Goal: Information Seeking & Learning: Learn about a topic

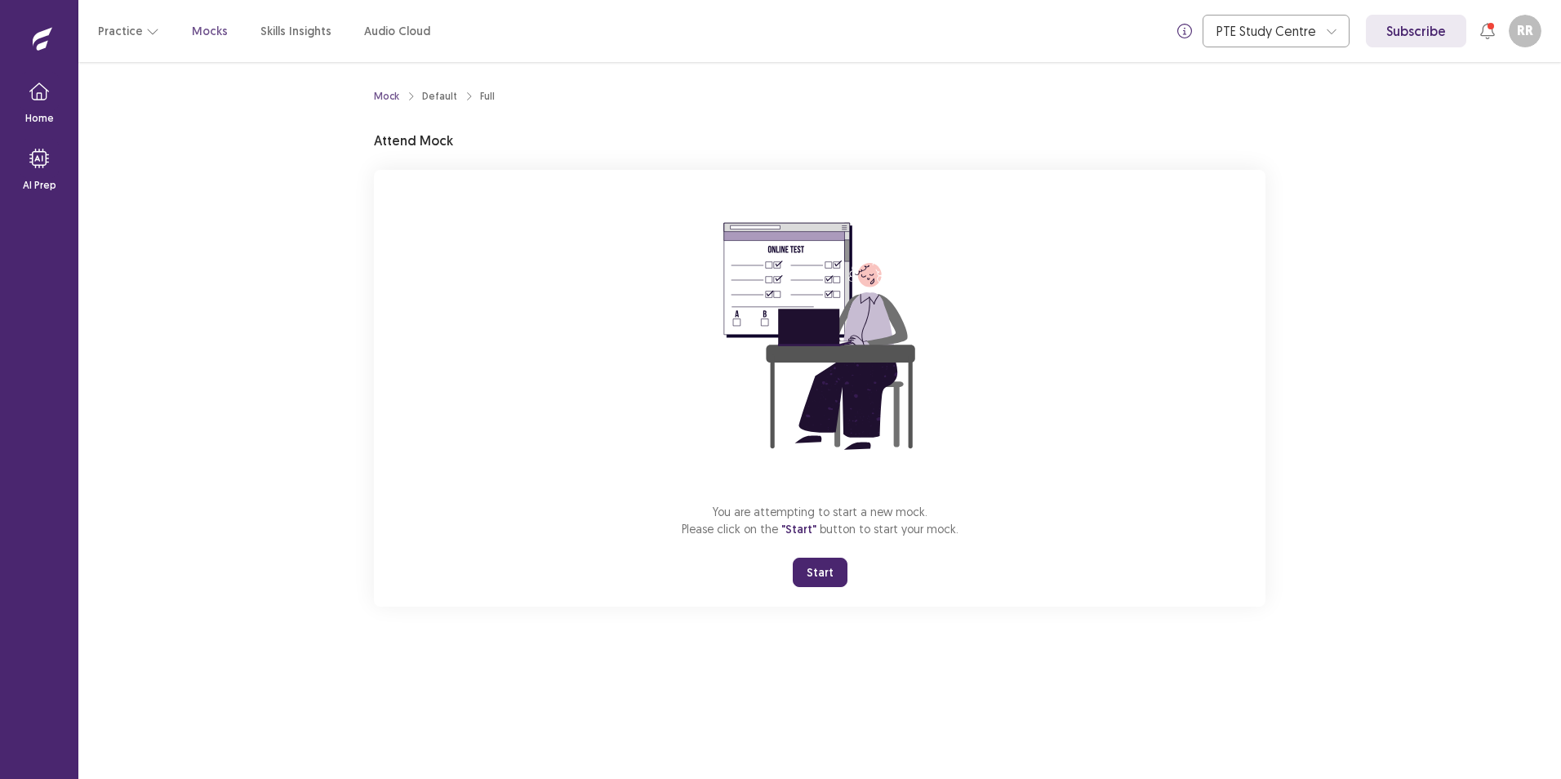
click at [815, 570] on button "Start" at bounding box center [820, 572] width 55 height 29
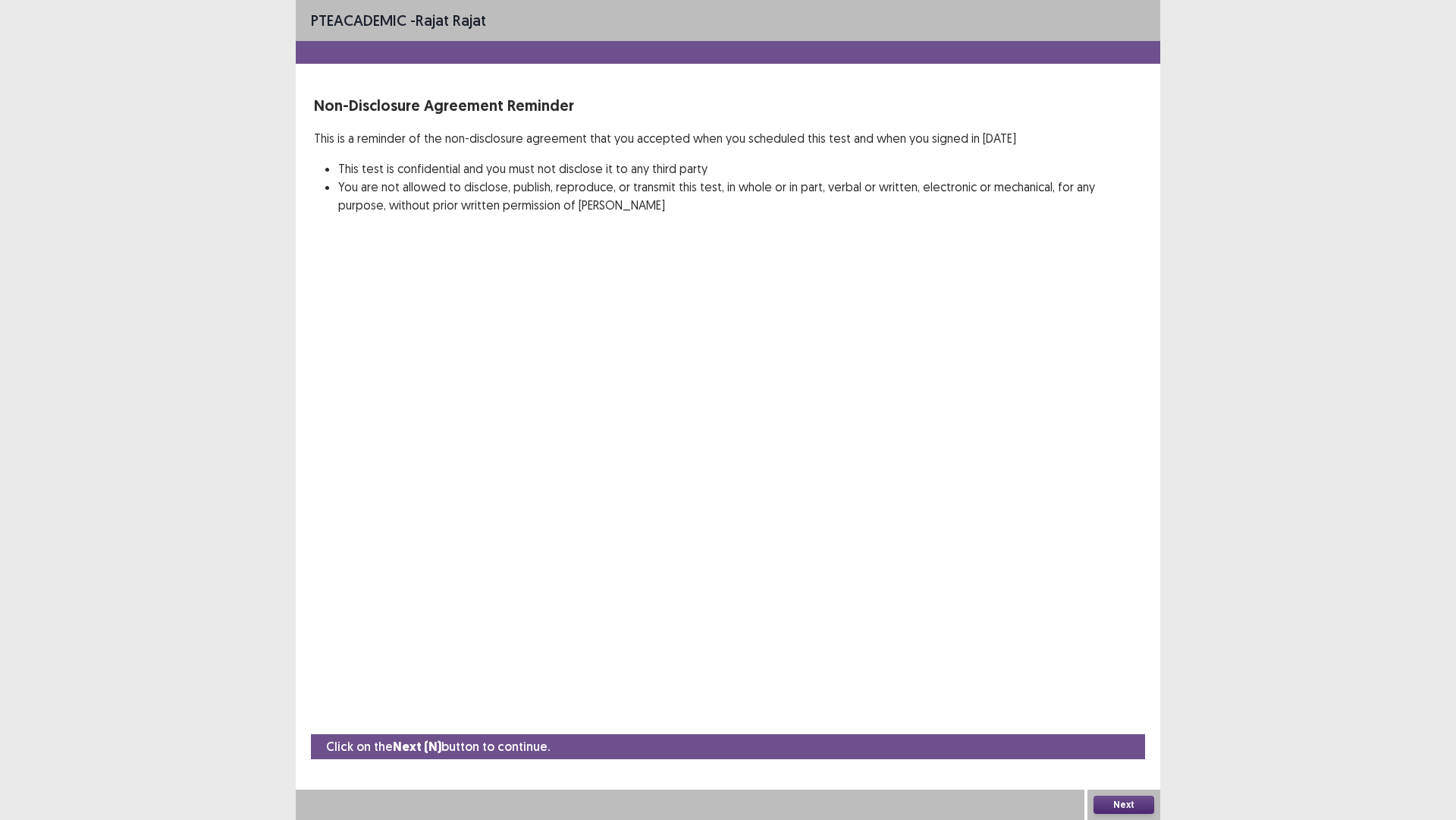
click at [1118, 723] on button "Next" at bounding box center [1123, 805] width 60 height 19
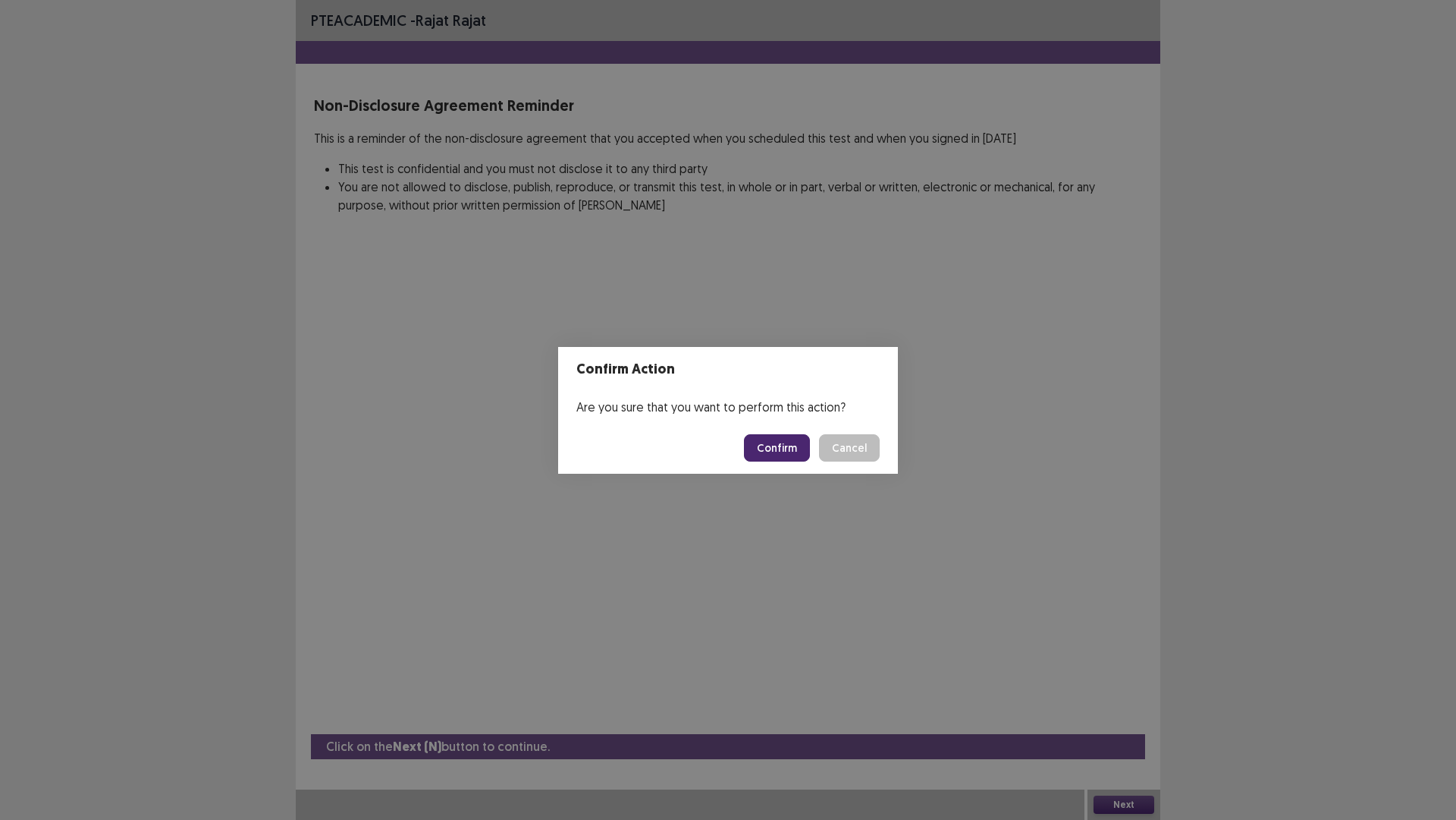
click at [779, 444] on button "Confirm" at bounding box center [777, 447] width 66 height 27
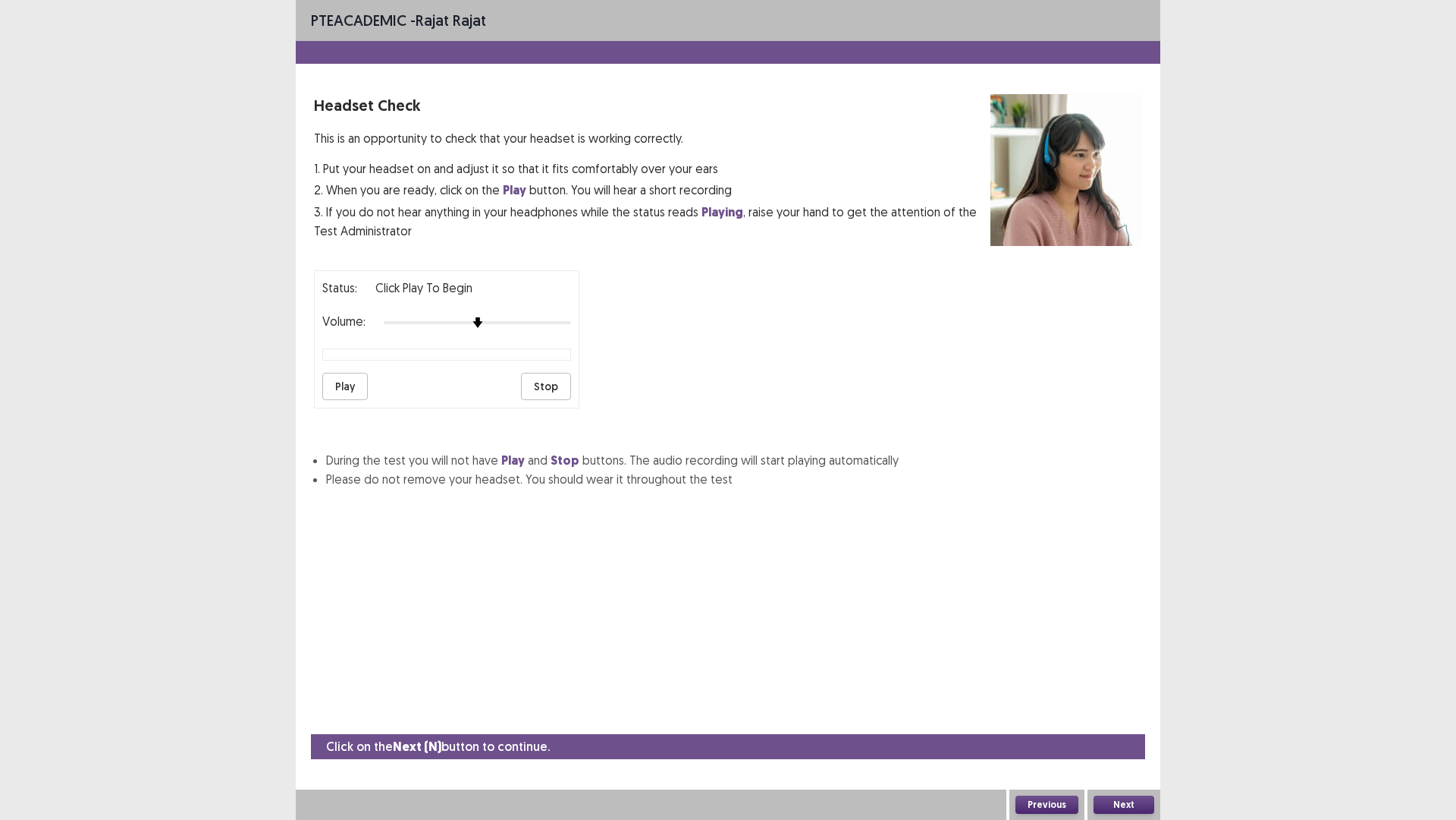
click at [1120, 723] on button "Next" at bounding box center [1123, 805] width 60 height 19
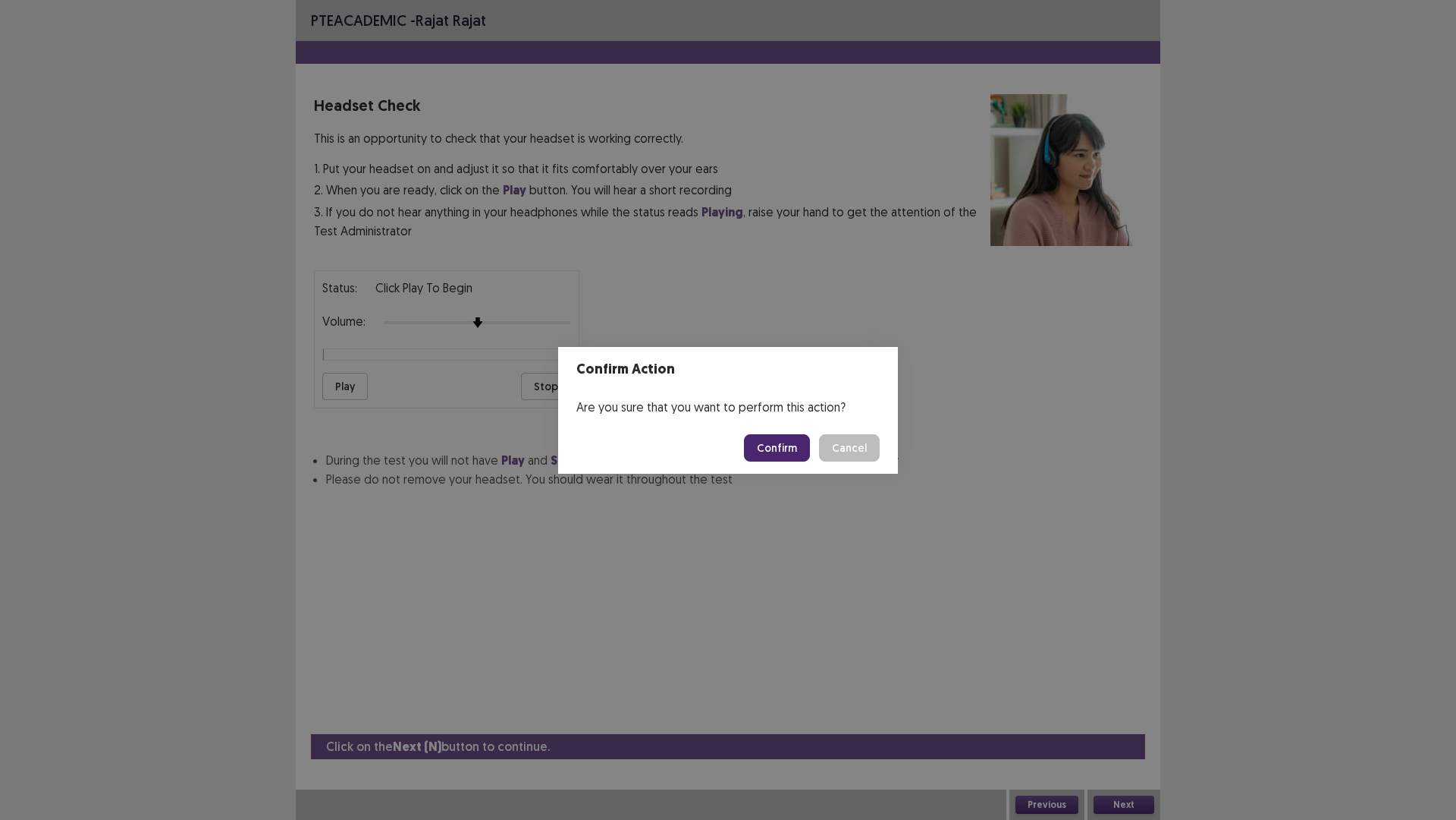
click at [867, 455] on button "Cancel" at bounding box center [849, 447] width 60 height 27
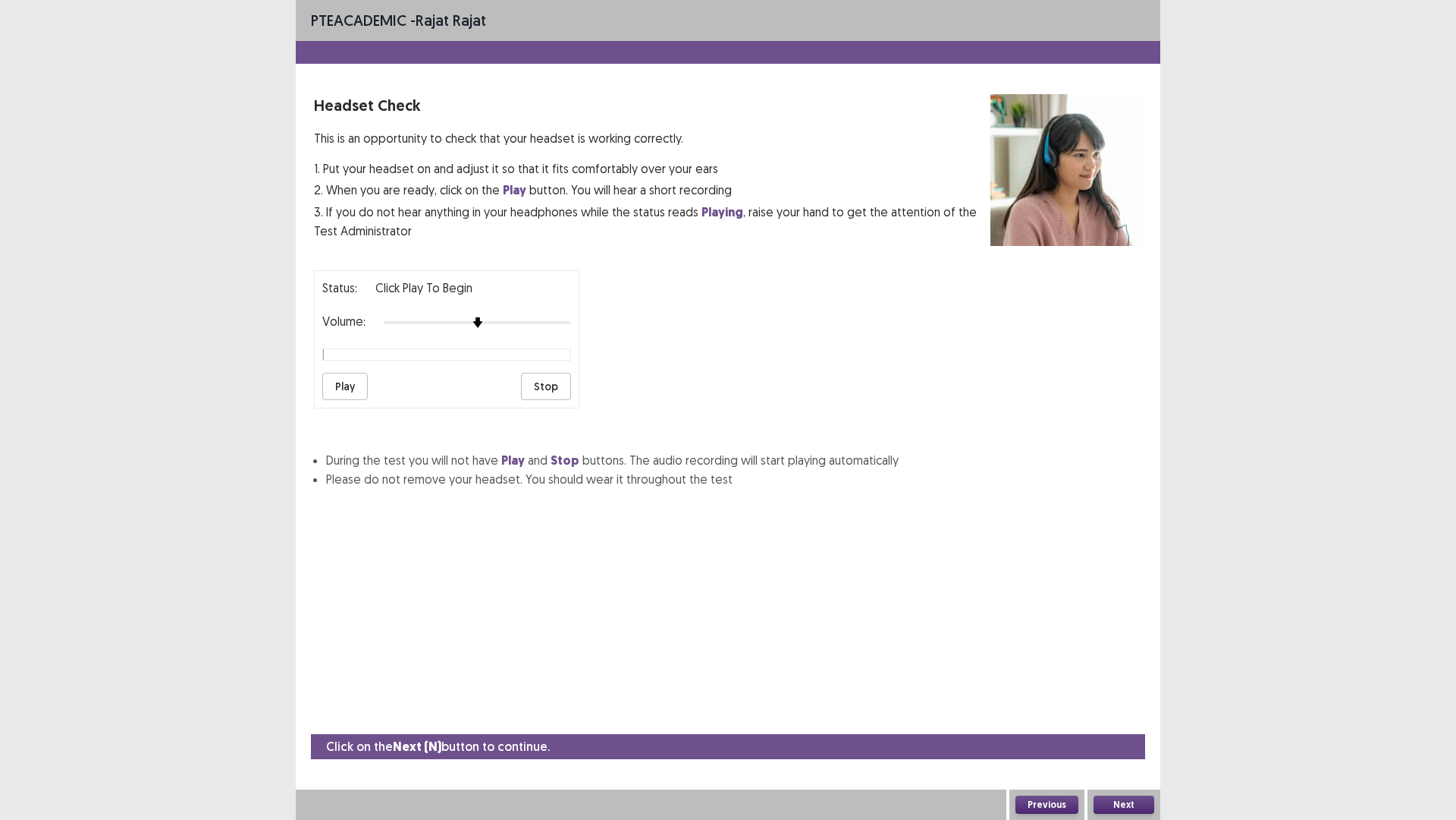
click at [352, 387] on button "Play" at bounding box center [345, 386] width 46 height 27
click at [494, 320] on div at bounding box center [478, 322] width 188 height 12
click at [1136, 723] on button "Next" at bounding box center [1123, 805] width 60 height 19
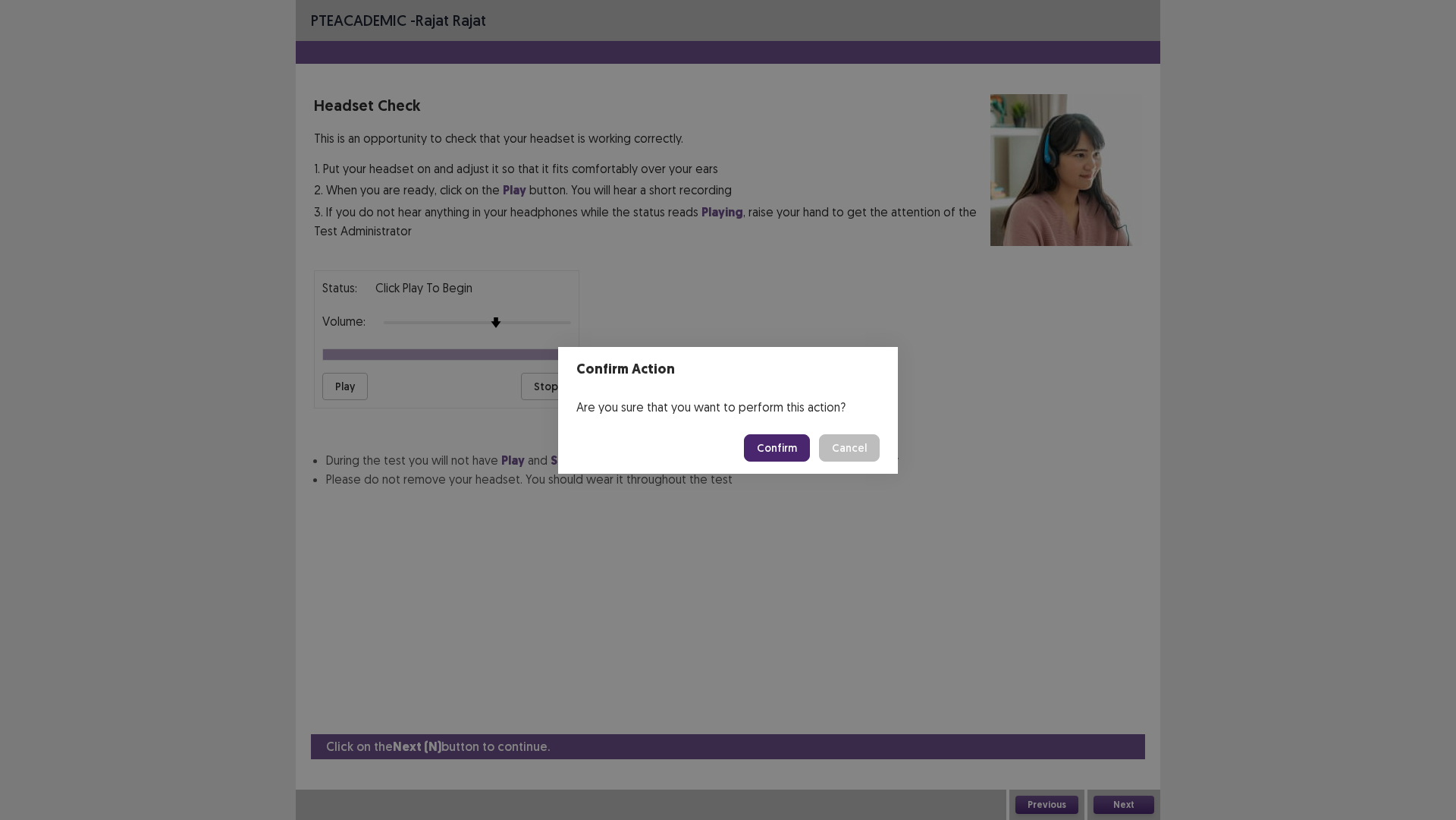
click at [779, 436] on button "Confirm" at bounding box center [777, 447] width 66 height 27
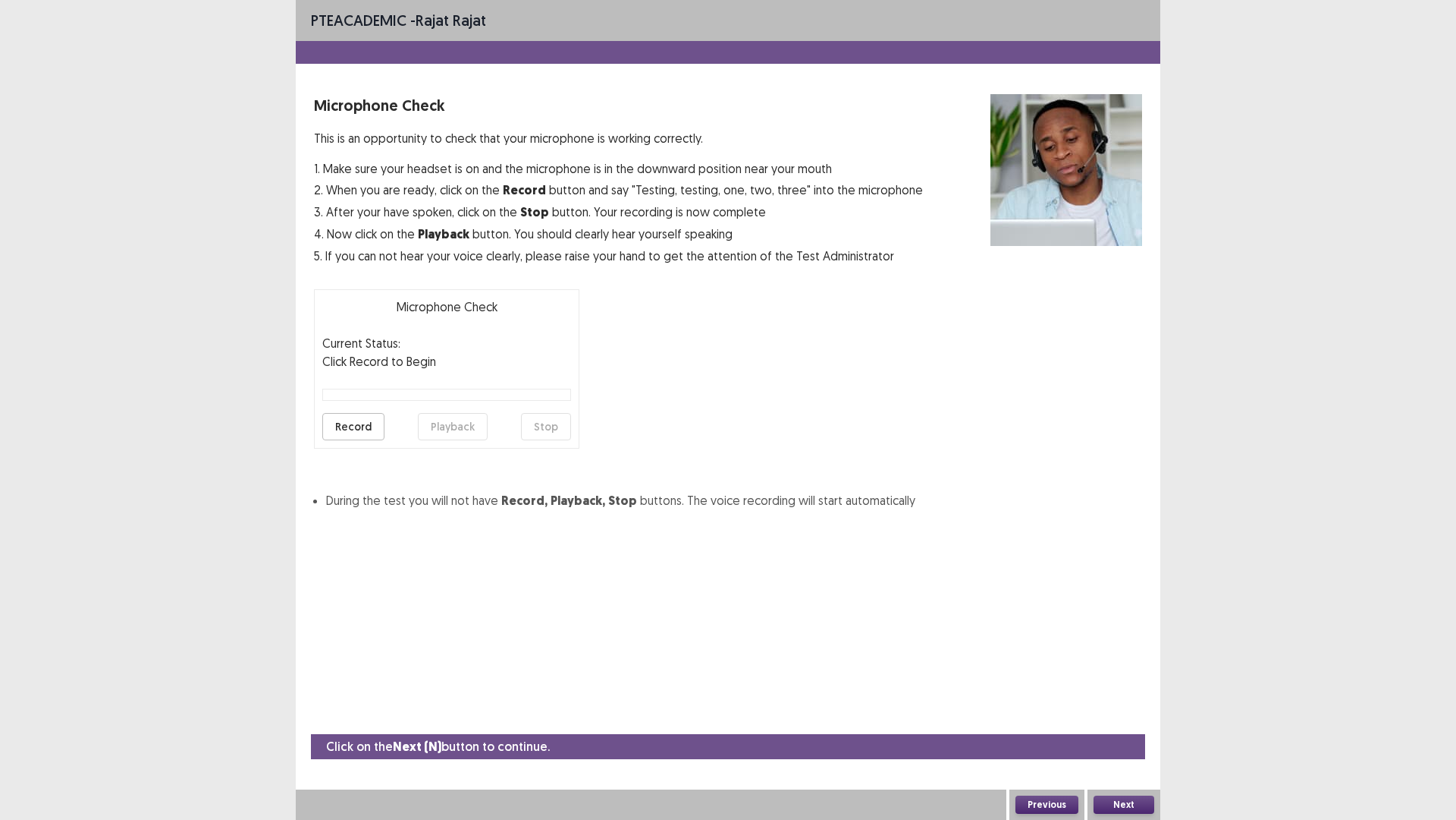
click at [364, 428] on button "Record" at bounding box center [353, 426] width 62 height 27
click at [554, 422] on button "Stop" at bounding box center [546, 426] width 50 height 27
click at [440, 421] on button "Playback" at bounding box center [453, 426] width 70 height 27
click at [352, 424] on button "Record" at bounding box center [353, 426] width 62 height 27
click at [546, 428] on button "Stop" at bounding box center [546, 426] width 50 height 27
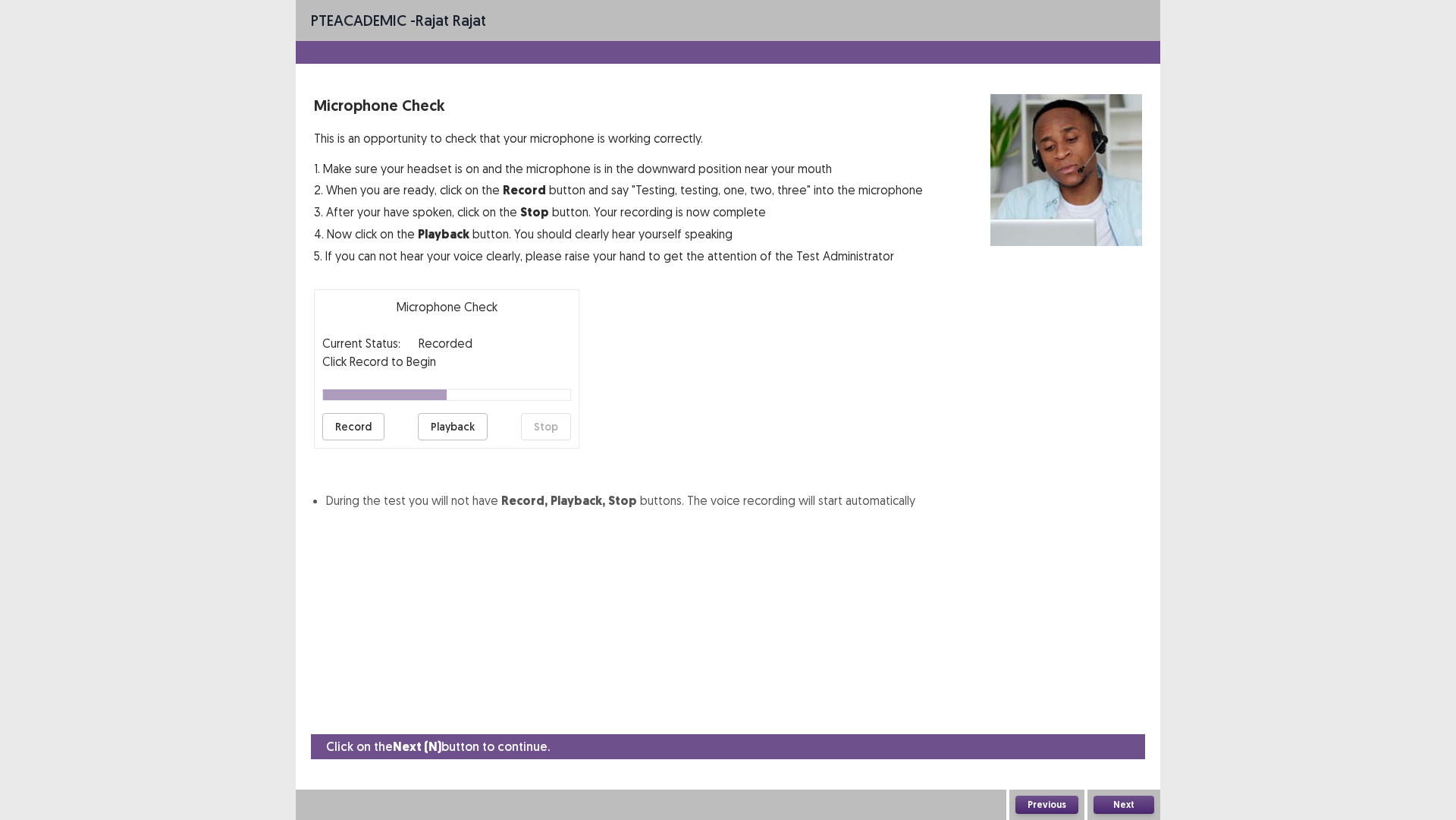
click at [464, 424] on button "Playback" at bounding box center [453, 426] width 70 height 27
click at [1123, 723] on button "Next" at bounding box center [1123, 805] width 60 height 19
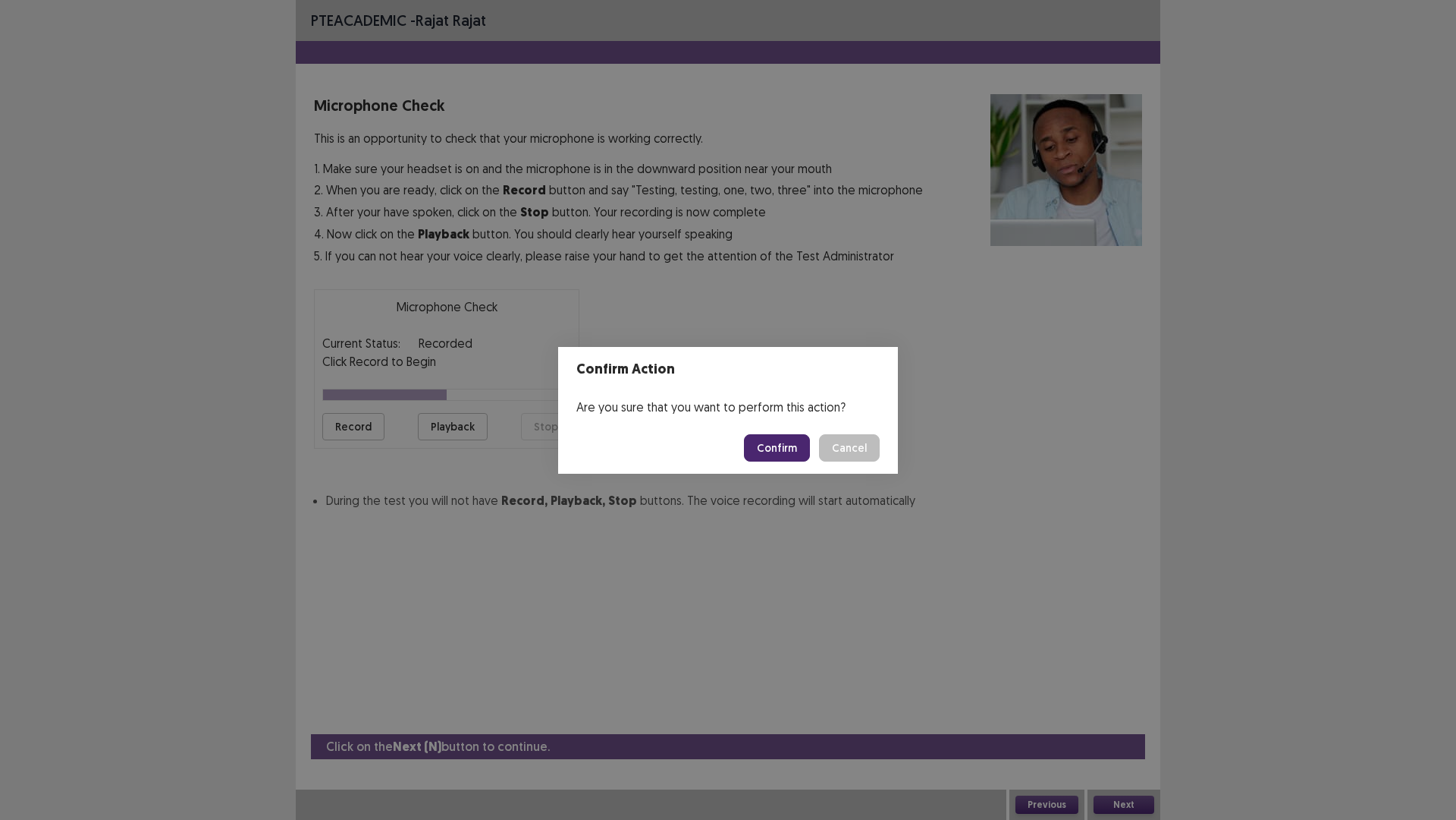
click at [773, 444] on button "Confirm" at bounding box center [777, 447] width 66 height 27
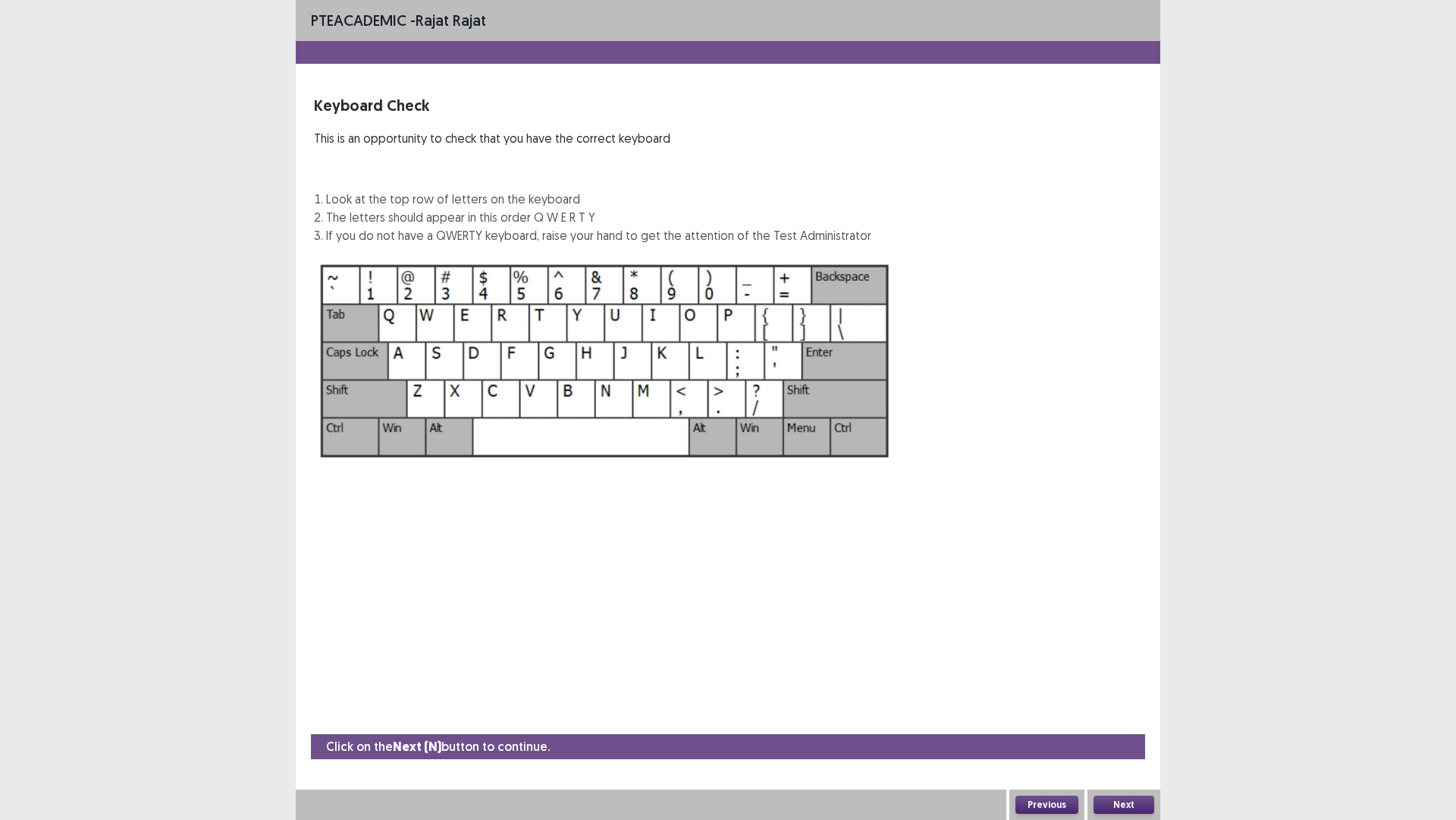
click at [1134, 723] on button "Next" at bounding box center [1123, 805] width 60 height 19
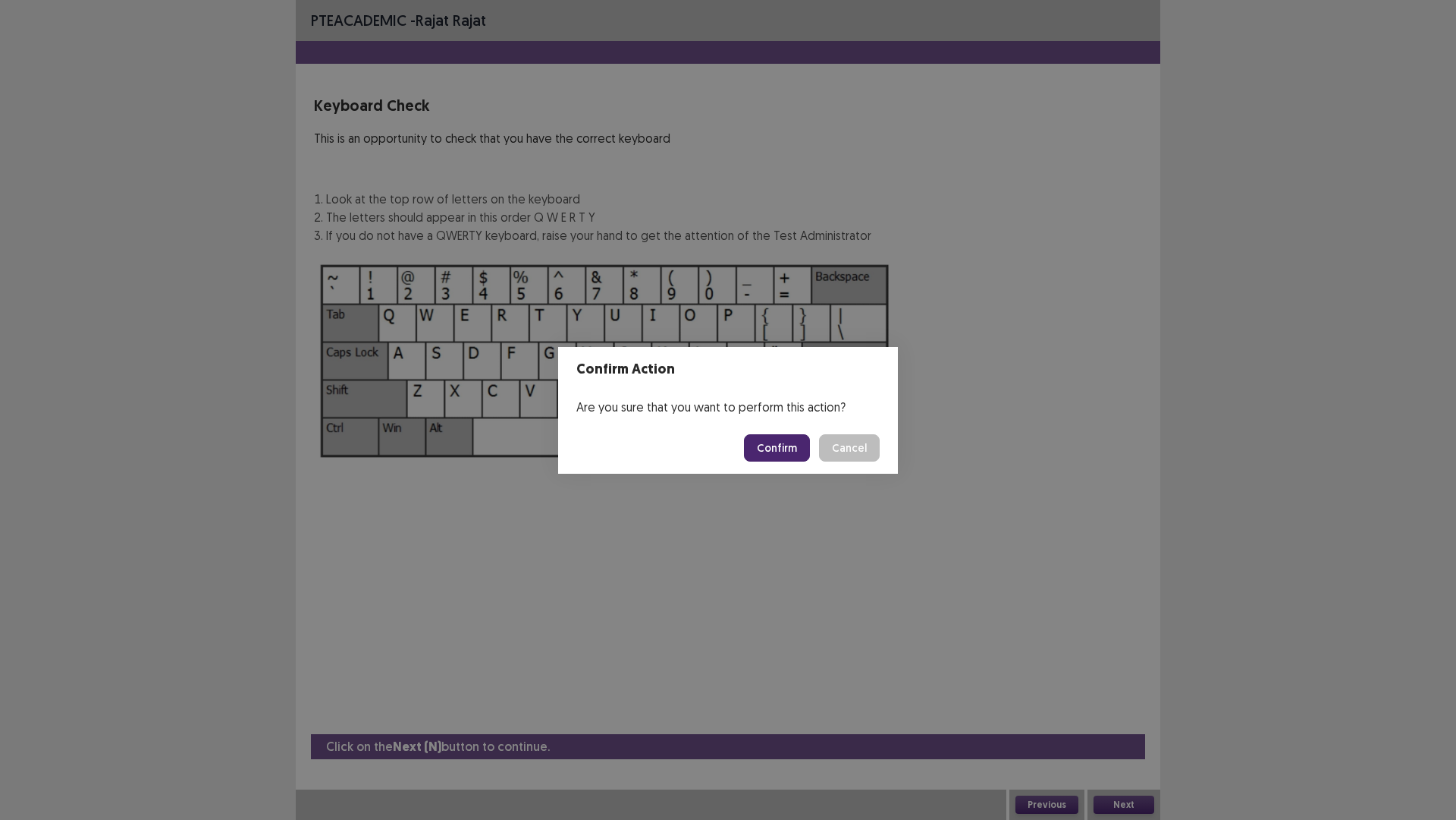
click at [779, 448] on button "Confirm" at bounding box center [777, 447] width 66 height 27
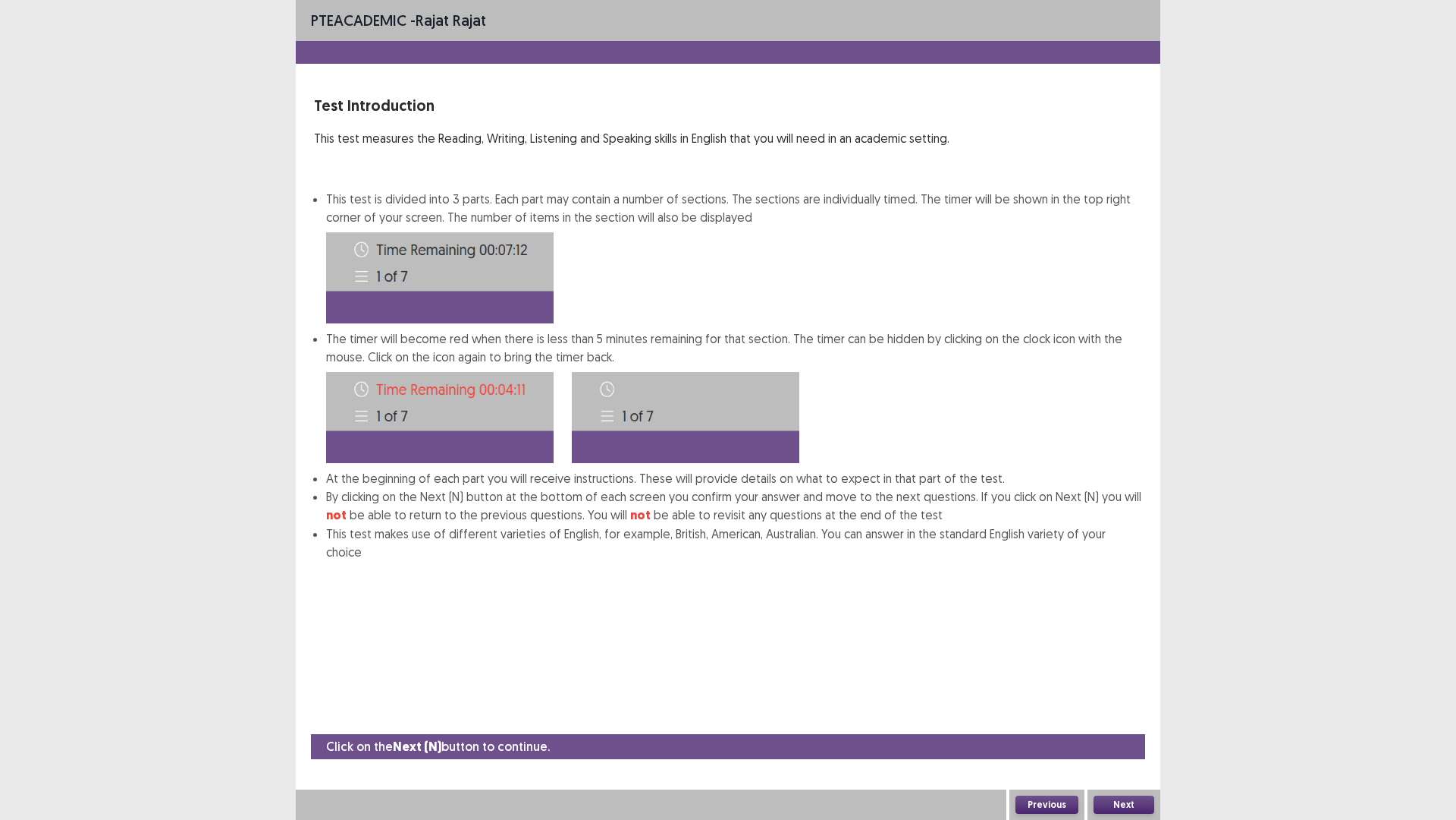
click at [1111, 723] on button "Next" at bounding box center [1123, 805] width 60 height 19
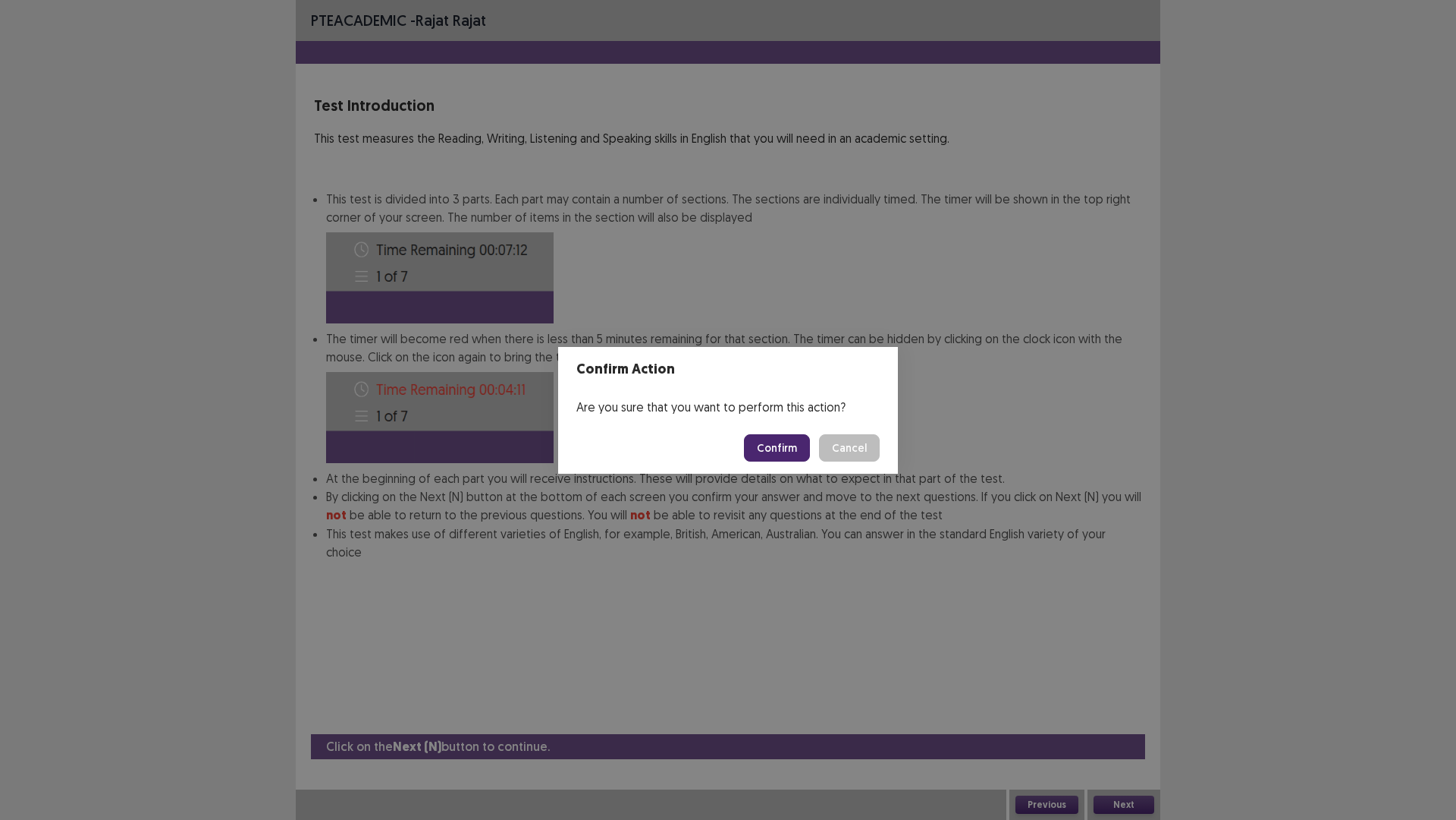
click at [782, 436] on button "Confirm" at bounding box center [777, 447] width 66 height 27
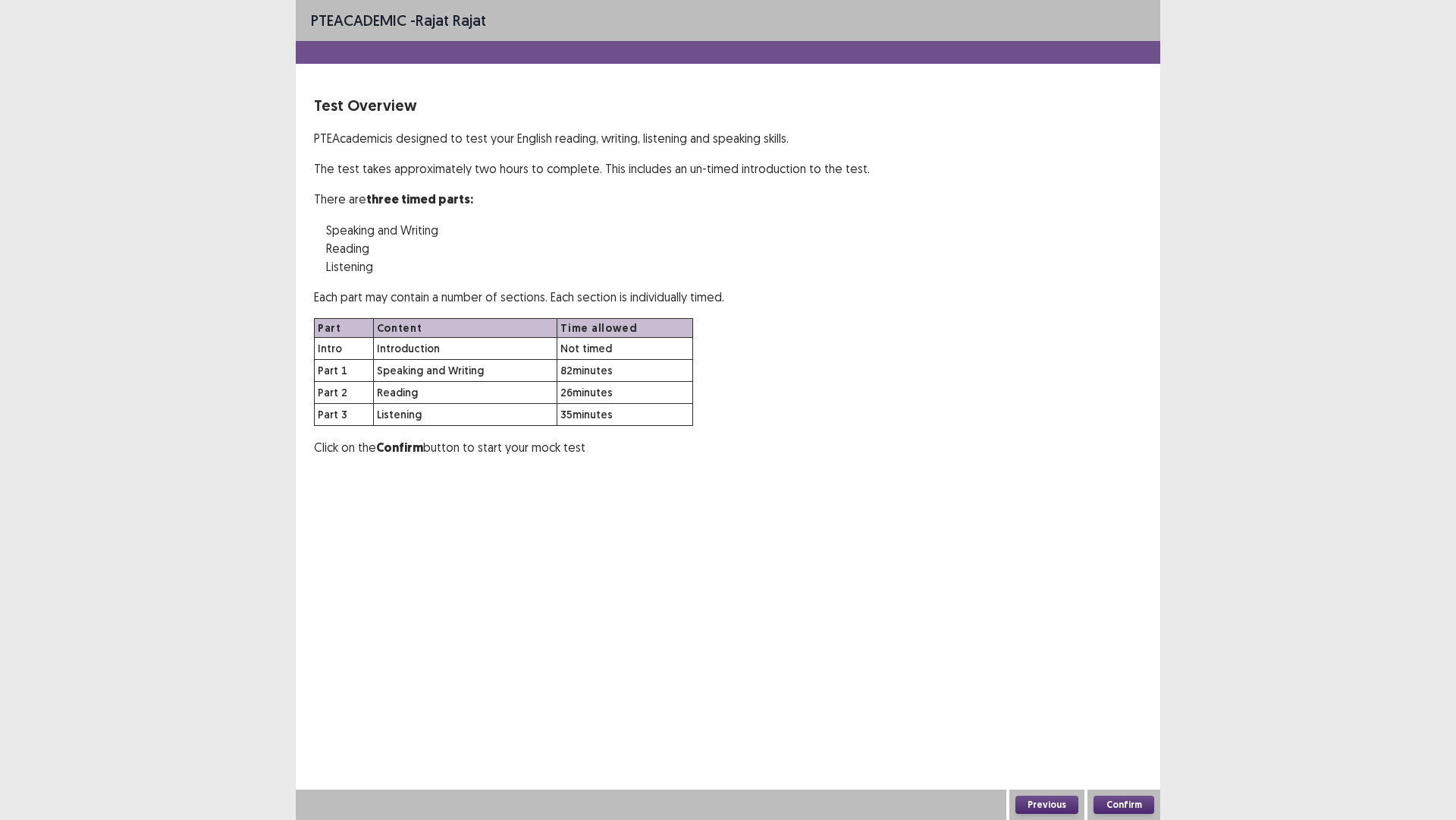
click at [1134, 723] on button "Confirm" at bounding box center [1123, 805] width 60 height 19
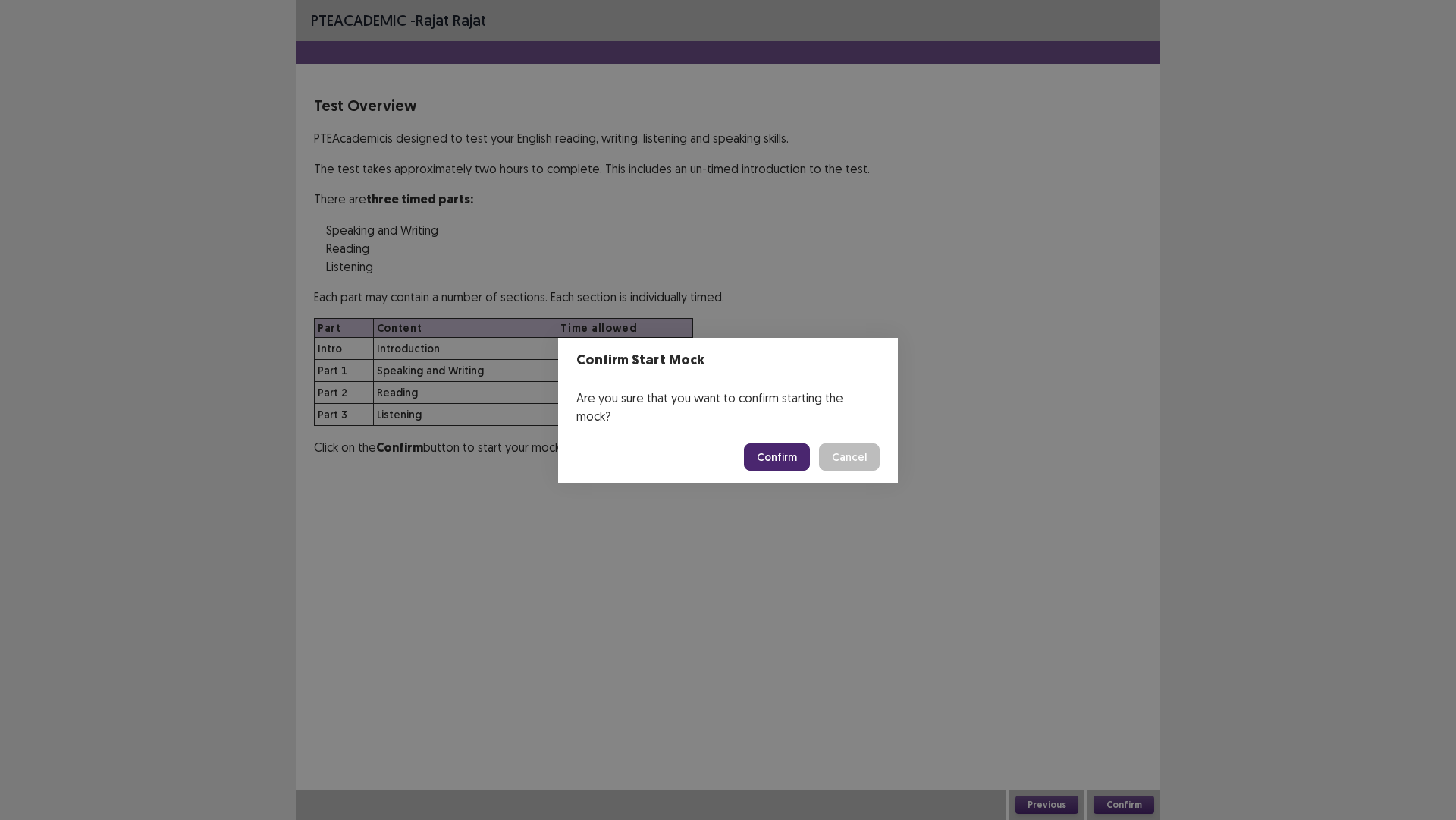
click at [793, 444] on button "Confirm" at bounding box center [777, 456] width 66 height 27
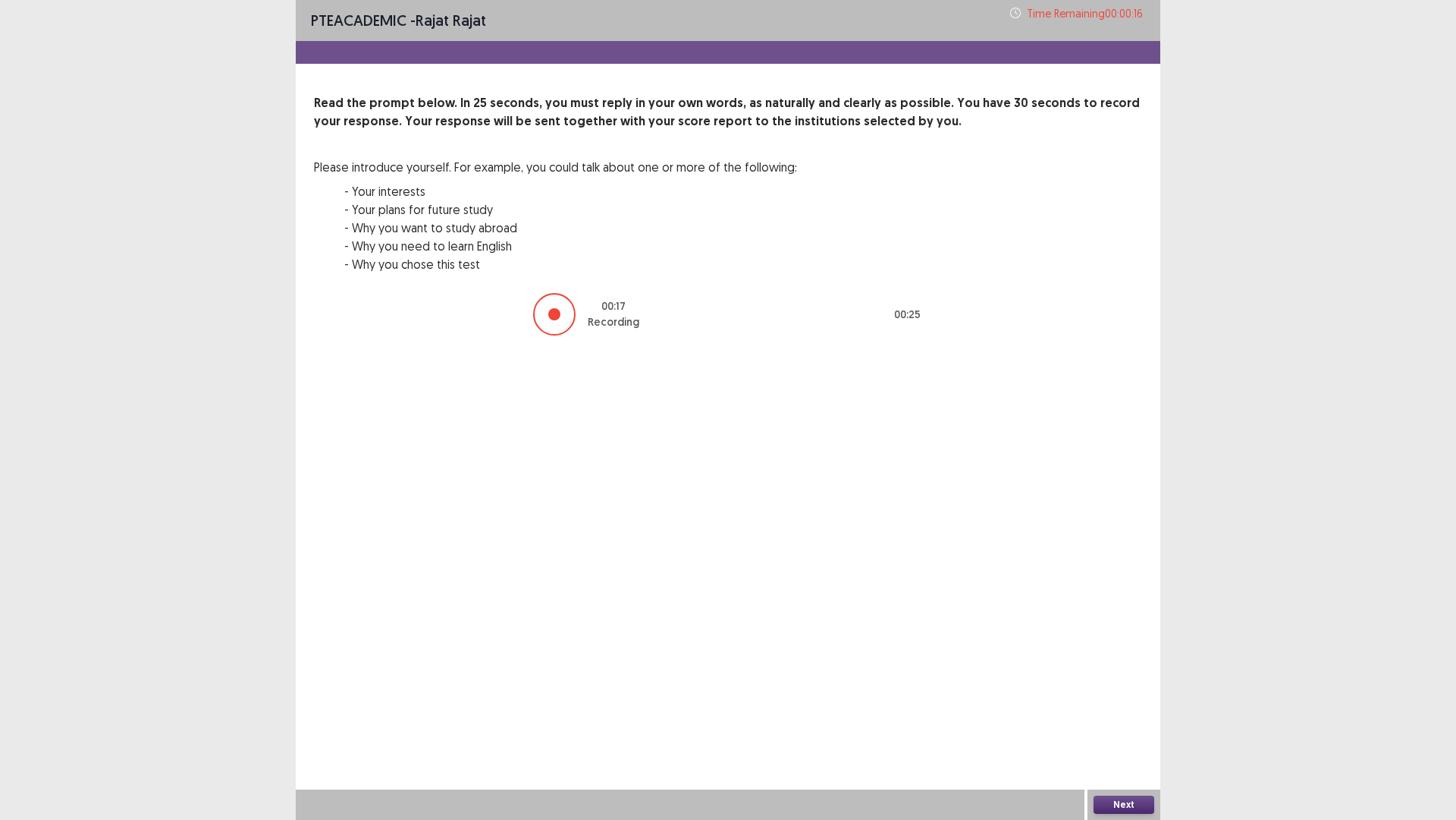
click at [1140, 723] on div "Next" at bounding box center [1124, 804] width 72 height 31
click at [1123, 723] on button "Next" at bounding box center [1123, 805] width 60 height 19
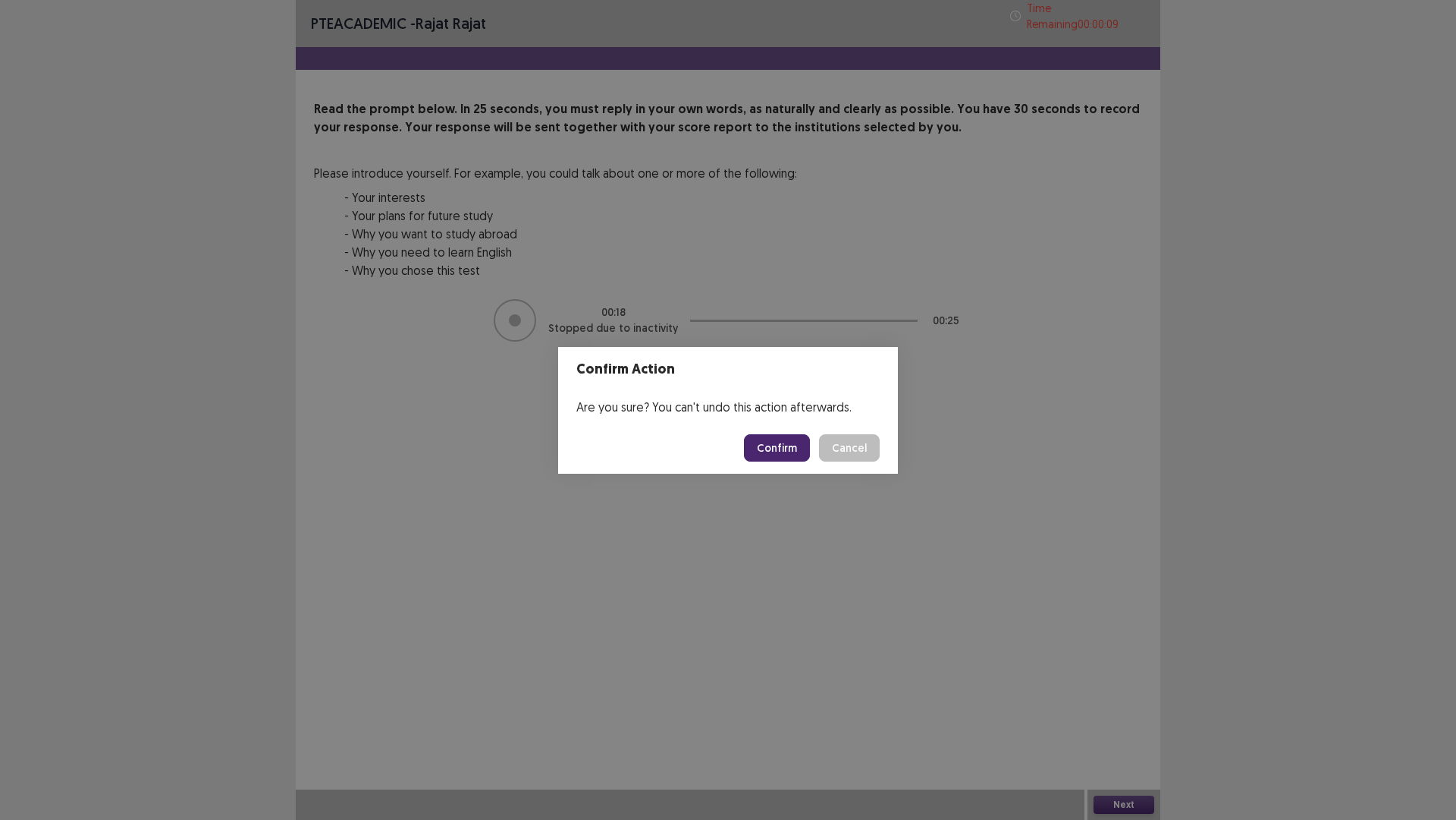
click at [775, 445] on button "Confirm" at bounding box center [777, 447] width 66 height 27
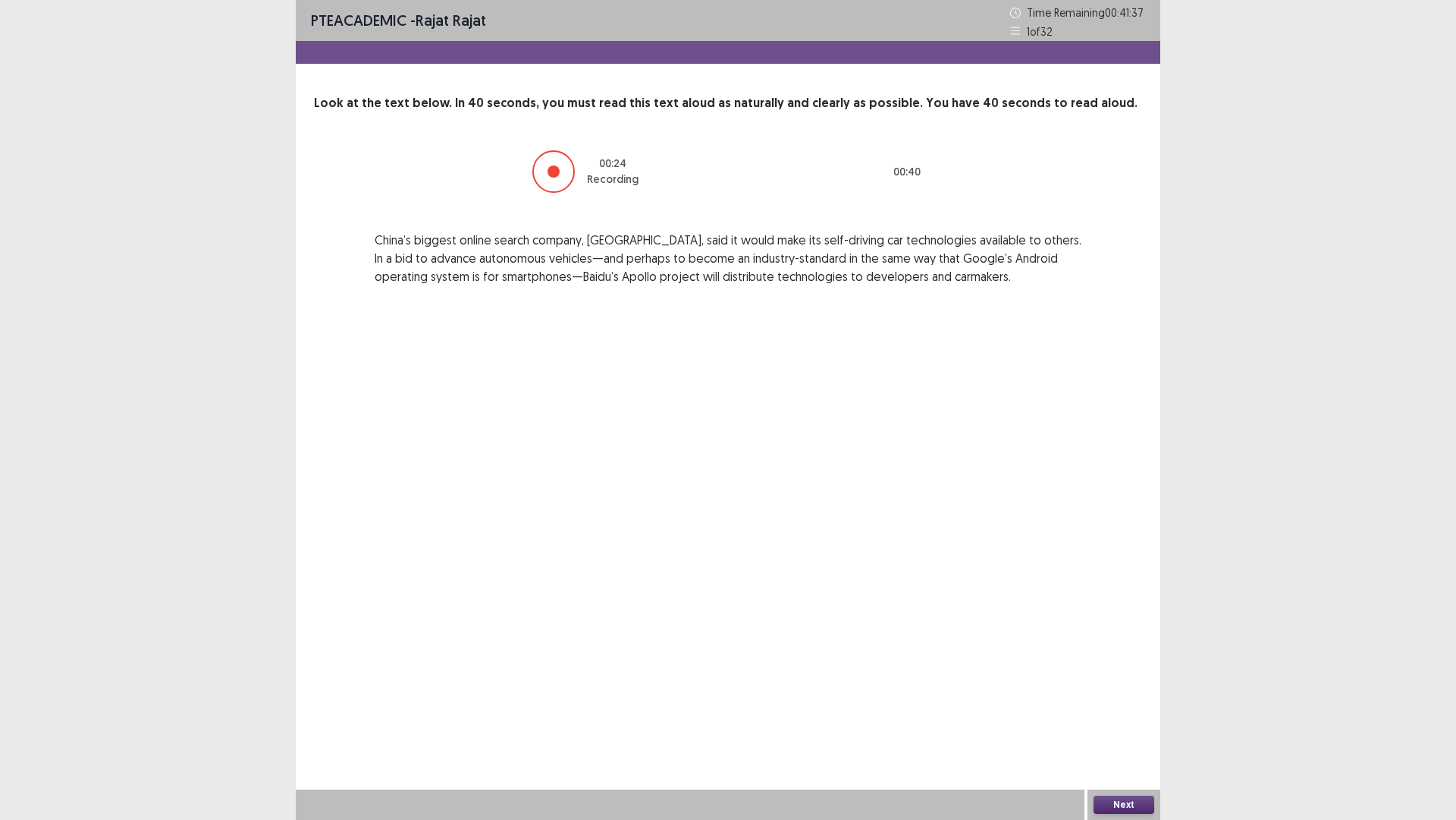
click at [1130, 723] on button "Next" at bounding box center [1123, 805] width 60 height 19
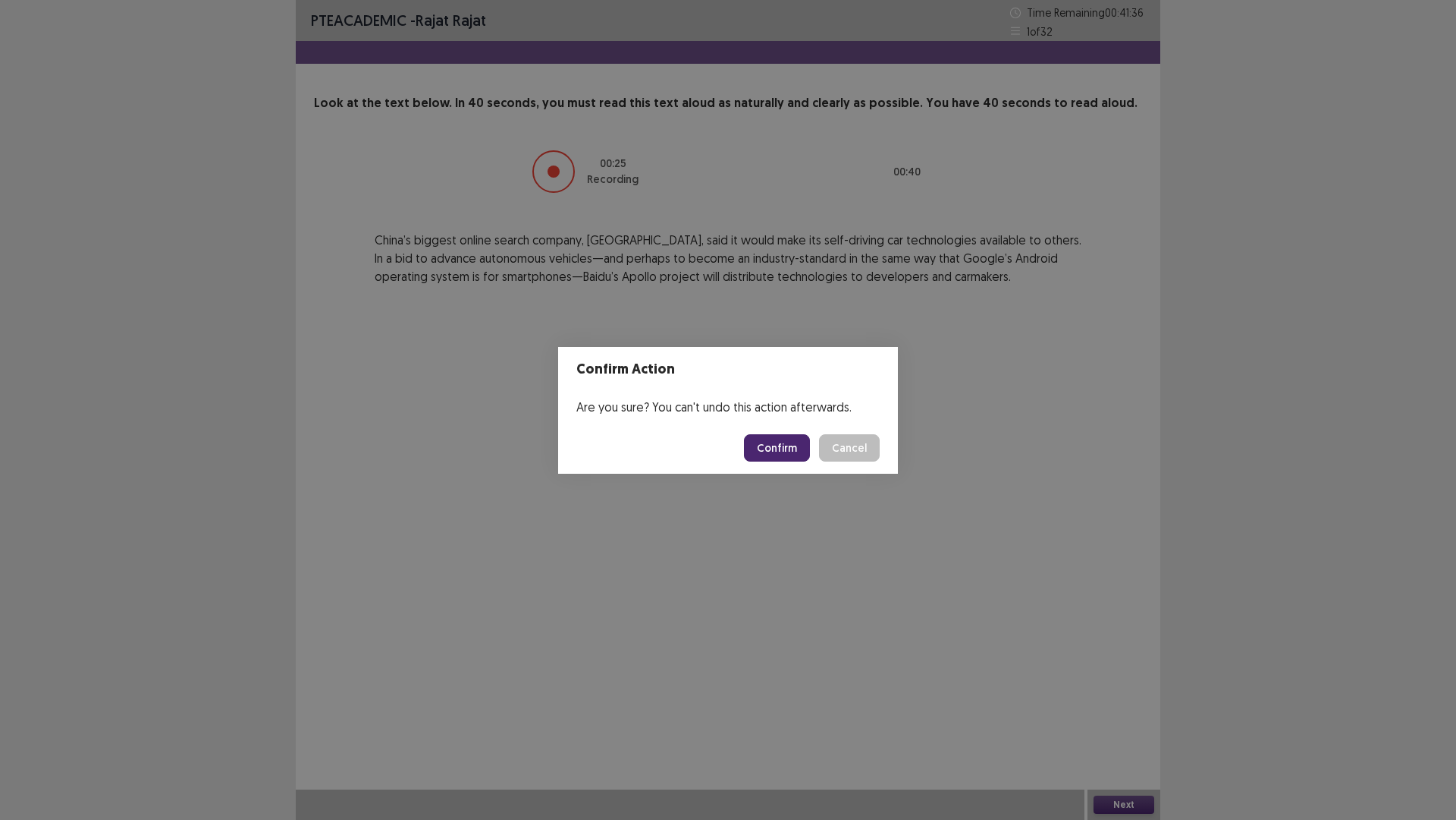
click at [790, 450] on button "Confirm" at bounding box center [777, 447] width 66 height 27
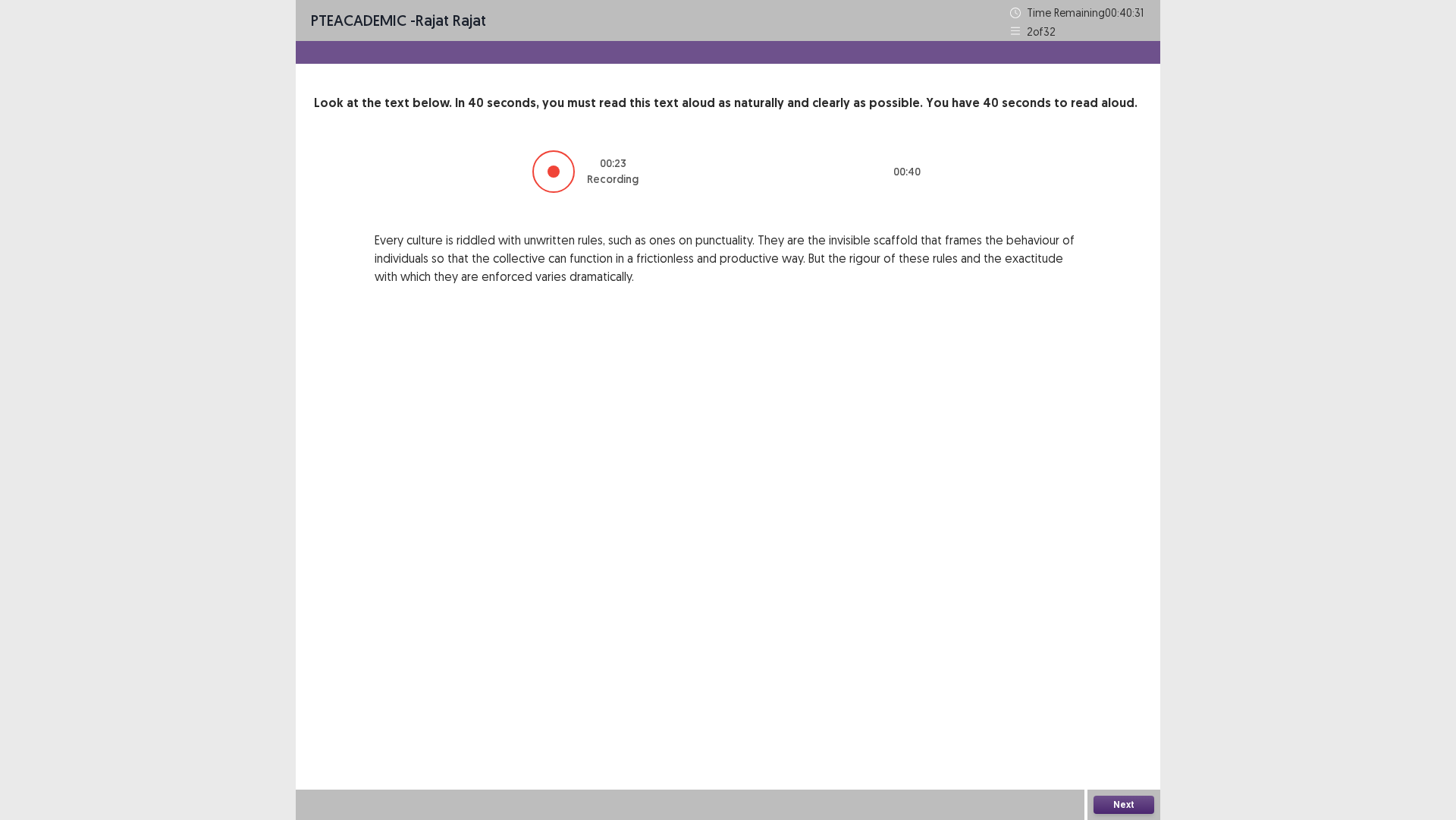
click at [1119, 723] on button "Next" at bounding box center [1123, 805] width 60 height 19
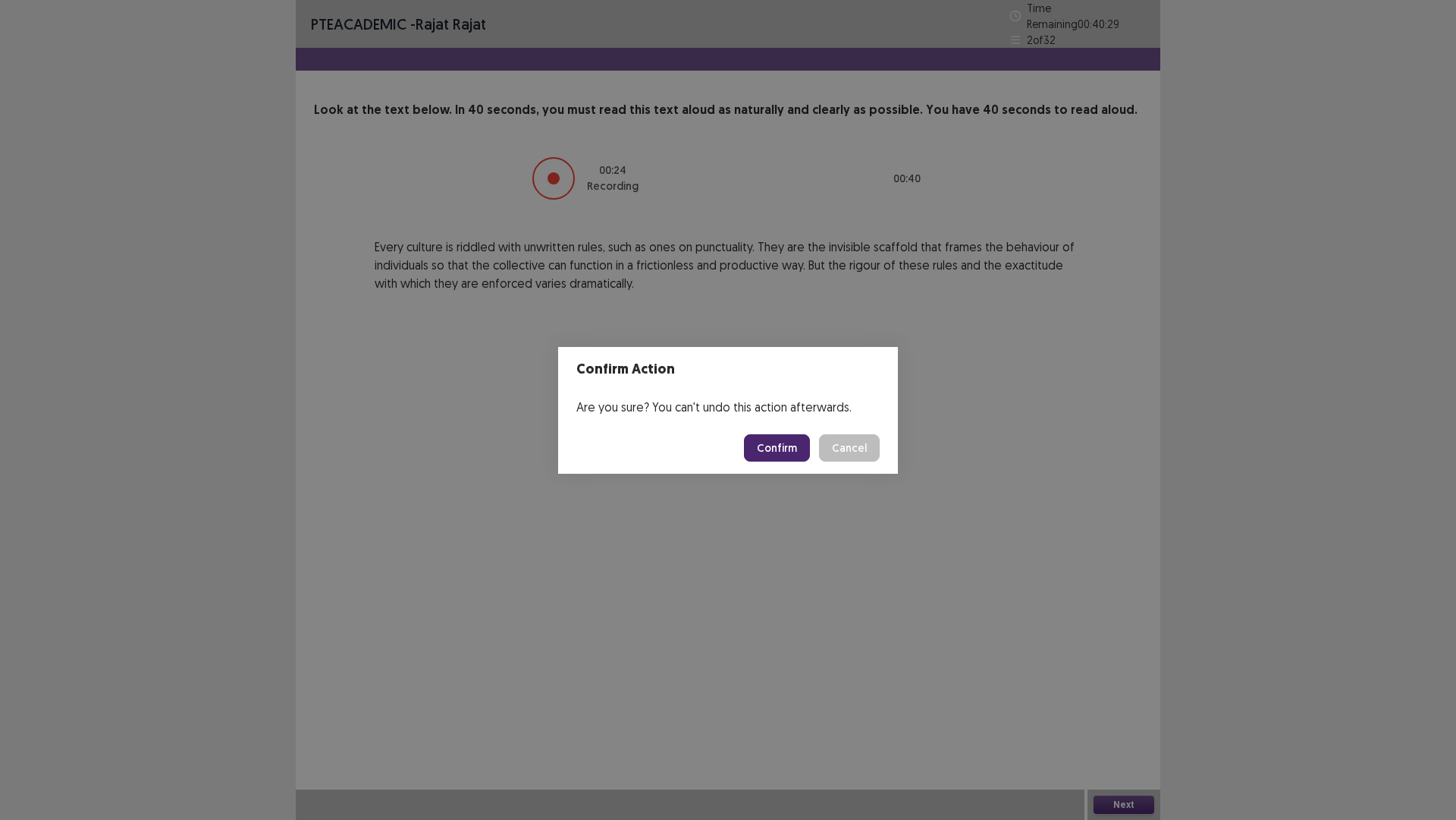
click at [774, 442] on button "Confirm" at bounding box center [777, 447] width 66 height 27
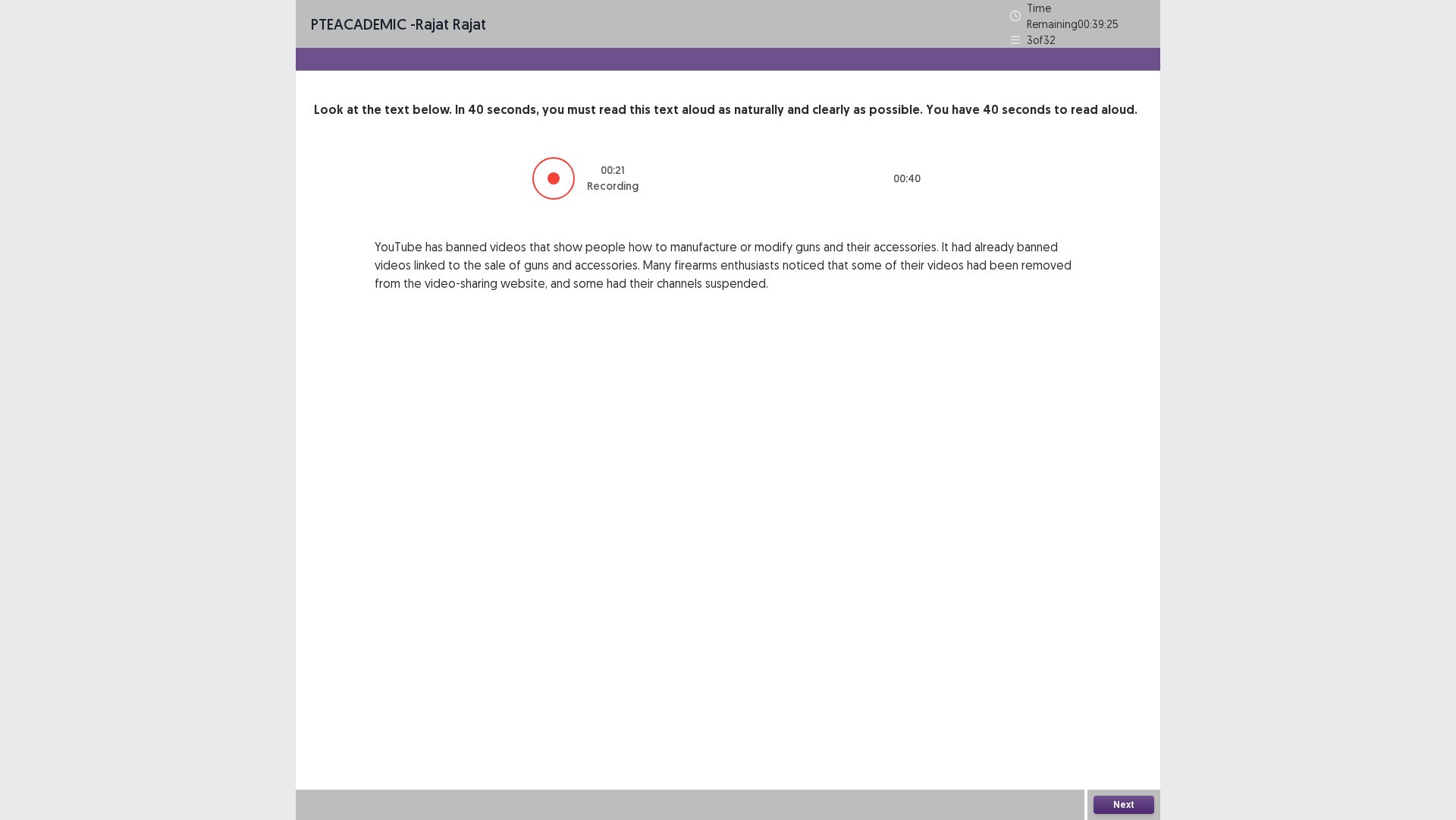
click at [1137, 723] on button "Next" at bounding box center [1123, 805] width 60 height 19
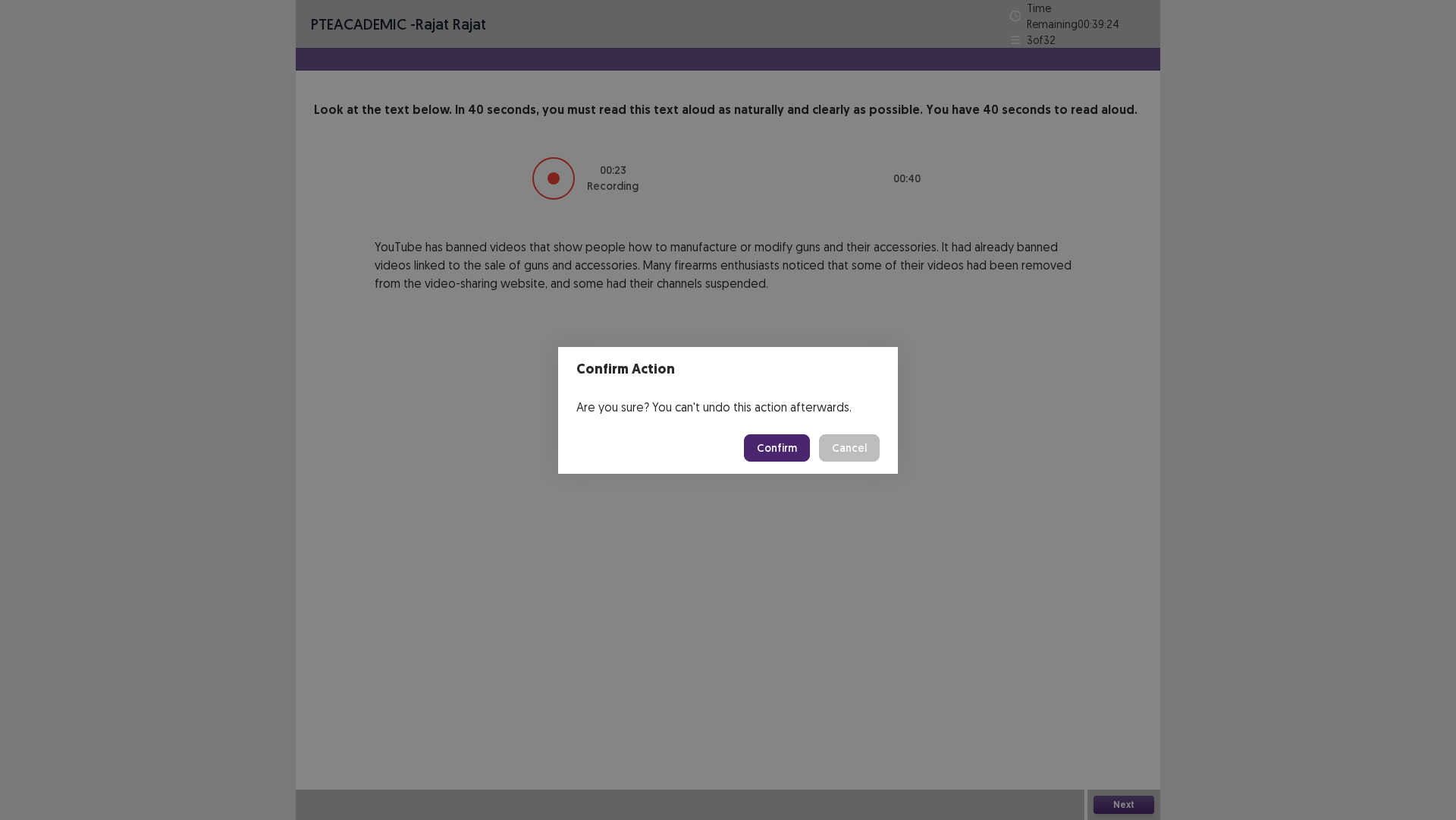
click at [798, 443] on button "Confirm" at bounding box center [777, 447] width 66 height 27
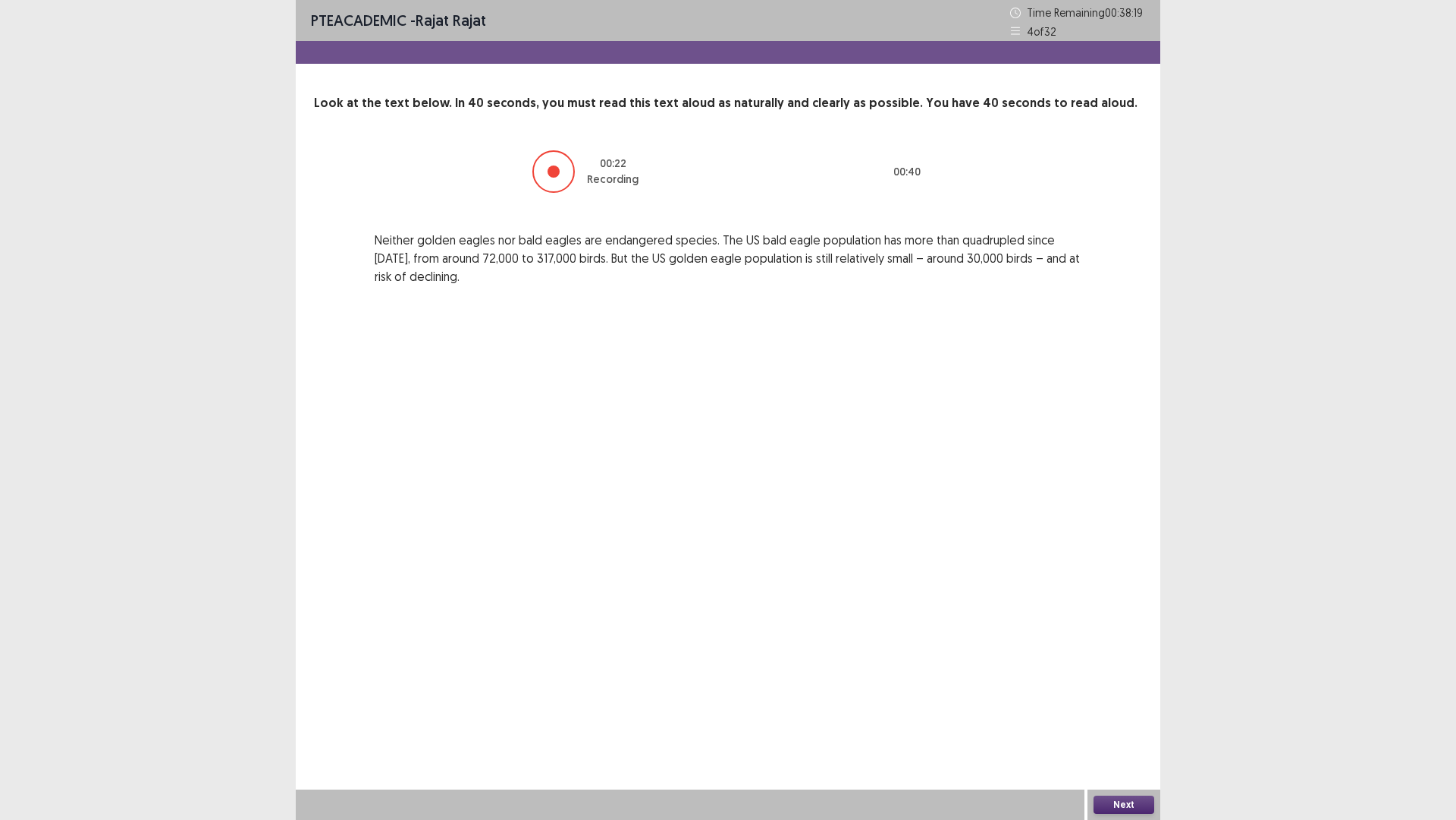
click at [1138, 723] on button "Next" at bounding box center [1123, 805] width 60 height 19
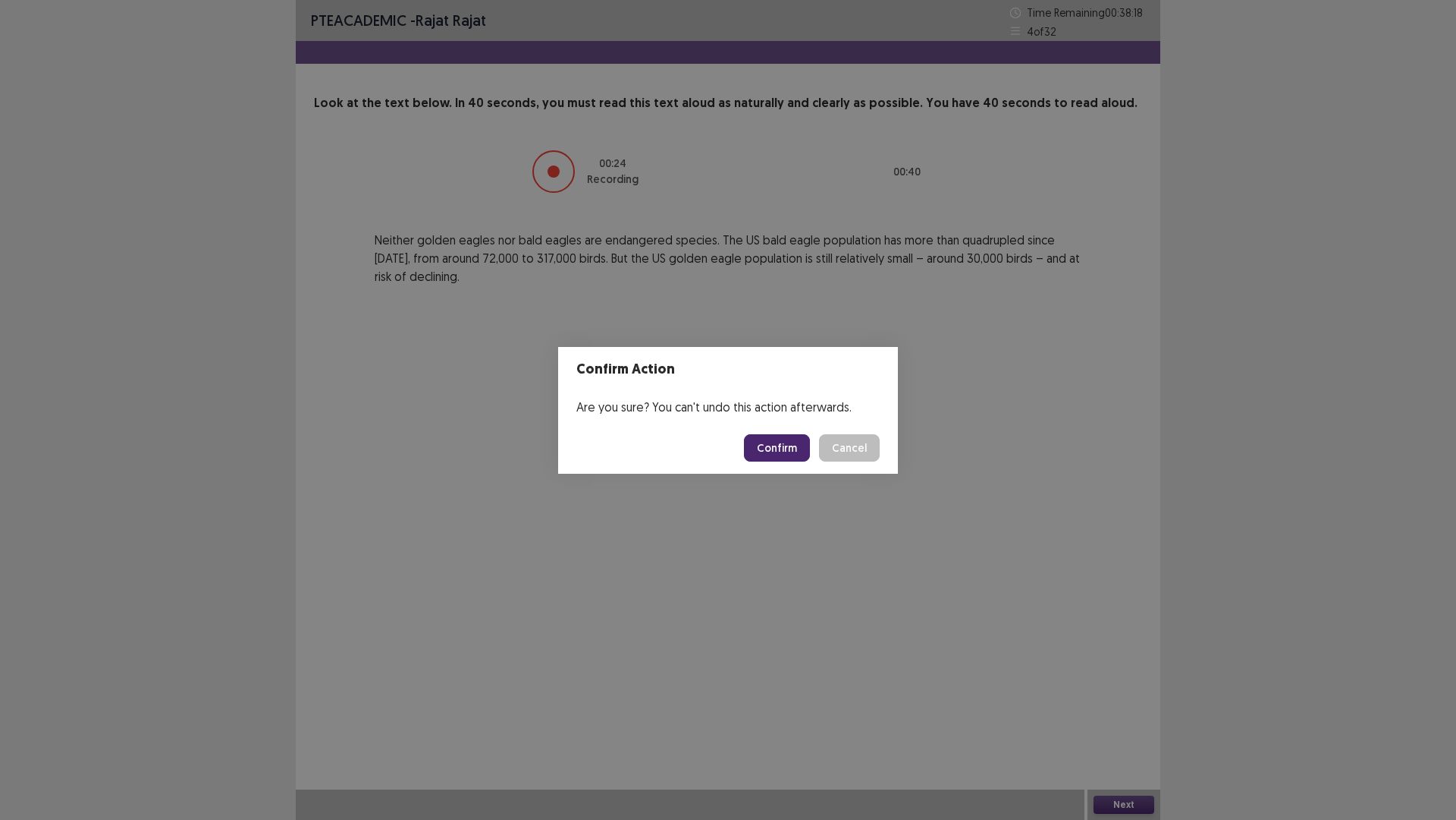
click at [796, 448] on button "Confirm" at bounding box center [777, 447] width 66 height 27
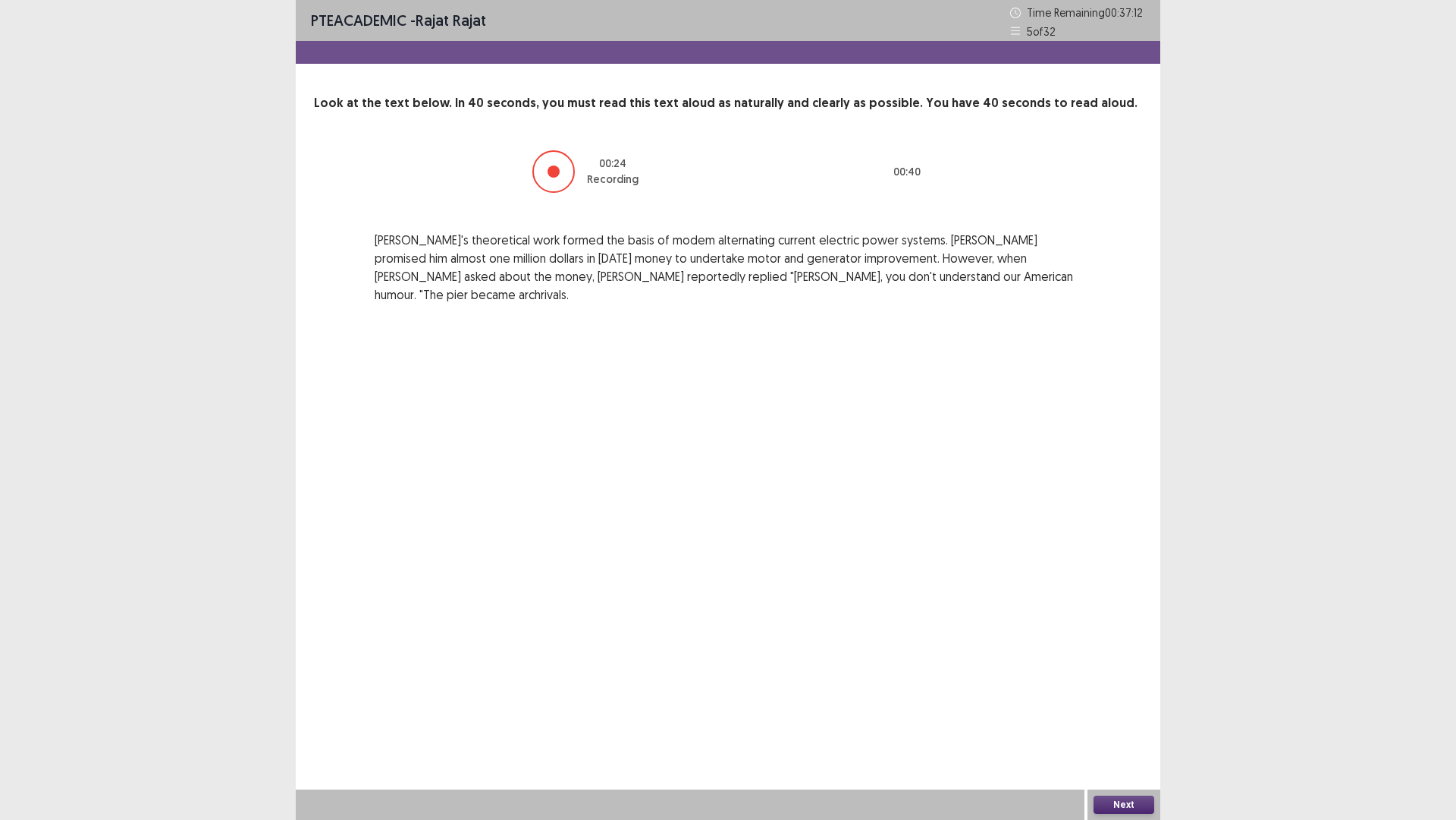
click at [1129, 723] on button "Next" at bounding box center [1123, 805] width 60 height 19
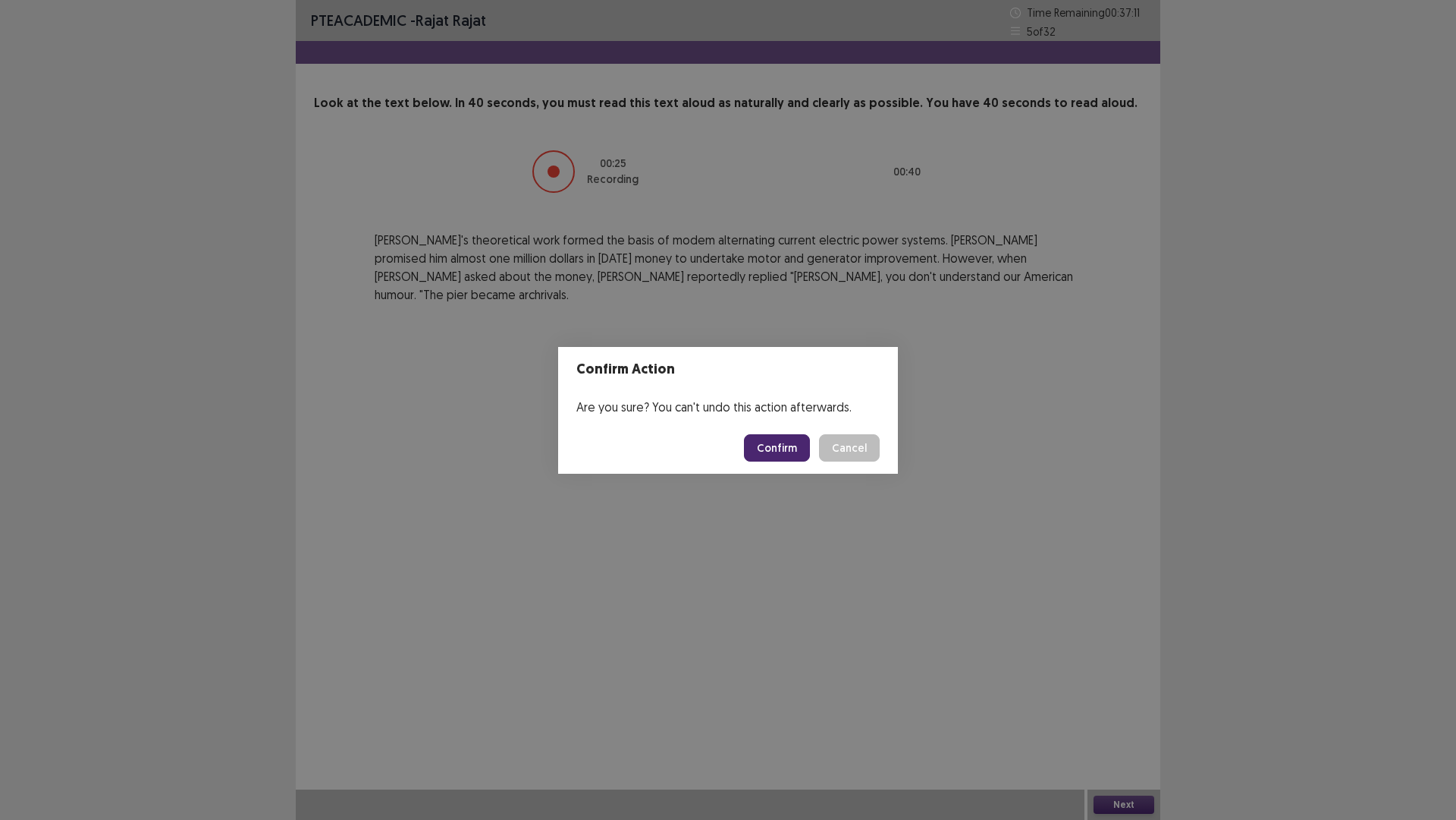
click at [782, 456] on button "Confirm" at bounding box center [777, 447] width 66 height 27
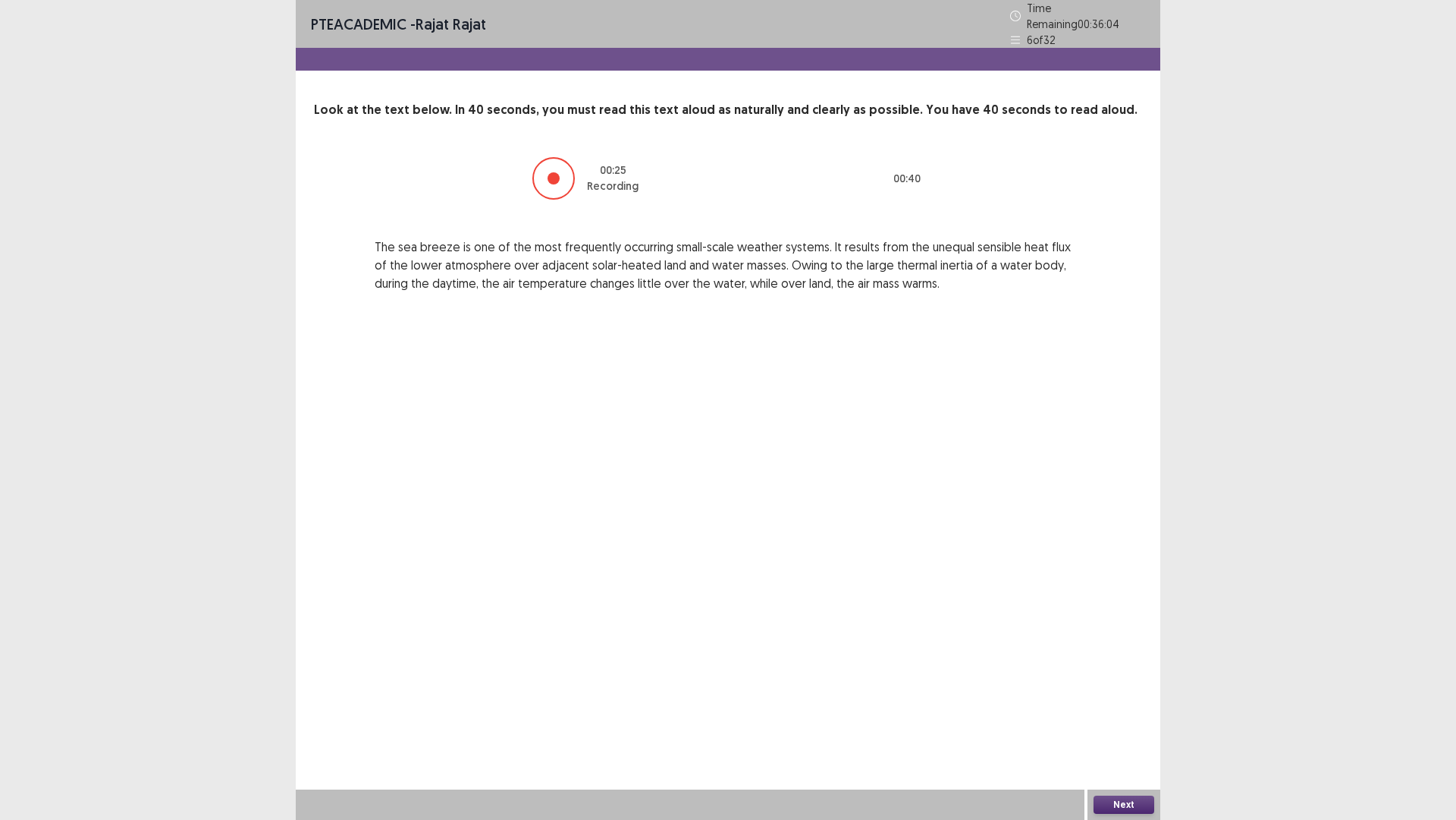
click at [1144, 723] on button "Next" at bounding box center [1123, 805] width 60 height 19
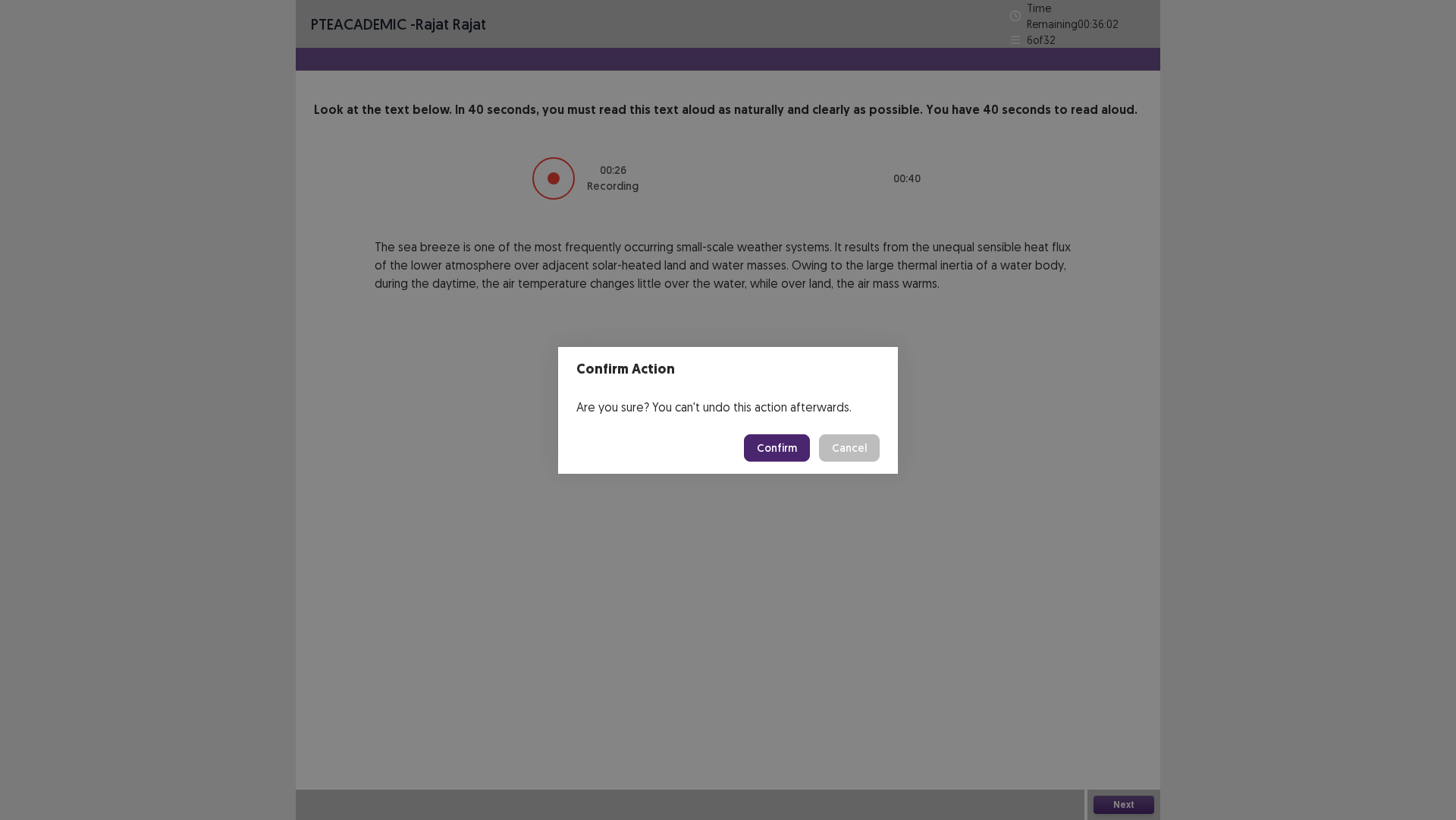
click at [802, 447] on button "Confirm" at bounding box center [777, 447] width 66 height 27
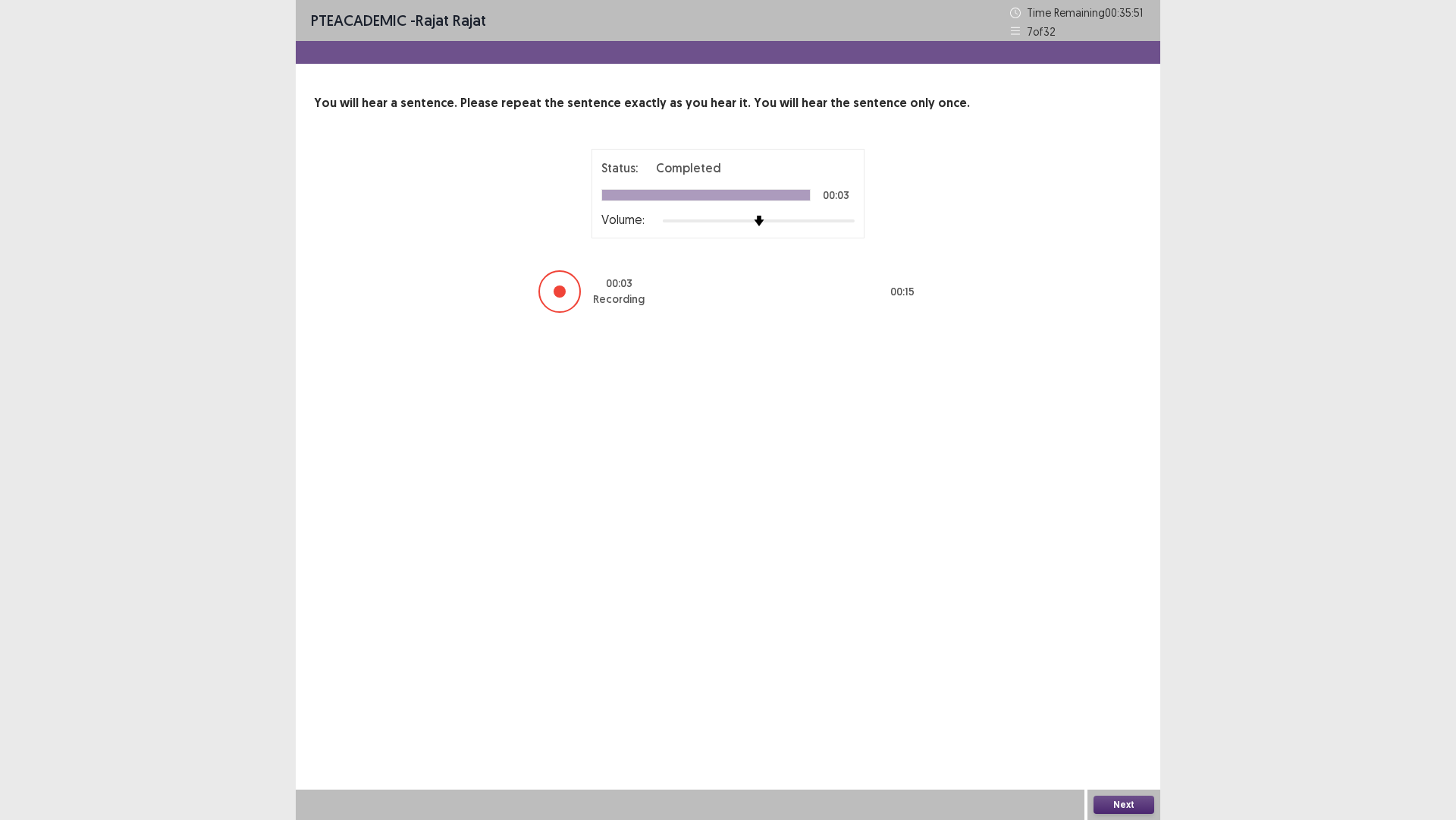
click at [1135, 723] on button "Next" at bounding box center [1123, 805] width 60 height 19
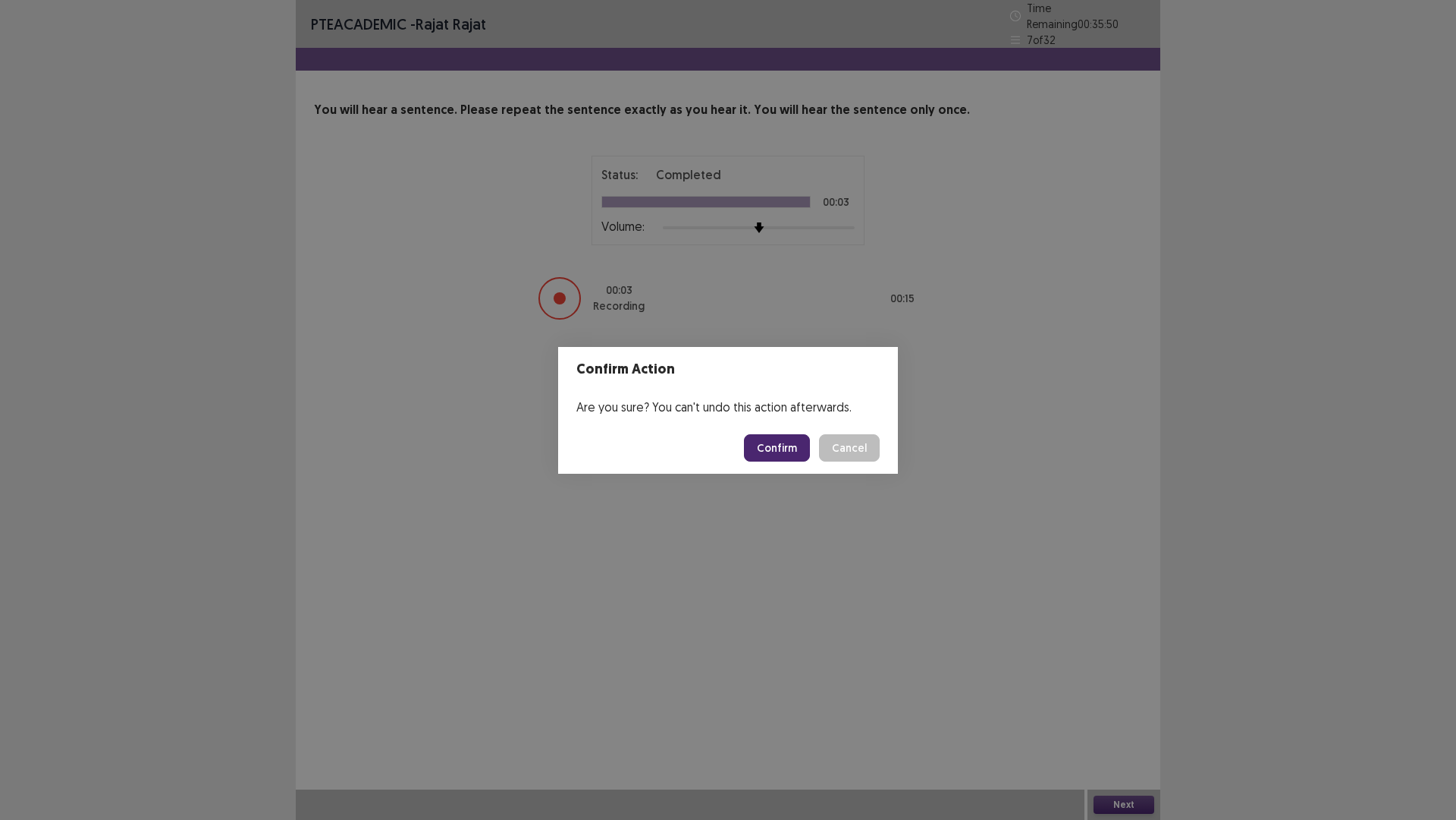
click at [780, 449] on button "Confirm" at bounding box center [777, 447] width 66 height 27
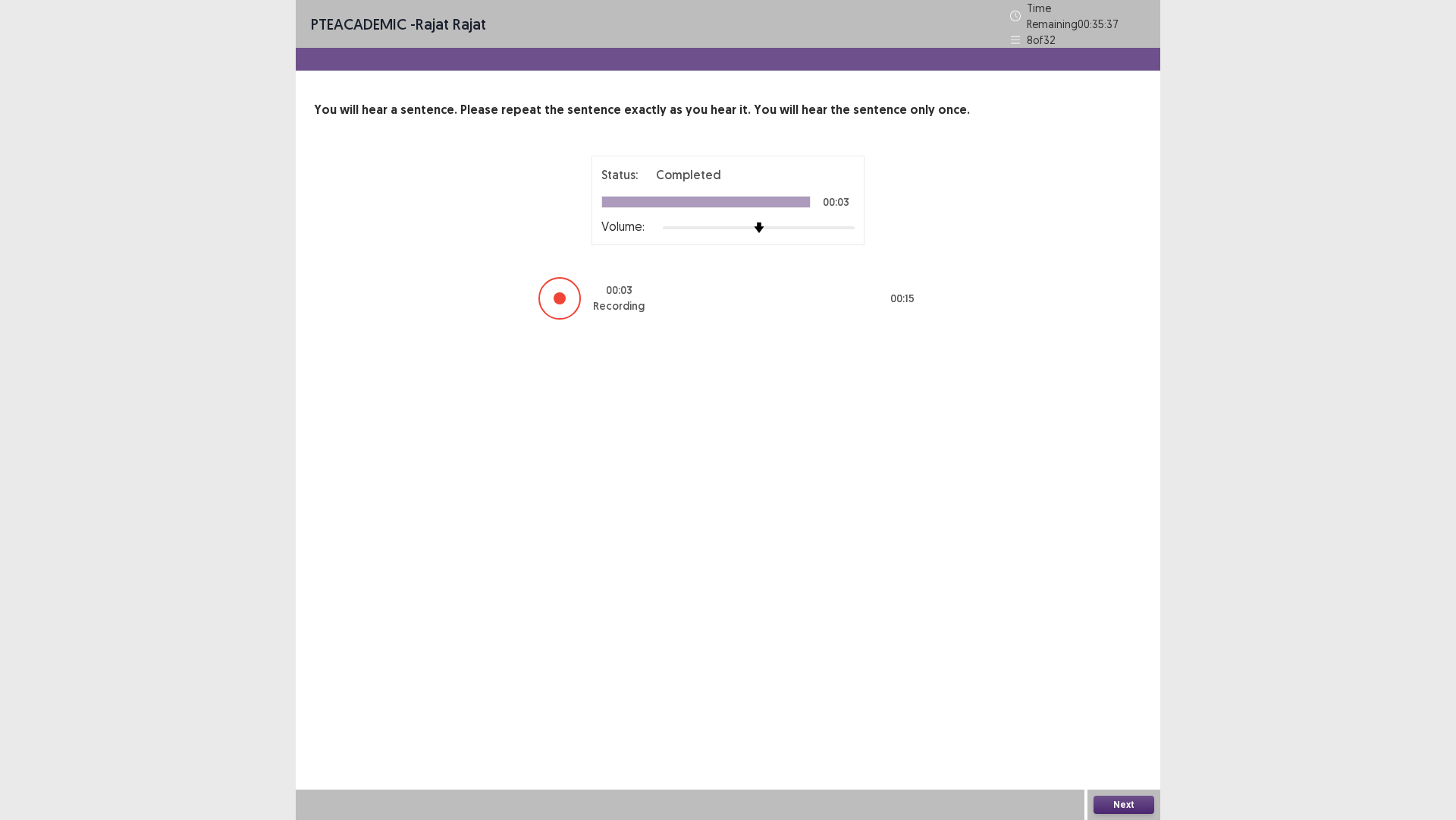
click at [1119, 723] on button "Next" at bounding box center [1123, 805] width 60 height 19
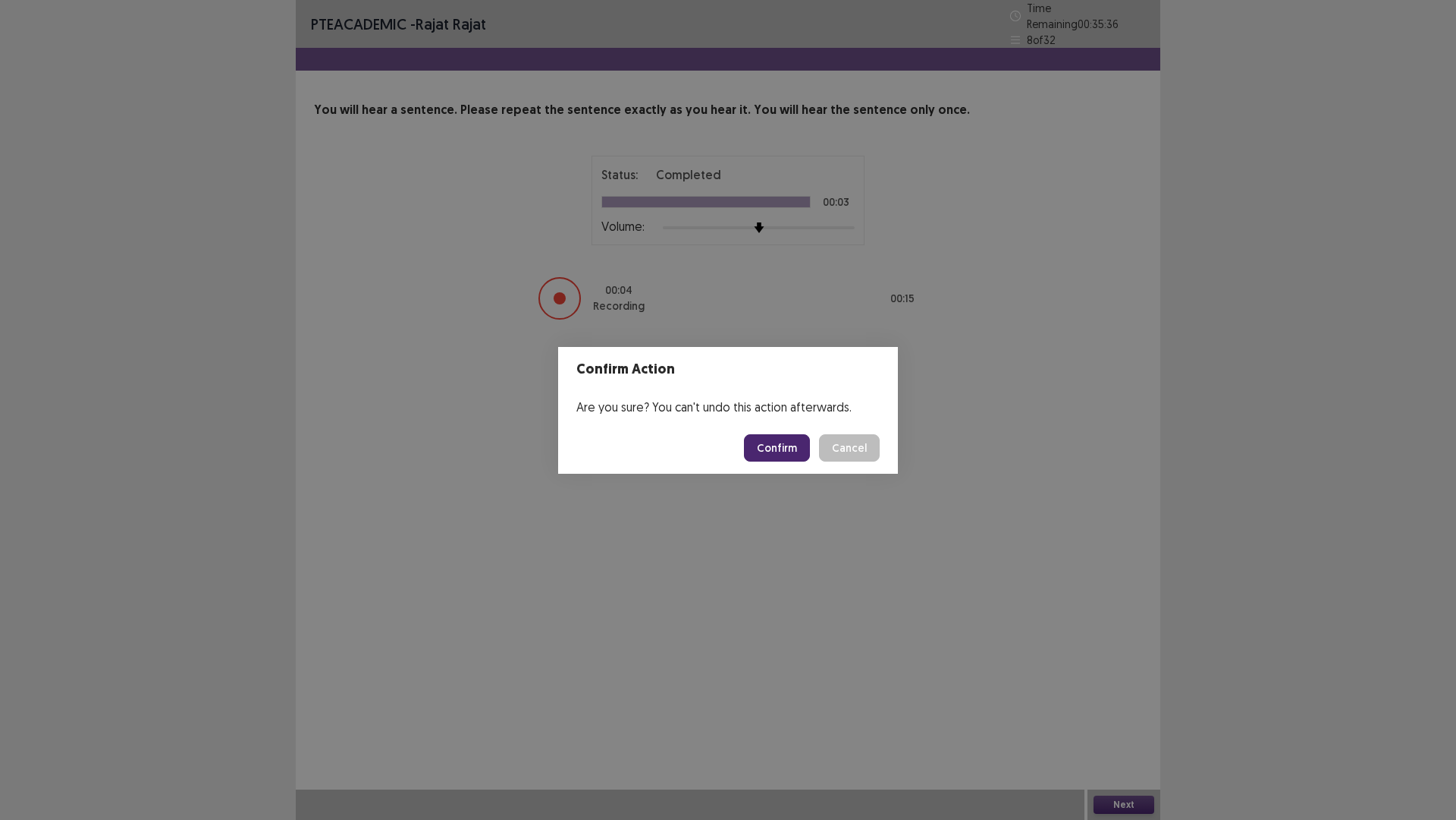
click at [785, 449] on button "Confirm" at bounding box center [777, 447] width 66 height 27
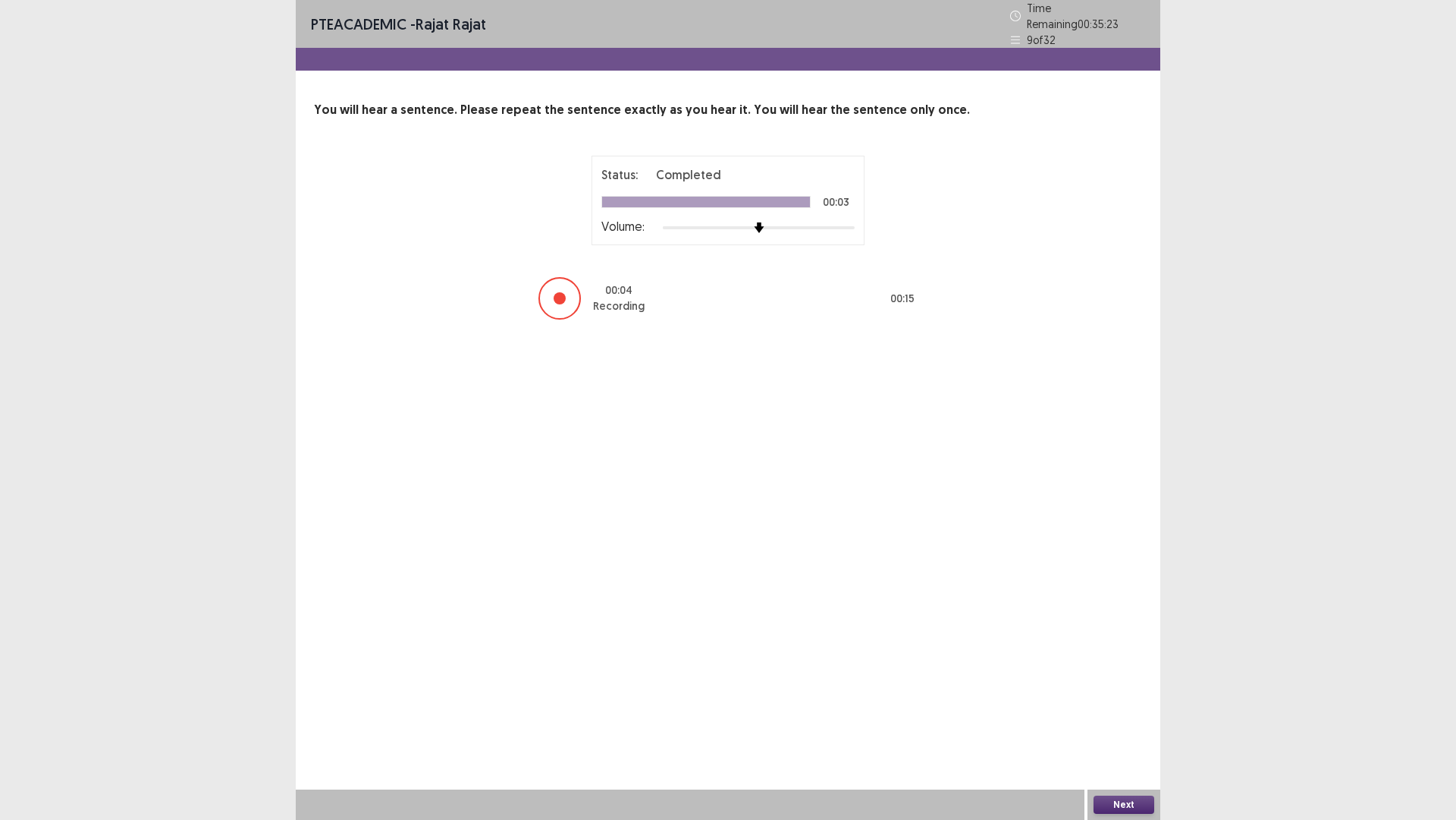
click at [1122, 723] on button "Next" at bounding box center [1123, 805] width 60 height 19
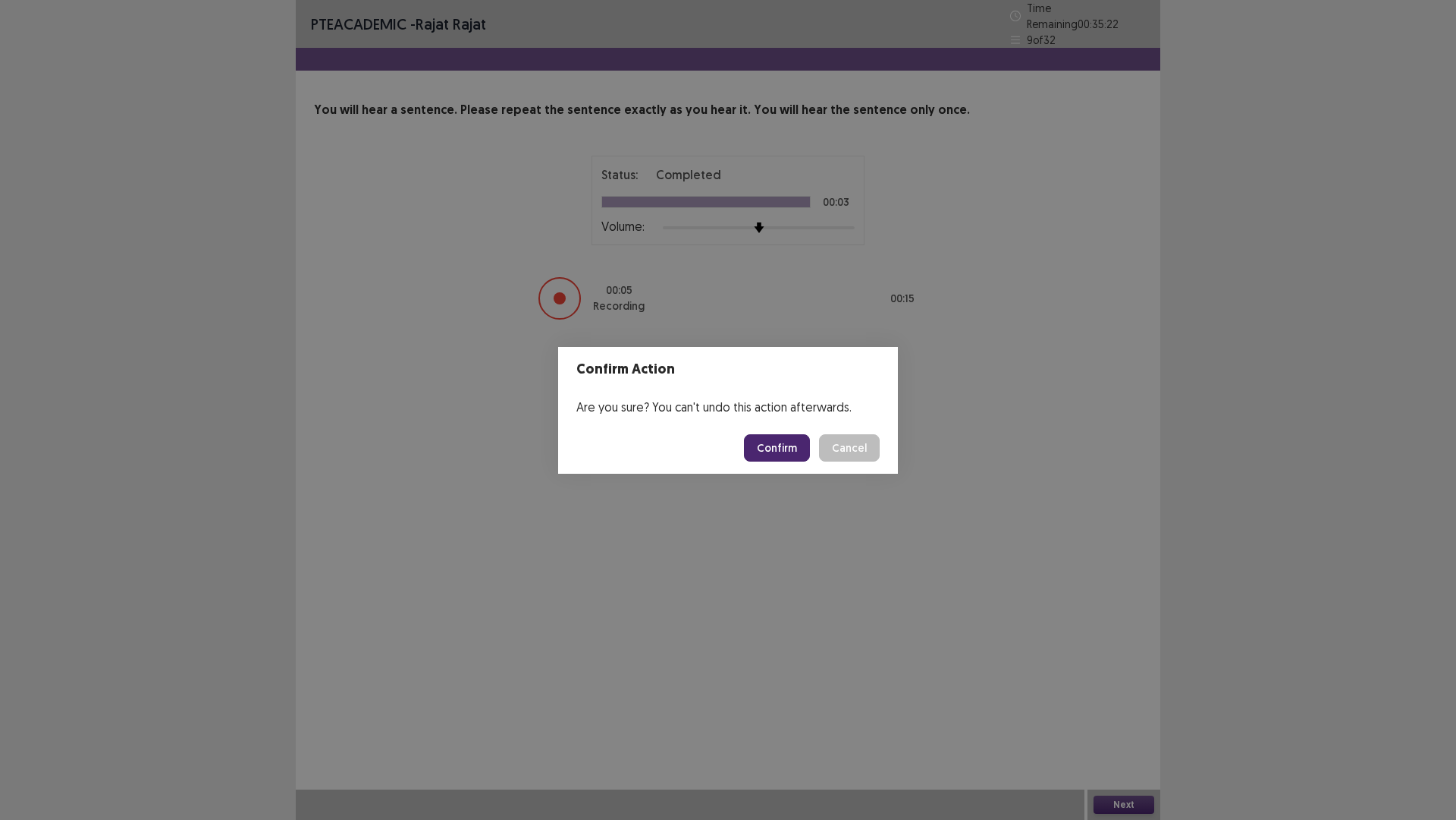
click at [775, 448] on button "Confirm" at bounding box center [777, 447] width 66 height 27
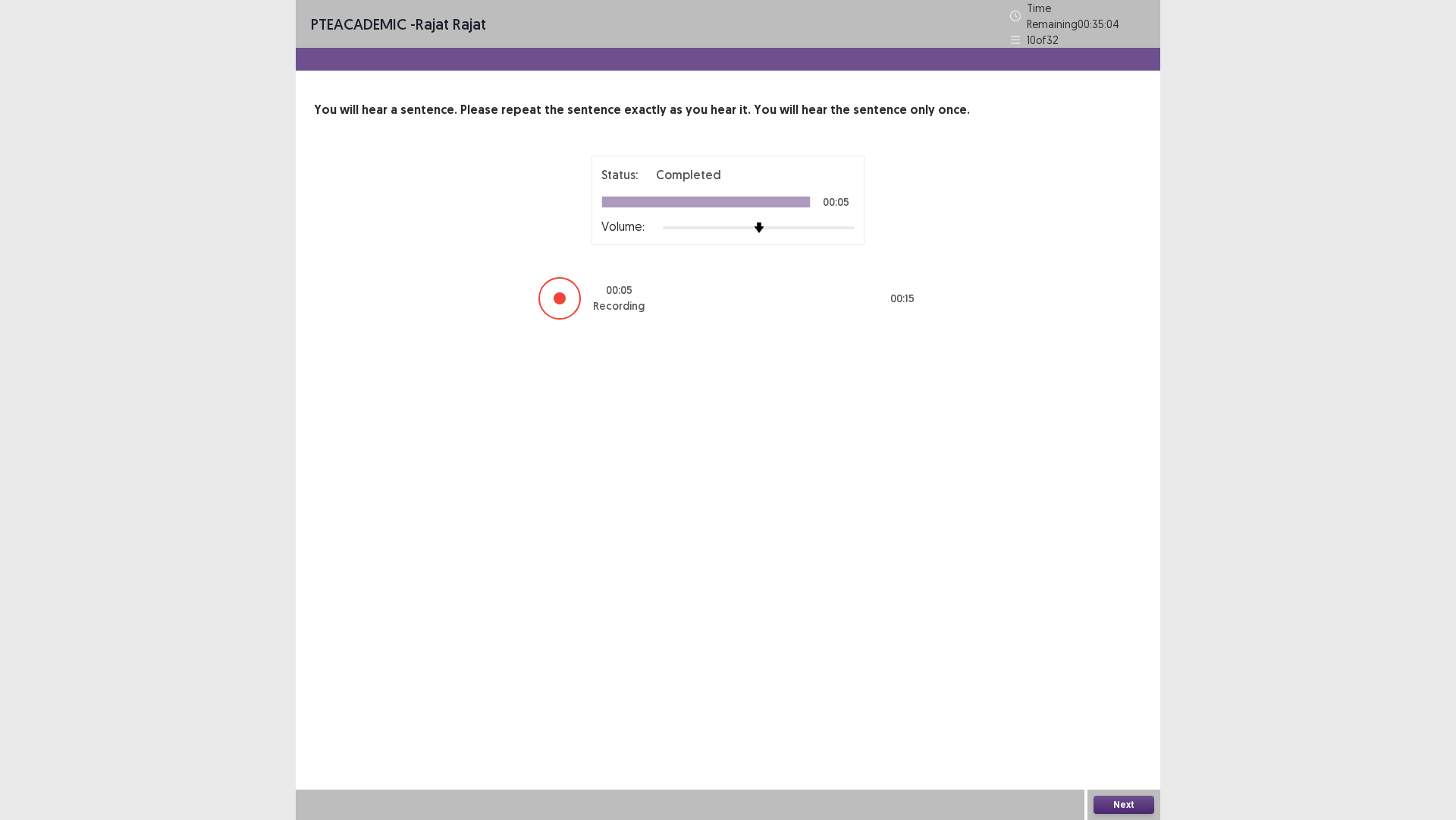
click at [1121, 723] on button "Next" at bounding box center [1123, 805] width 60 height 19
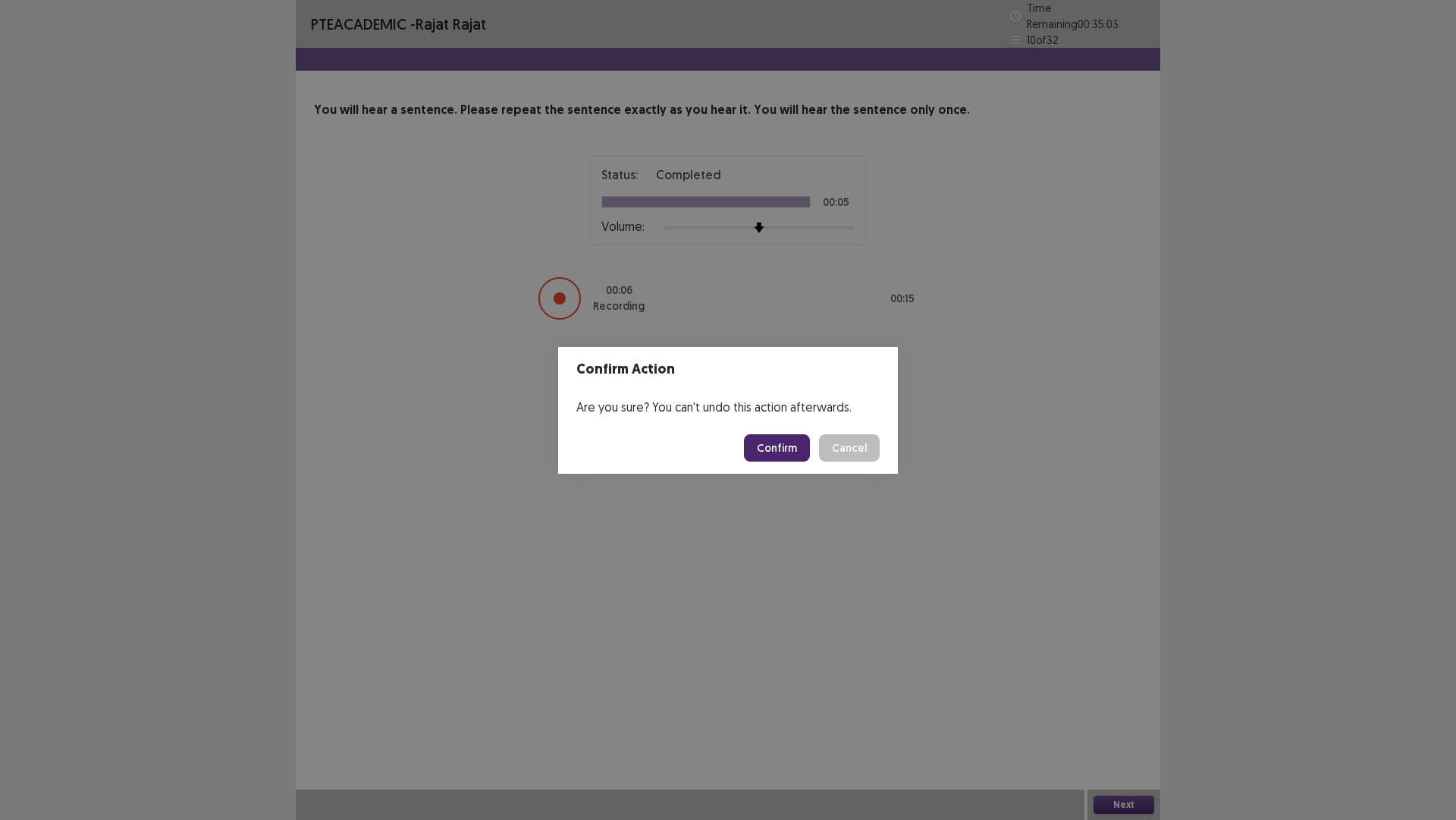
click at [770, 443] on button "Confirm" at bounding box center [777, 447] width 66 height 27
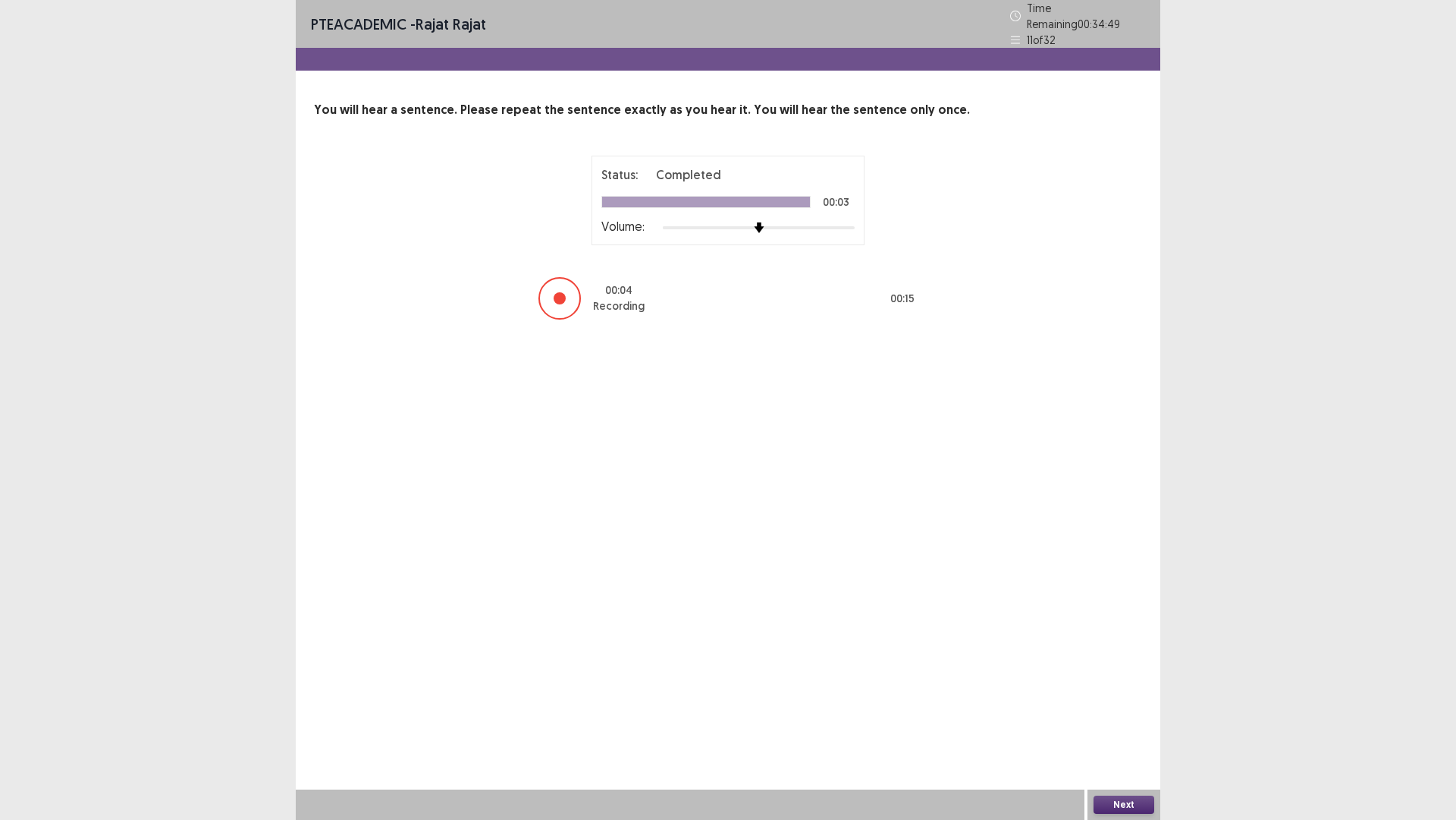
click at [1119, 723] on button "Next" at bounding box center [1123, 805] width 60 height 19
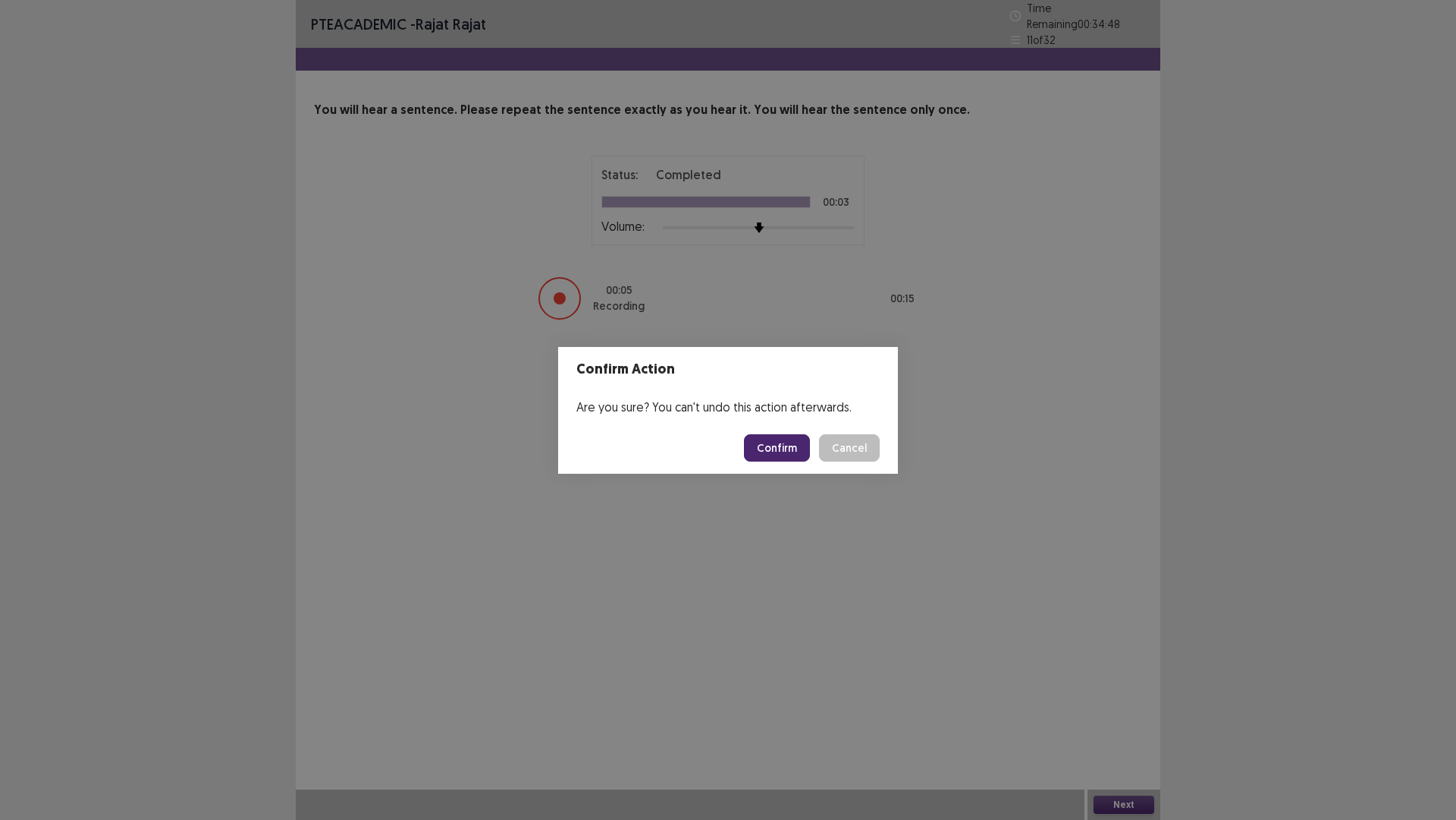
click at [778, 440] on button "Confirm" at bounding box center [777, 447] width 66 height 27
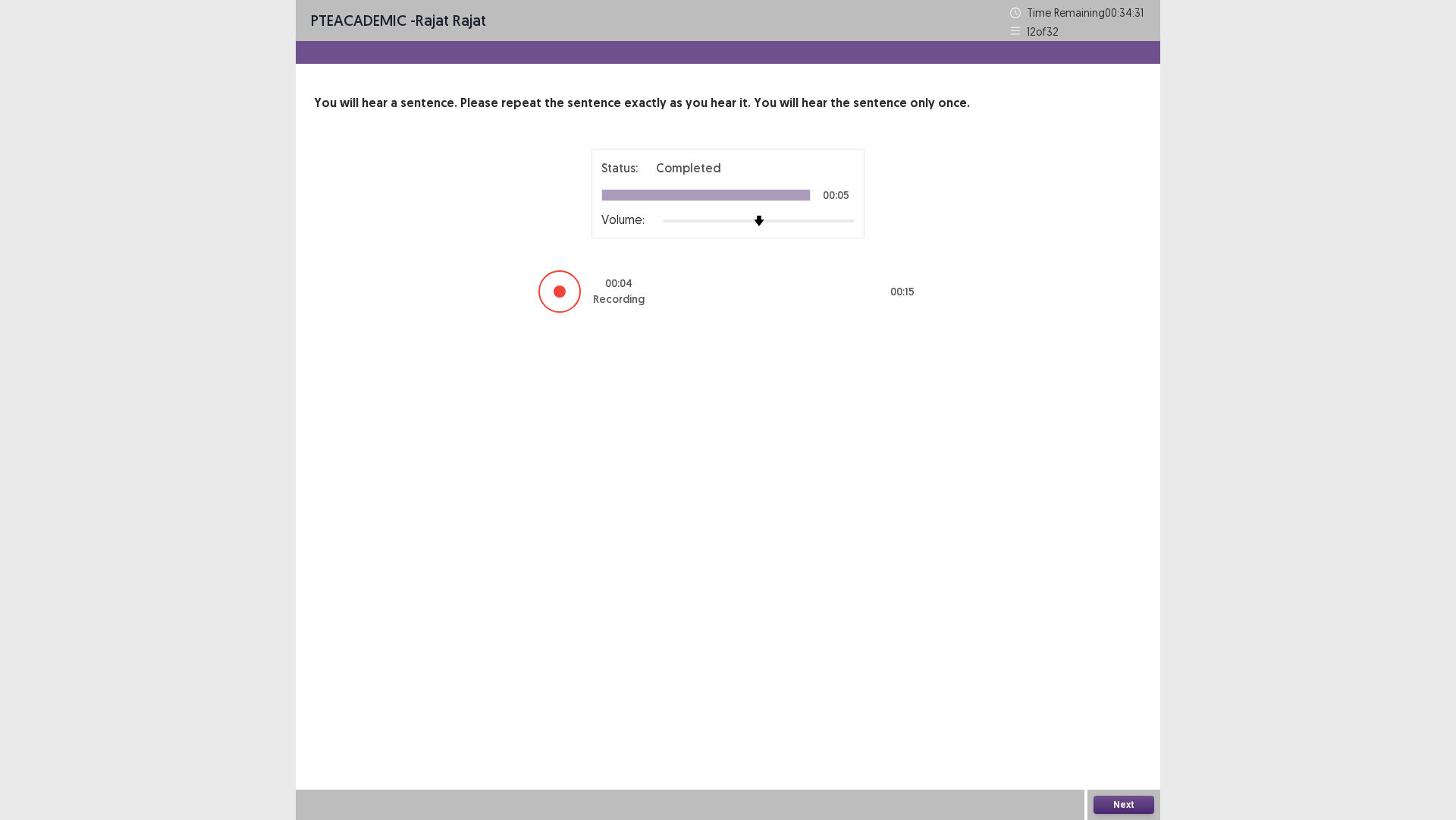
click at [1130, 723] on button "Next" at bounding box center [1123, 805] width 60 height 19
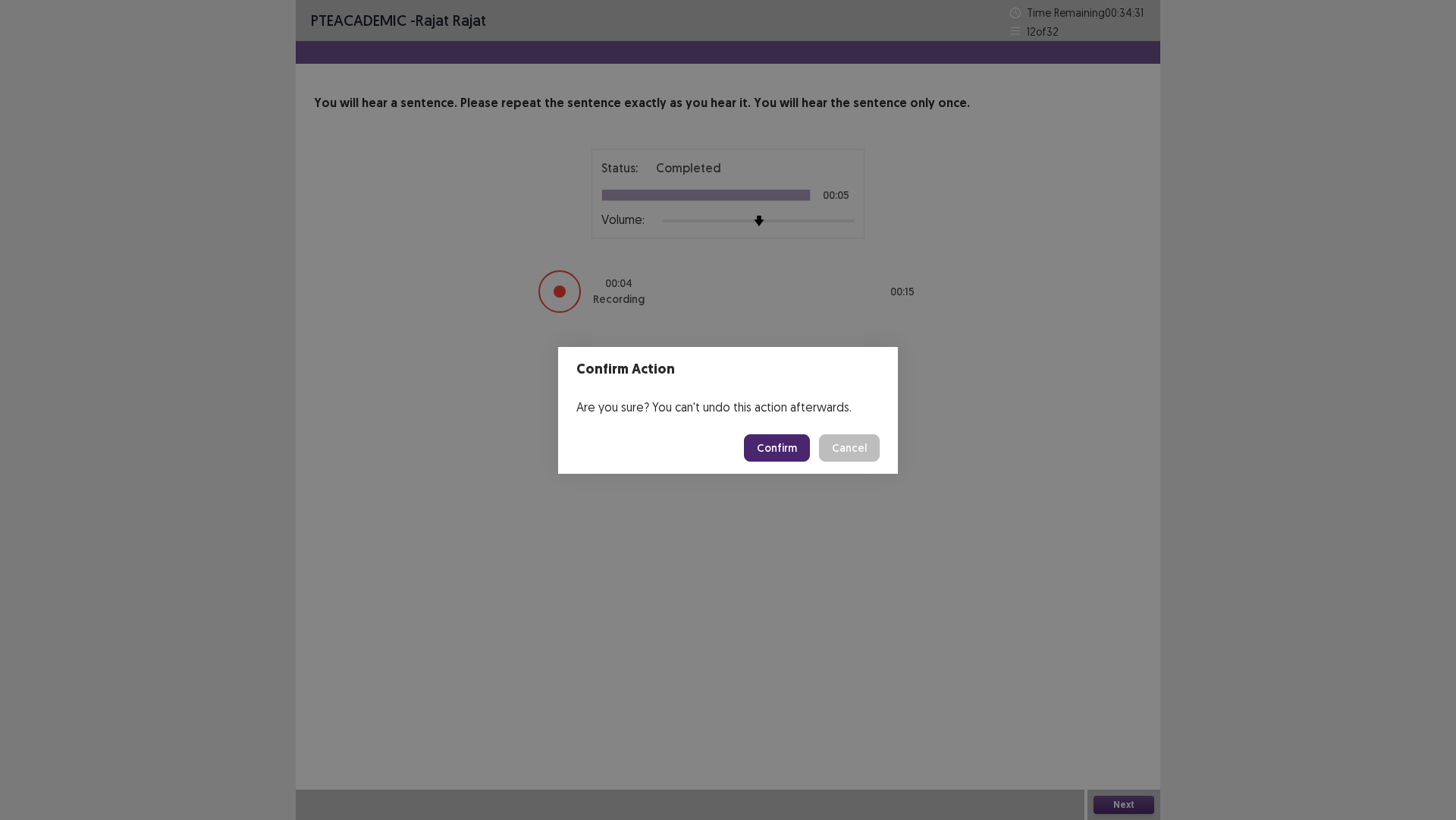
click at [790, 444] on button "Confirm" at bounding box center [777, 447] width 66 height 27
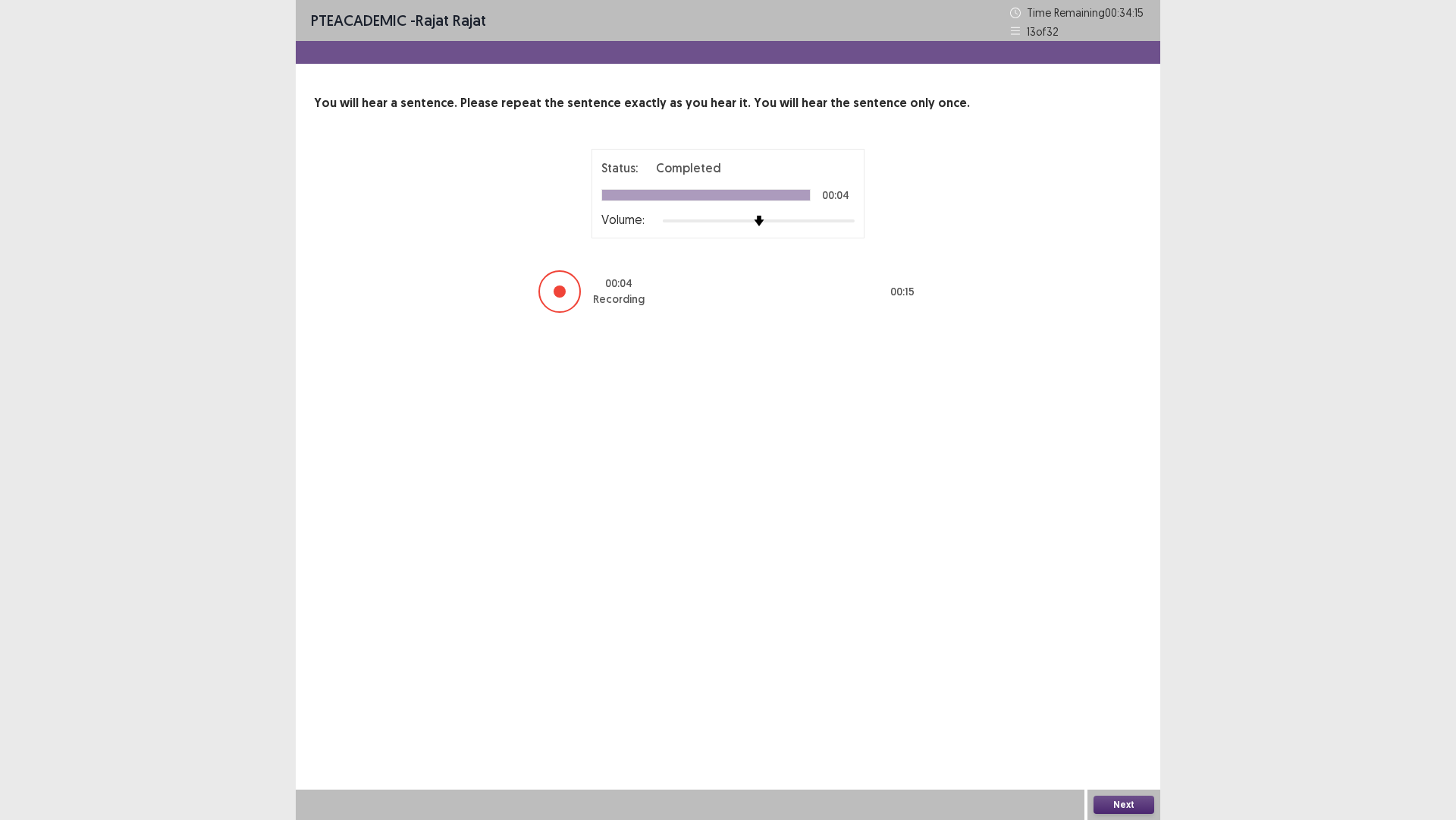
click at [1139, 723] on button "Next" at bounding box center [1123, 805] width 60 height 19
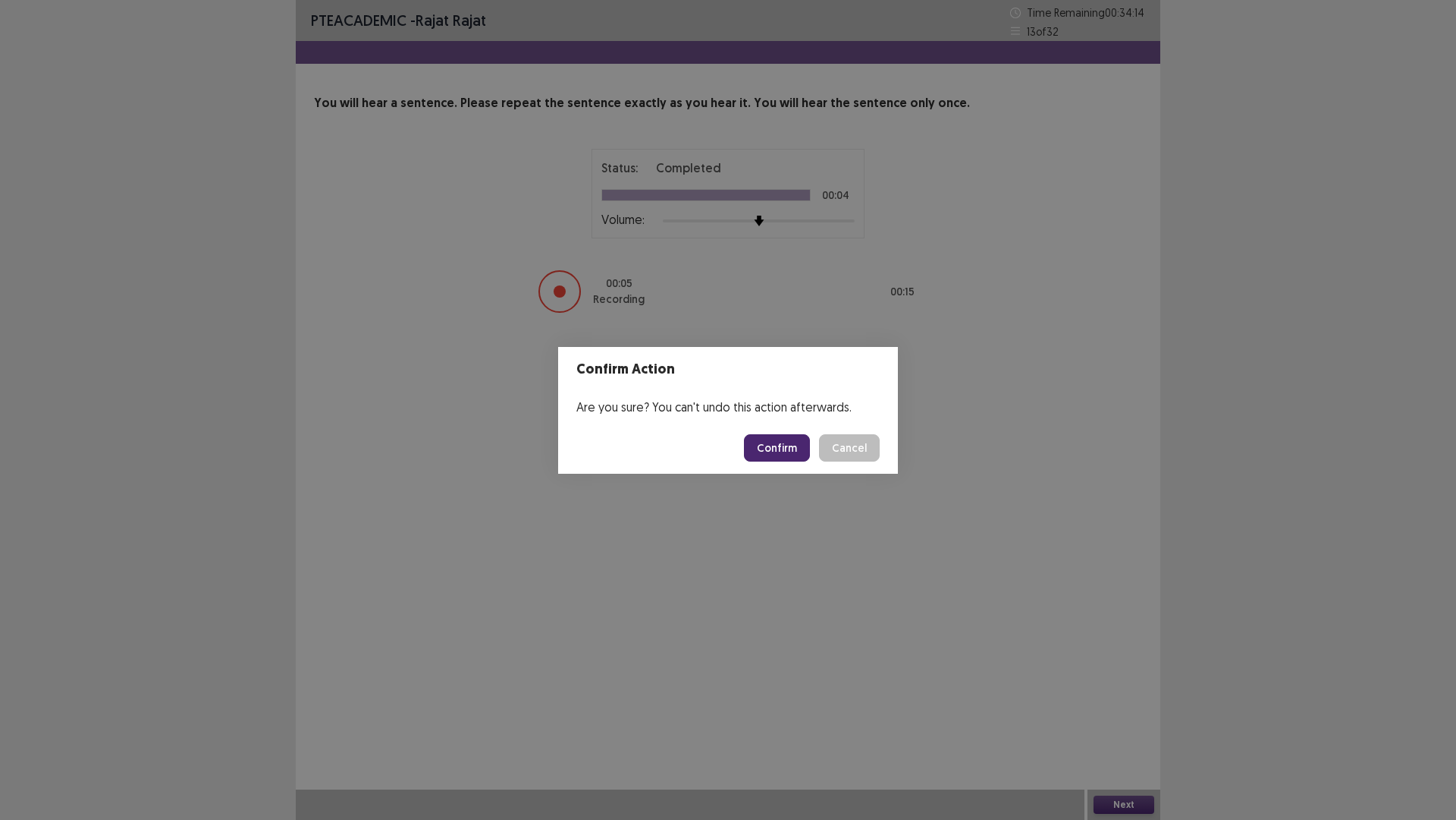
click at [767, 444] on button "Confirm" at bounding box center [777, 447] width 66 height 27
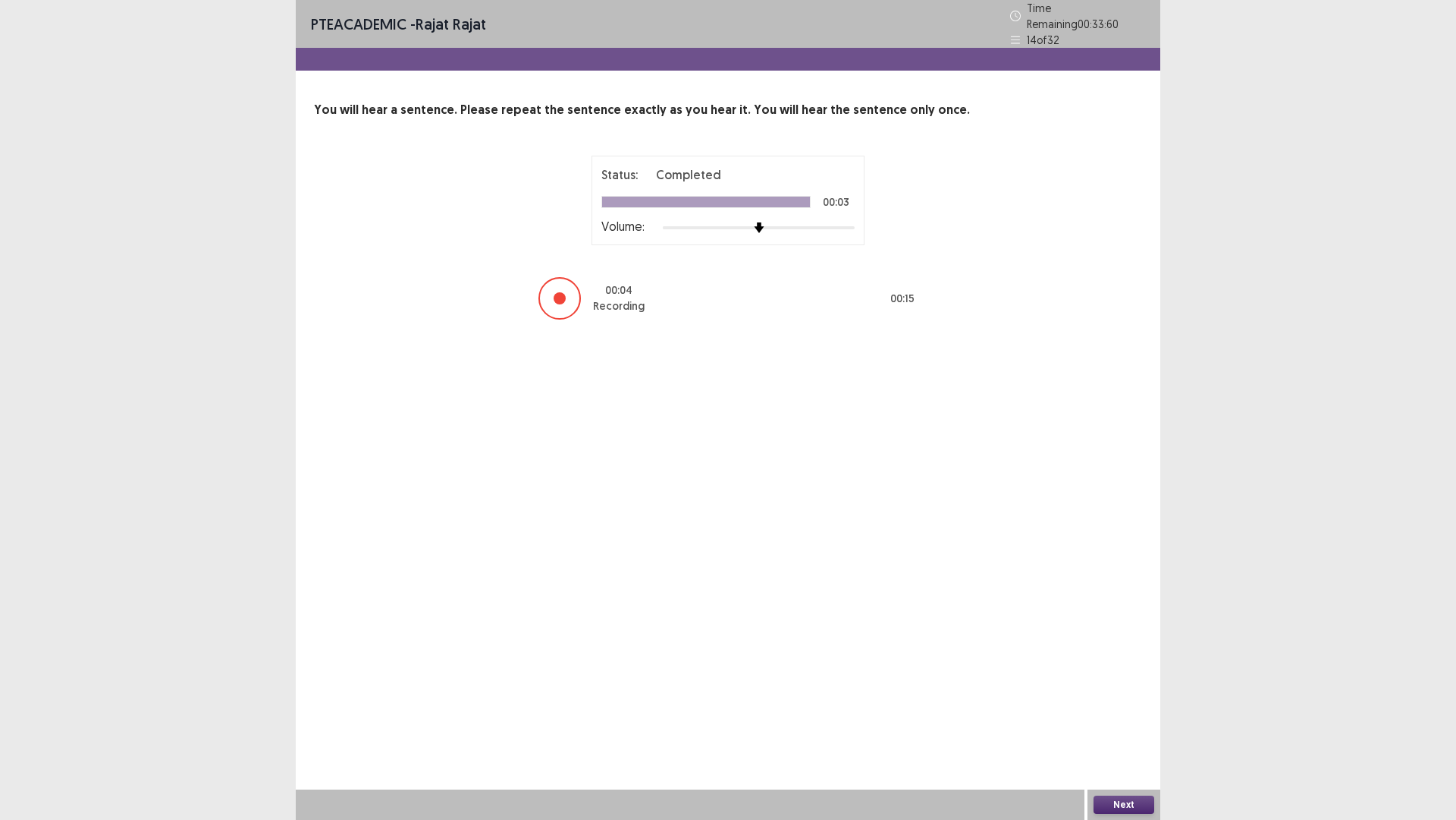
click at [1117, 723] on button "Next" at bounding box center [1123, 805] width 60 height 19
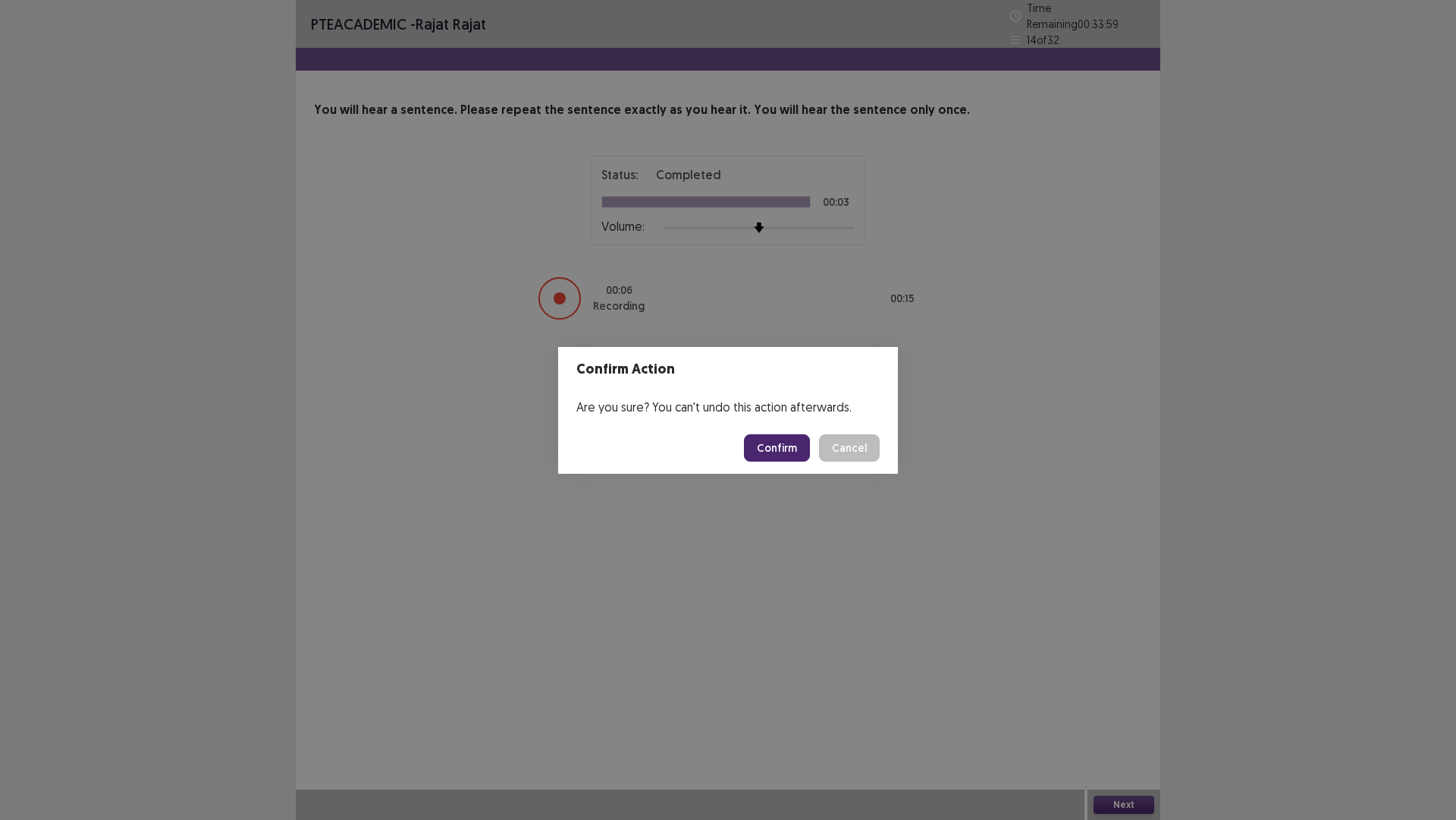
click at [779, 456] on button "Confirm" at bounding box center [777, 447] width 66 height 27
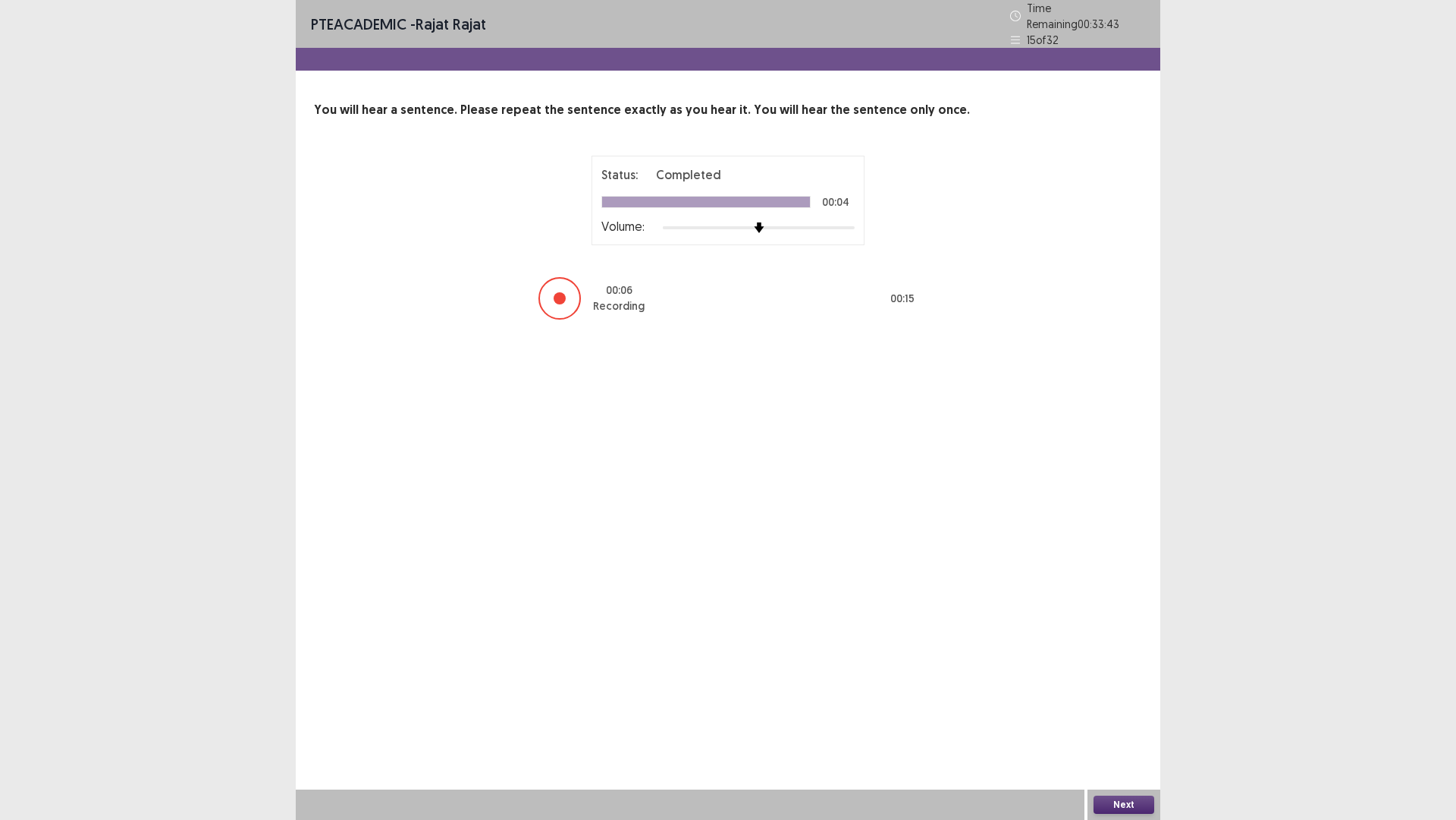
click at [1118, 723] on button "Next" at bounding box center [1123, 805] width 60 height 19
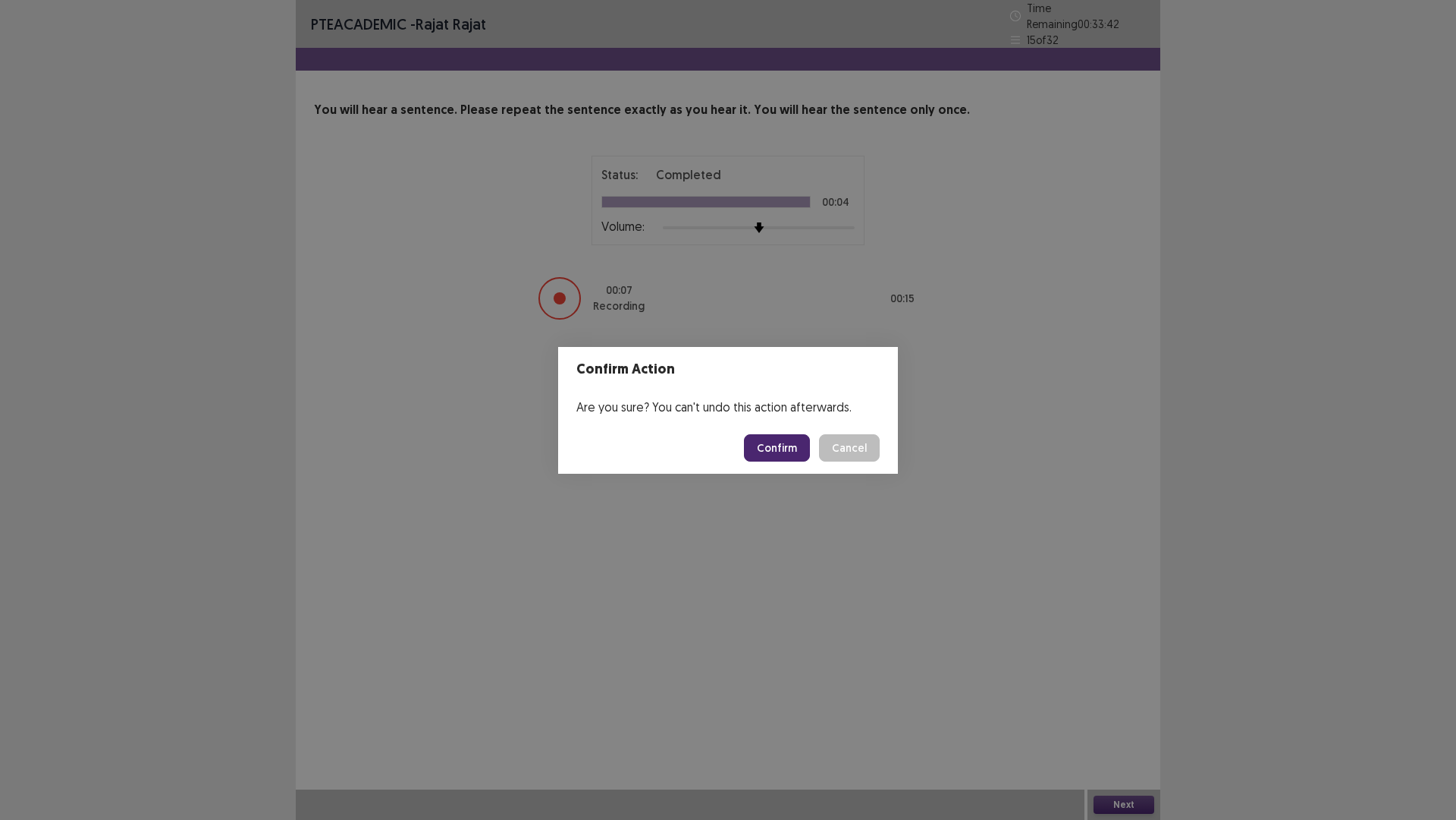
click at [802, 442] on button "Confirm" at bounding box center [777, 447] width 66 height 27
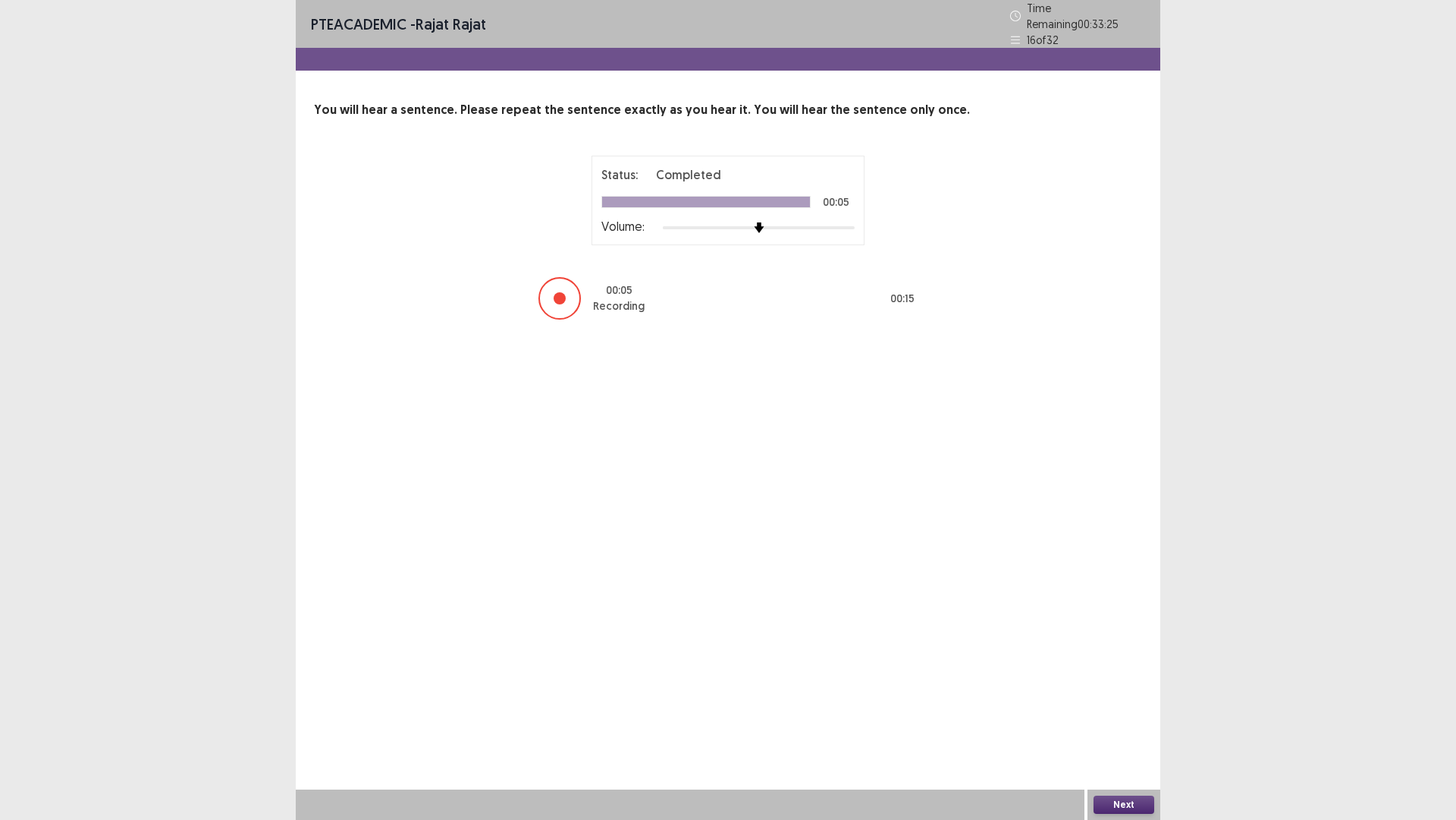
click at [1139, 723] on button "Next" at bounding box center [1123, 805] width 60 height 19
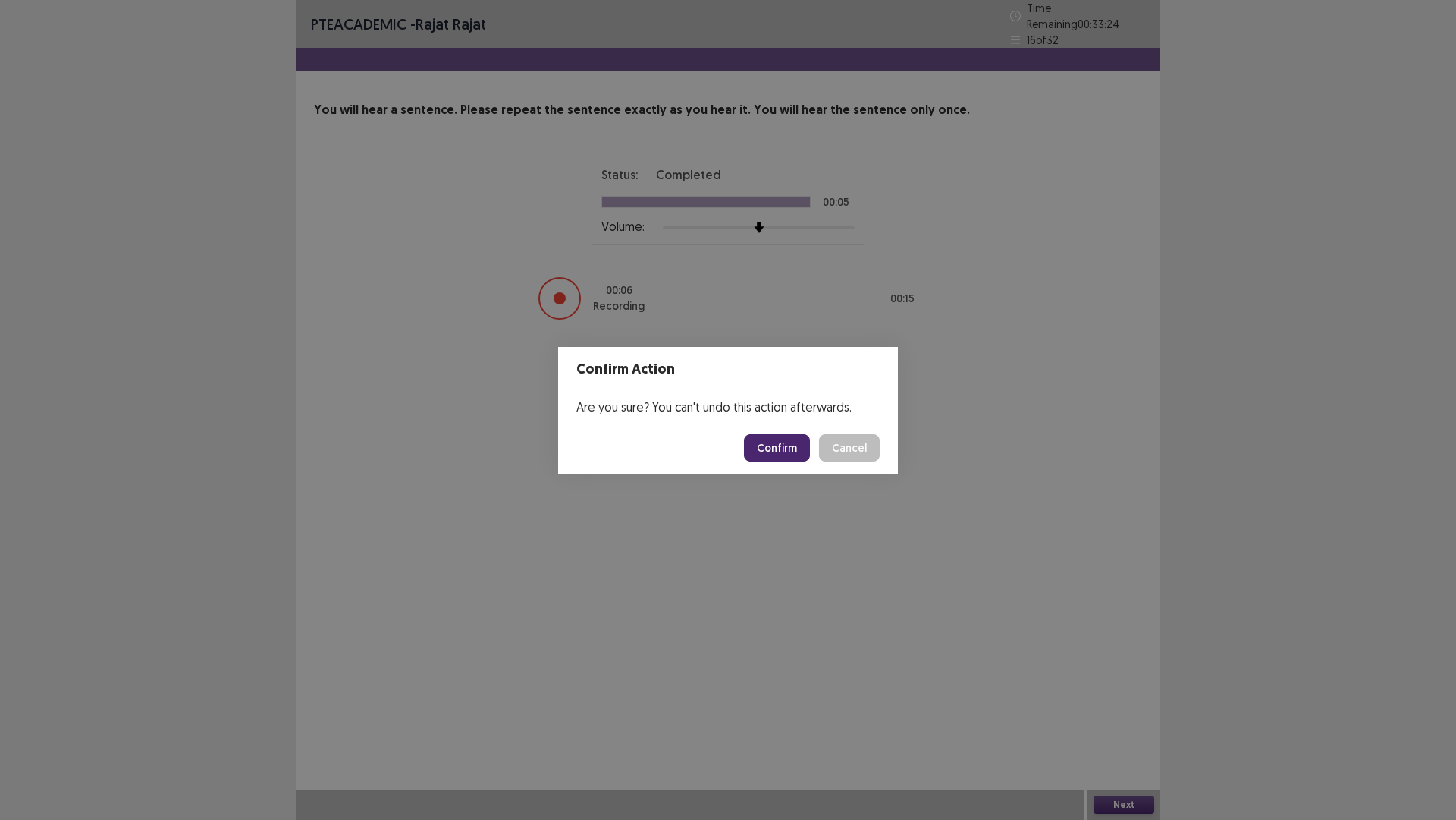
click at [780, 440] on button "Confirm" at bounding box center [777, 447] width 66 height 27
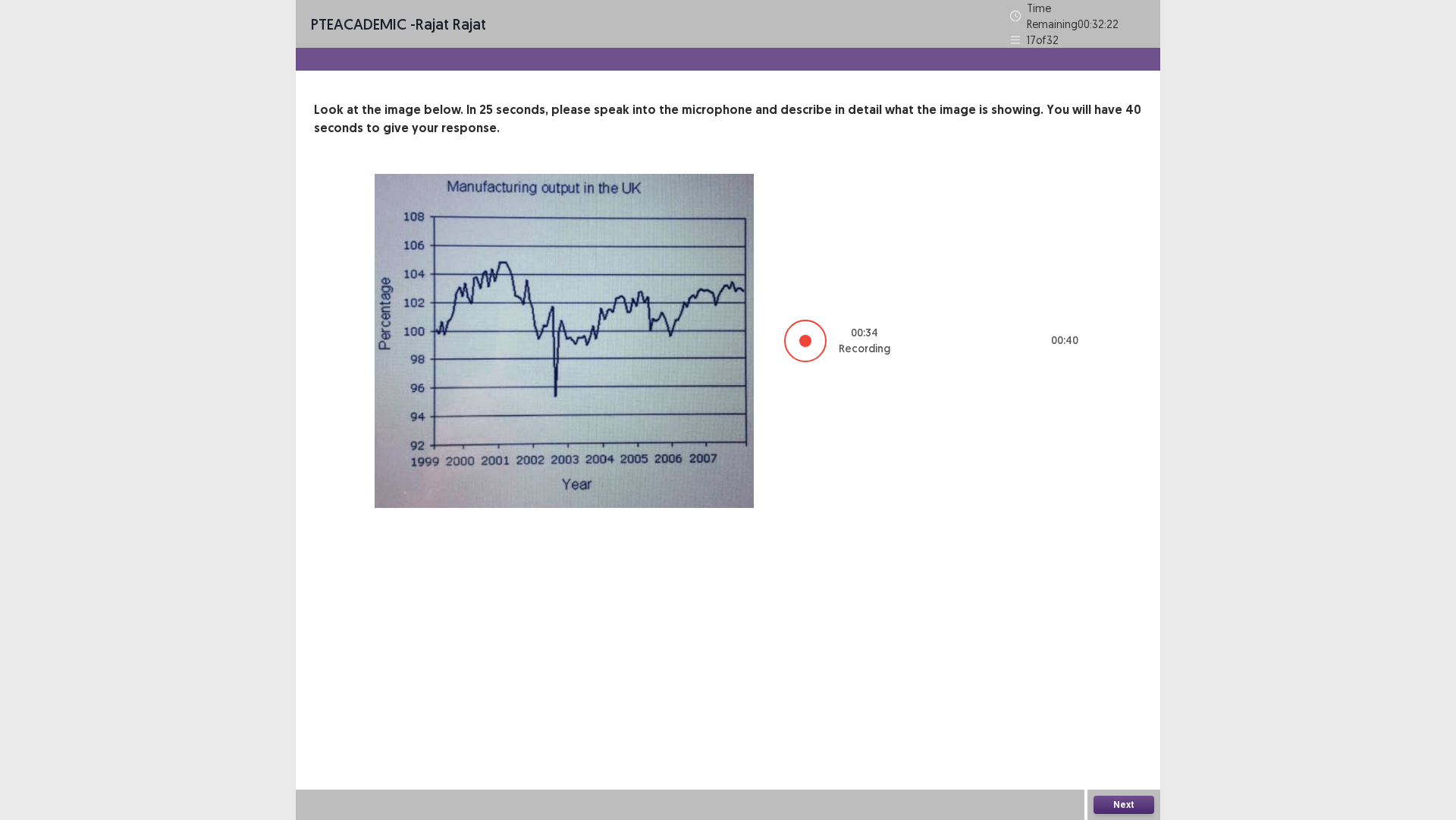
click at [1150, 723] on button "Next" at bounding box center [1123, 805] width 60 height 19
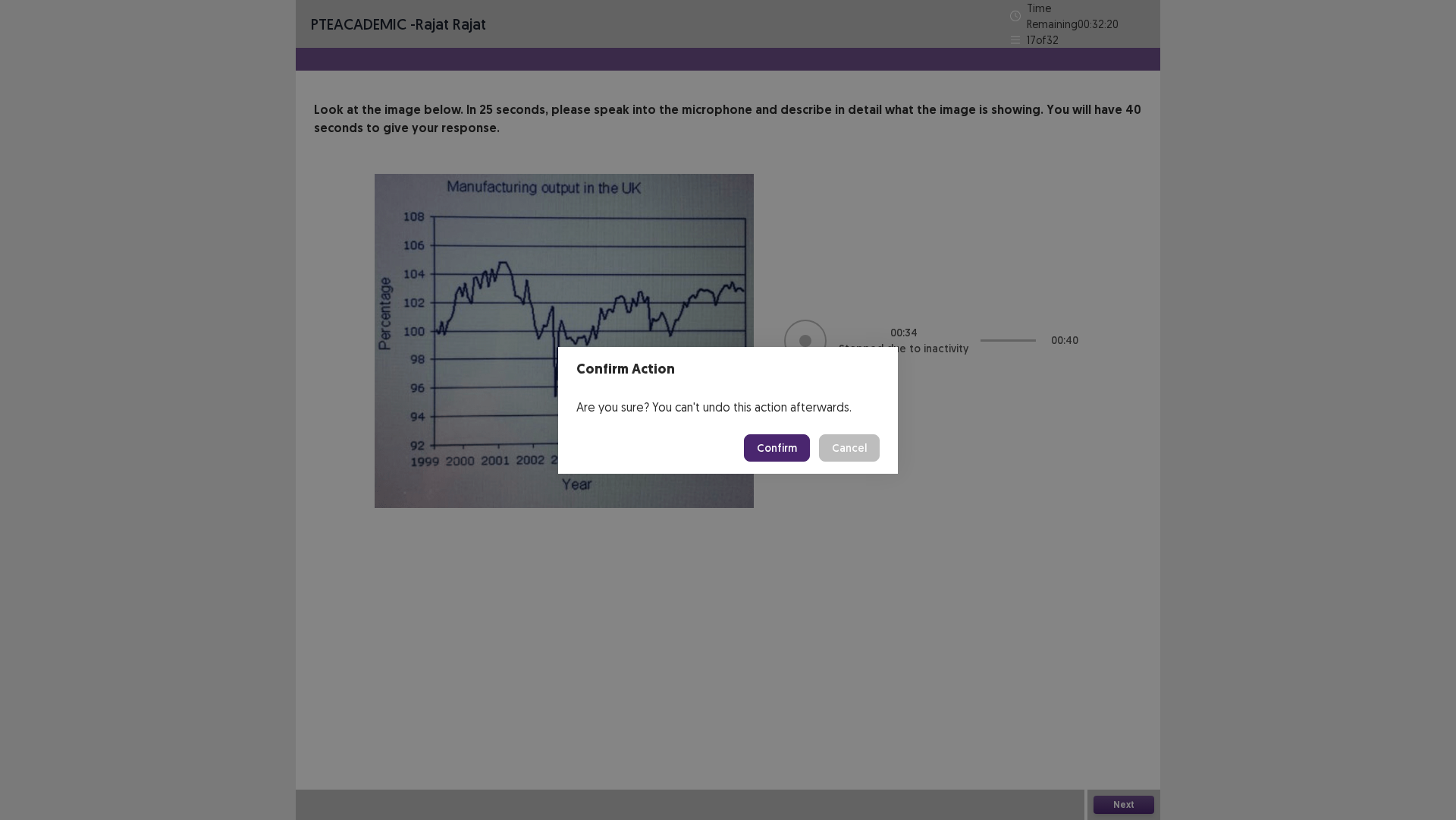
click at [791, 443] on button "Confirm" at bounding box center [777, 447] width 66 height 27
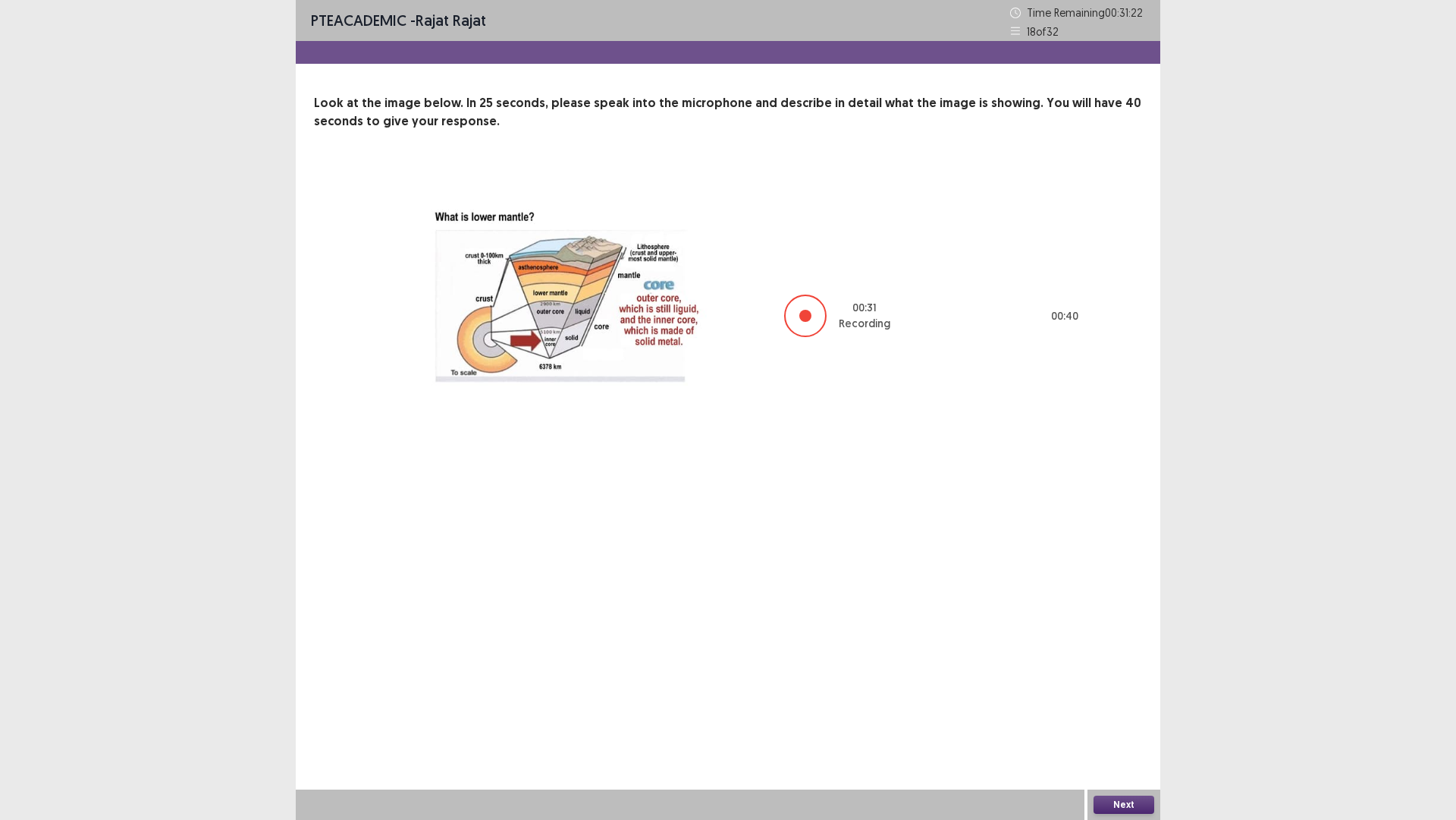
click at [1125, 723] on button "Next" at bounding box center [1123, 805] width 60 height 19
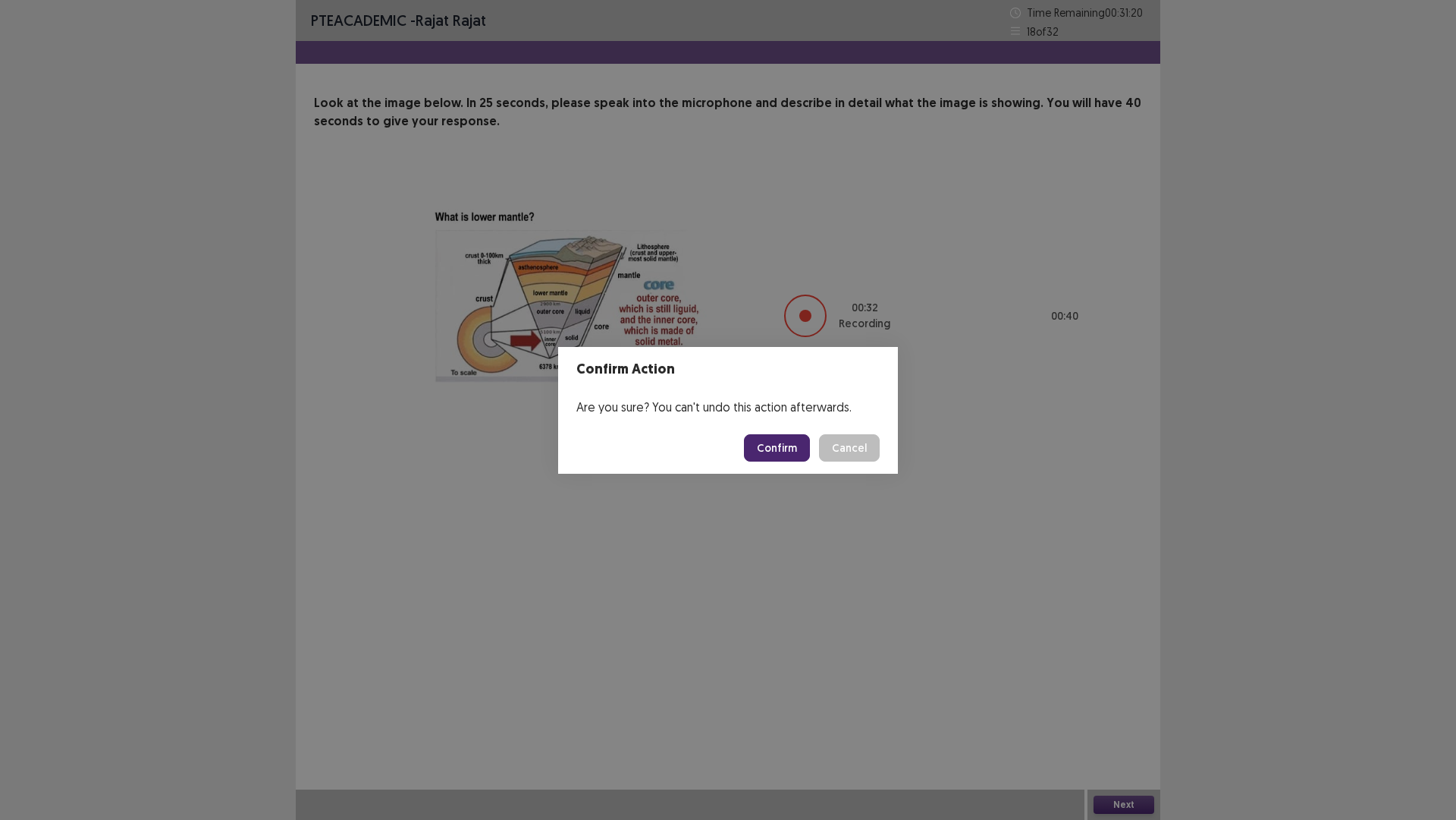
click at [791, 450] on button "Confirm" at bounding box center [777, 447] width 66 height 27
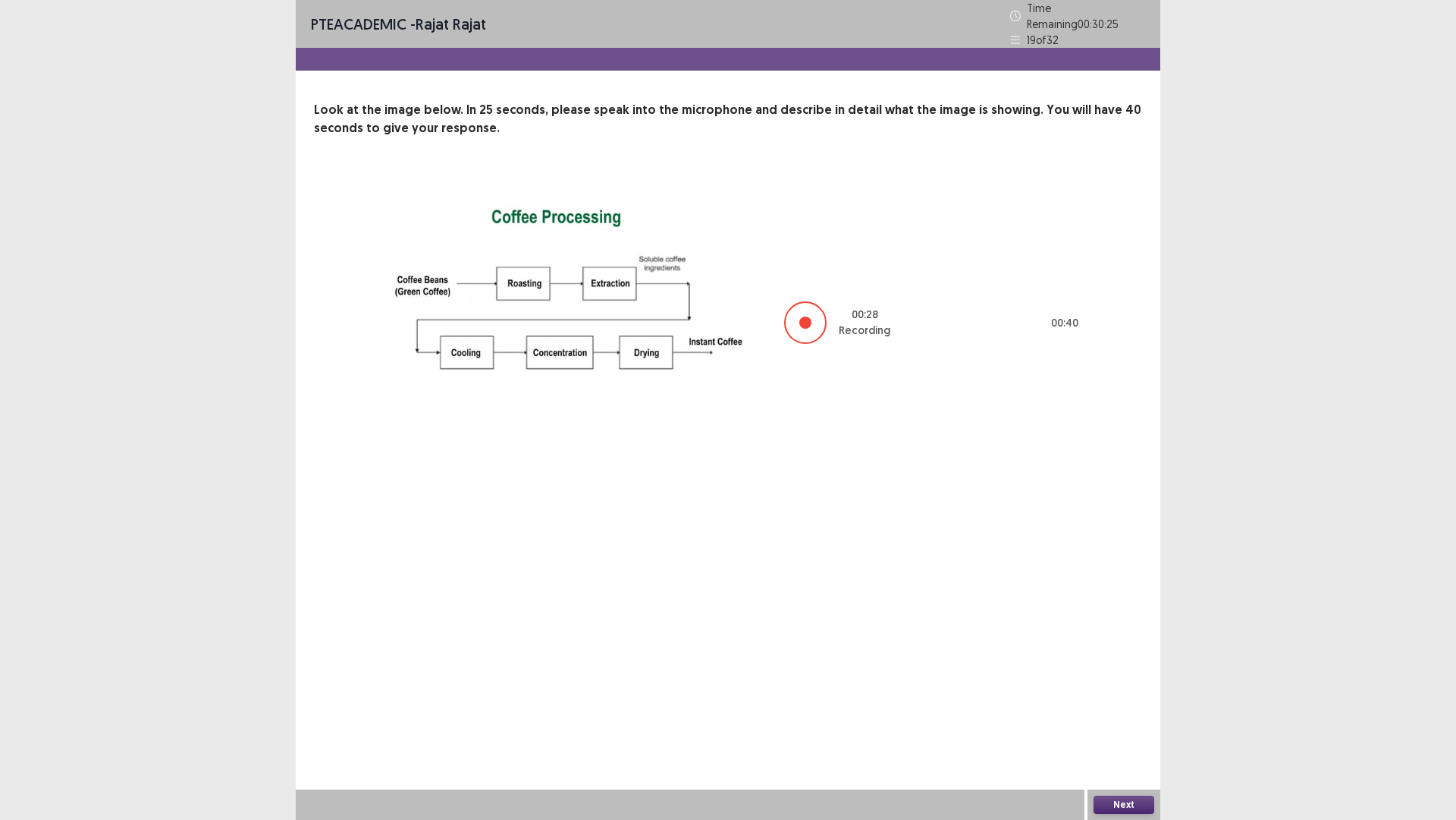
click at [1130, 723] on button "Next" at bounding box center [1123, 805] width 60 height 19
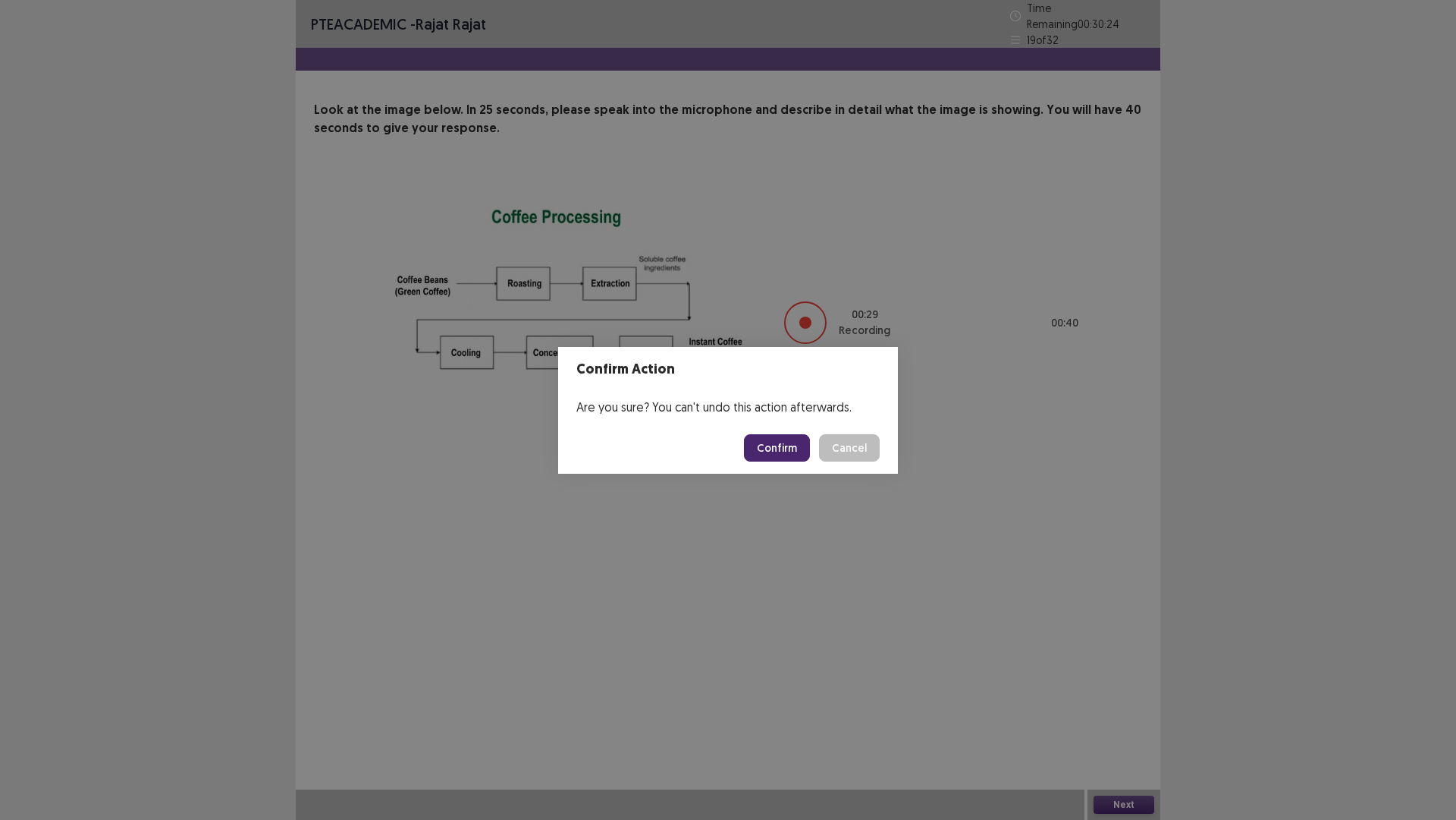
click at [785, 448] on button "Confirm" at bounding box center [777, 447] width 66 height 27
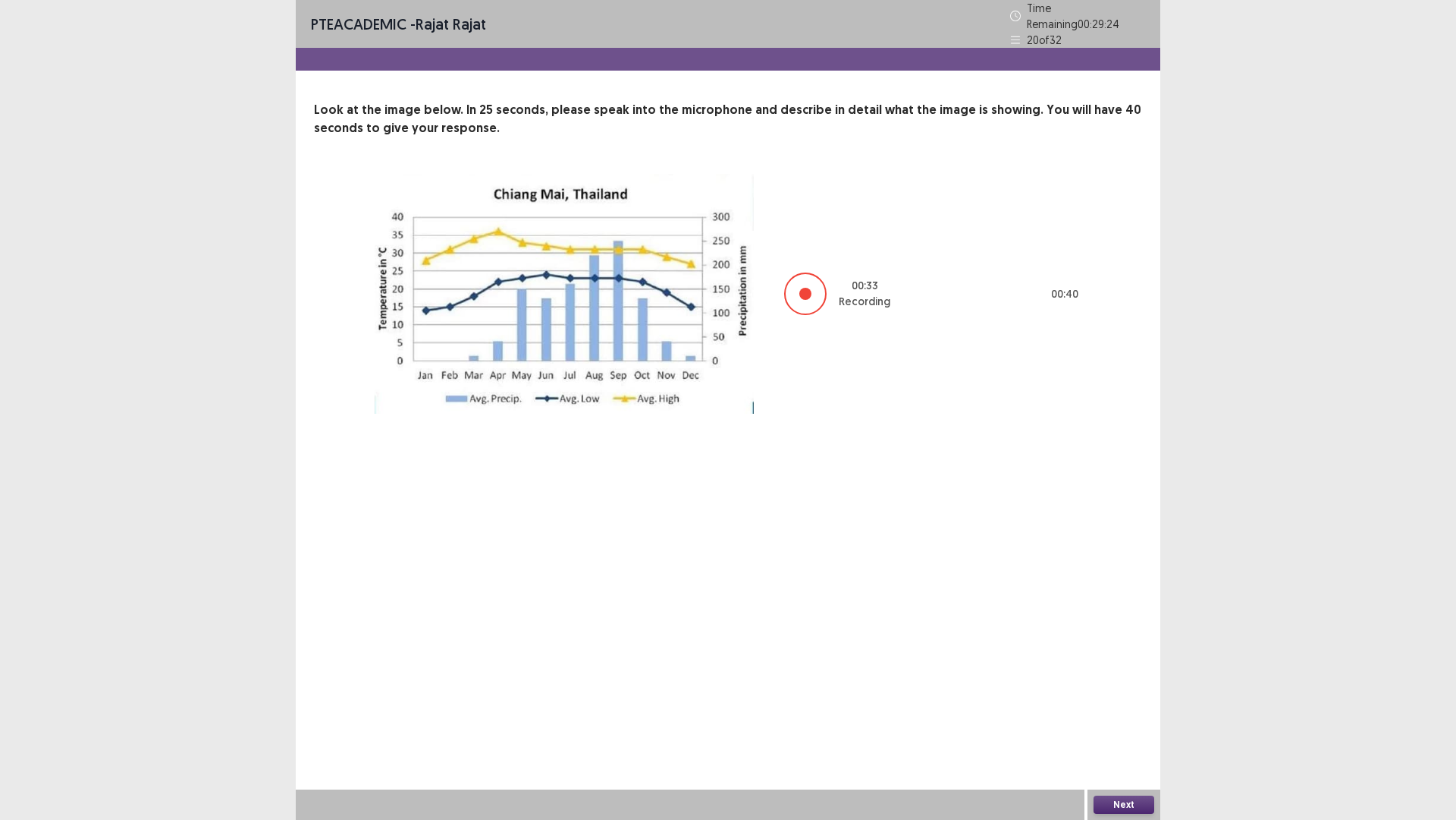
click at [1137, 723] on button "Next" at bounding box center [1123, 805] width 60 height 19
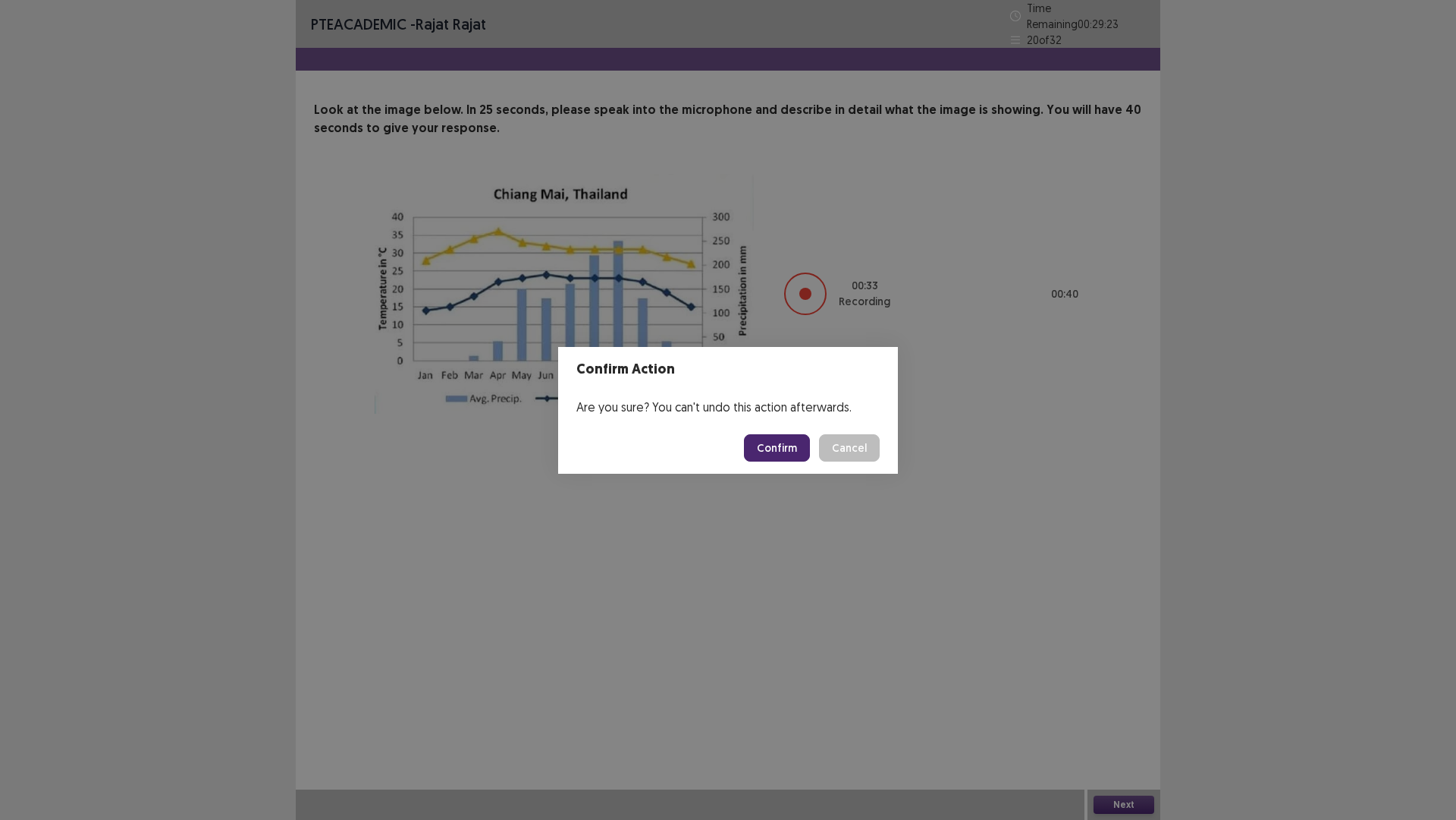
click at [775, 444] on button "Confirm" at bounding box center [777, 447] width 66 height 27
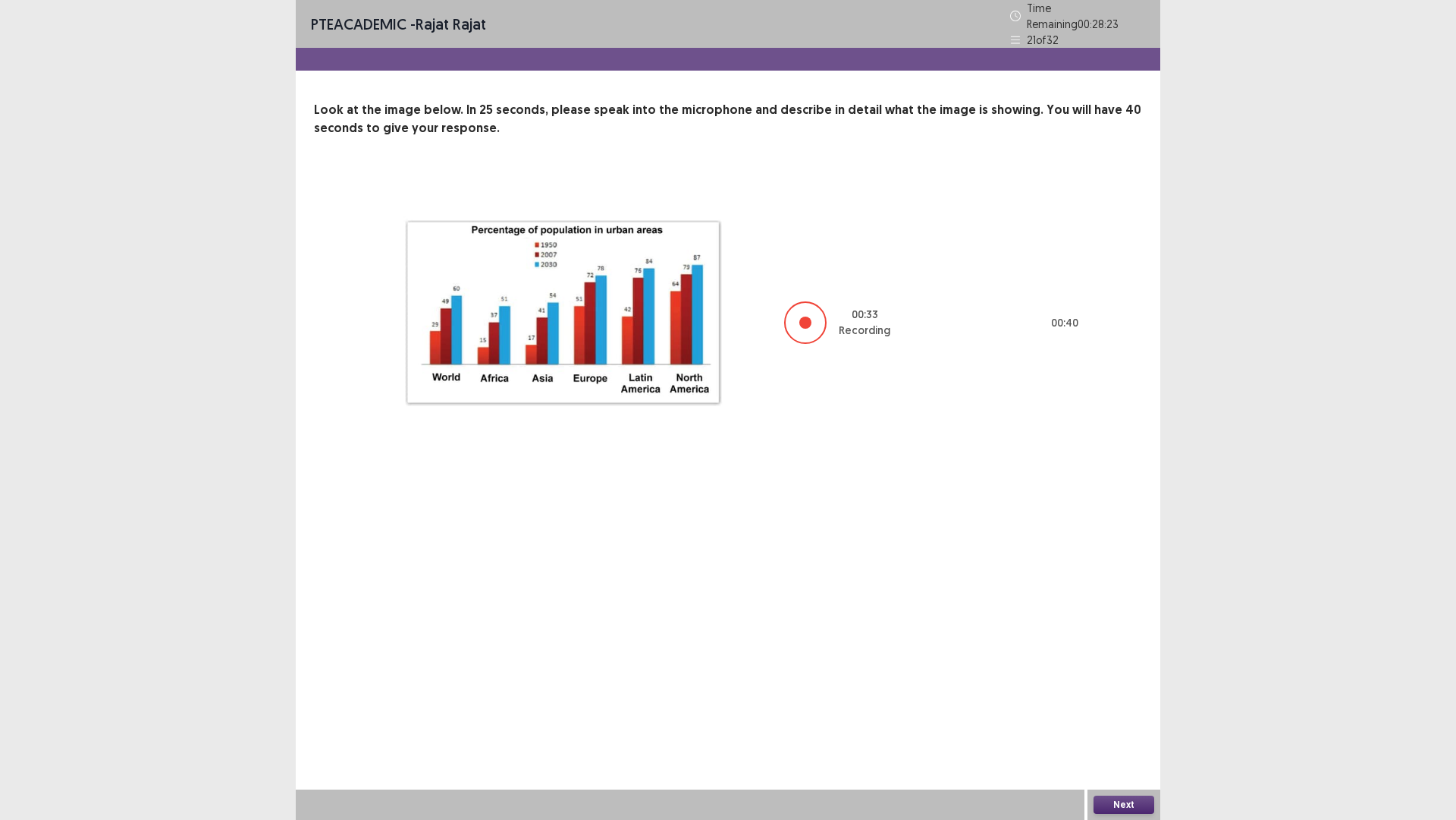
click at [1130, 723] on button "Next" at bounding box center [1123, 805] width 60 height 19
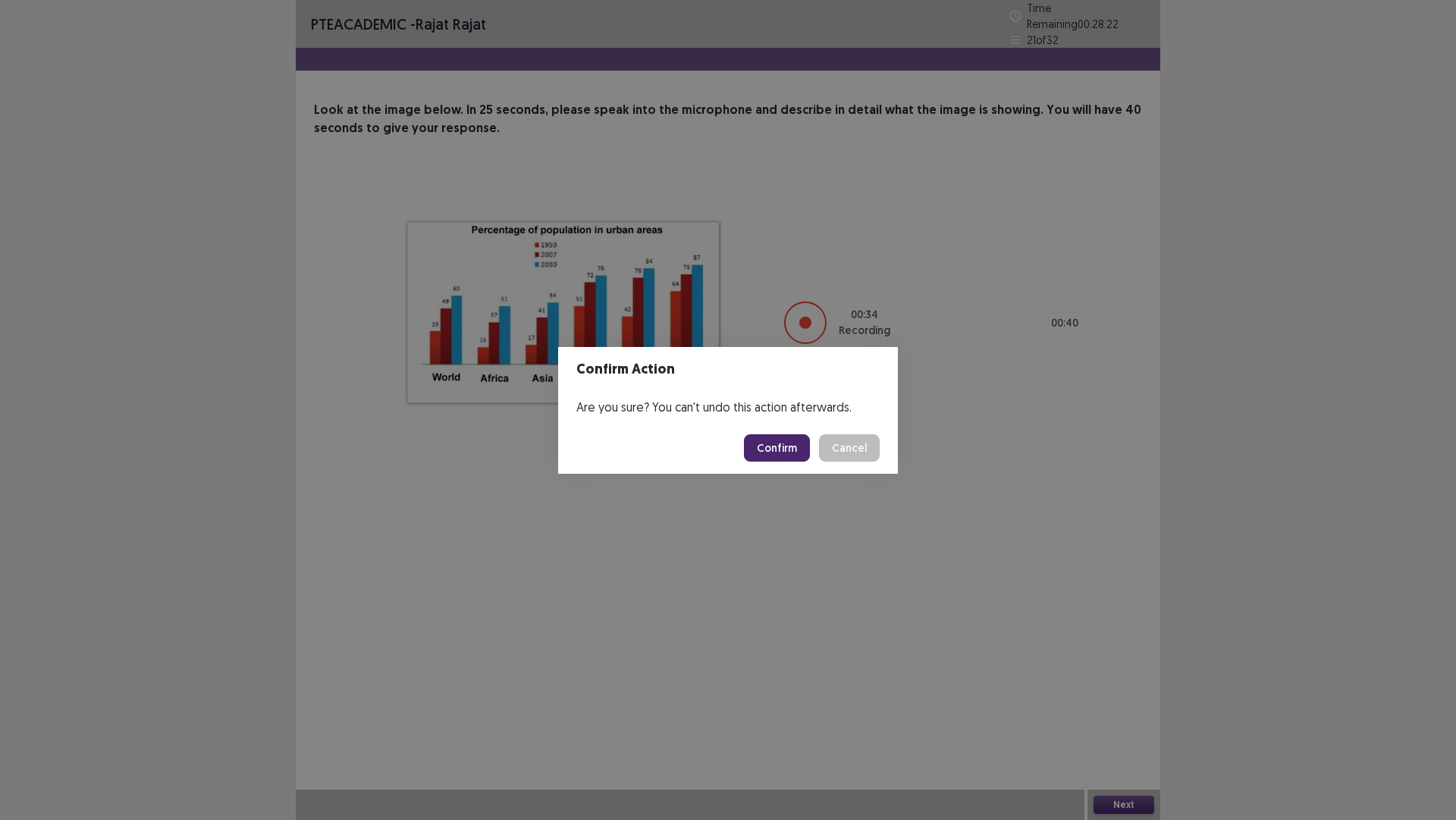
click at [770, 452] on button "Confirm" at bounding box center [777, 447] width 66 height 27
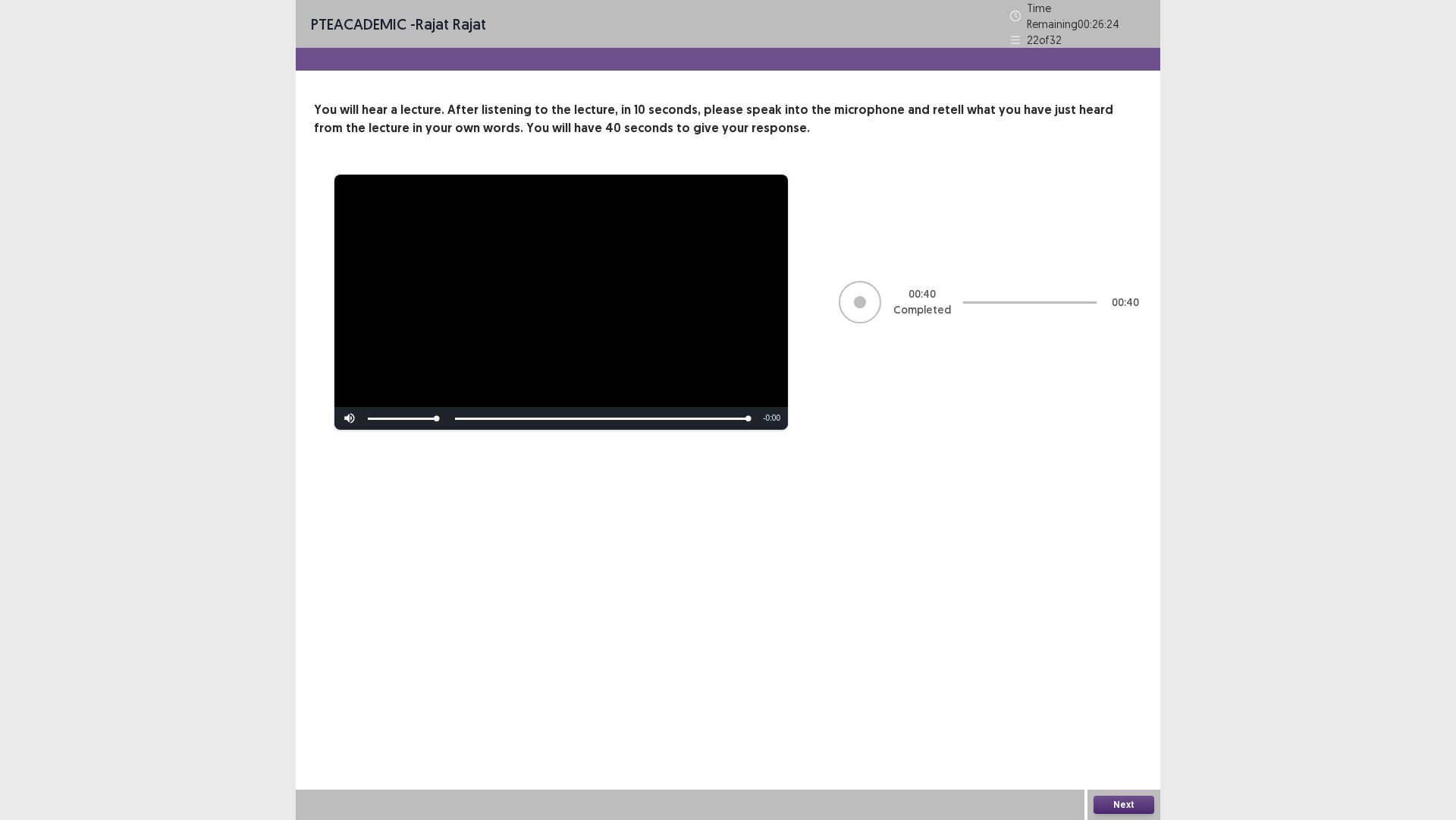
click at [1143, 723] on button "Next" at bounding box center [1123, 805] width 60 height 19
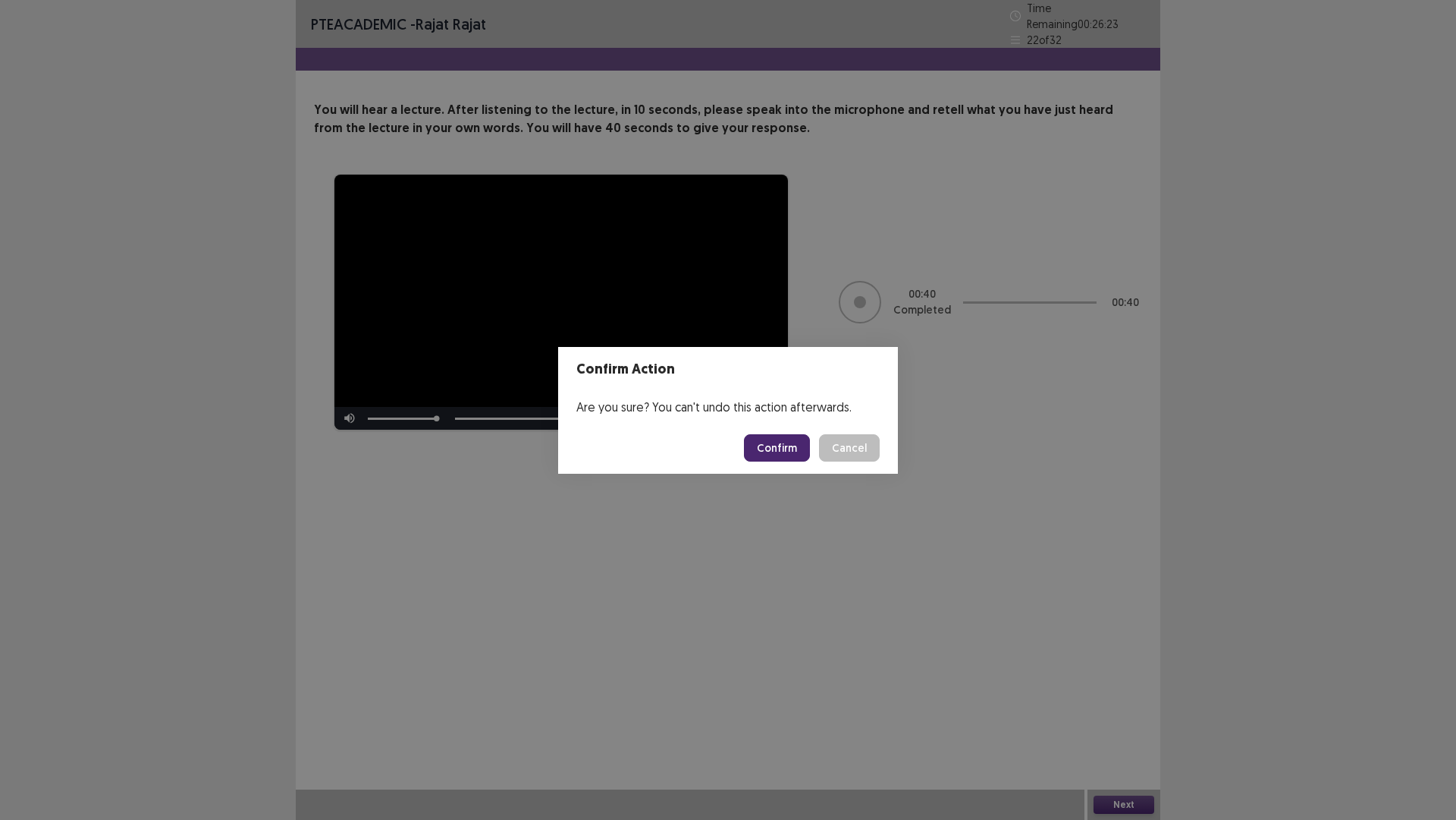
click at [794, 440] on button "Confirm" at bounding box center [777, 447] width 66 height 27
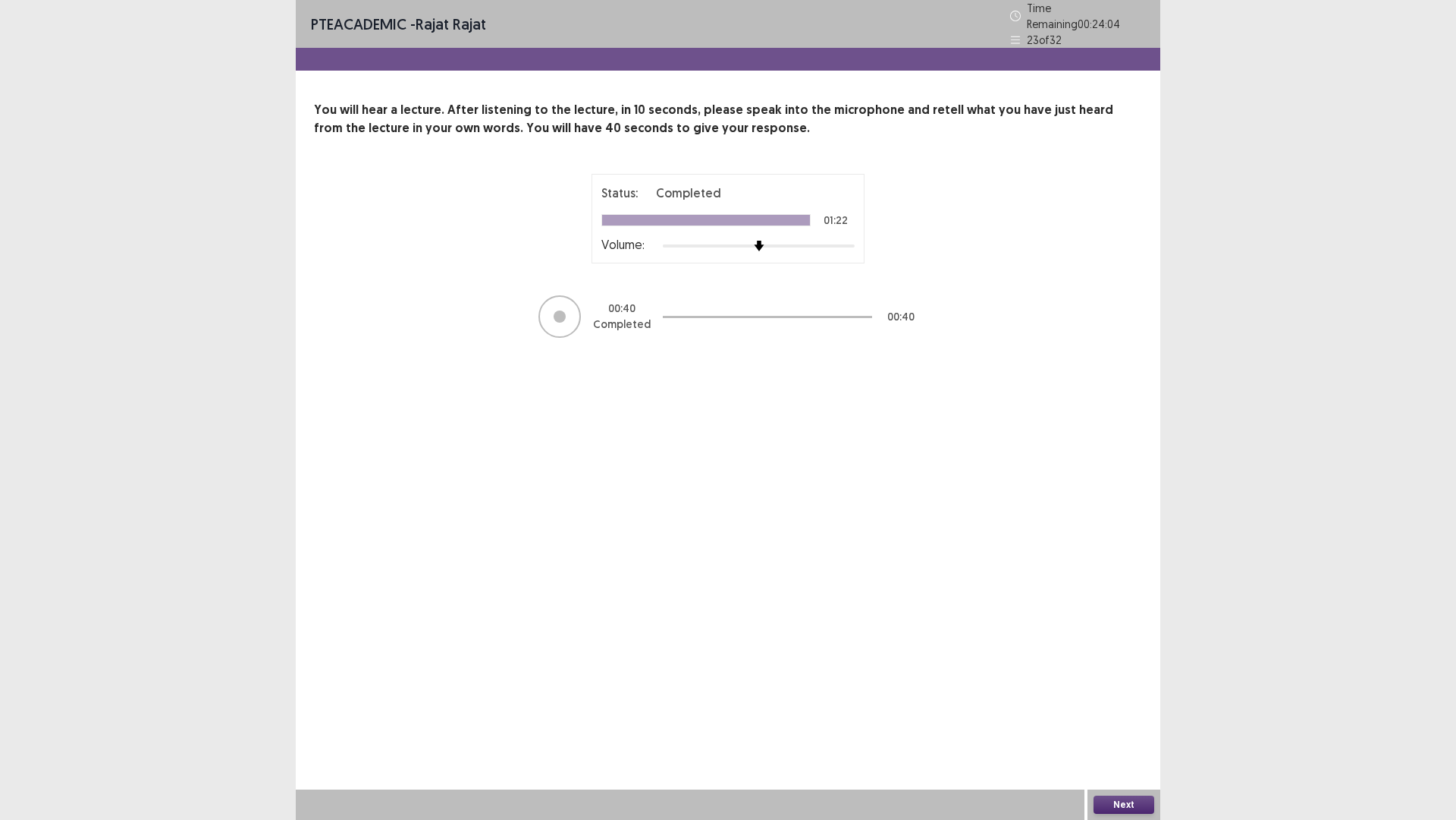
click at [1138, 723] on button "Next" at bounding box center [1123, 805] width 60 height 19
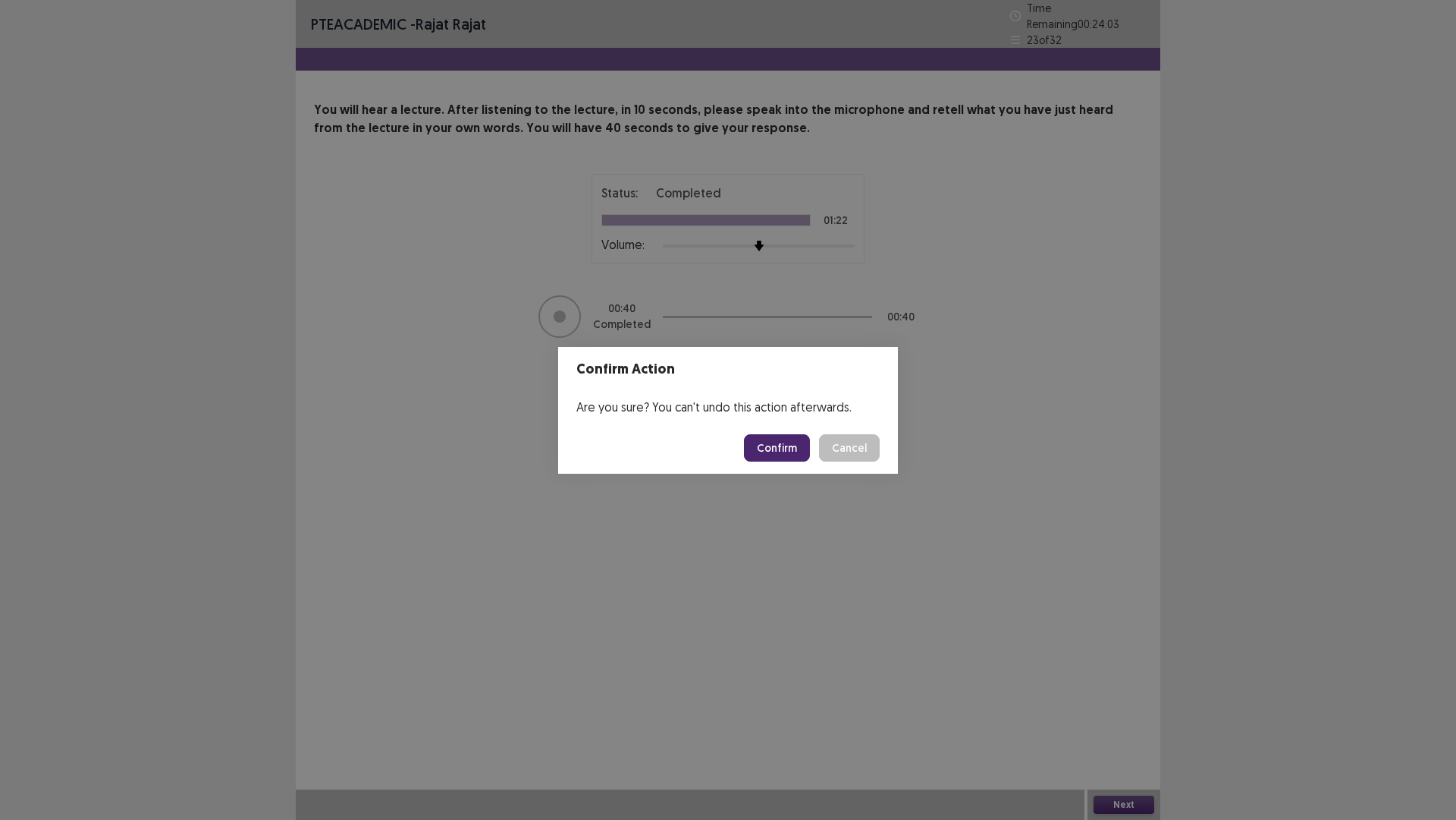
click at [791, 434] on button "Confirm" at bounding box center [777, 447] width 66 height 27
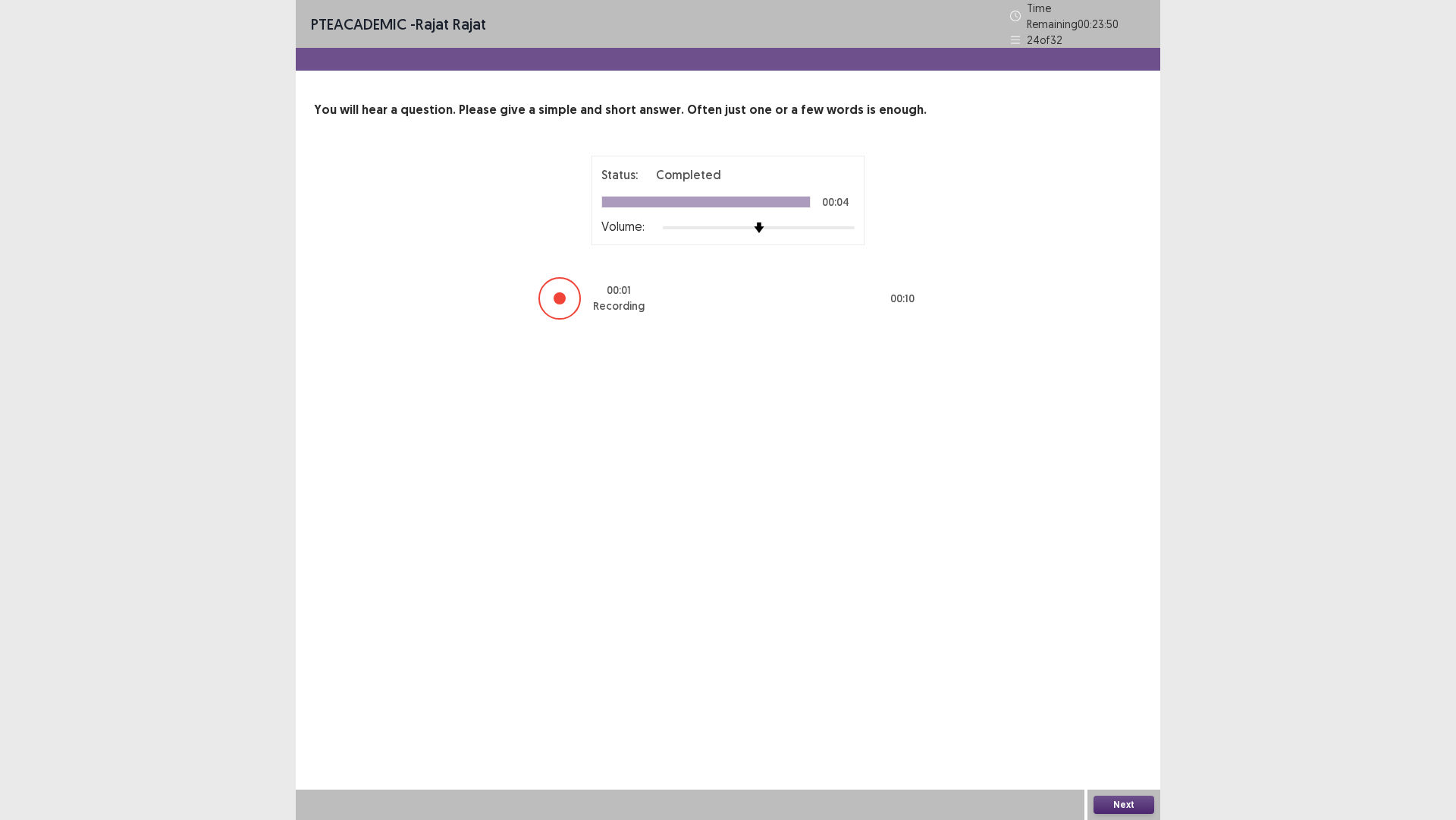
click at [1130, 723] on button "Next" at bounding box center [1123, 805] width 60 height 19
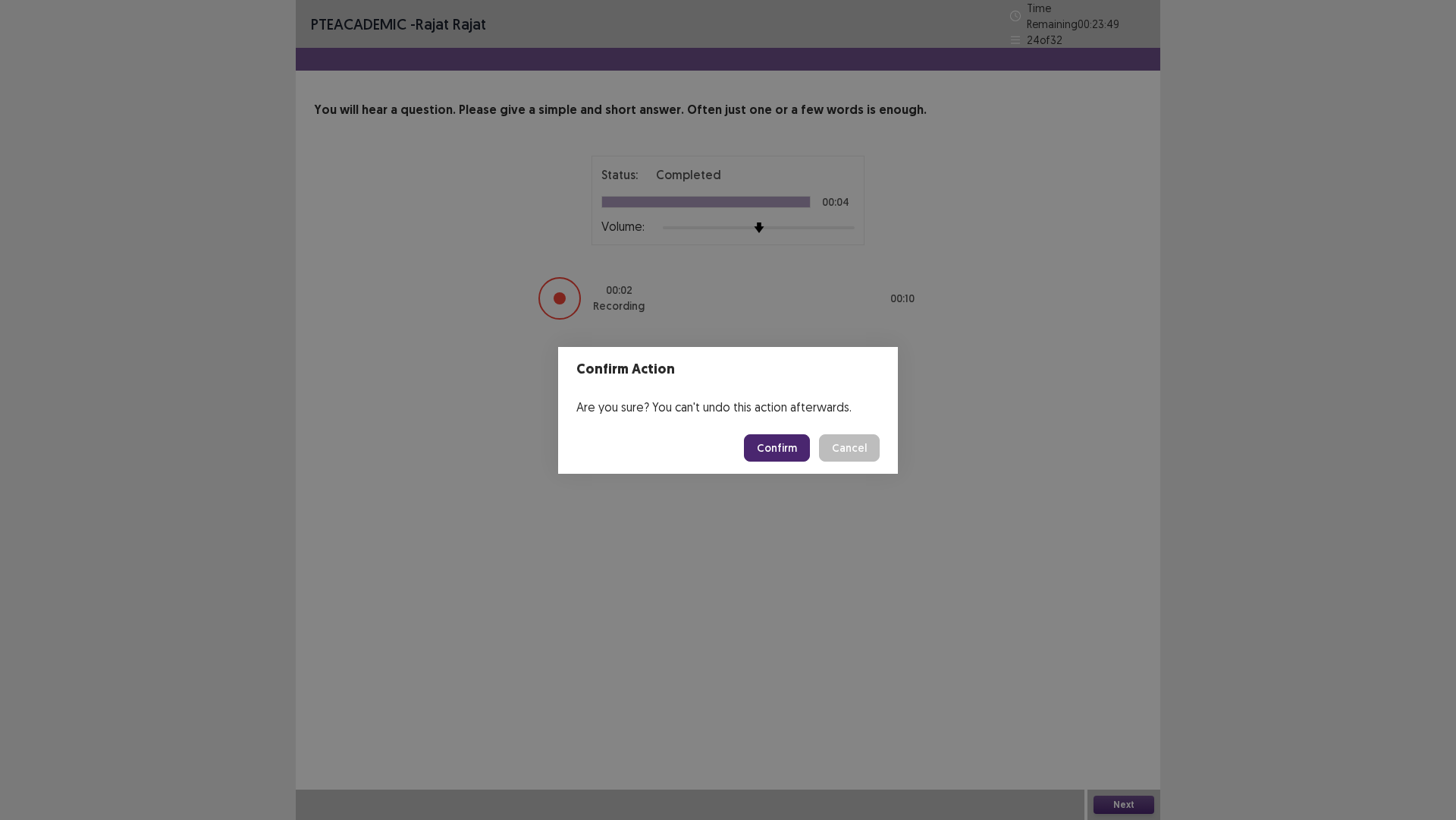
click at [793, 456] on button "Confirm" at bounding box center [777, 447] width 66 height 27
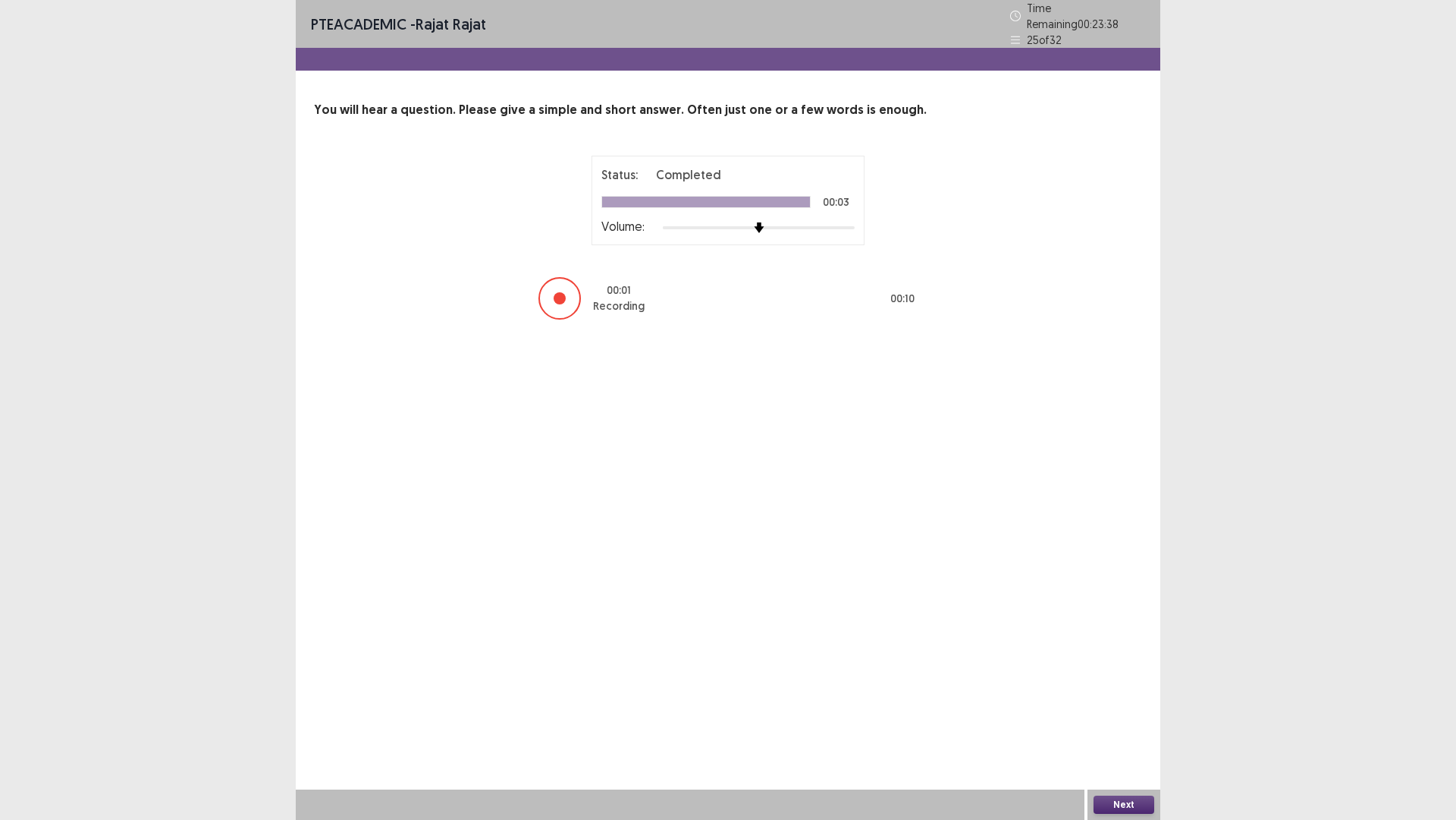
click at [1125, 723] on button "Next" at bounding box center [1123, 805] width 60 height 19
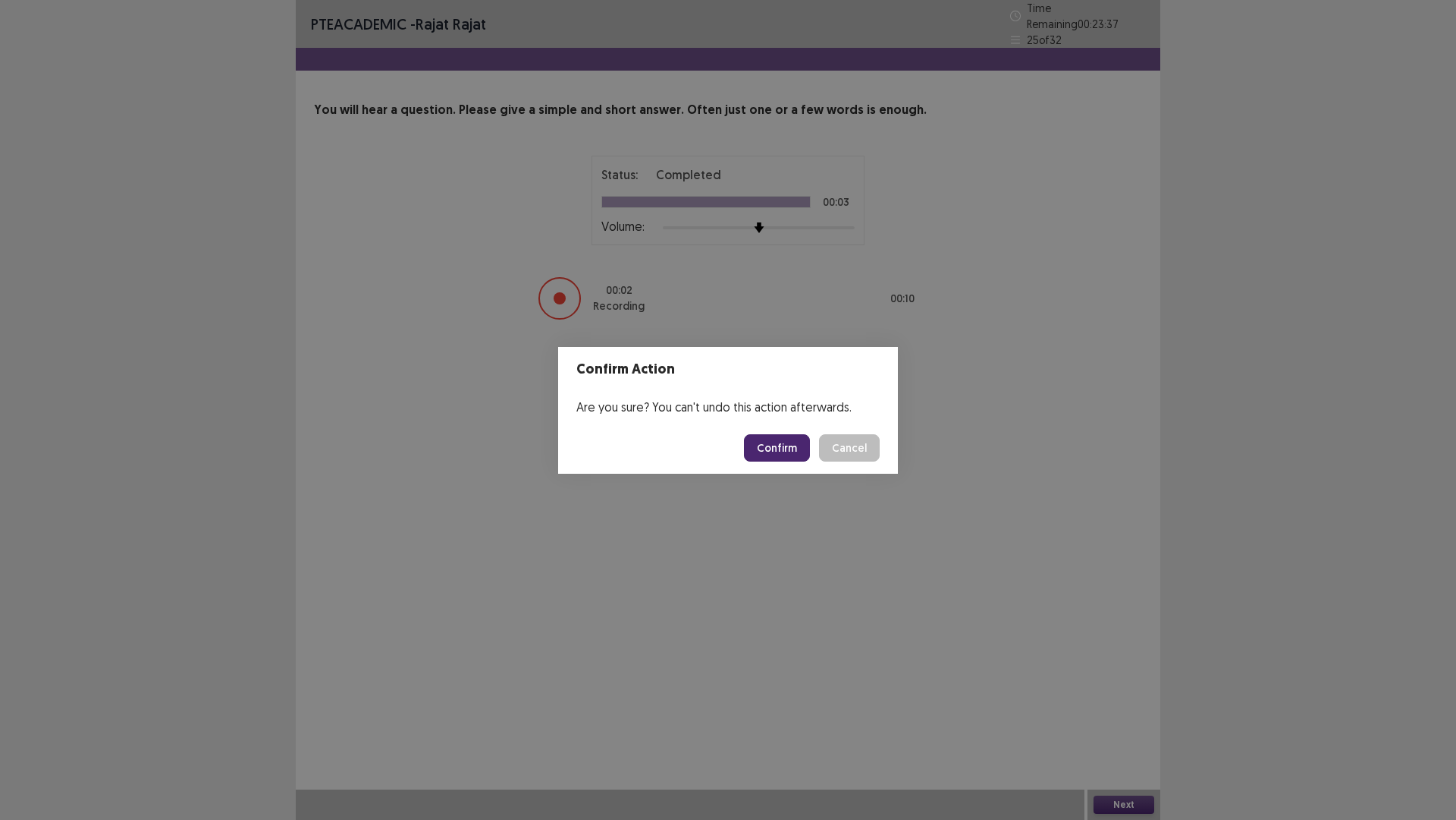
click at [787, 457] on button "Confirm" at bounding box center [777, 447] width 66 height 27
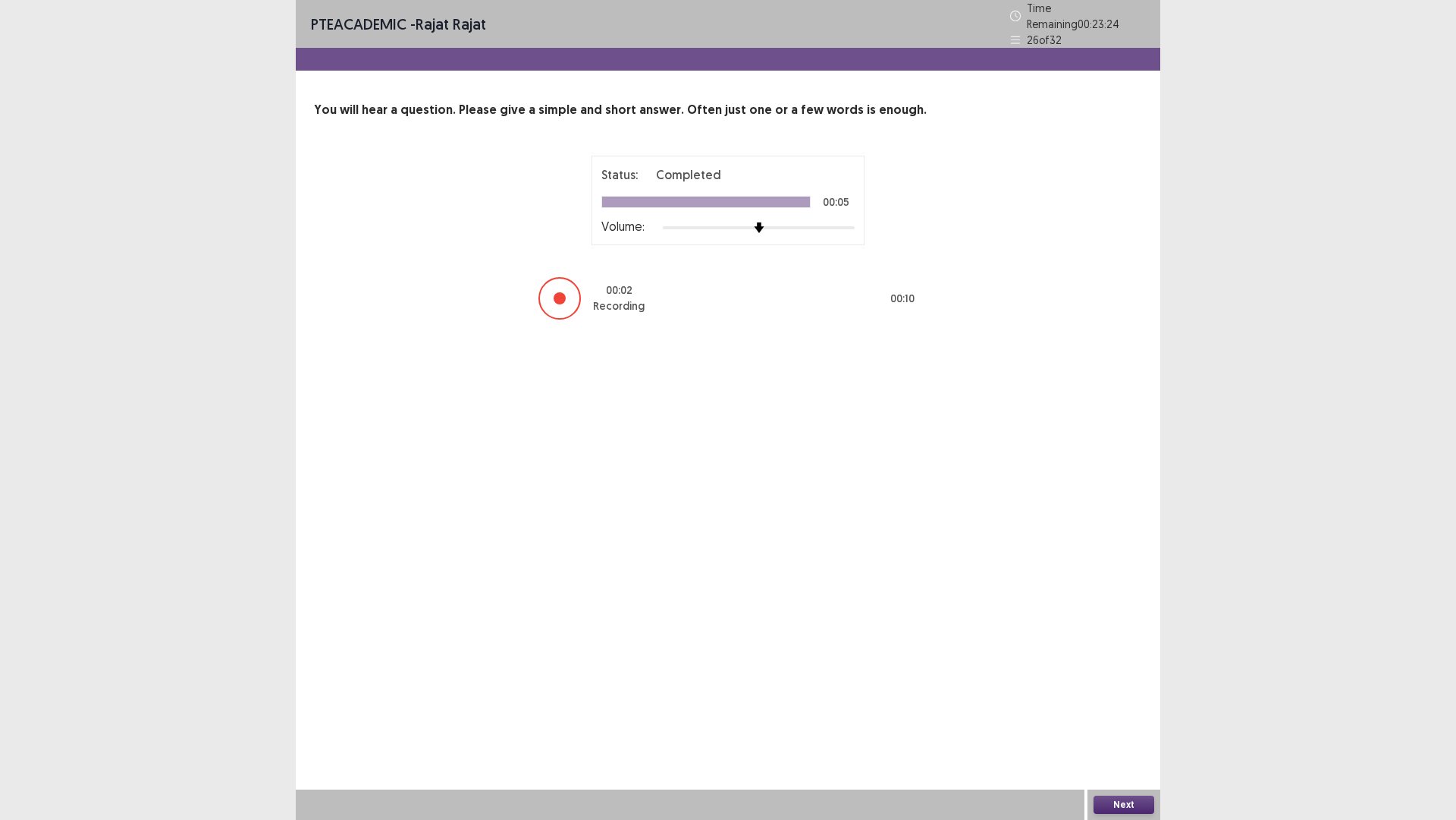
click at [1126, 723] on button "Next" at bounding box center [1123, 805] width 60 height 19
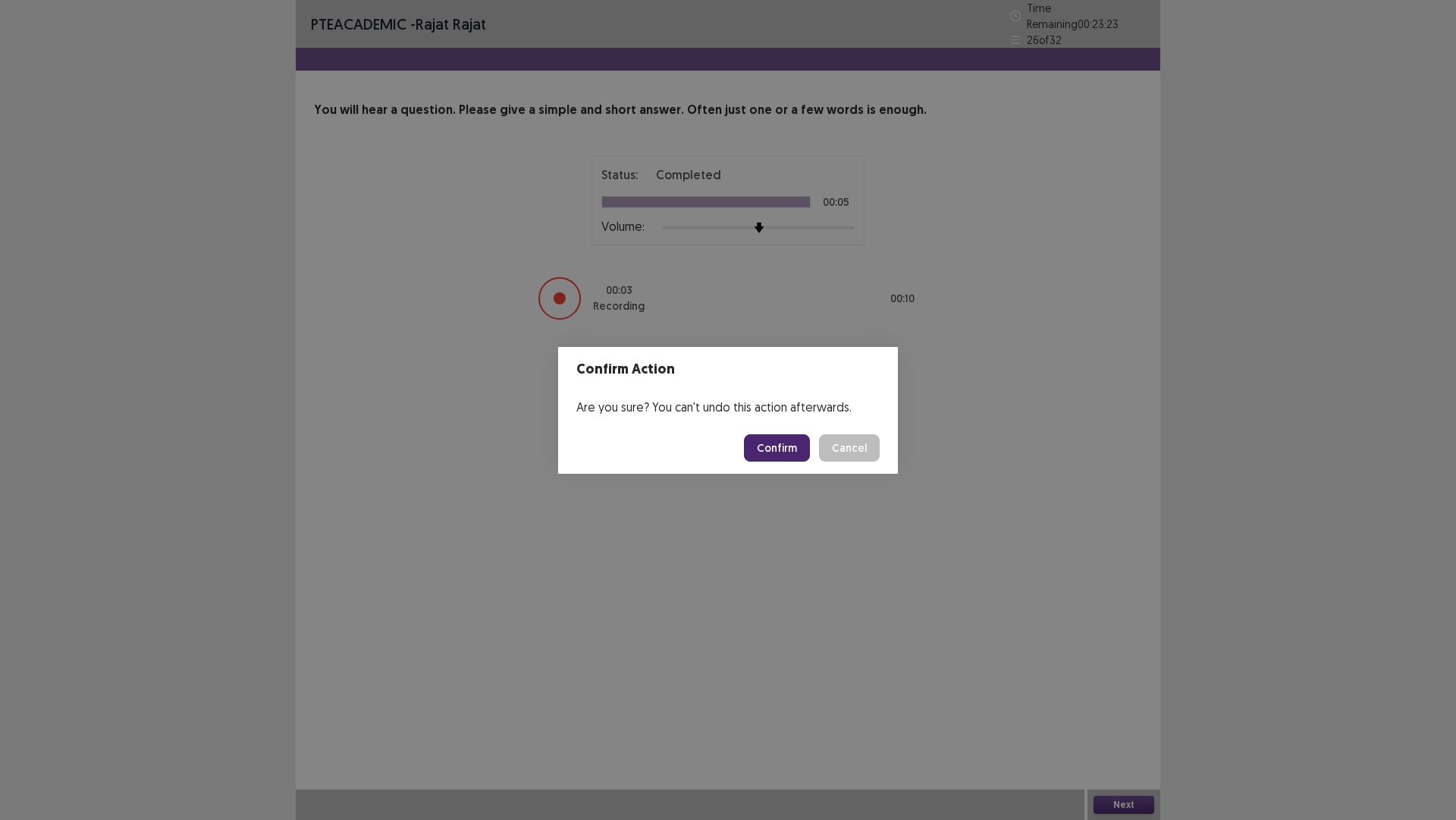
click at [779, 436] on button "Confirm" at bounding box center [777, 447] width 66 height 27
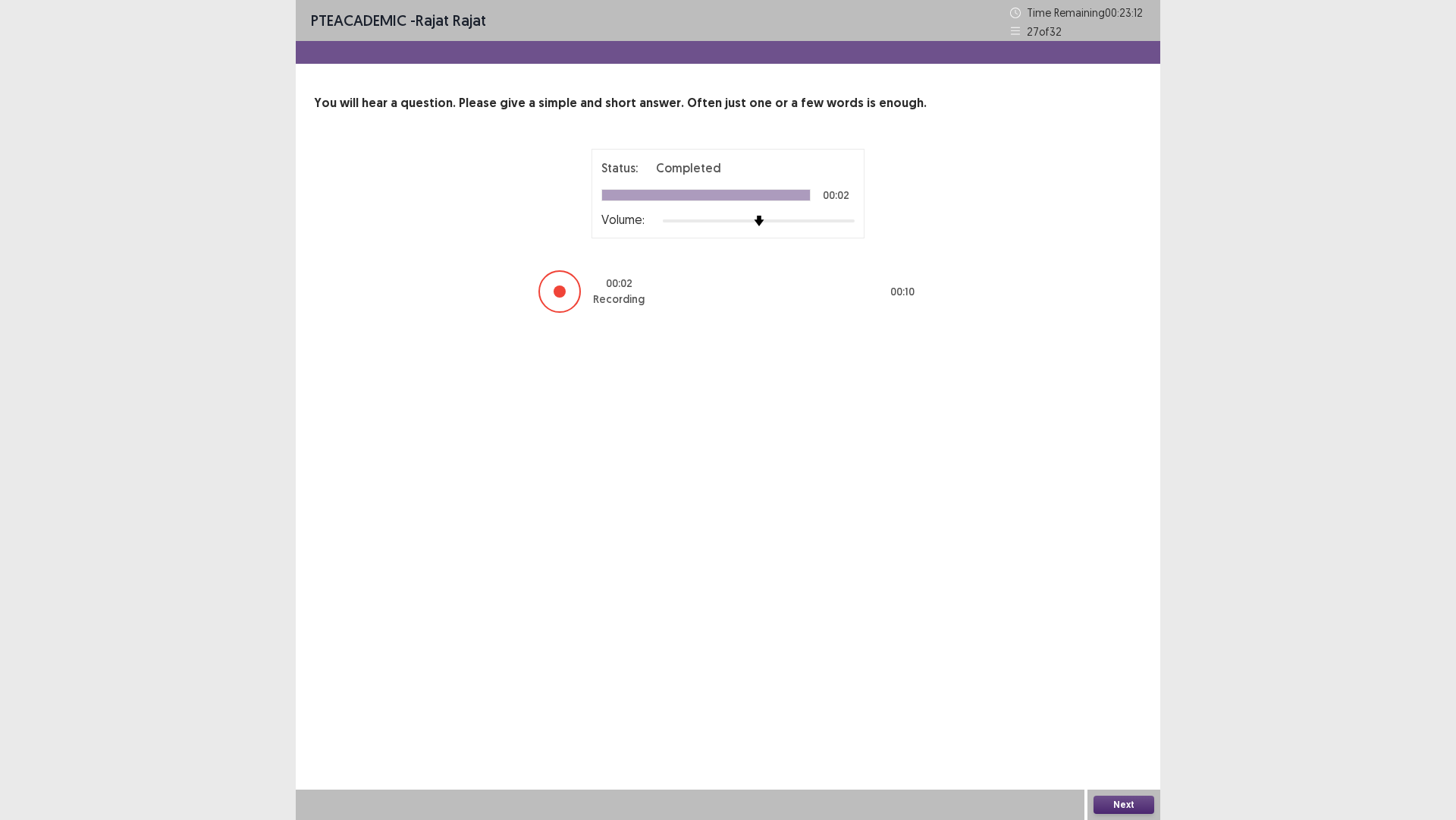
click at [1117, 723] on button "Next" at bounding box center [1123, 805] width 60 height 19
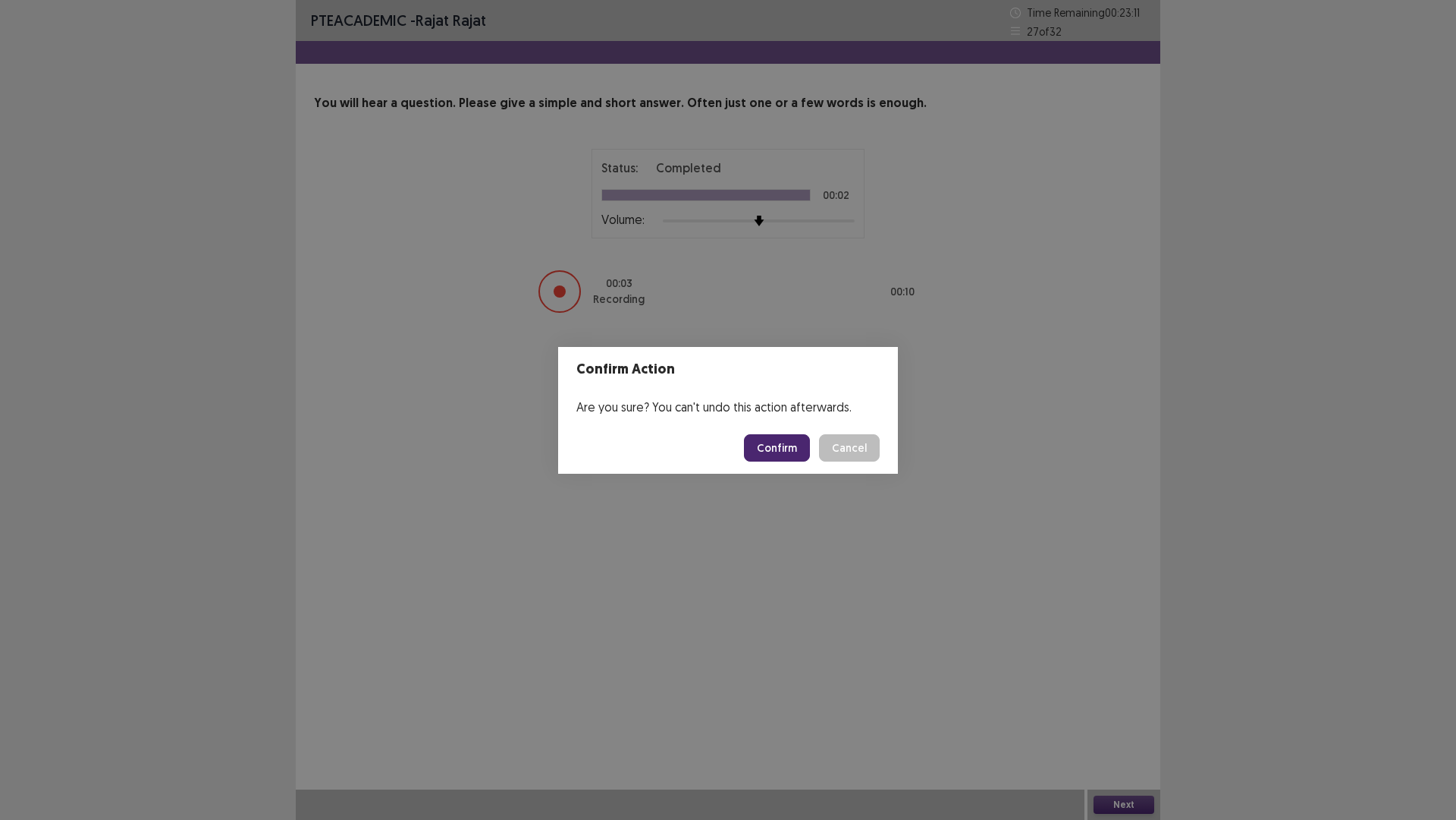
click at [783, 452] on button "Confirm" at bounding box center [777, 447] width 66 height 27
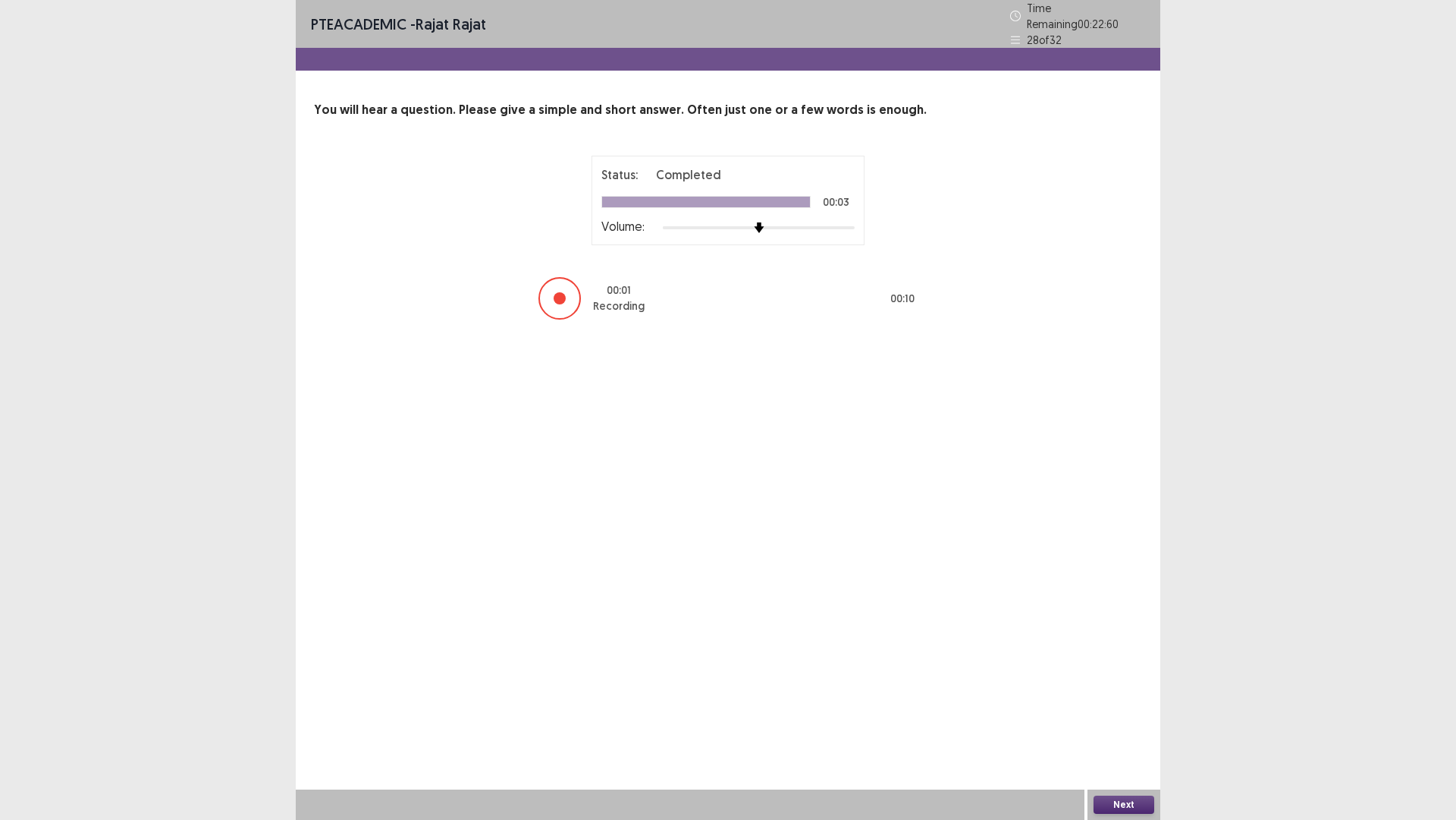
click at [1126, 723] on button "Next" at bounding box center [1123, 805] width 60 height 19
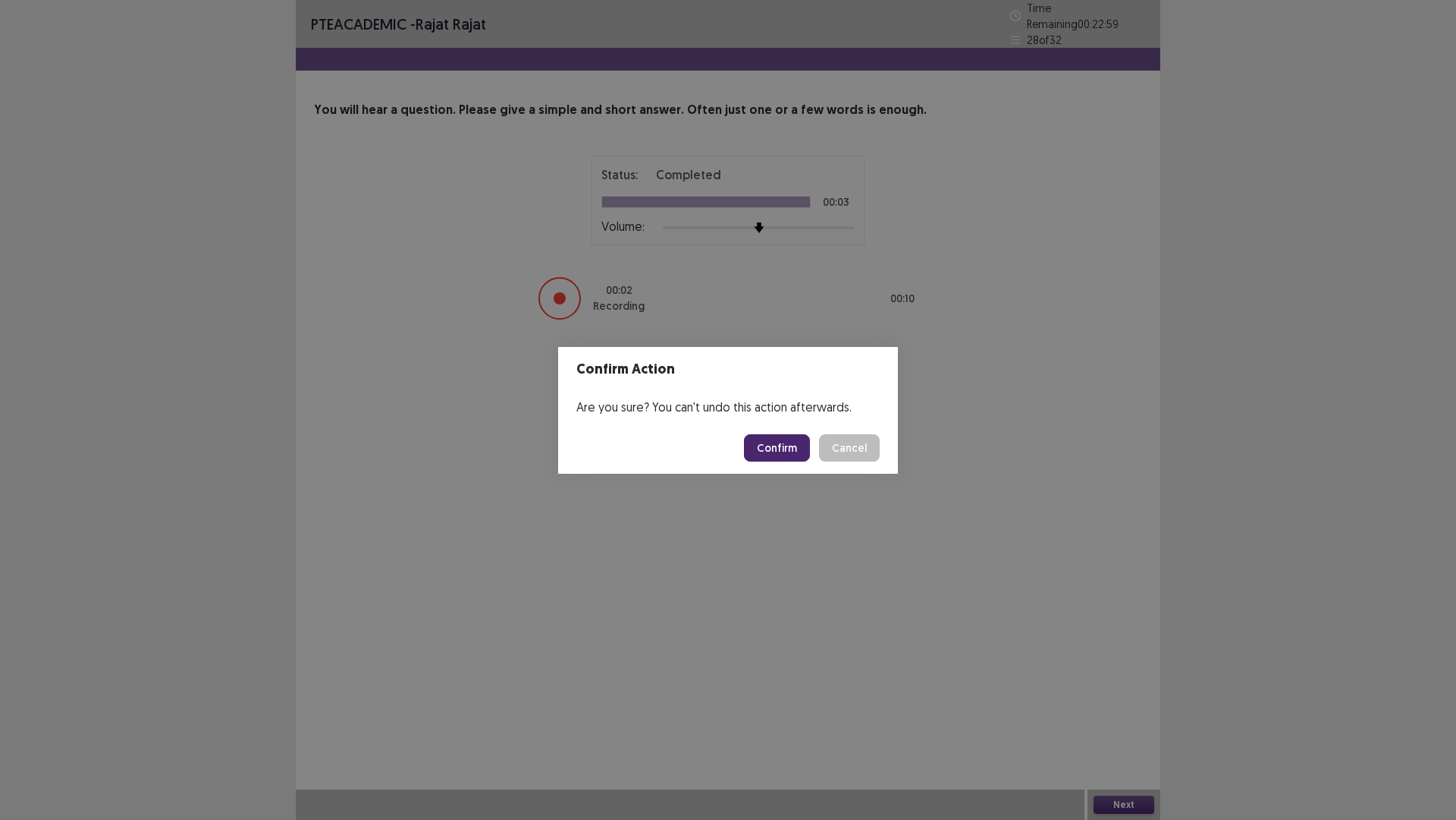
click at [793, 442] on button "Confirm" at bounding box center [777, 447] width 66 height 27
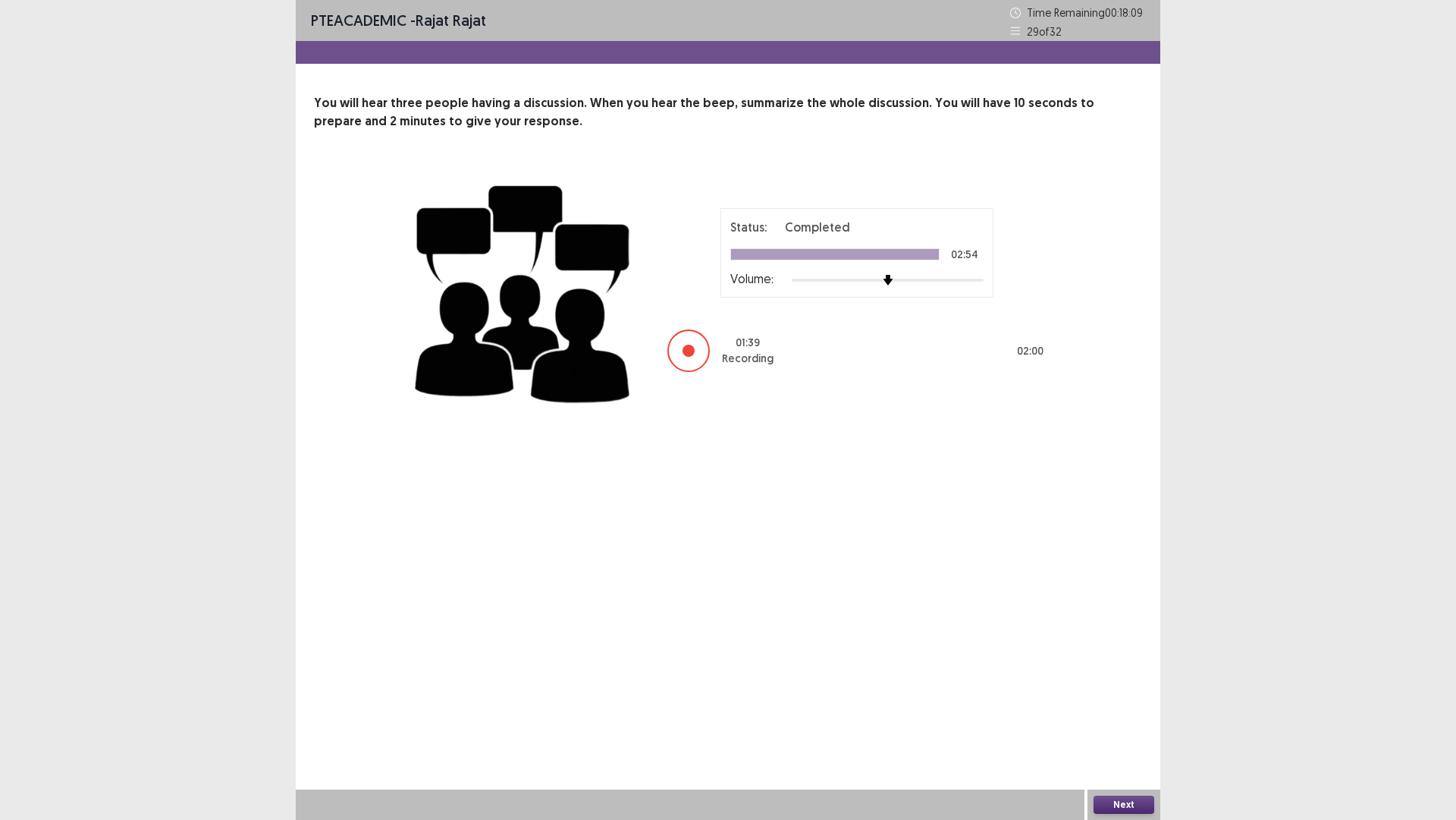
click at [1129, 723] on button "Next" at bounding box center [1123, 805] width 60 height 19
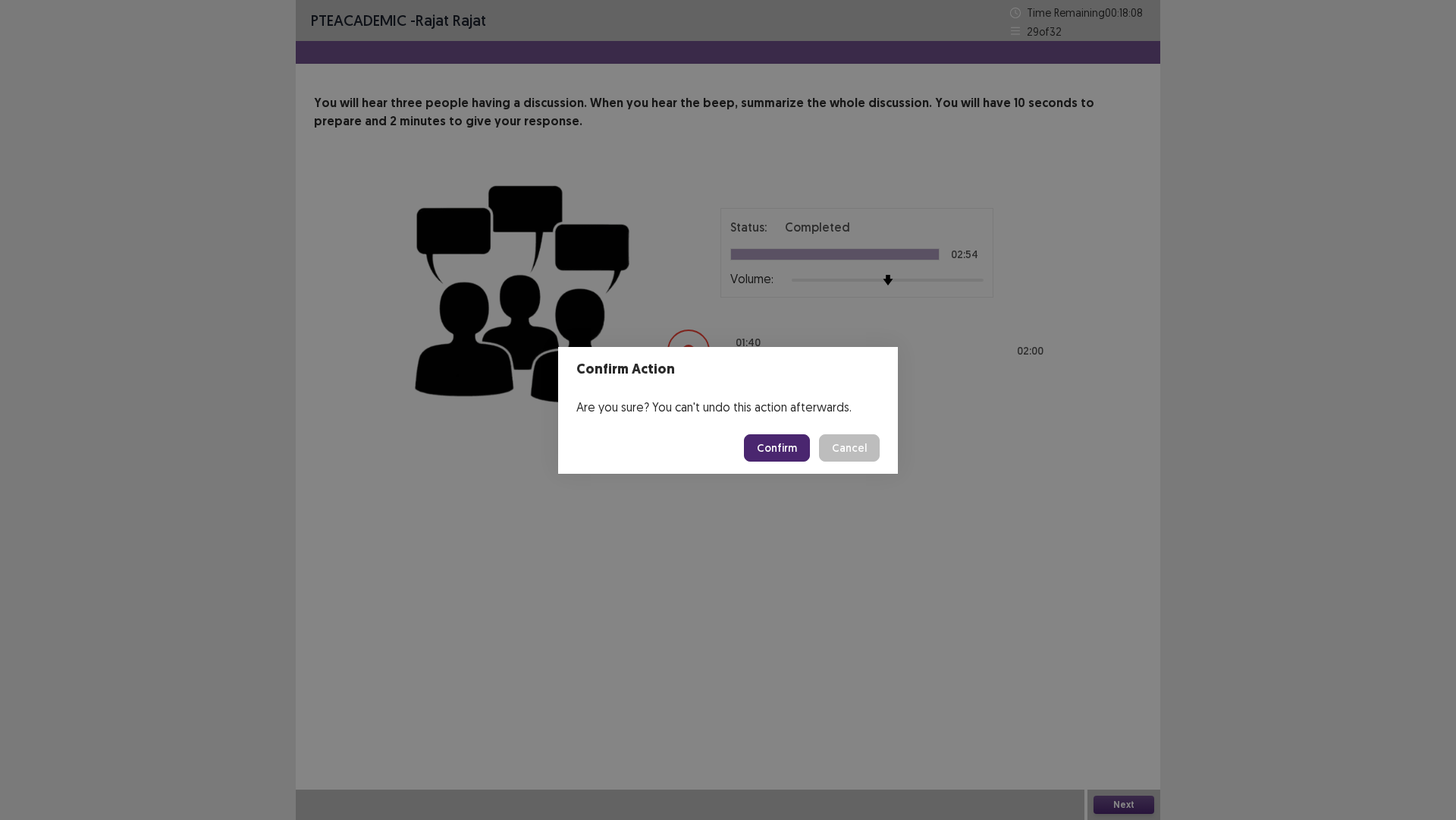
click at [802, 437] on button "Confirm" at bounding box center [777, 447] width 66 height 27
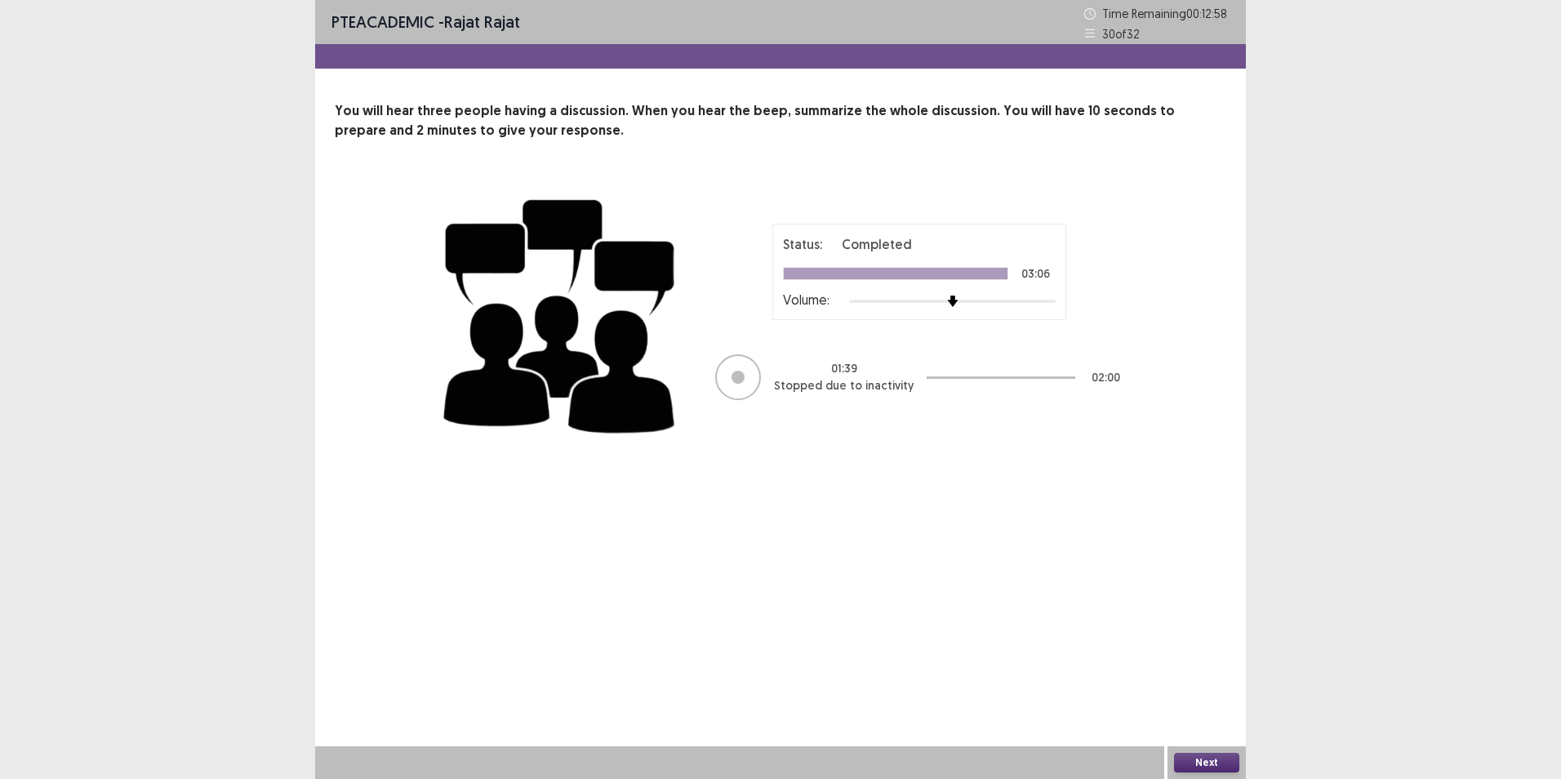
click at [1211, 767] on button "Next" at bounding box center [1206, 763] width 65 height 20
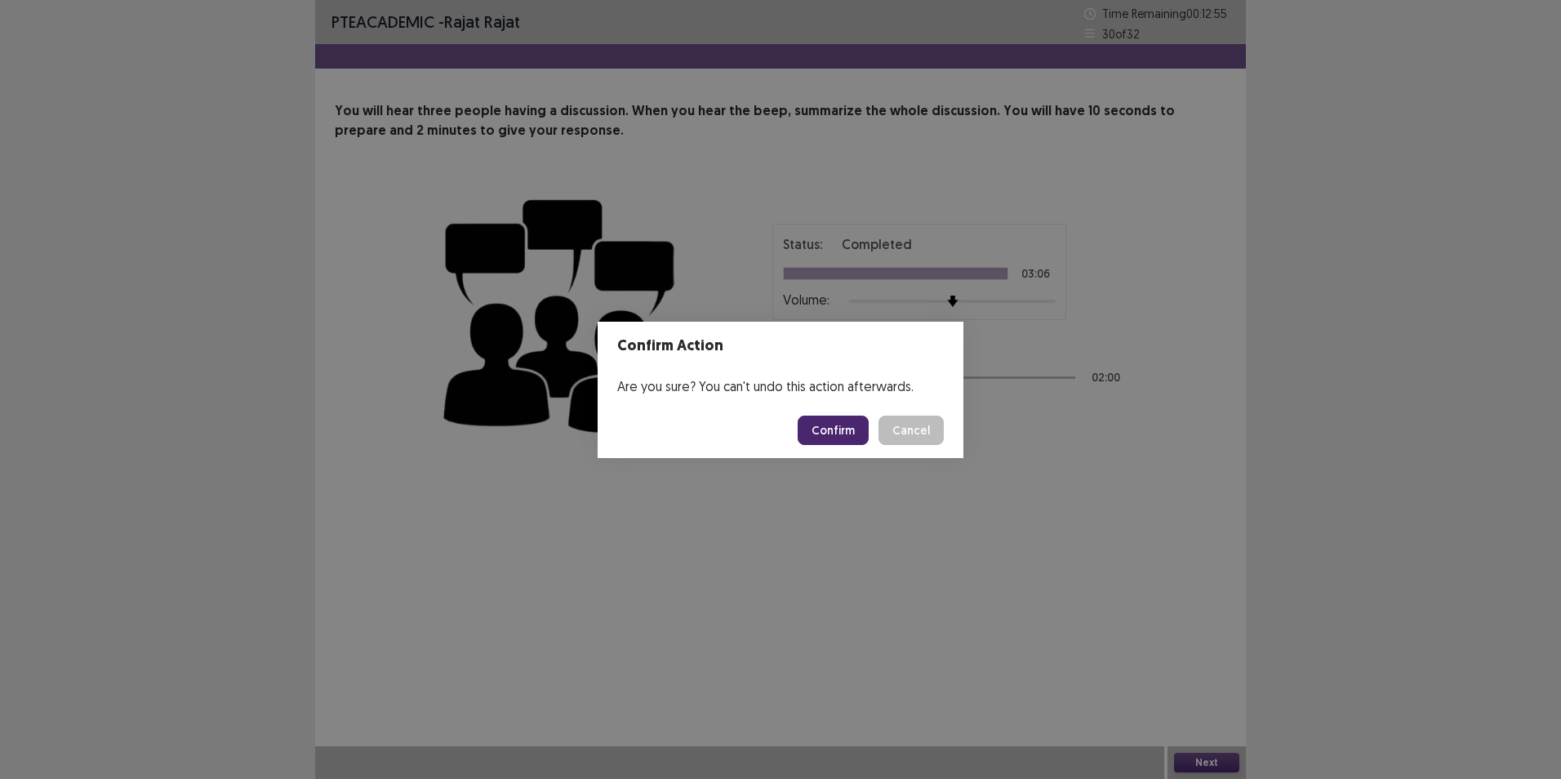
click at [836, 434] on button "Confirm" at bounding box center [833, 430] width 71 height 29
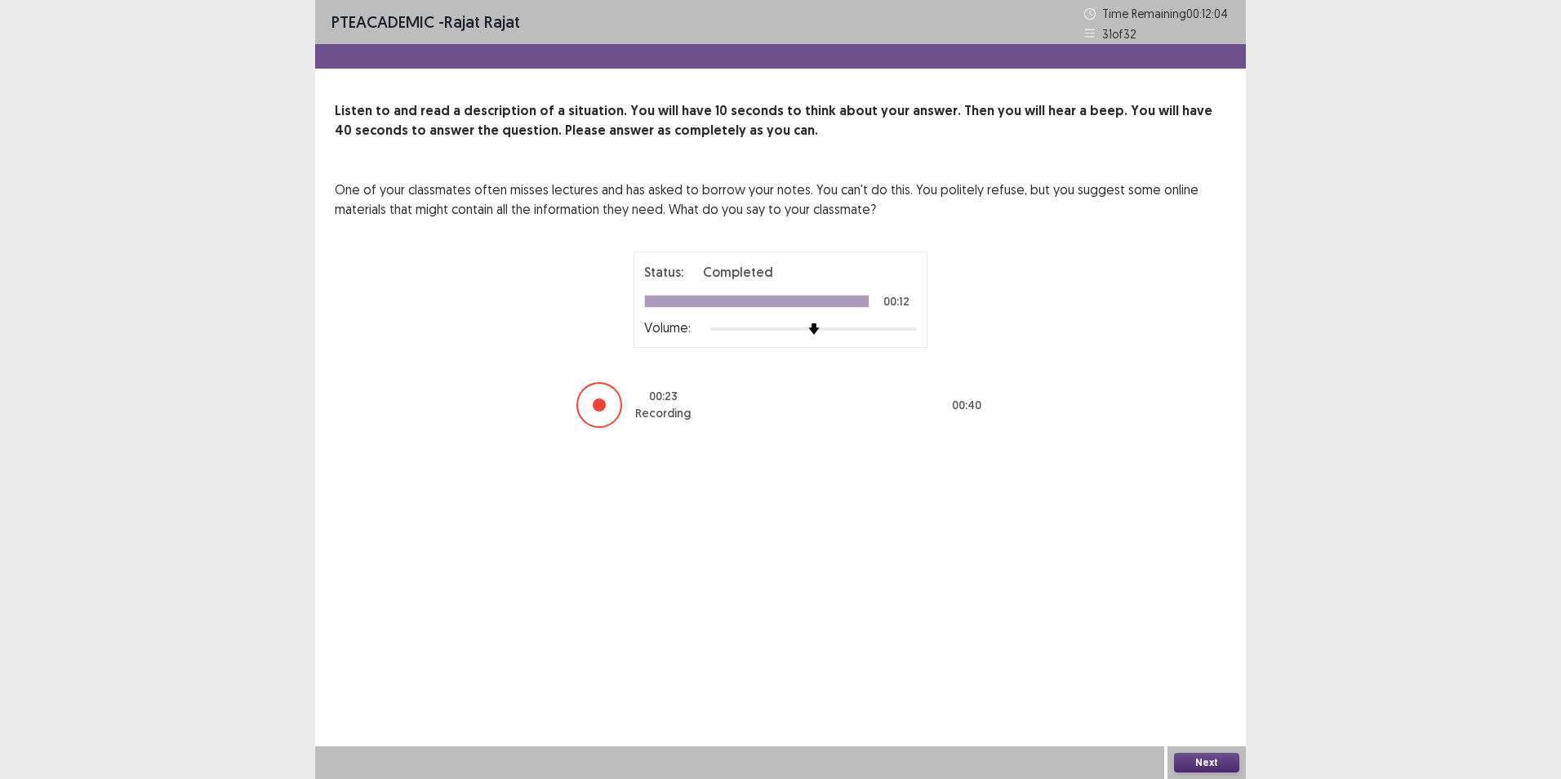
click at [1203, 766] on button "Next" at bounding box center [1206, 763] width 65 height 20
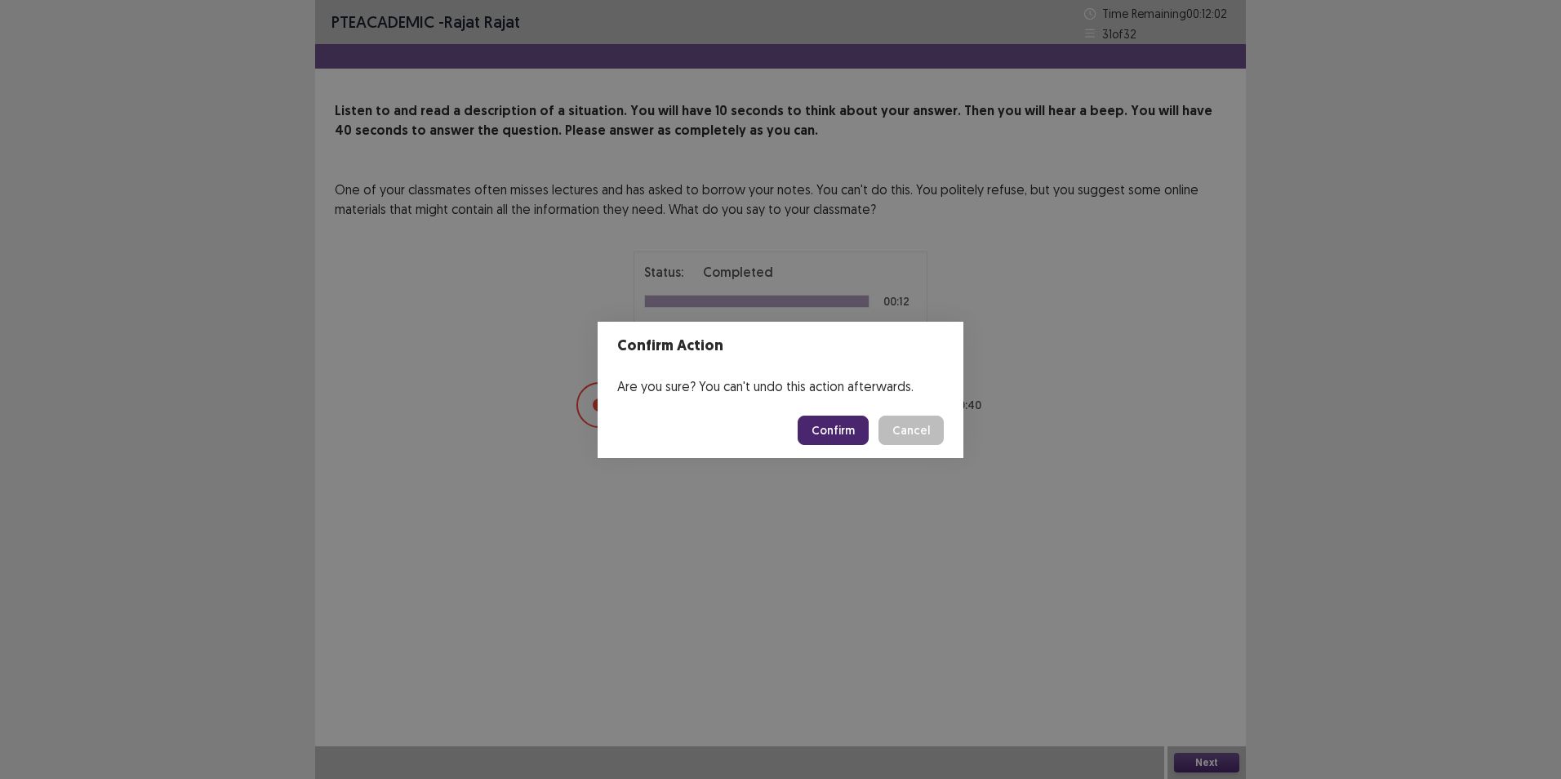
click at [817, 429] on button "Confirm" at bounding box center [833, 430] width 71 height 29
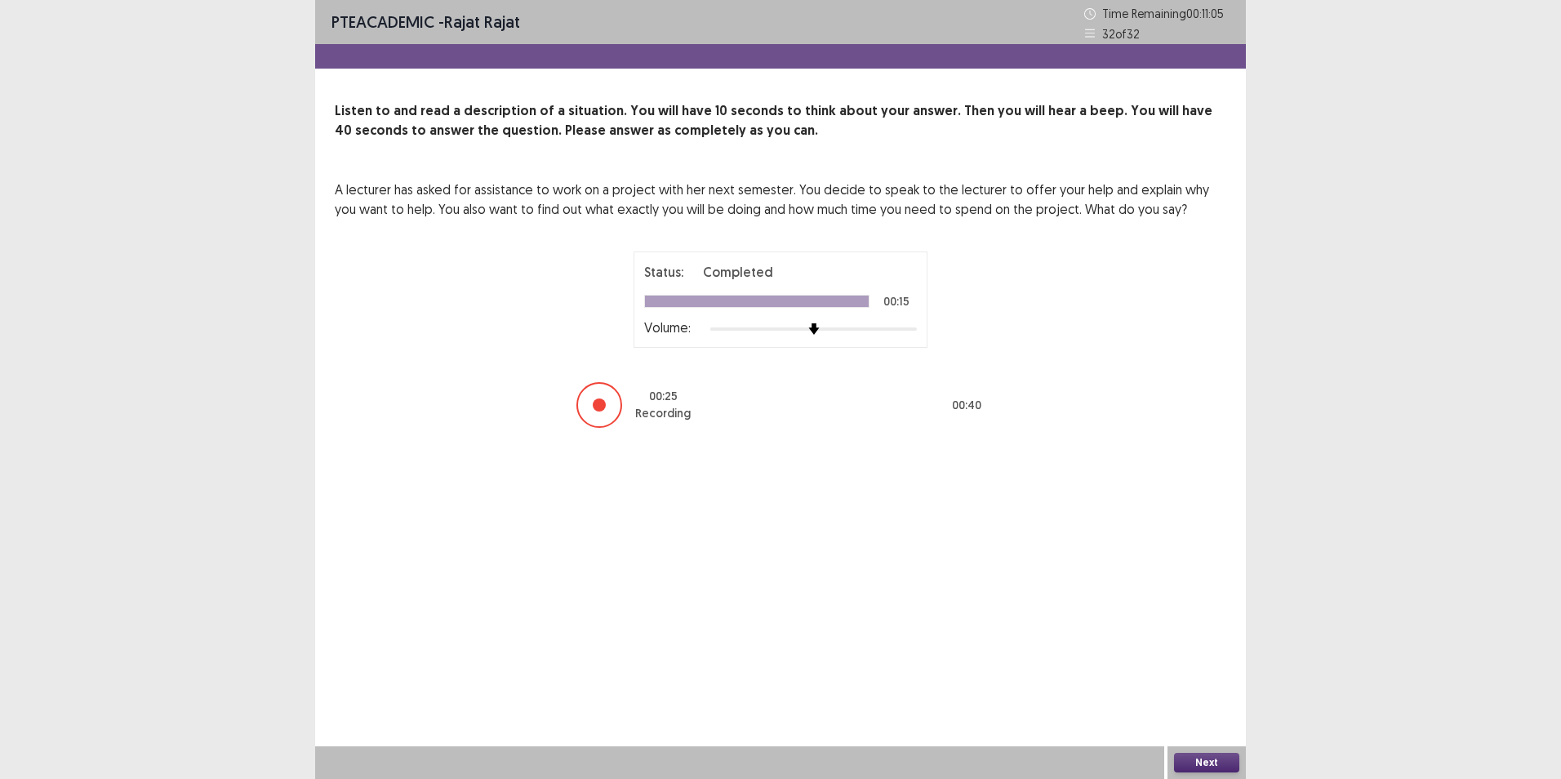
click at [1220, 761] on button "Next" at bounding box center [1206, 763] width 65 height 20
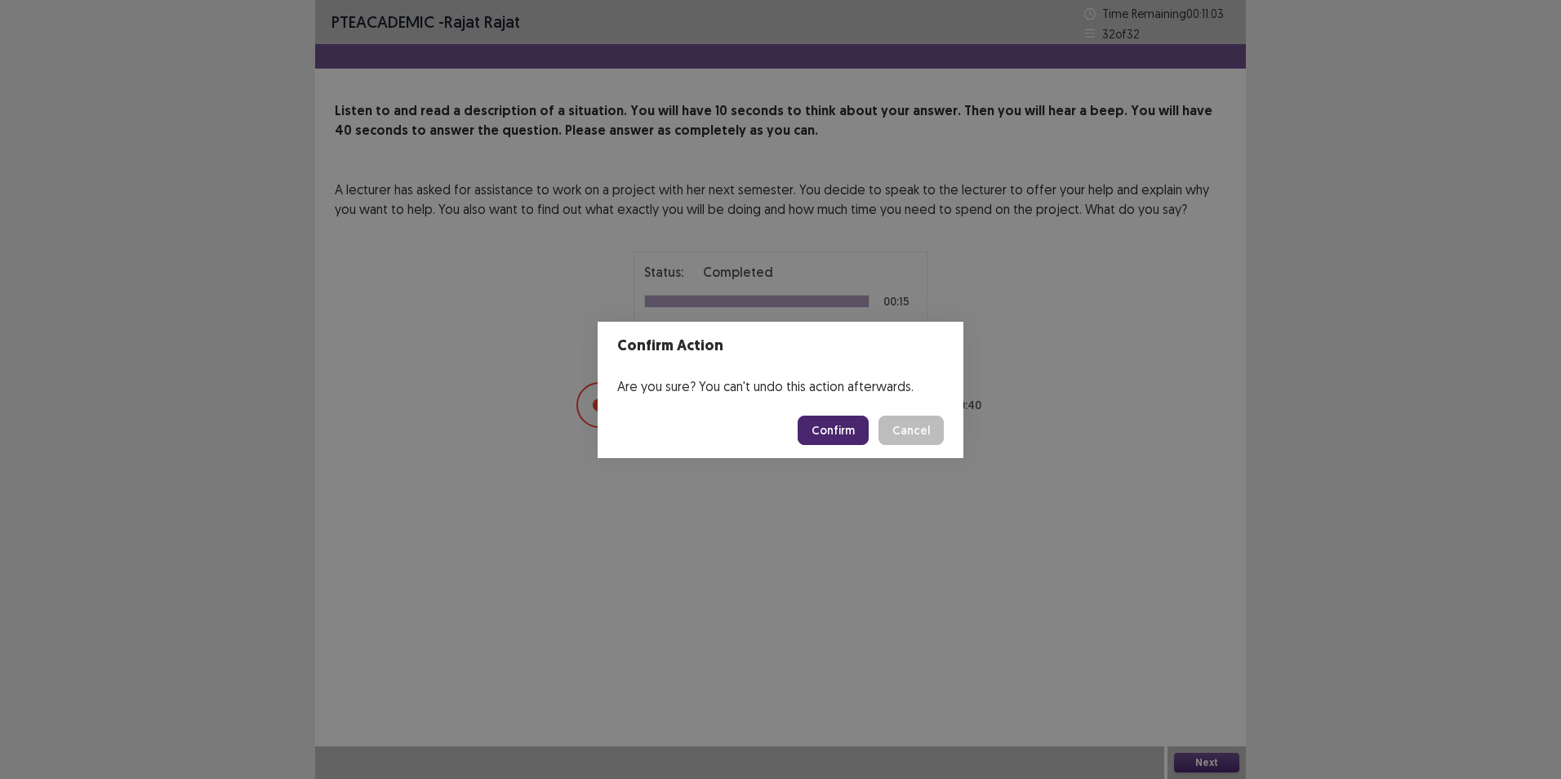
drag, startPoint x: 811, startPoint y: 416, endPoint x: 808, endPoint y: 404, distance: 11.7
click at [808, 404] on footer "Confirm Cancel" at bounding box center [781, 430] width 366 height 56
click at [828, 421] on button "Confirm" at bounding box center [833, 430] width 71 height 29
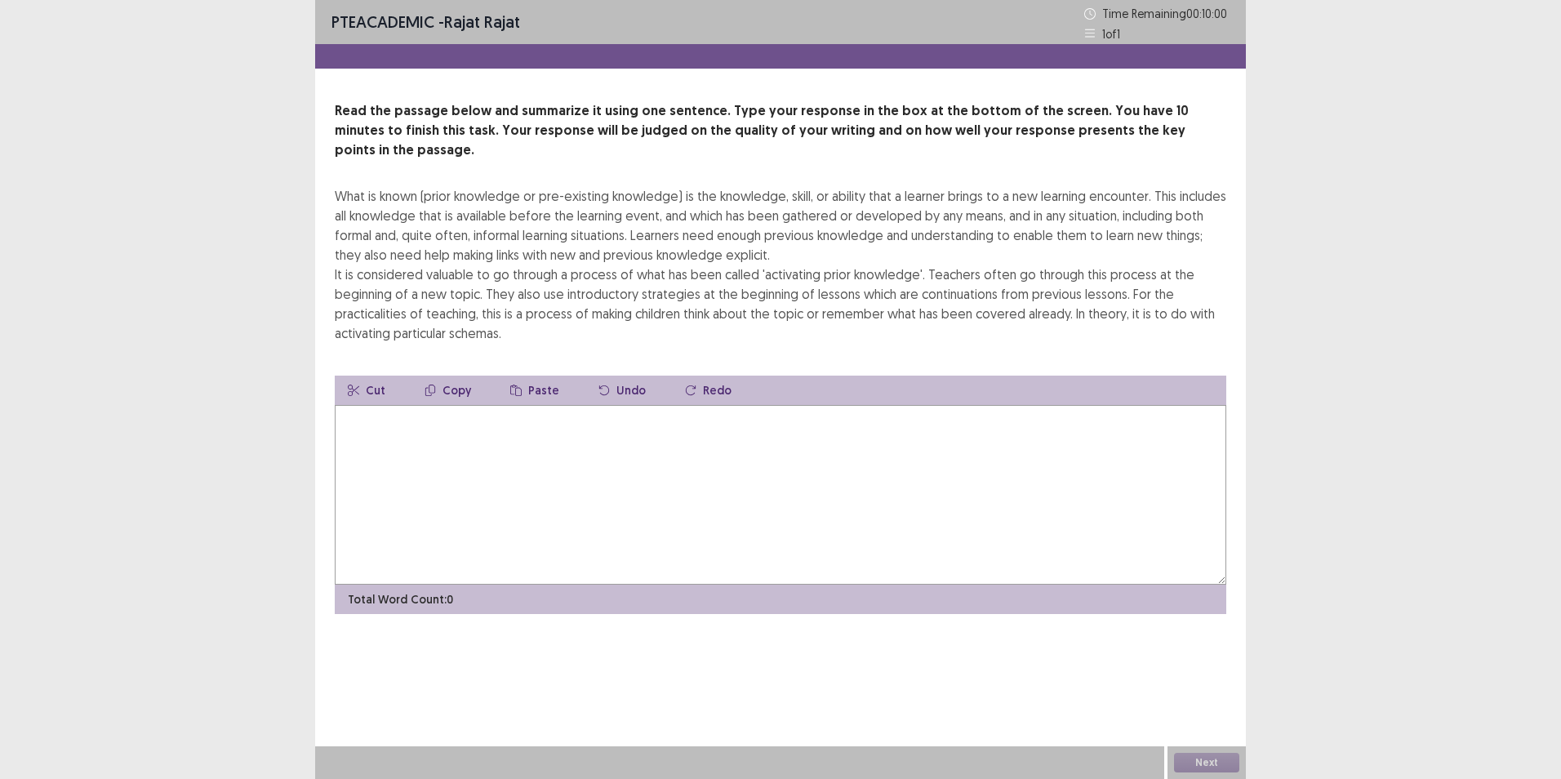
click at [826, 475] on textarea at bounding box center [780, 495] width 891 height 180
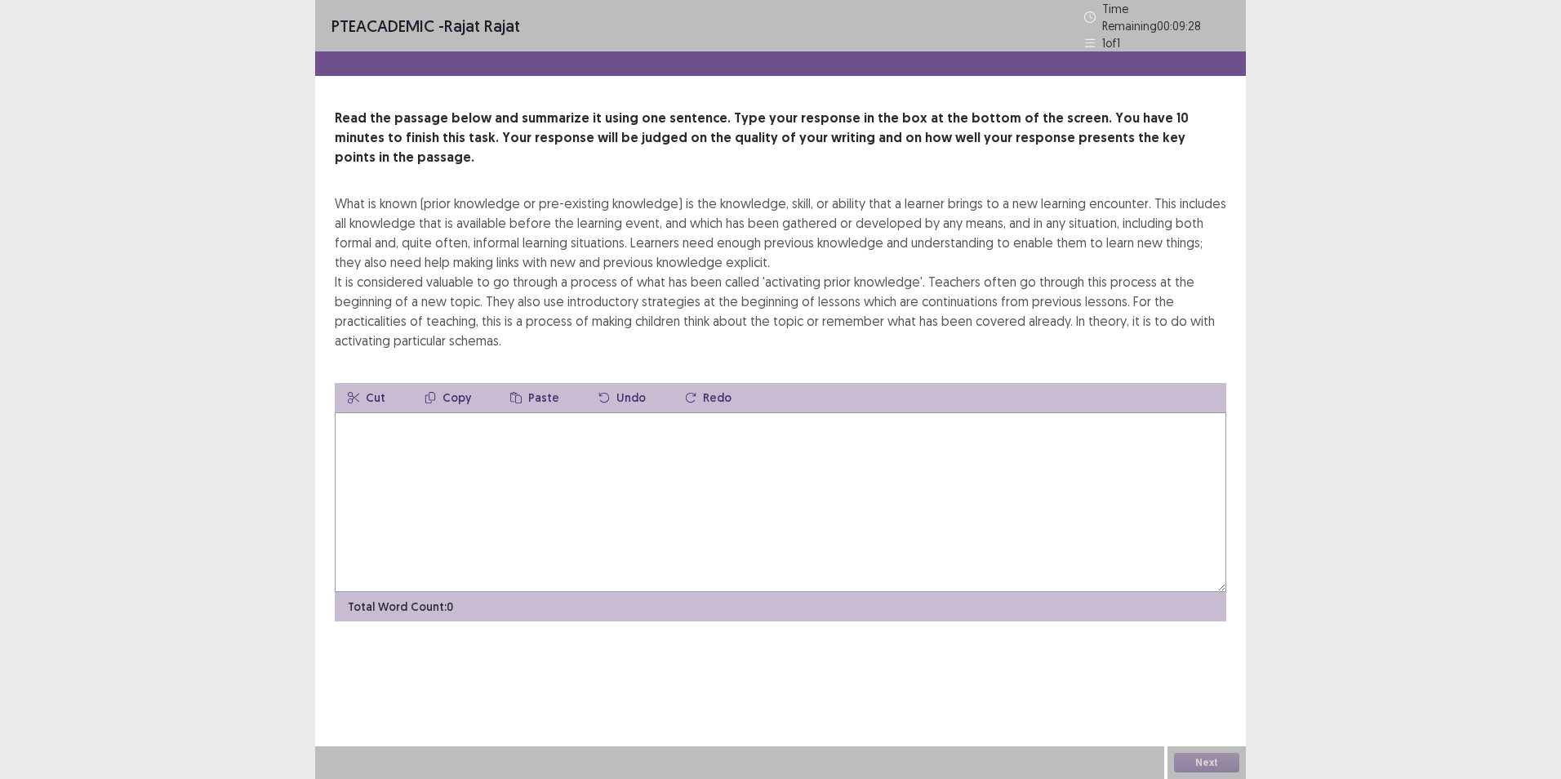
click at [748, 425] on textarea at bounding box center [780, 502] width 891 height 180
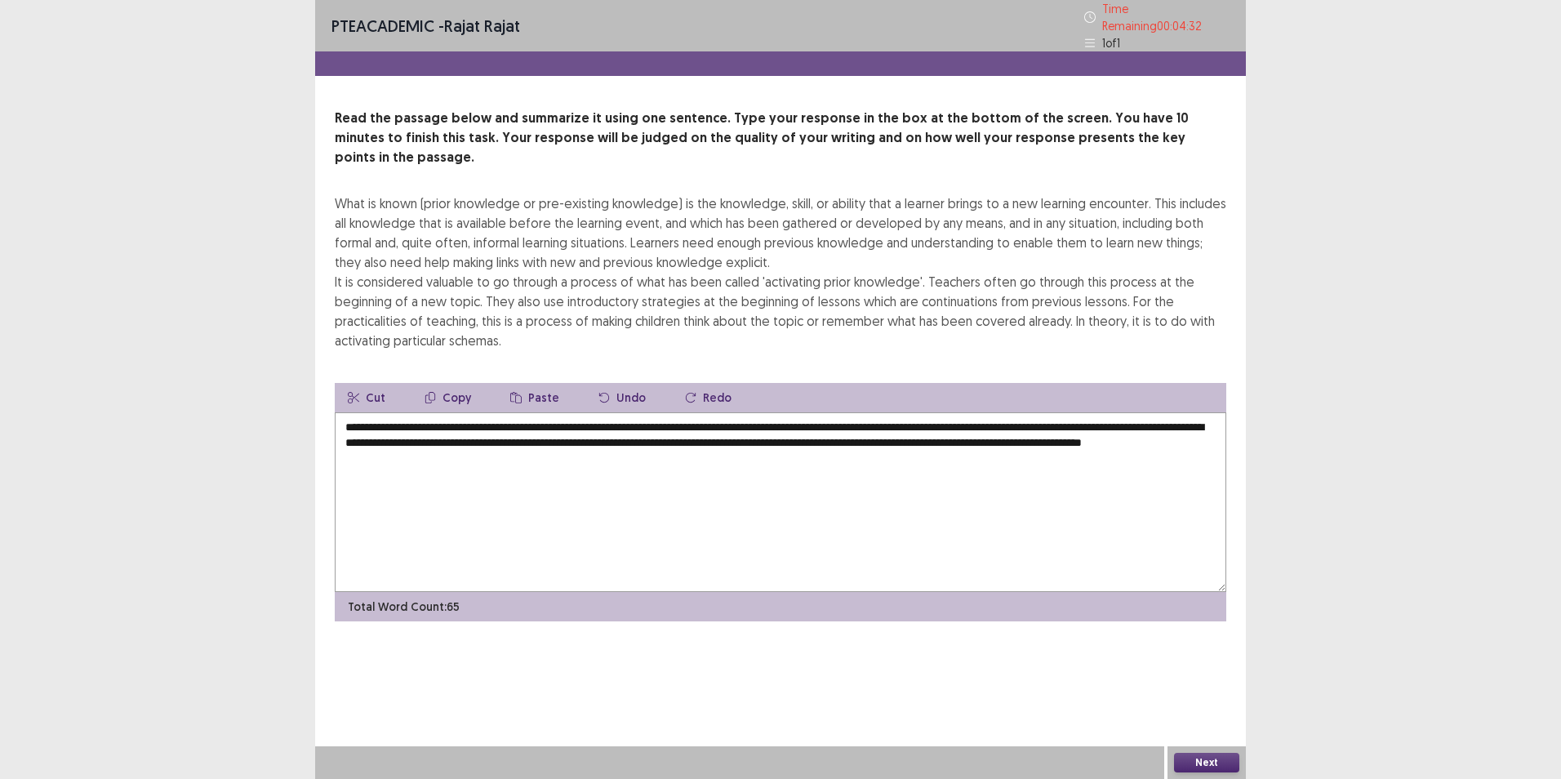
type textarea "**********"
click at [1195, 762] on button "Next" at bounding box center [1206, 763] width 65 height 20
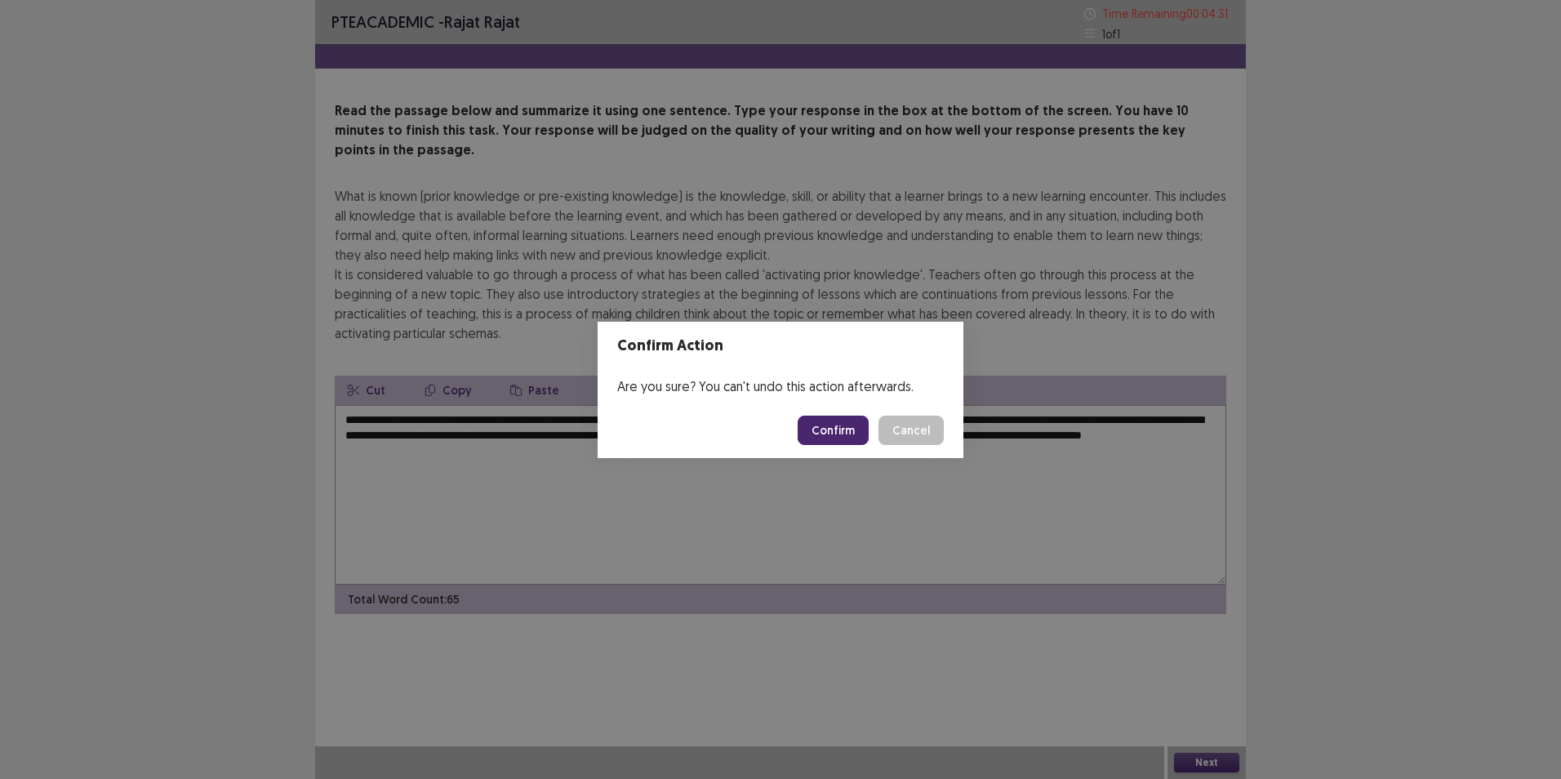
click at [832, 425] on button "Confirm" at bounding box center [833, 430] width 71 height 29
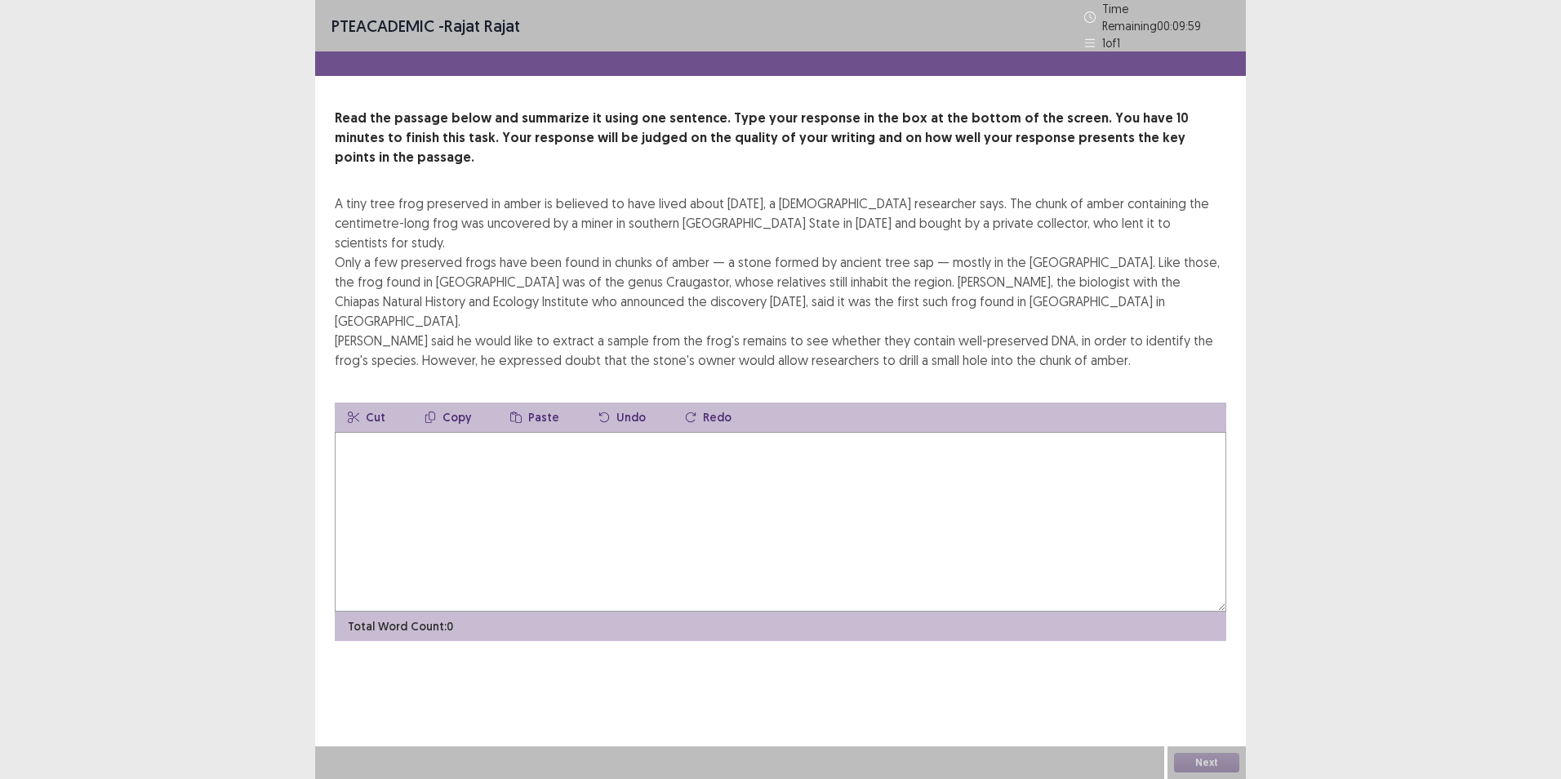
click at [900, 442] on textarea at bounding box center [780, 522] width 891 height 180
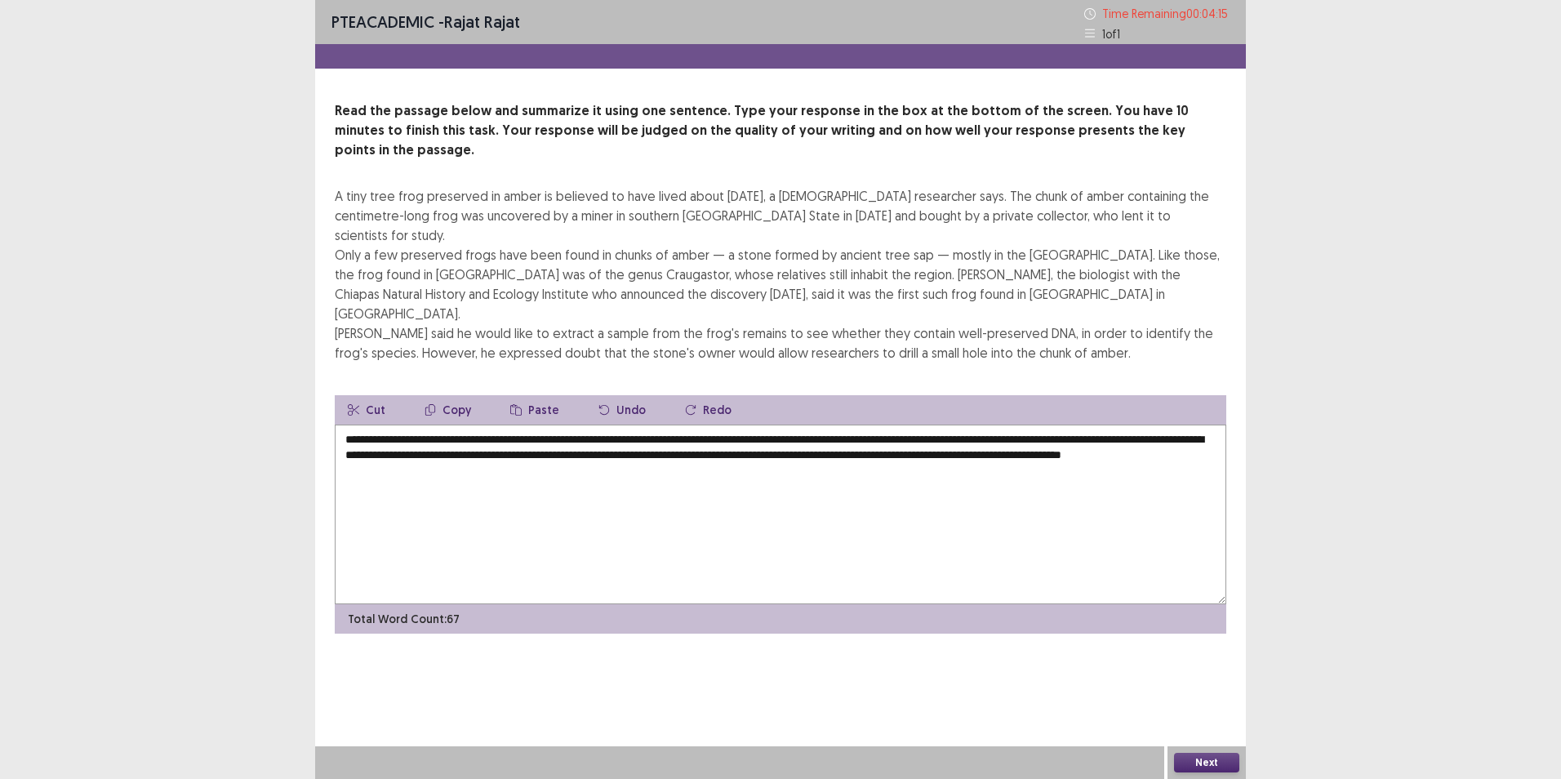
type textarea "**********"
click at [1198, 755] on button "Next" at bounding box center [1206, 763] width 65 height 20
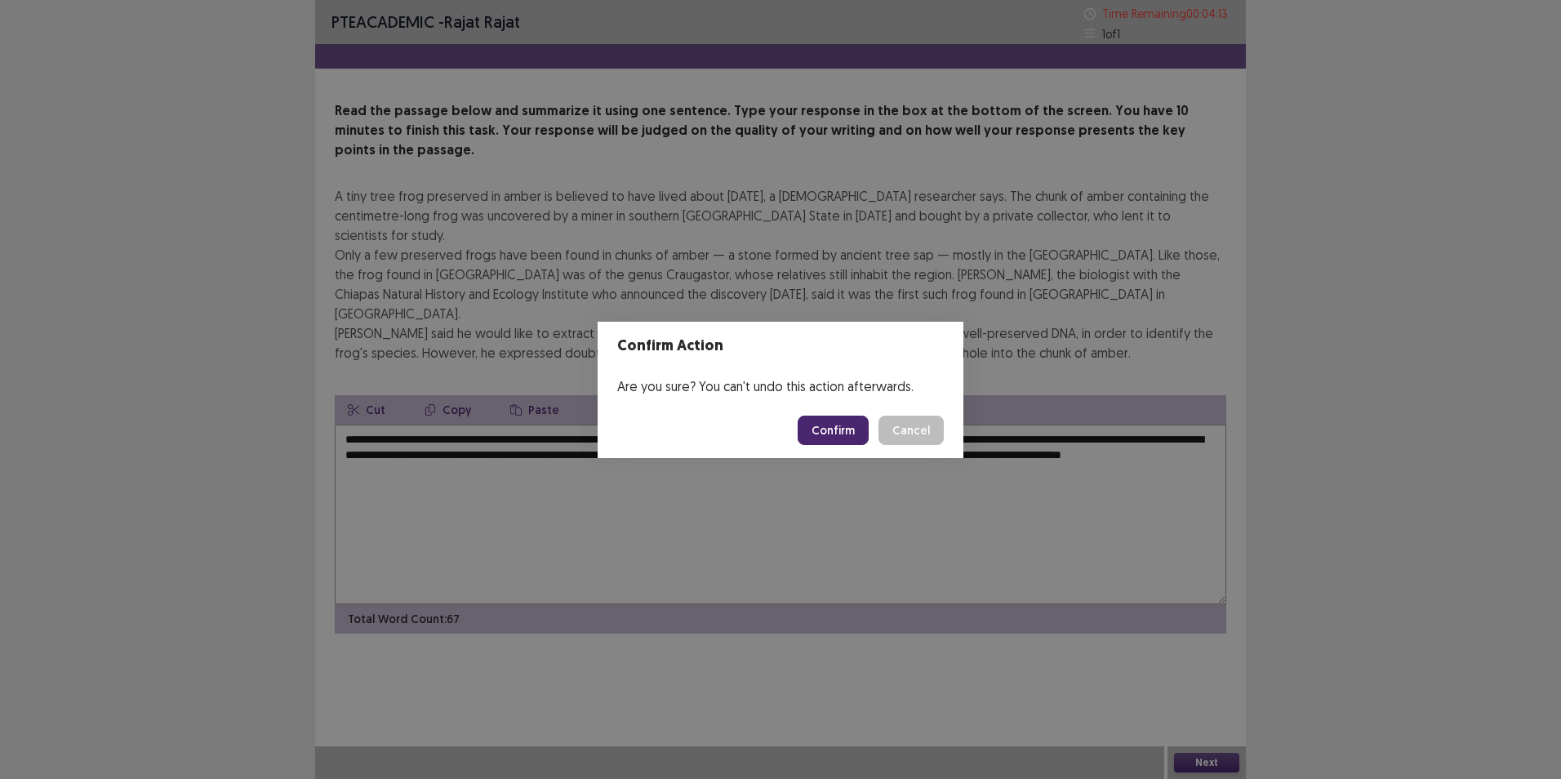
click at [835, 432] on button "Confirm" at bounding box center [833, 430] width 71 height 29
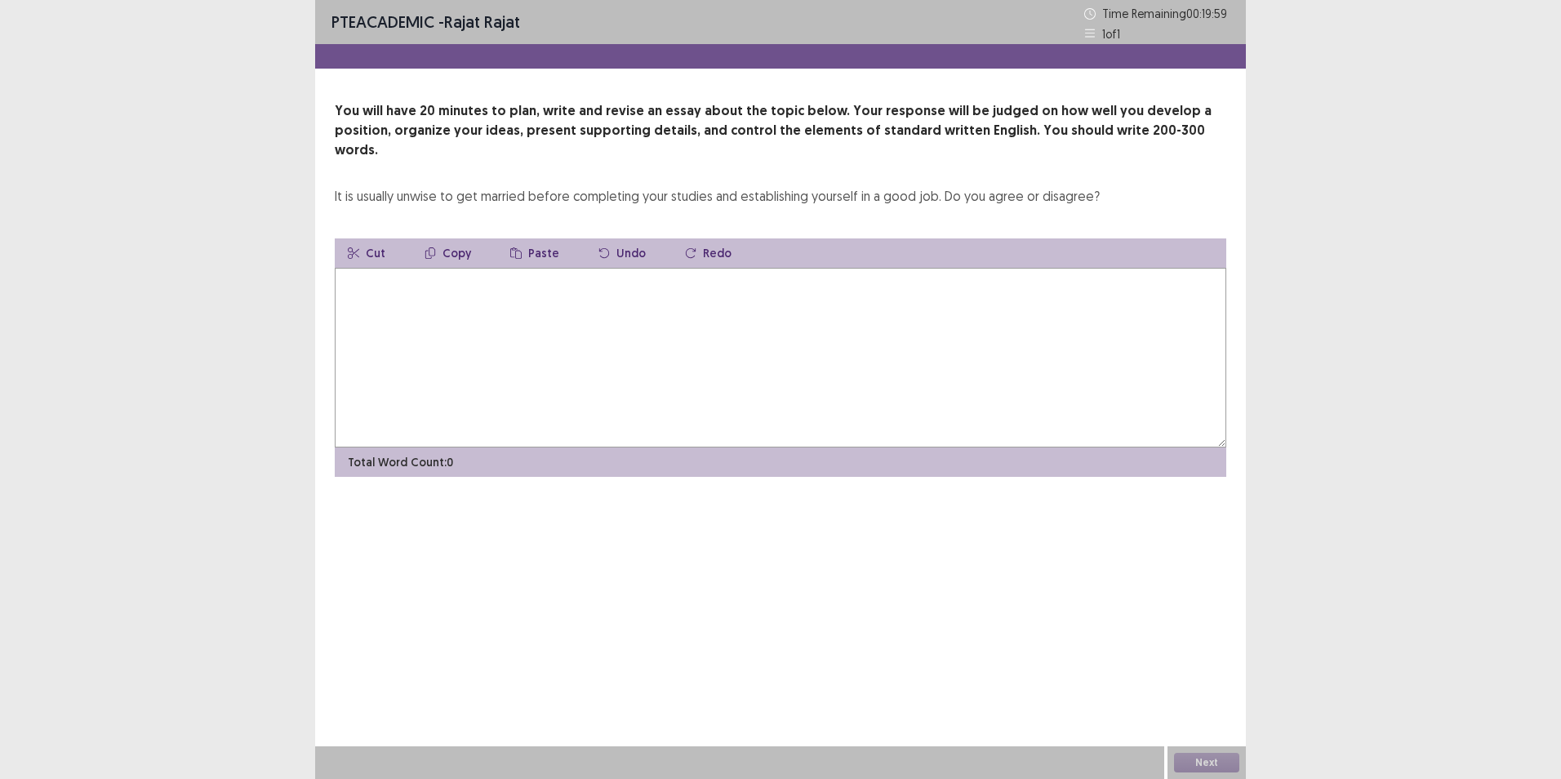
click at [709, 321] on textarea at bounding box center [780, 358] width 891 height 180
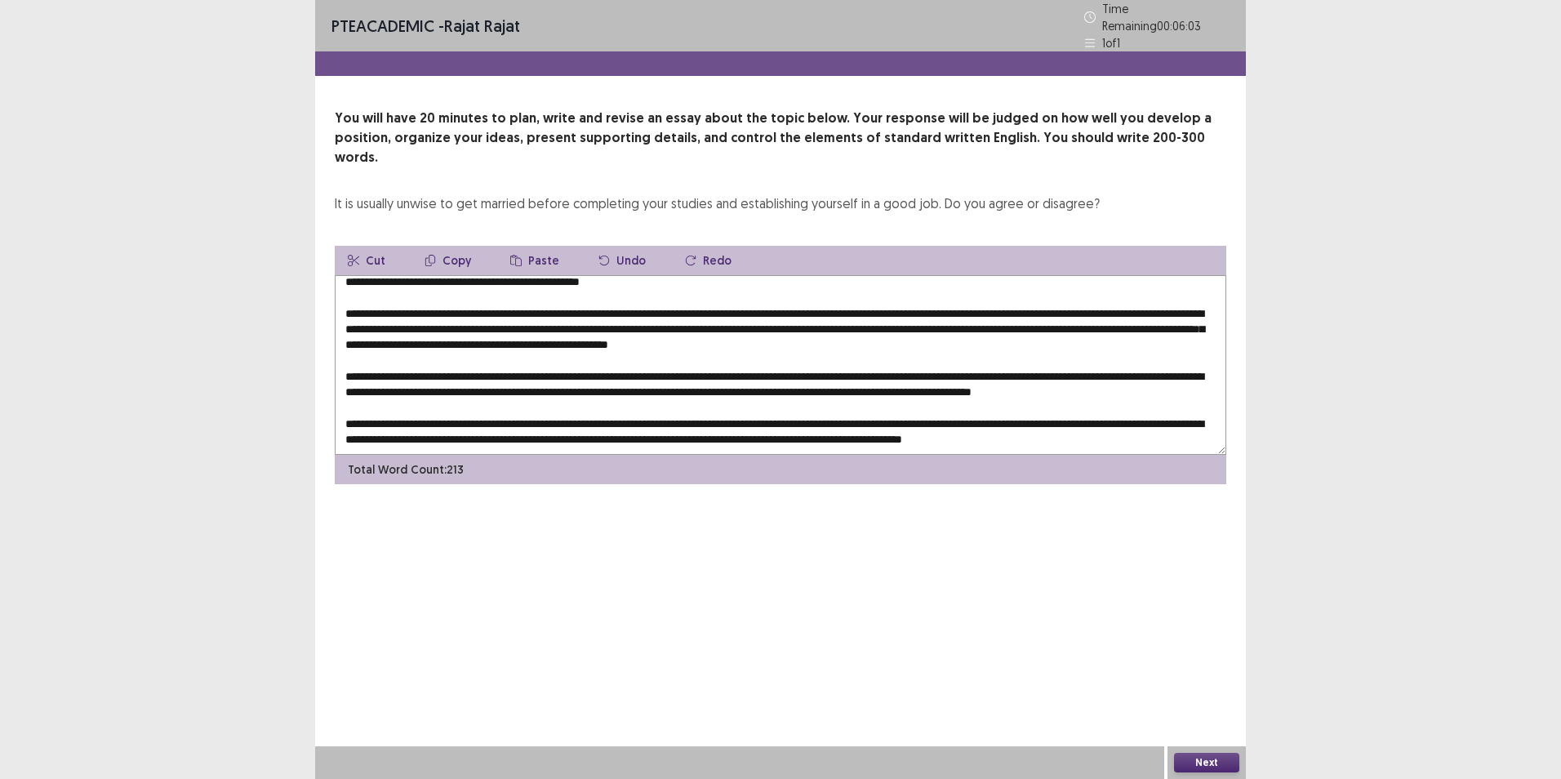
scroll to position [48, 0]
click at [803, 402] on textarea at bounding box center [780, 365] width 891 height 180
drag, startPoint x: 505, startPoint y: 354, endPoint x: 545, endPoint y: 344, distance: 41.4
click at [512, 353] on textarea at bounding box center [780, 365] width 891 height 180
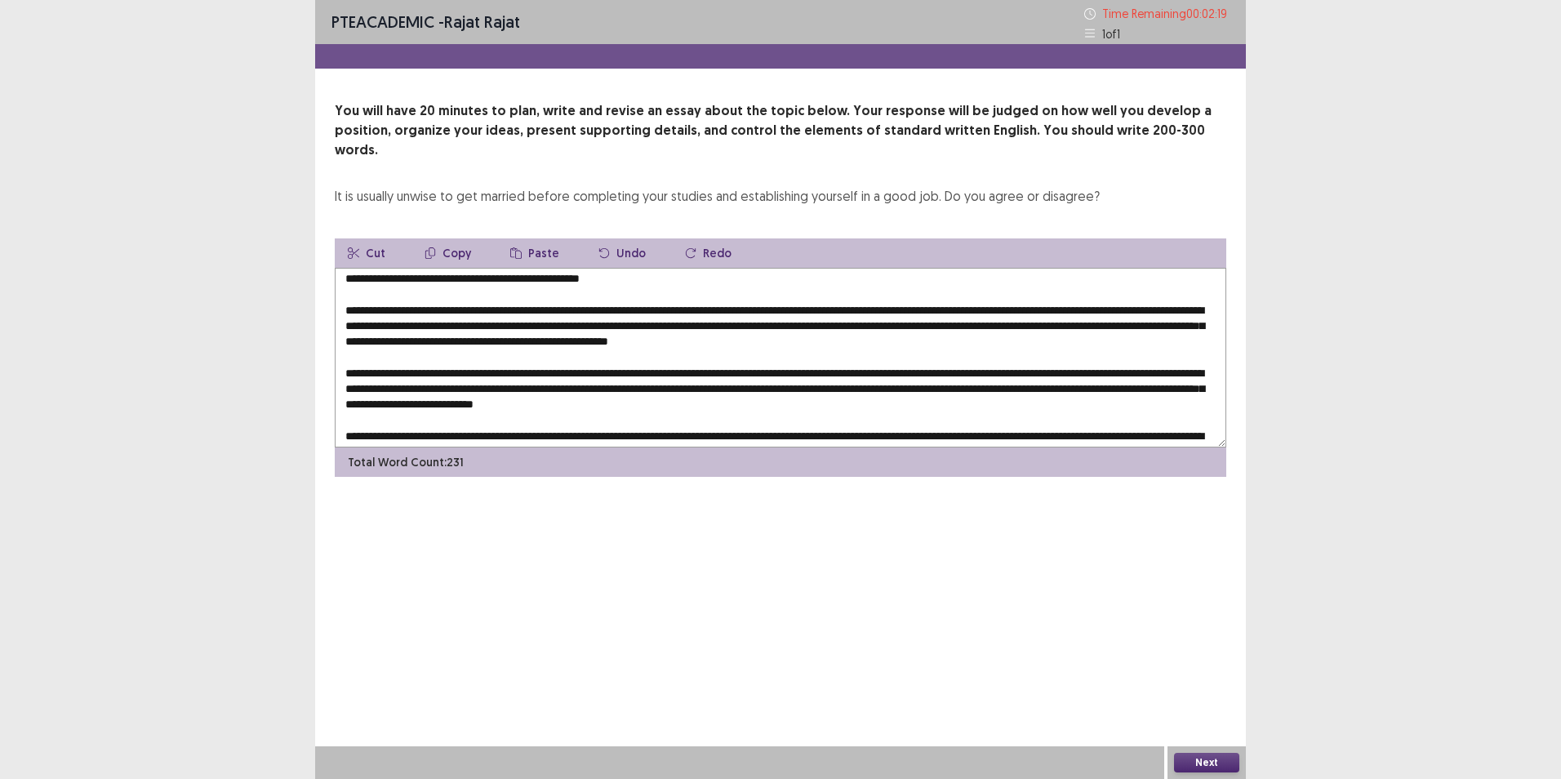
scroll to position [0, 0]
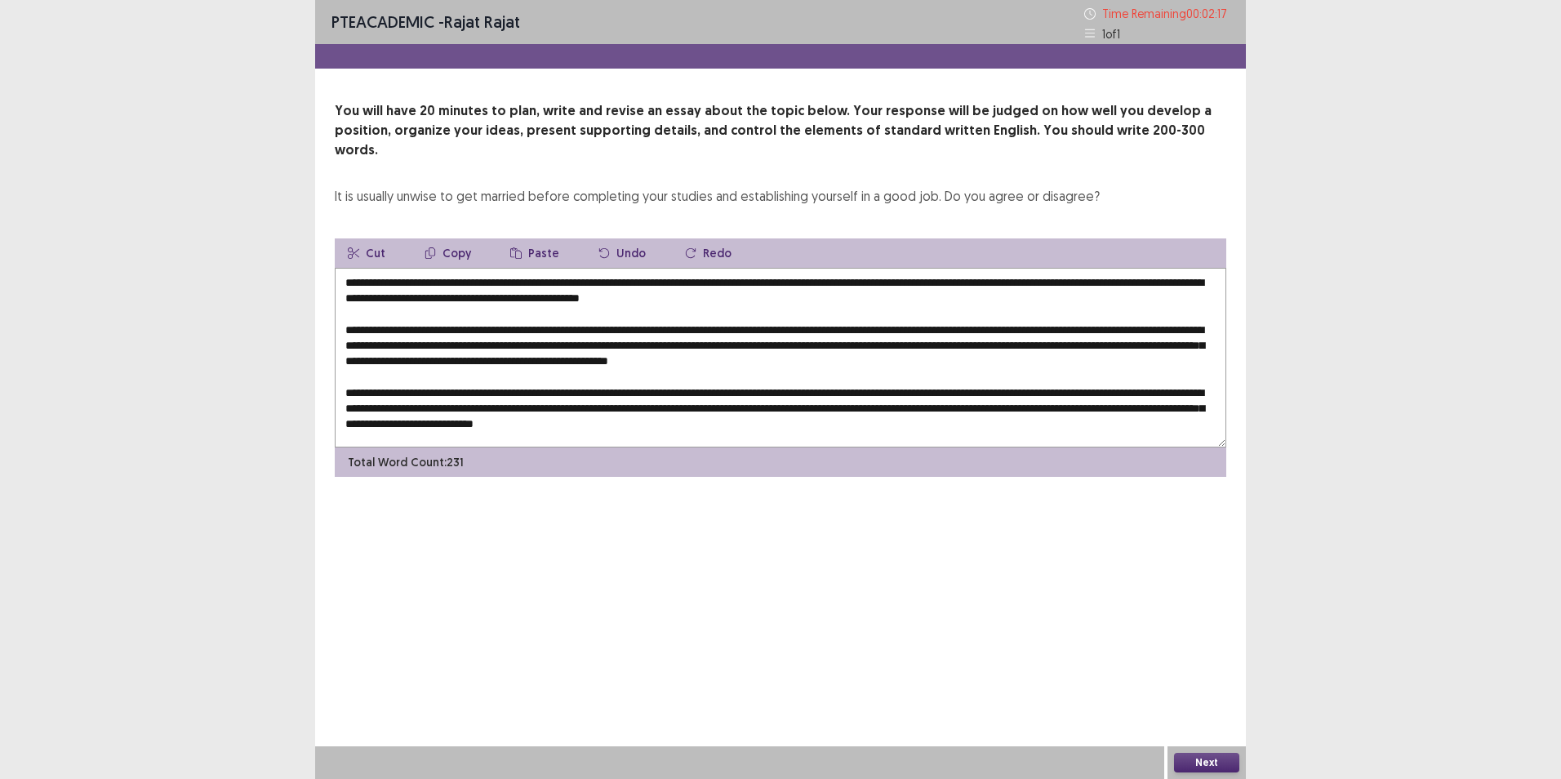
click at [549, 312] on textarea at bounding box center [780, 358] width 891 height 180
drag, startPoint x: 1151, startPoint y: 343, endPoint x: 1156, endPoint y: 331, distance: 13.2
click at [1151, 341] on textarea at bounding box center [780, 358] width 891 height 180
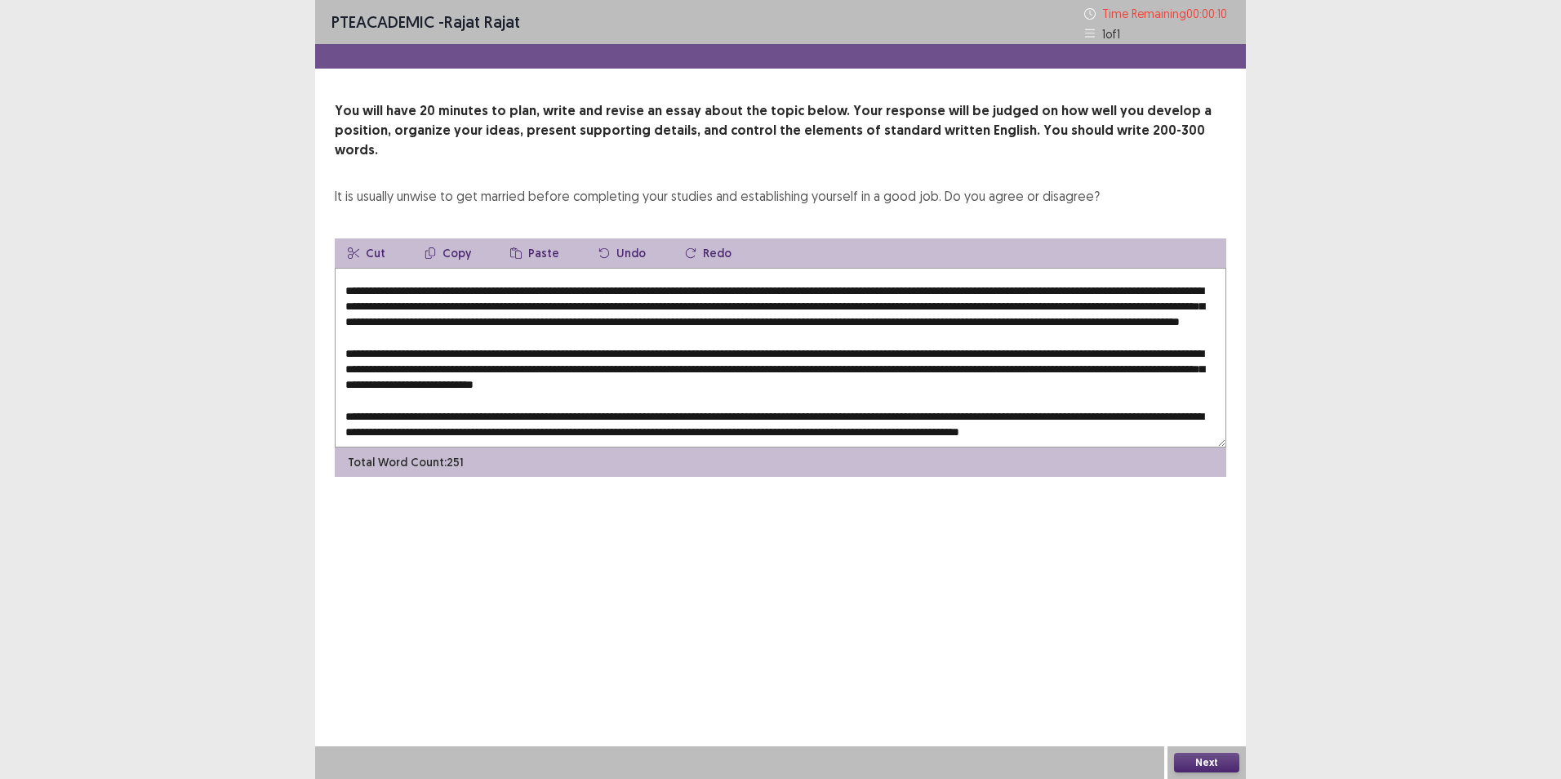
scroll to position [71, 0]
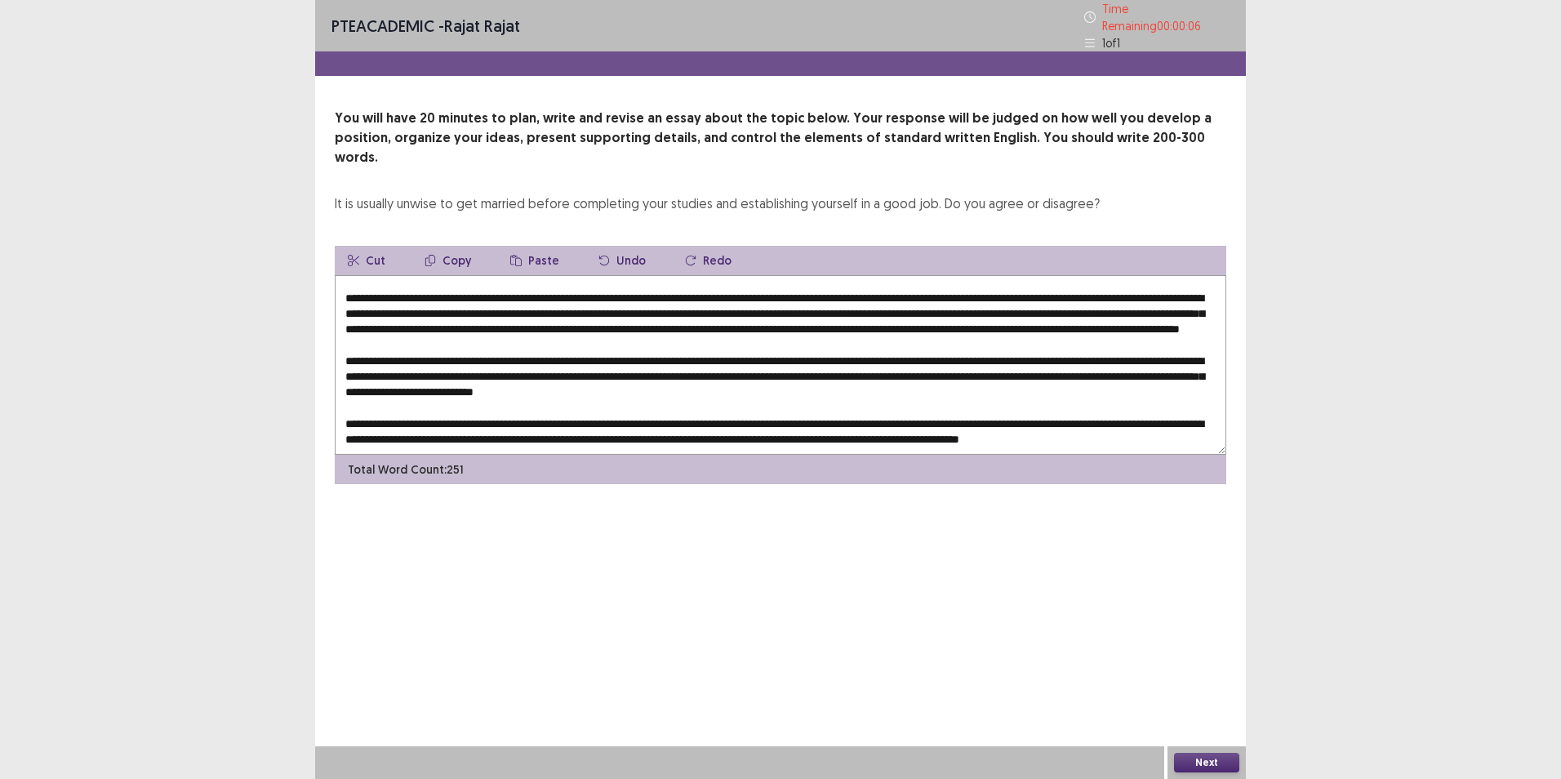
click at [889, 422] on textarea at bounding box center [780, 365] width 891 height 180
type textarea "**********"
click at [1211, 762] on button "Next" at bounding box center [1206, 763] width 65 height 20
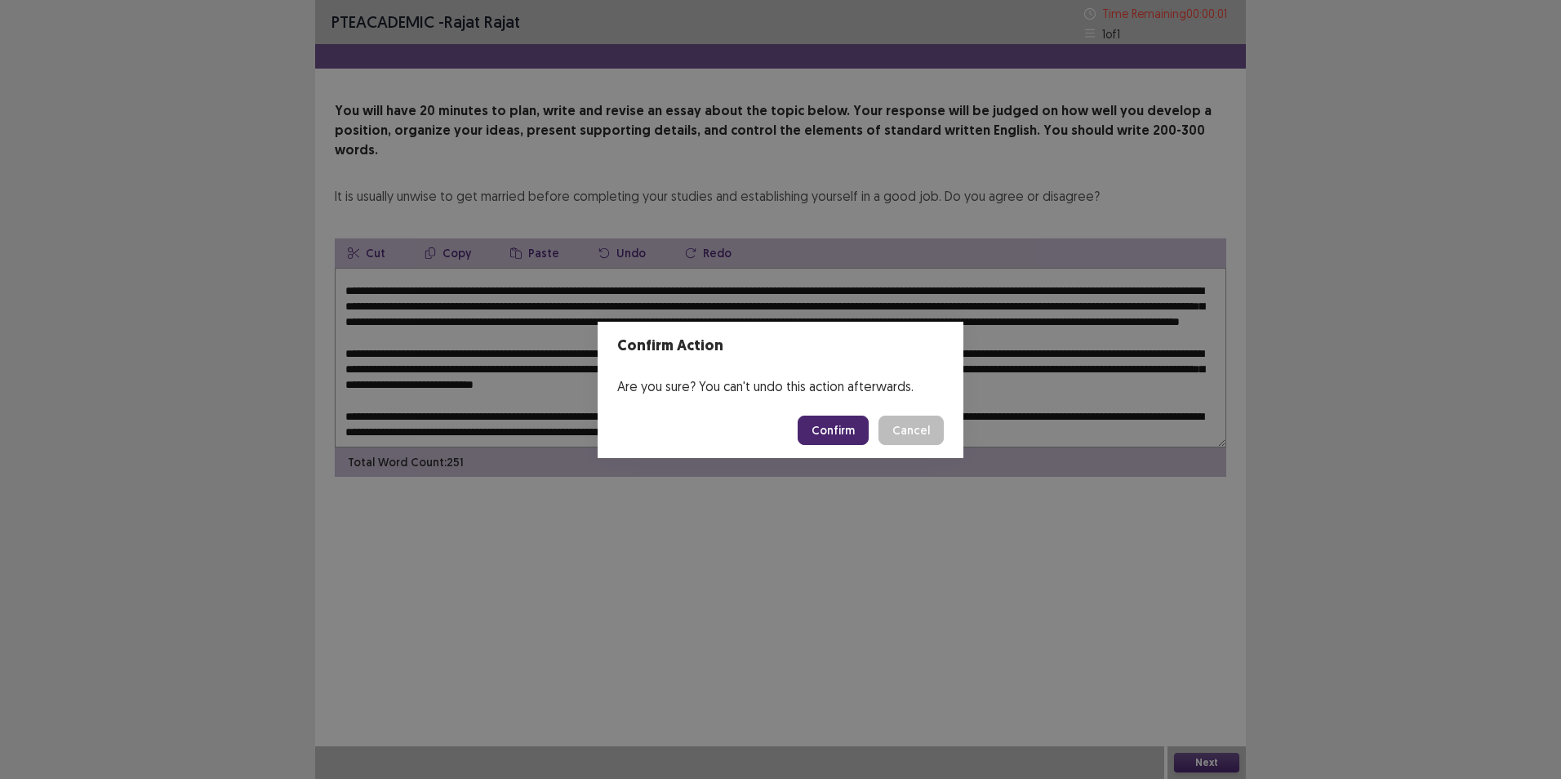
click at [831, 446] on footer "Confirm Cancel" at bounding box center [781, 430] width 366 height 56
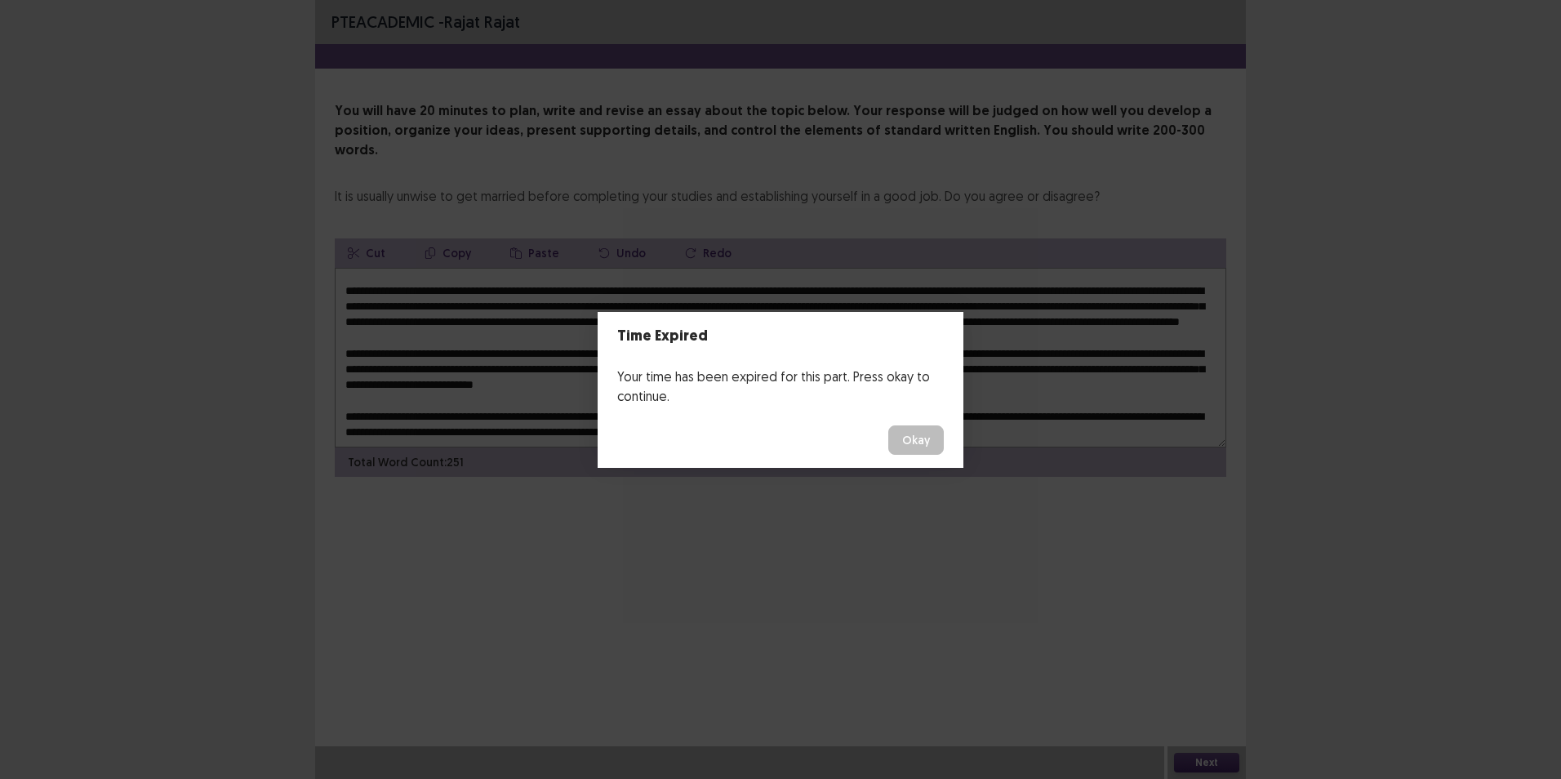
click at [909, 436] on button "Okay" at bounding box center [916, 439] width 56 height 29
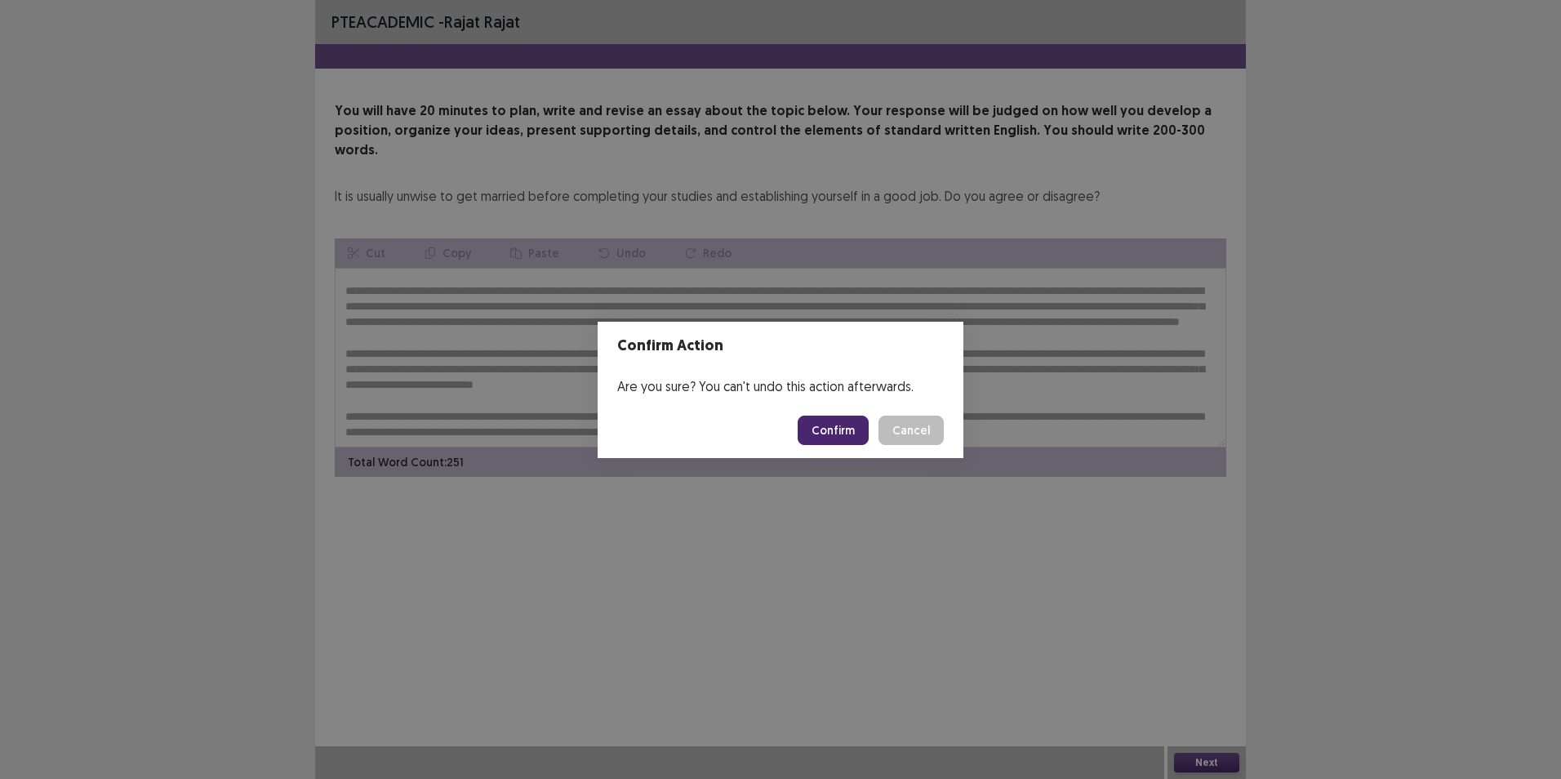
click at [848, 427] on button "Confirm" at bounding box center [833, 430] width 71 height 29
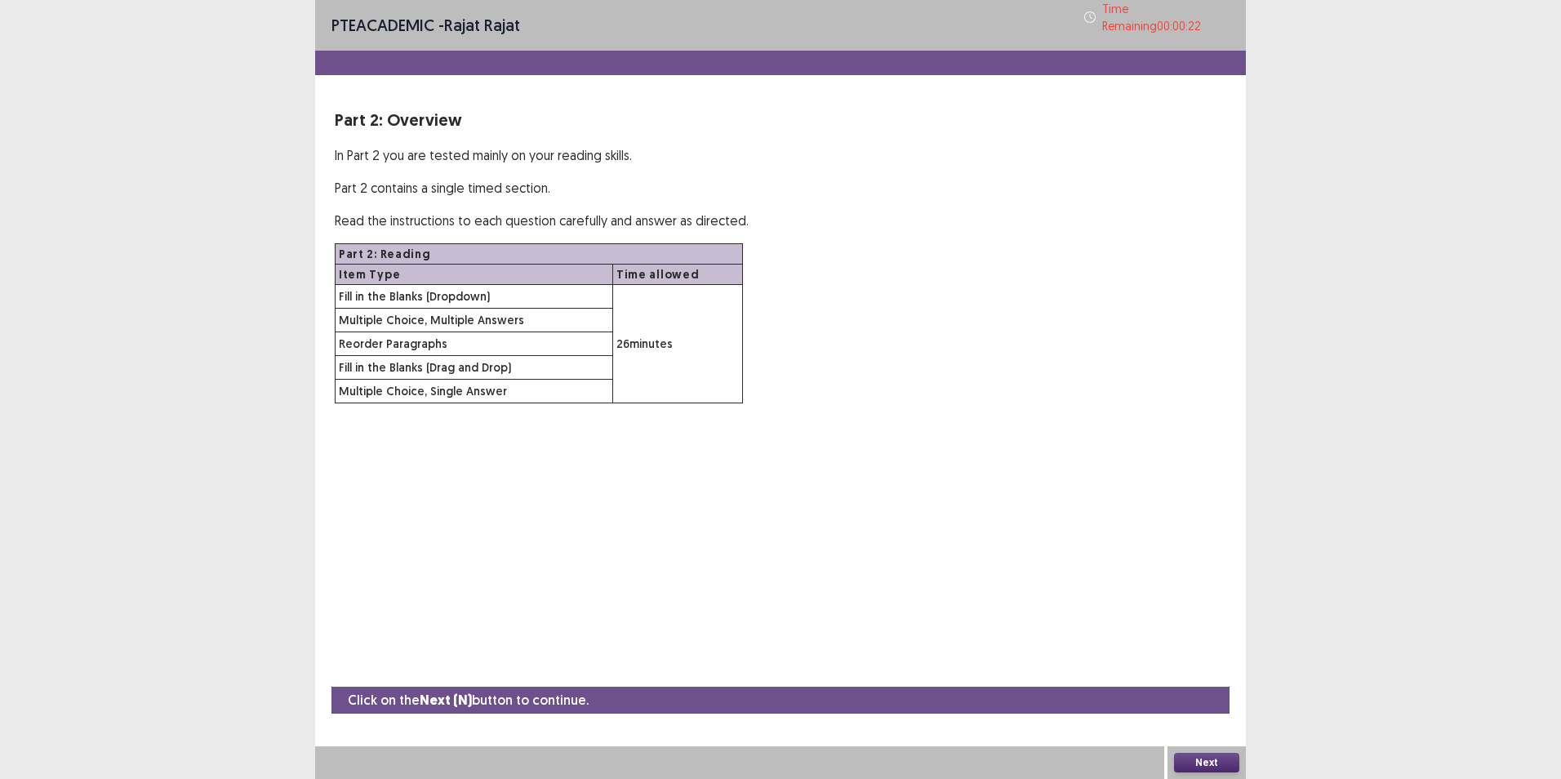
click at [1202, 762] on button "Next" at bounding box center [1206, 763] width 65 height 20
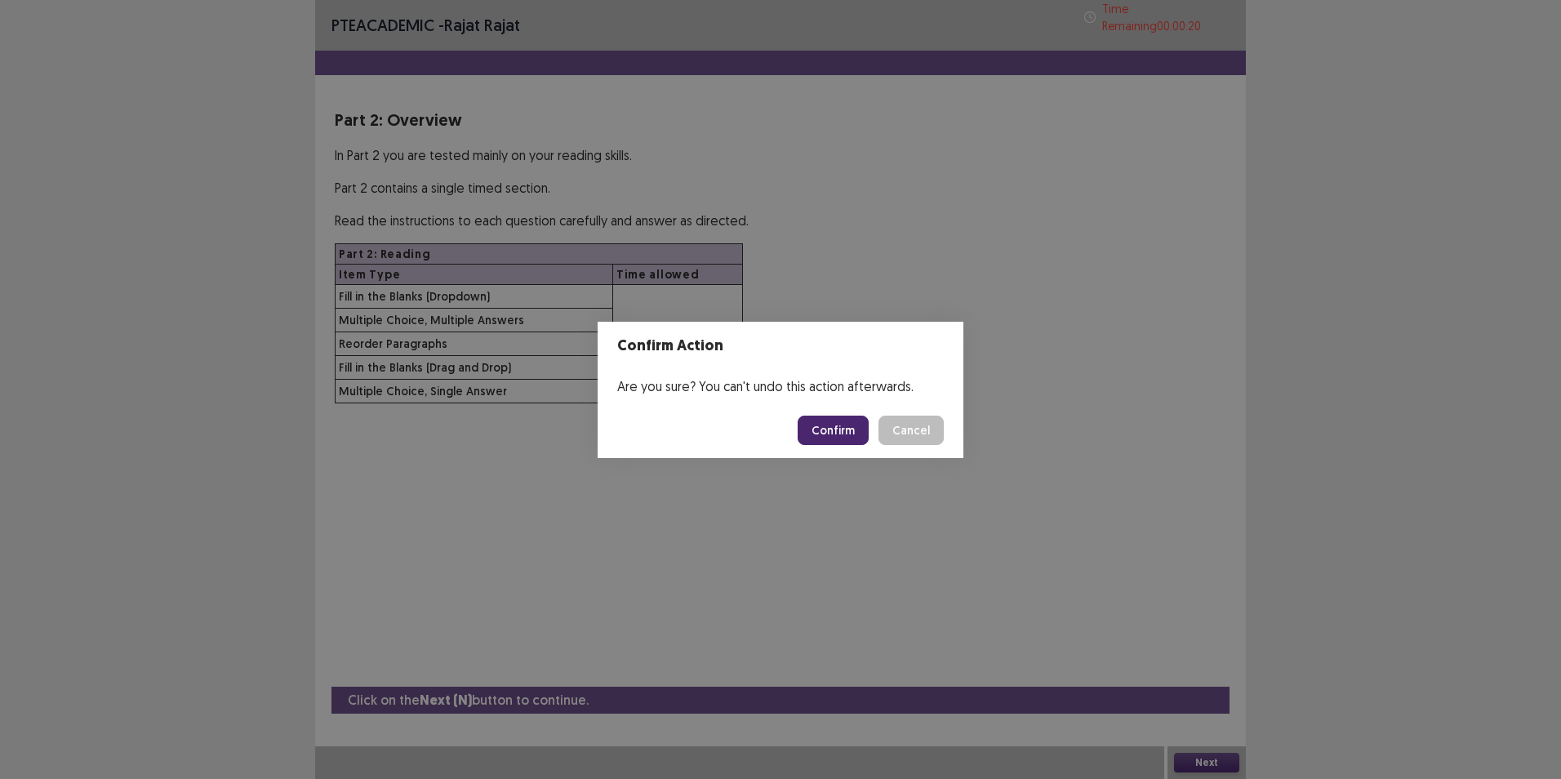
click at [861, 423] on button "Confirm" at bounding box center [833, 430] width 71 height 29
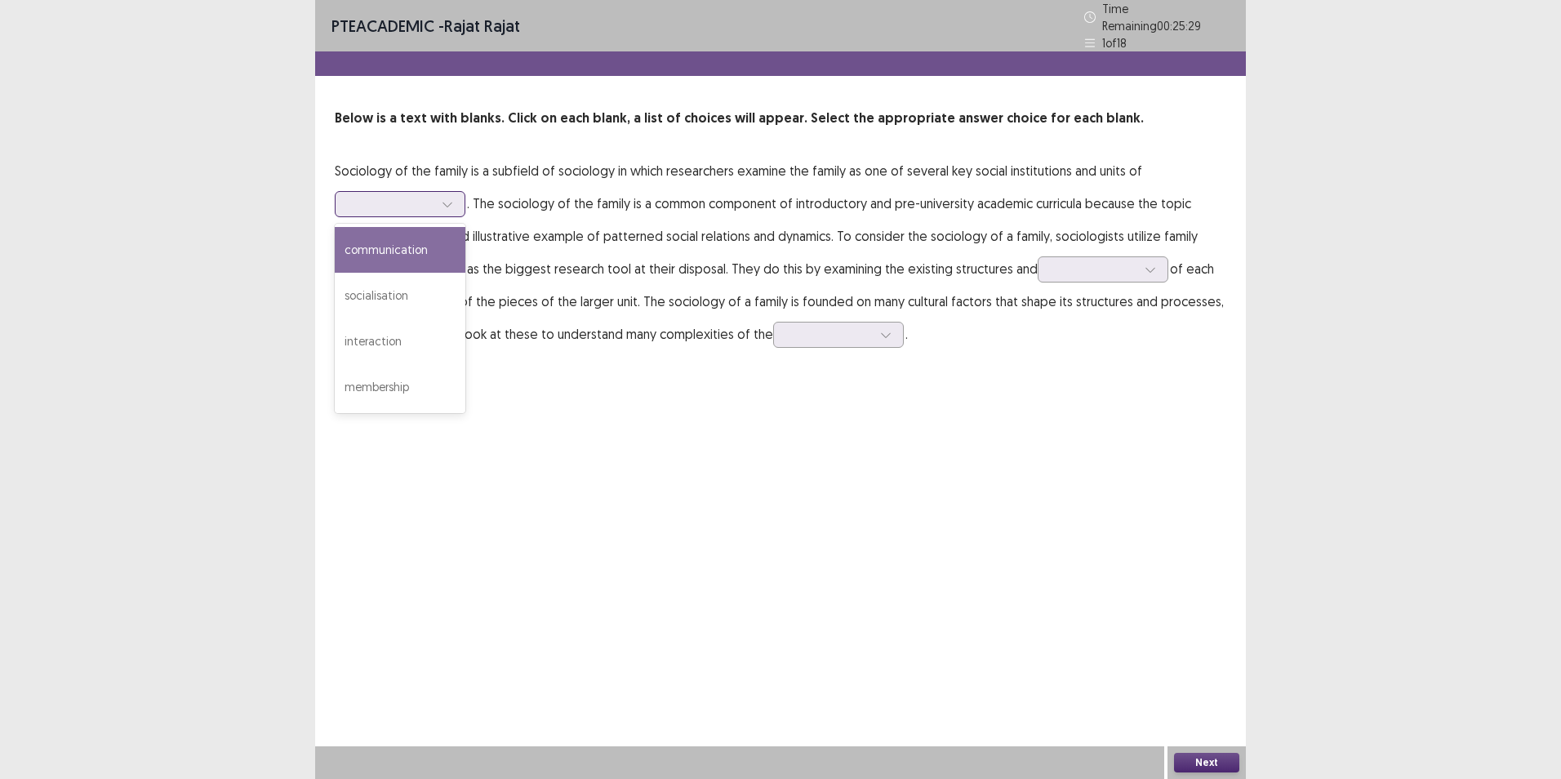
click at [451, 199] on icon at bounding box center [447, 203] width 11 height 11
click at [380, 282] on div "socialisation" at bounding box center [400, 296] width 131 height 46
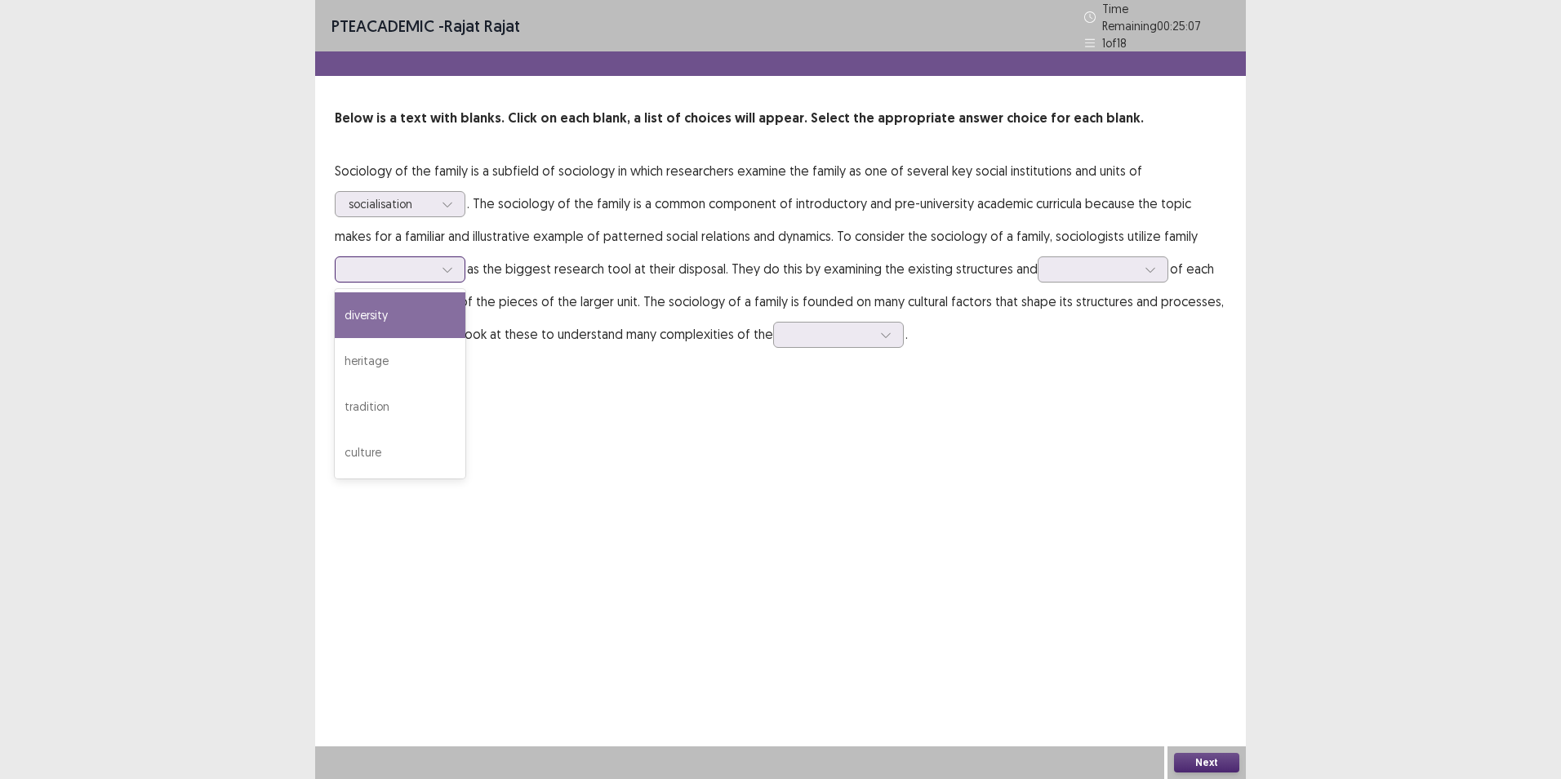
click at [442, 264] on icon at bounding box center [447, 269] width 11 height 11
click at [416, 307] on div "diversity" at bounding box center [400, 315] width 131 height 46
click at [1138, 263] on div at bounding box center [1150, 269] width 24 height 24
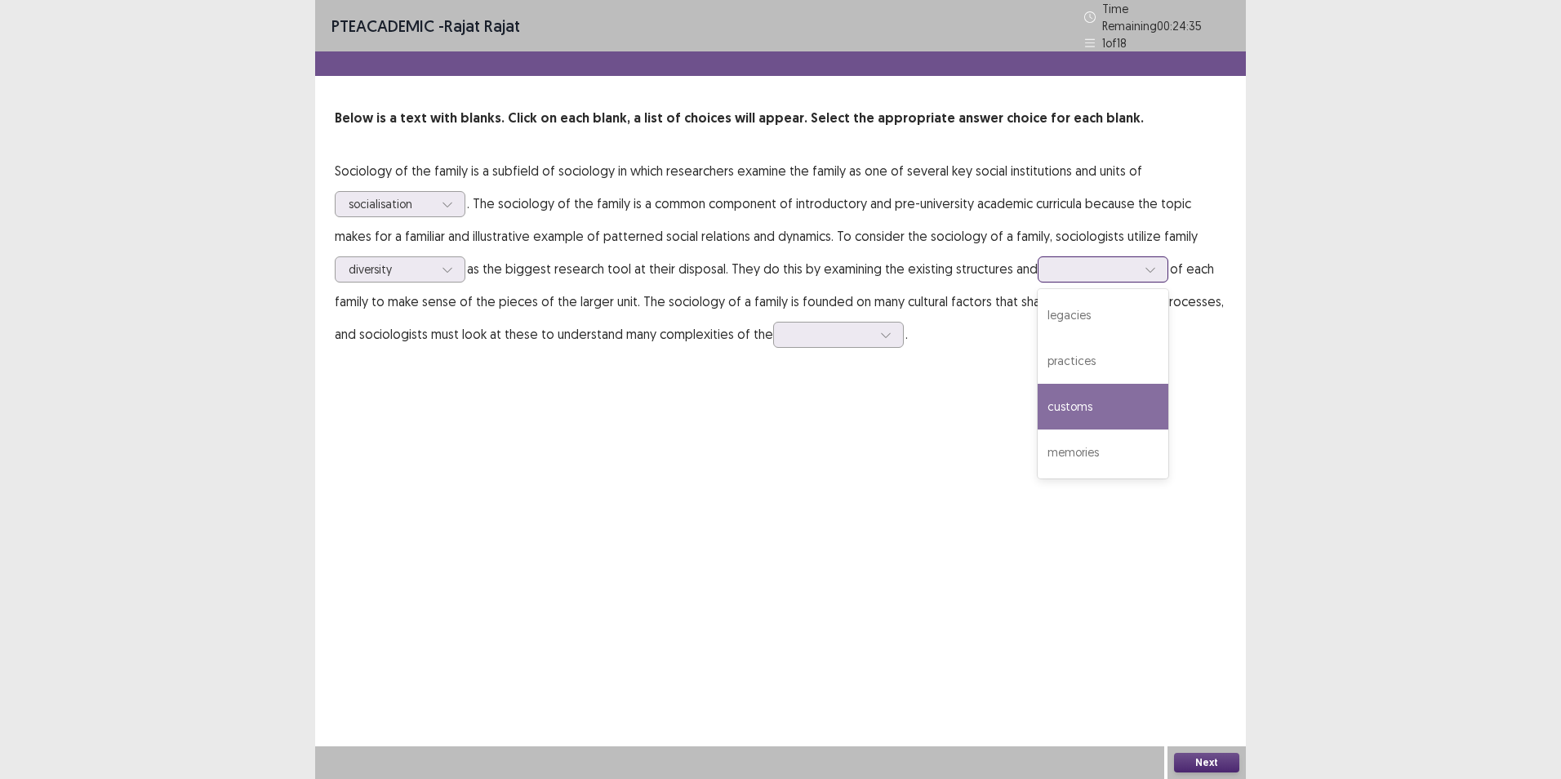
click at [1071, 390] on div "customs" at bounding box center [1103, 407] width 131 height 46
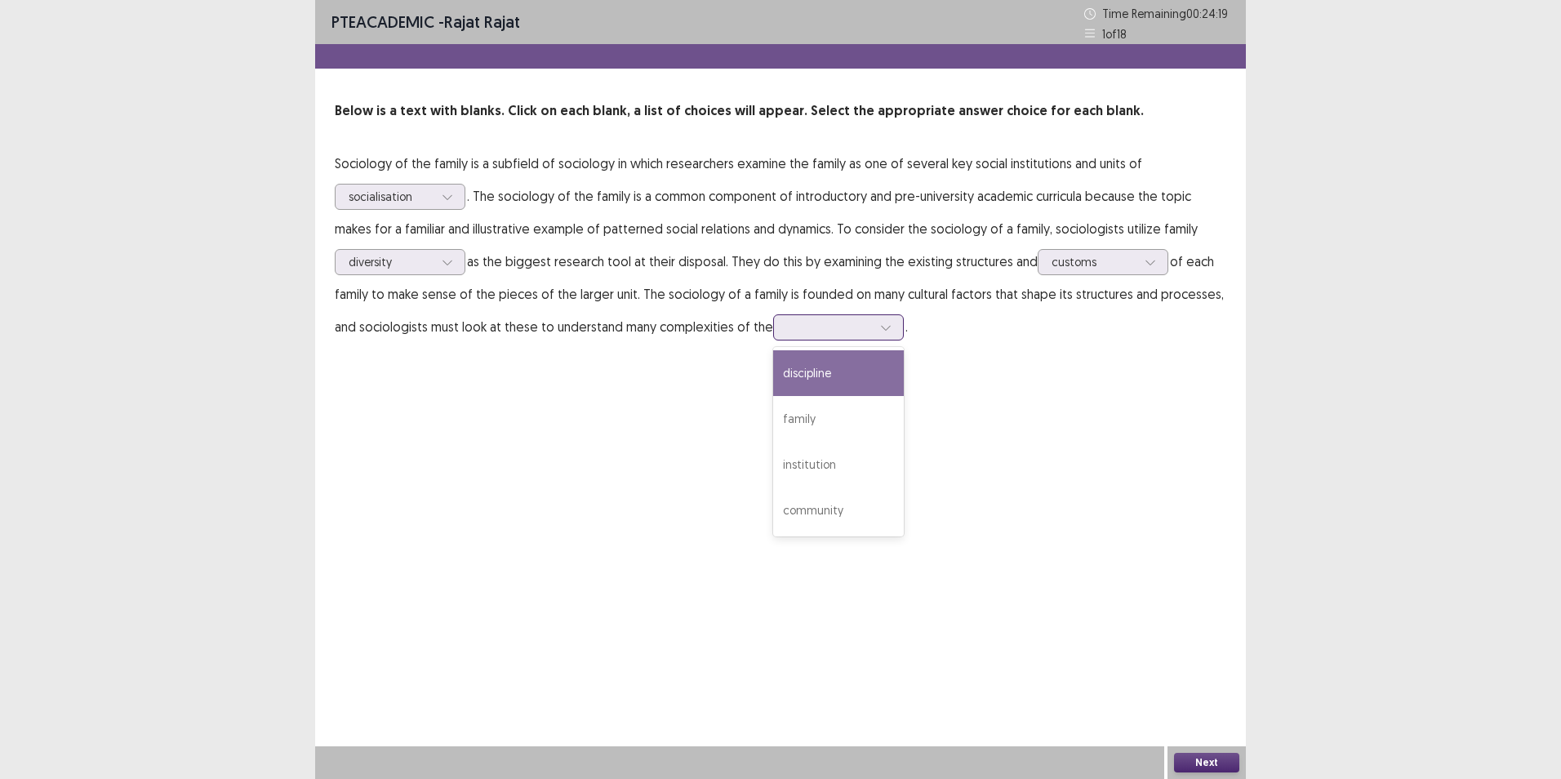
click at [881, 325] on icon at bounding box center [885, 327] width 11 height 11
click at [802, 398] on div "family" at bounding box center [838, 419] width 131 height 46
click at [1198, 764] on button "Next" at bounding box center [1206, 763] width 65 height 20
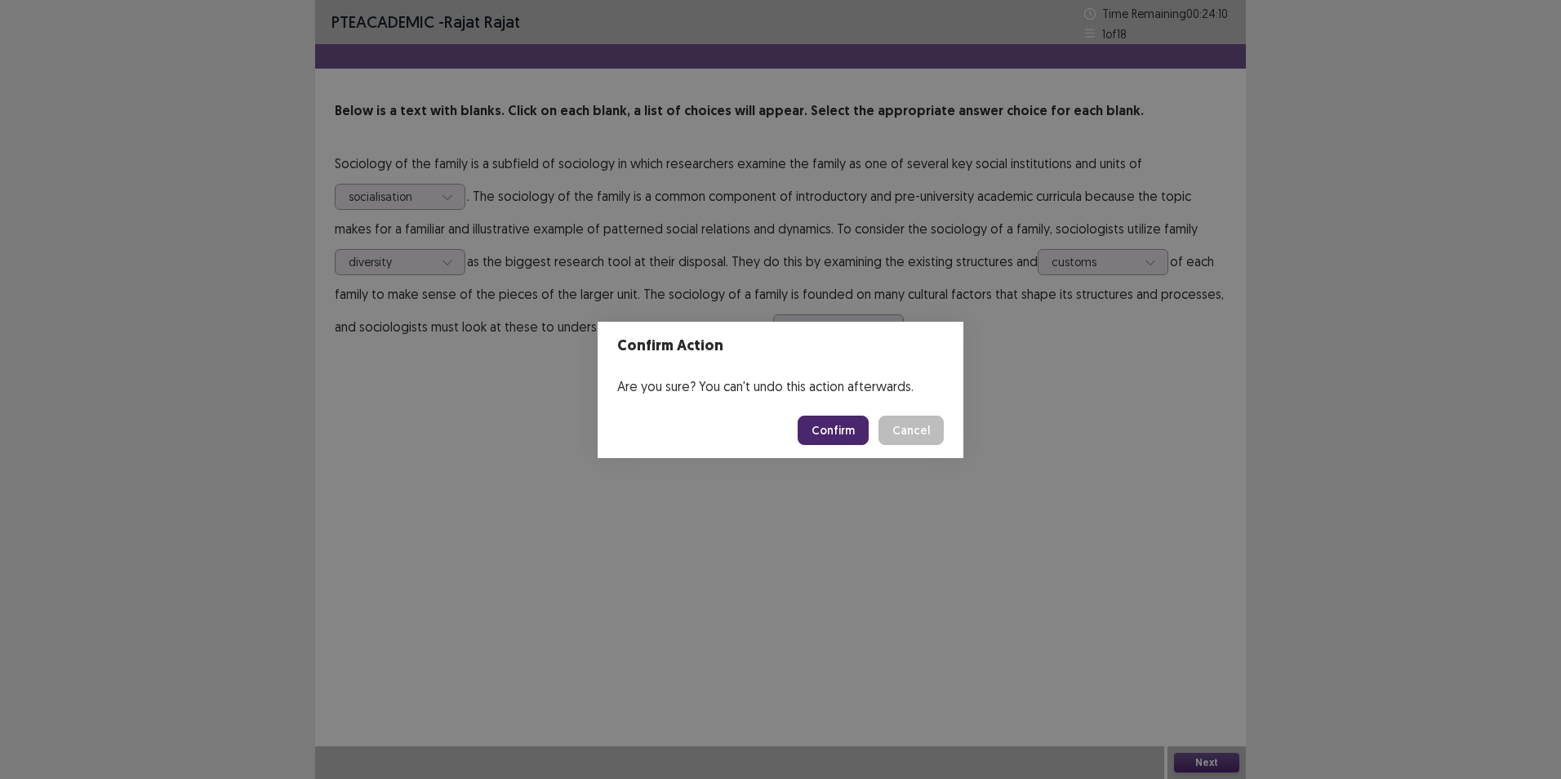
click at [834, 421] on button "Confirm" at bounding box center [833, 430] width 71 height 29
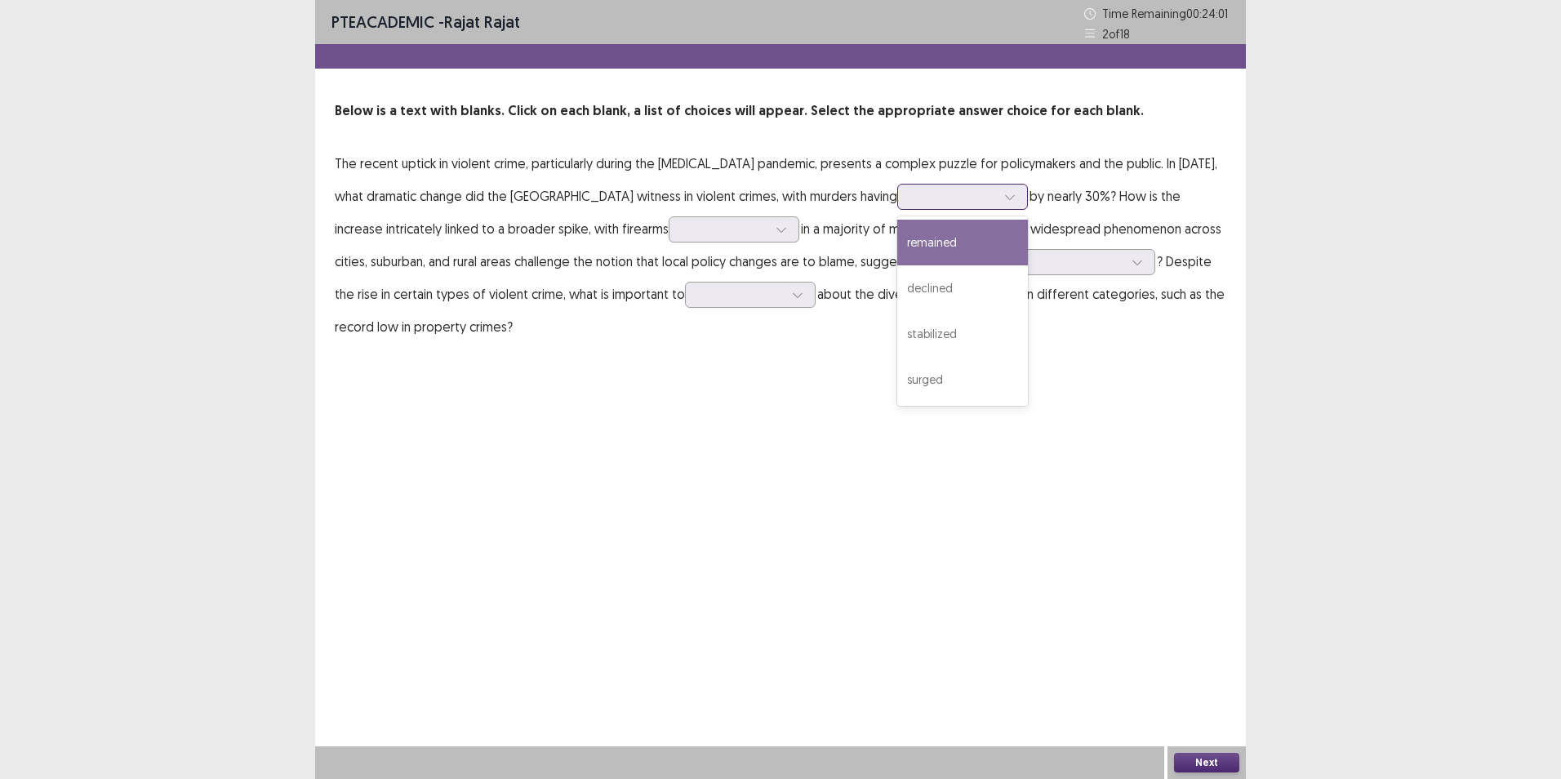
click at [998, 200] on div at bounding box center [1010, 196] width 24 height 24
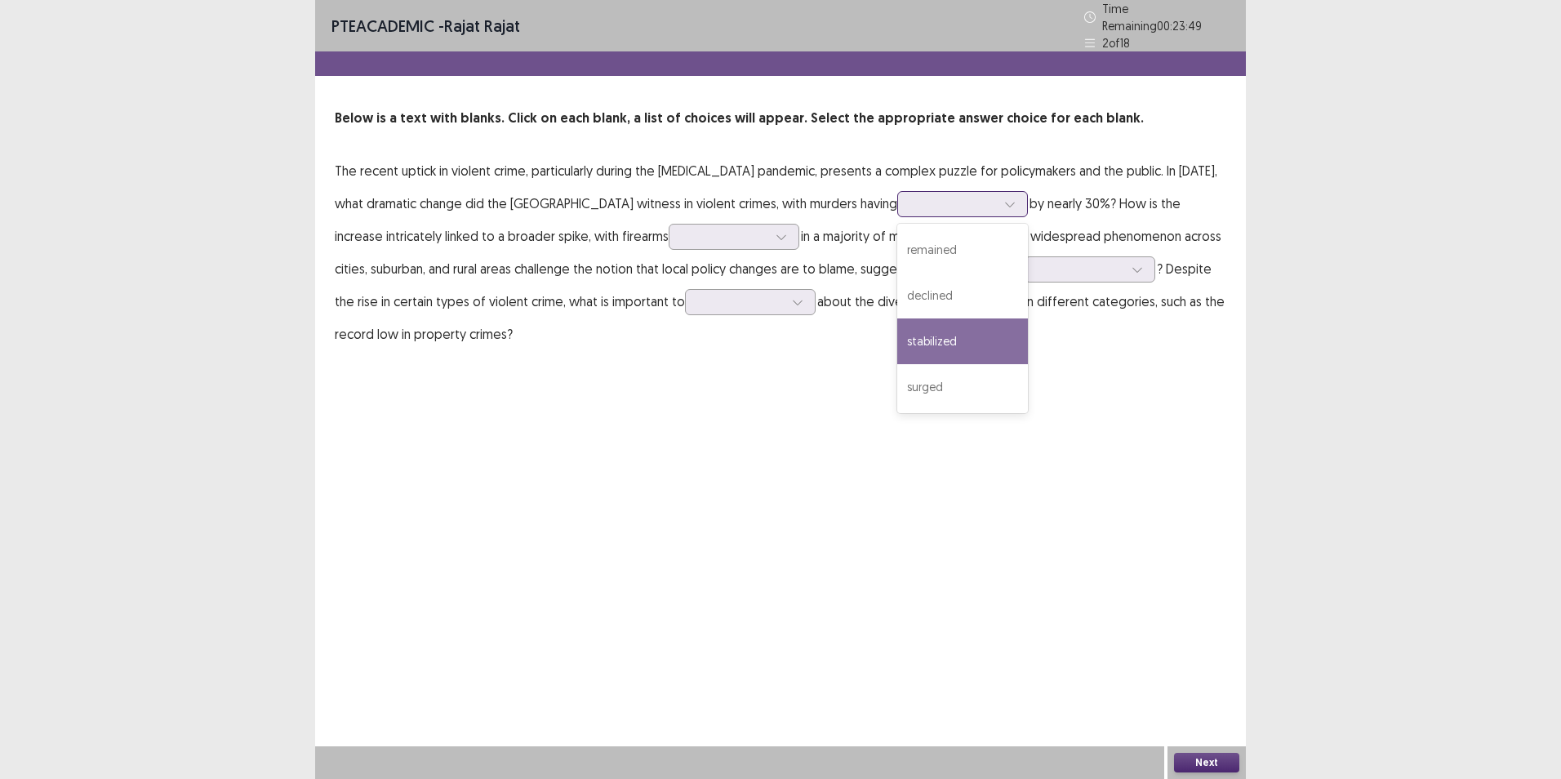
click at [897, 322] on div "stabilized" at bounding box center [962, 341] width 131 height 46
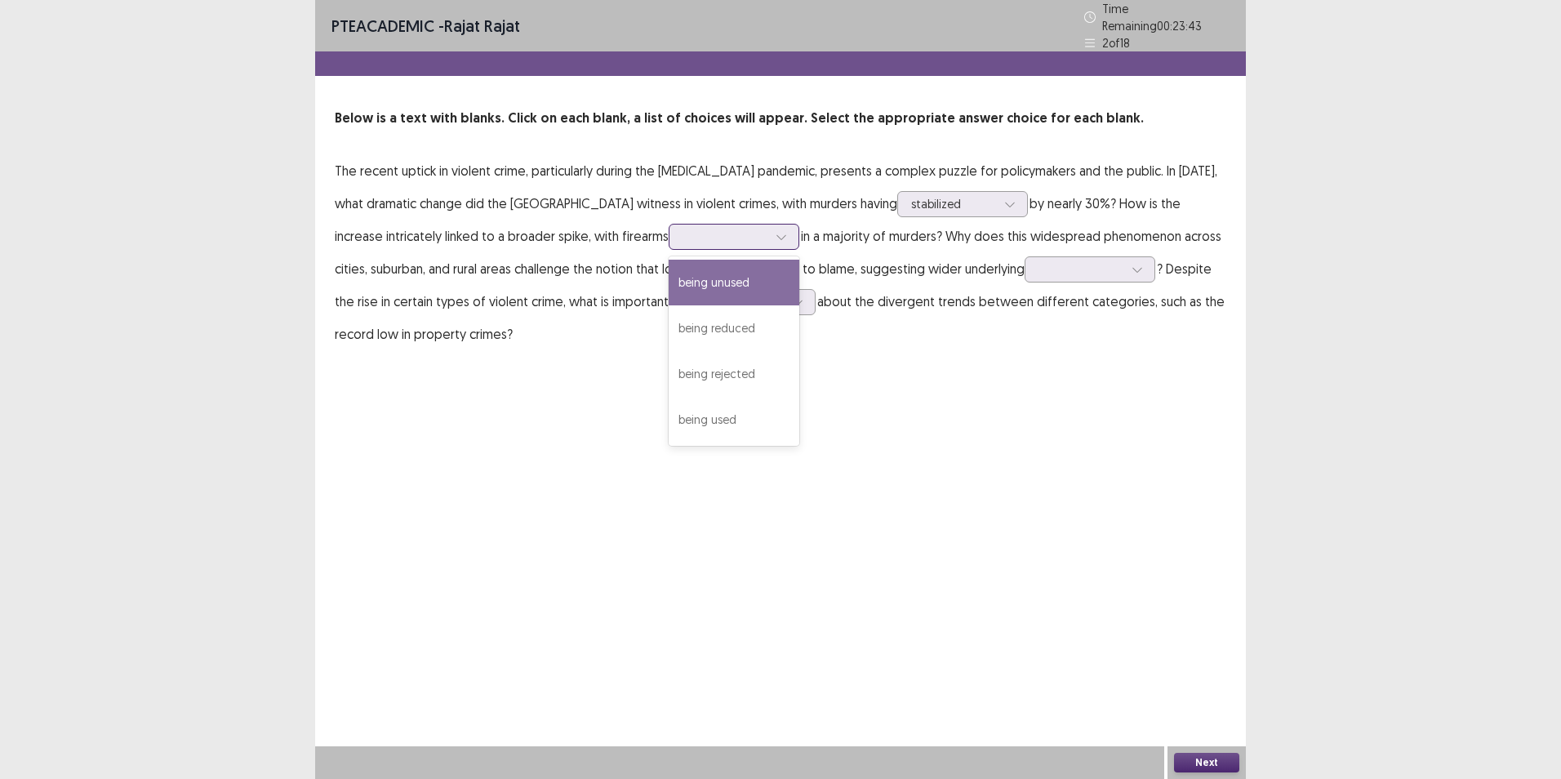
click at [769, 234] on div at bounding box center [781, 236] width 24 height 24
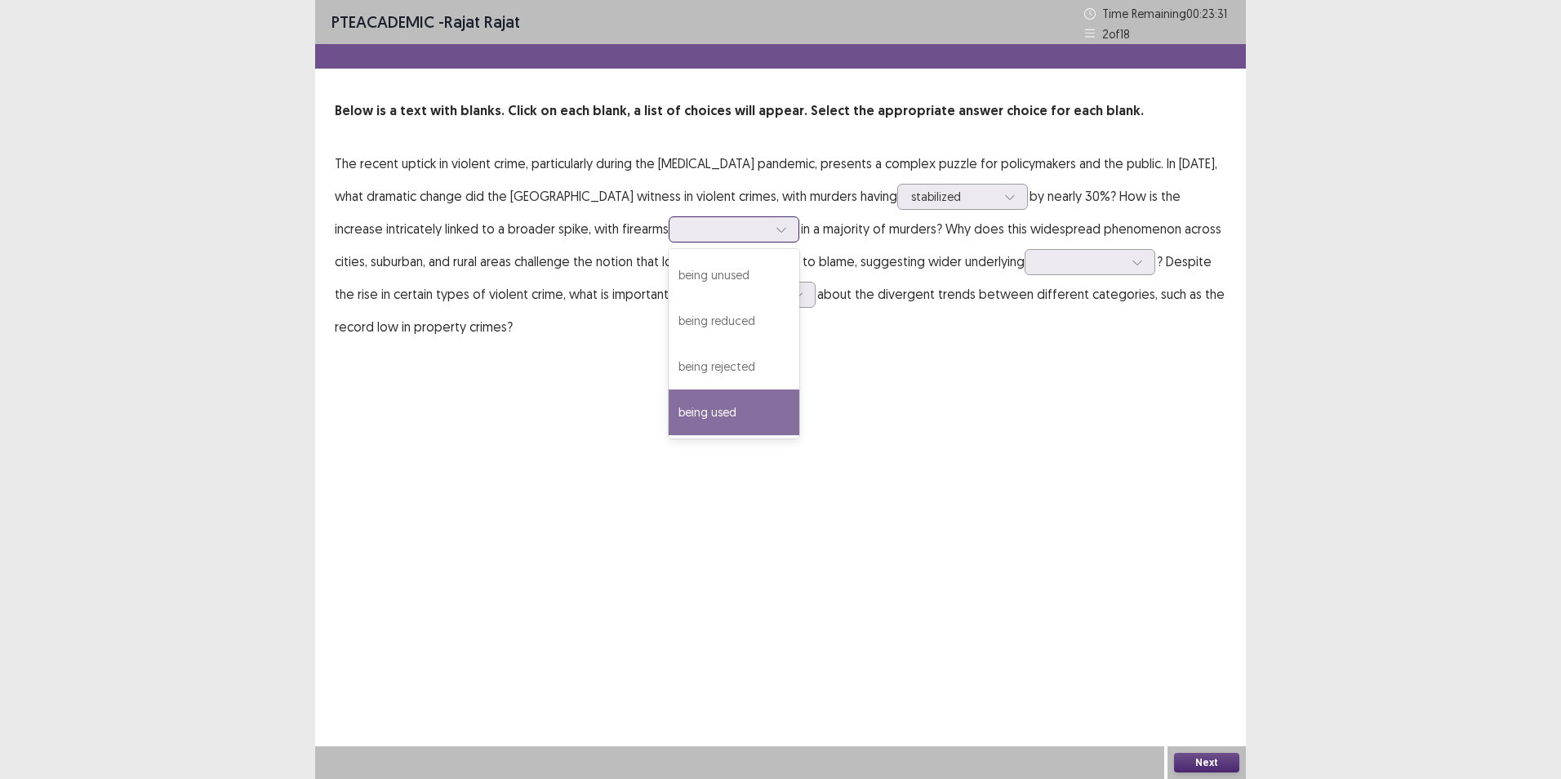
click at [669, 395] on div "being used" at bounding box center [734, 412] width 131 height 46
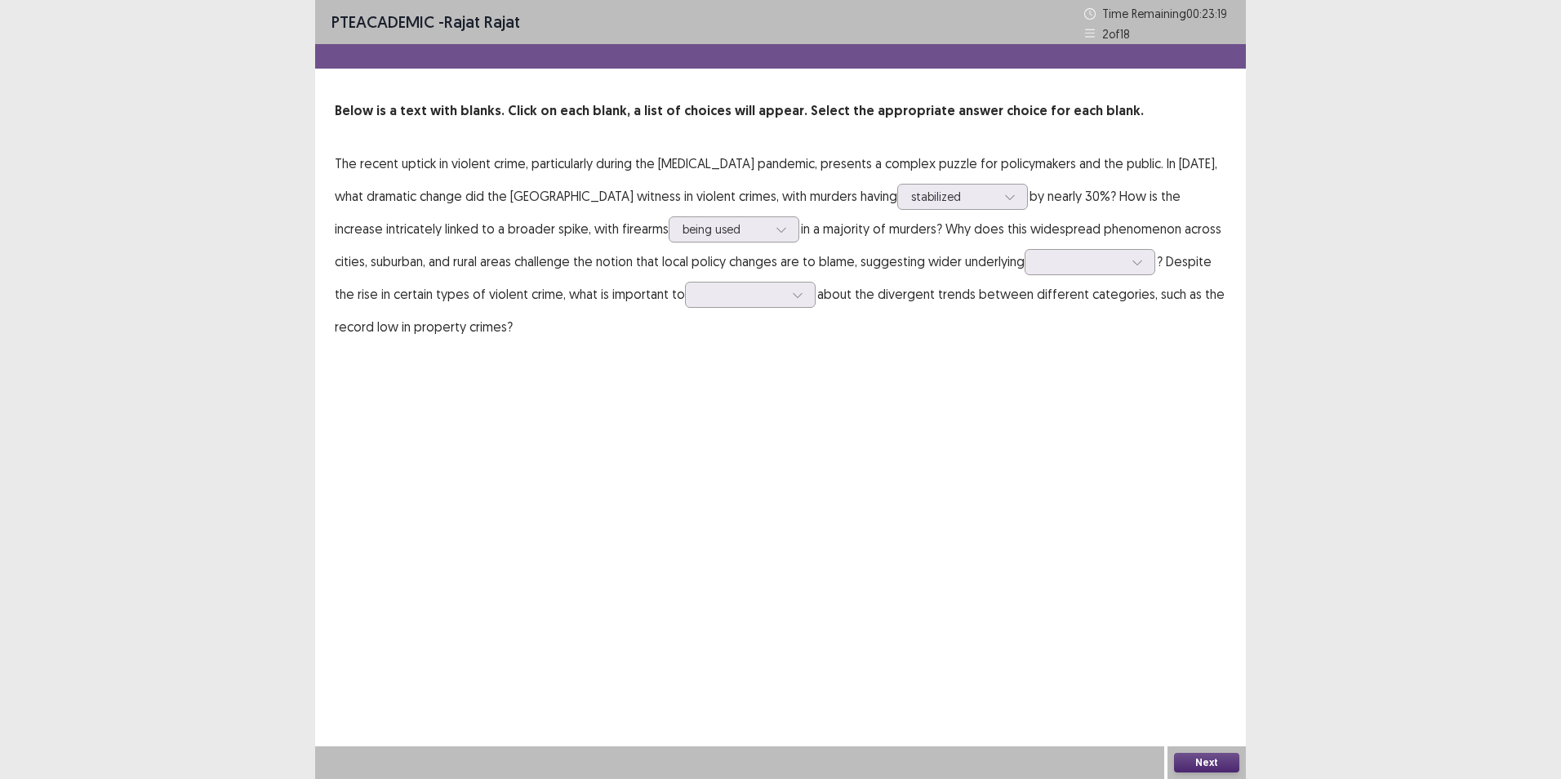
click at [1072, 258] on p "The recent uptick in violent crime, particularly during the [MEDICAL_DATA] pand…" at bounding box center [780, 245] width 891 height 196
click at [1132, 264] on icon at bounding box center [1136, 262] width 9 height 5
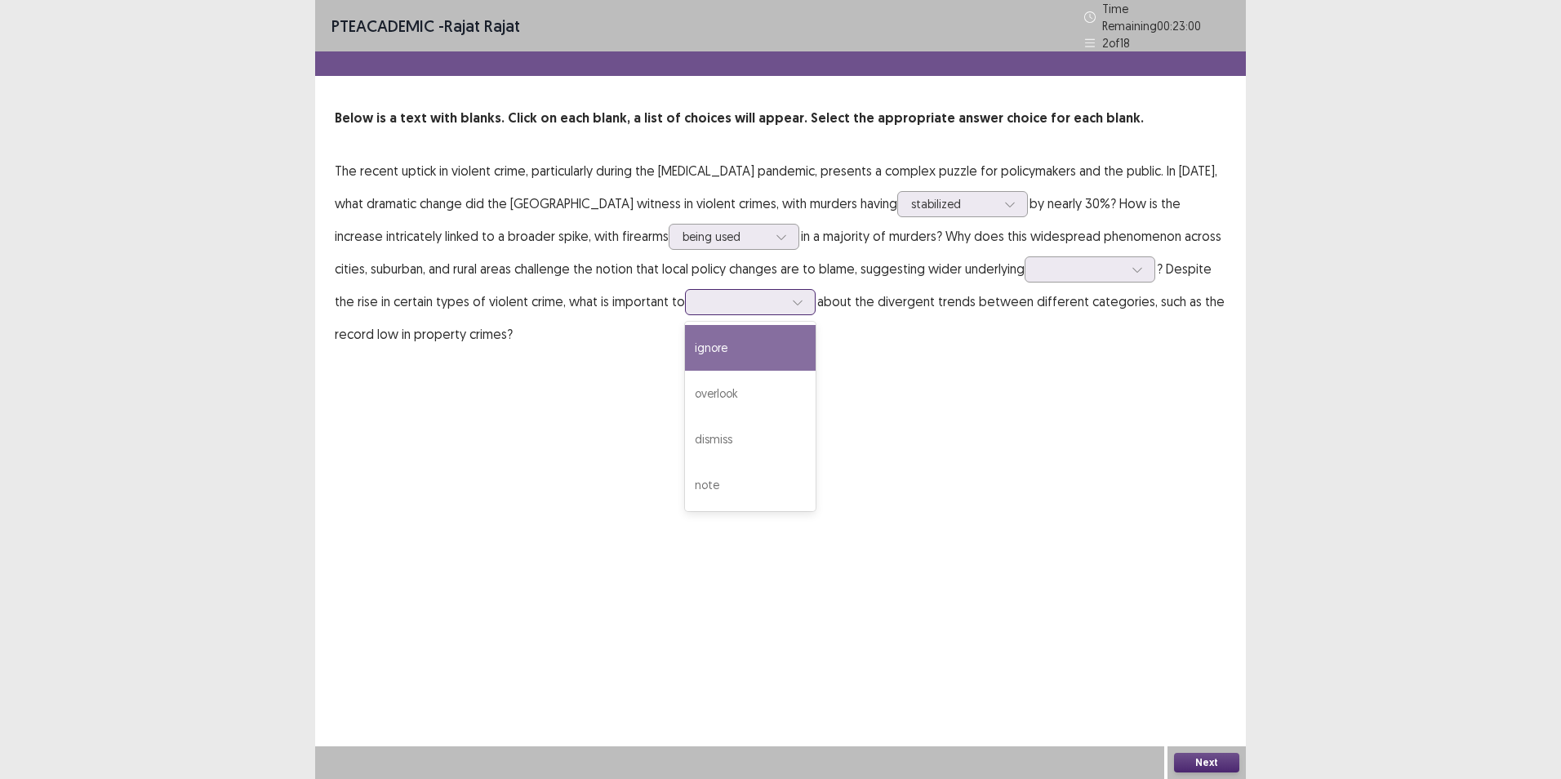
click at [792, 296] on icon at bounding box center [797, 301] width 11 height 11
click at [685, 391] on div "overlook" at bounding box center [750, 394] width 131 height 46
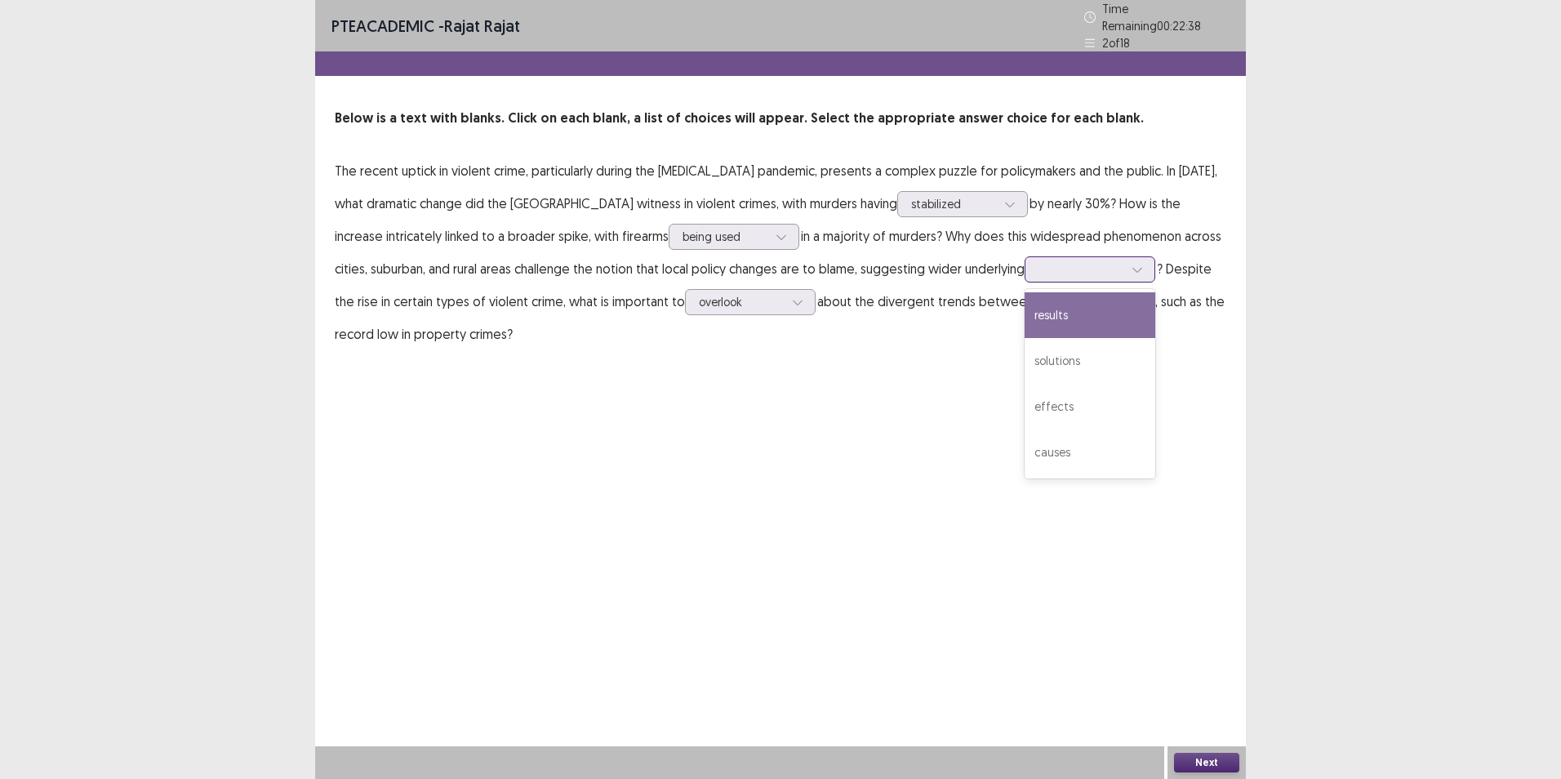
click at [1038, 262] on div at bounding box center [1080, 269] width 85 height 16
click at [1025, 314] on div "results" at bounding box center [1090, 315] width 131 height 46
click at [1219, 762] on button "Next" at bounding box center [1206, 763] width 65 height 20
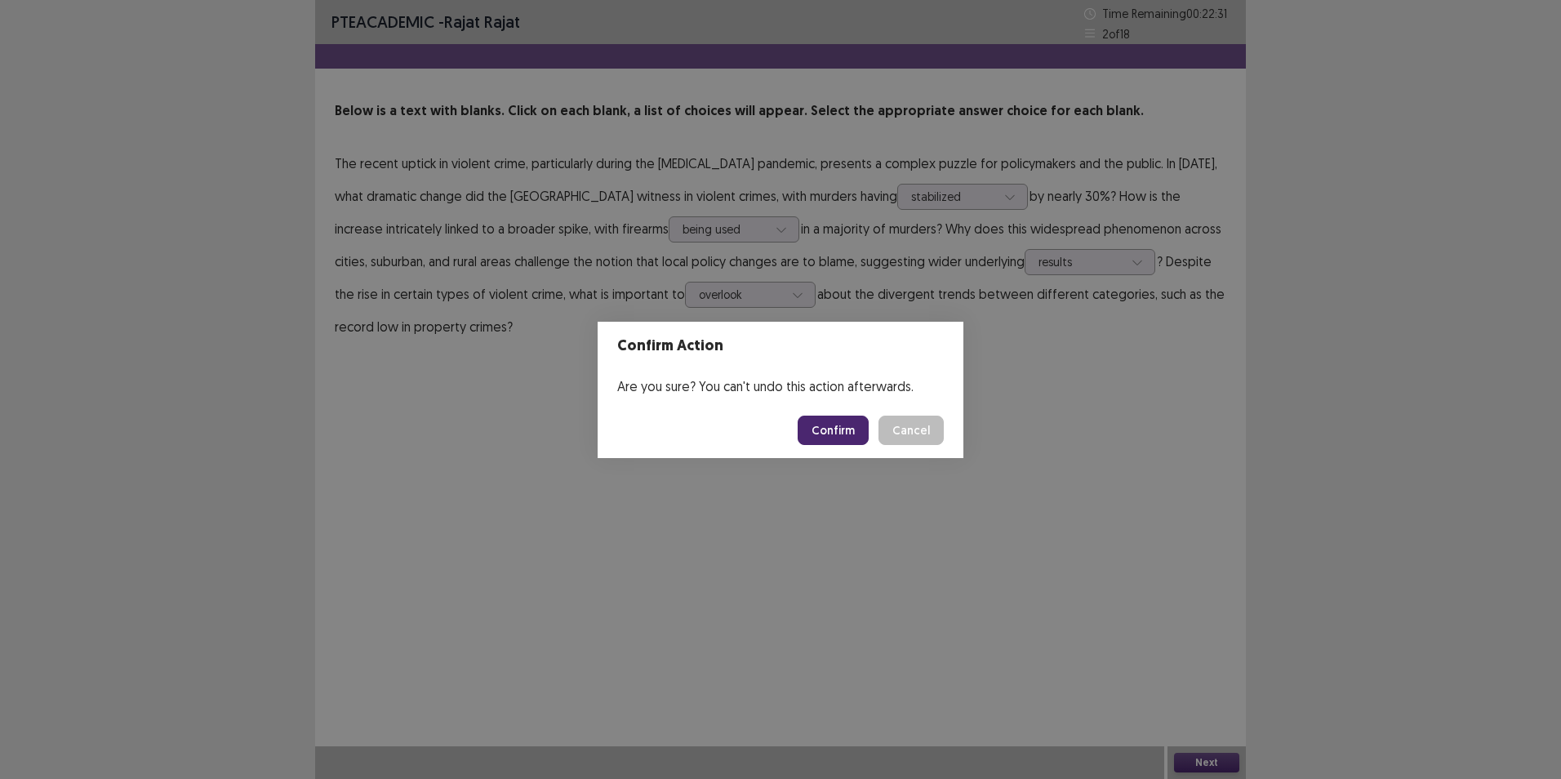
click at [826, 424] on button "Confirm" at bounding box center [833, 430] width 71 height 29
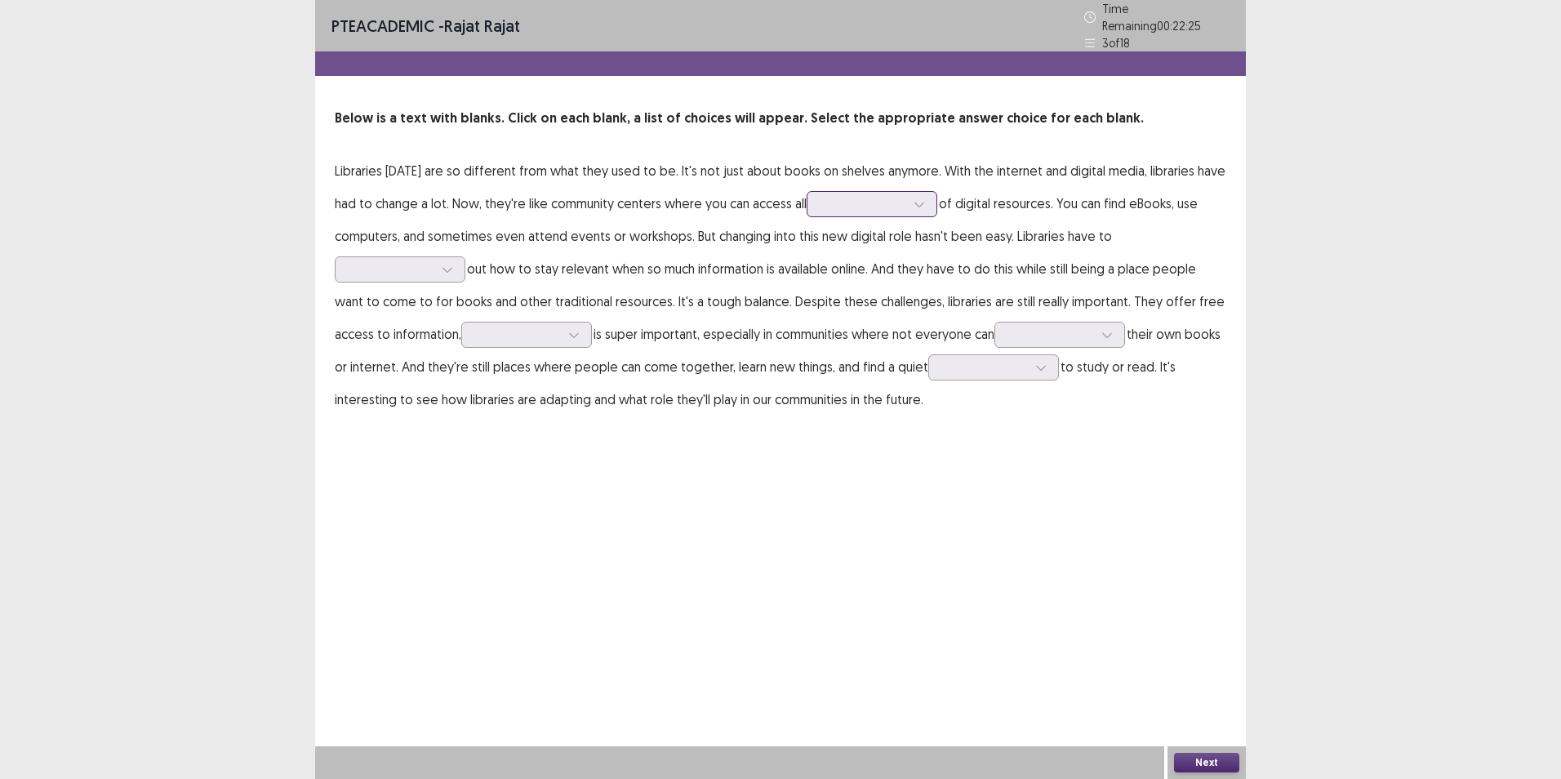
click at [905, 196] on div at bounding box center [862, 204] width 85 height 16
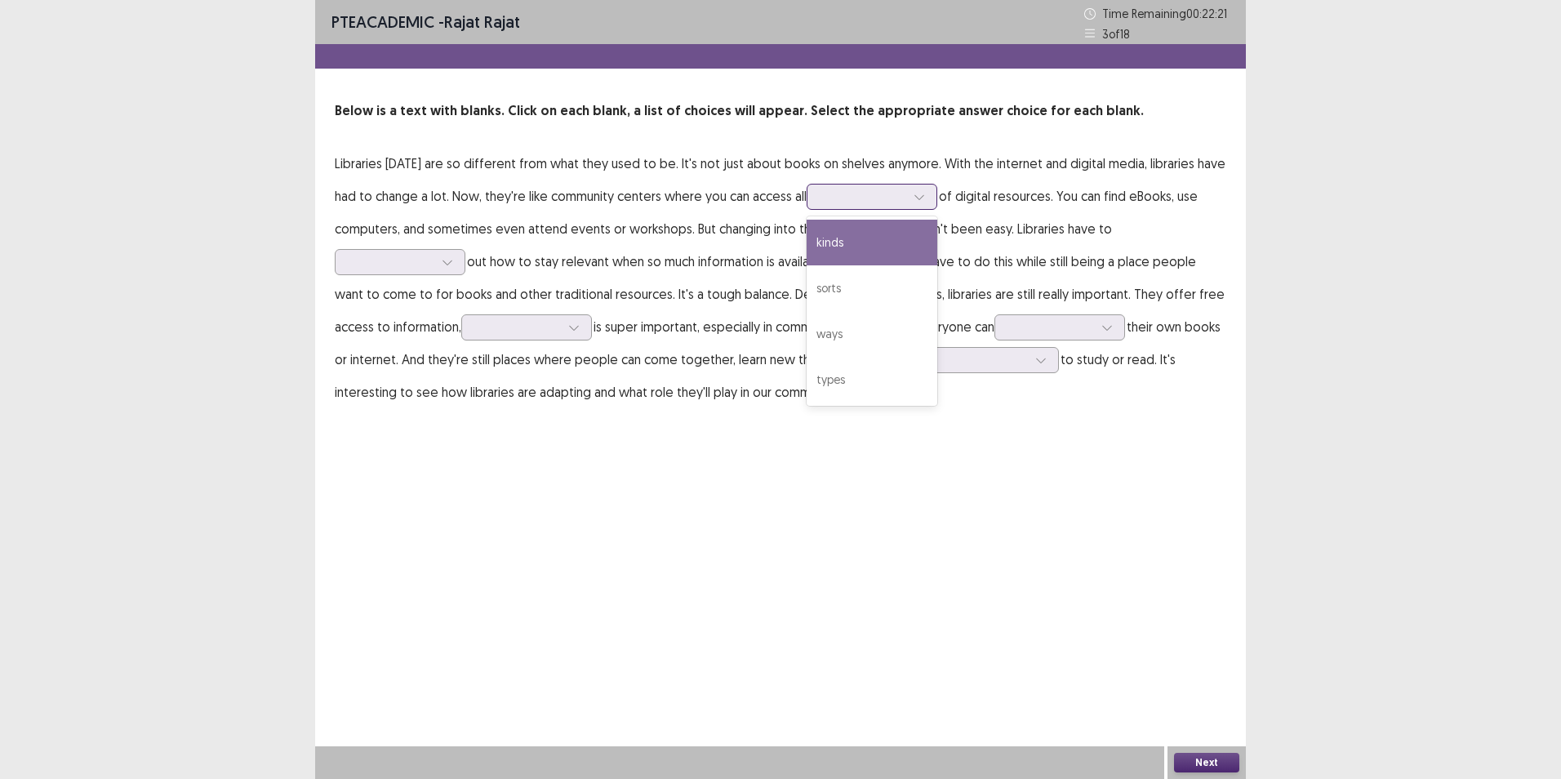
click at [892, 237] on div "kinds" at bounding box center [872, 243] width 131 height 46
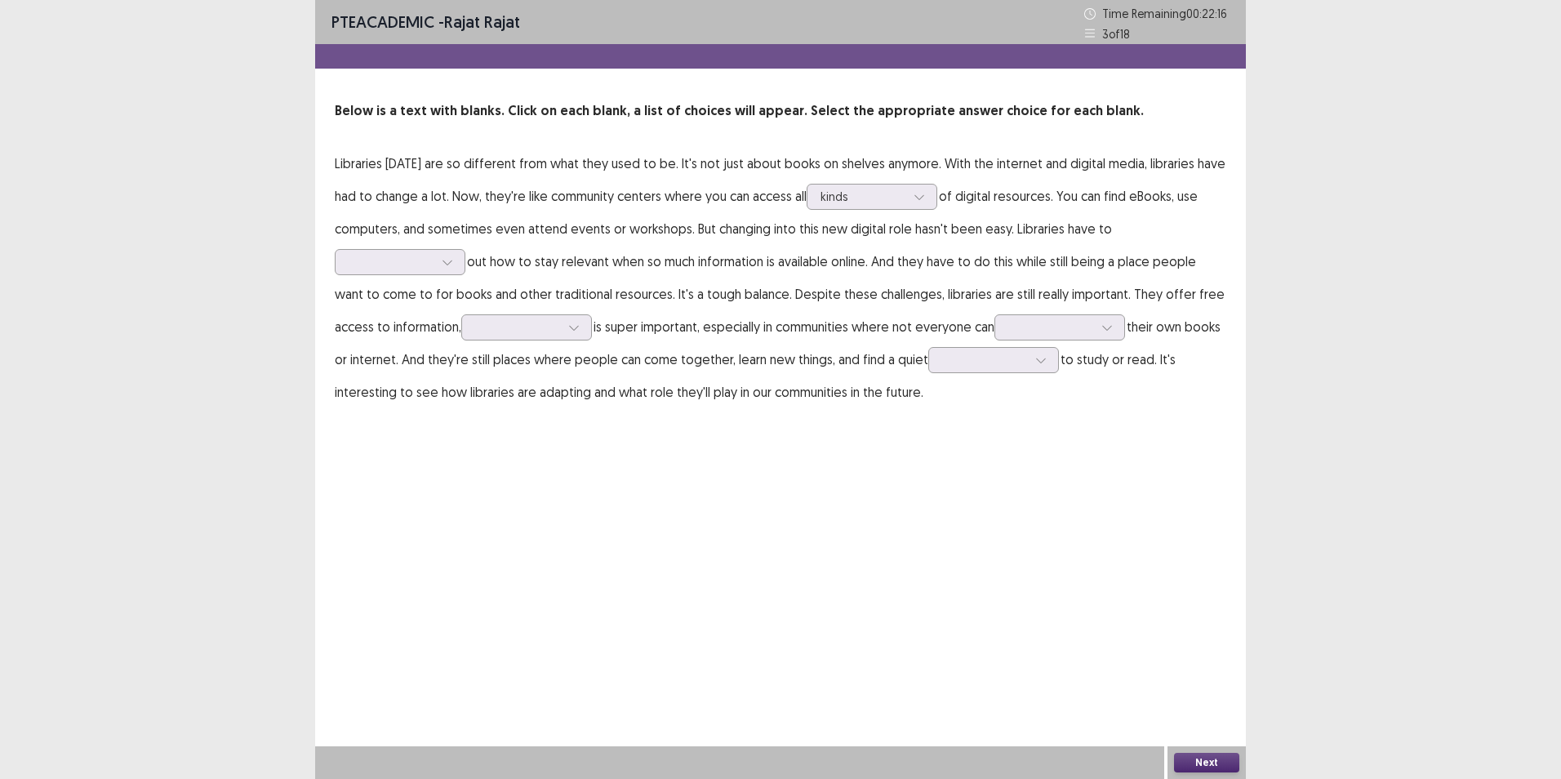
click at [478, 265] on p "Libraries [DATE] are so different from what they used to be. It's not just abou…" at bounding box center [780, 277] width 891 height 261
click at [426, 255] on div at bounding box center [391, 262] width 85 height 16
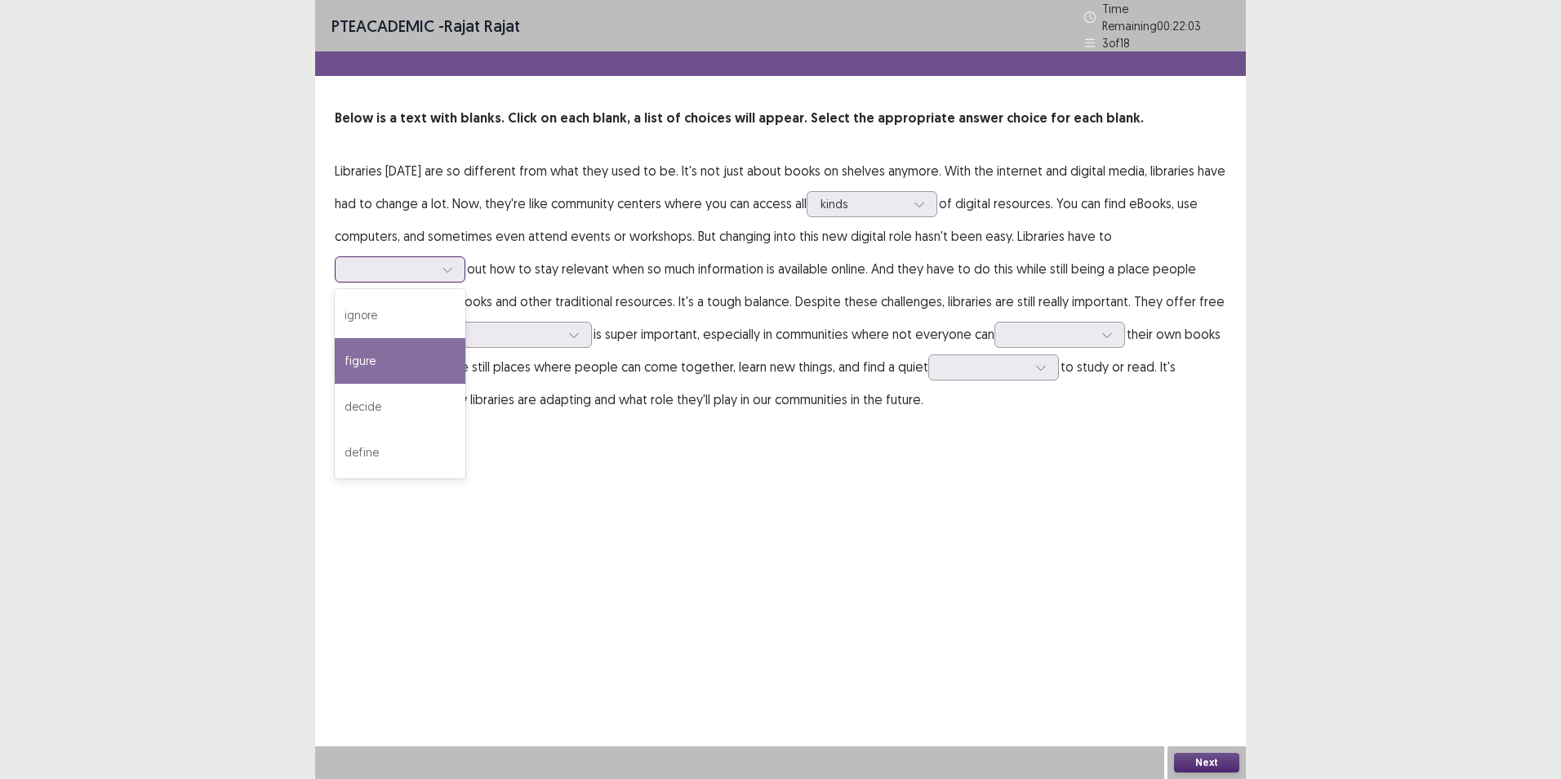
click at [373, 351] on div "figure" at bounding box center [400, 361] width 131 height 46
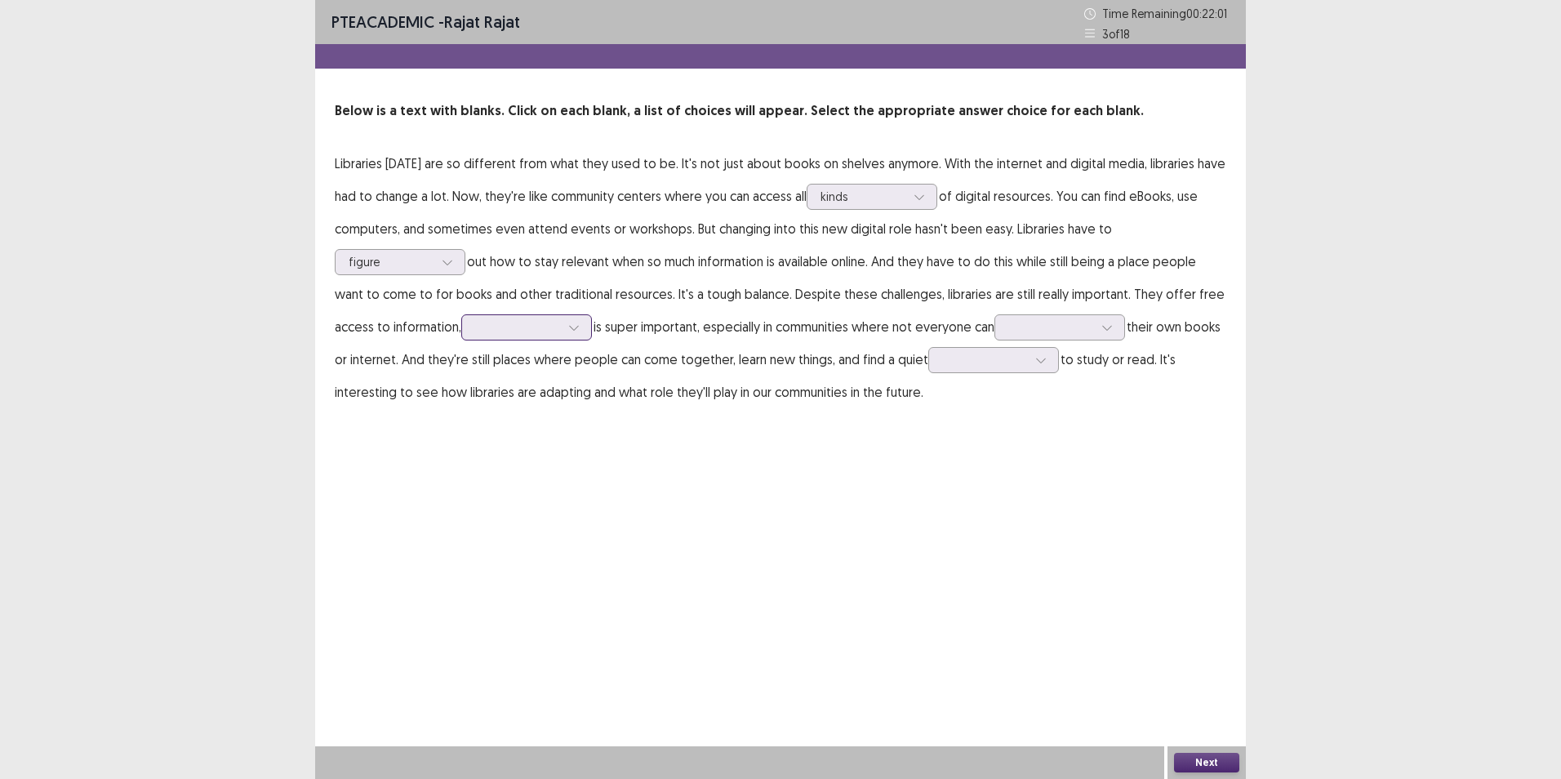
click at [549, 331] on div at bounding box center [517, 327] width 85 height 16
click at [509, 472] on div "which" at bounding box center [526, 465] width 131 height 46
click at [1111, 327] on icon at bounding box center [1106, 328] width 9 height 5
click at [1082, 414] on div "afford" at bounding box center [1059, 419] width 131 height 46
click at [1047, 365] on icon at bounding box center [1040, 359] width 11 height 11
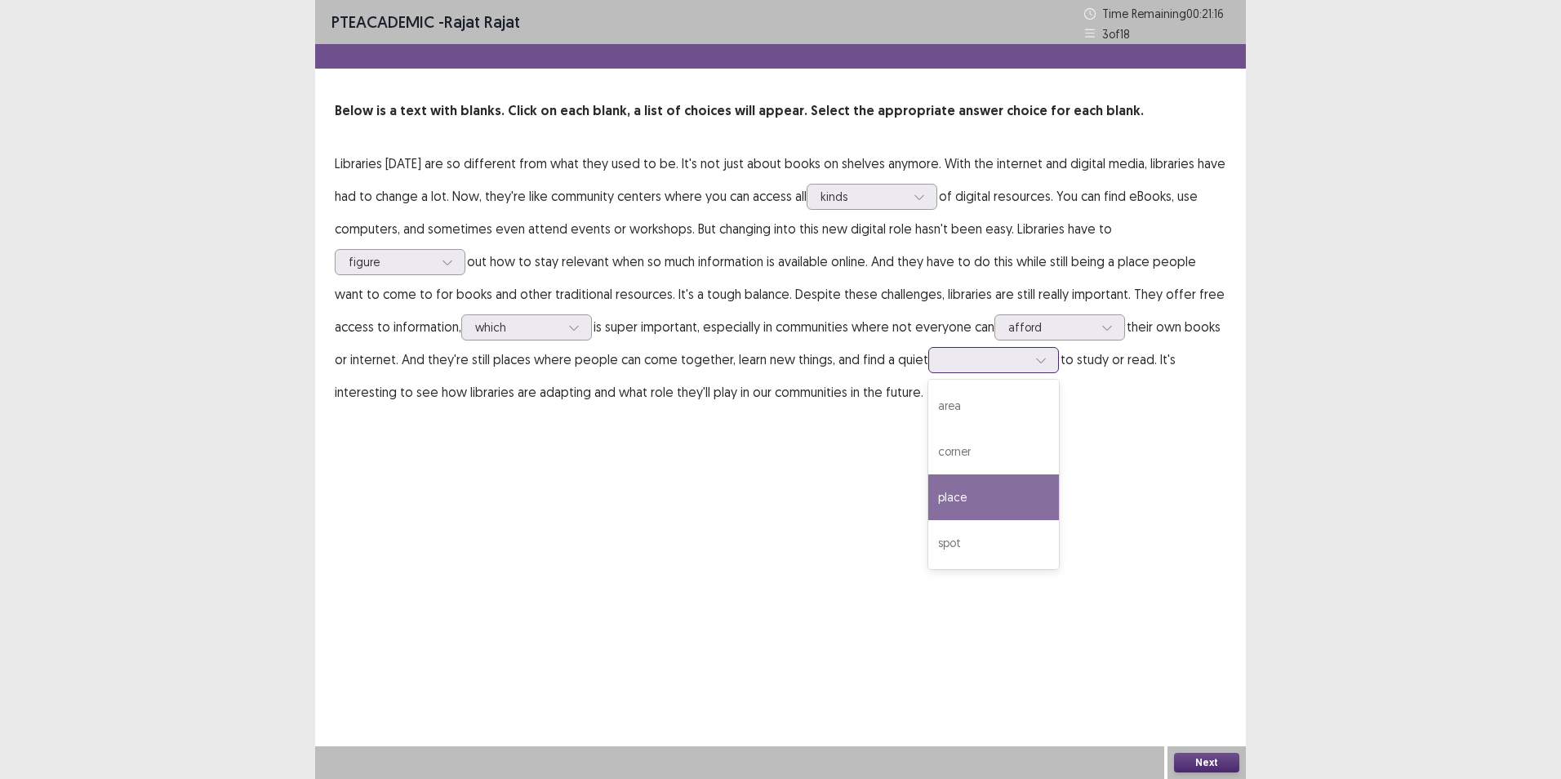
click at [976, 491] on div "place" at bounding box center [993, 497] width 131 height 46
click at [1207, 755] on button "Next" at bounding box center [1206, 763] width 65 height 20
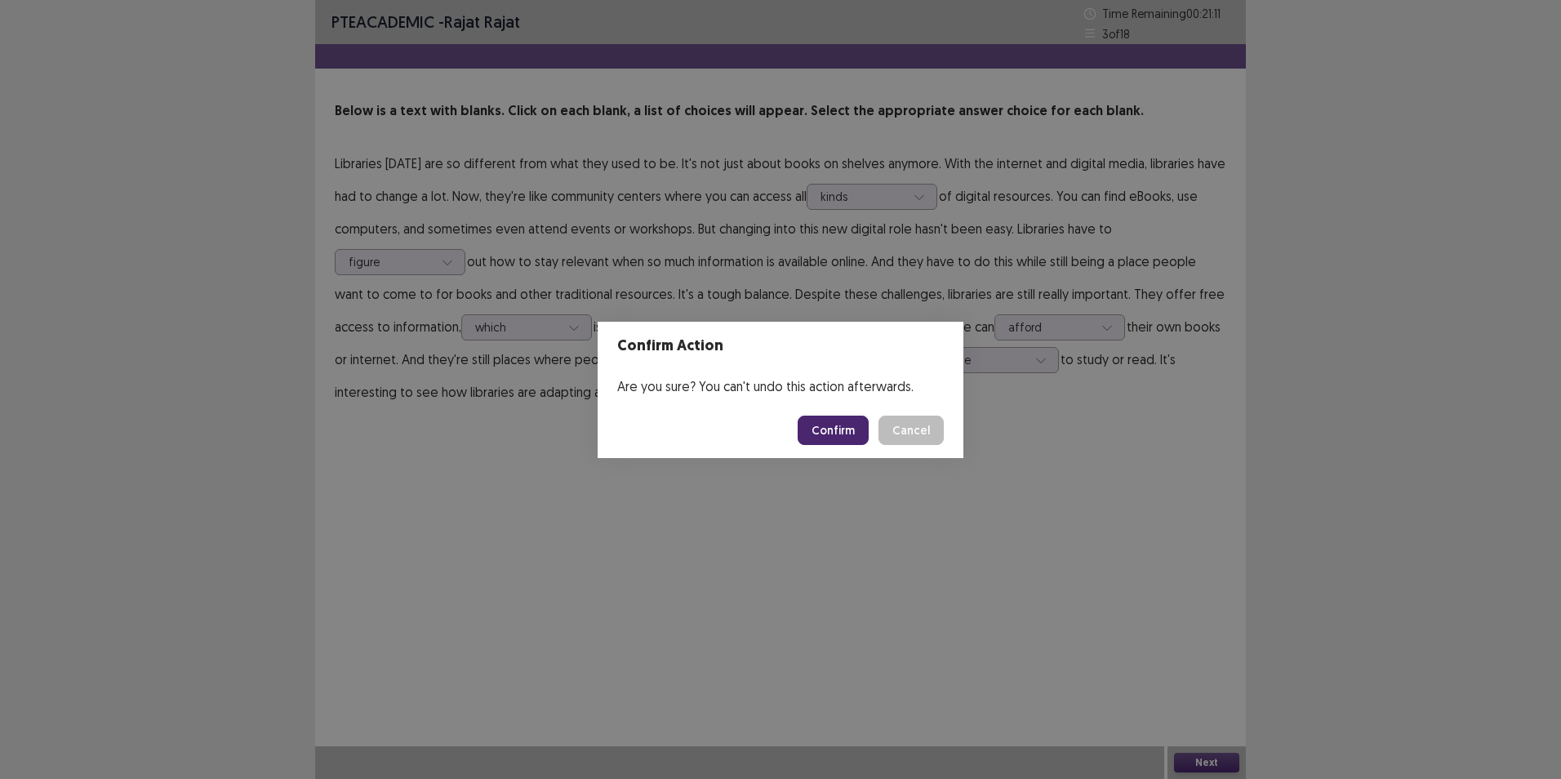
click at [844, 429] on button "Confirm" at bounding box center [833, 430] width 71 height 29
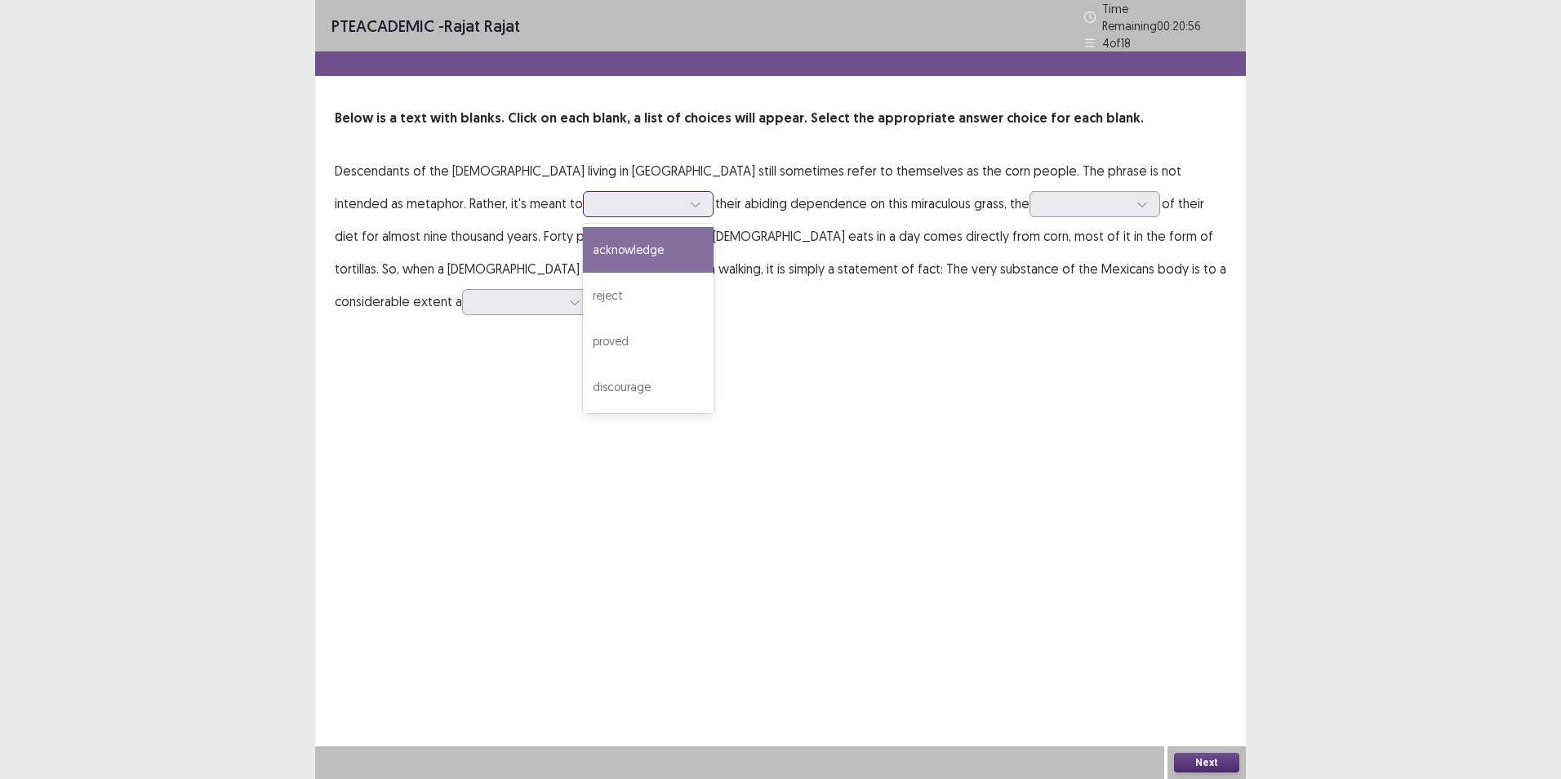
click at [683, 192] on div at bounding box center [695, 204] width 24 height 24
click at [583, 229] on div "acknowledge" at bounding box center [648, 250] width 131 height 46
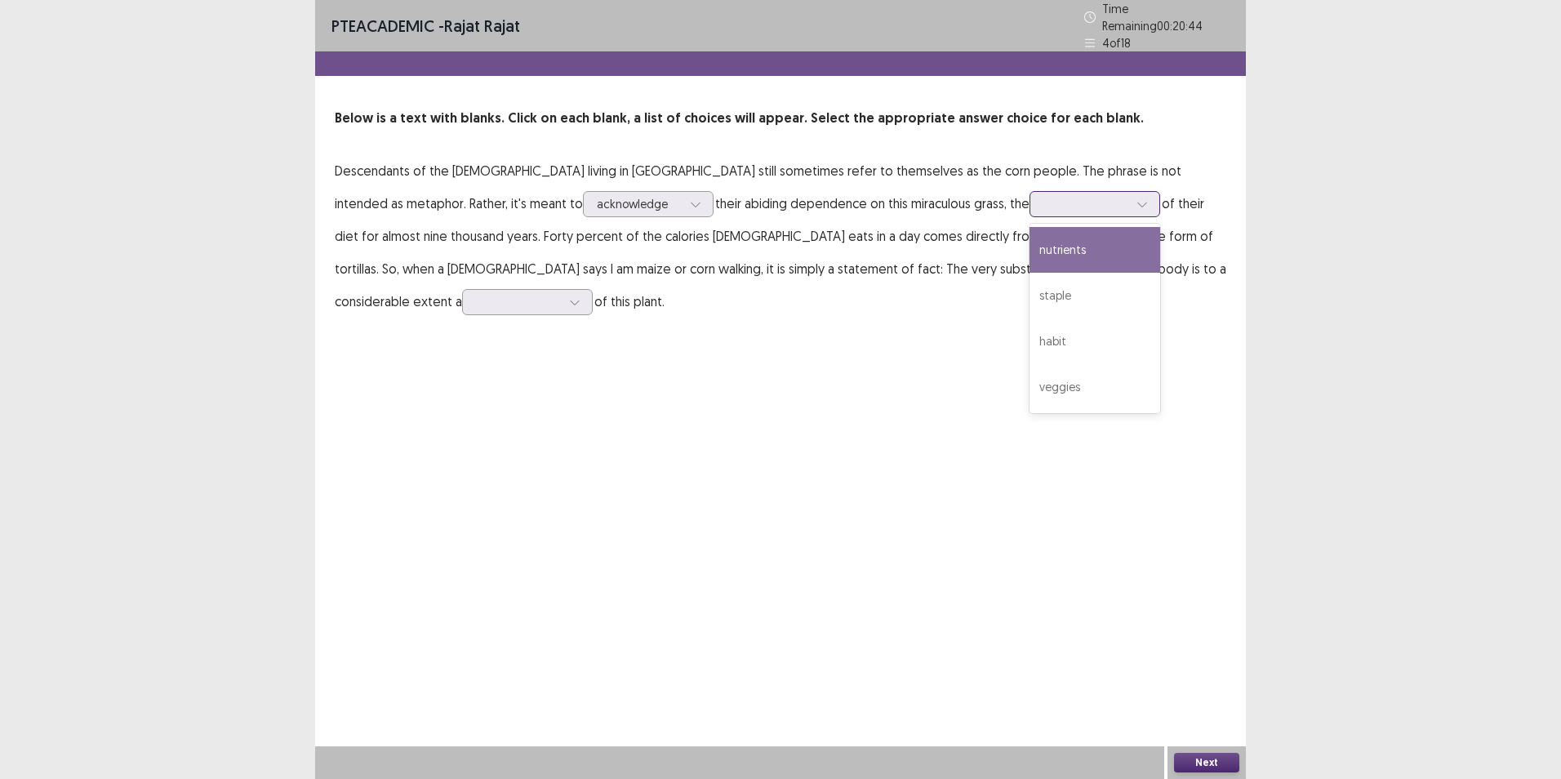
click at [1136, 202] on icon at bounding box center [1141, 203] width 11 height 11
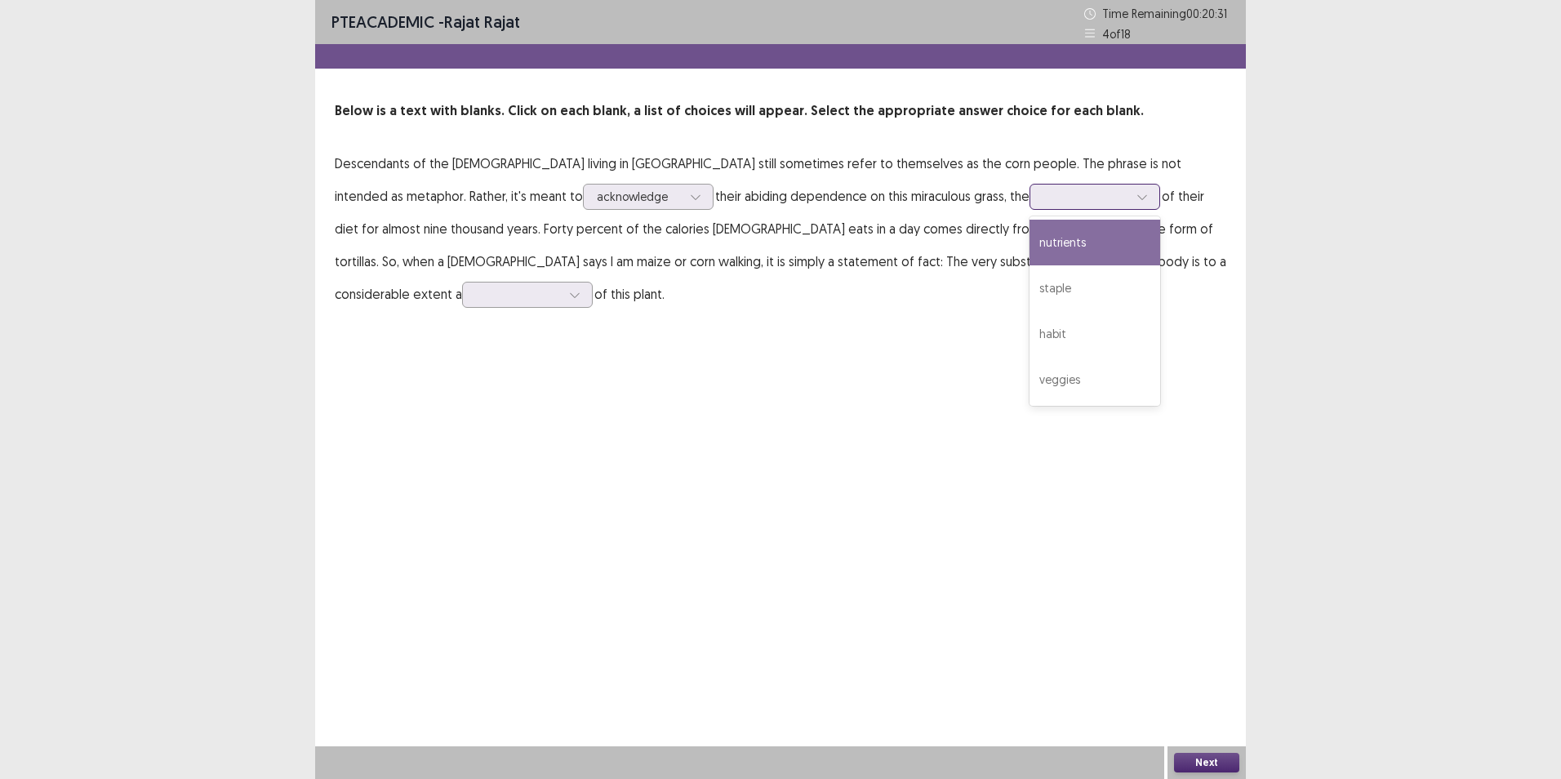
click at [1029, 250] on div "nutrients" at bounding box center [1094, 243] width 131 height 46
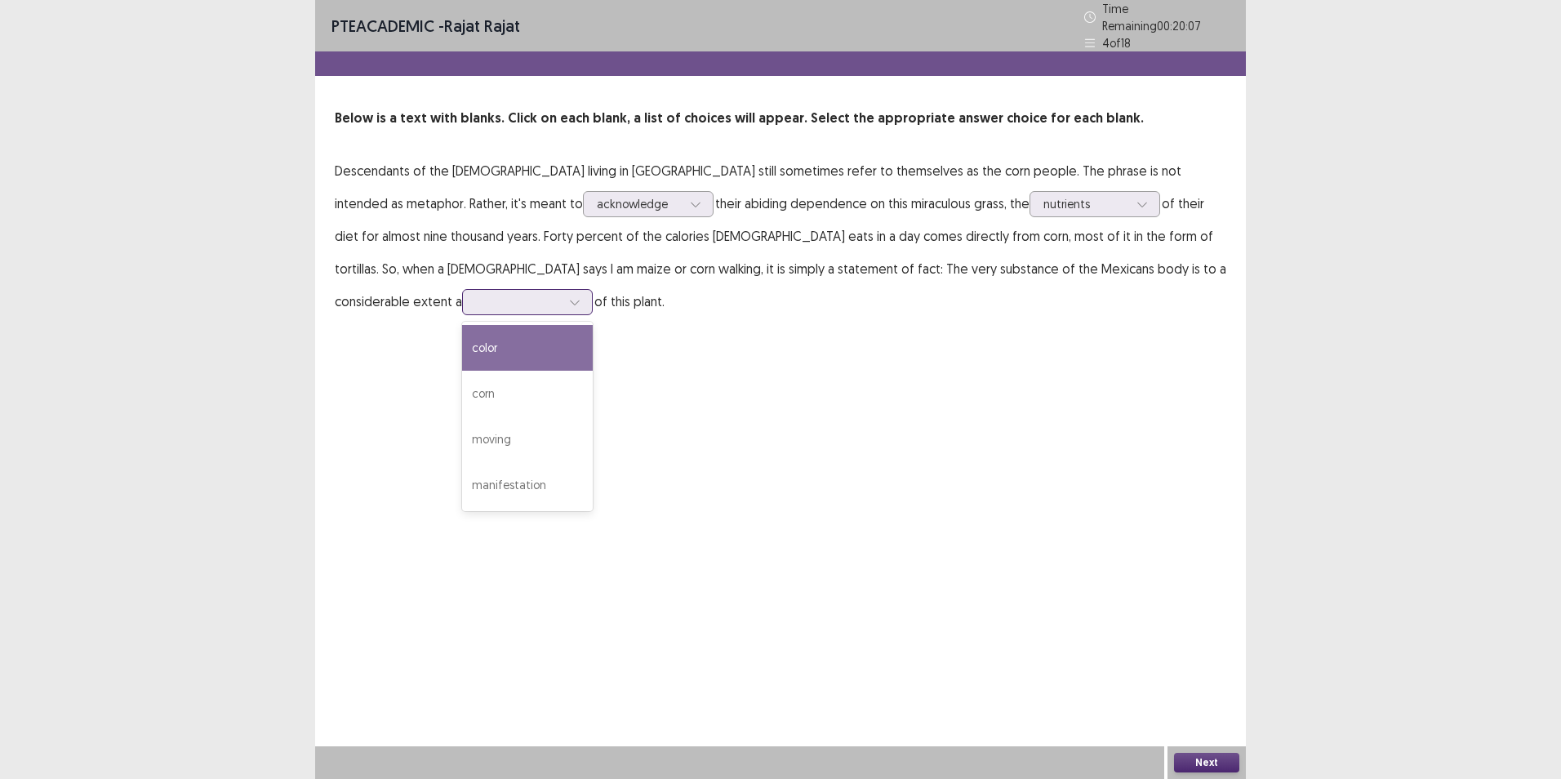
click at [580, 296] on icon at bounding box center [574, 301] width 11 height 11
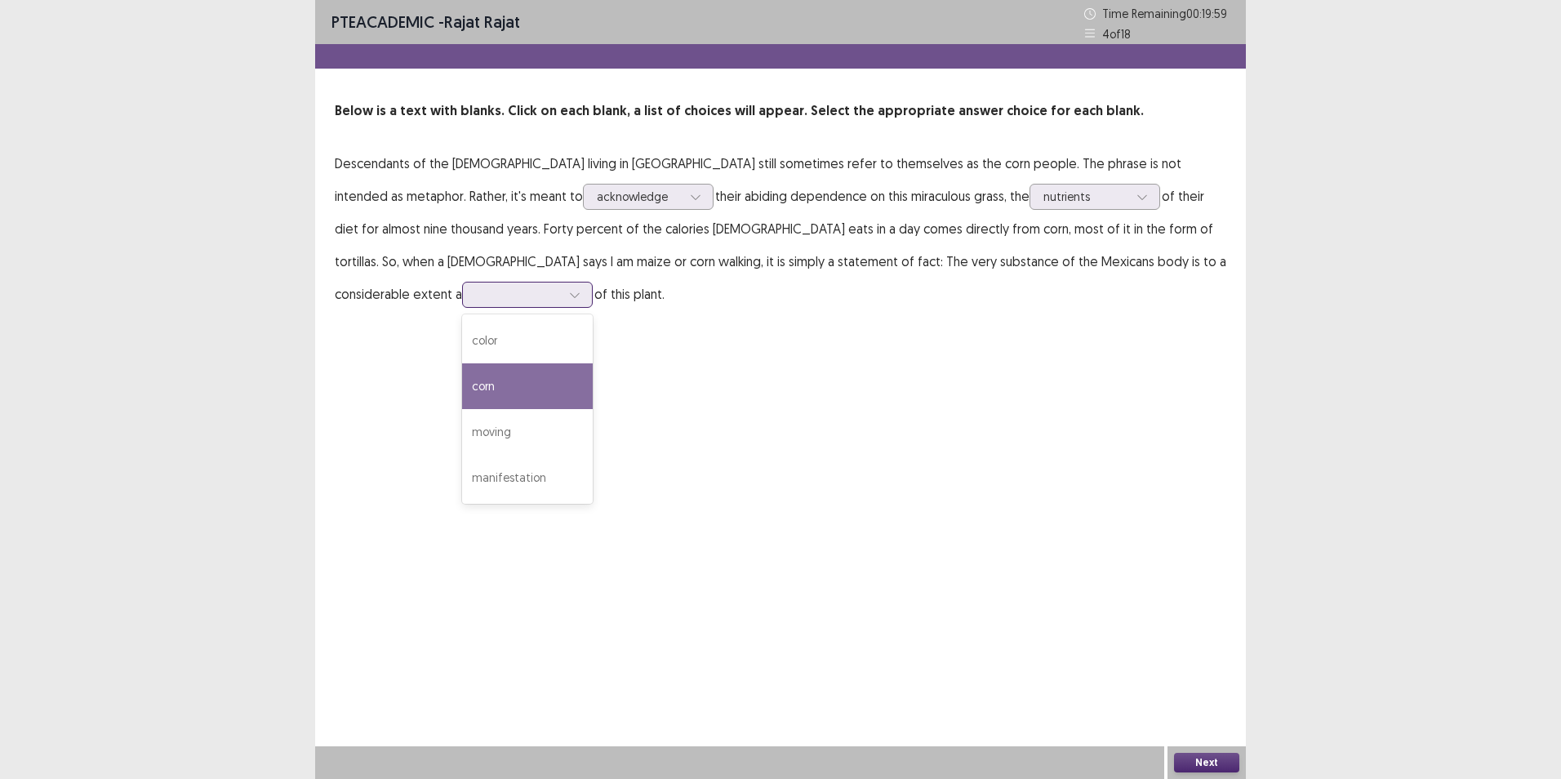
click at [593, 363] on div "corn" at bounding box center [527, 386] width 131 height 46
click at [1220, 759] on button "Next" at bounding box center [1206, 763] width 65 height 20
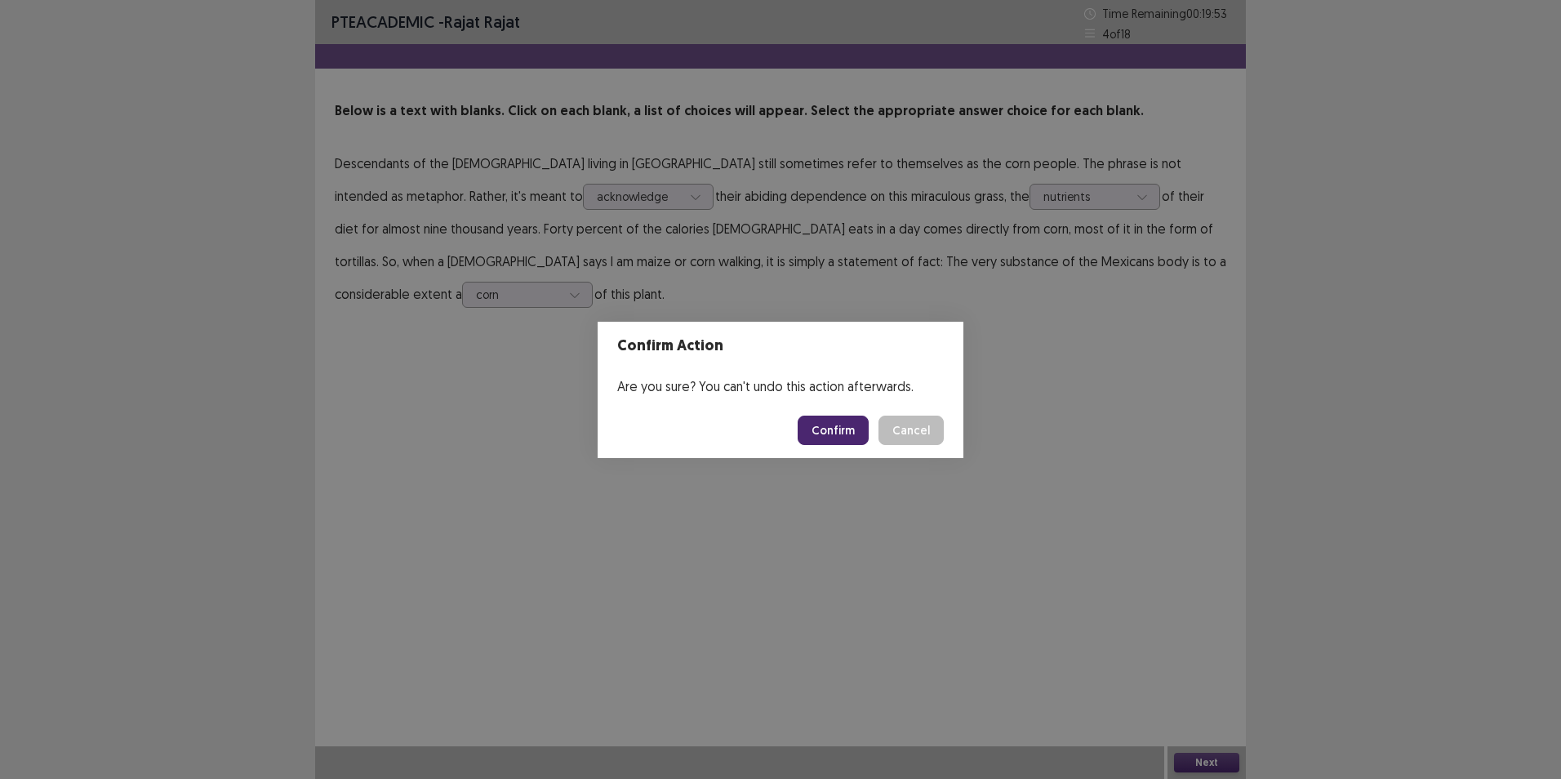
click at [808, 424] on button "Confirm" at bounding box center [833, 430] width 71 height 29
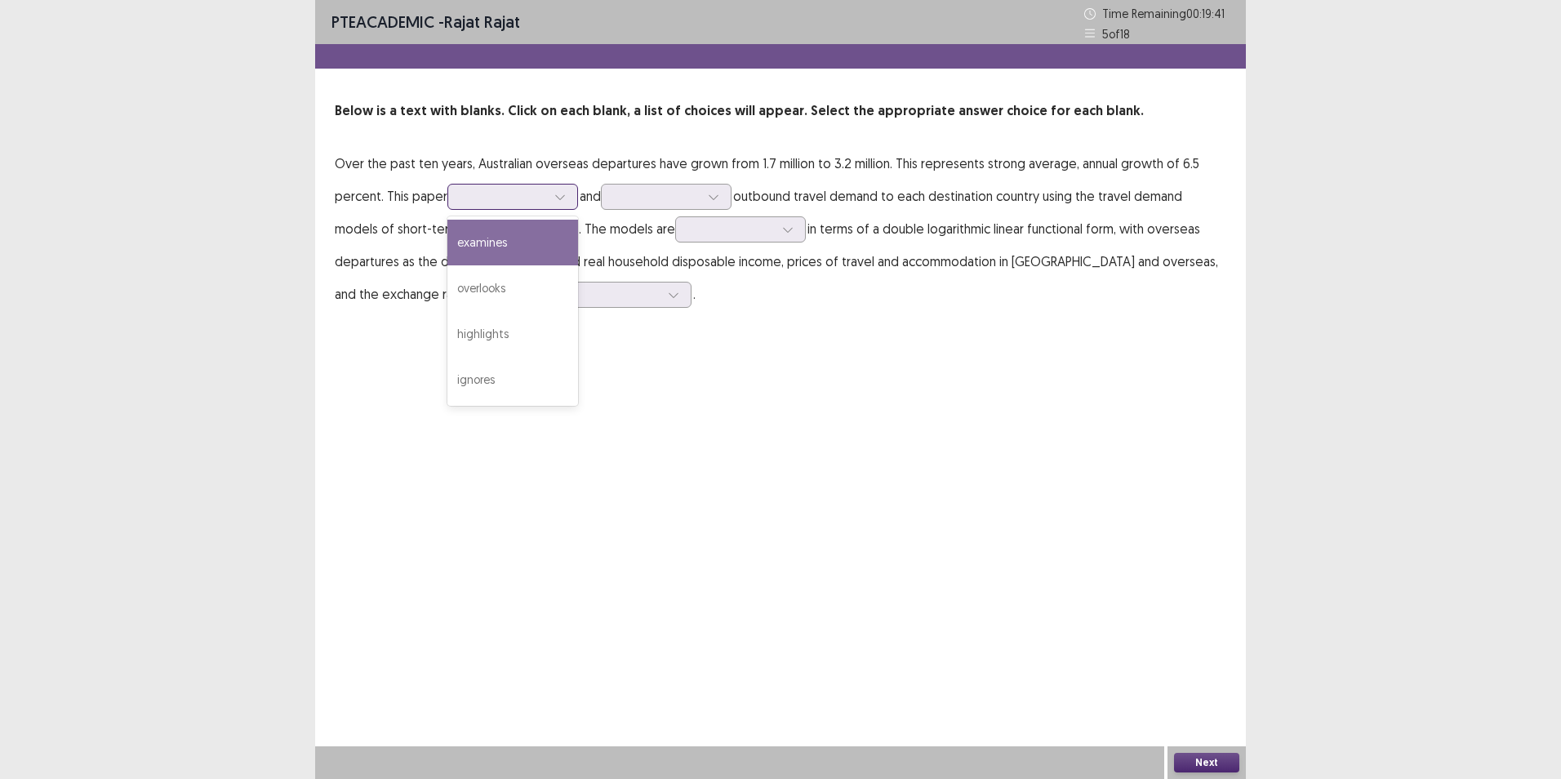
click at [546, 189] on div at bounding box center [503, 197] width 85 height 16
click at [546, 233] on div "examines" at bounding box center [512, 243] width 131 height 46
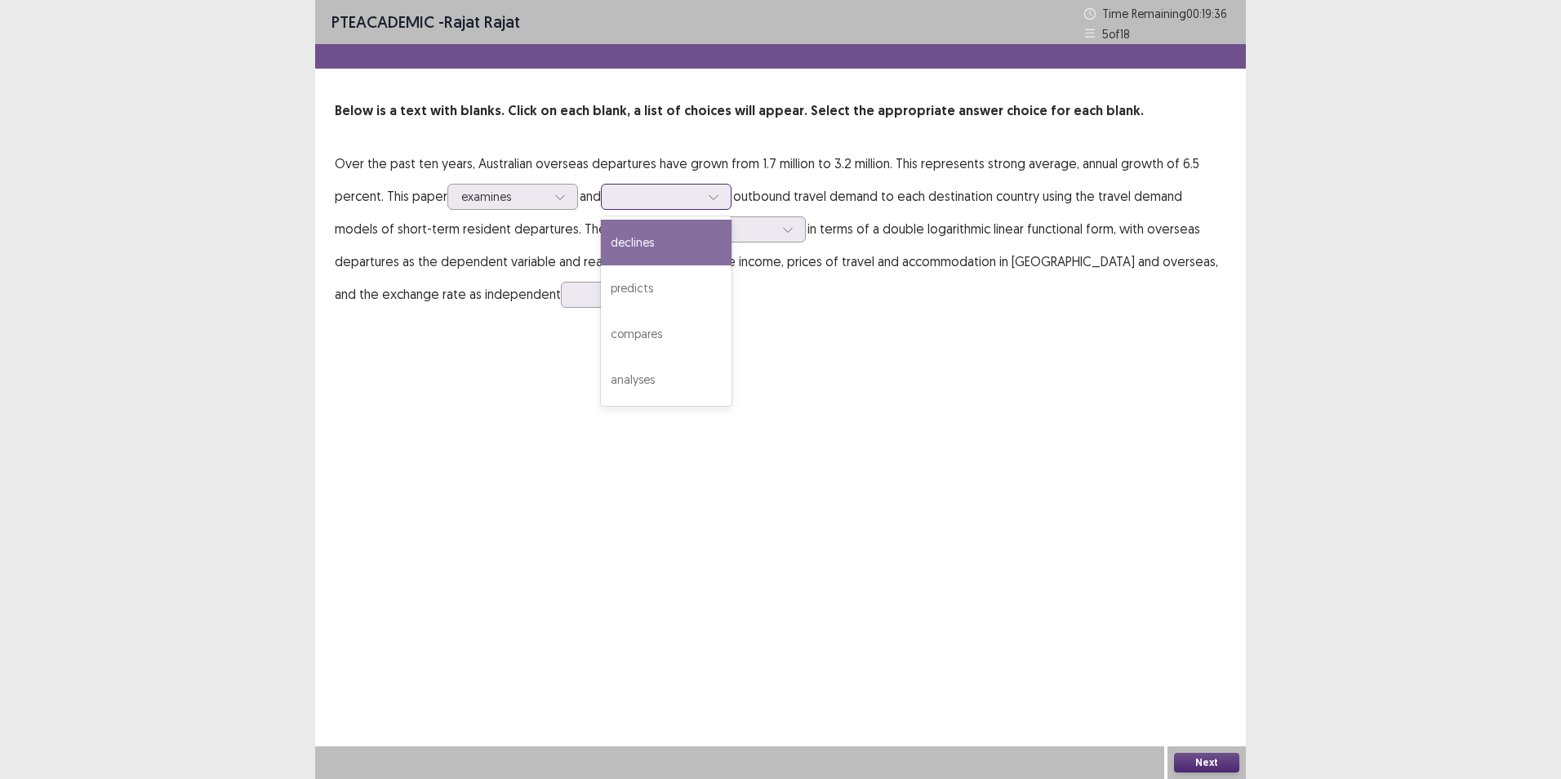
click at [719, 192] on icon at bounding box center [713, 196] width 11 height 11
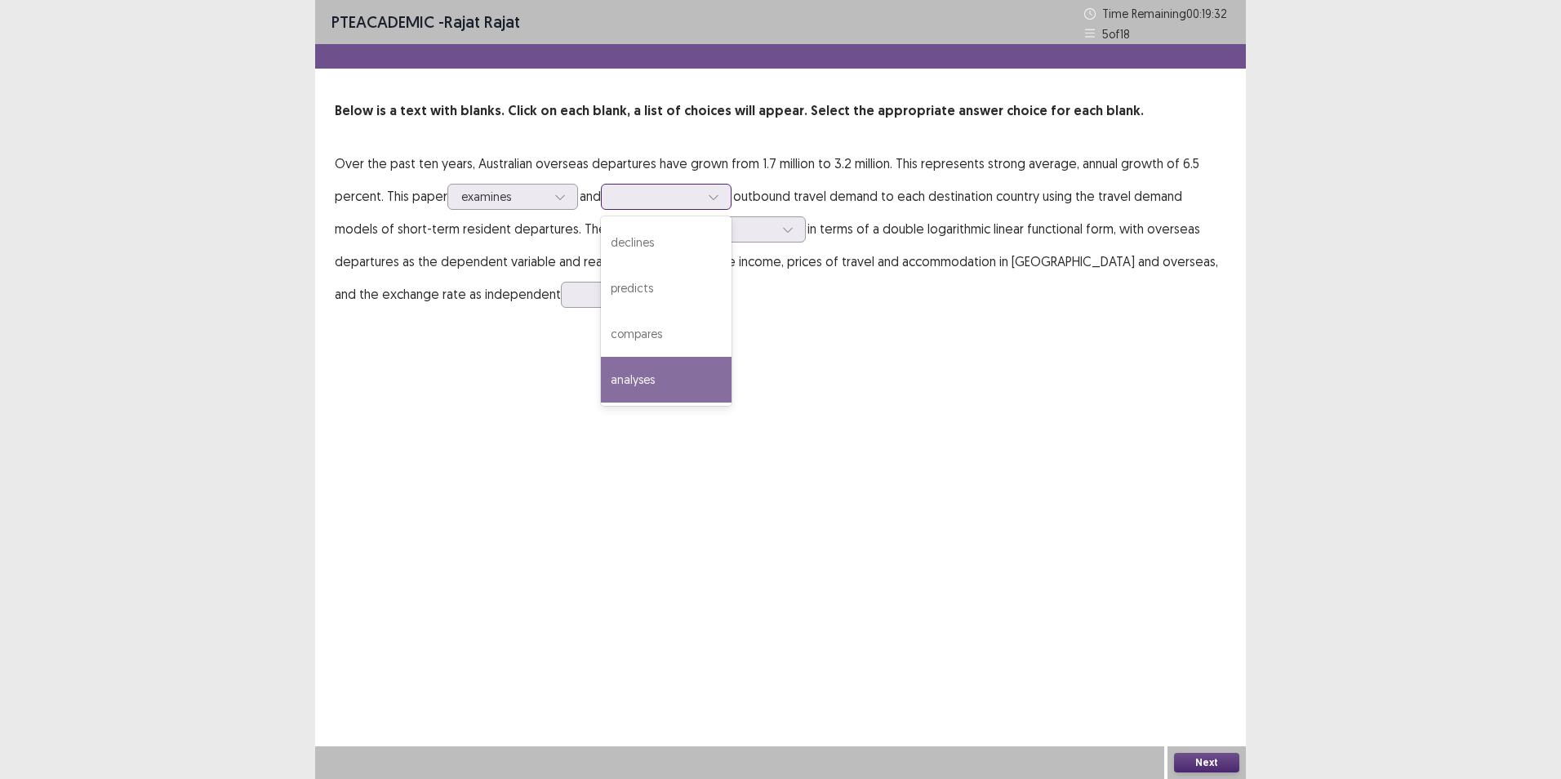
click at [696, 381] on div "analyses" at bounding box center [666, 380] width 131 height 46
click at [711, 199] on div at bounding box center [713, 196] width 24 height 24
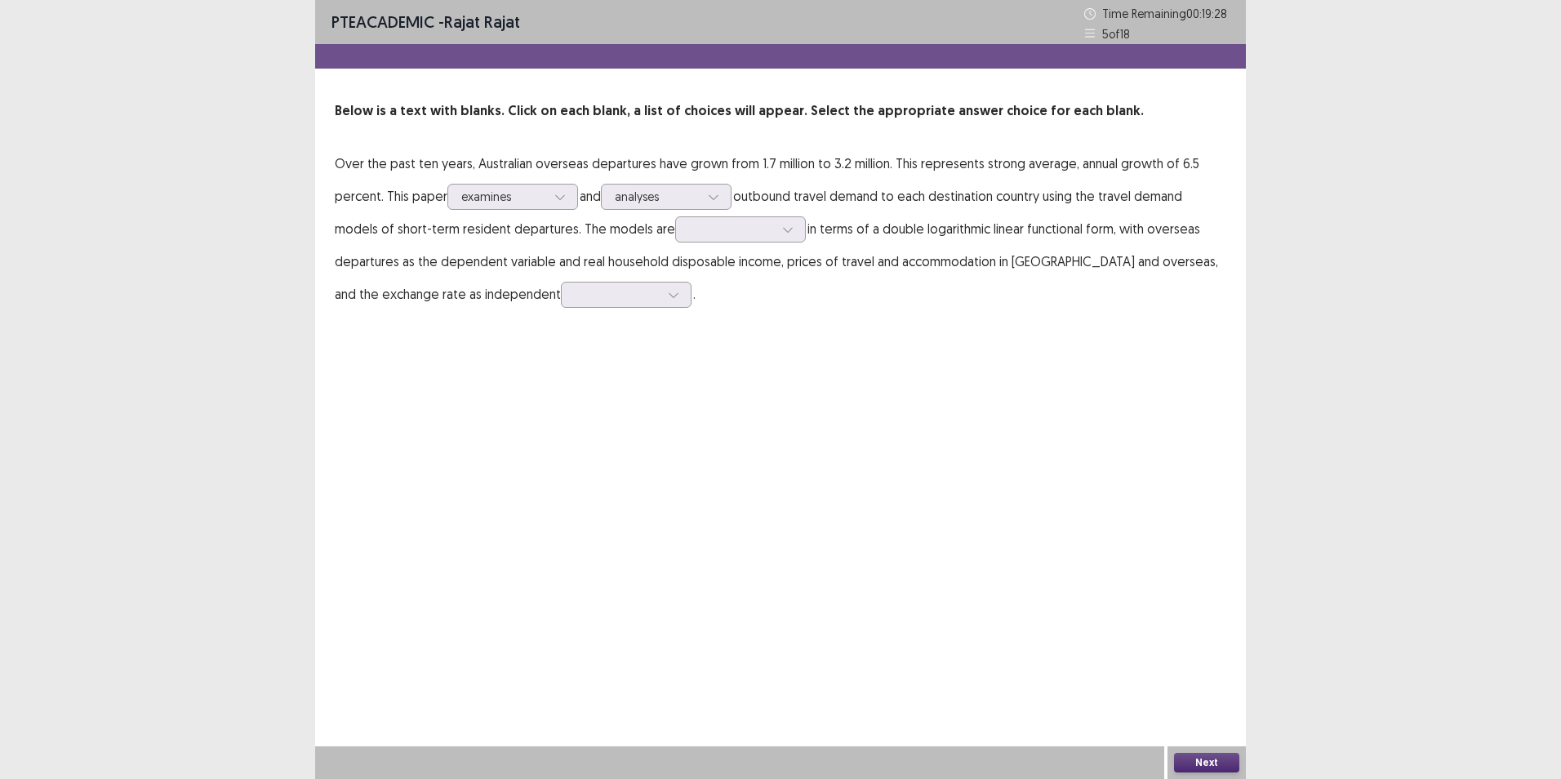
click at [851, 389] on div "PTE academic - [PERSON_NAME] Time Remaining 00 : 19 : 28 5 of 18 Below is a tex…" at bounding box center [780, 389] width 931 height 779
click at [785, 225] on icon at bounding box center [787, 229] width 11 height 11
click at [762, 274] on div "neglected" at bounding box center [740, 275] width 131 height 46
click at [608, 300] on div at bounding box center [617, 295] width 85 height 16
click at [625, 464] on div "constants" at bounding box center [626, 478] width 131 height 46
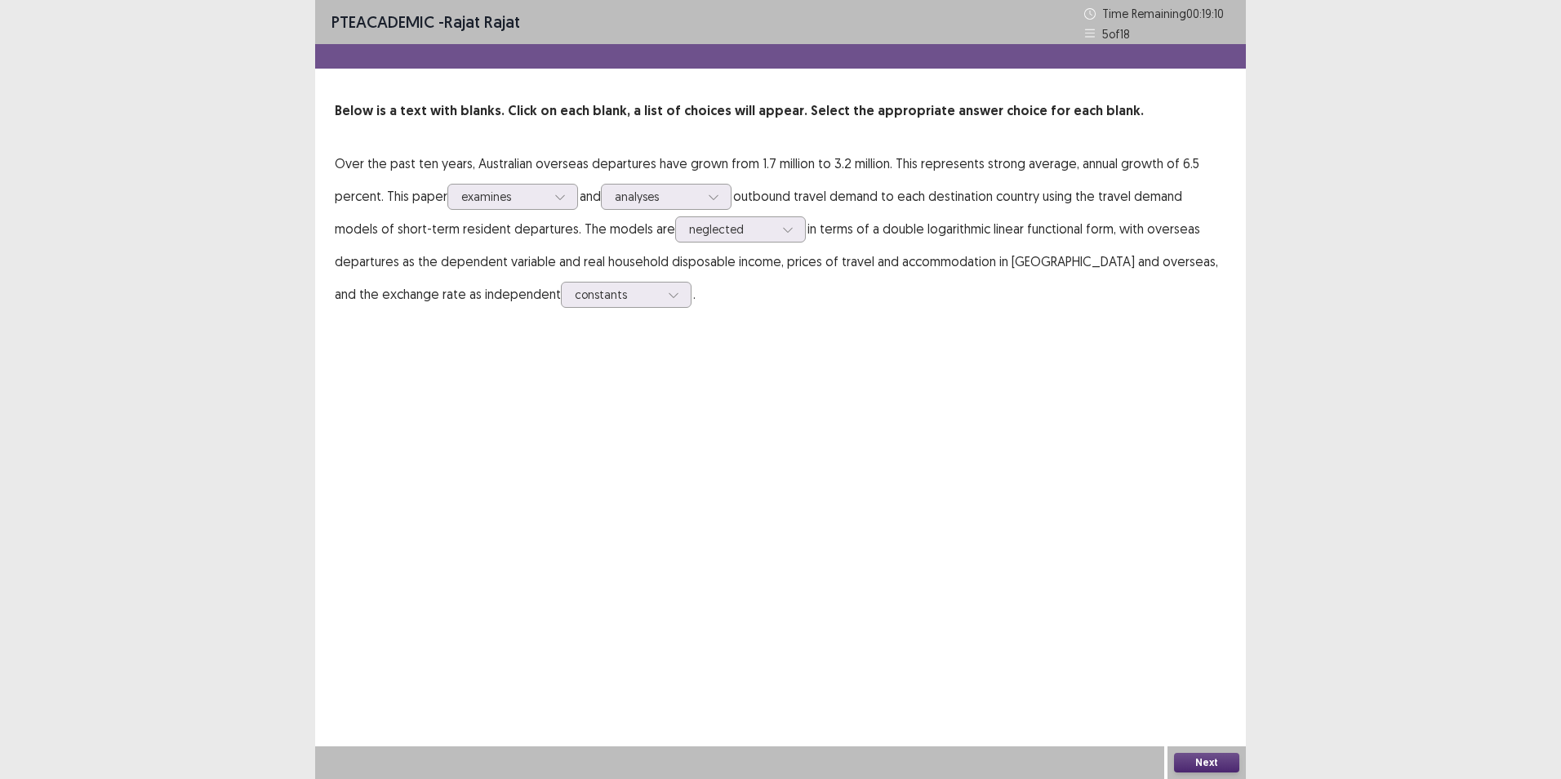
click at [1232, 766] on button "Next" at bounding box center [1206, 763] width 65 height 20
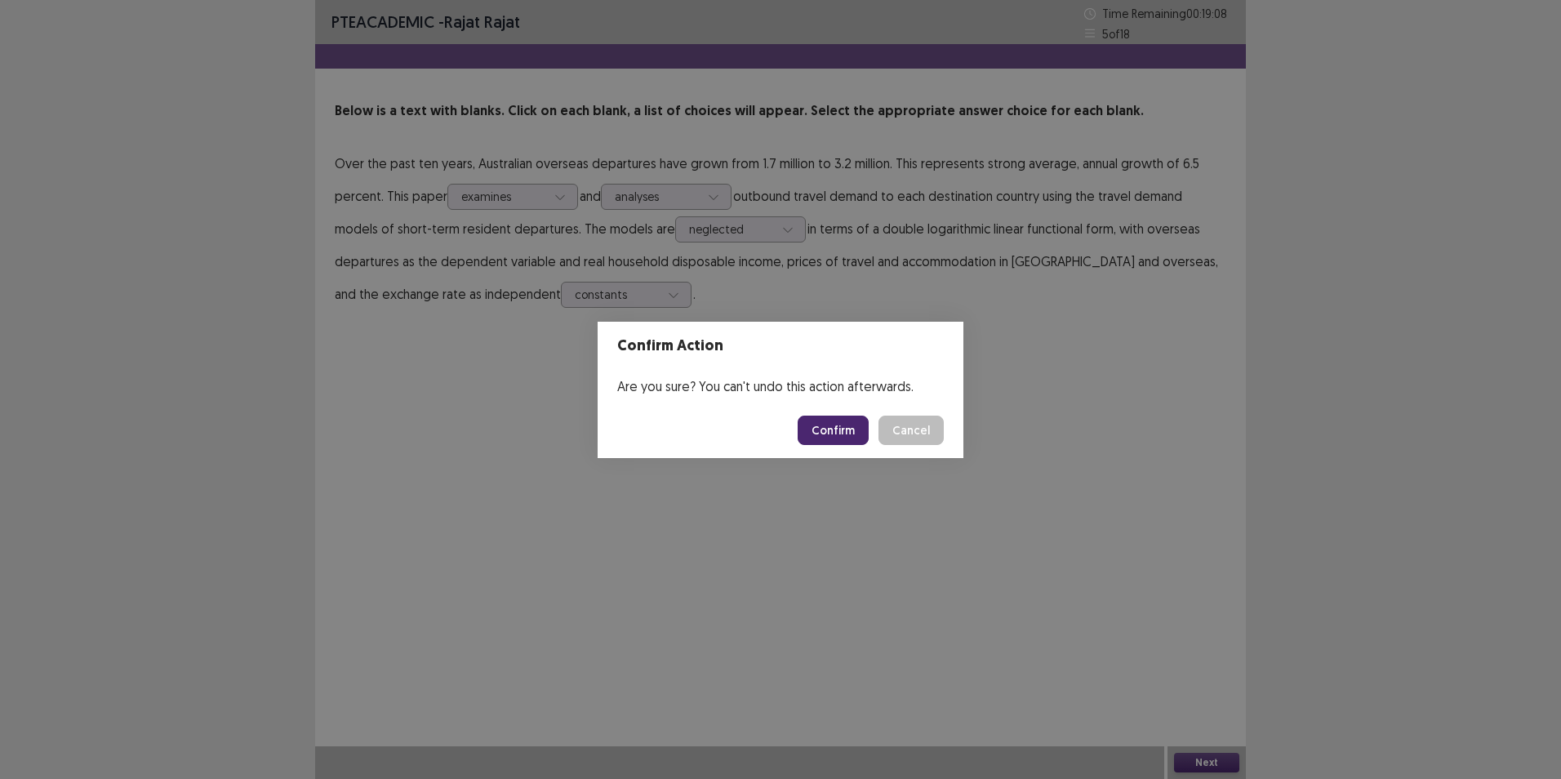
click at [840, 431] on button "Confirm" at bounding box center [833, 430] width 71 height 29
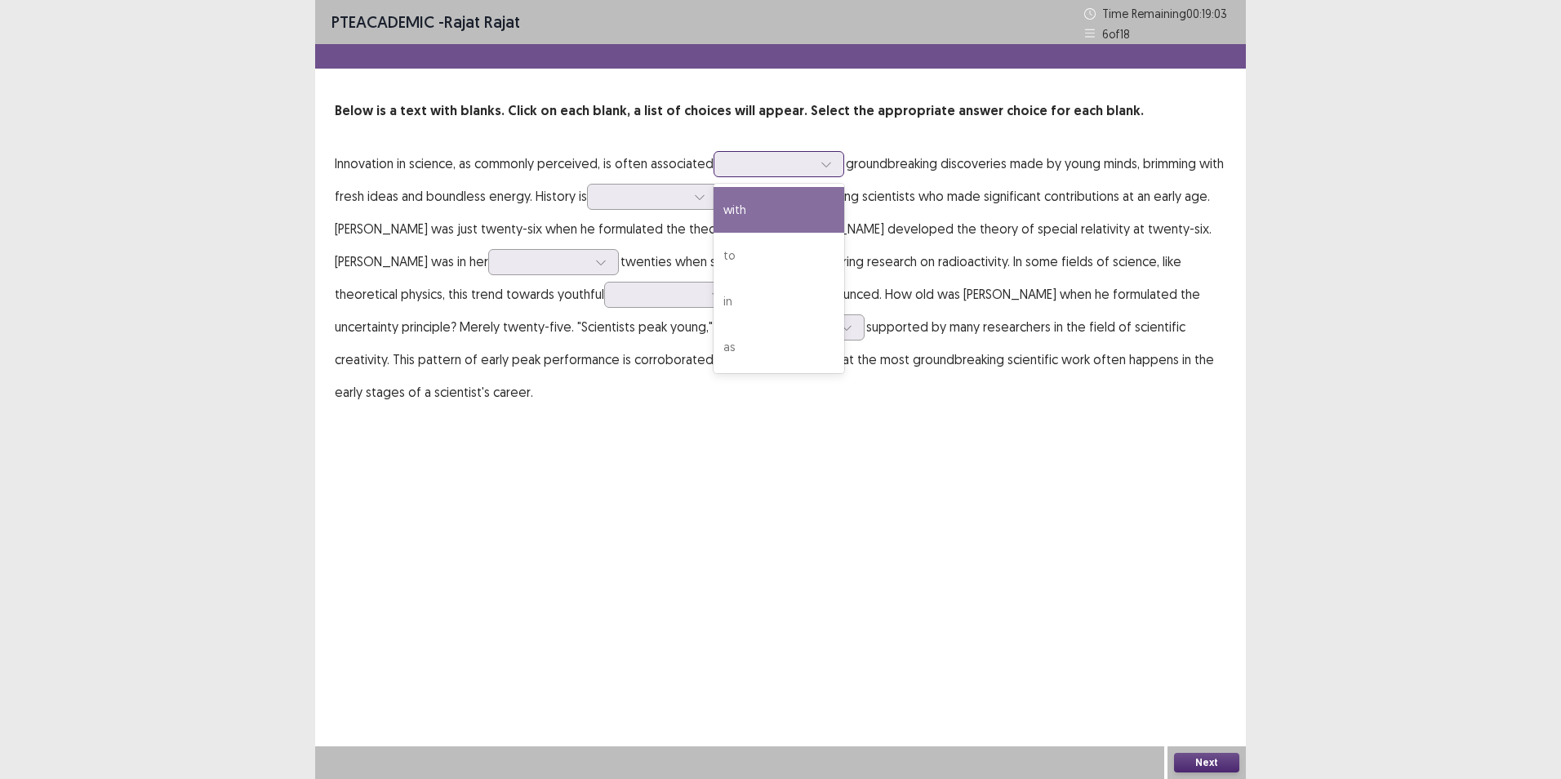
click at [832, 167] on icon at bounding box center [825, 163] width 11 height 11
click at [811, 200] on div "with" at bounding box center [778, 210] width 131 height 46
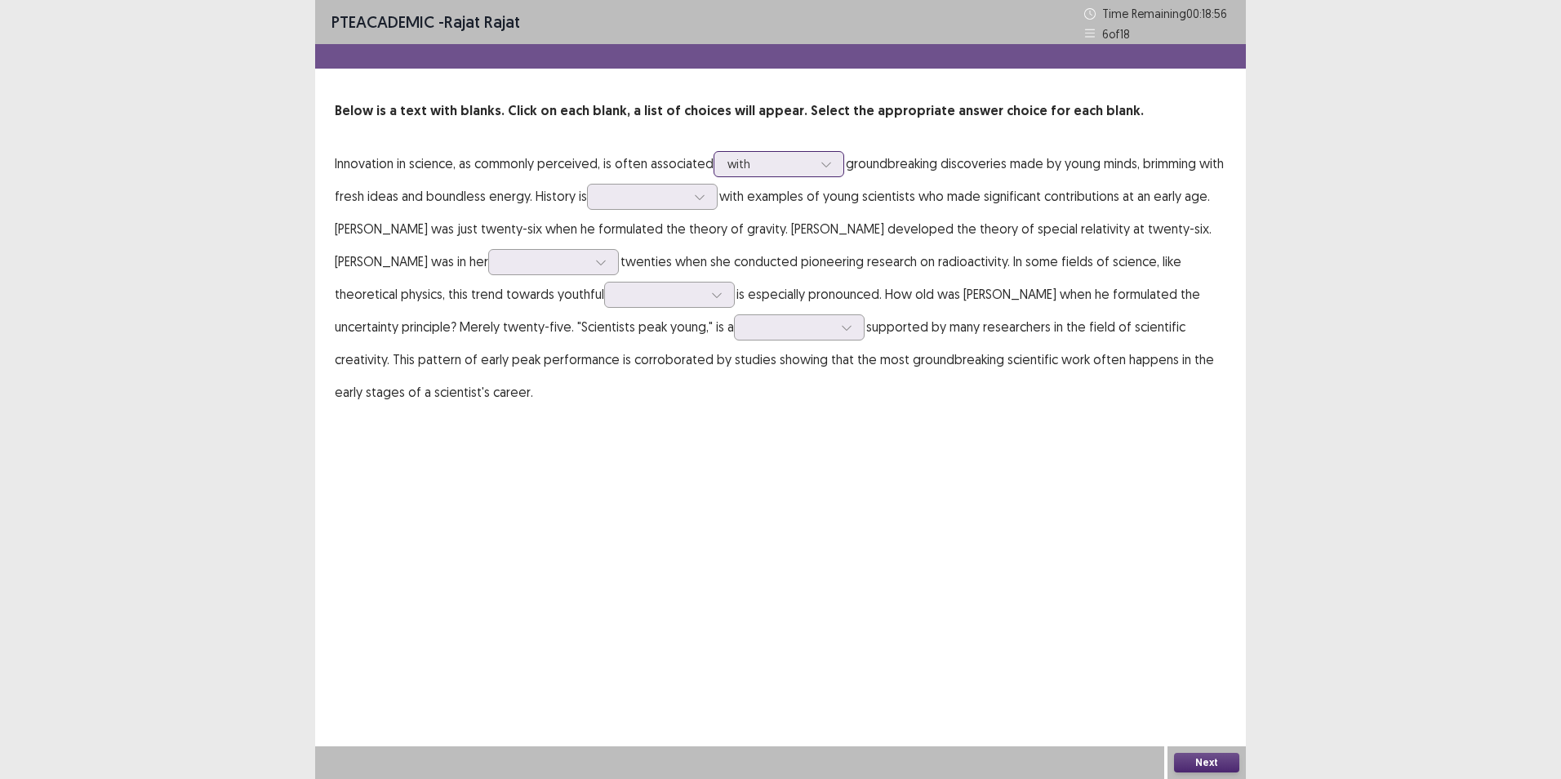
click at [795, 169] on div at bounding box center [769, 164] width 85 height 16
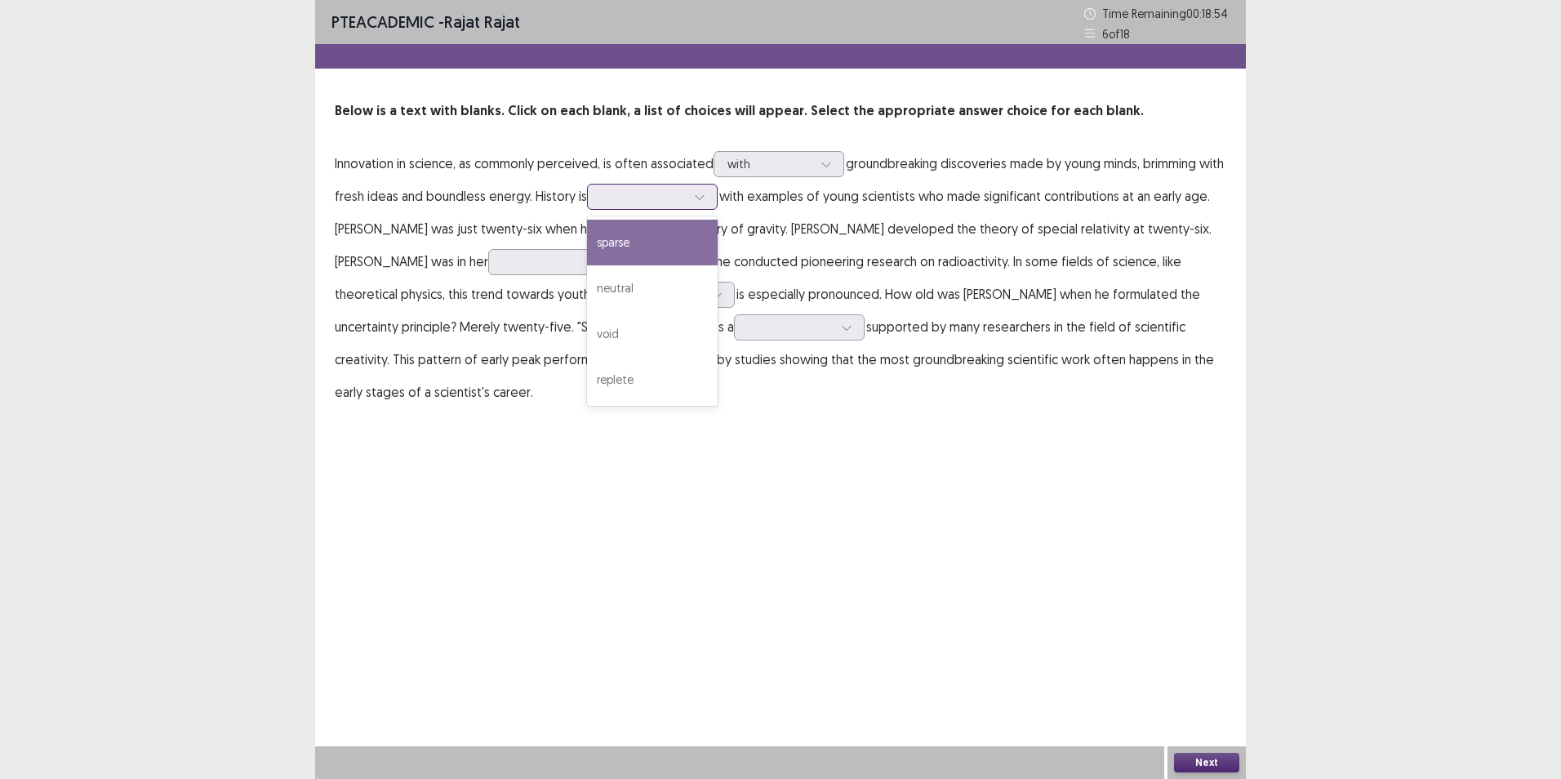
click at [676, 203] on div at bounding box center [643, 197] width 85 height 16
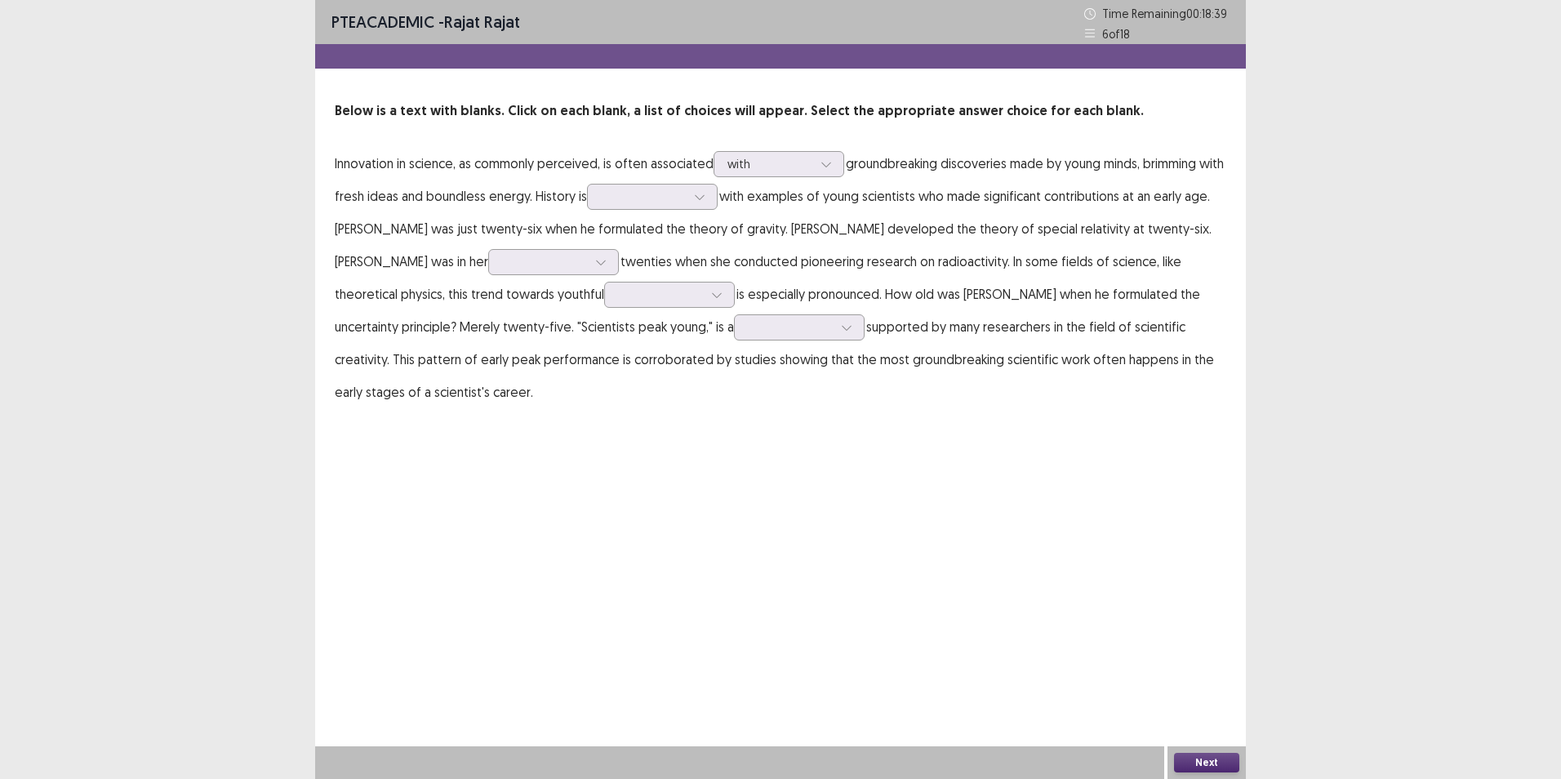
drag, startPoint x: 842, startPoint y: 473, endPoint x: 737, endPoint y: 411, distance: 122.2
click at [816, 465] on div "PTE academic - [PERSON_NAME] Time Remaining 00 : 18 : 39 6 of 18 Below is a tex…" at bounding box center [780, 389] width 931 height 779
click at [595, 263] on icon at bounding box center [600, 261] width 11 height 11
click at [519, 340] on div "early" at bounding box center [553, 354] width 131 height 46
click at [705, 300] on div at bounding box center [717, 294] width 24 height 24
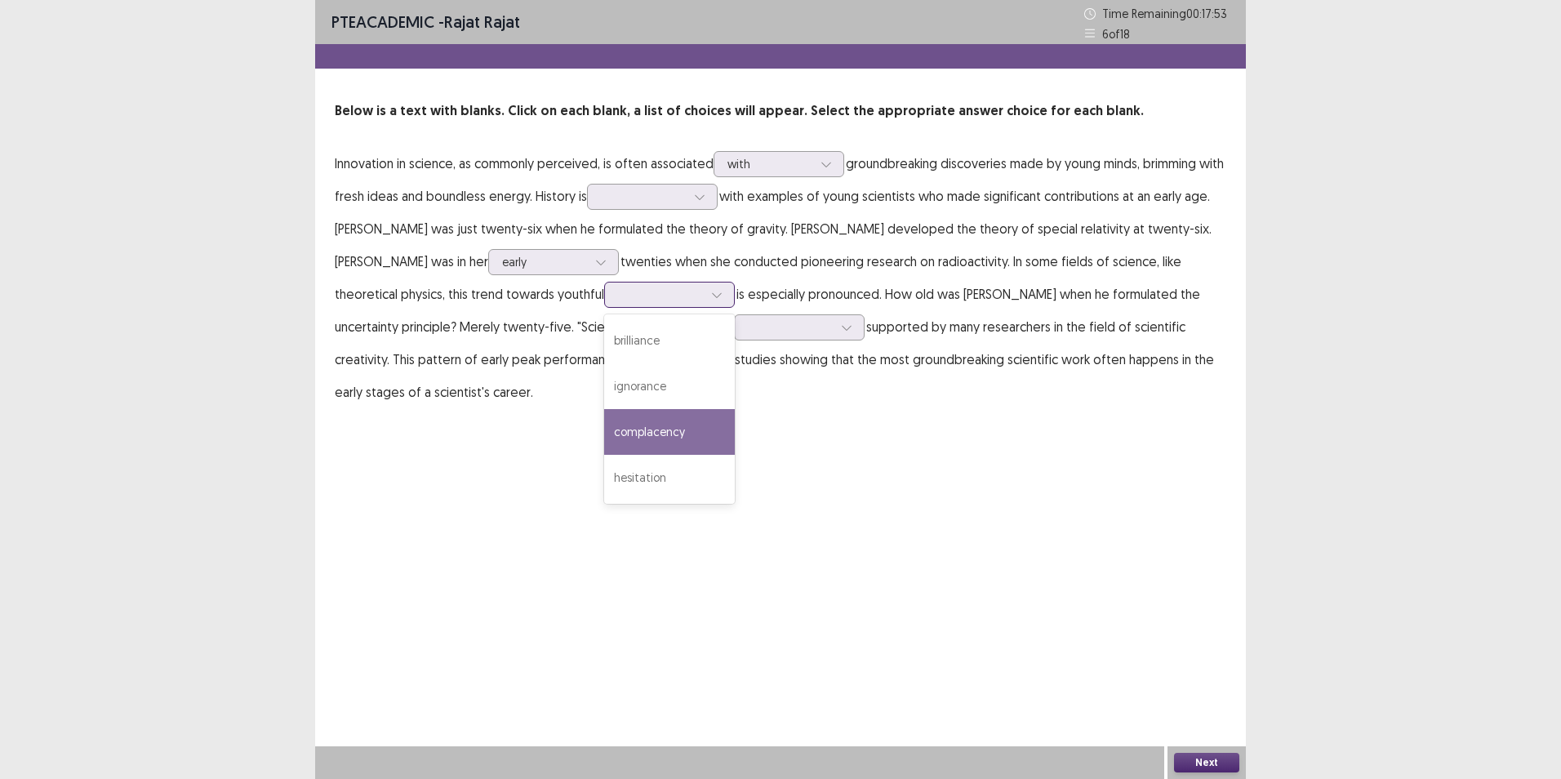
click at [632, 419] on div "complacency" at bounding box center [669, 432] width 131 height 46
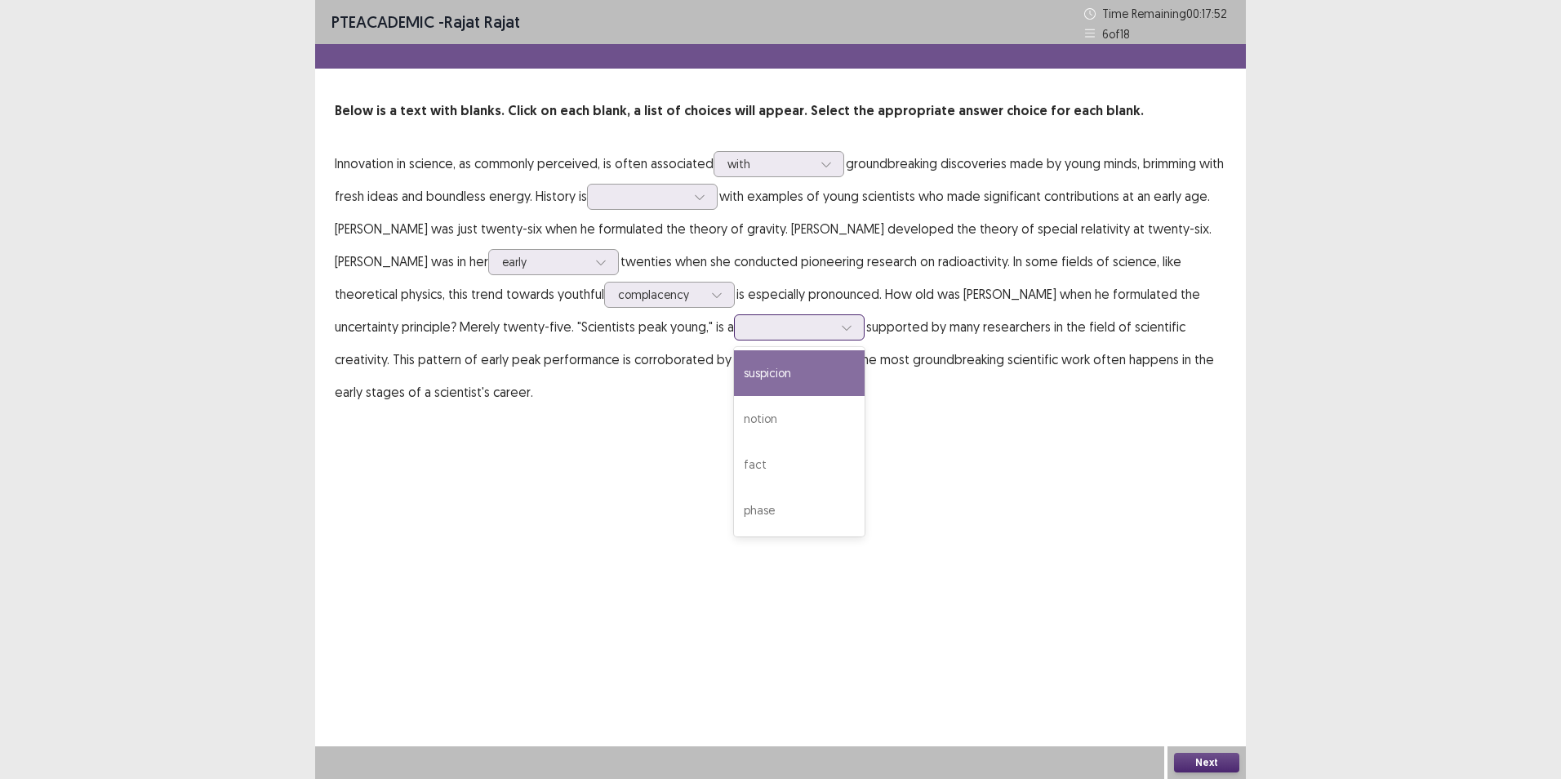
click at [834, 320] on div at bounding box center [846, 327] width 24 height 24
click at [748, 422] on div "notion" at bounding box center [799, 419] width 131 height 46
click at [712, 186] on div at bounding box center [699, 196] width 24 height 24
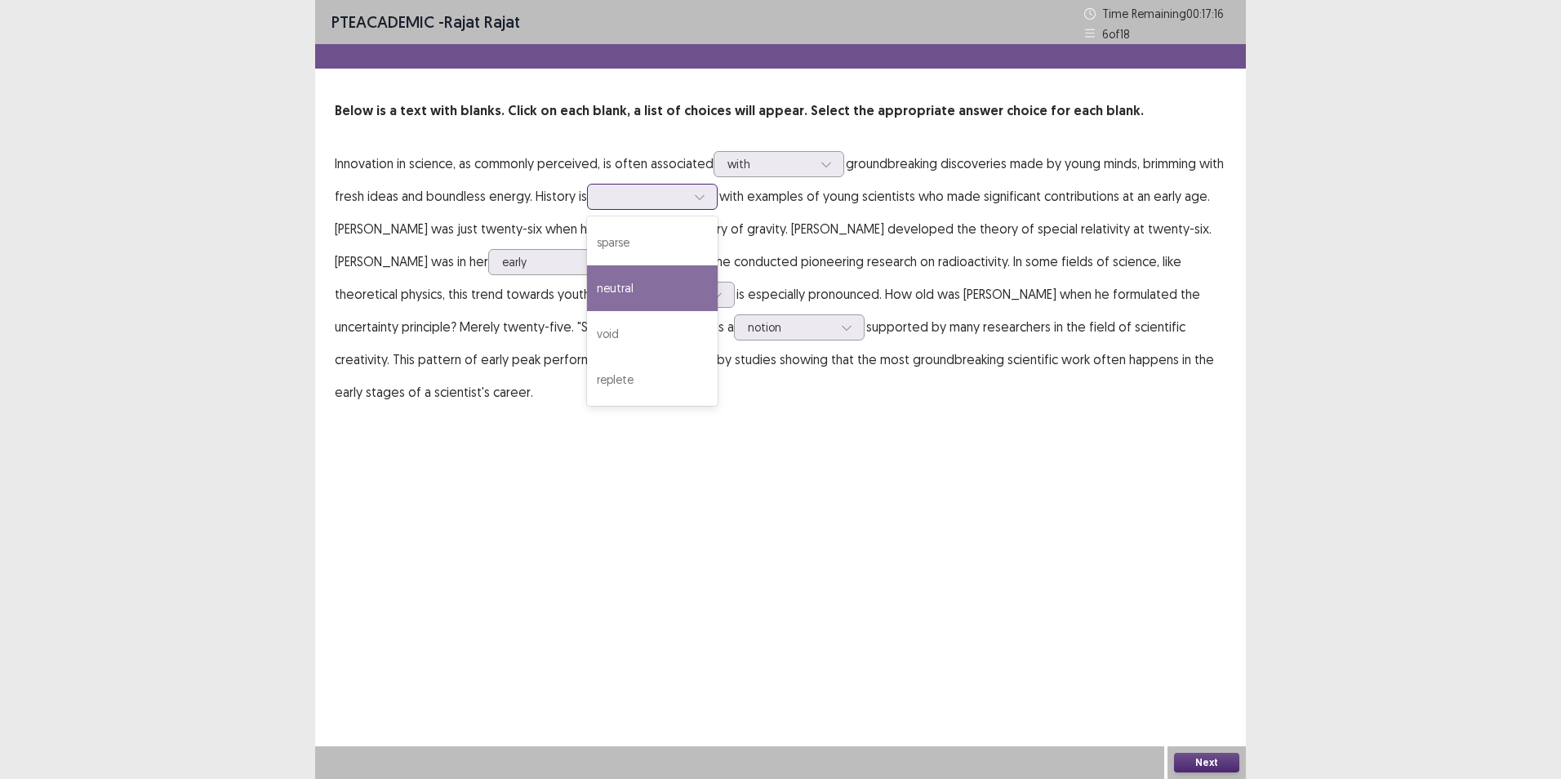
click at [701, 296] on div "neutral" at bounding box center [652, 288] width 131 height 46
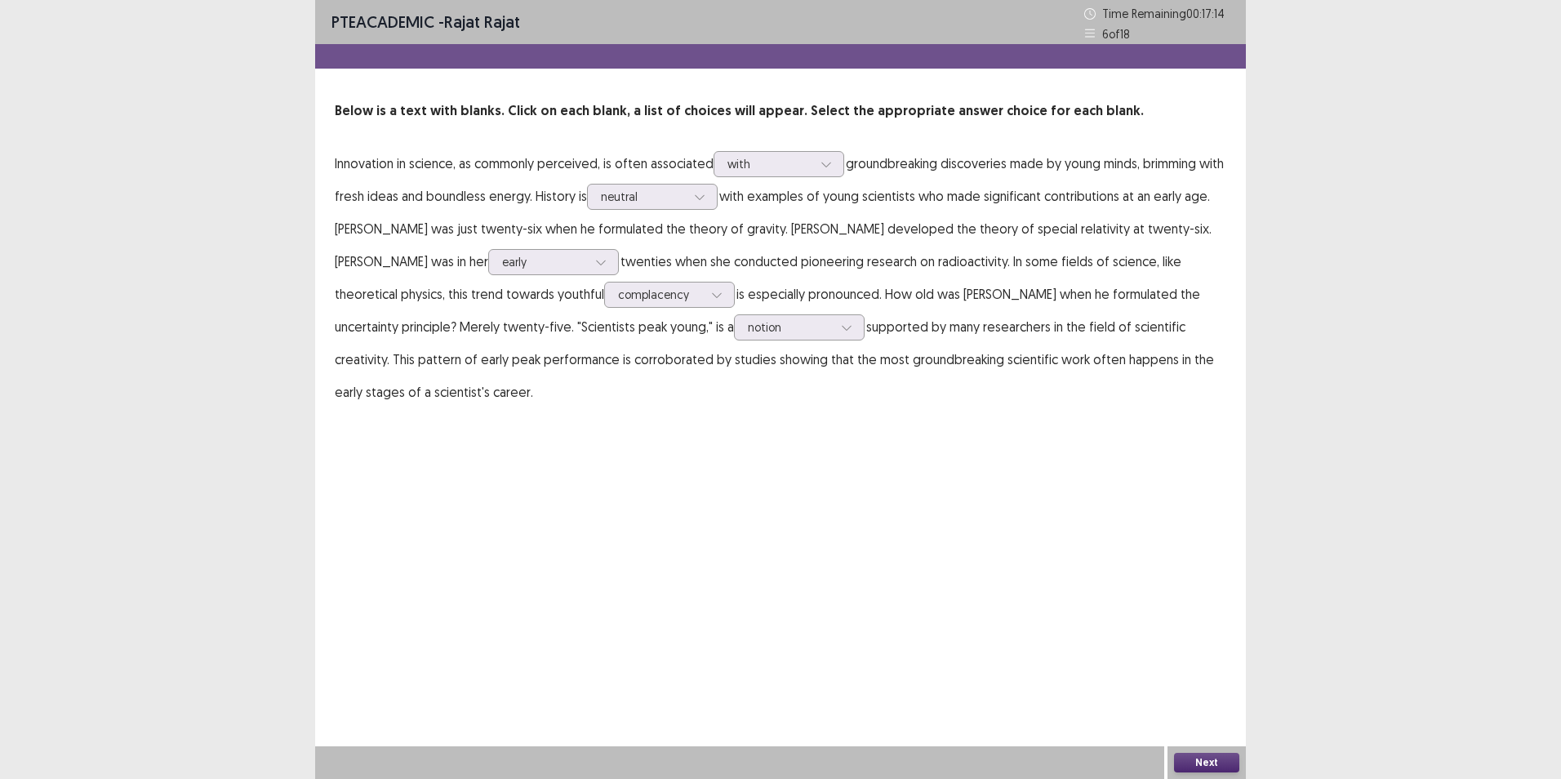
click at [1197, 758] on button "Next" at bounding box center [1206, 763] width 65 height 20
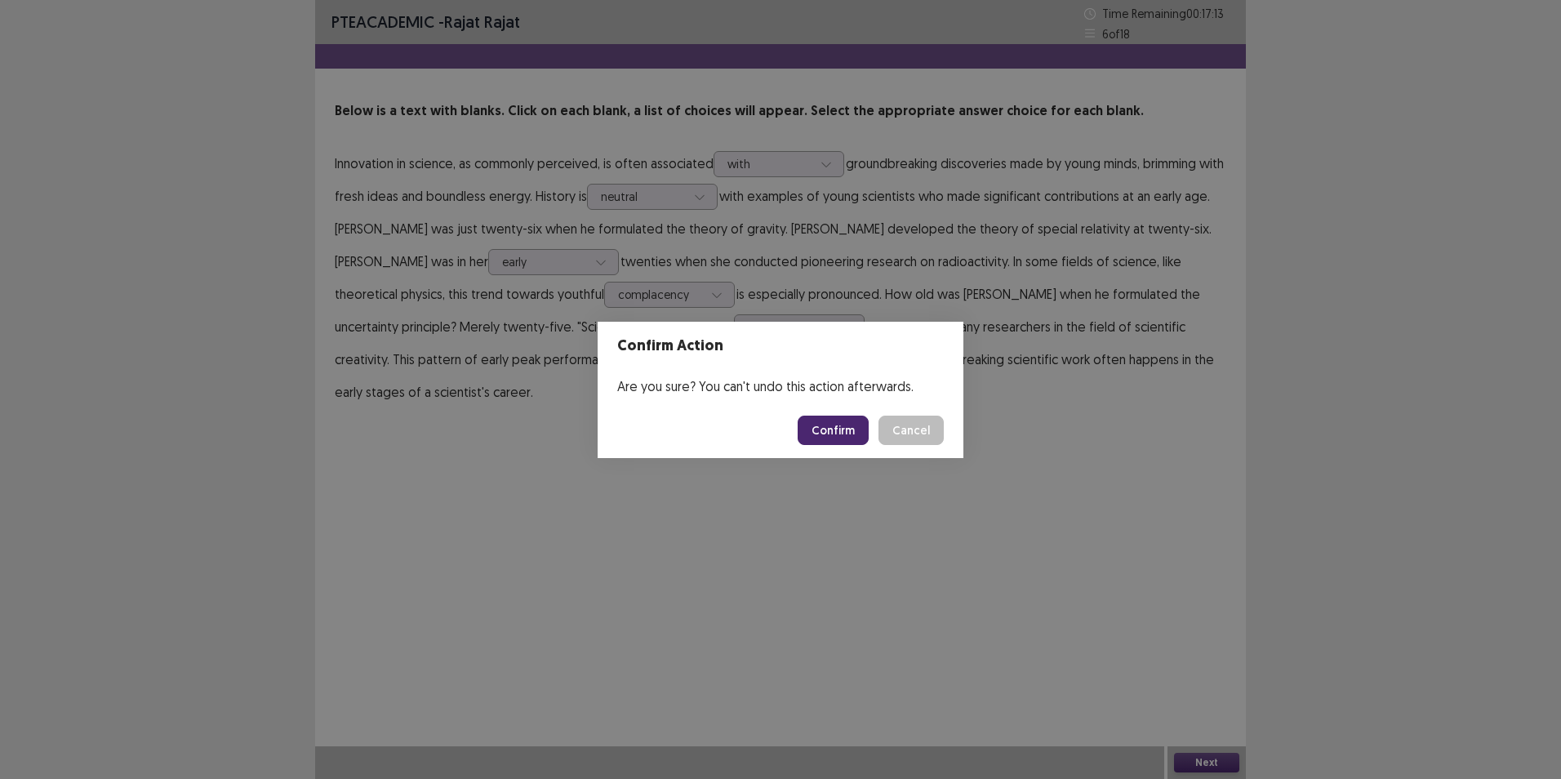
click at [840, 431] on button "Confirm" at bounding box center [833, 430] width 71 height 29
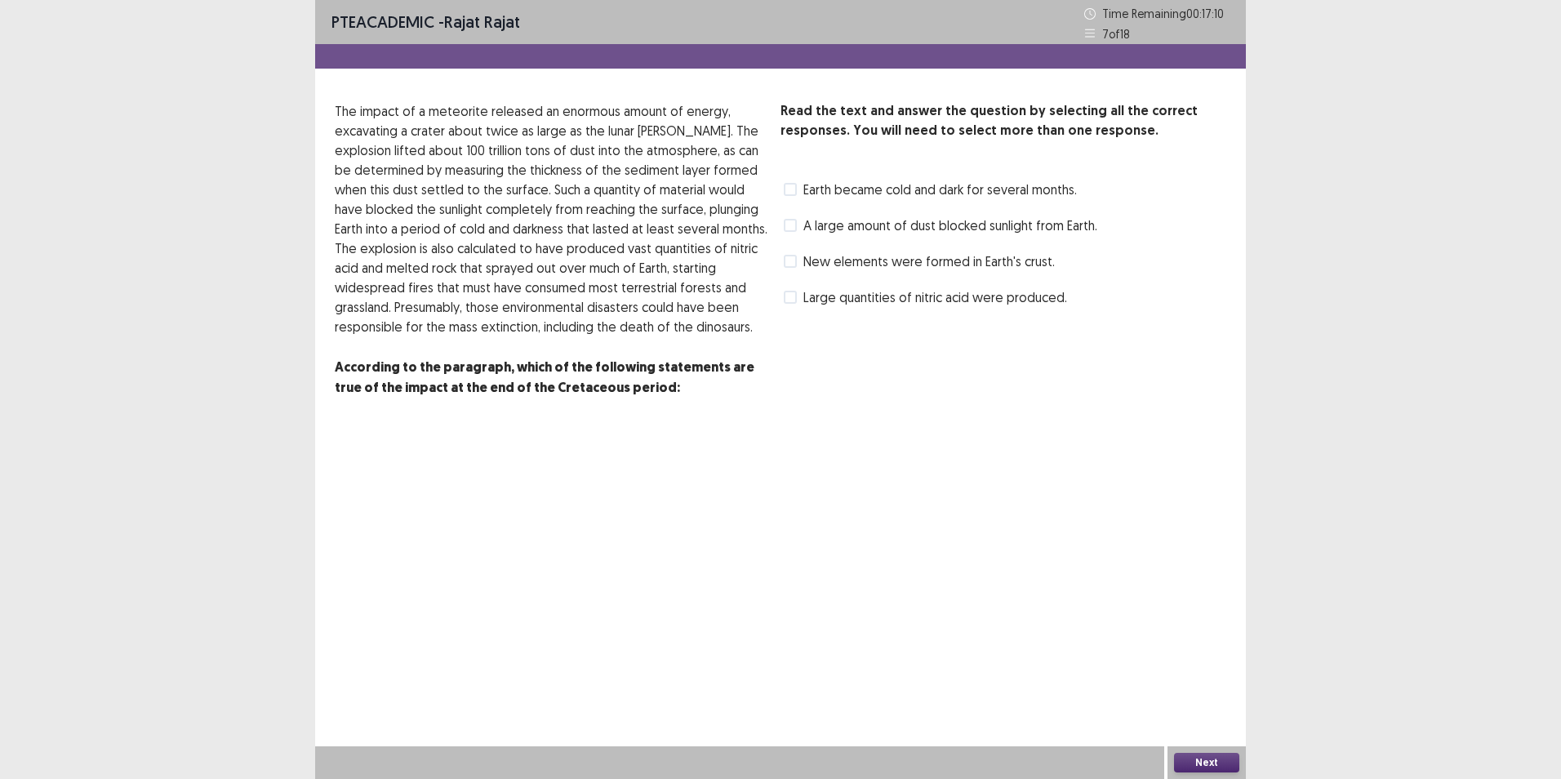
click at [789, 231] on span at bounding box center [790, 225] width 13 height 13
drag, startPoint x: 1206, startPoint y: 760, endPoint x: 1189, endPoint y: 705, distance: 57.9
click at [1202, 751] on div "Next" at bounding box center [1206, 762] width 78 height 33
click at [1215, 756] on button "Next" at bounding box center [1206, 763] width 65 height 20
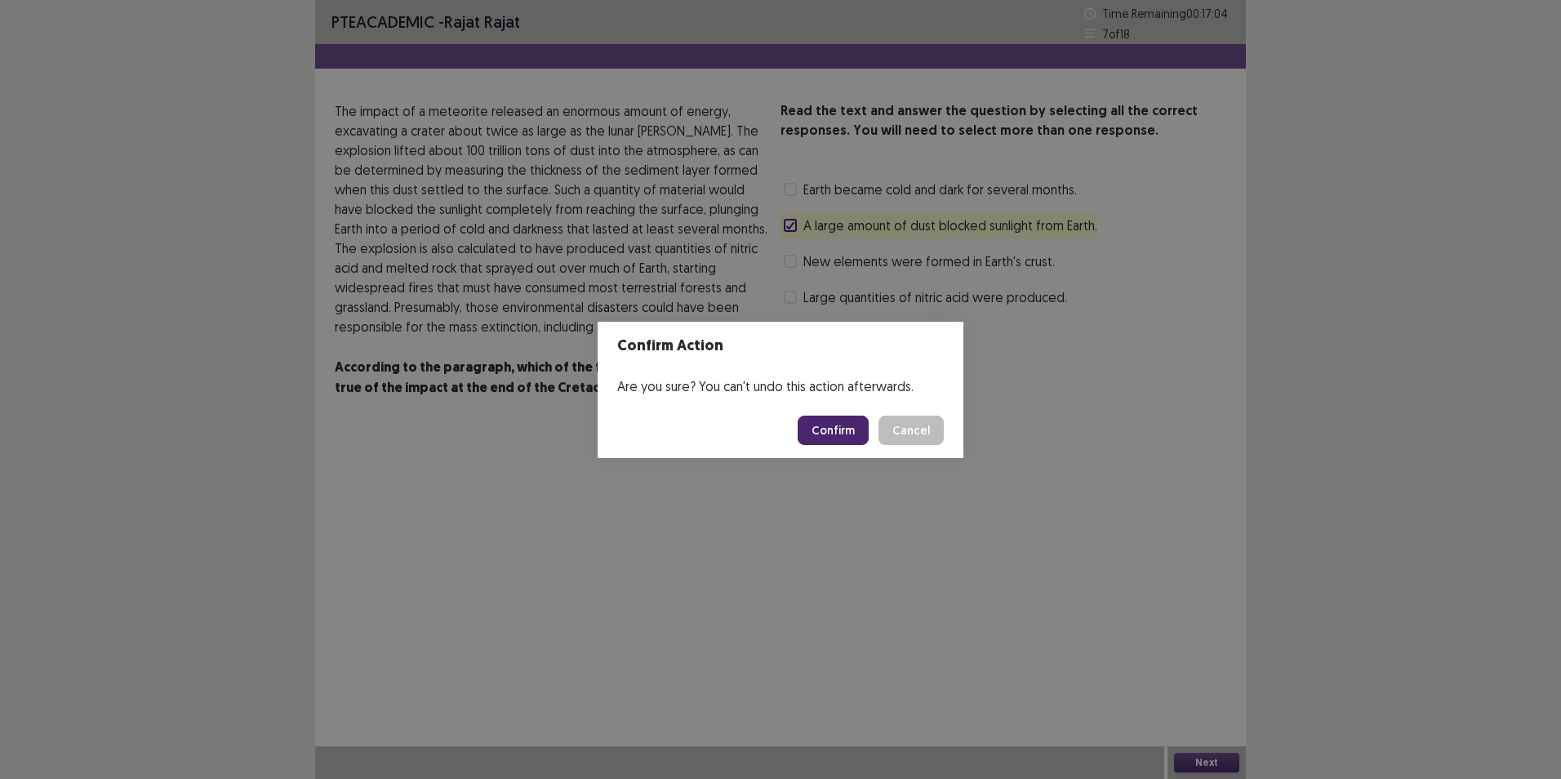
click at [817, 435] on button "Confirm" at bounding box center [833, 430] width 71 height 29
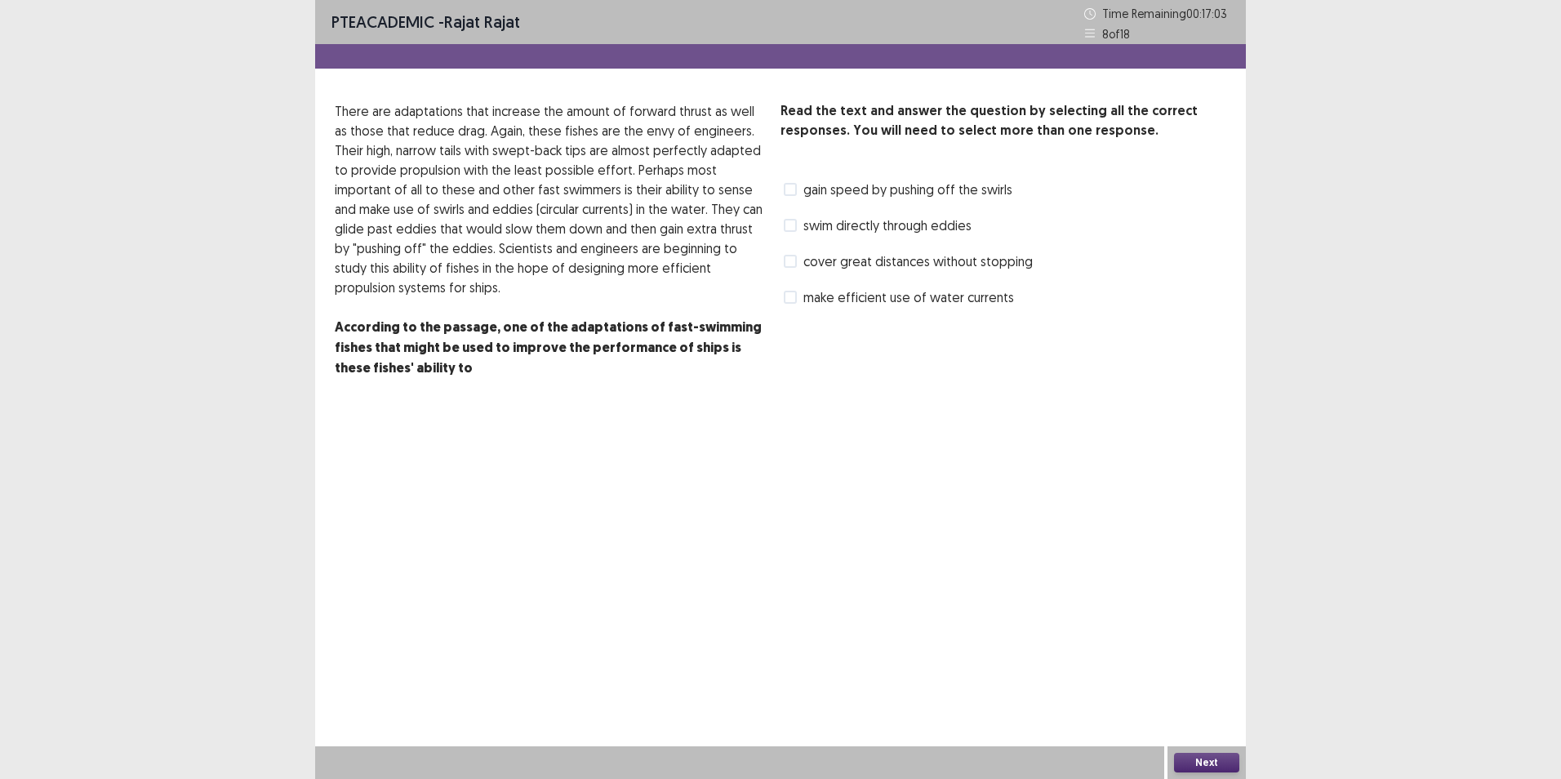
click at [789, 184] on span at bounding box center [790, 189] width 13 height 13
click at [1213, 760] on button "Next" at bounding box center [1206, 763] width 65 height 20
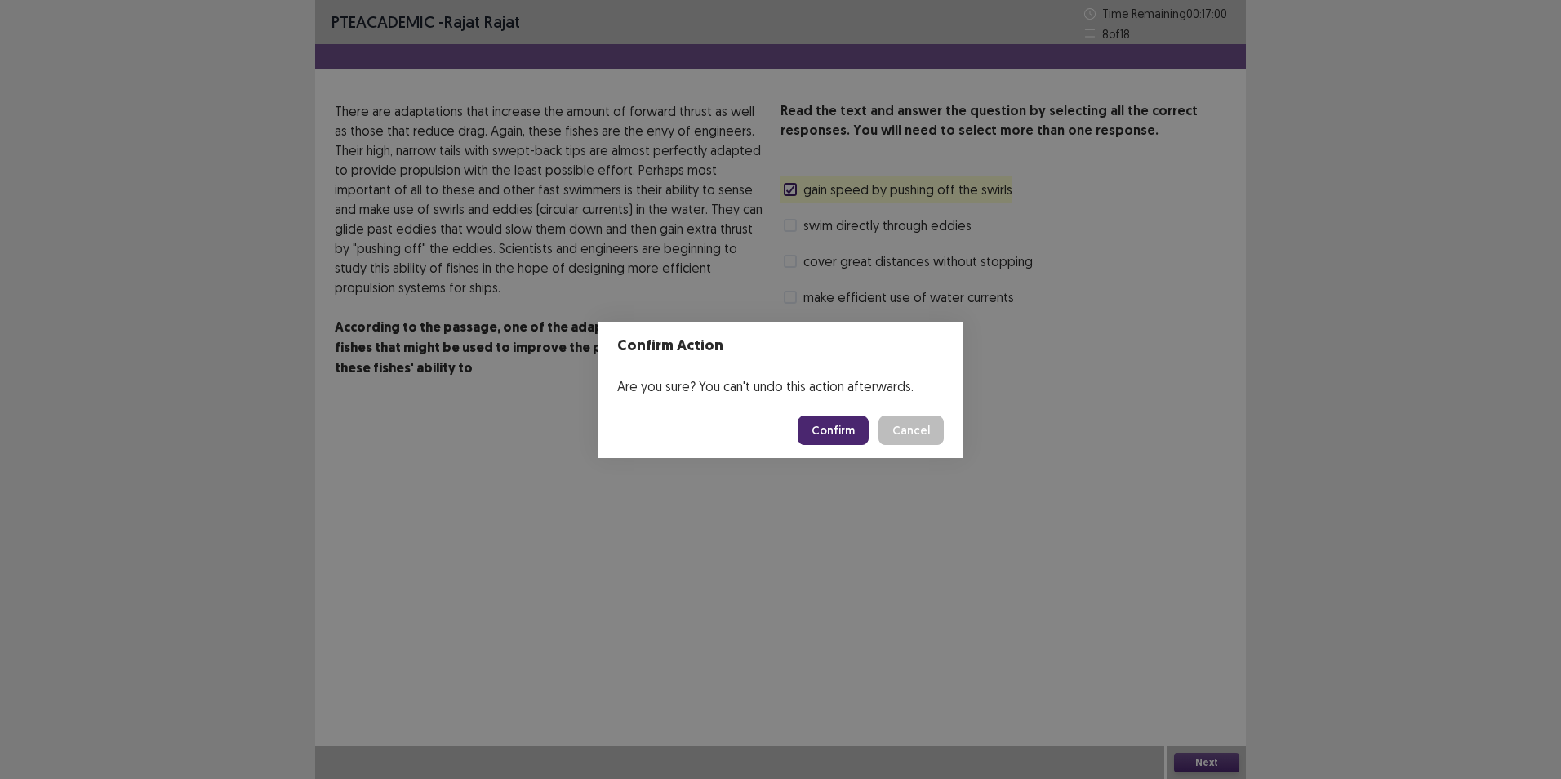
click at [840, 425] on button "Confirm" at bounding box center [833, 430] width 71 height 29
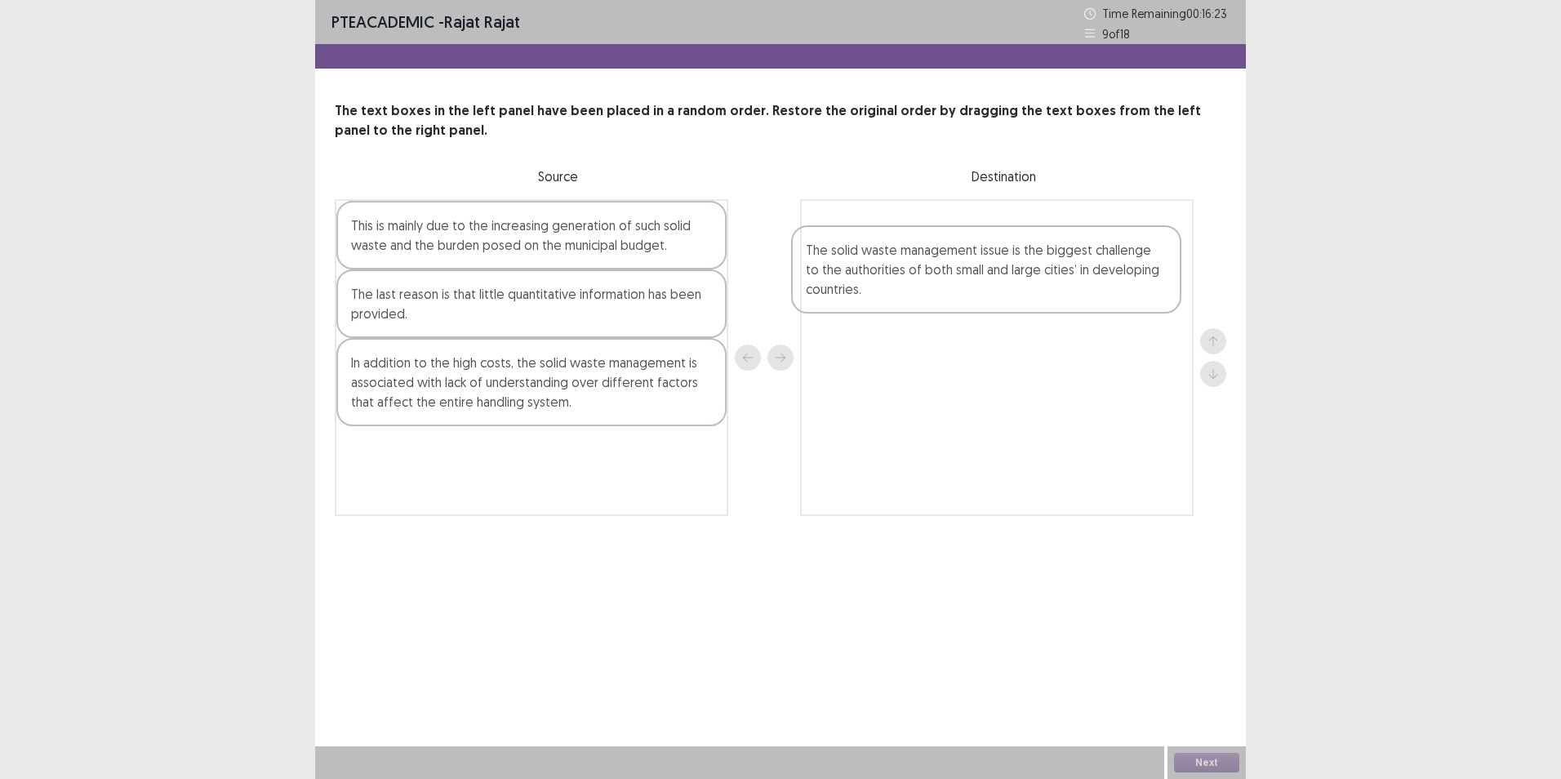
drag, startPoint x: 616, startPoint y: 320, endPoint x: 1086, endPoint y: 269, distance: 472.9
click at [1086, 269] on div "This is mainly due to the increasing generation of such solid waste and the bur…" at bounding box center [780, 357] width 891 height 317
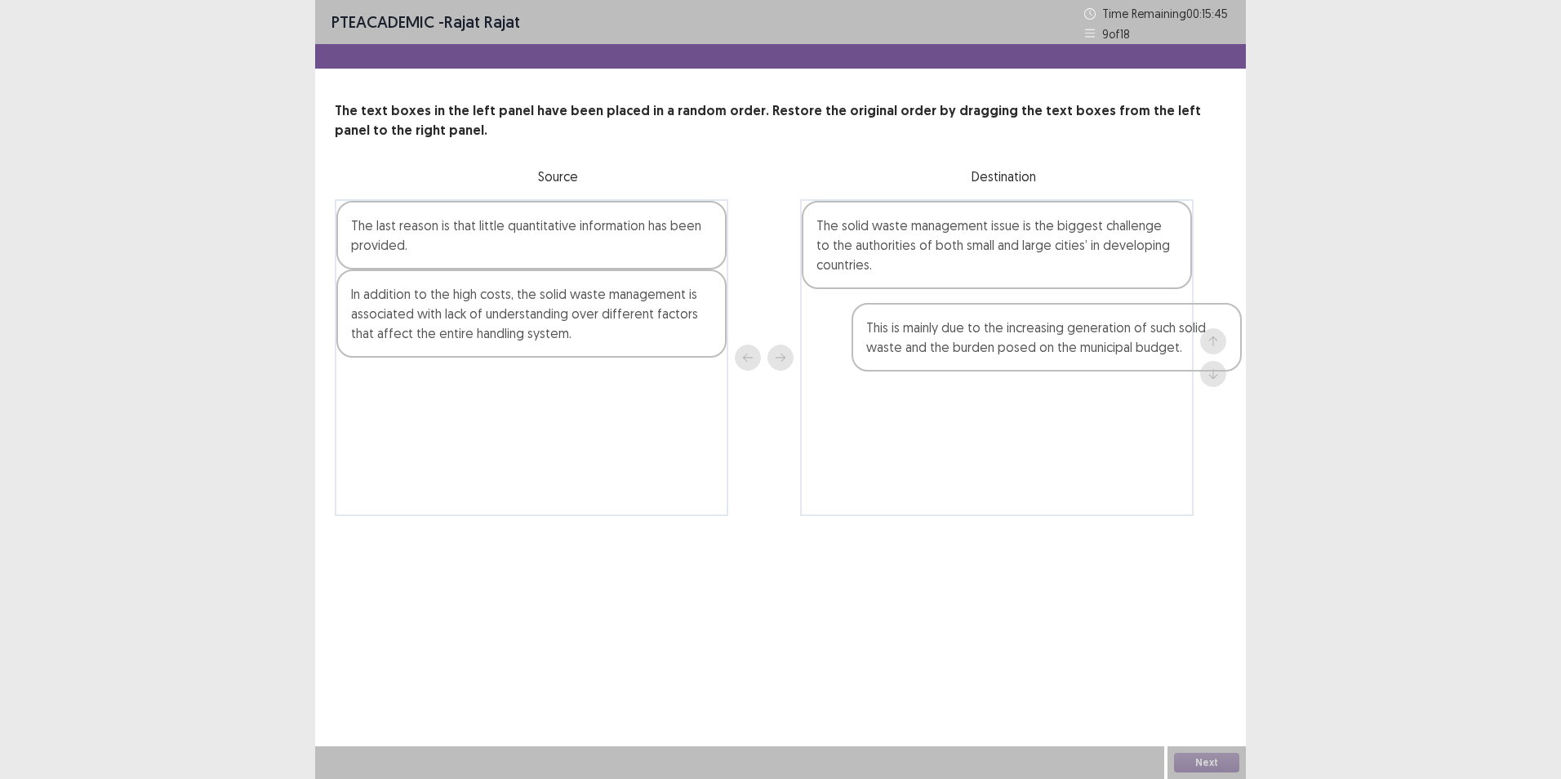
drag, startPoint x: 612, startPoint y: 250, endPoint x: 1146, endPoint y: 361, distance: 545.3
click at [1146, 361] on div "This is mainly due to the increasing generation of such solid waste and the bur…" at bounding box center [780, 357] width 891 height 317
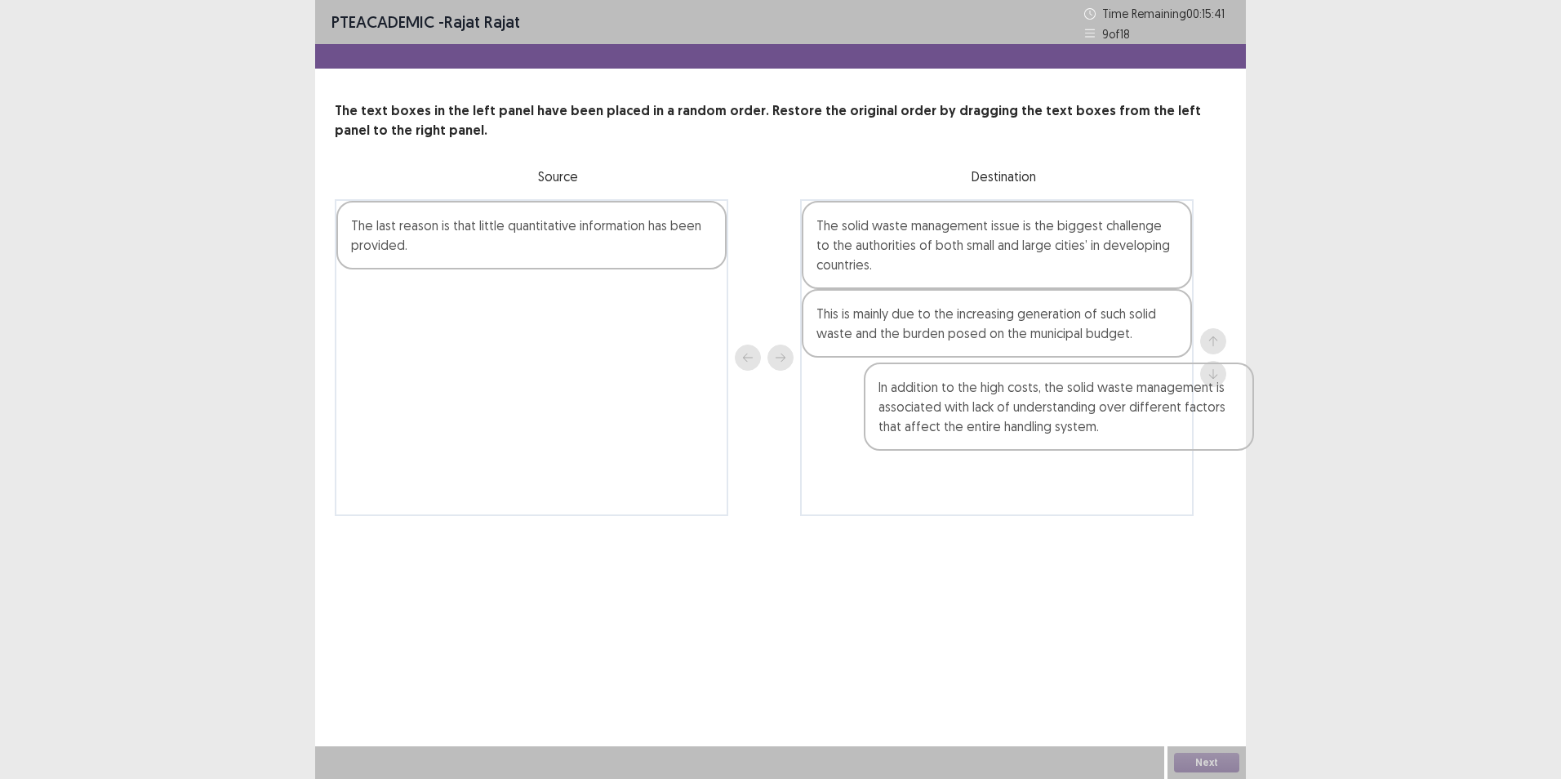
drag, startPoint x: 660, startPoint y: 318, endPoint x: 1194, endPoint y: 416, distance: 542.8
click at [1194, 416] on div "The last reason is that little quantitative information has been provided. In a…" at bounding box center [780, 357] width 891 height 317
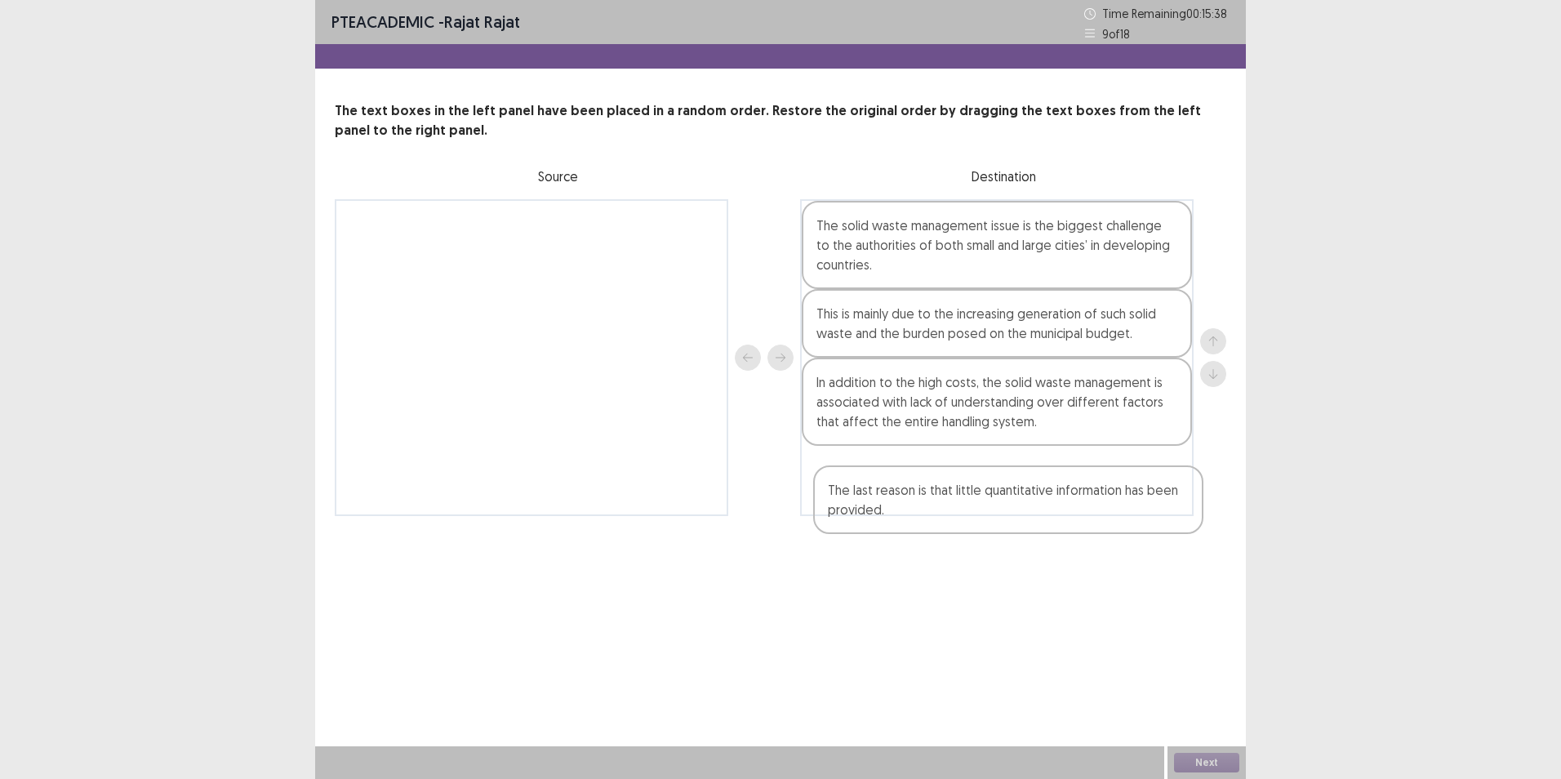
drag, startPoint x: 522, startPoint y: 238, endPoint x: 985, endPoint y: 508, distance: 536.3
click at [989, 508] on div "The last reason is that little quantitative information has been provided. The …" at bounding box center [780, 357] width 891 height 317
click at [1227, 758] on button "Next" at bounding box center [1206, 763] width 65 height 20
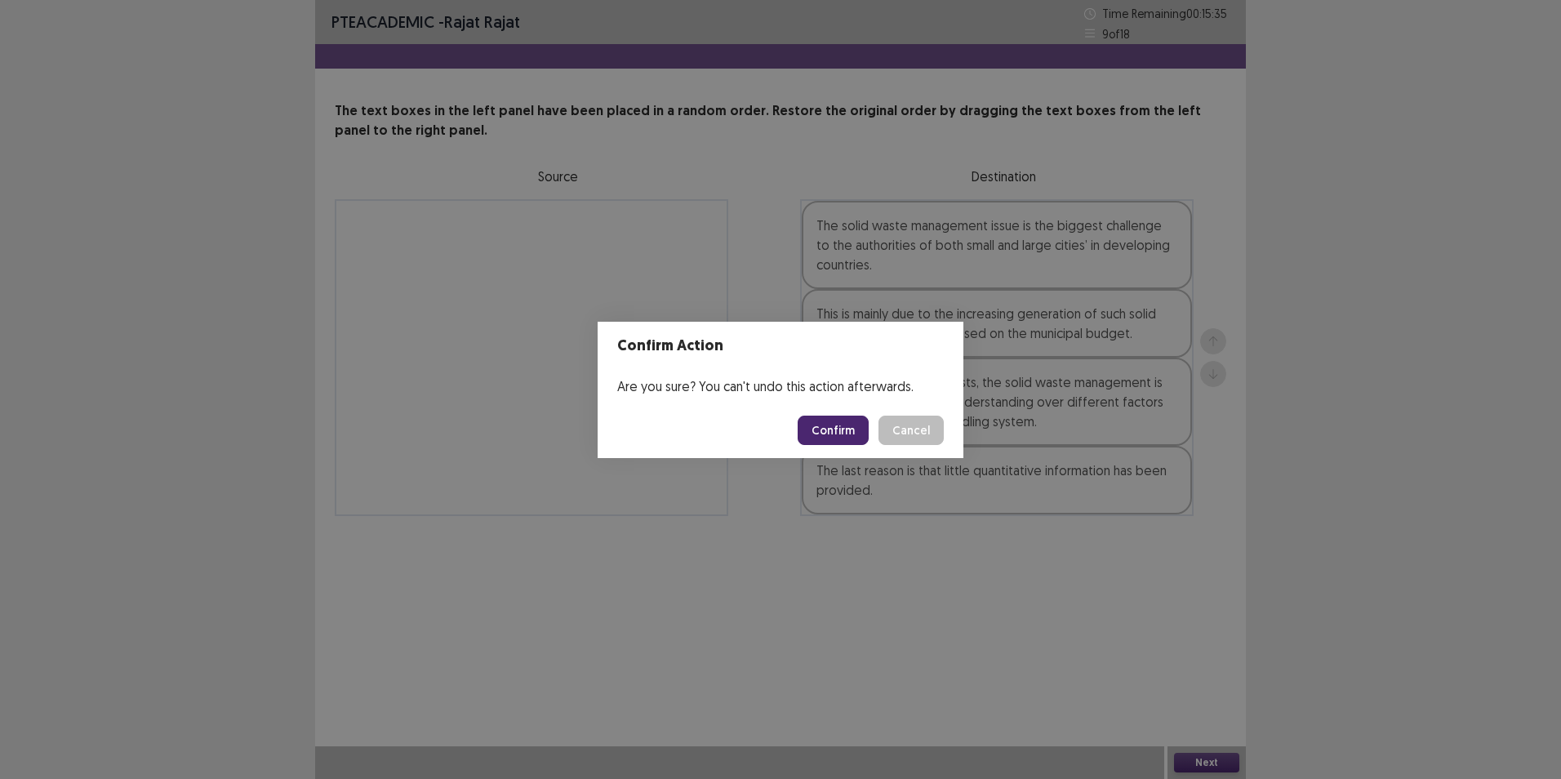
click at [834, 407] on footer "Confirm Cancel" at bounding box center [781, 430] width 366 height 56
click at [834, 433] on button "Confirm" at bounding box center [833, 430] width 71 height 29
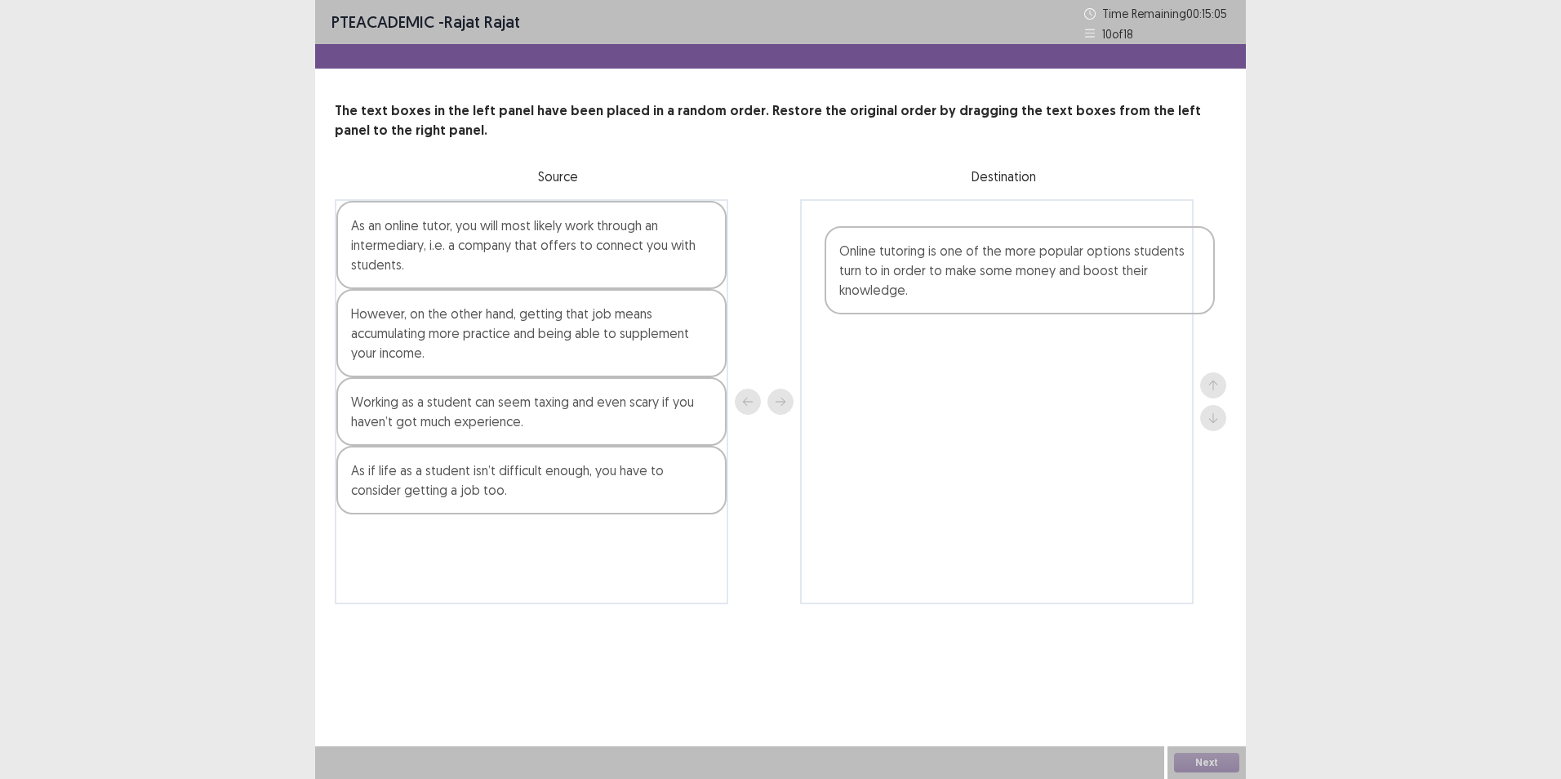
drag, startPoint x: 605, startPoint y: 412, endPoint x: 1092, endPoint y: 258, distance: 511.2
click at [1092, 258] on div "As an online tutor, you will most likely work through an intermediary, i.e. a c…" at bounding box center [780, 401] width 891 height 405
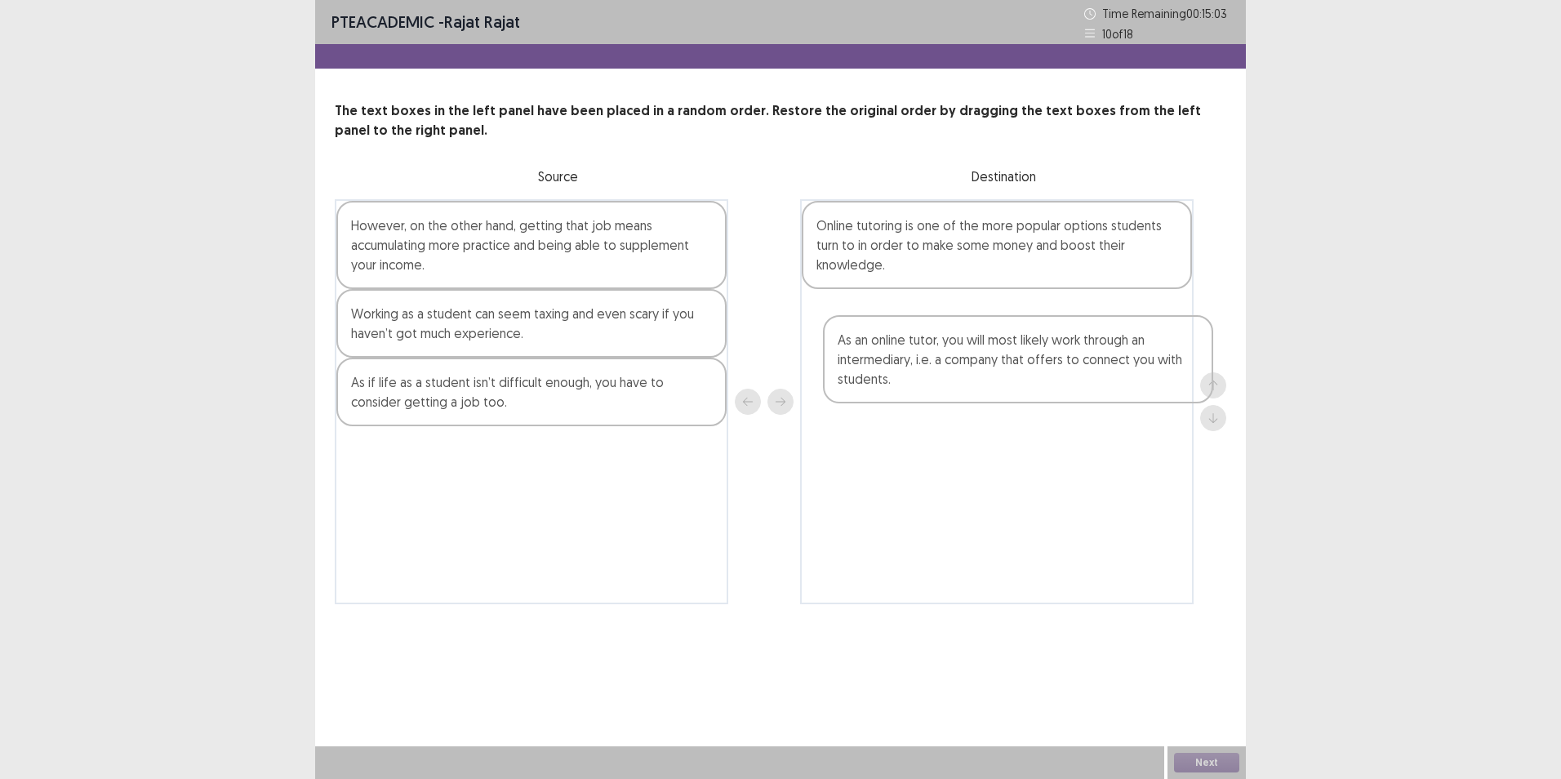
drag, startPoint x: 636, startPoint y: 247, endPoint x: 1131, endPoint y: 363, distance: 508.9
click at [1131, 363] on div "As an online tutor, you will most likely work through an intermediary, i.e. a c…" at bounding box center [780, 401] width 891 height 405
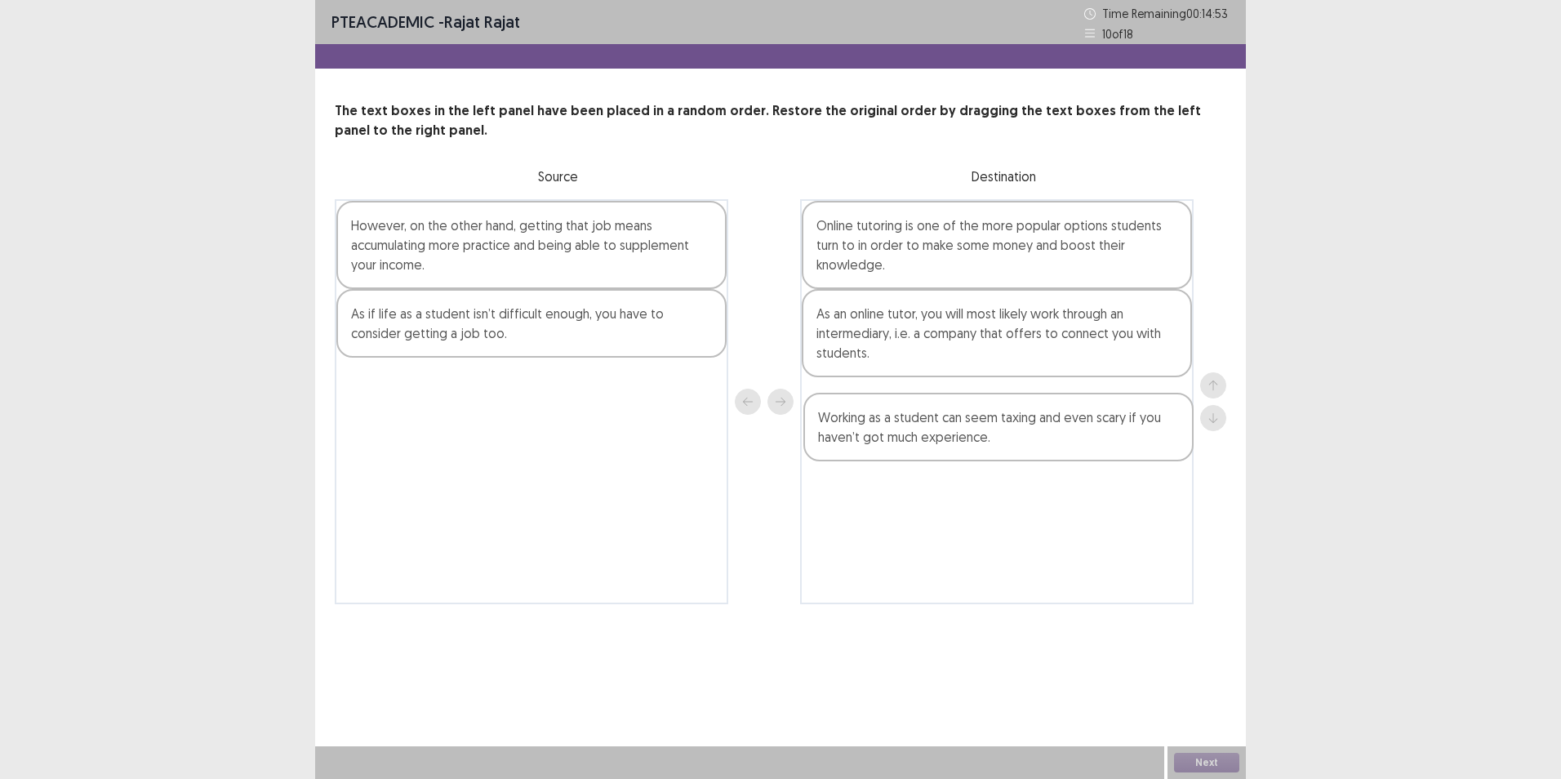
drag, startPoint x: 648, startPoint y: 336, endPoint x: 1120, endPoint y: 440, distance: 483.1
click at [1120, 440] on div "However, on the other hand, getting that job means accumulating more practice a…" at bounding box center [780, 401] width 891 height 405
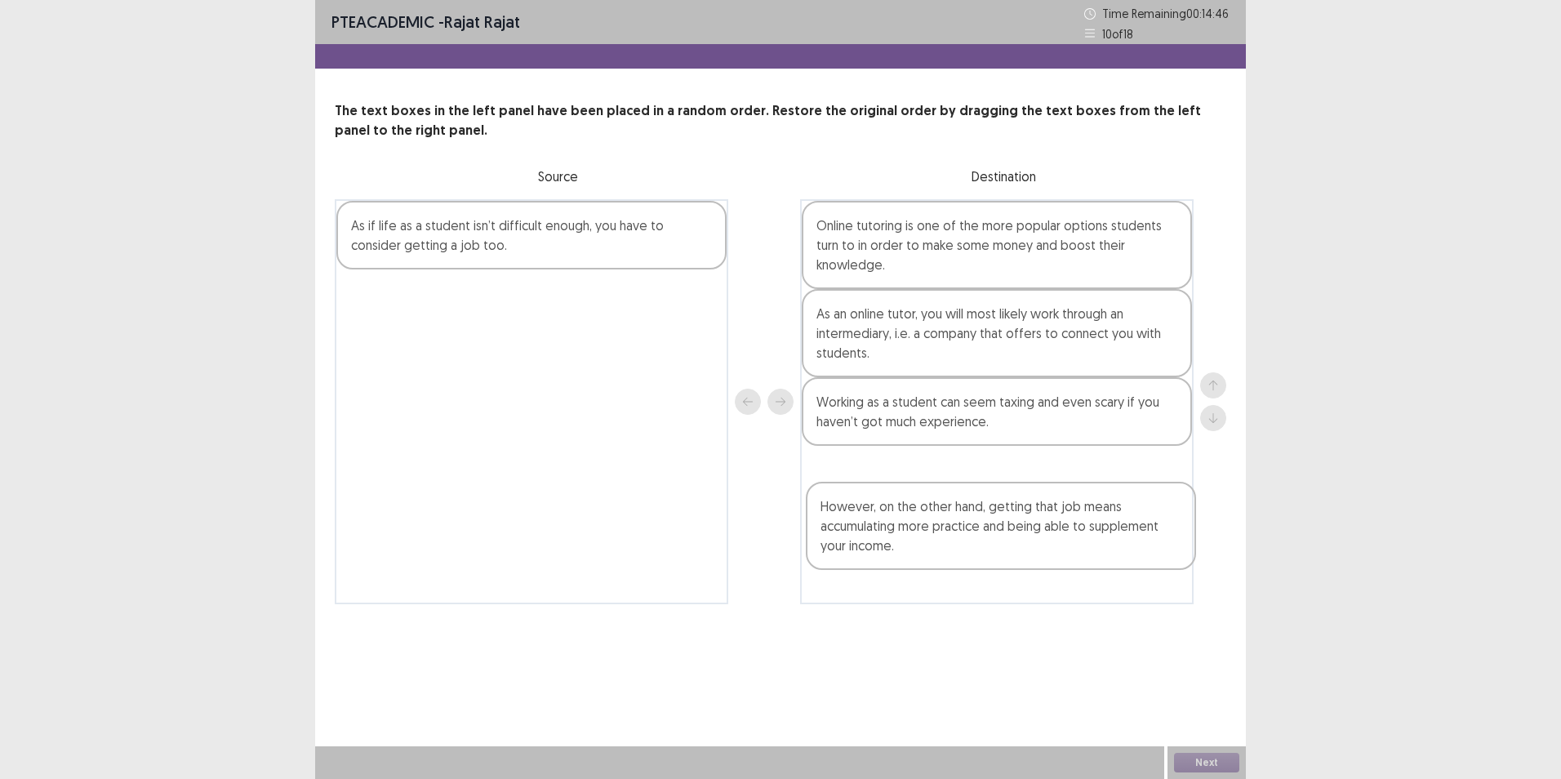
drag, startPoint x: 600, startPoint y: 260, endPoint x: 881, endPoint y: 416, distance: 321.2
click at [1071, 527] on div "However, on the other hand, getting that job means accumulating more practice a…" at bounding box center [780, 401] width 891 height 405
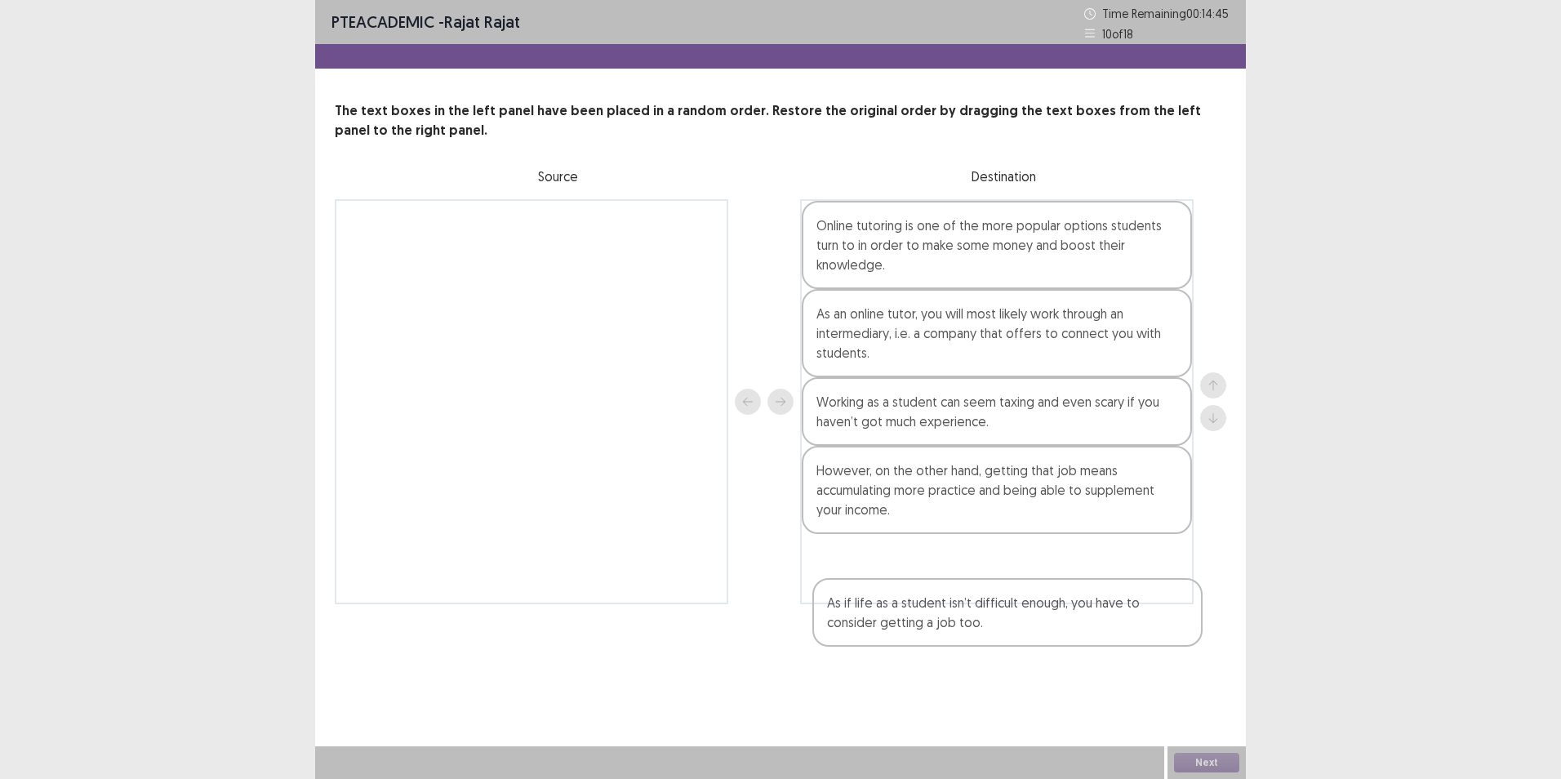
drag, startPoint x: 638, startPoint y: 376, endPoint x: 953, endPoint y: 607, distance: 390.3
click at [954, 608] on div "PTE academic - [PERSON_NAME] Time Remaining 00 : 14 : 45 10 of 18 The text boxe…" at bounding box center [780, 318] width 931 height 637
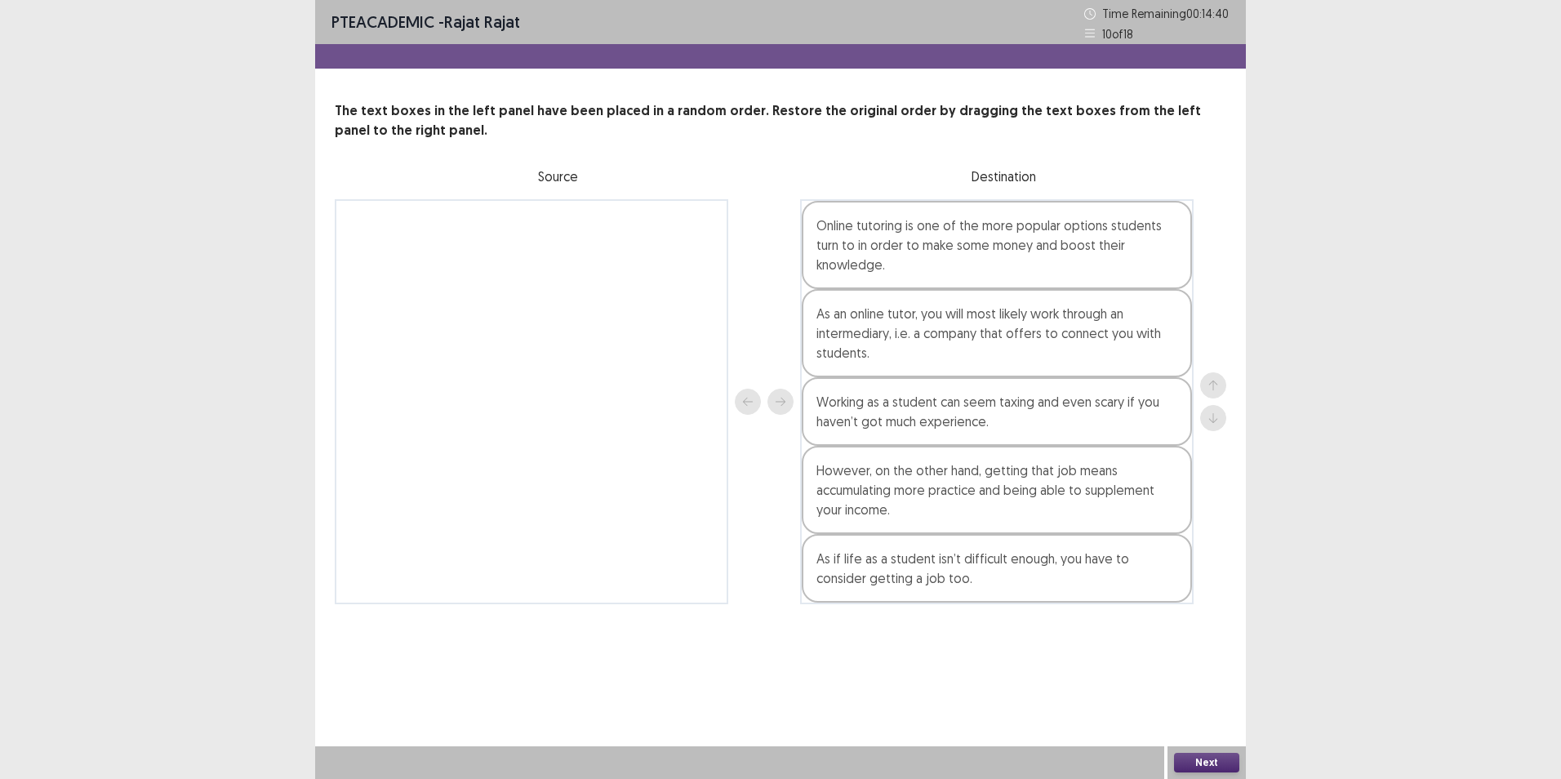
drag, startPoint x: 922, startPoint y: 325, endPoint x: 1300, endPoint y: 609, distance: 473.5
click at [1307, 604] on div "PTE academic - rajat rajat Time Remaining 00 : 14 : 40 10 of 18 The text boxes …" at bounding box center [780, 389] width 1561 height 779
click at [1198, 766] on button "Next" at bounding box center [1206, 763] width 65 height 20
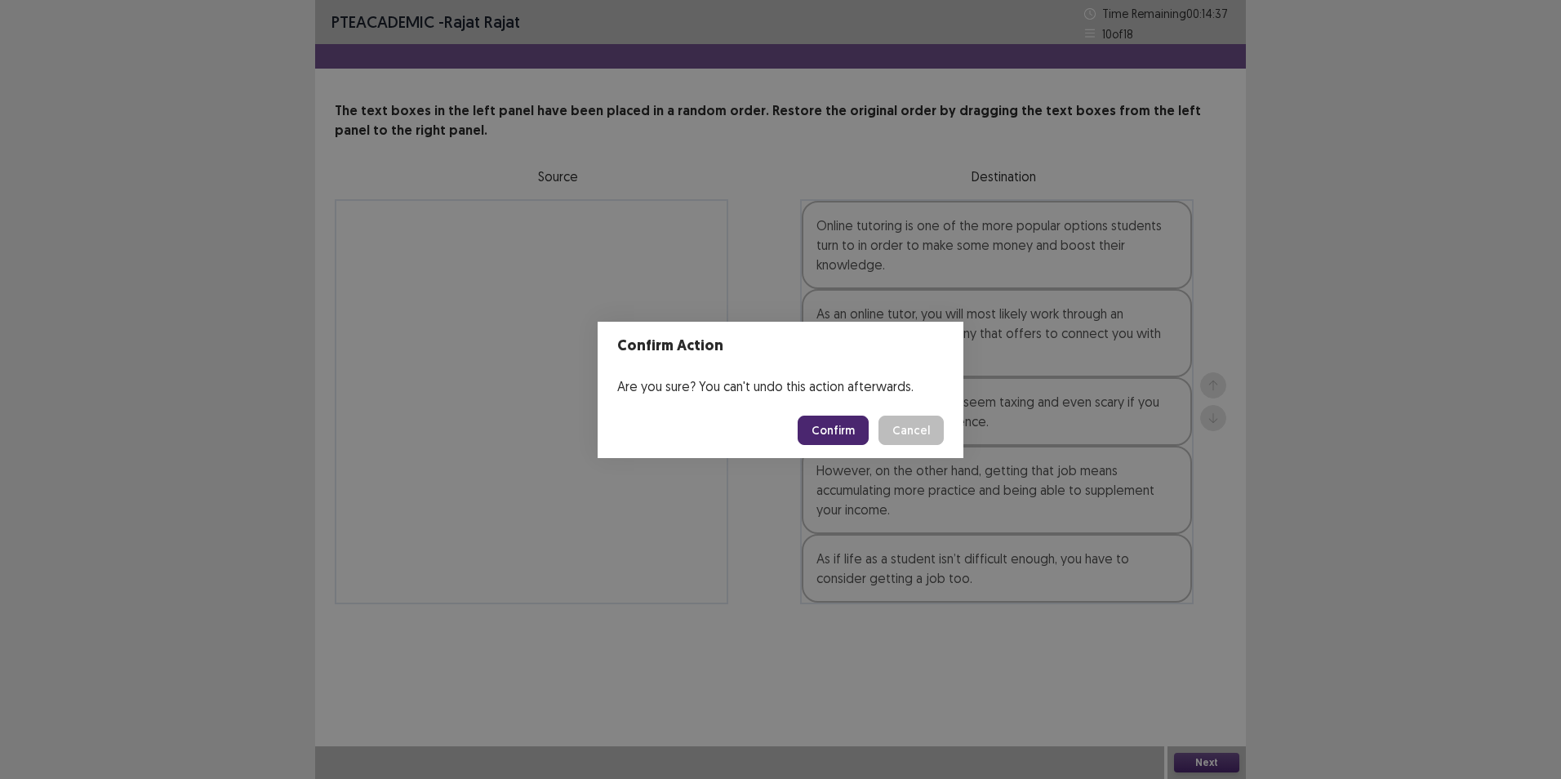
click at [825, 424] on button "Confirm" at bounding box center [833, 430] width 71 height 29
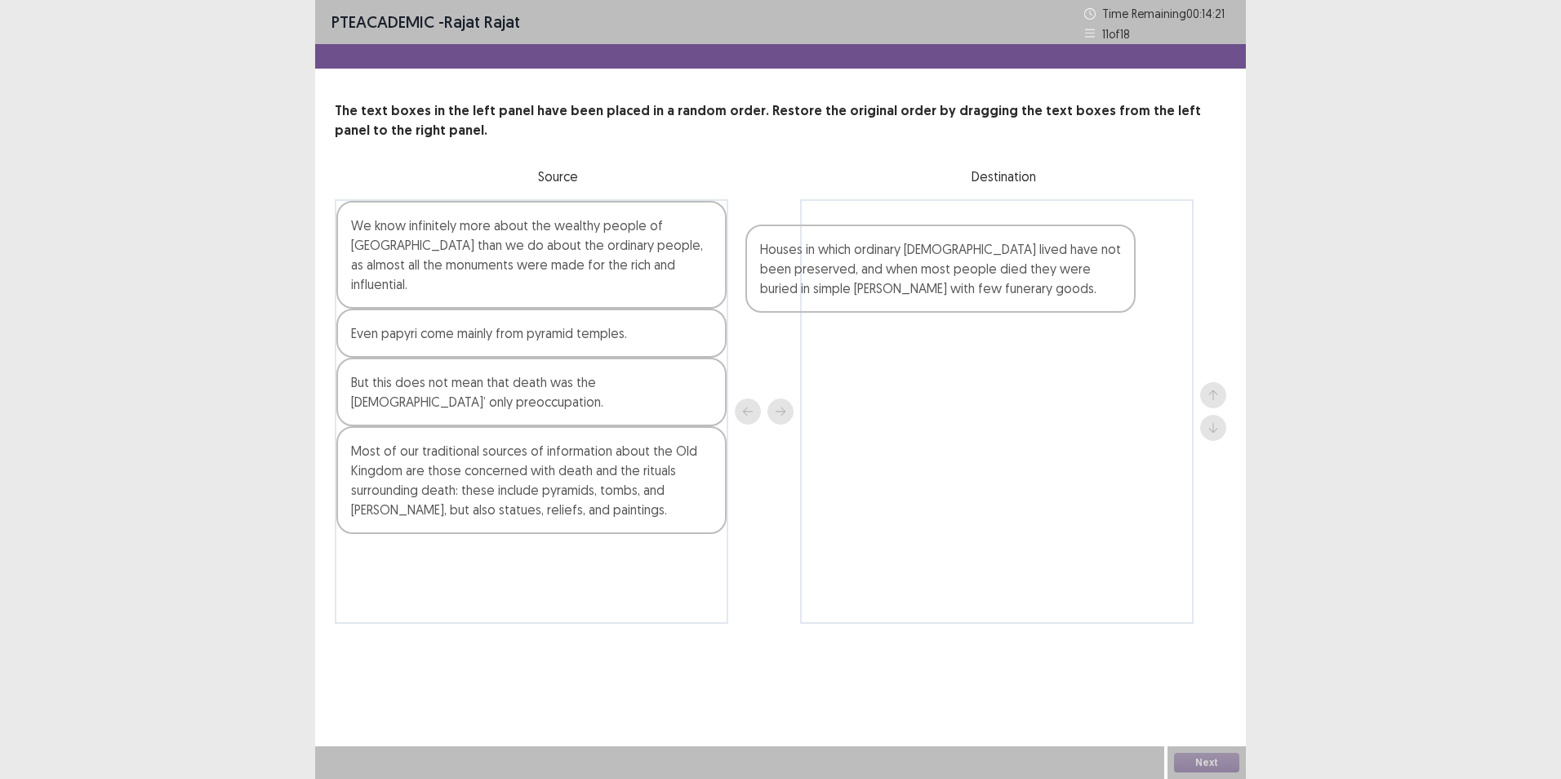
drag, startPoint x: 573, startPoint y: 462, endPoint x: 989, endPoint y: 278, distance: 455.1
click at [989, 278] on div "We know infinitely more about the wealthy people of [GEOGRAPHIC_DATA] than we d…" at bounding box center [780, 411] width 891 height 425
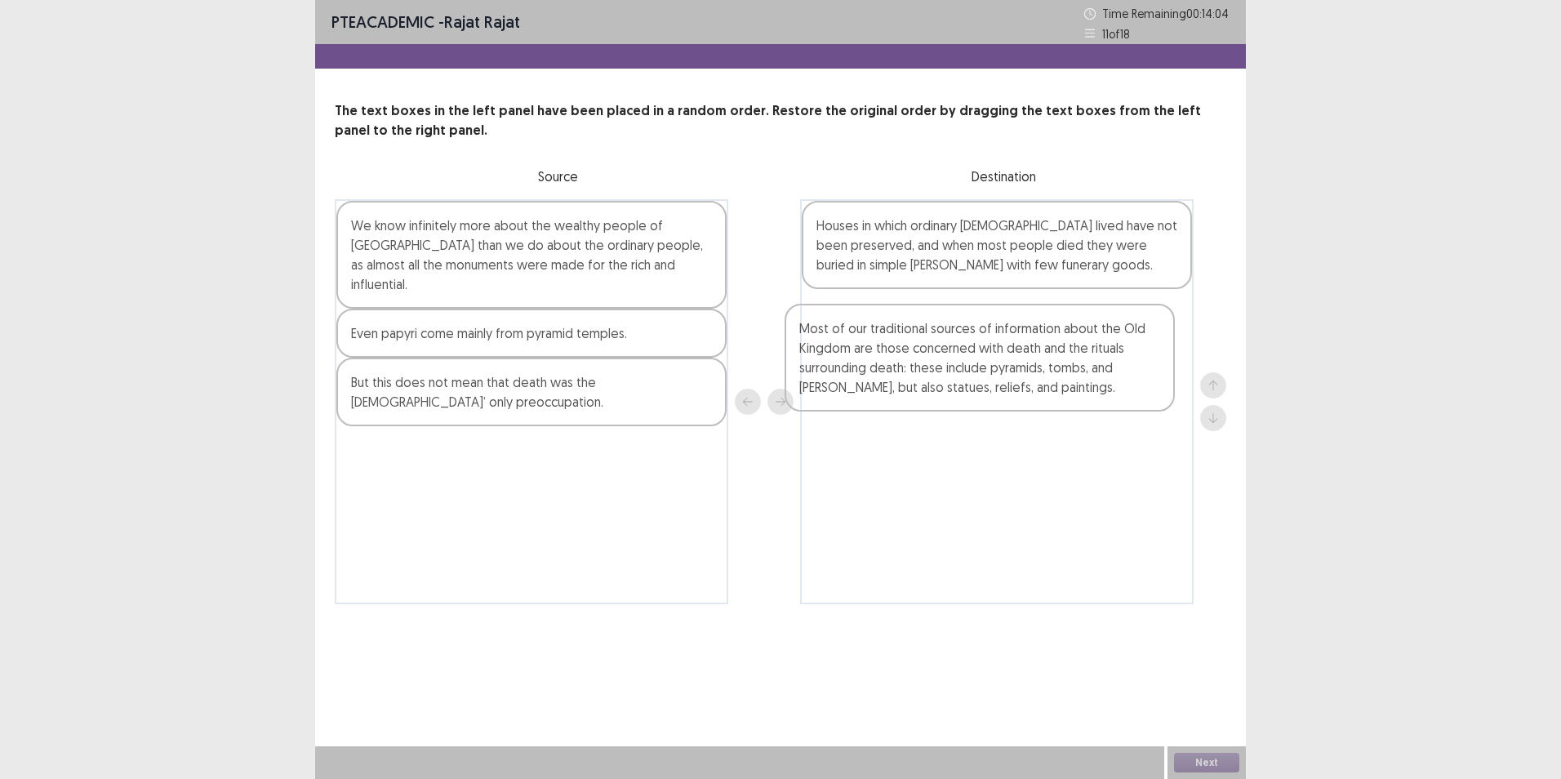
drag, startPoint x: 513, startPoint y: 467, endPoint x: 965, endPoint y: 363, distance: 464.0
click at [965, 363] on div "We know infinitely more about the wealthy people of [GEOGRAPHIC_DATA] than we d…" at bounding box center [780, 401] width 891 height 405
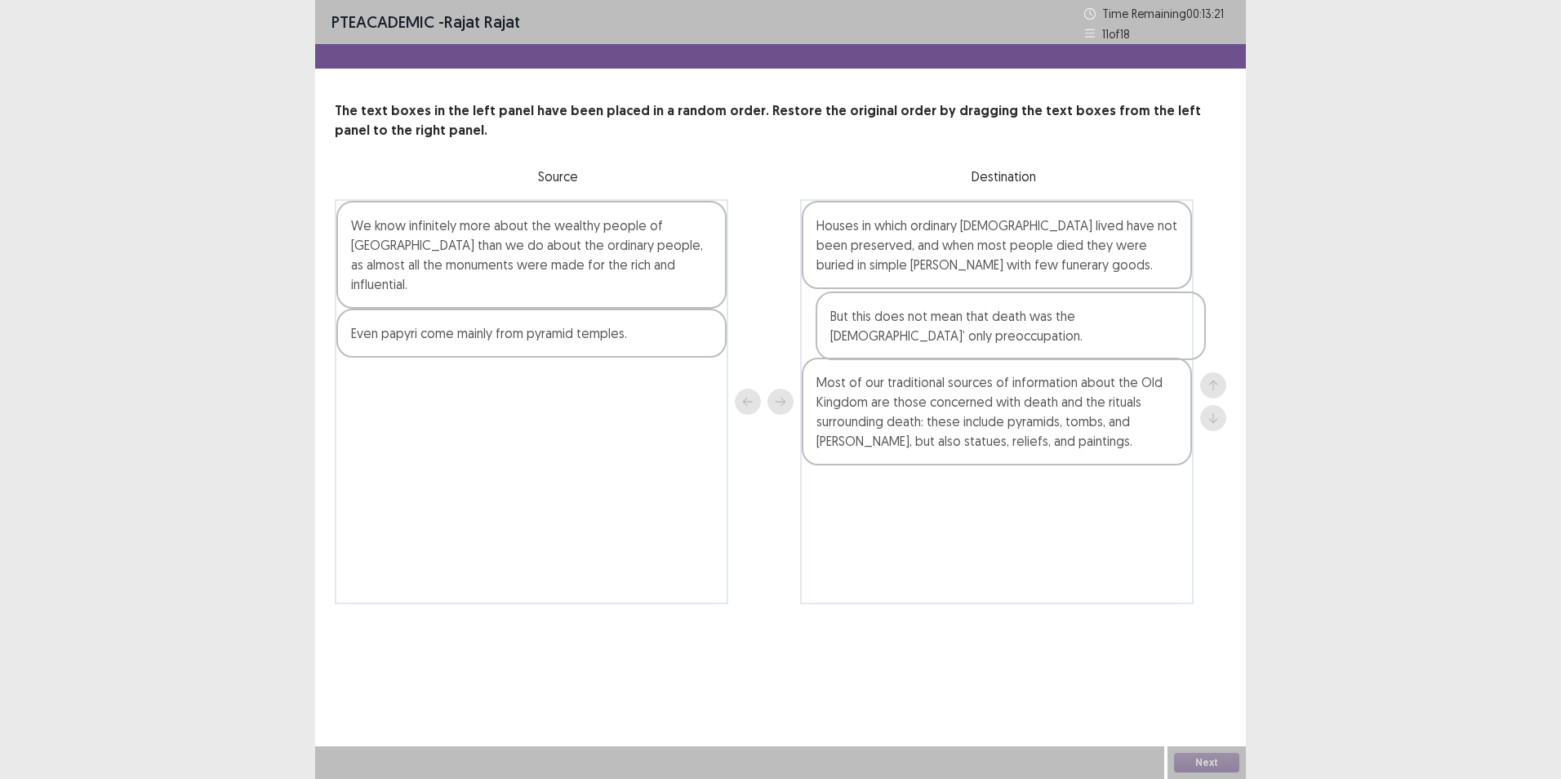
drag, startPoint x: 403, startPoint y: 394, endPoint x: 887, endPoint y: 348, distance: 486.3
click at [887, 348] on div "We know infinitely more about the wealthy people of [GEOGRAPHIC_DATA] than we d…" at bounding box center [780, 401] width 891 height 405
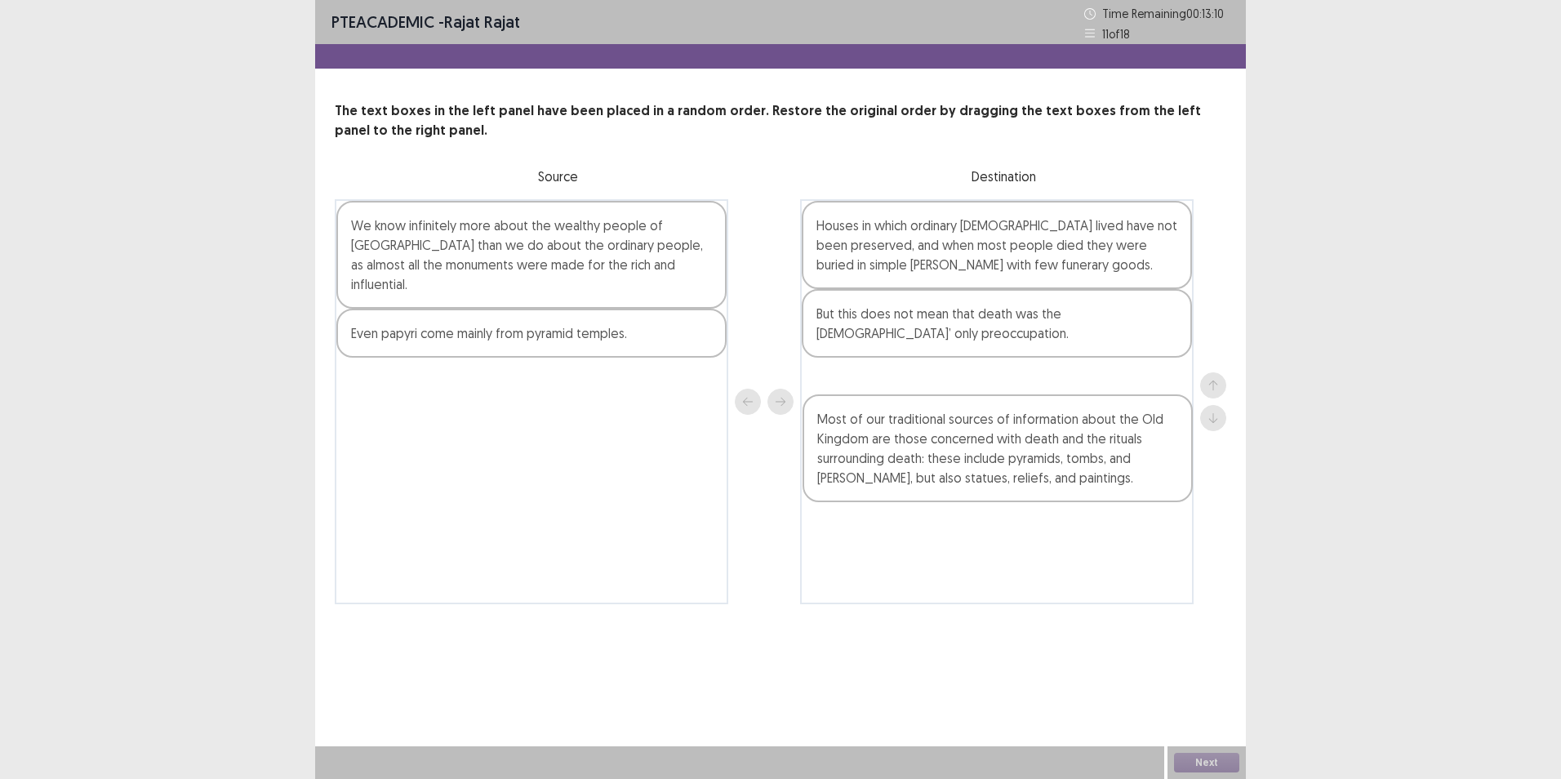
drag, startPoint x: 984, startPoint y: 364, endPoint x: 972, endPoint y: 388, distance: 26.3
click at [977, 395] on div "Houses in which ordinary [DEMOGRAPHIC_DATA] lived have not been preserved, and …" at bounding box center [996, 401] width 393 height 405
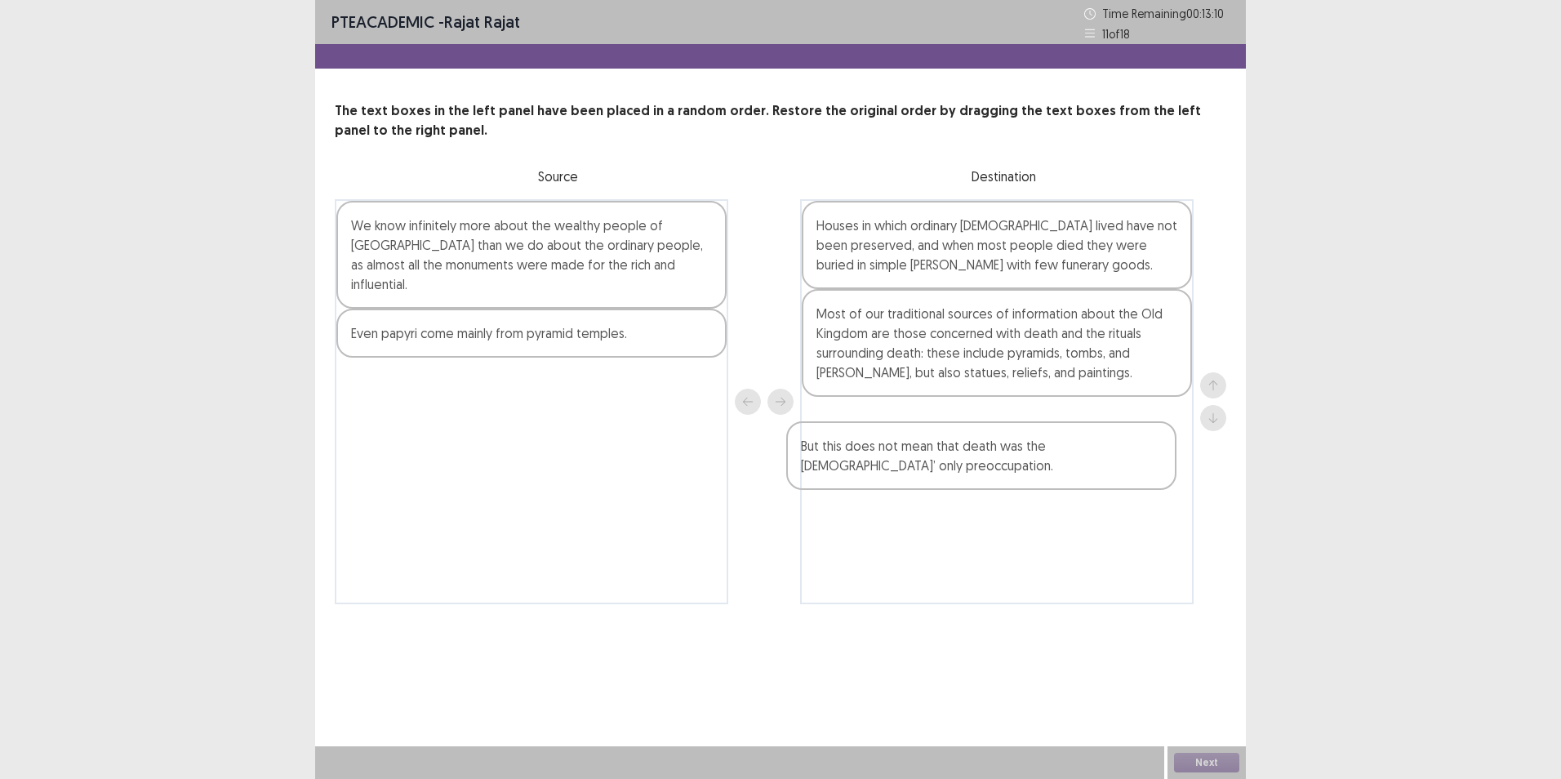
drag, startPoint x: 964, startPoint y: 326, endPoint x: 965, endPoint y: 478, distance: 151.8
click at [952, 486] on div "Houses in which ordinary [DEMOGRAPHIC_DATA] lived have not been preserved, and …" at bounding box center [996, 401] width 393 height 405
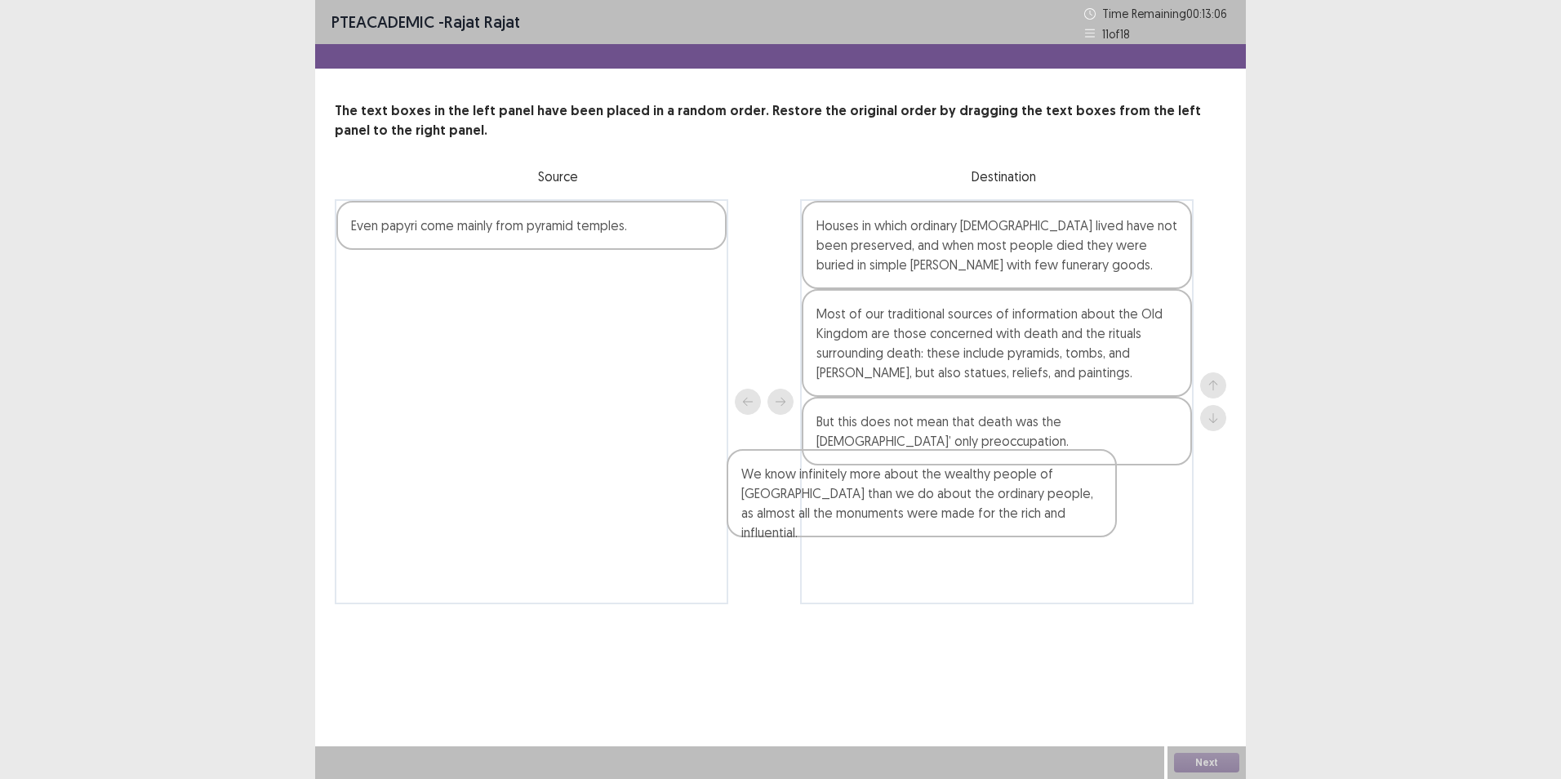
drag, startPoint x: 560, startPoint y: 230, endPoint x: 953, endPoint y: 483, distance: 467.2
click at [953, 483] on div "We know infinitely more about the wealthy people of [GEOGRAPHIC_DATA] than we d…" at bounding box center [780, 401] width 891 height 405
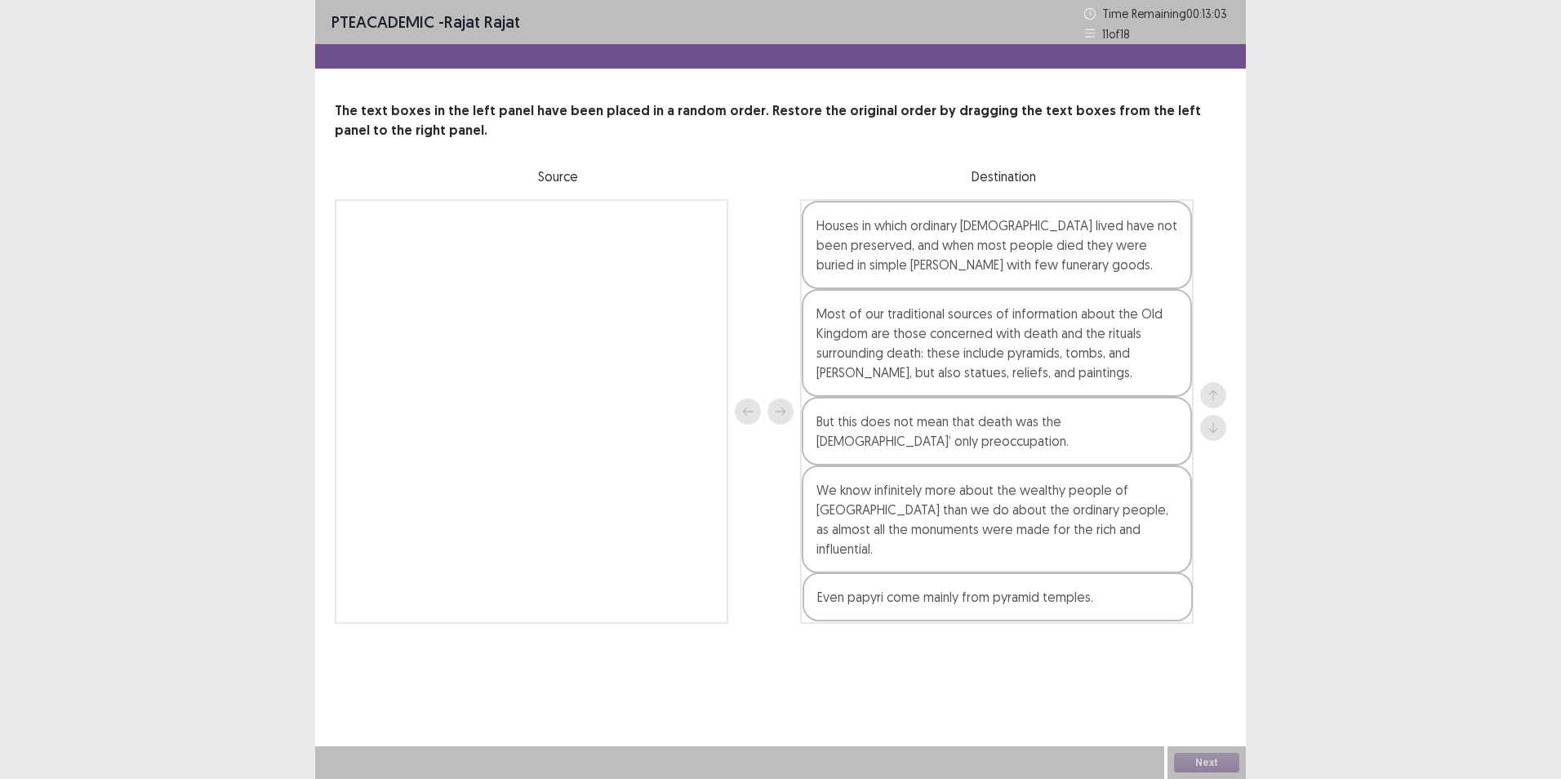
drag, startPoint x: 519, startPoint y: 224, endPoint x: 992, endPoint y: 592, distance: 599.1
click at [990, 598] on div "Even papyri come mainly from pyramid temples. Houses in which ordinary [DEMOGRA…" at bounding box center [780, 411] width 891 height 425
click at [1214, 760] on button "Next" at bounding box center [1206, 763] width 65 height 20
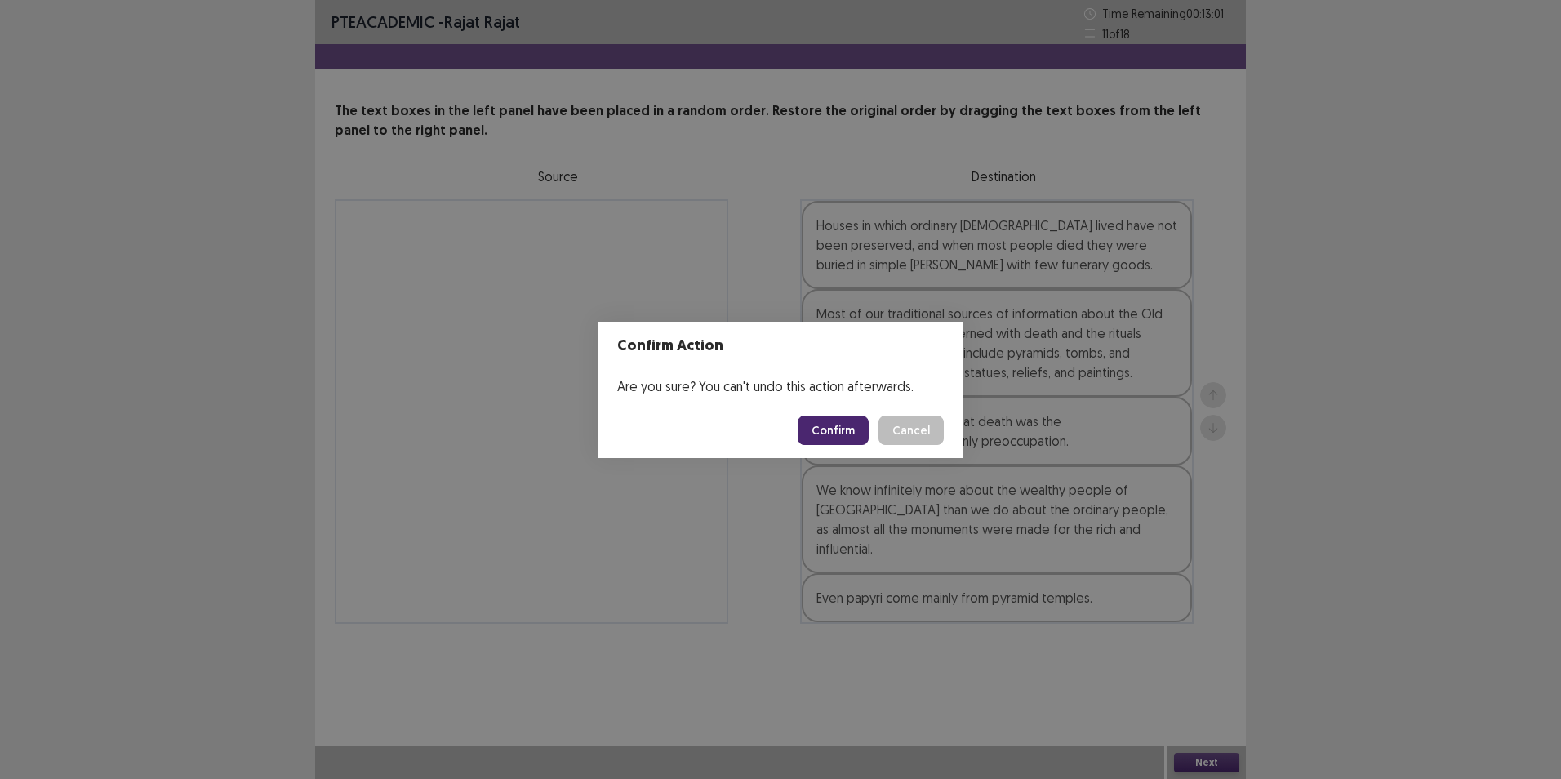
click at [845, 435] on button "Confirm" at bounding box center [833, 430] width 71 height 29
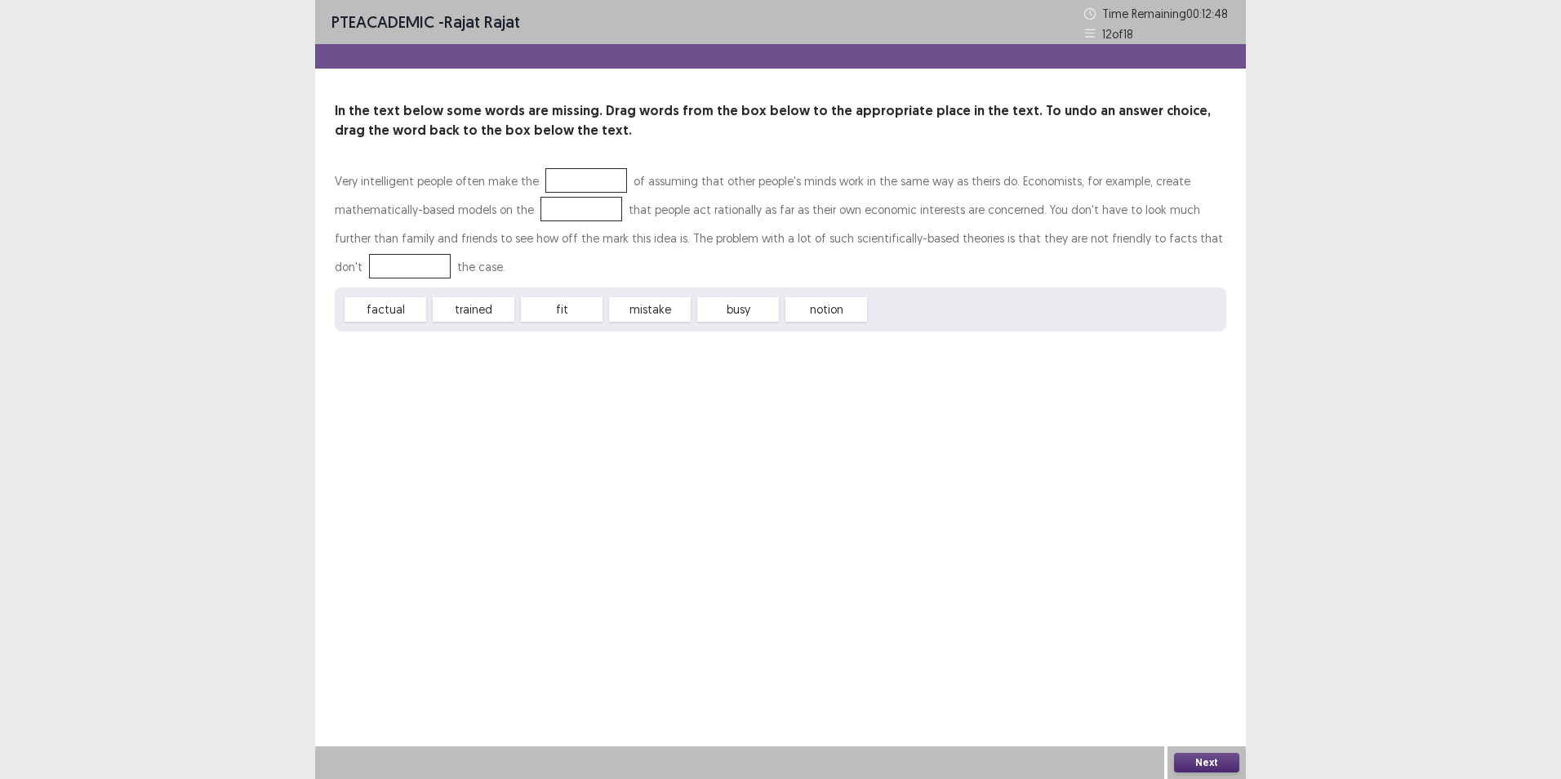
drag, startPoint x: 643, startPoint y: 296, endPoint x: 595, endPoint y: 245, distance: 70.5
click at [595, 236] on div "Very intelligent people often make the of assuming that other people's minds wo…" at bounding box center [780, 249] width 891 height 165
drag, startPoint x: 649, startPoint y: 312, endPoint x: 574, endPoint y: 182, distance: 150.0
drag, startPoint x: 722, startPoint y: 319, endPoint x: 572, endPoint y: 224, distance: 176.9
drag, startPoint x: 383, startPoint y: 302, endPoint x: 1165, endPoint y: 225, distance: 785.8
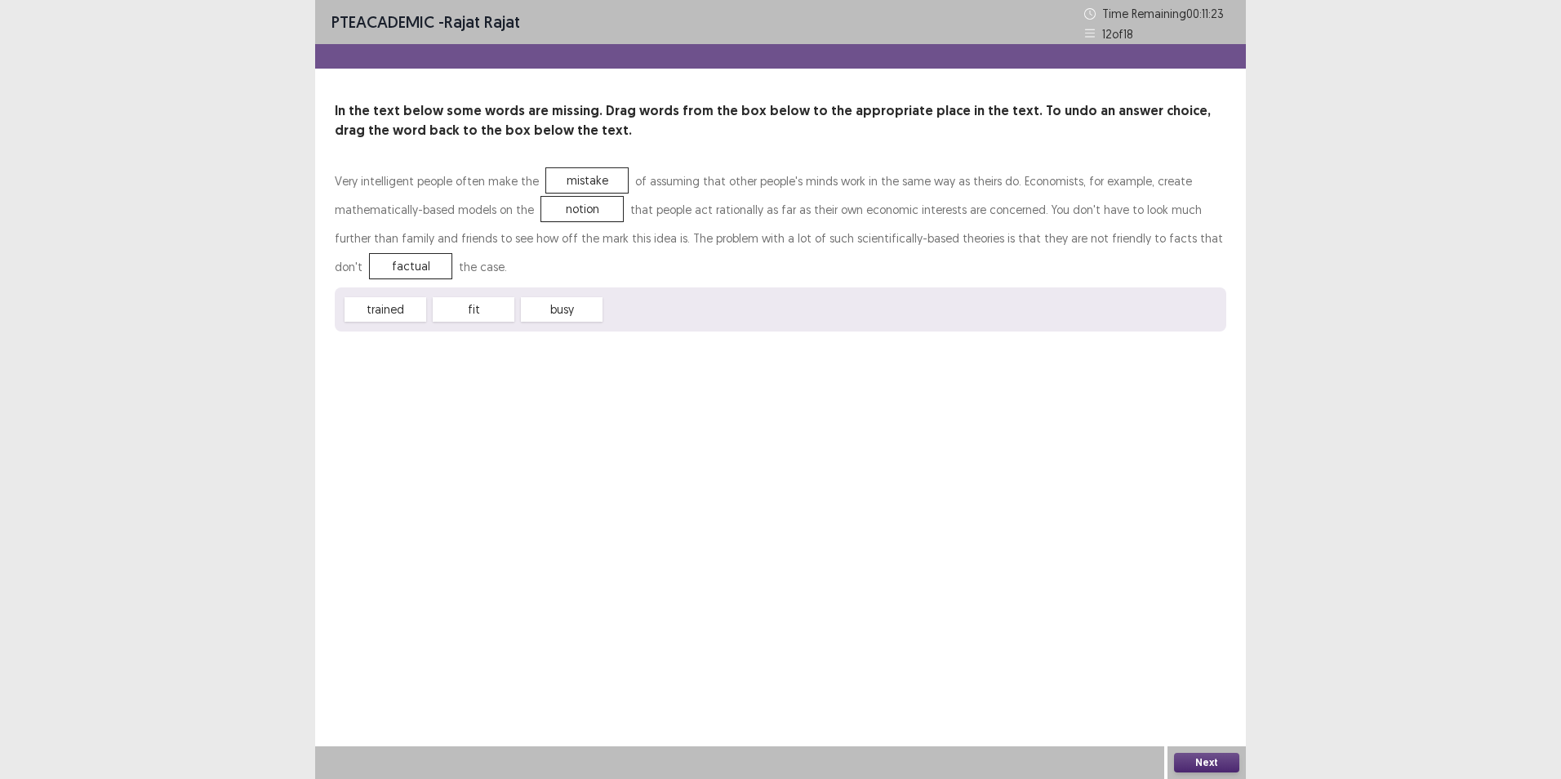
click at [1198, 758] on button "Next" at bounding box center [1206, 763] width 65 height 20
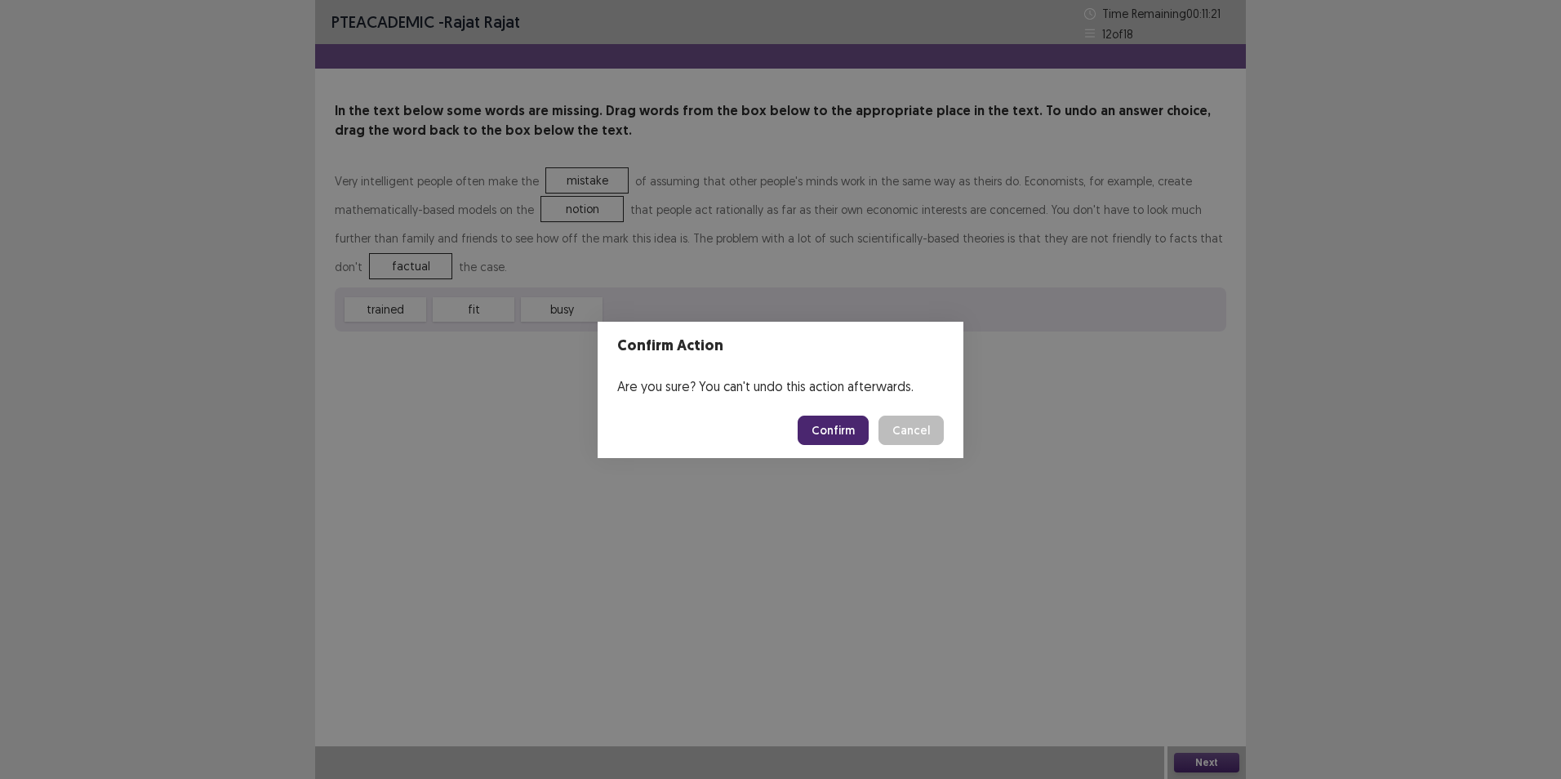
click at [836, 431] on button "Confirm" at bounding box center [833, 430] width 71 height 29
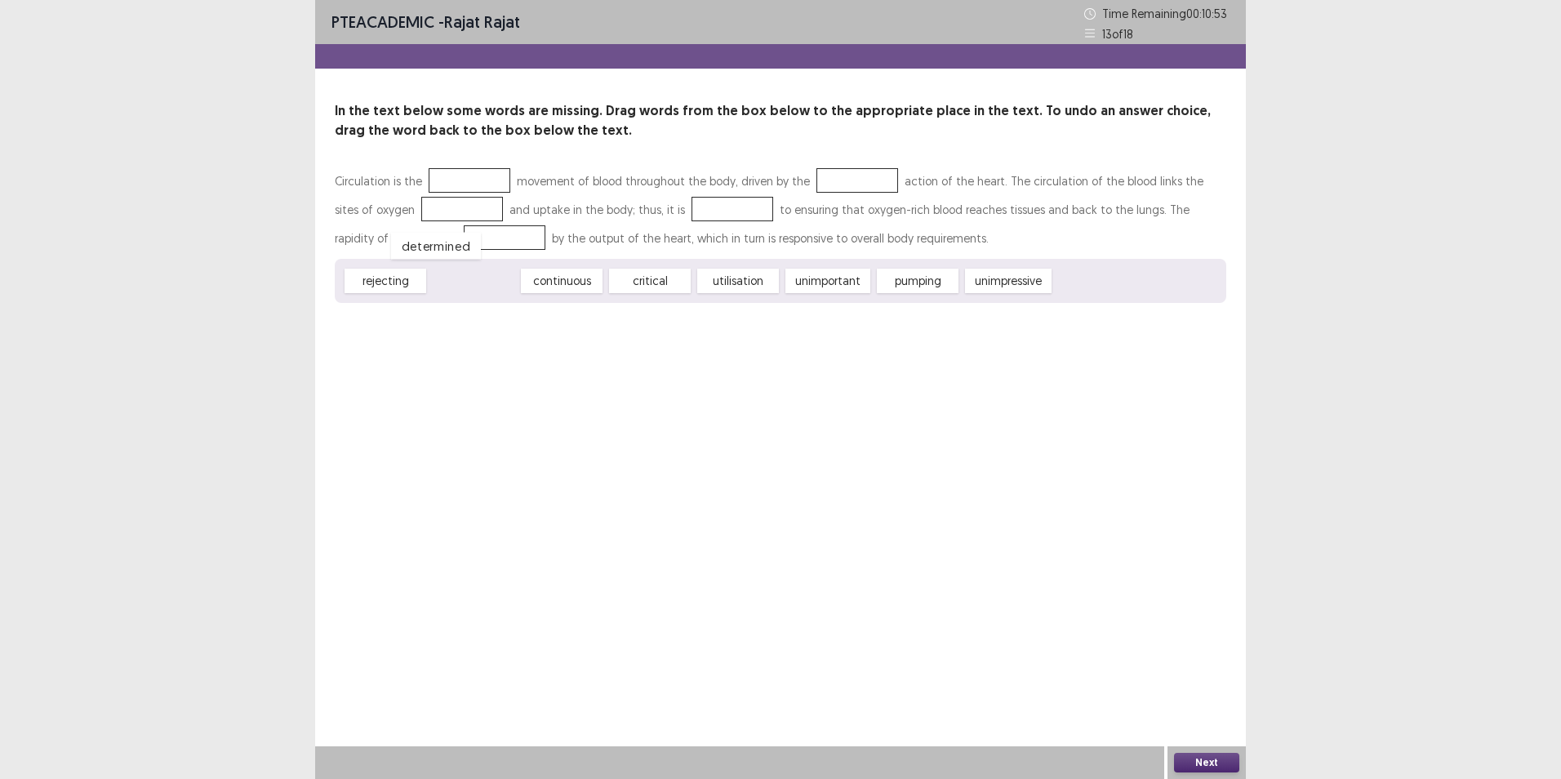
drag, startPoint x: 482, startPoint y: 282, endPoint x: 451, endPoint y: 247, distance: 47.4
click at [467, 278] on div "continuous" at bounding box center [474, 281] width 82 height 24
drag, startPoint x: 478, startPoint y: 286, endPoint x: 460, endPoint y: 185, distance: 102.0
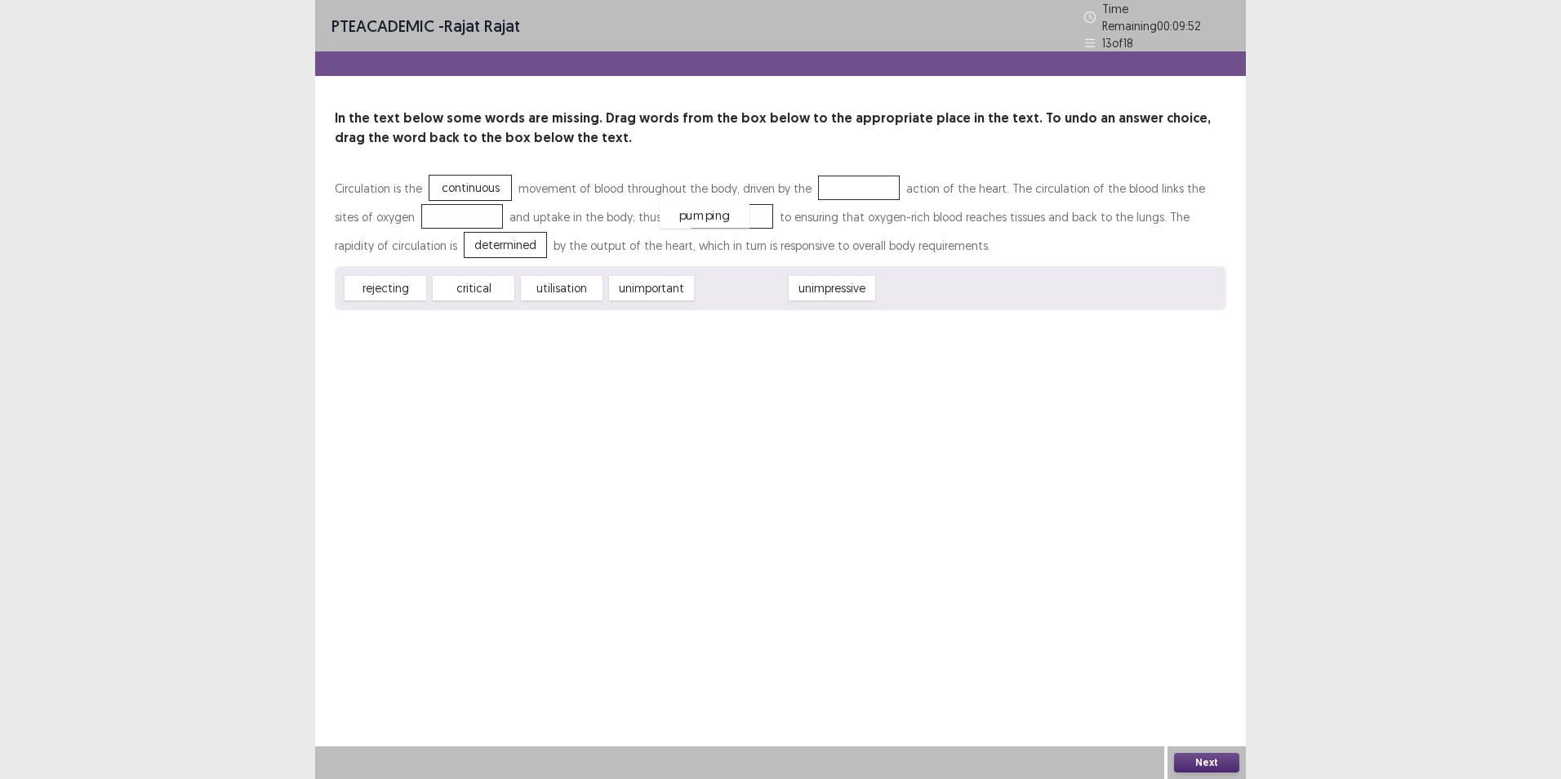
drag, startPoint x: 740, startPoint y: 287, endPoint x: 704, endPoint y: 214, distance: 82.1
drag, startPoint x: 500, startPoint y: 272, endPoint x: 863, endPoint y: 169, distance: 376.8
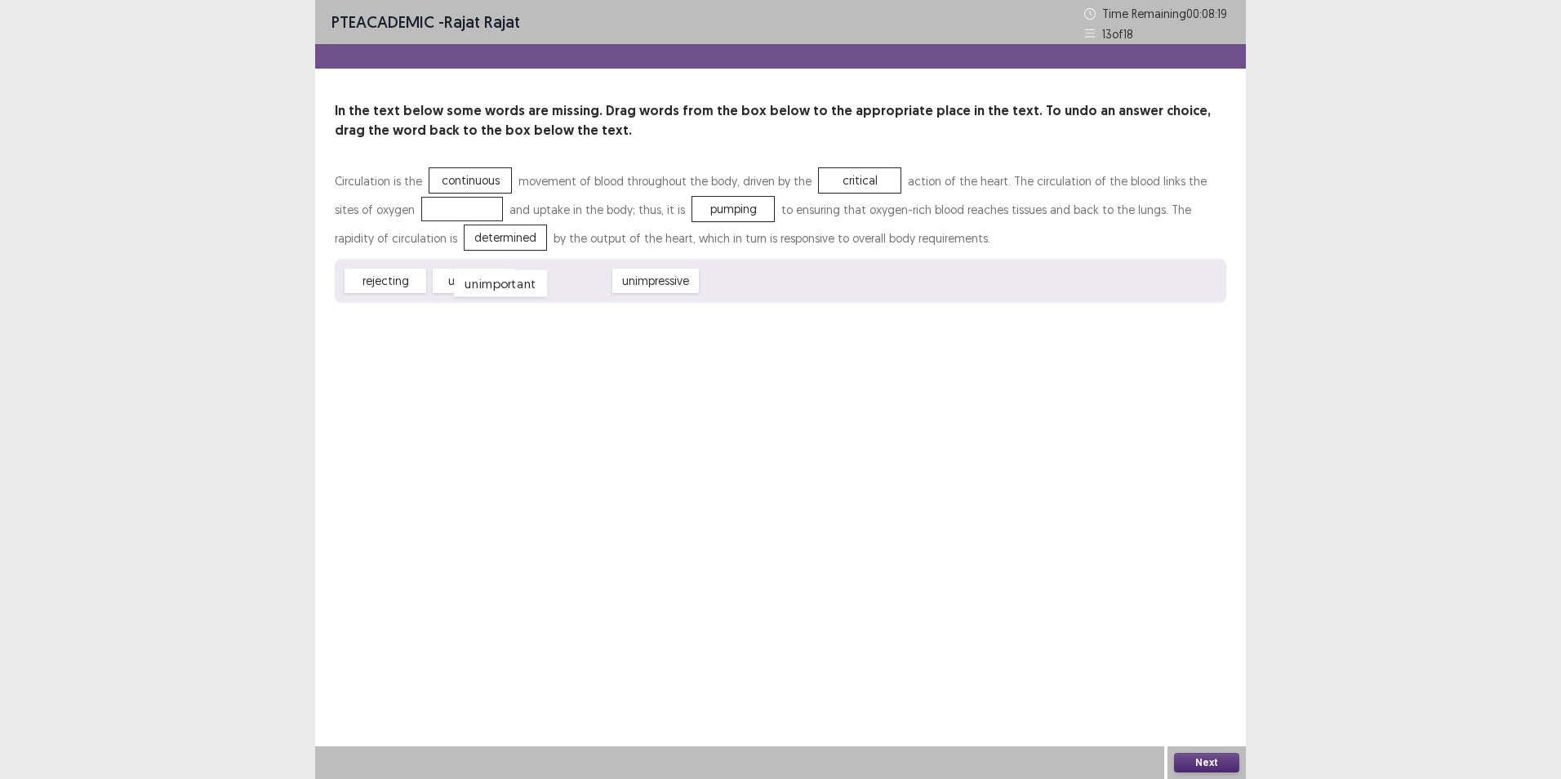
drag, startPoint x: 555, startPoint y: 286, endPoint x: 513, endPoint y: 298, distance: 43.4
click at [511, 297] on div "unimportant" at bounding box center [500, 283] width 93 height 27
drag, startPoint x: 660, startPoint y: 283, endPoint x: 448, endPoint y: 212, distance: 223.0
click at [1201, 761] on button "Next" at bounding box center [1206, 763] width 65 height 20
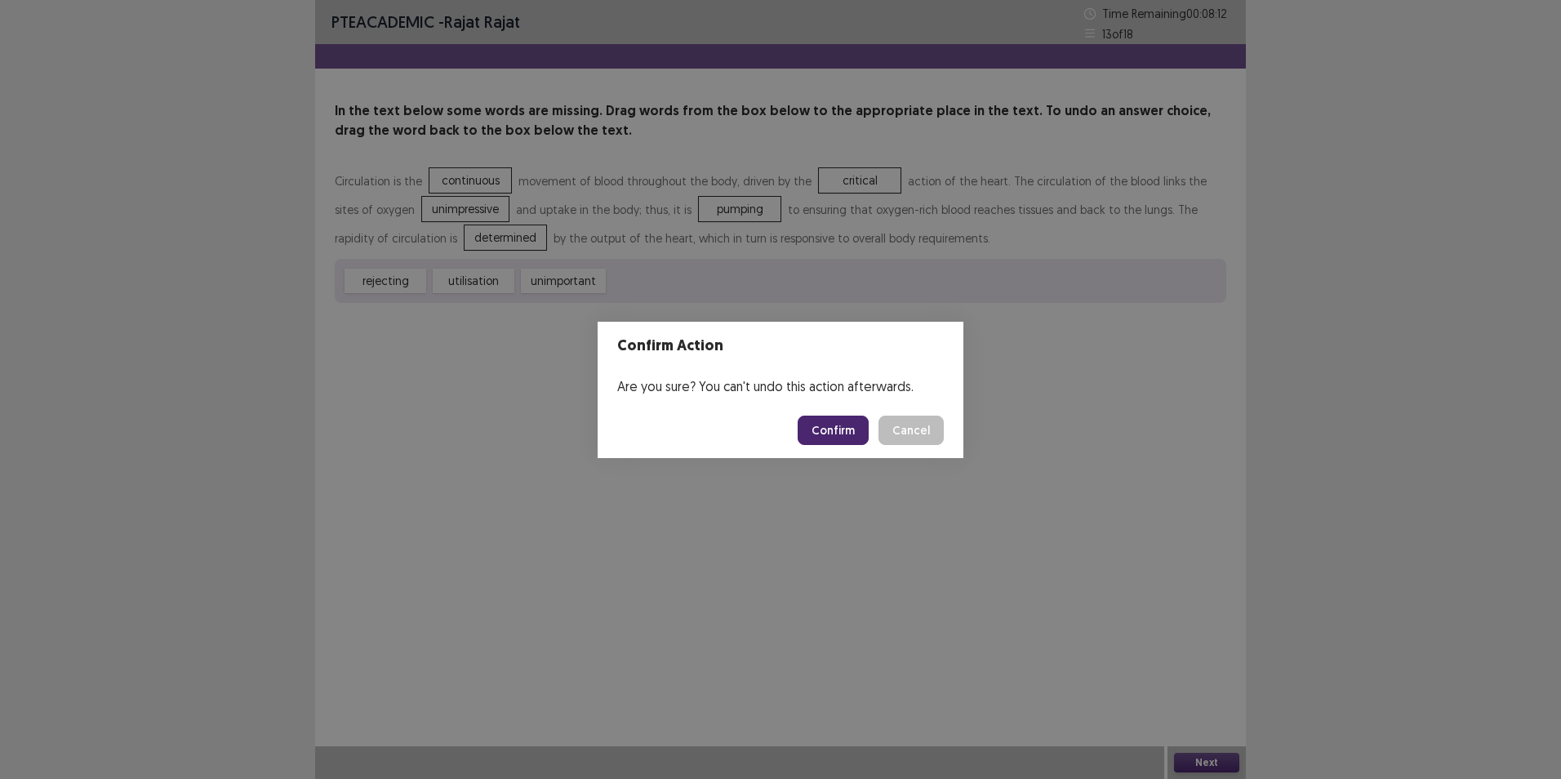
click at [841, 424] on button "Confirm" at bounding box center [833, 430] width 71 height 29
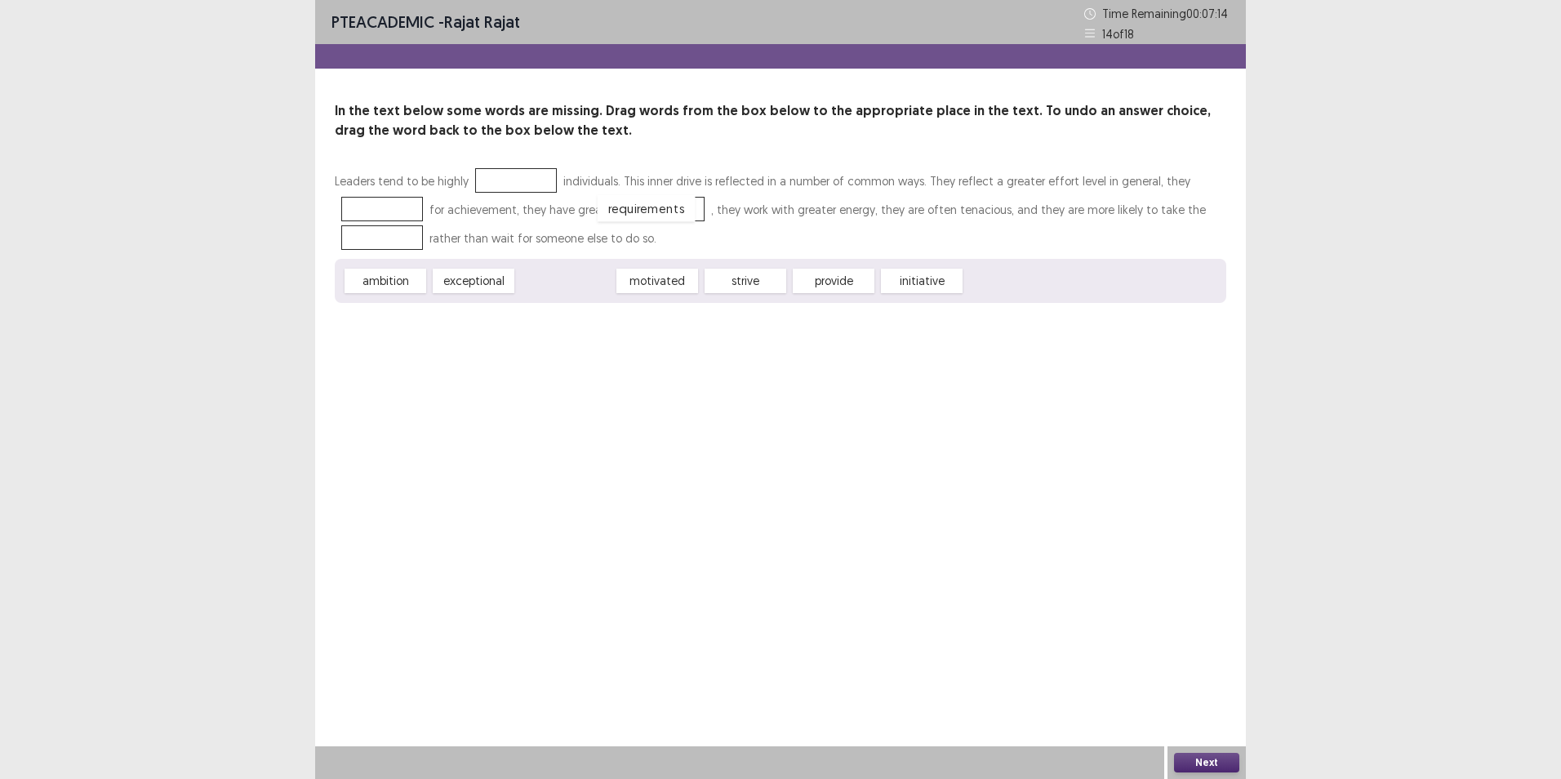
drag, startPoint x: 590, startPoint y: 281, endPoint x: 671, endPoint y: 208, distance: 108.7
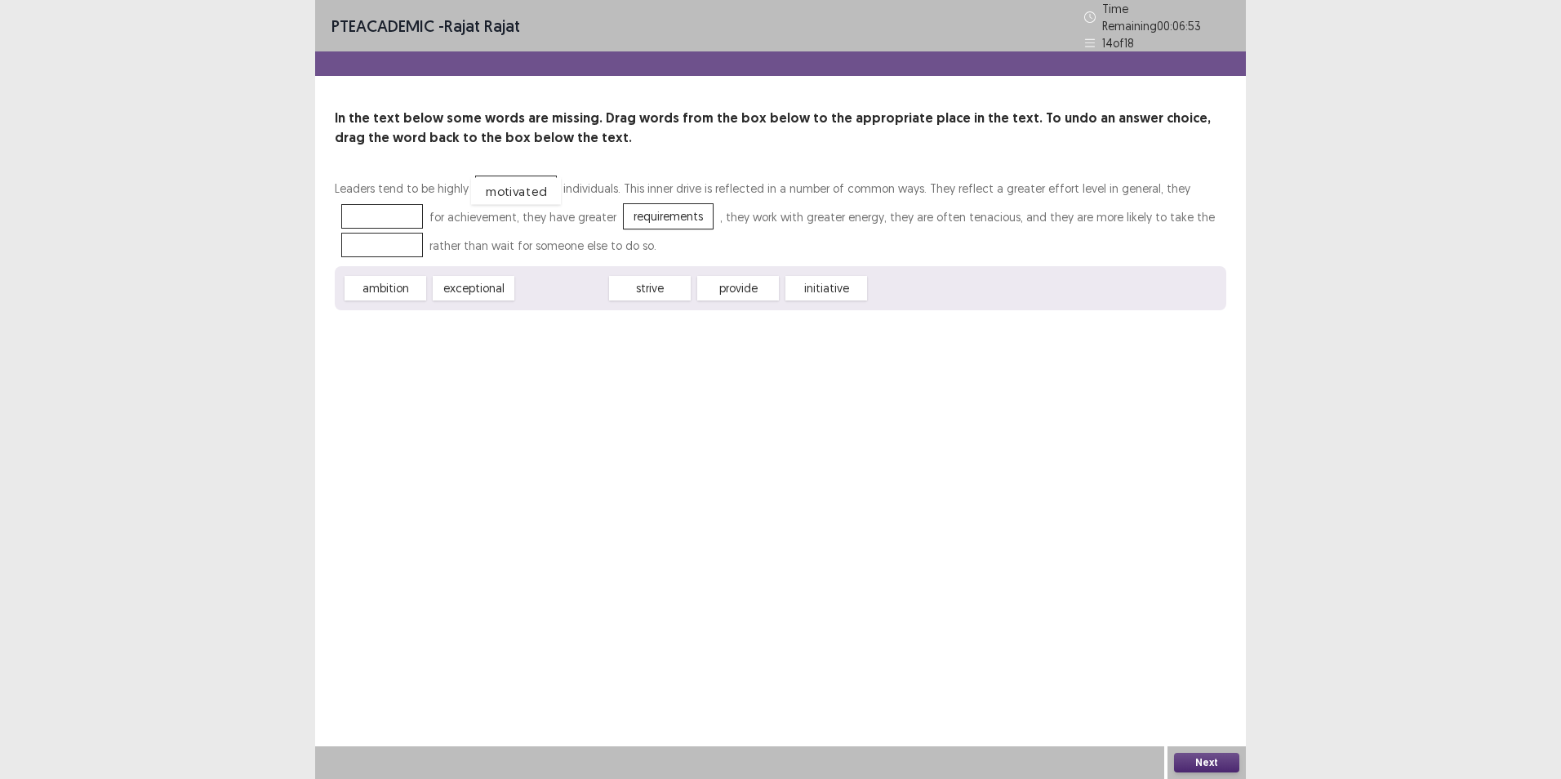
drag, startPoint x: 564, startPoint y: 273, endPoint x: 518, endPoint y: 176, distance: 107.4
drag, startPoint x: 389, startPoint y: 279, endPoint x: 396, endPoint y: 213, distance: 66.4
drag, startPoint x: 487, startPoint y: 282, endPoint x: 400, endPoint y: 238, distance: 97.1
click at [1204, 768] on button "Next" at bounding box center [1206, 763] width 65 height 20
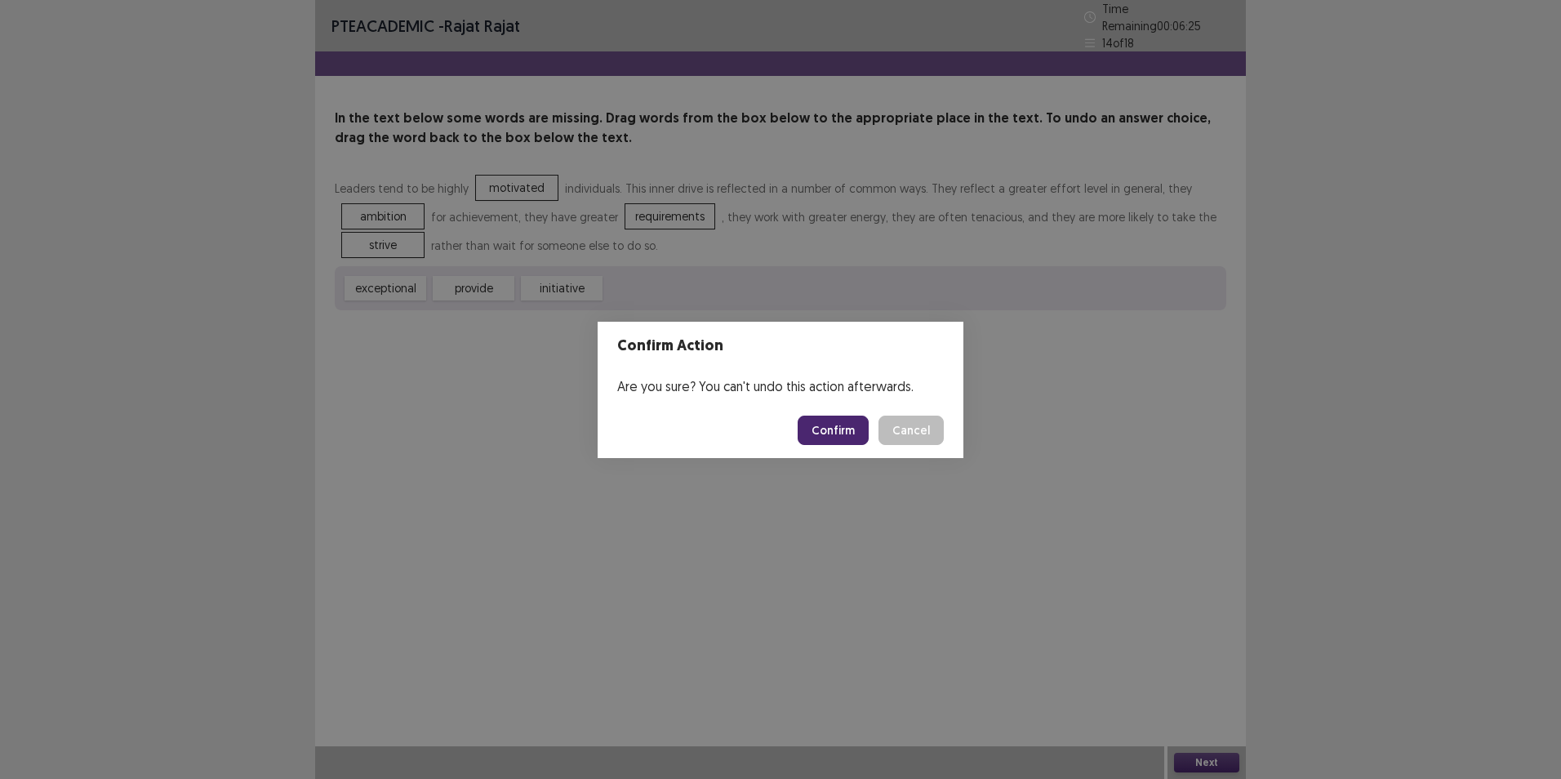
click at [840, 429] on button "Confirm" at bounding box center [833, 430] width 71 height 29
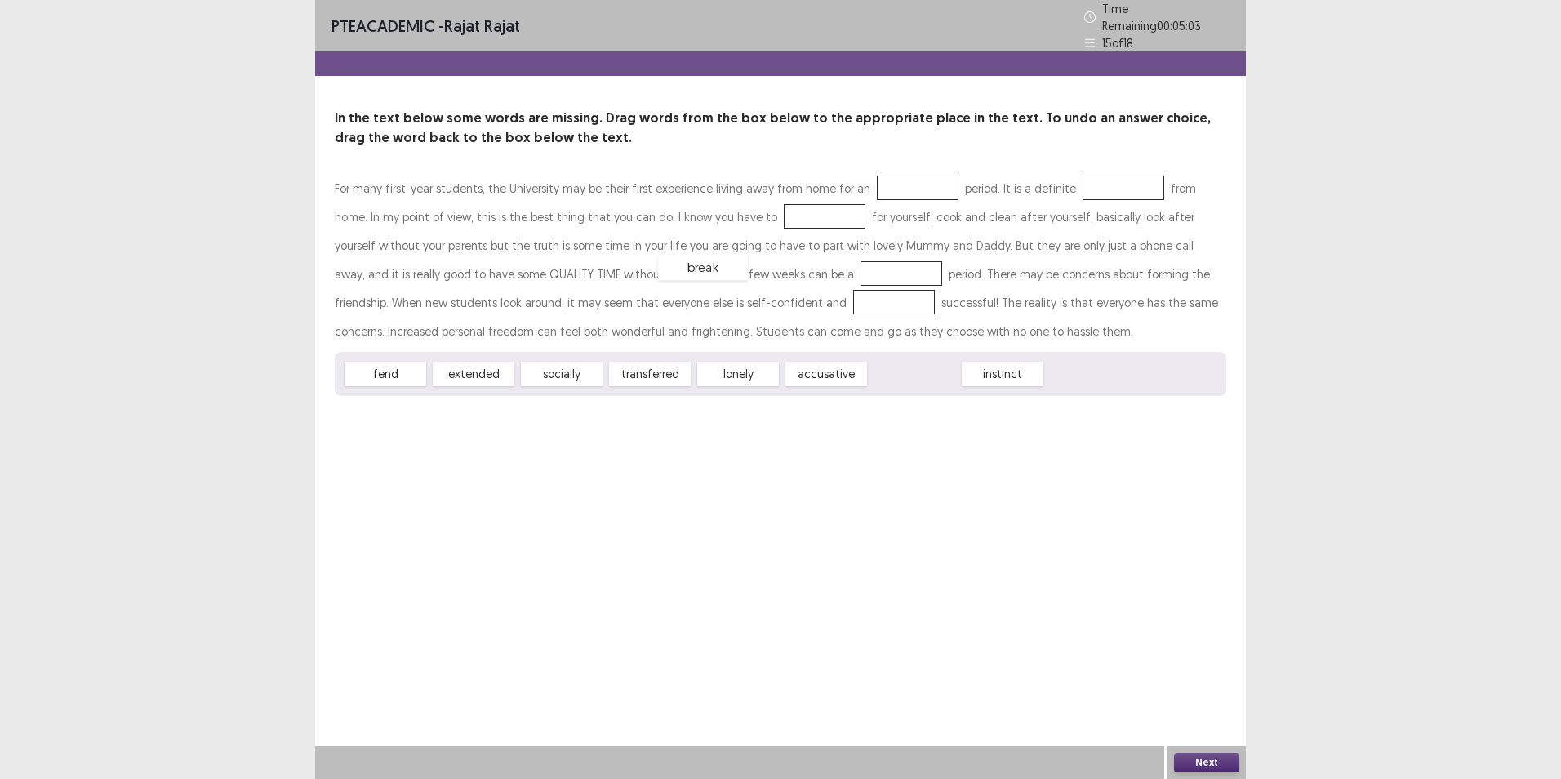
drag, startPoint x: 936, startPoint y: 376, endPoint x: 724, endPoint y: 269, distance: 236.9
drag, startPoint x: 847, startPoint y: 371, endPoint x: 780, endPoint y: 211, distance: 173.1
drag, startPoint x: 454, startPoint y: 364, endPoint x: 664, endPoint y: 294, distance: 221.2
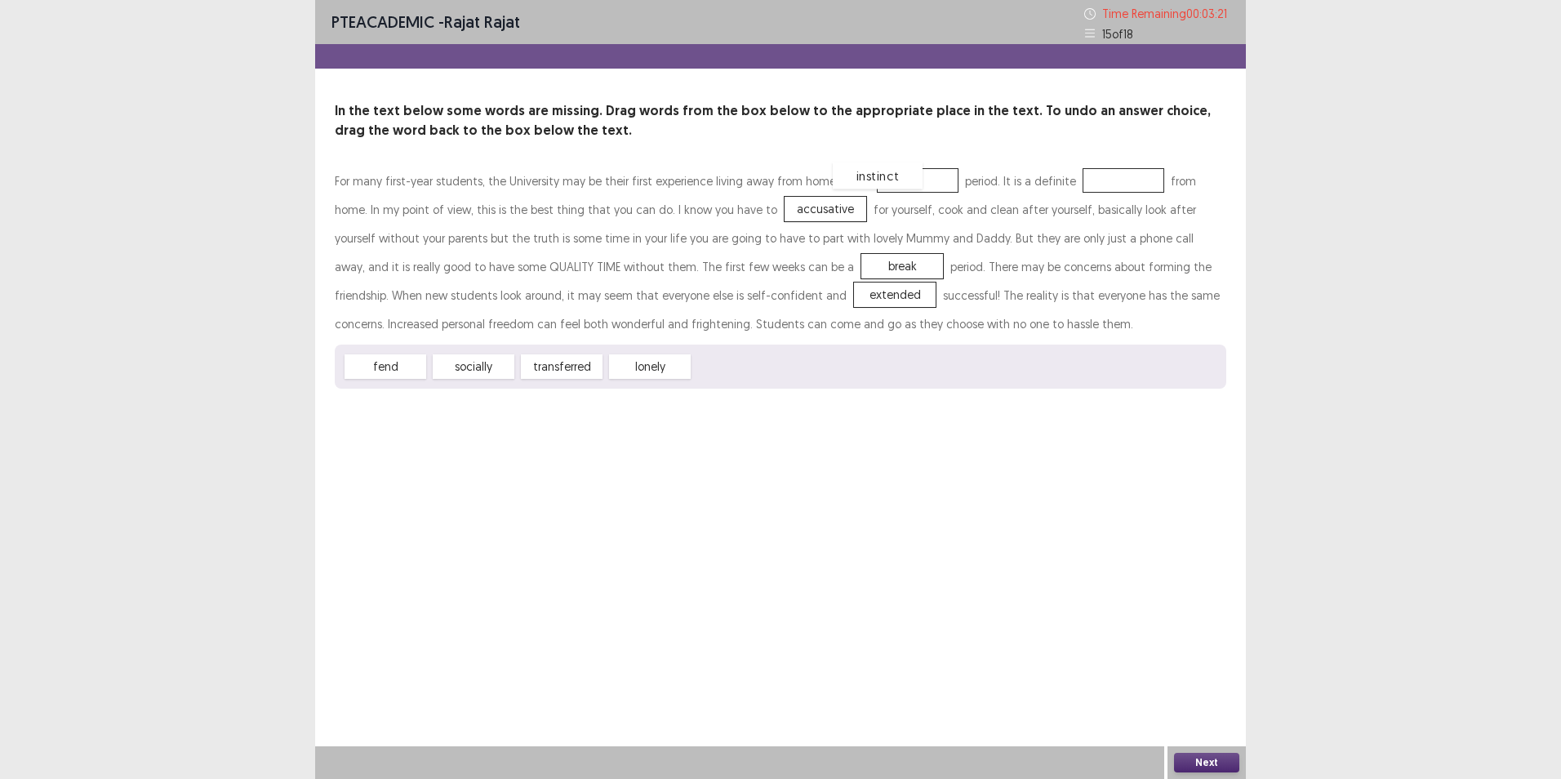
drag, startPoint x: 722, startPoint y: 363, endPoint x: 861, endPoint y: 172, distance: 236.6
drag, startPoint x: 570, startPoint y: 367, endPoint x: 1108, endPoint y: 178, distance: 570.3
click at [1198, 761] on button "Next" at bounding box center [1206, 763] width 65 height 20
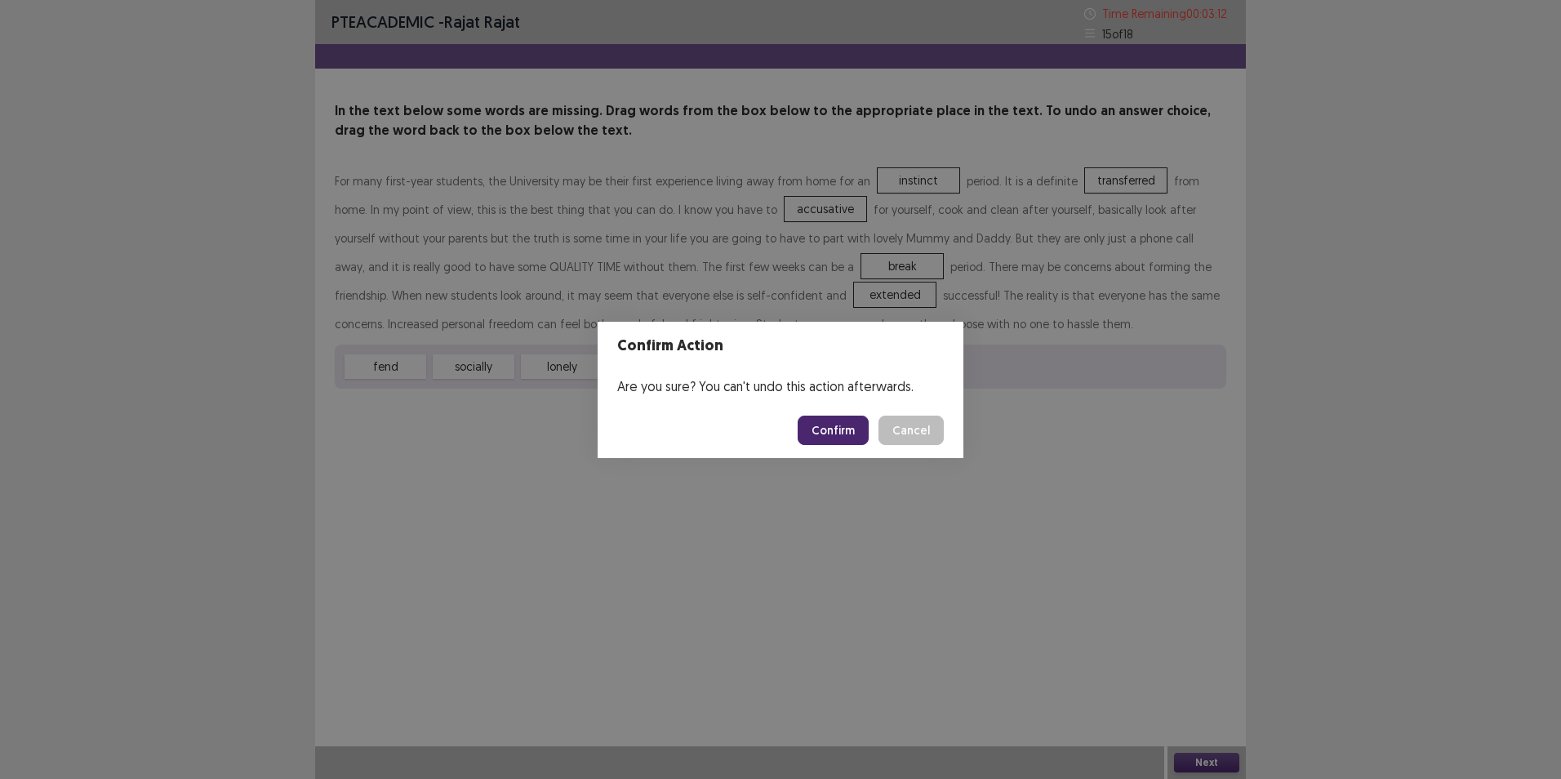
click at [831, 432] on button "Confirm" at bounding box center [833, 430] width 71 height 29
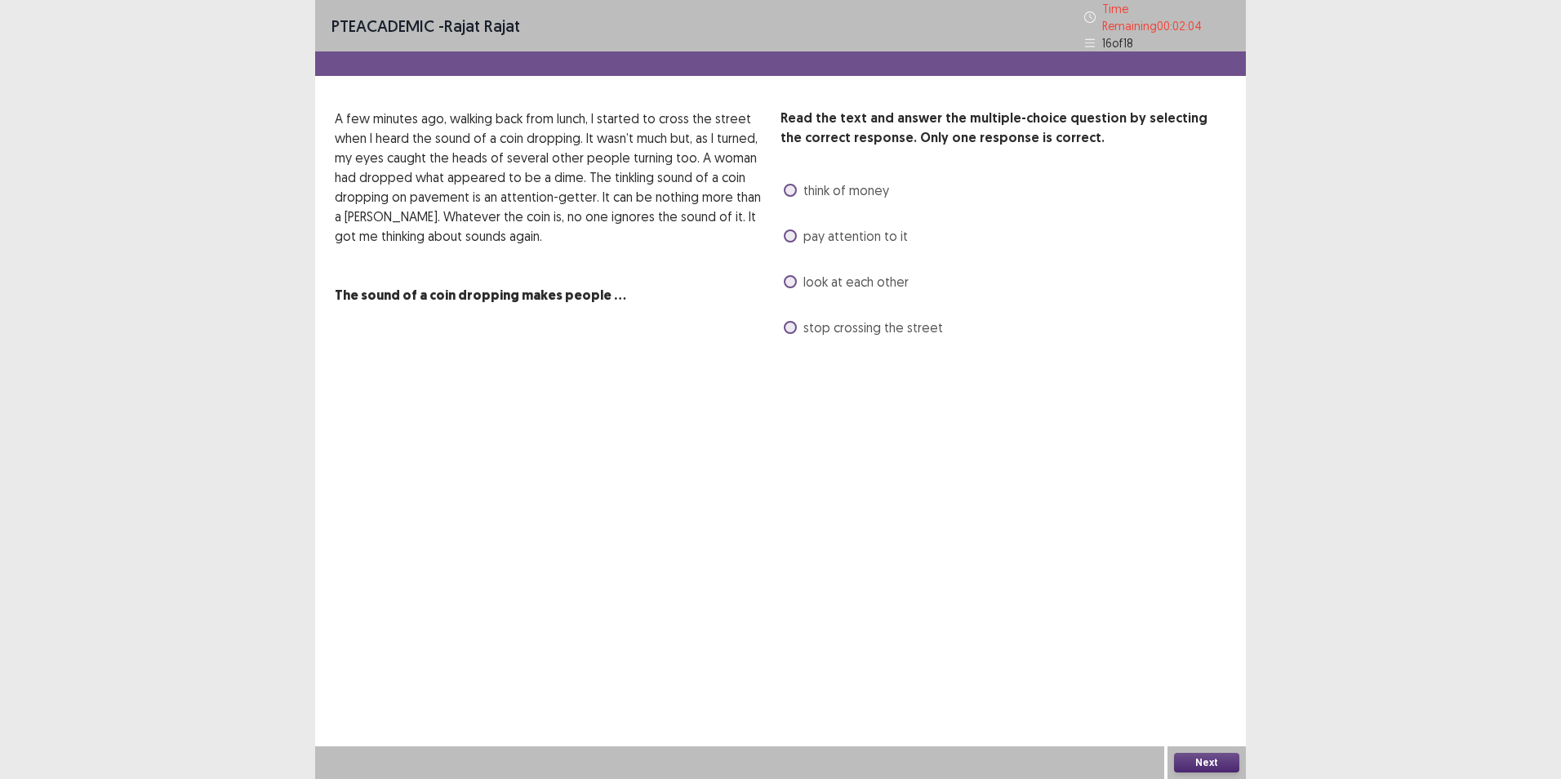
click at [794, 272] on label "look at each other" at bounding box center [846, 282] width 125 height 20
click at [1225, 763] on button "Next" at bounding box center [1206, 763] width 65 height 20
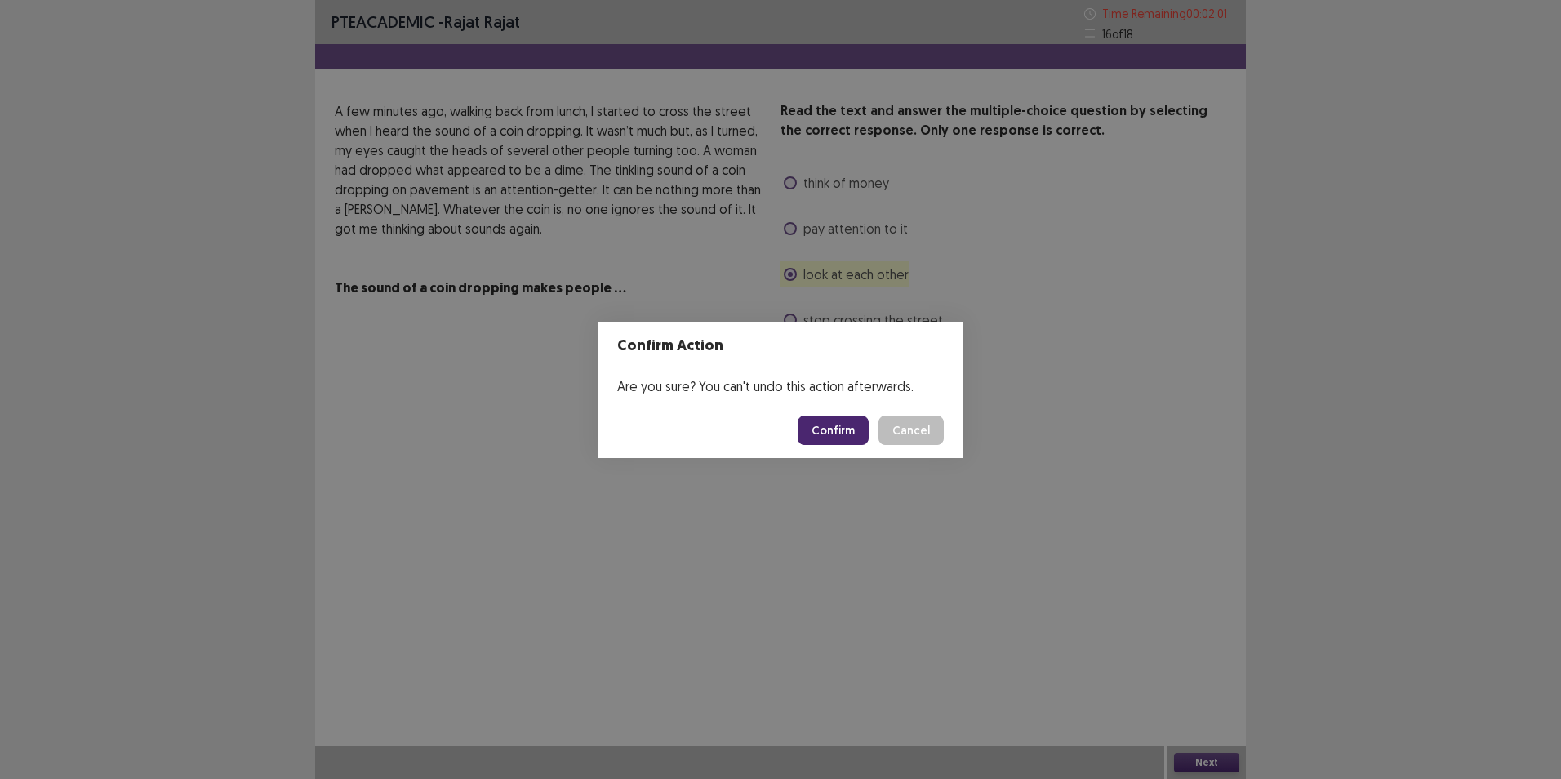
click at [835, 426] on button "Confirm" at bounding box center [833, 430] width 71 height 29
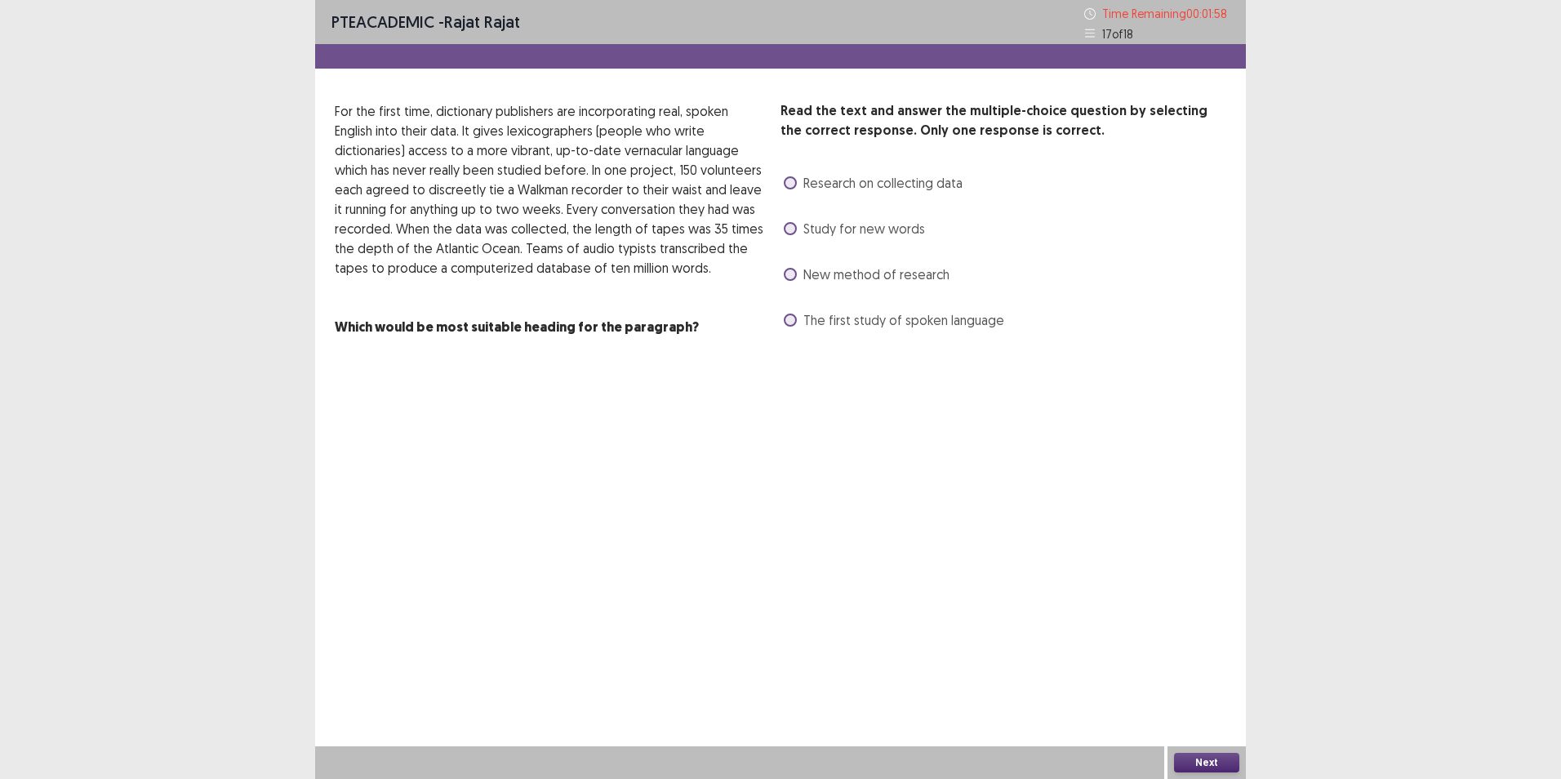
click at [796, 190] on label "Research on collecting data" at bounding box center [873, 183] width 179 height 20
click at [1199, 758] on button "Next" at bounding box center [1206, 763] width 65 height 20
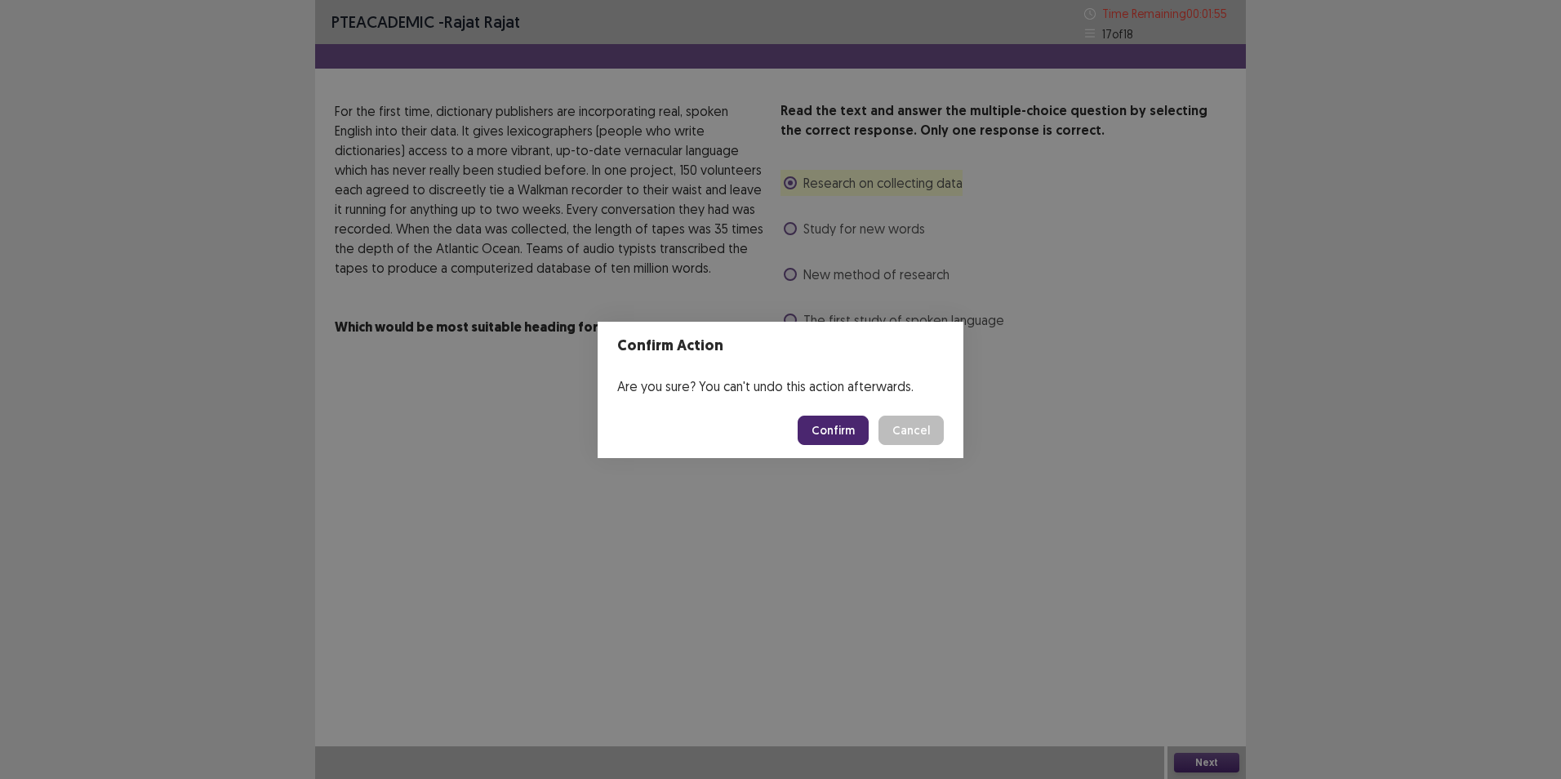
click at [850, 424] on button "Confirm" at bounding box center [833, 430] width 71 height 29
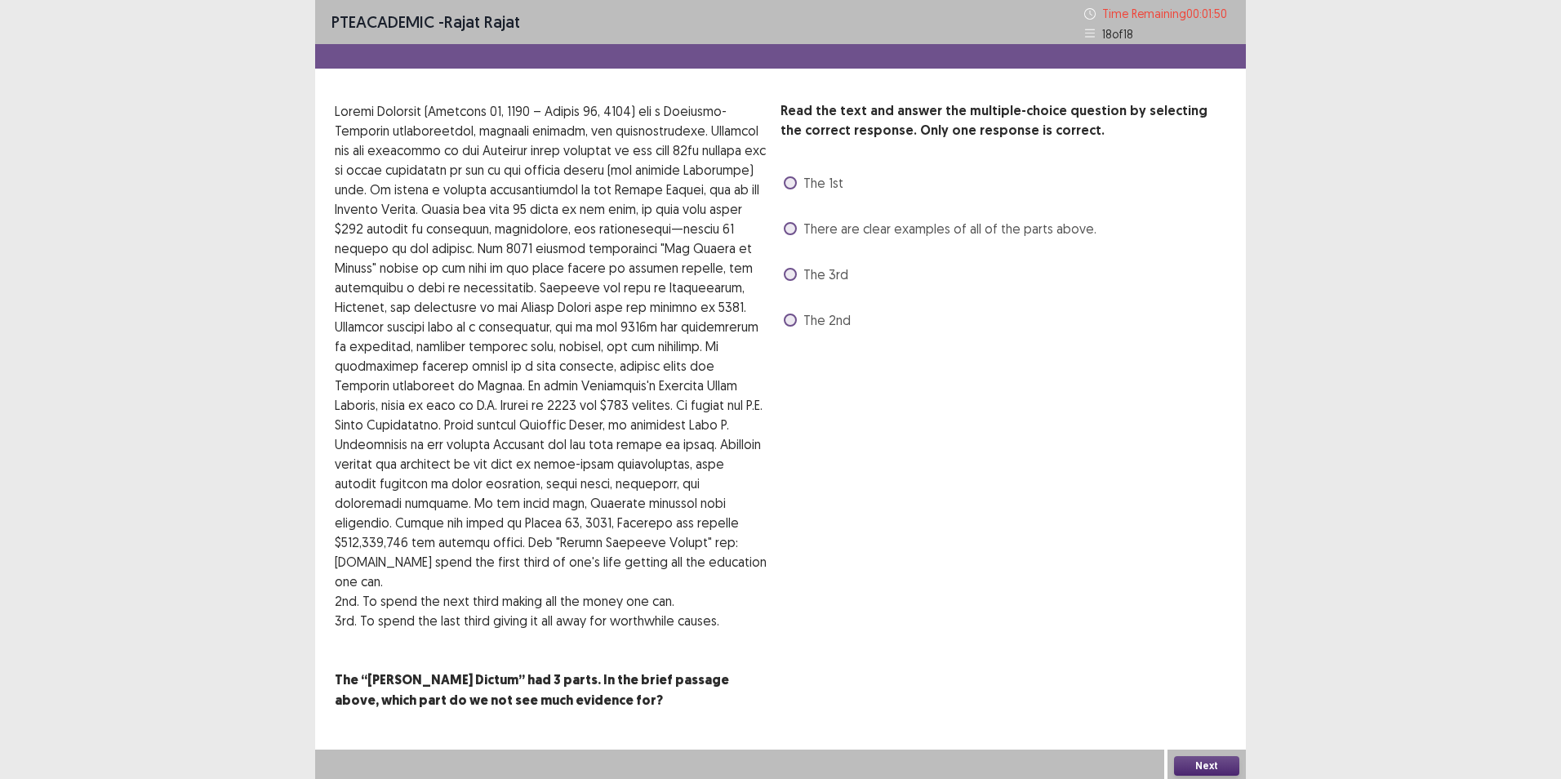
click at [791, 231] on span at bounding box center [790, 228] width 13 height 13
click at [1209, 759] on button "Next" at bounding box center [1206, 766] width 65 height 20
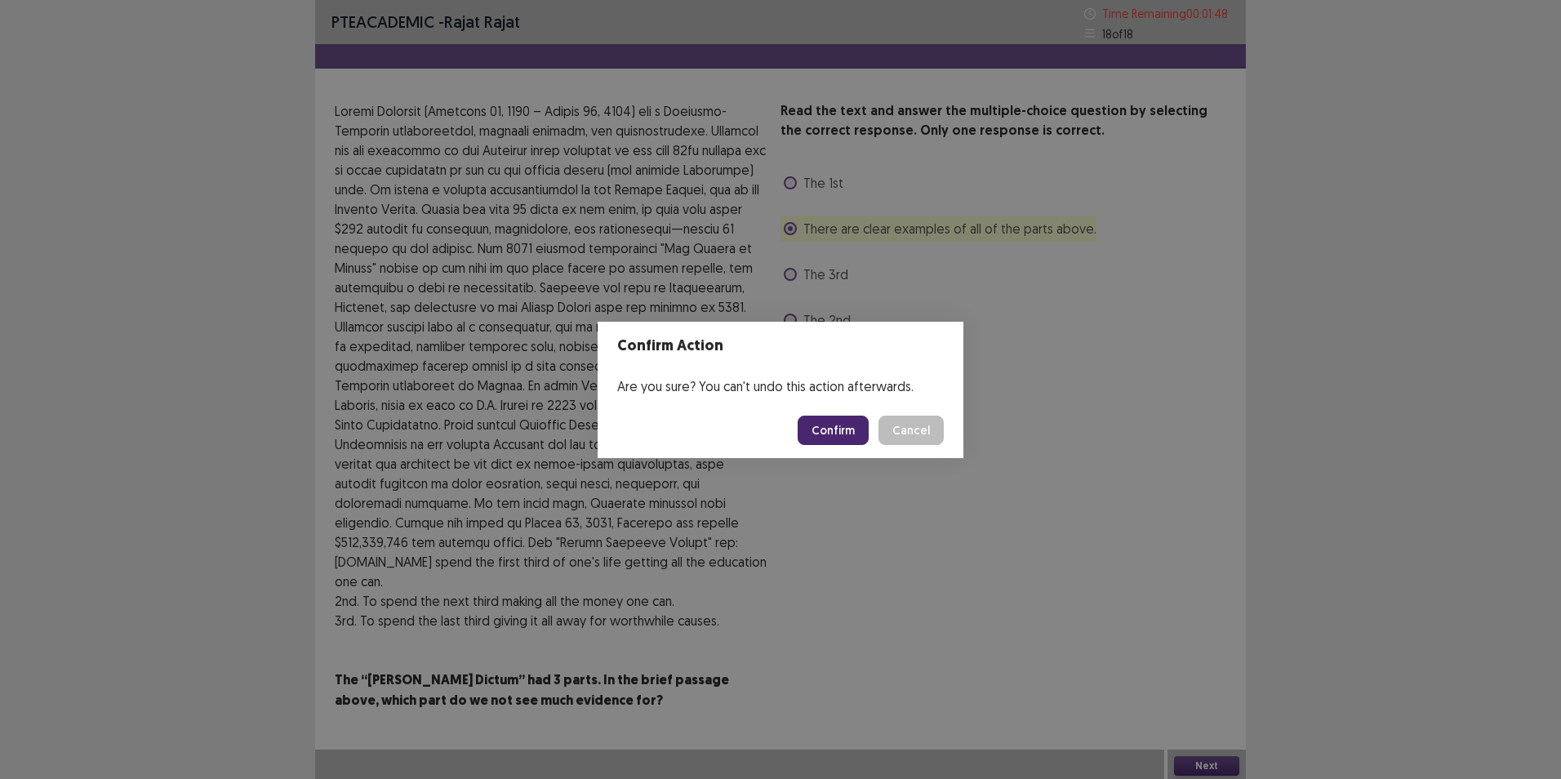
click at [837, 424] on button "Confirm" at bounding box center [833, 430] width 71 height 29
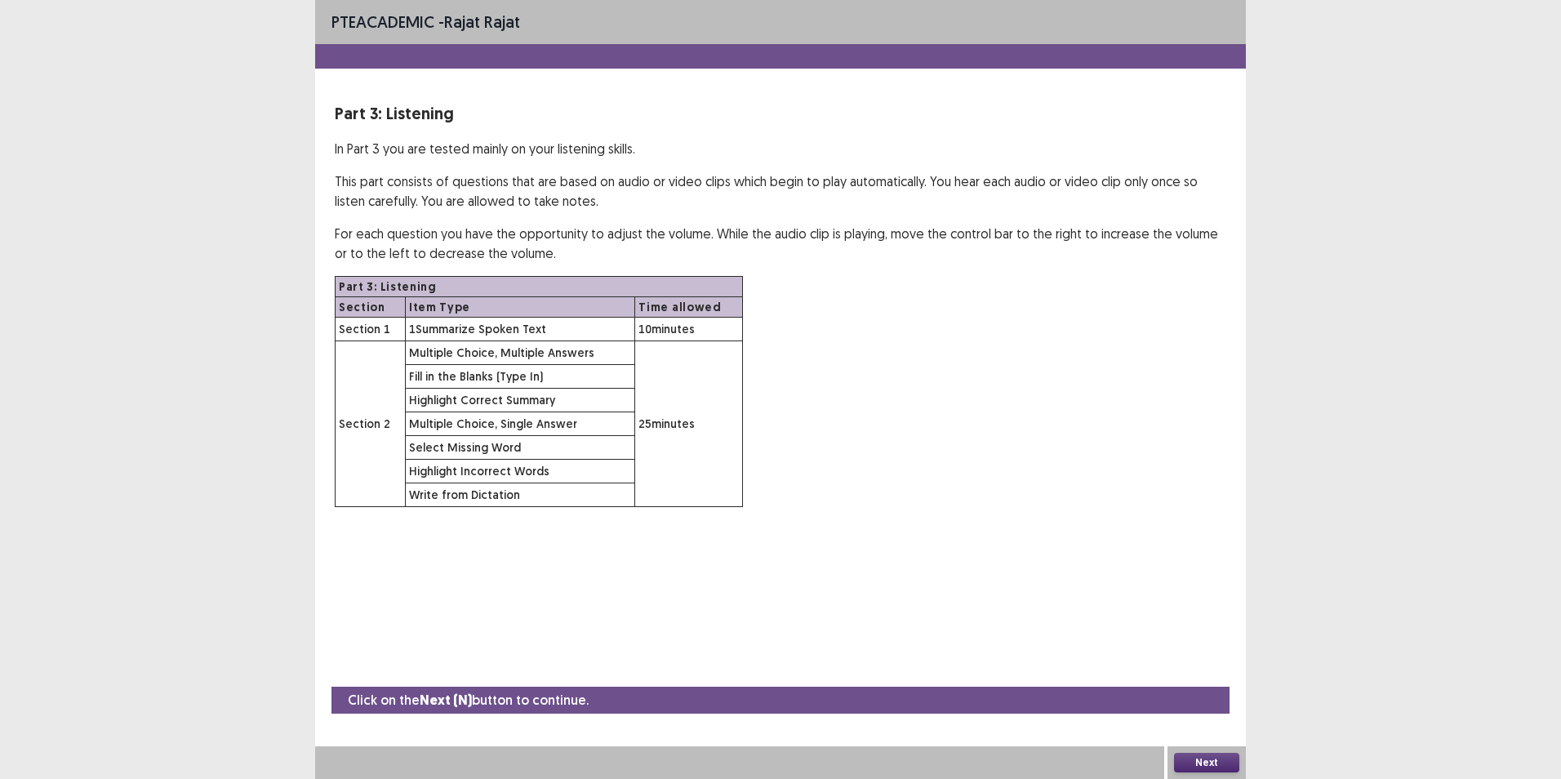
click at [1211, 760] on button "Next" at bounding box center [1206, 763] width 65 height 20
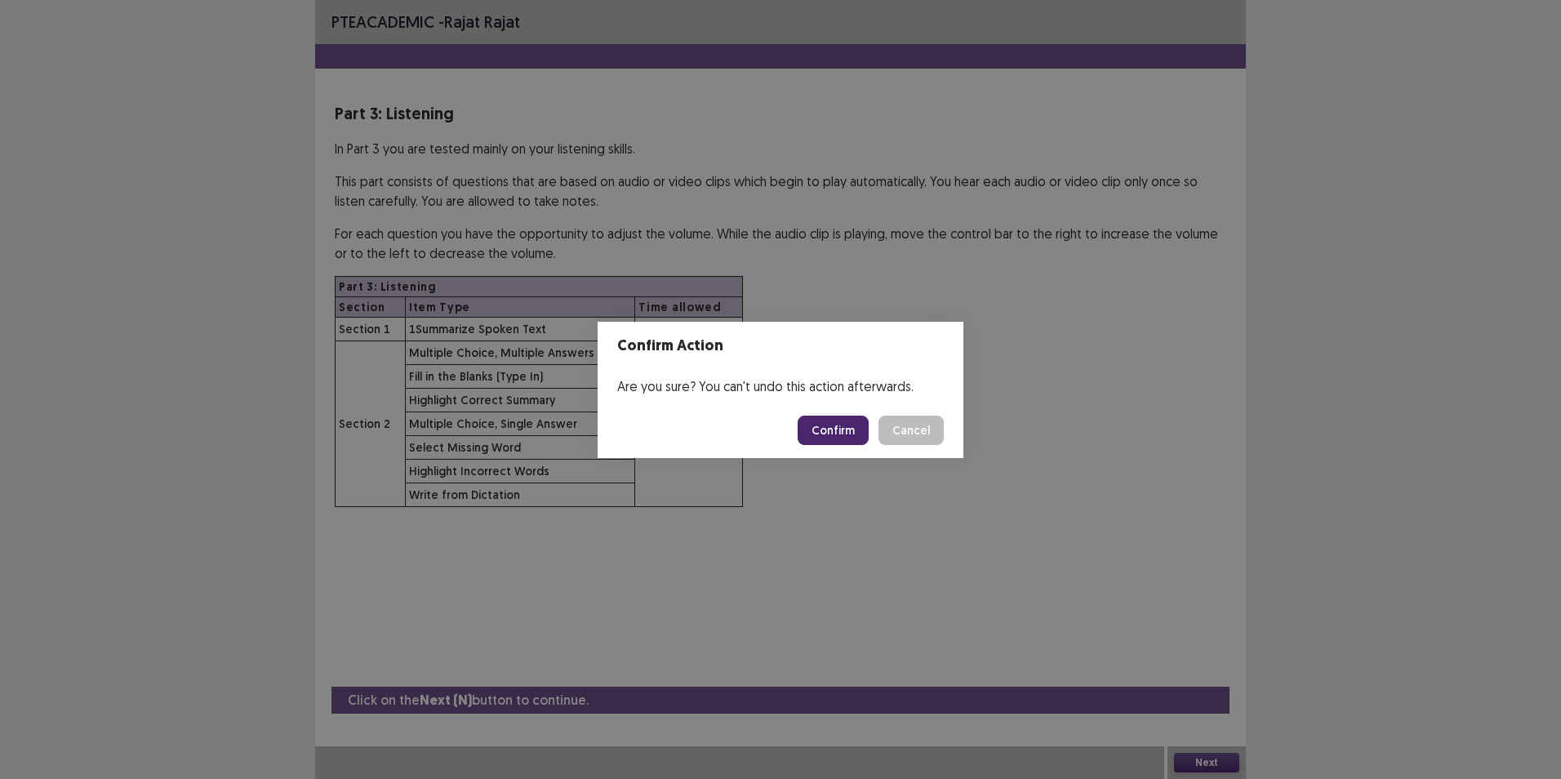
click at [857, 439] on button "Confirm" at bounding box center [833, 430] width 71 height 29
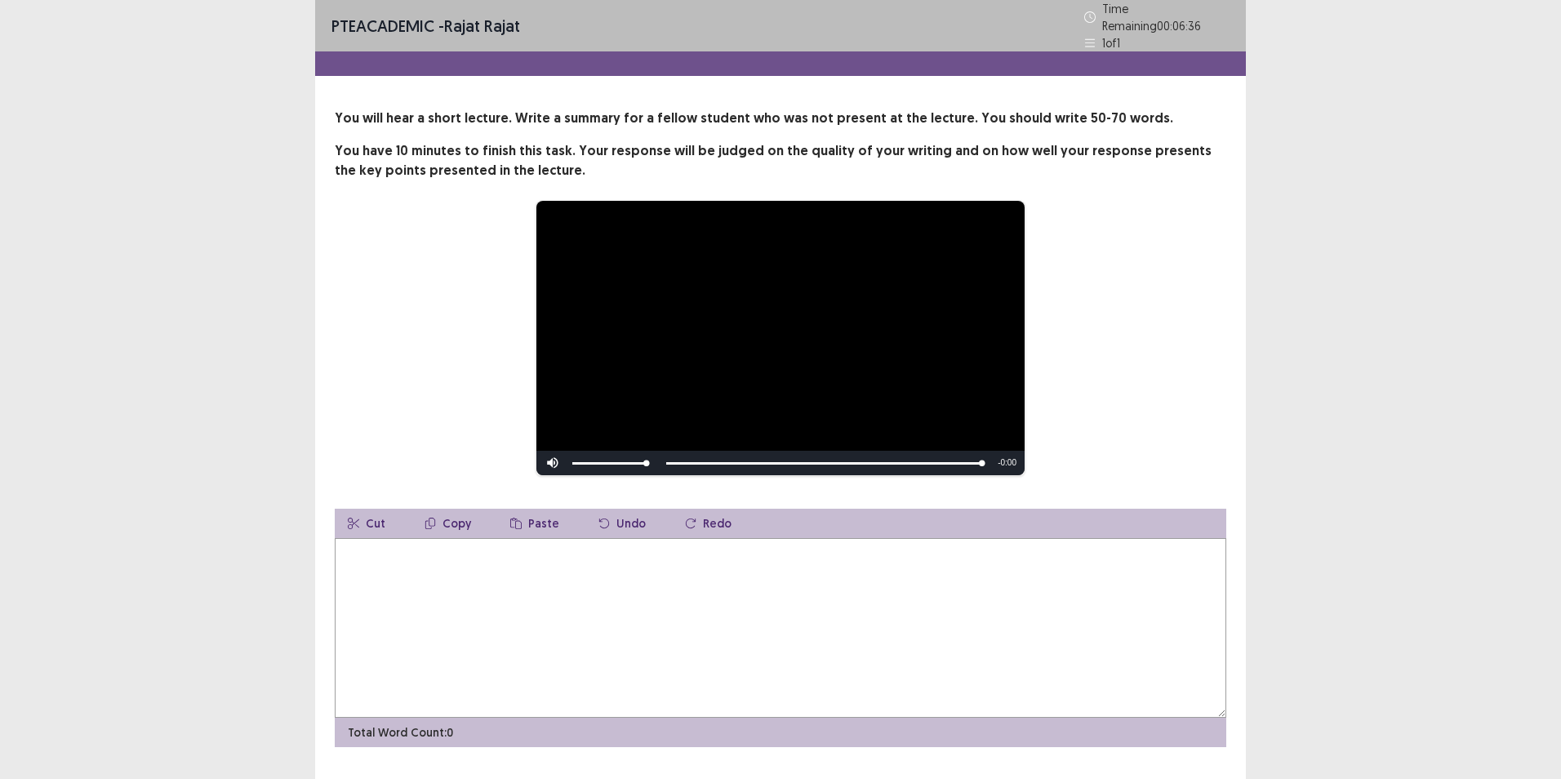
click at [547, 606] on textarea at bounding box center [780, 628] width 891 height 180
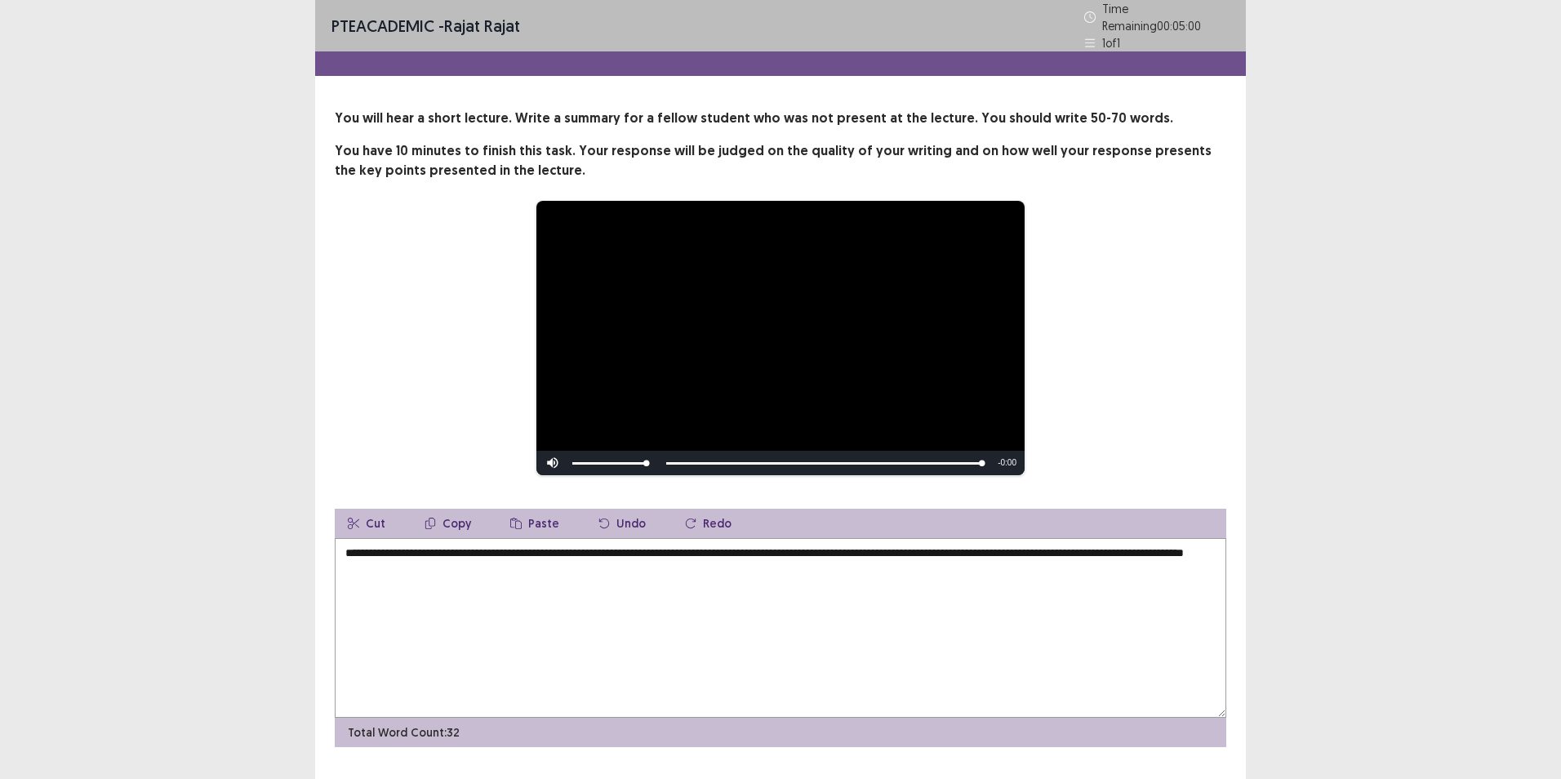
click at [593, 542] on textarea "**********" at bounding box center [780, 628] width 891 height 180
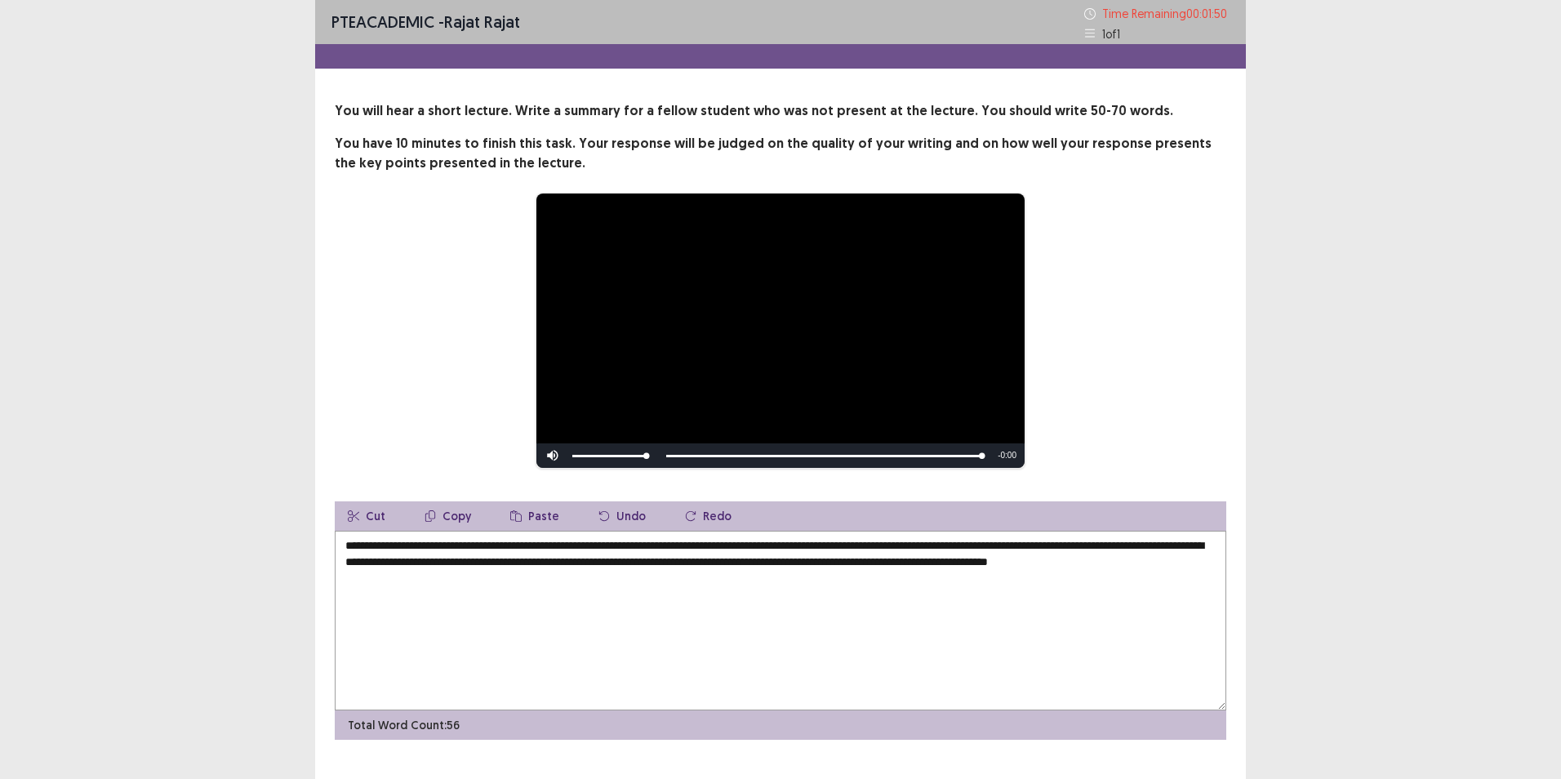
click at [1063, 547] on textarea "**********" at bounding box center [780, 621] width 891 height 180
click at [408, 579] on textarea "**********" at bounding box center [780, 621] width 891 height 180
click at [1106, 547] on textarea "**********" at bounding box center [780, 621] width 891 height 180
click at [515, 629] on textarea "**********" at bounding box center [780, 621] width 891 height 180
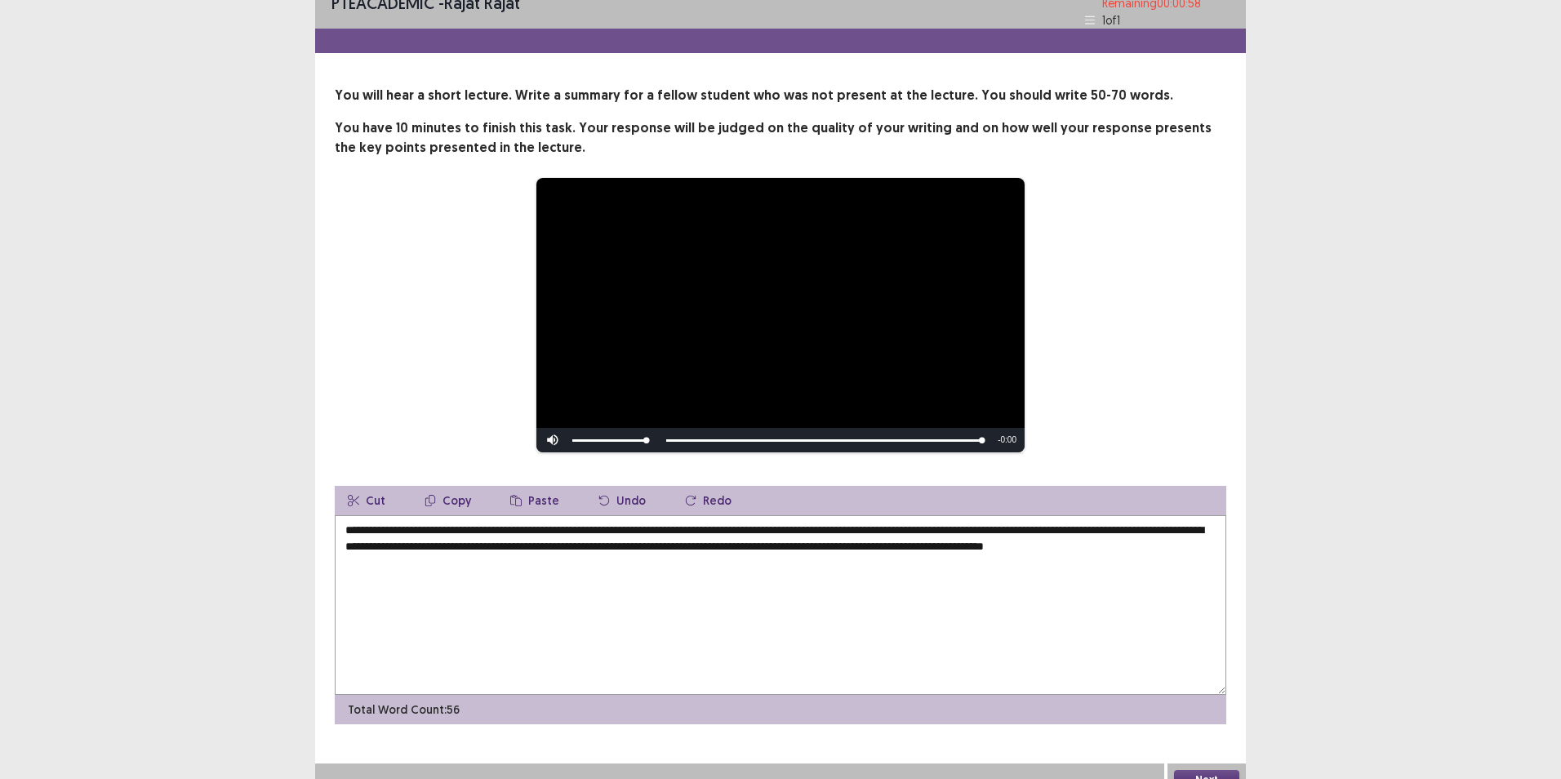
scroll to position [33, 0]
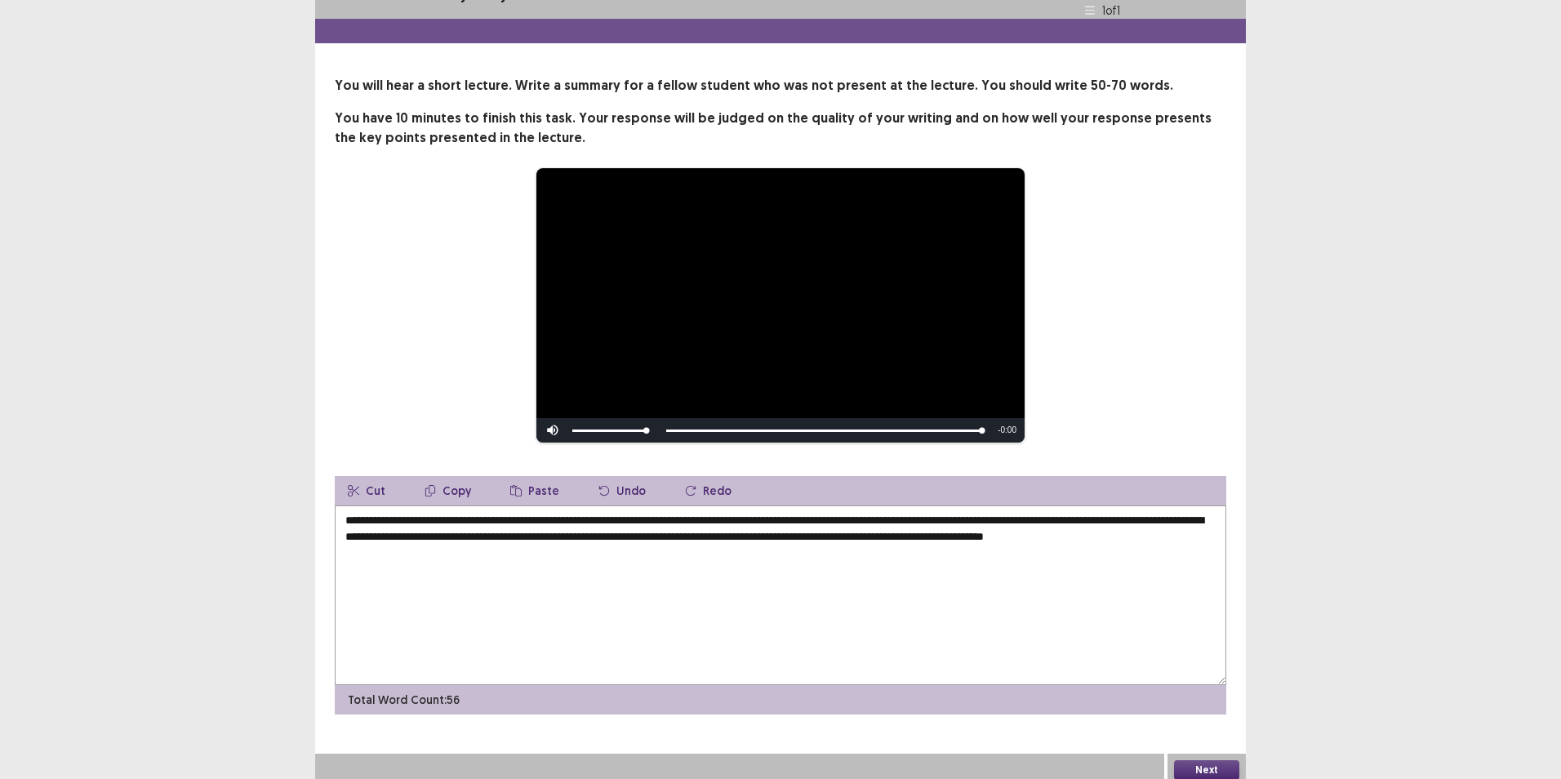
type textarea "**********"
click at [1209, 760] on button "Next" at bounding box center [1206, 770] width 65 height 20
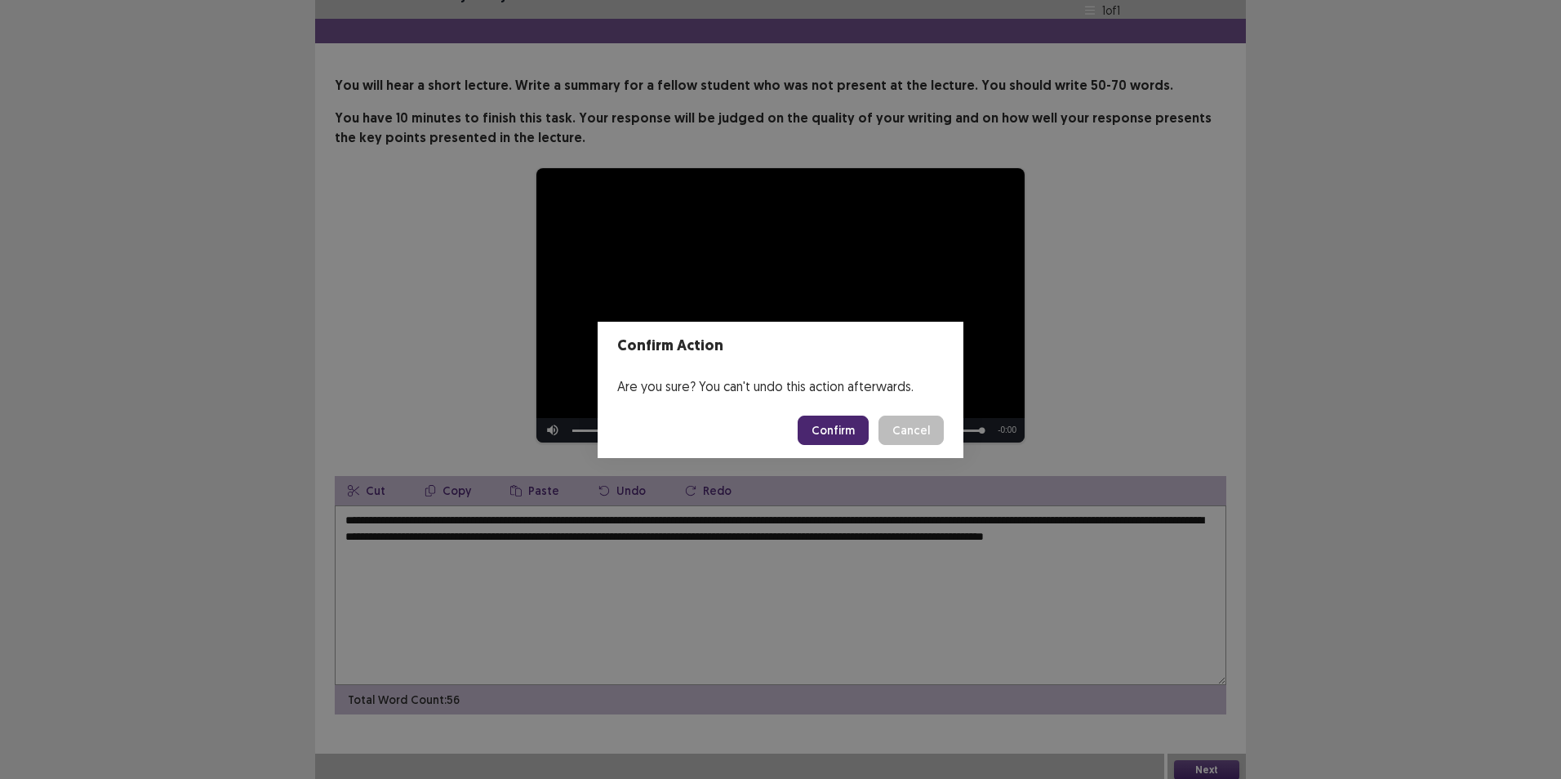
click at [843, 419] on button "Confirm" at bounding box center [833, 430] width 71 height 29
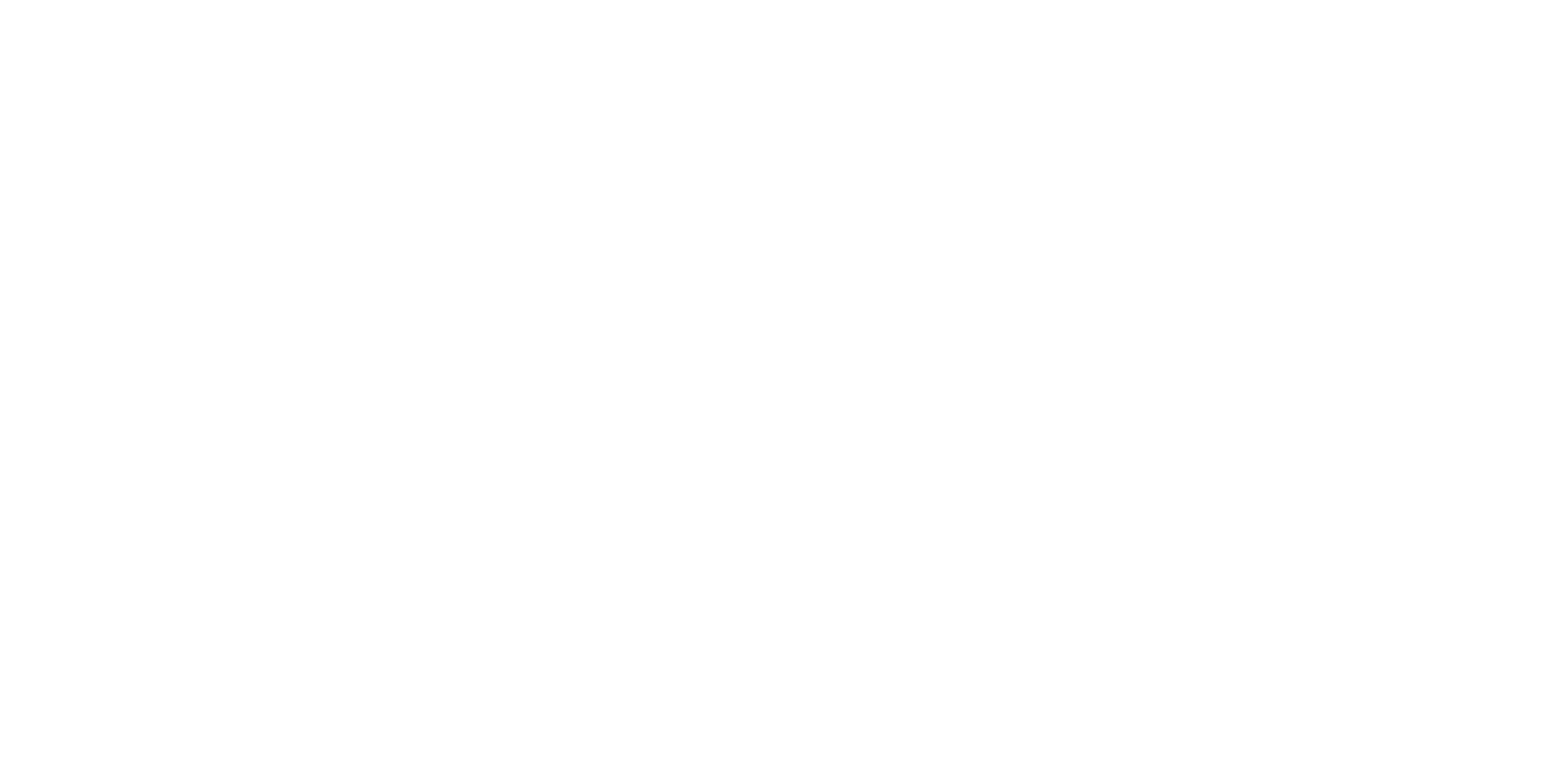
scroll to position [0, 0]
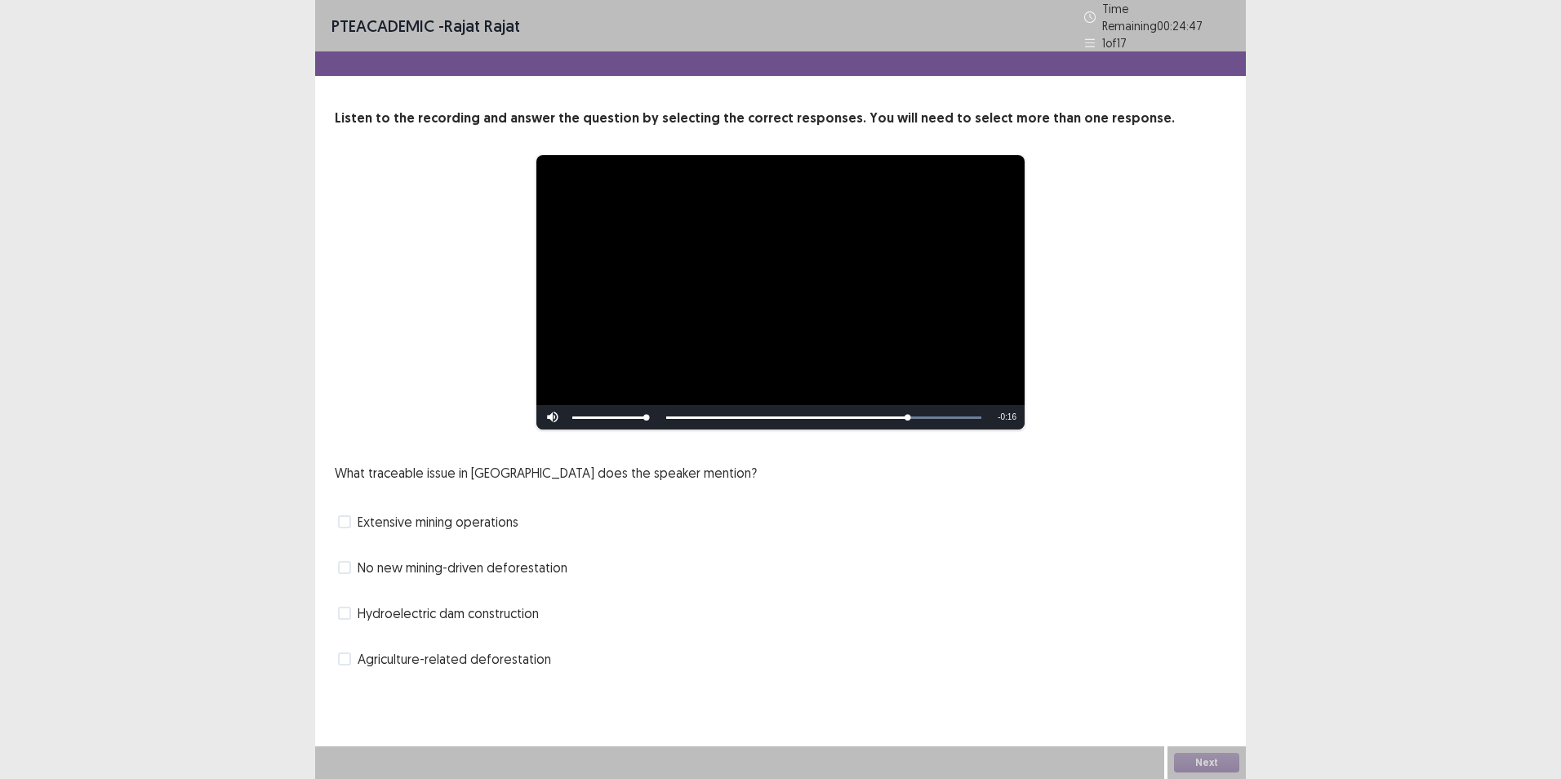
click at [396, 658] on span "Agriculture-related deforestation" at bounding box center [454, 659] width 193 height 20
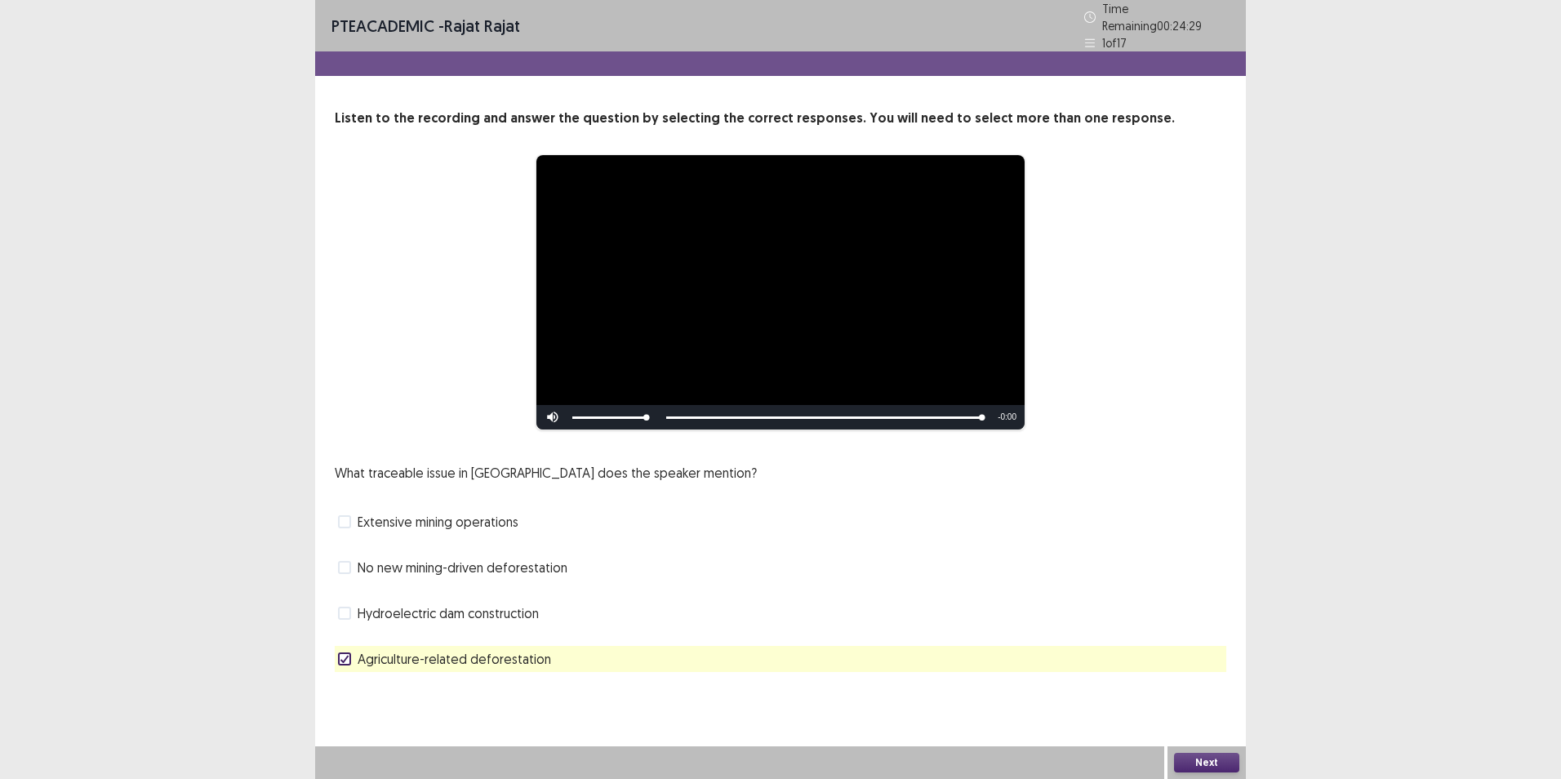
click at [1204, 762] on button "Next" at bounding box center [1206, 763] width 65 height 20
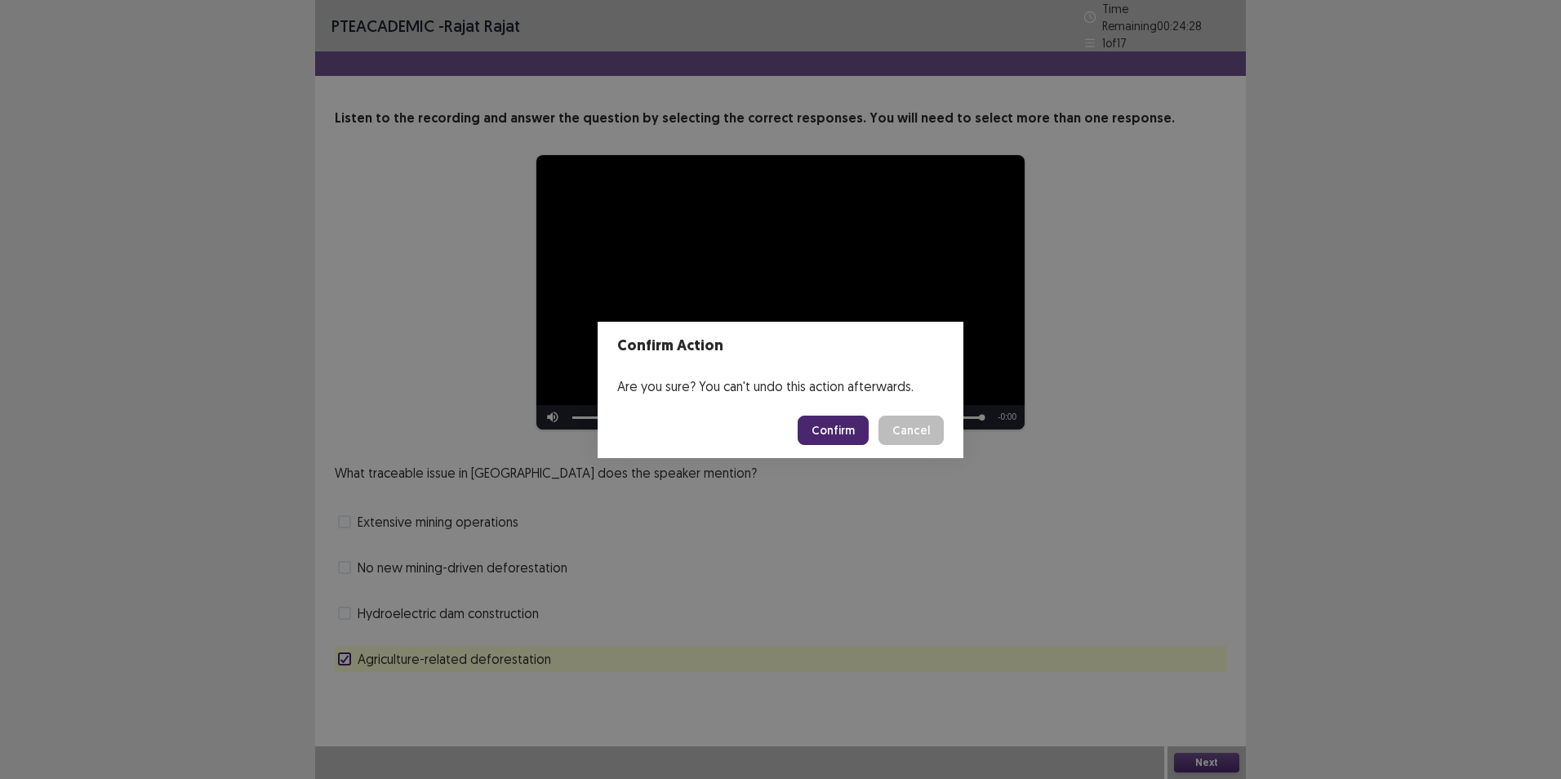
click at [847, 436] on button "Confirm" at bounding box center [833, 430] width 71 height 29
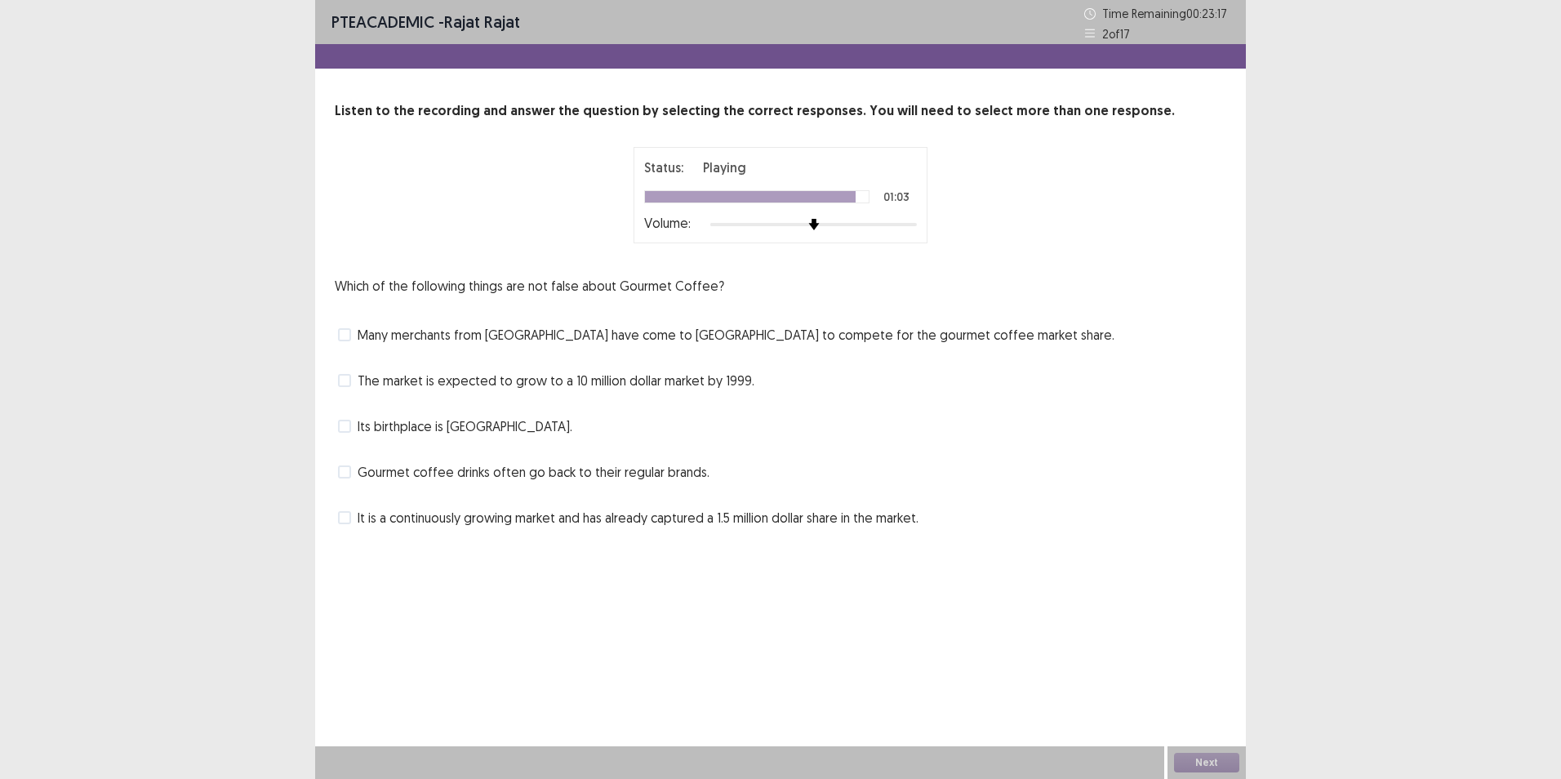
click at [349, 484] on div "Gourmet coffee drinks often go back to their regular brands." at bounding box center [780, 472] width 891 height 26
click at [350, 473] on span at bounding box center [344, 471] width 13 height 13
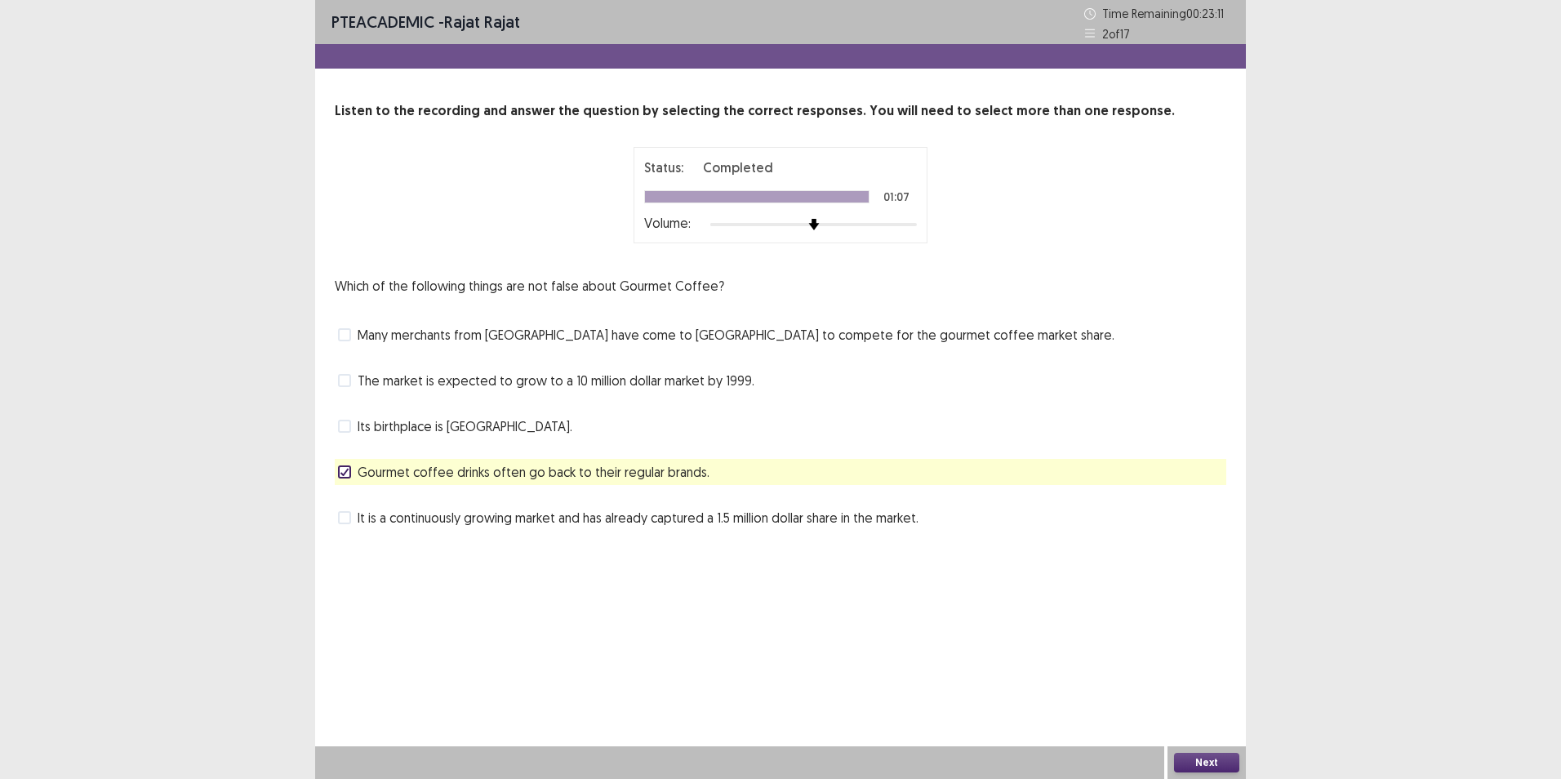
click at [1212, 764] on button "Next" at bounding box center [1206, 763] width 65 height 20
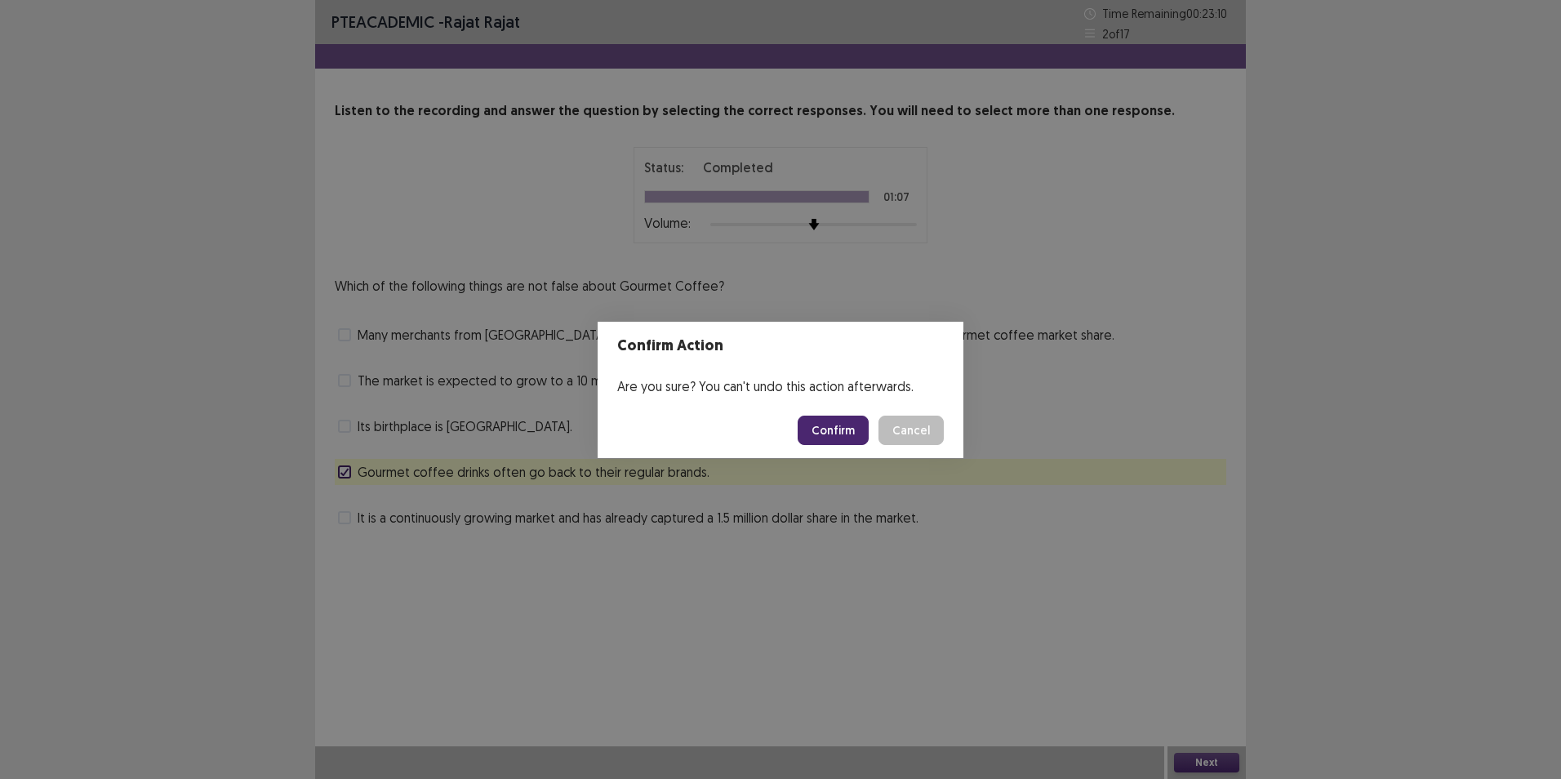
click at [846, 416] on button "Confirm" at bounding box center [833, 430] width 71 height 29
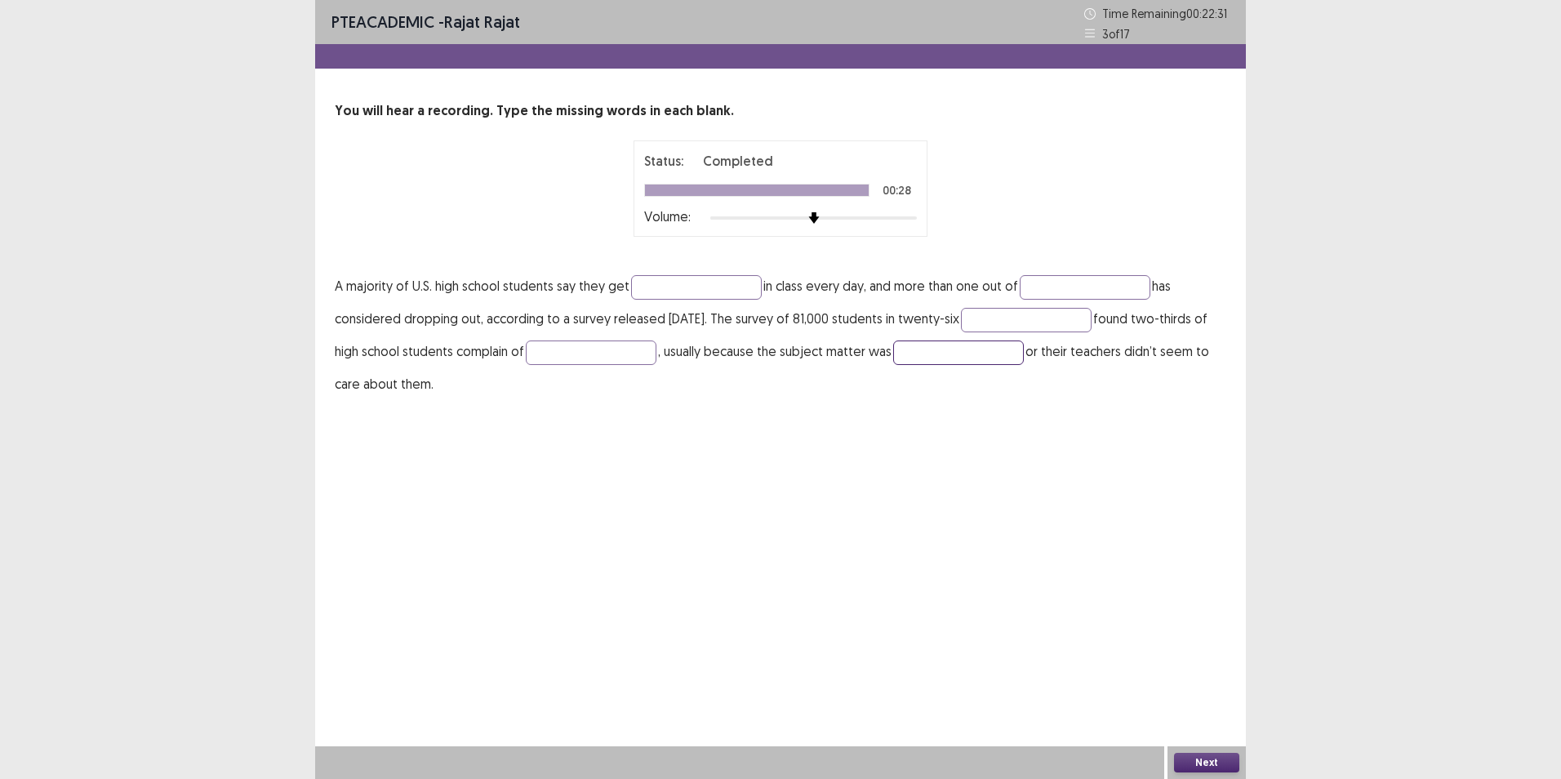
click at [1024, 358] on input "text" at bounding box center [958, 352] width 131 height 24
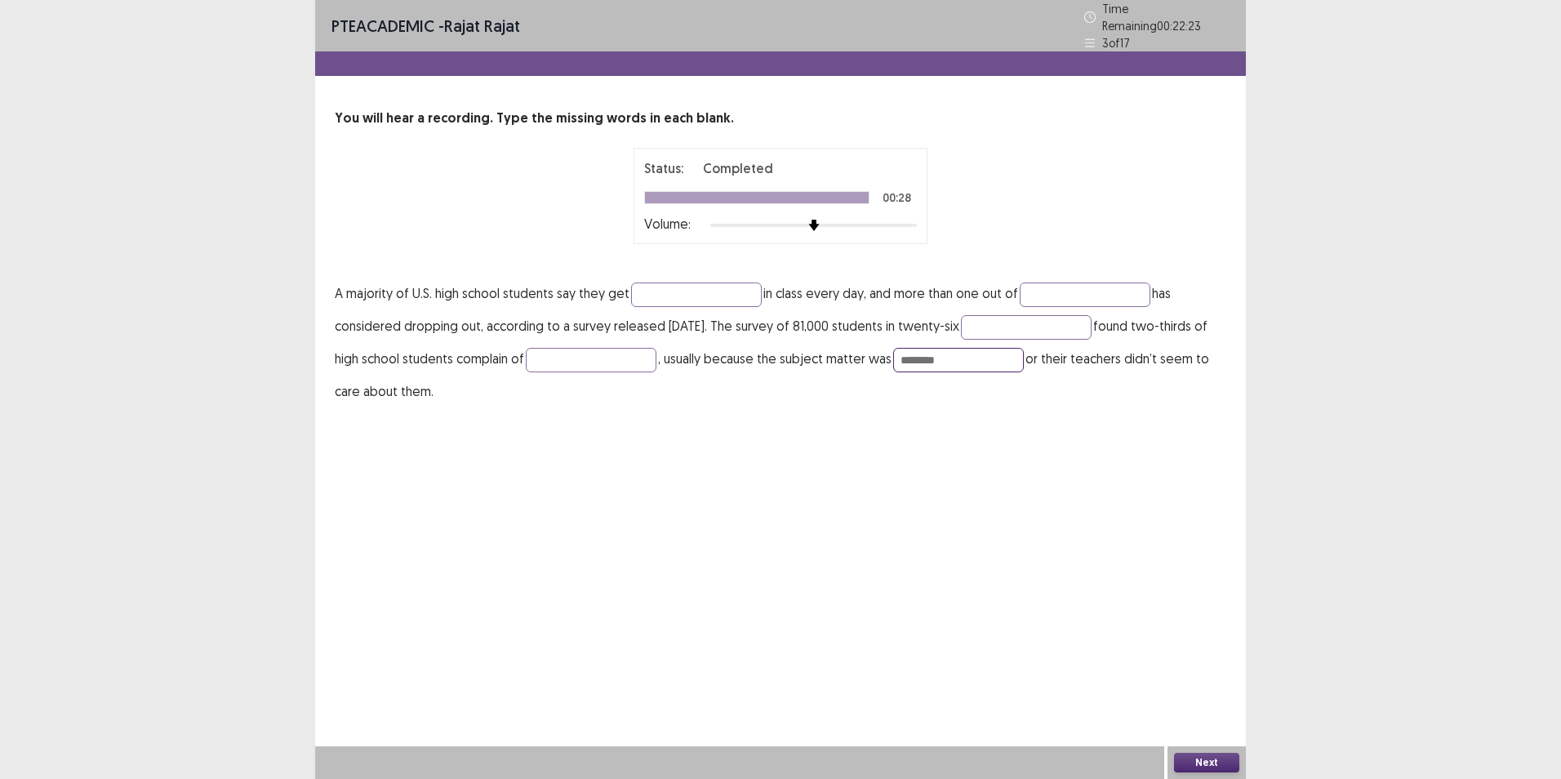
type input "********"
click at [1064, 304] on p "A majority of U.S. high school students say they get in class every day, and mo…" at bounding box center [780, 342] width 891 height 131
click at [1074, 315] on input "text" at bounding box center [1026, 327] width 131 height 24
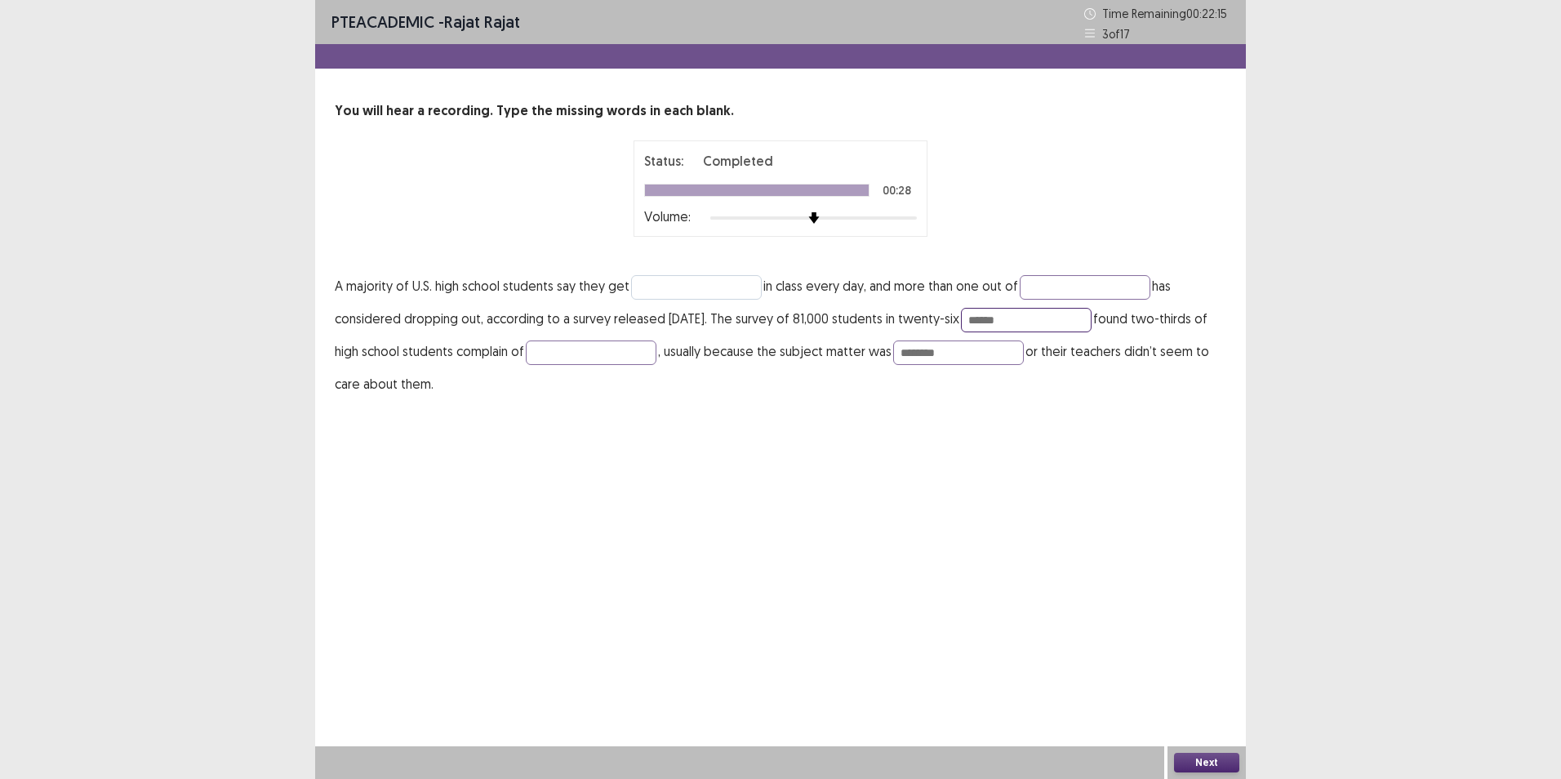
type input "******"
click at [666, 282] on input "text" at bounding box center [696, 287] width 131 height 24
type input "*****"
click at [1137, 286] on input "text" at bounding box center [1085, 287] width 131 height 24
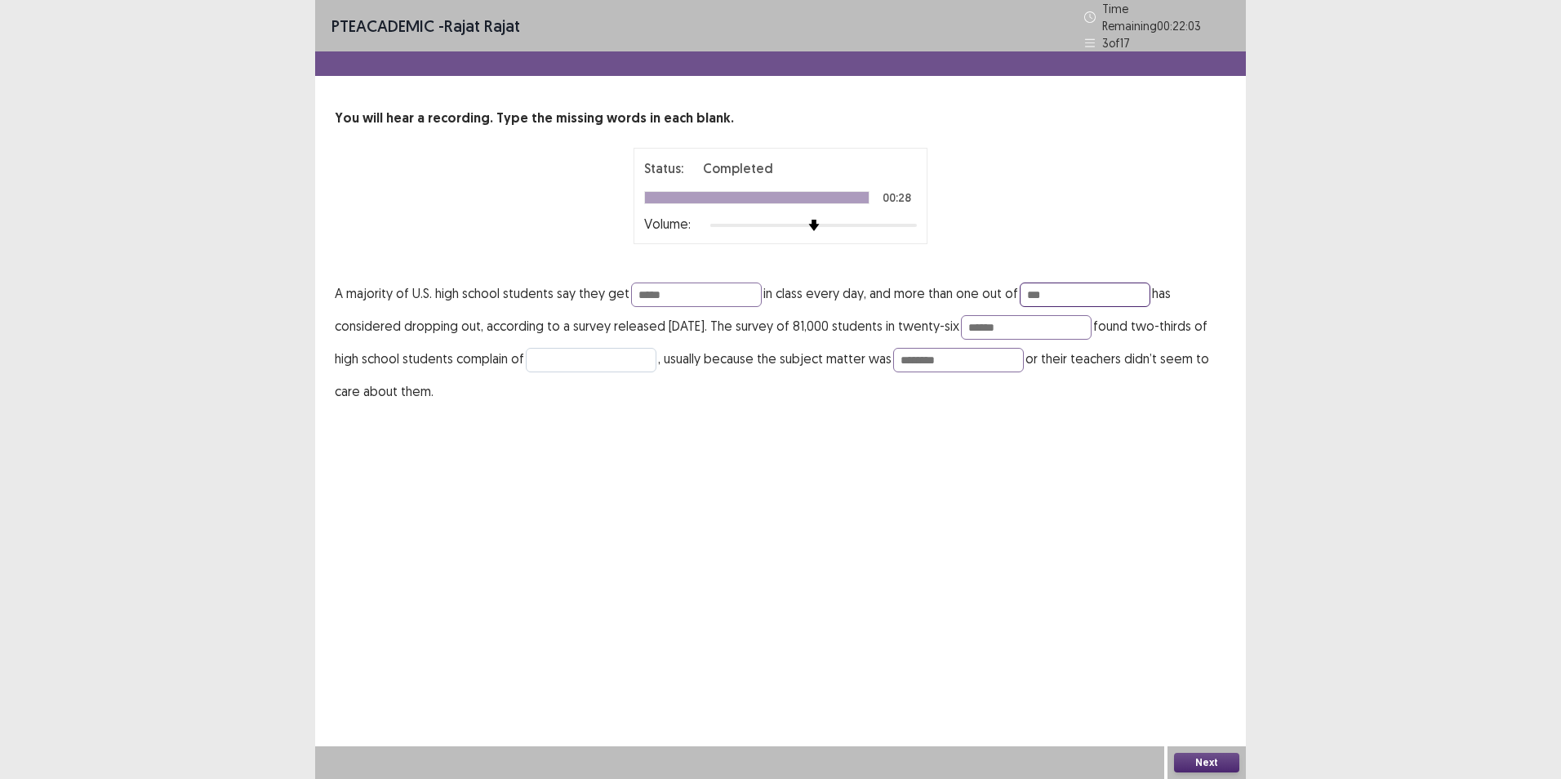
type input "***"
click at [629, 361] on input "text" at bounding box center [591, 360] width 131 height 24
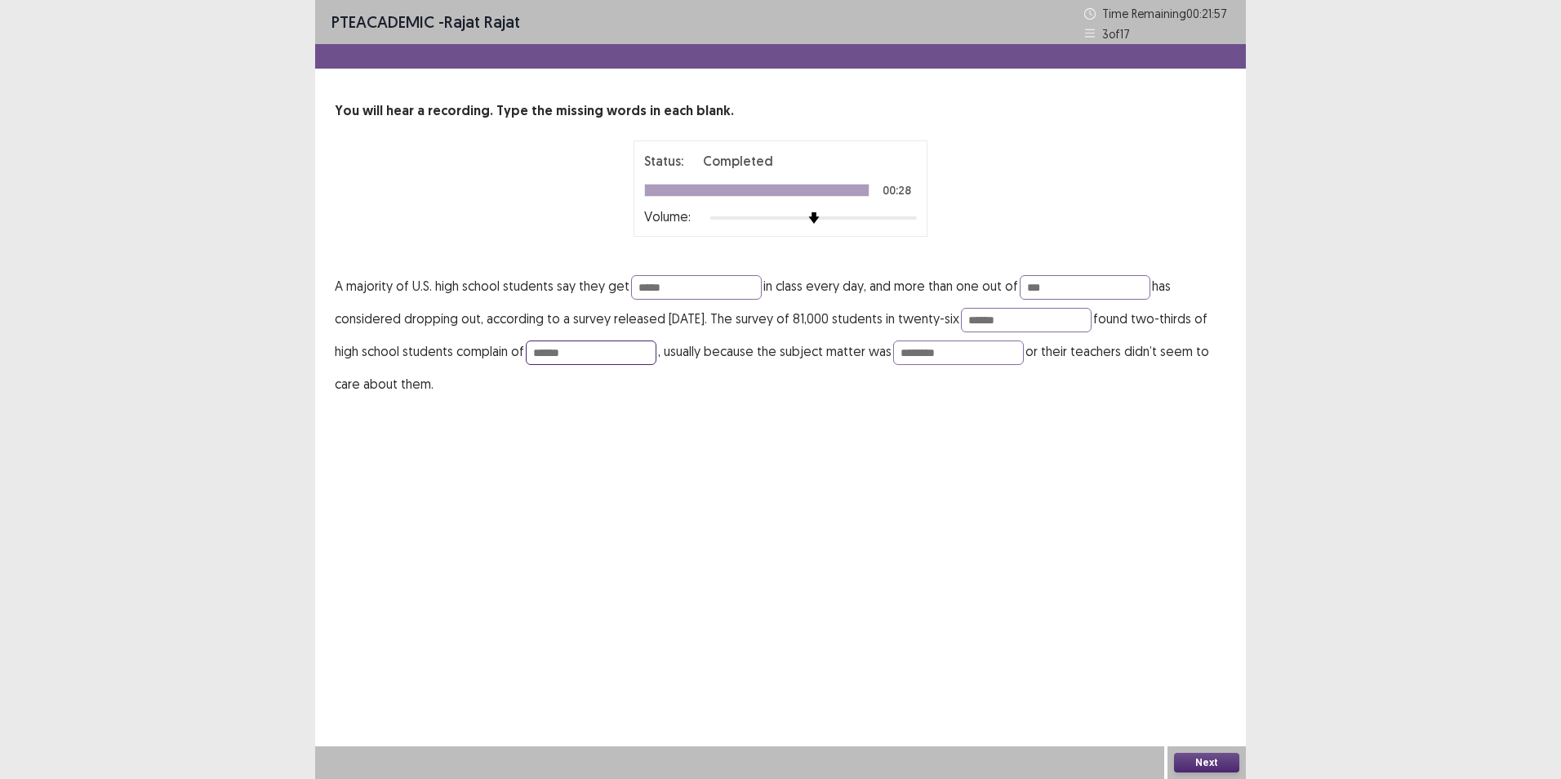
type input "******"
click at [1204, 755] on button "Next" at bounding box center [1206, 763] width 65 height 20
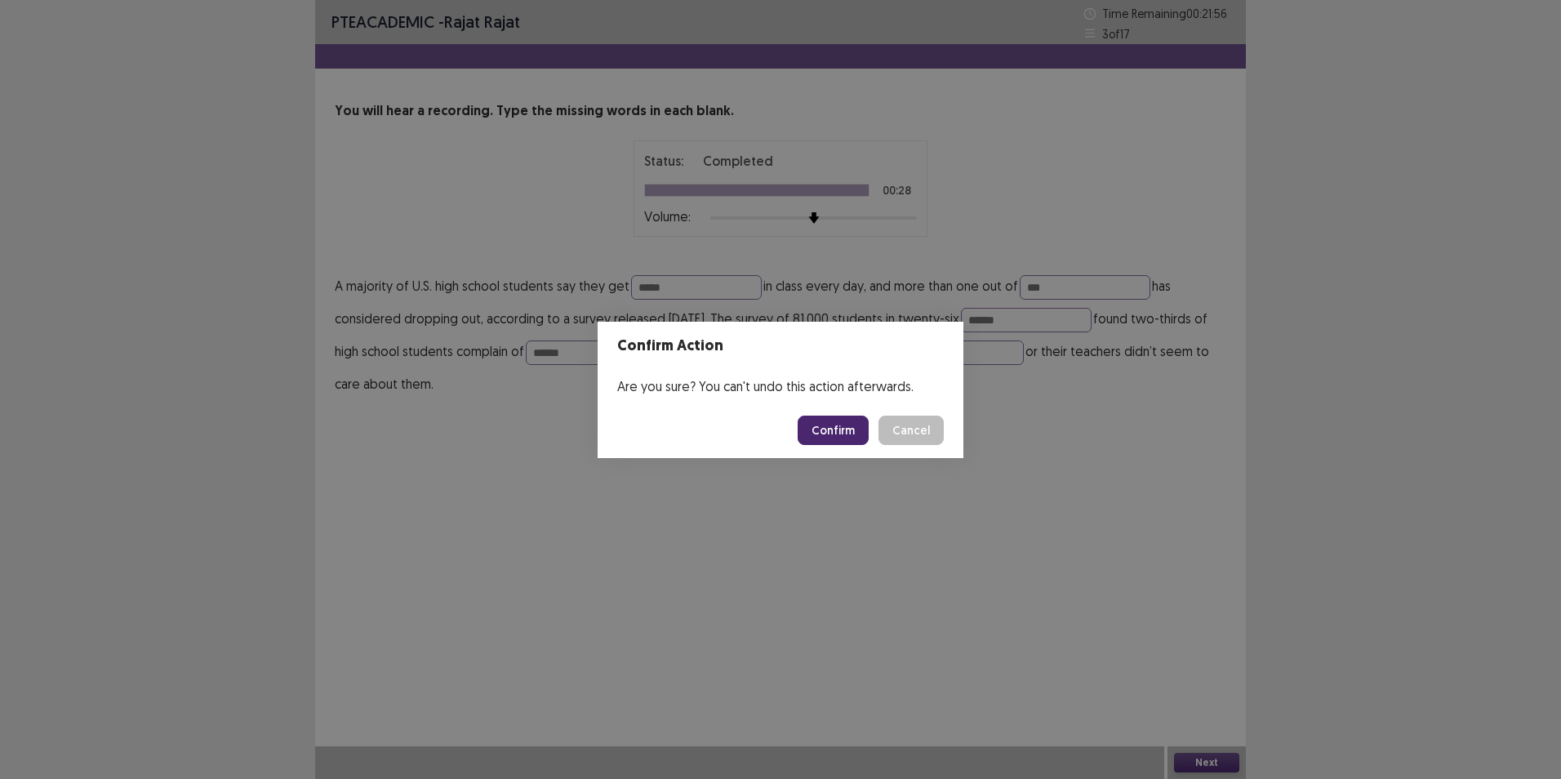
click at [831, 424] on button "Confirm" at bounding box center [833, 430] width 71 height 29
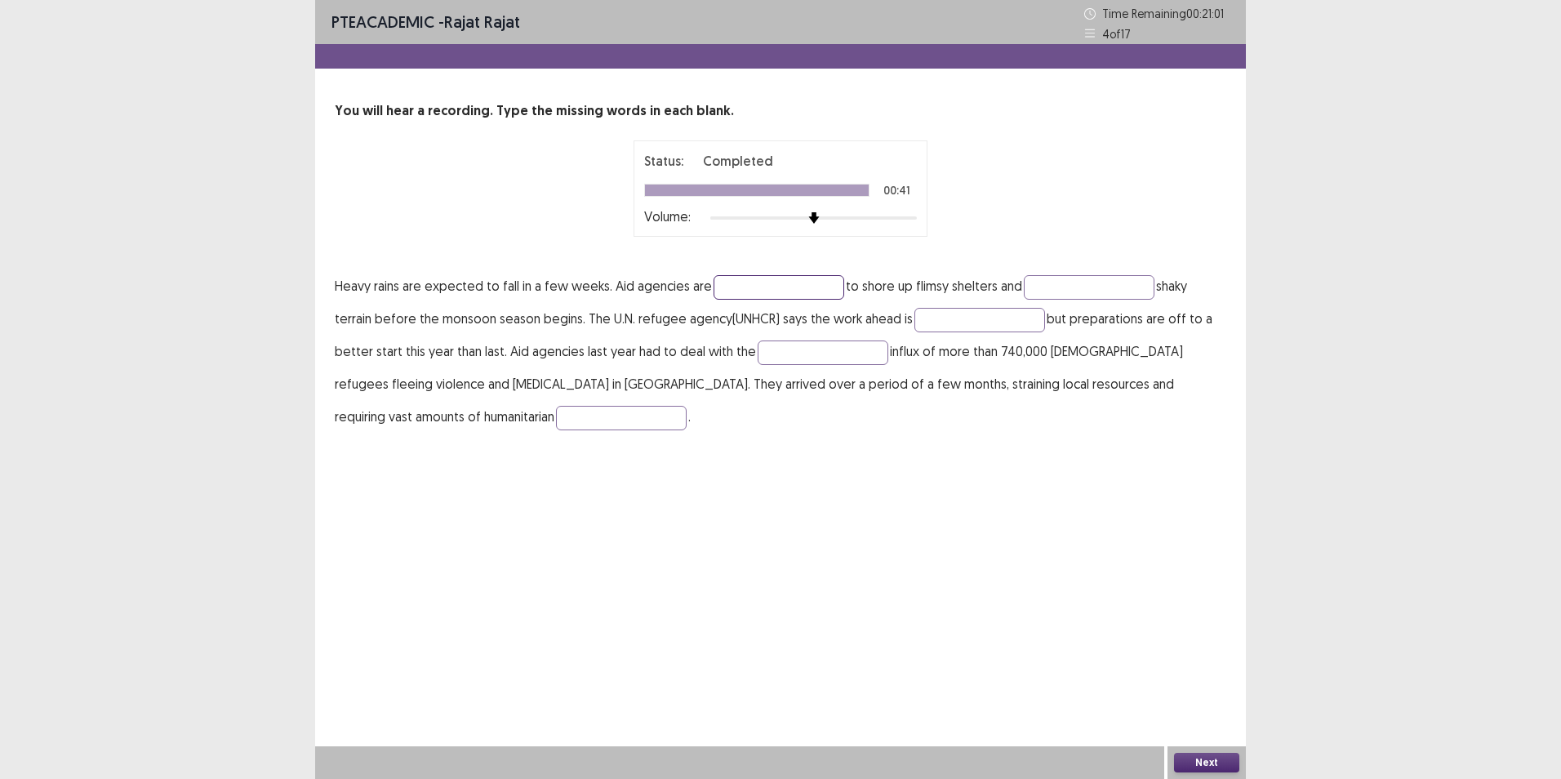
click at [802, 287] on input "text" at bounding box center [778, 287] width 131 height 24
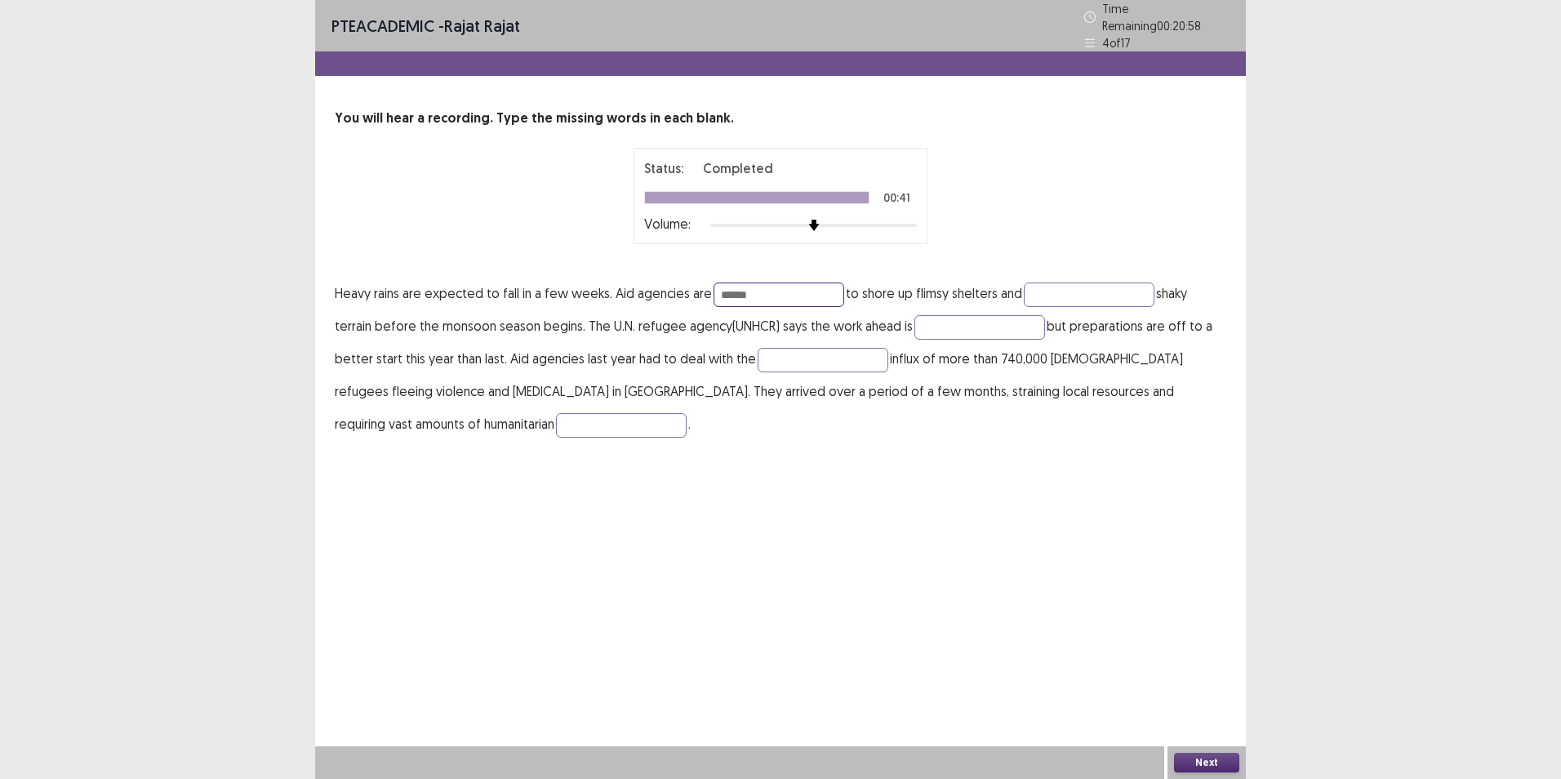
type input "******"
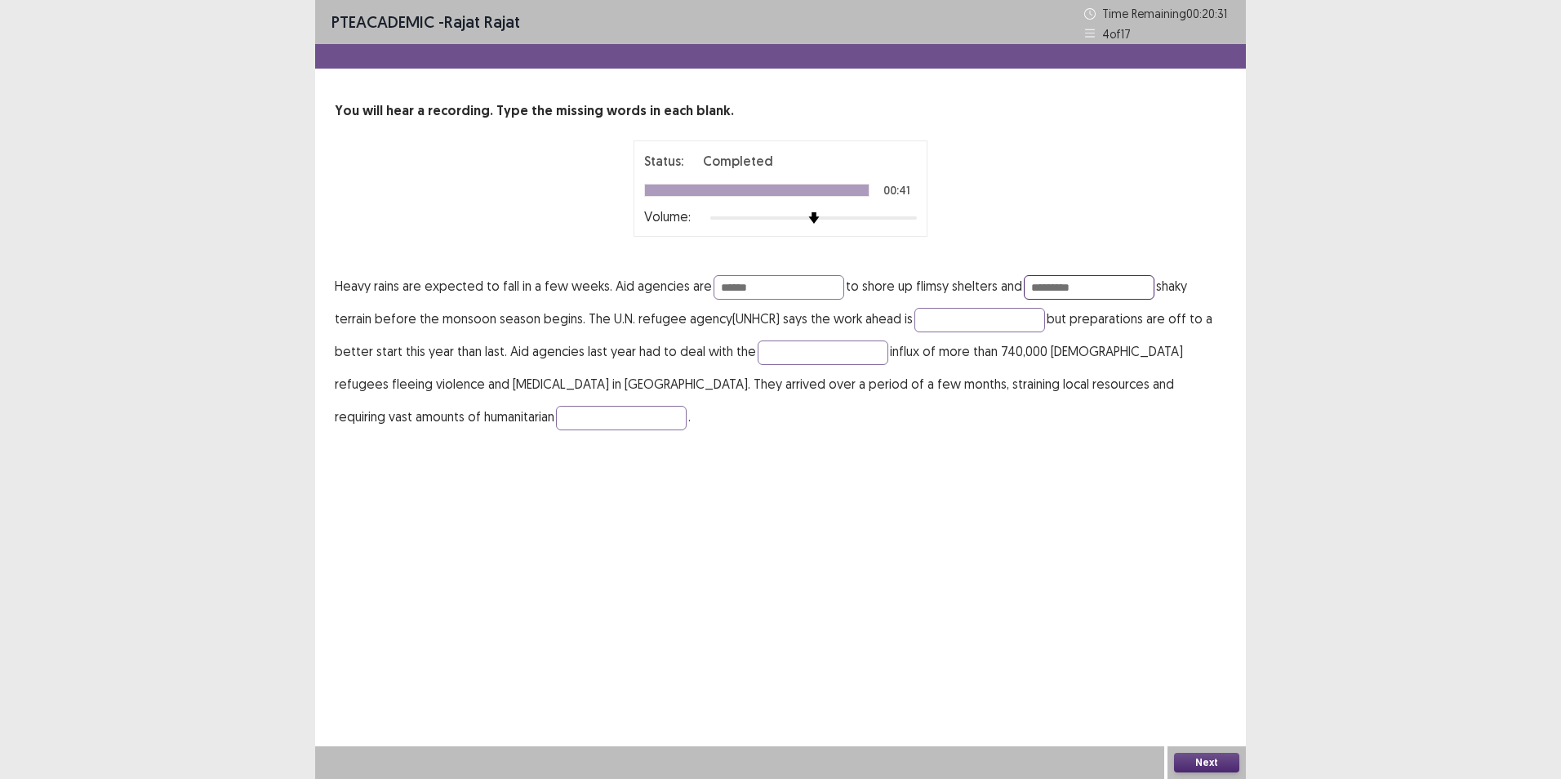
type input "*********"
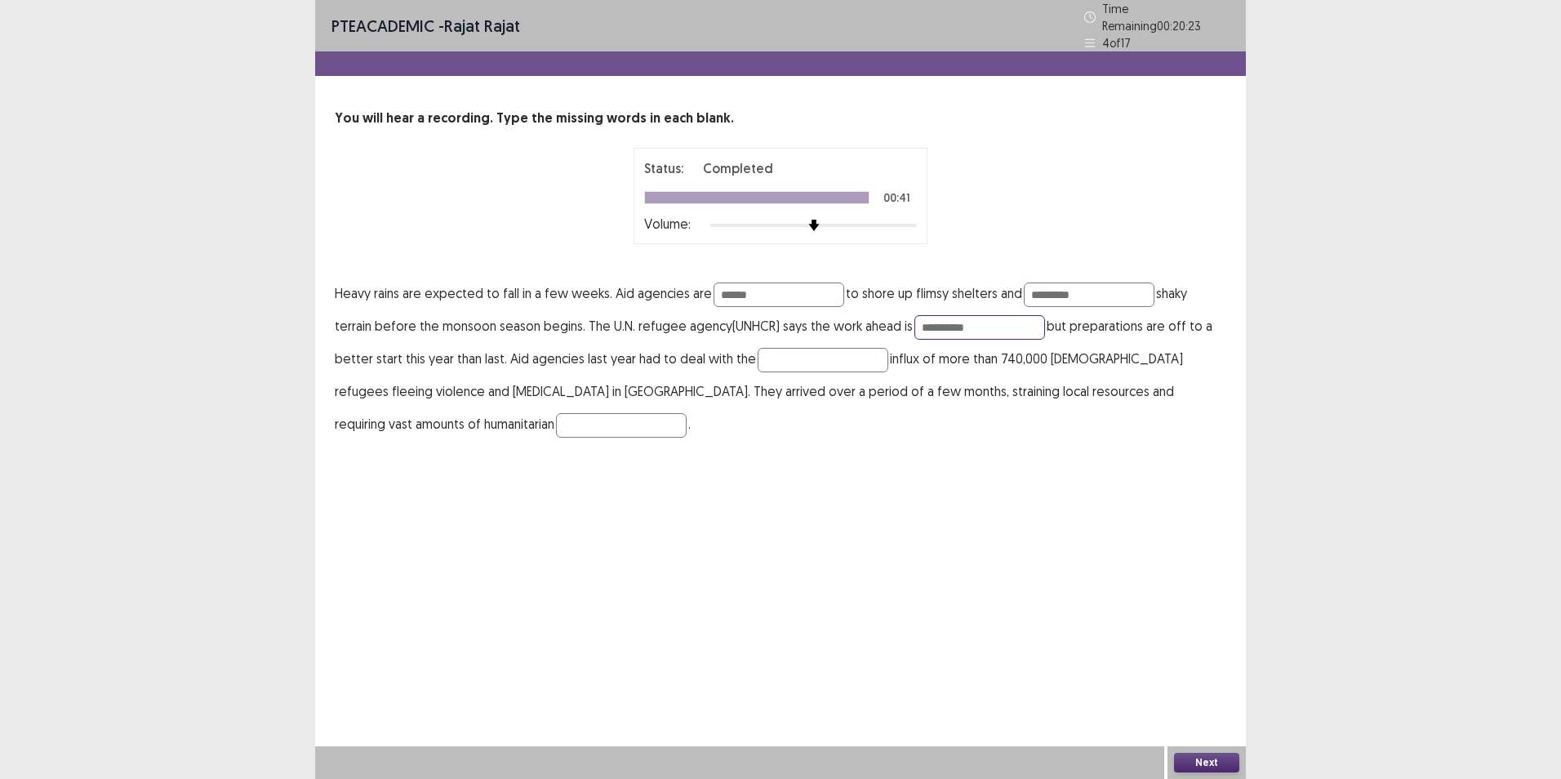
type input "**********"
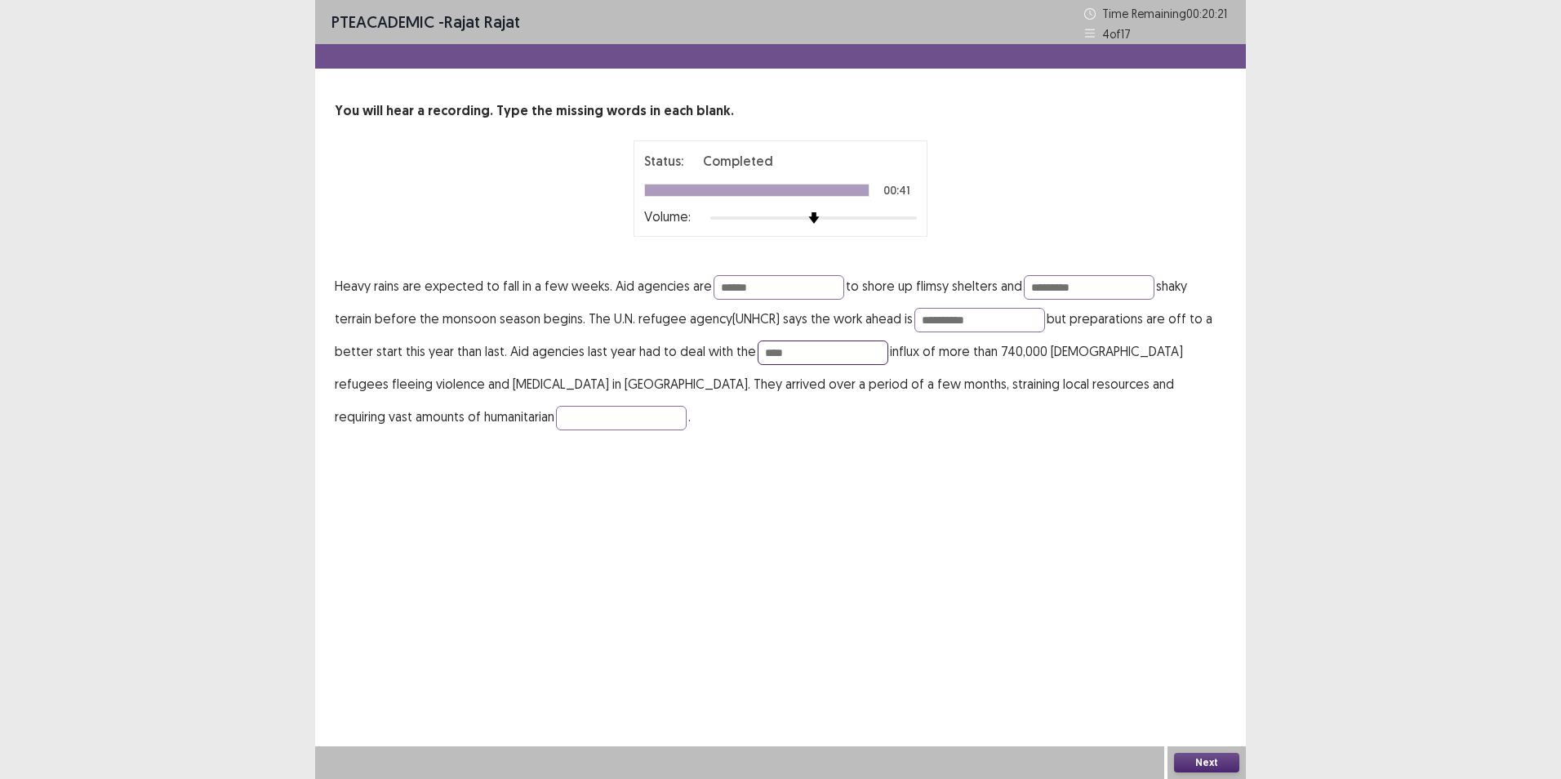
type input "****"
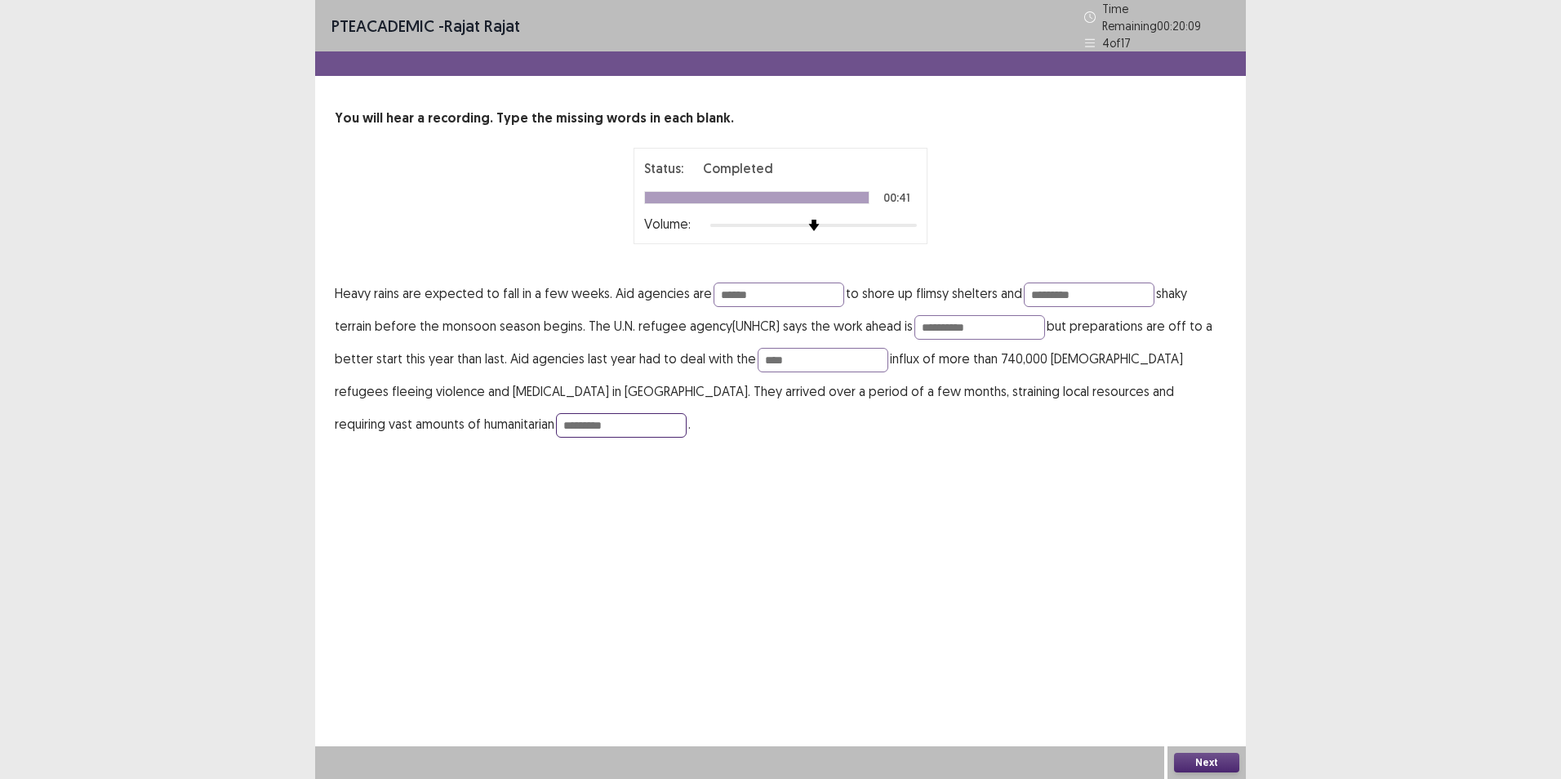
type input "*********"
click at [1220, 773] on div "Next" at bounding box center [1206, 762] width 78 height 33
click at [725, 288] on input "******" at bounding box center [778, 294] width 131 height 24
type input "*******"
click at [1195, 756] on button "Next" at bounding box center [1206, 763] width 65 height 20
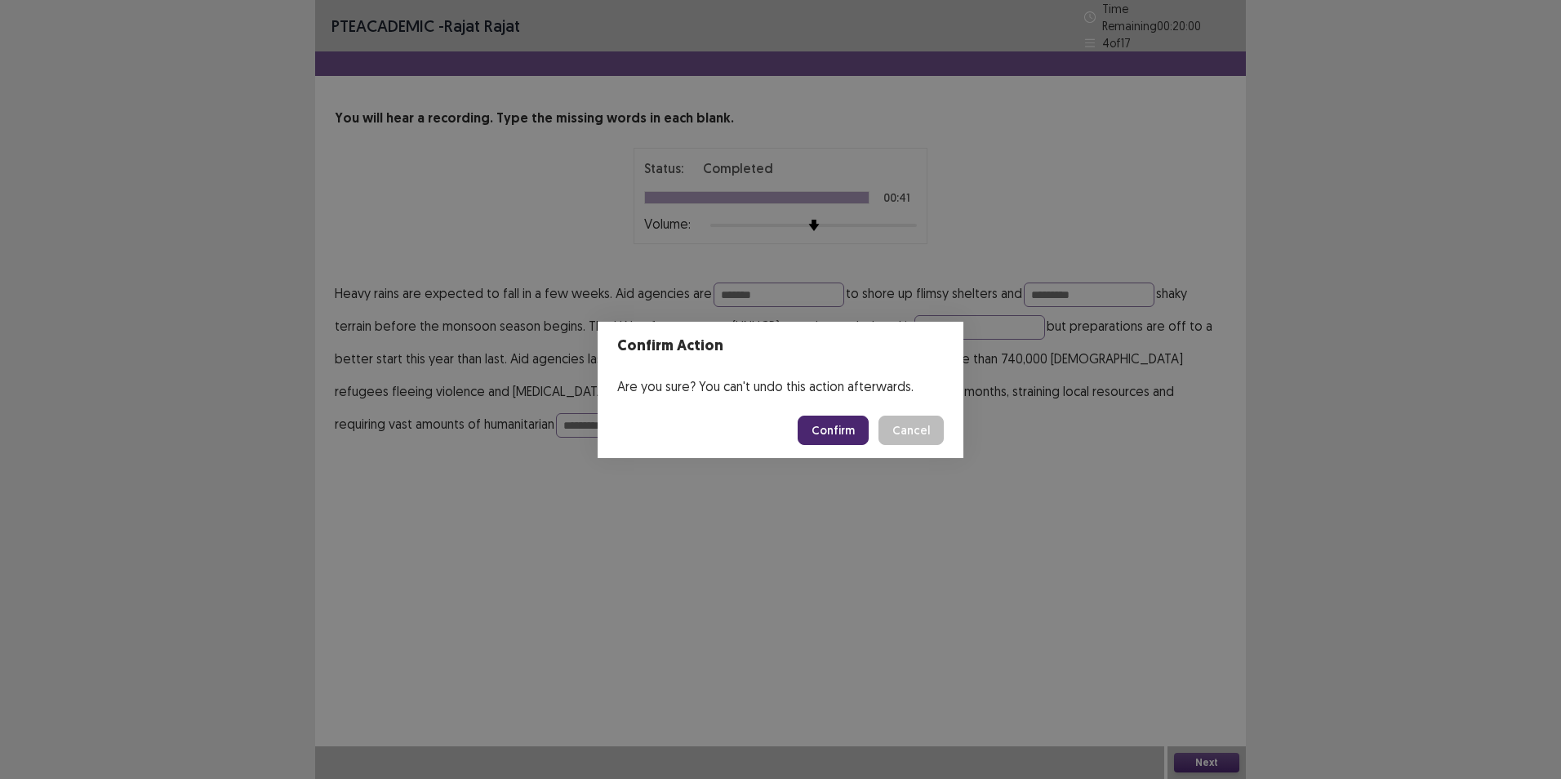
click at [859, 428] on button "Confirm" at bounding box center [833, 430] width 71 height 29
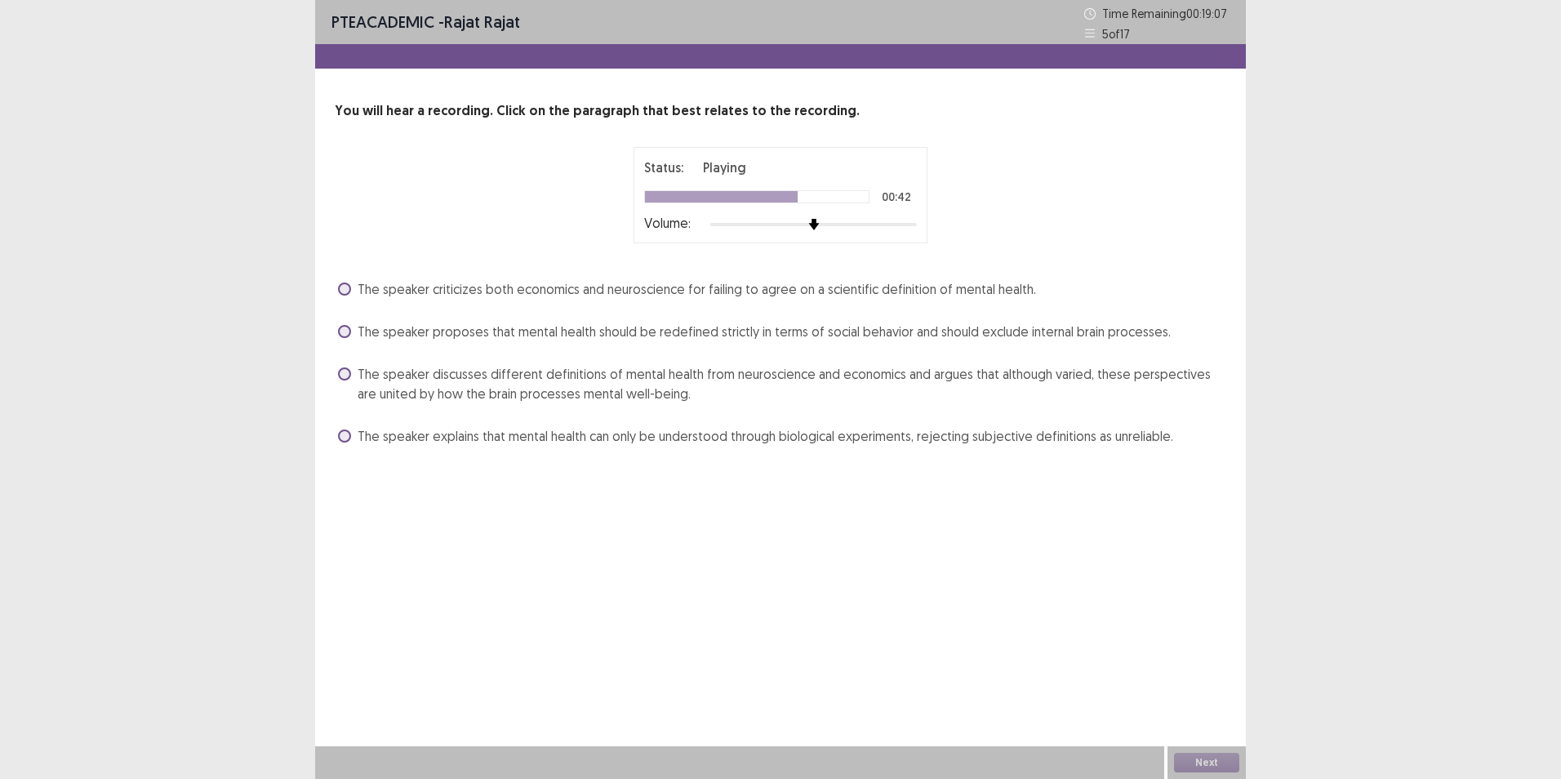
click at [337, 291] on div "The speaker criticizes both economics and neuroscience for failing to agree on …" at bounding box center [780, 289] width 891 height 26
click at [340, 289] on span at bounding box center [344, 288] width 13 height 13
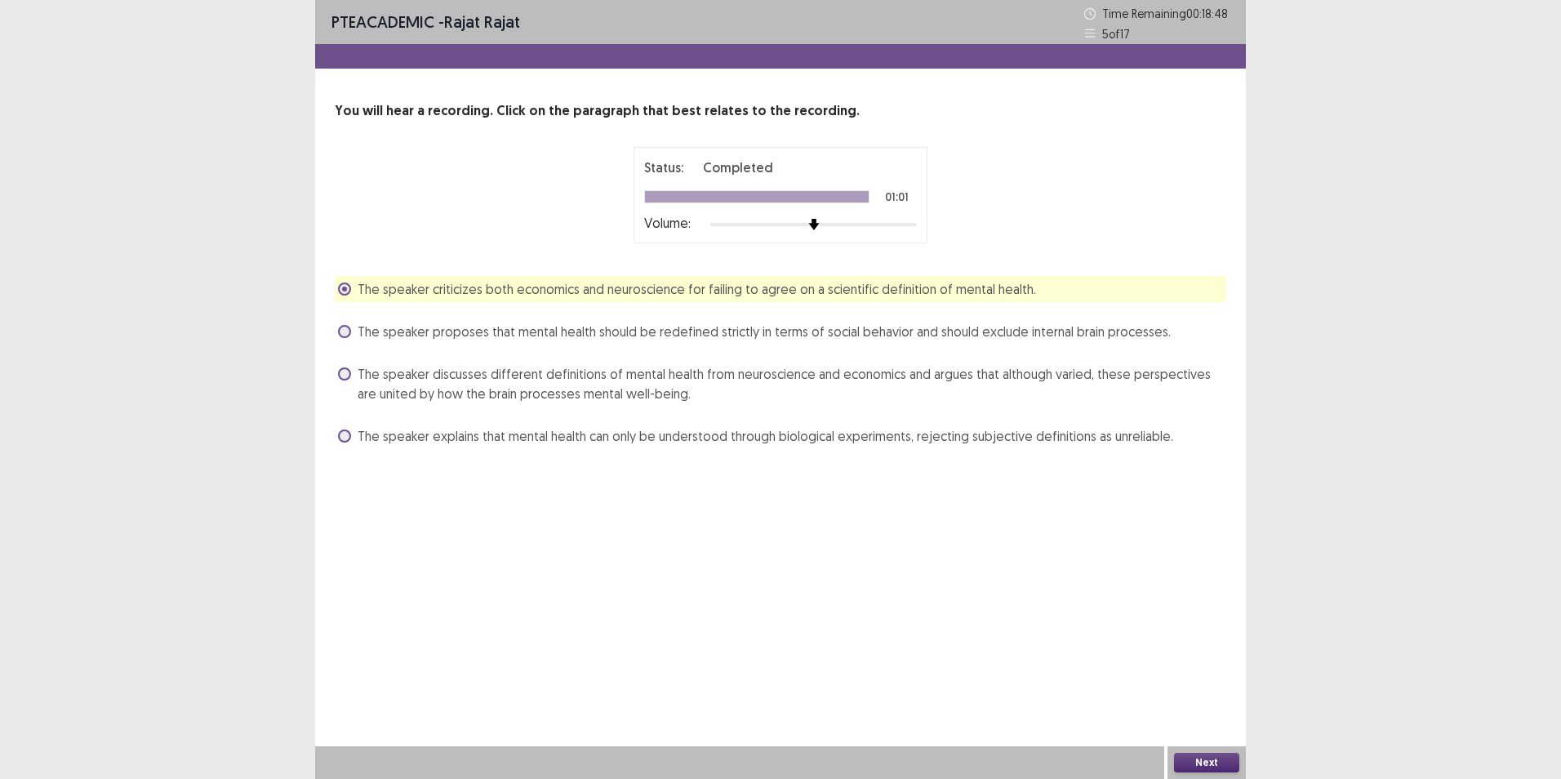
click at [1211, 762] on button "Next" at bounding box center [1206, 763] width 65 height 20
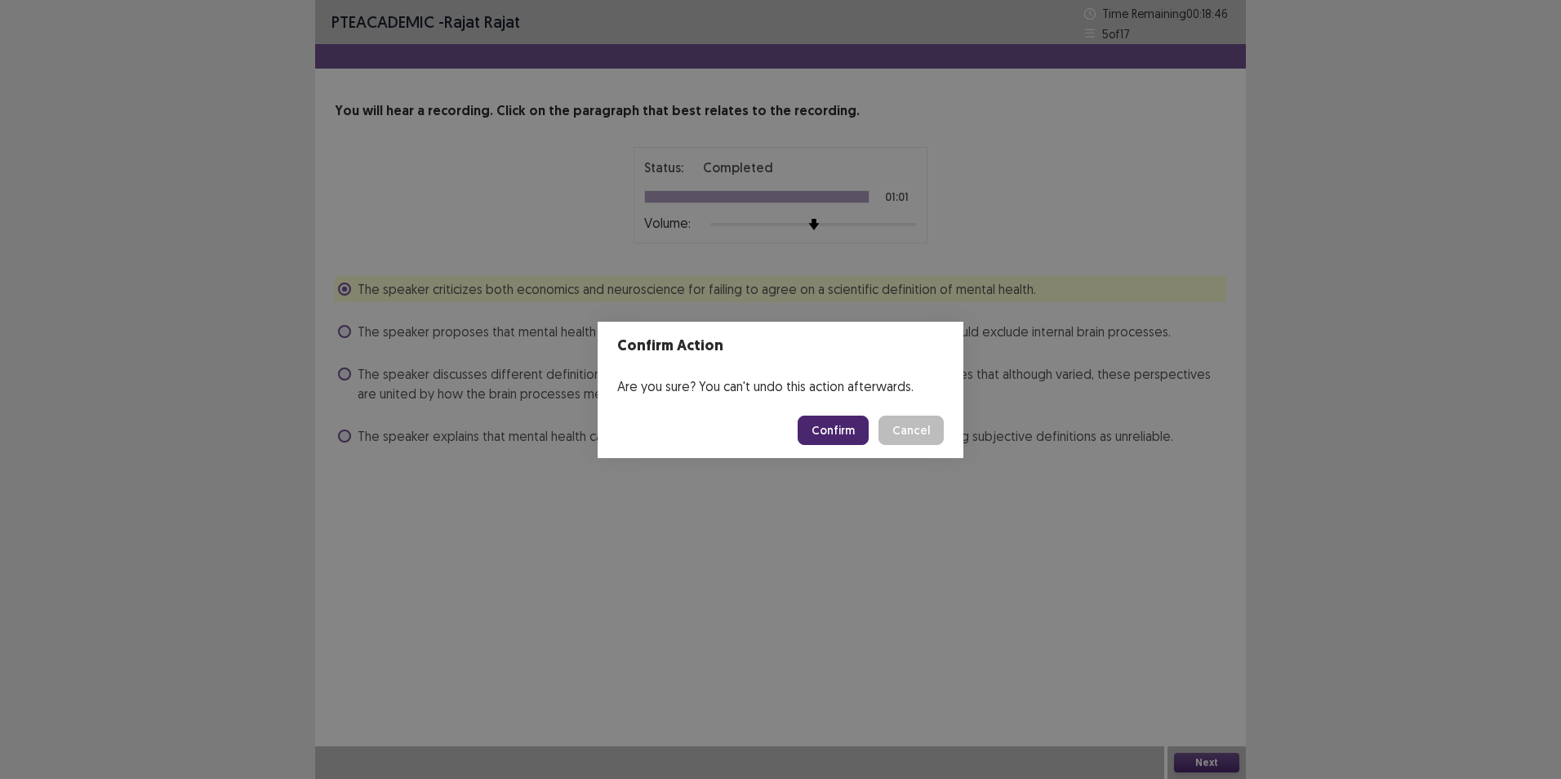
click at [824, 417] on button "Confirm" at bounding box center [833, 430] width 71 height 29
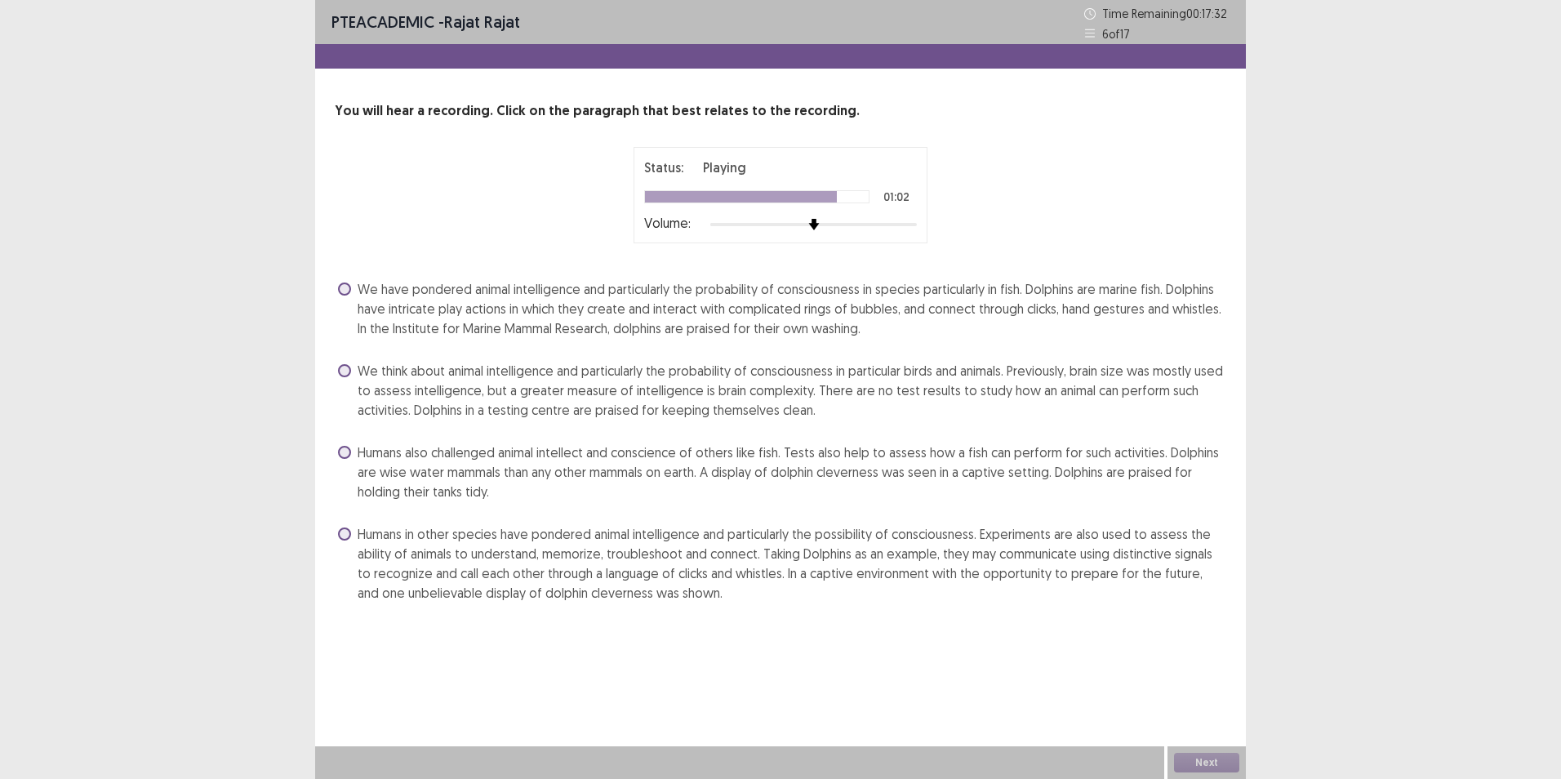
click at [732, 318] on span "We have pondered animal intelligence and particularly the probability of consci…" at bounding box center [792, 308] width 869 height 59
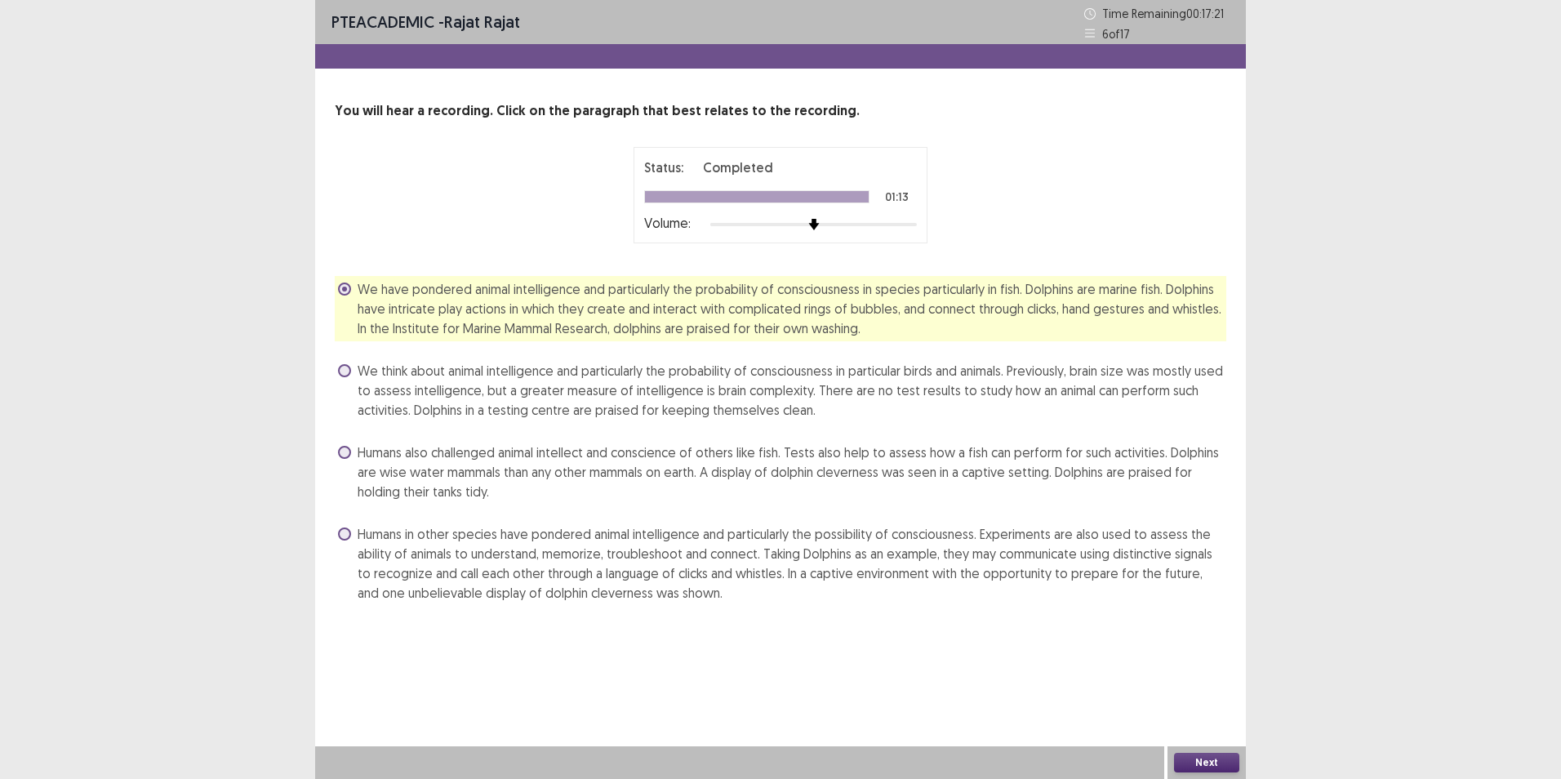
click at [1211, 758] on button "Next" at bounding box center [1206, 763] width 65 height 20
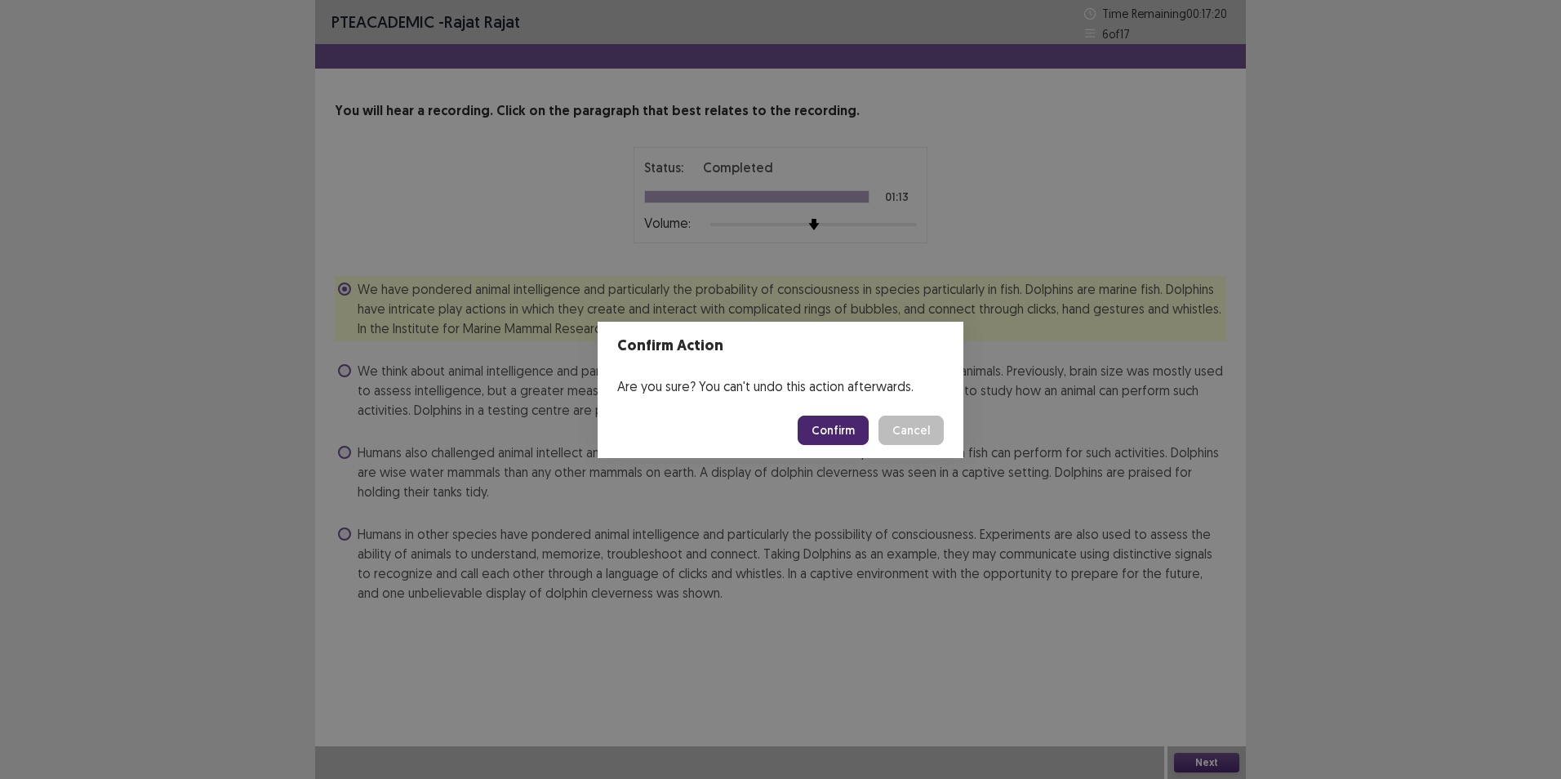
click at [824, 426] on button "Confirm" at bounding box center [833, 430] width 71 height 29
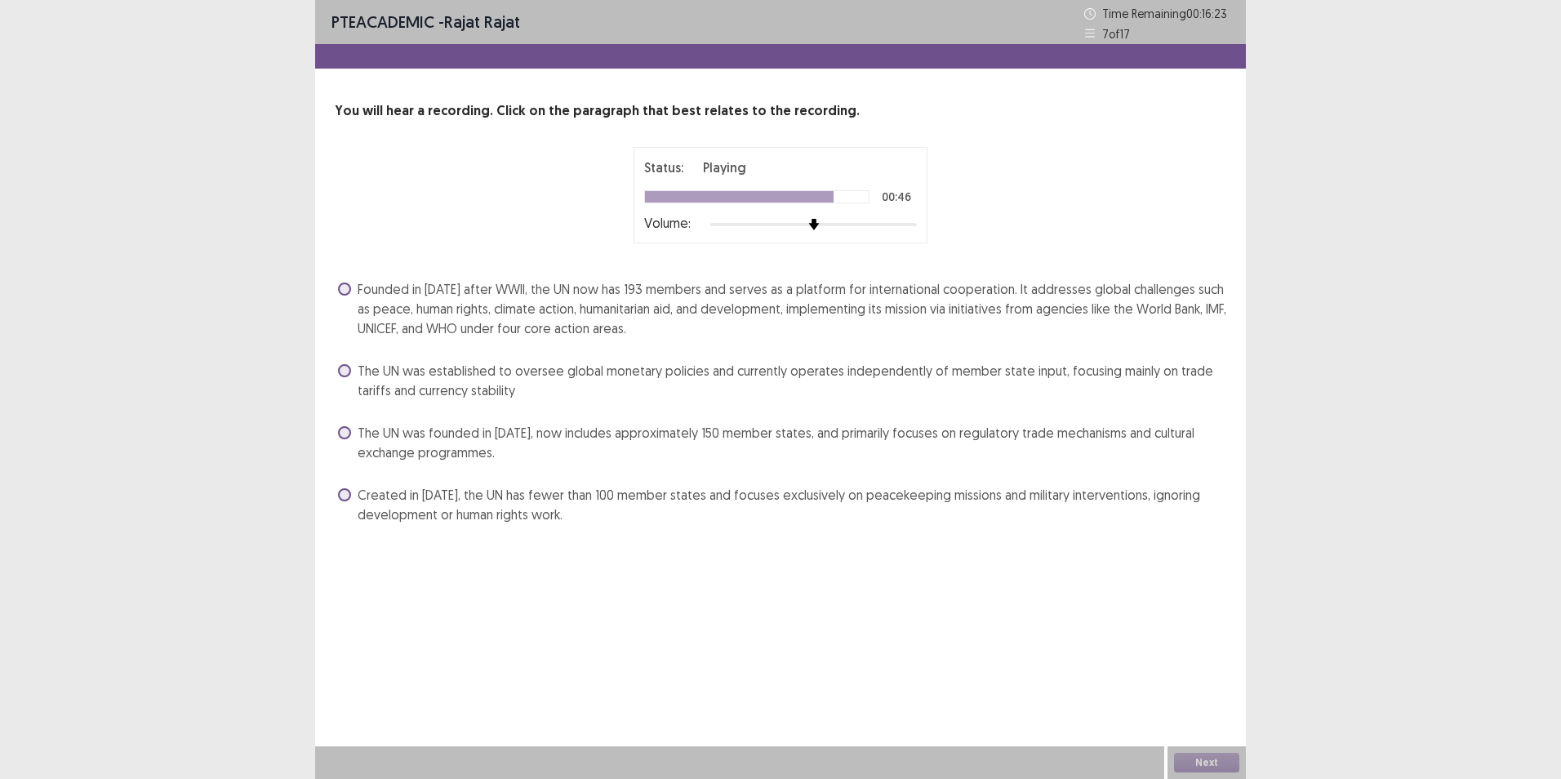
click at [653, 497] on span "Created in [DATE], the UN has fewer than 100 member states and focuses exclusiv…" at bounding box center [792, 504] width 869 height 39
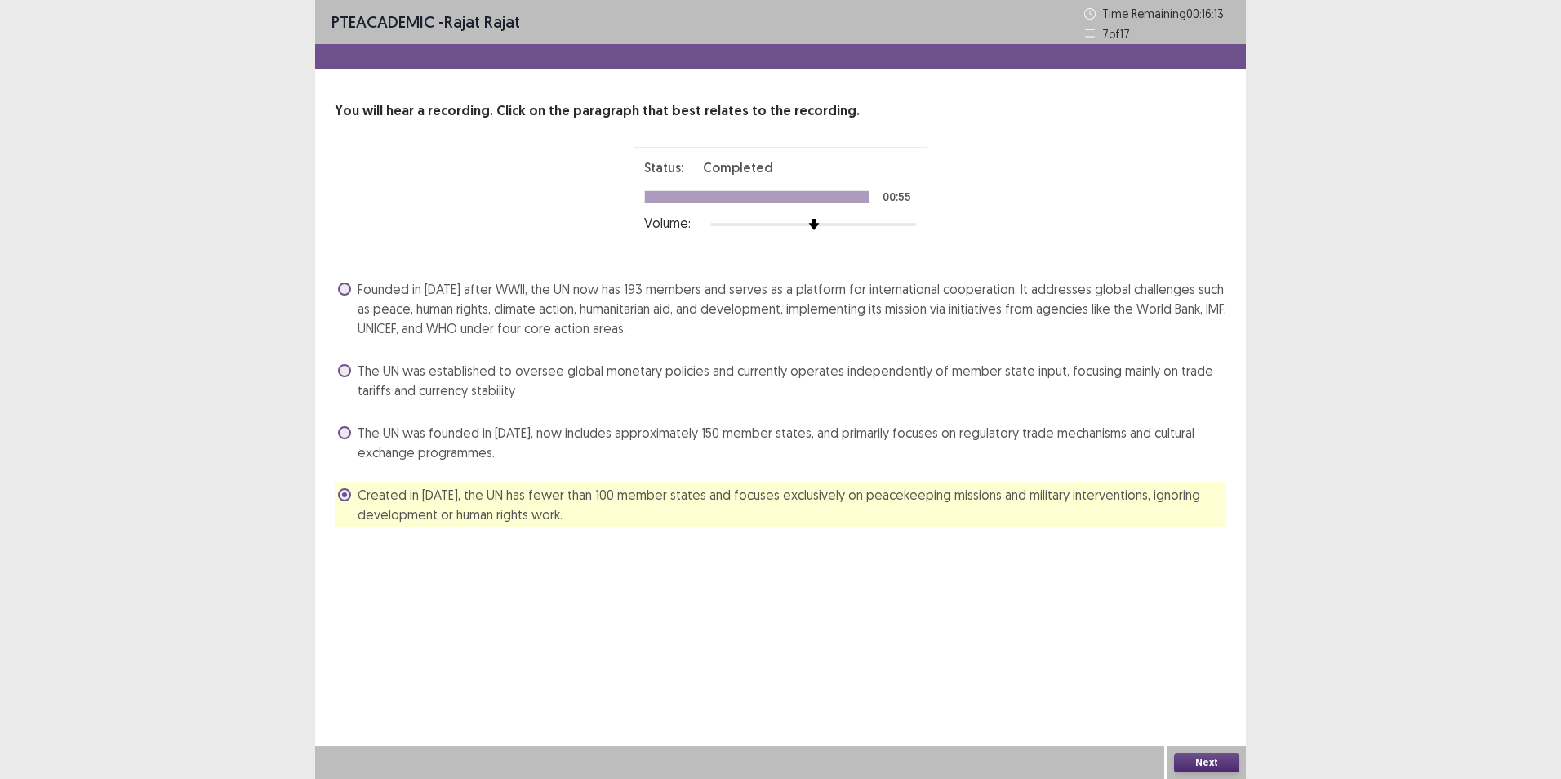
click at [1213, 761] on button "Next" at bounding box center [1206, 763] width 65 height 20
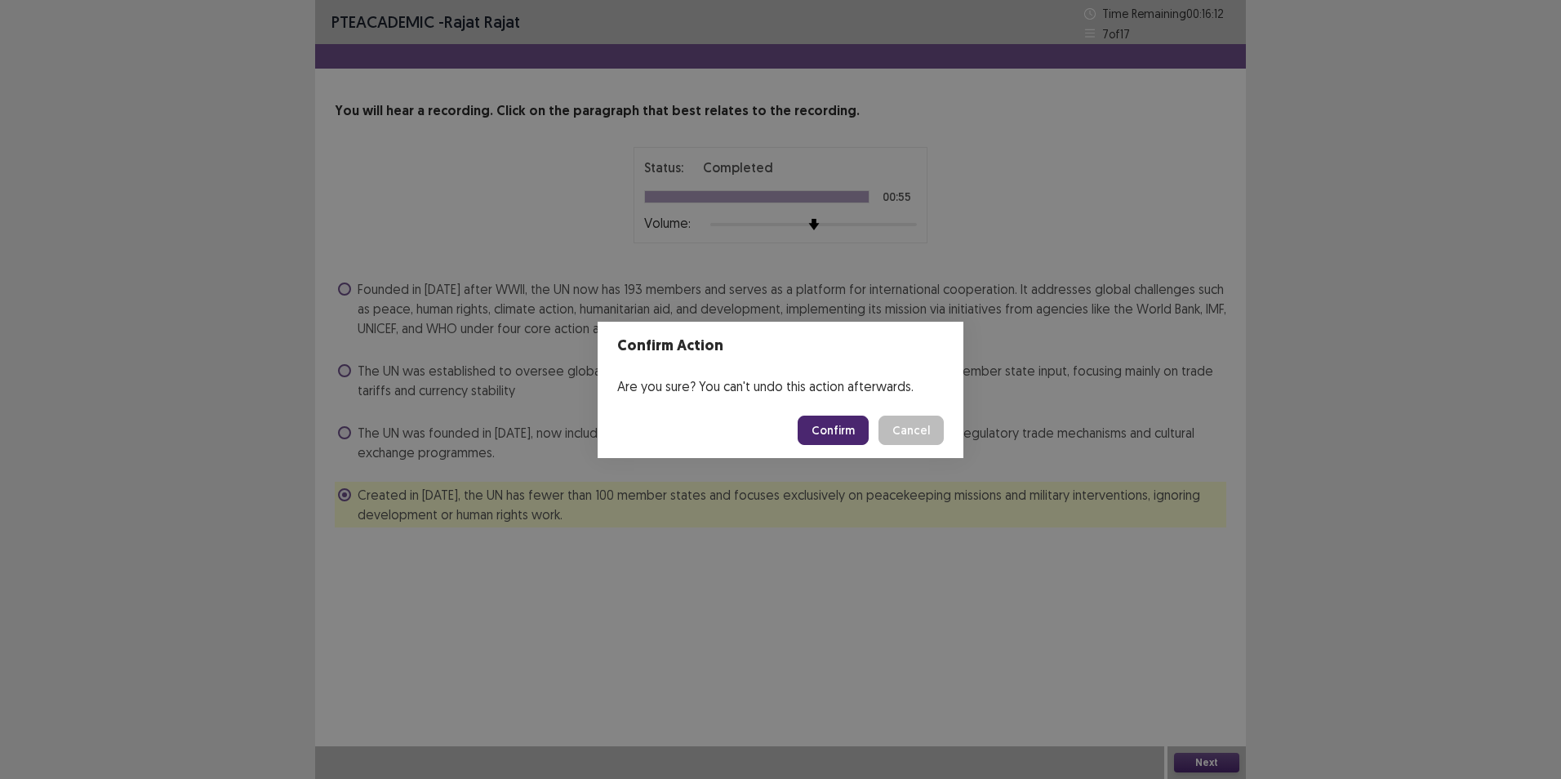
click at [838, 428] on button "Confirm" at bounding box center [833, 430] width 71 height 29
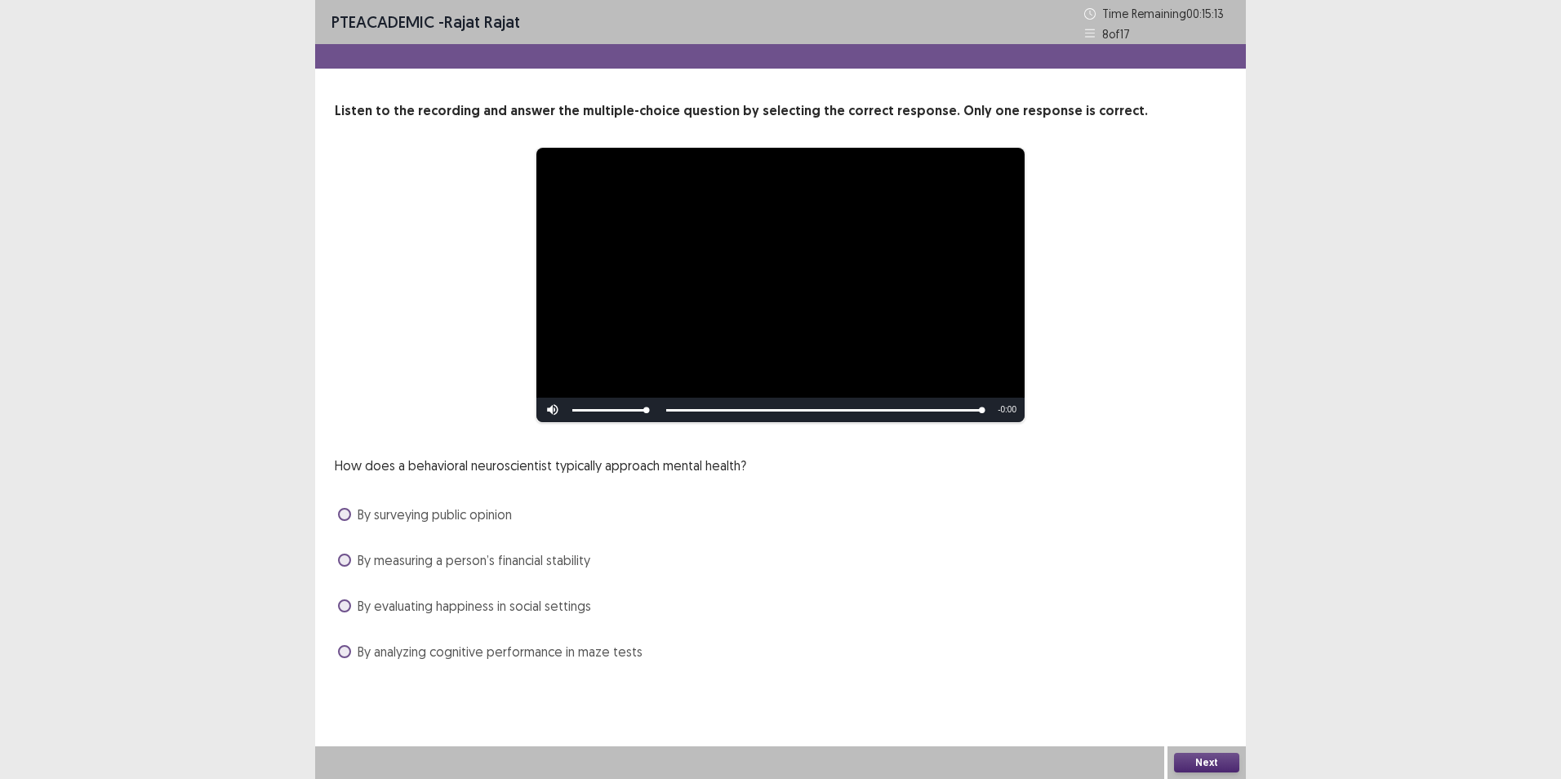
click at [629, 658] on span "By analyzing cognitive performance in maze tests" at bounding box center [500, 652] width 285 height 20
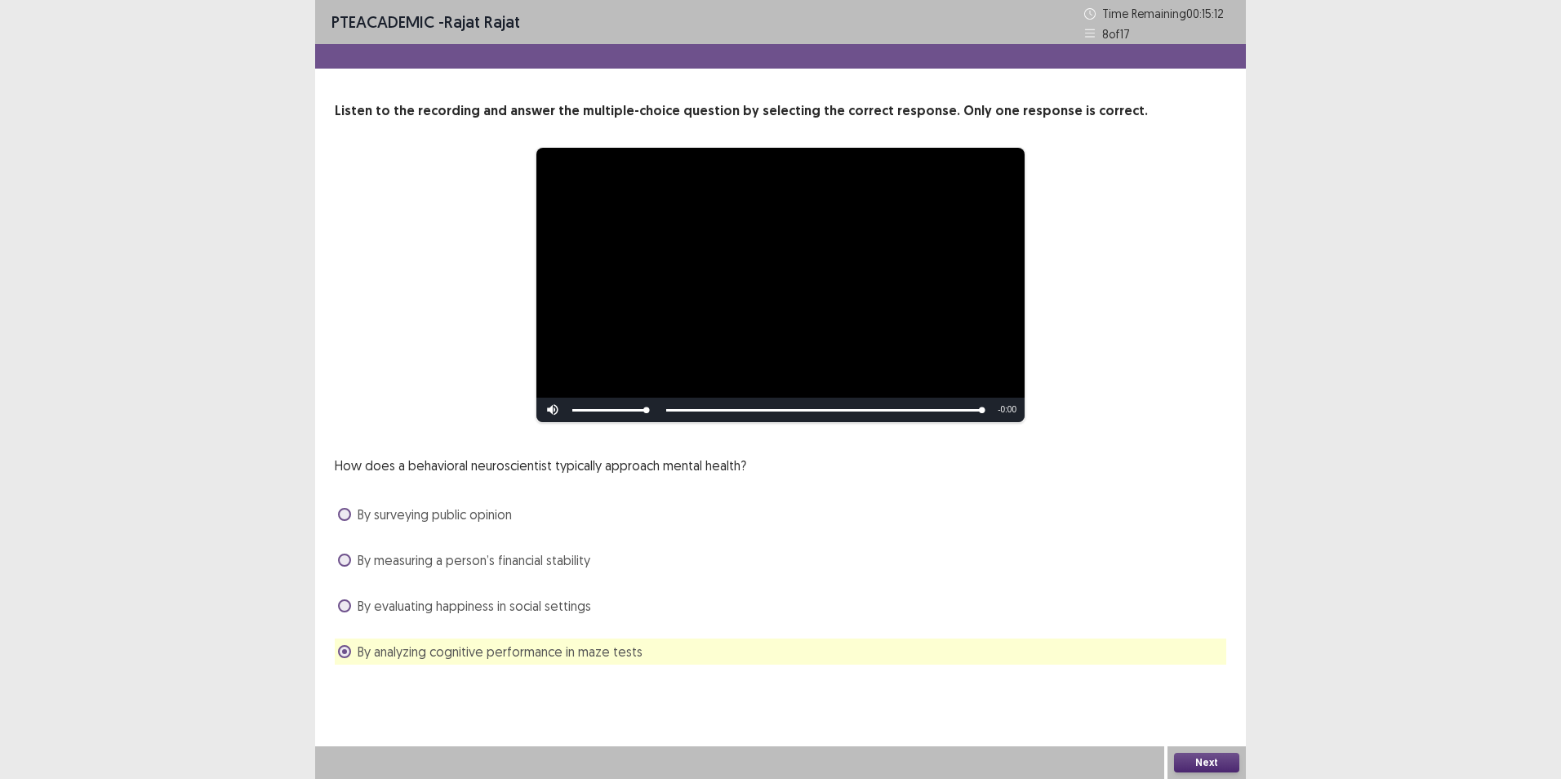
click at [627, 656] on span "By analyzing cognitive performance in maze tests" at bounding box center [500, 652] width 285 height 20
click at [569, 611] on span "By evaluating happiness in social settings" at bounding box center [474, 606] width 233 height 20
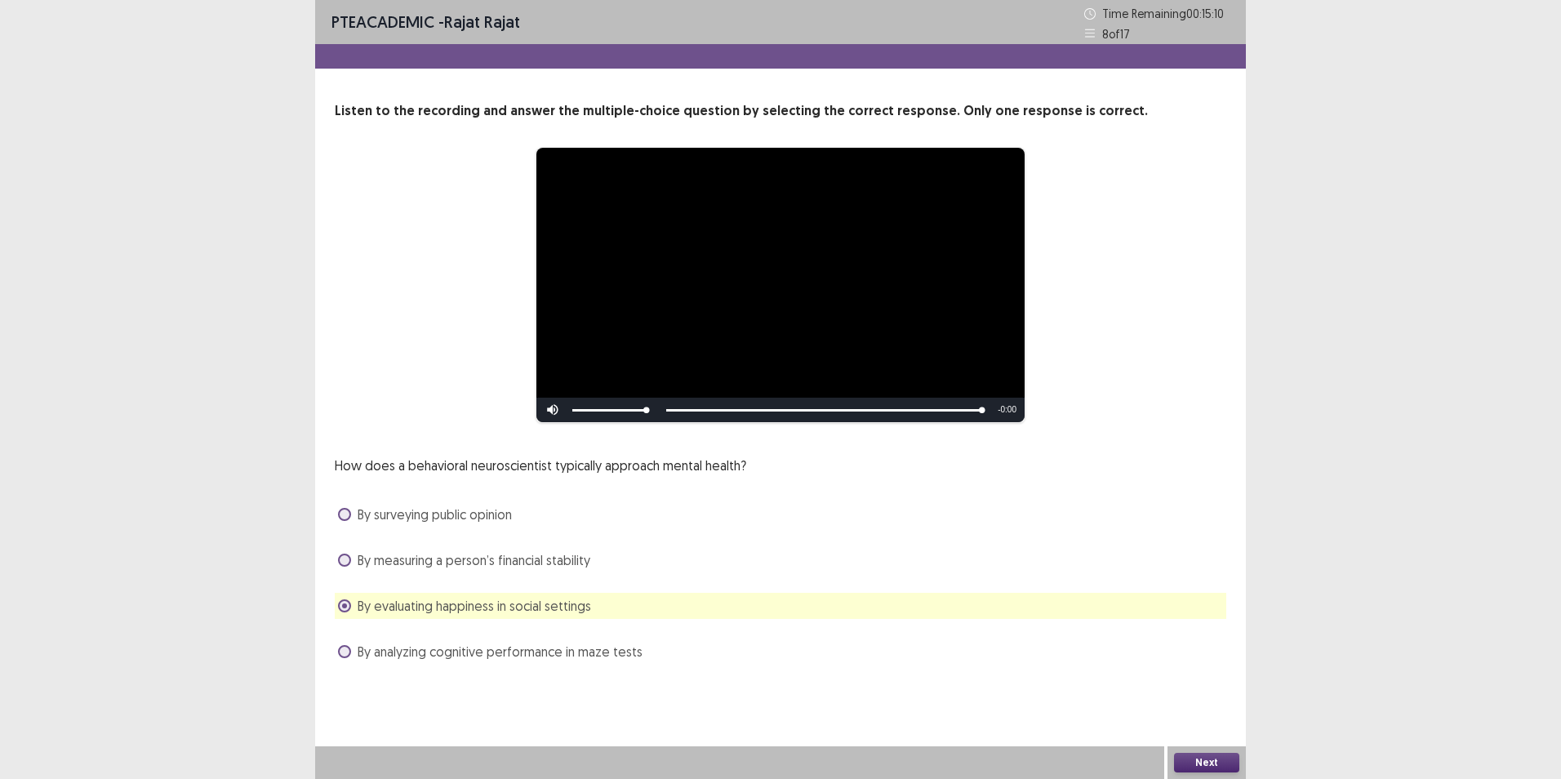
click at [1202, 769] on button "Next" at bounding box center [1206, 763] width 65 height 20
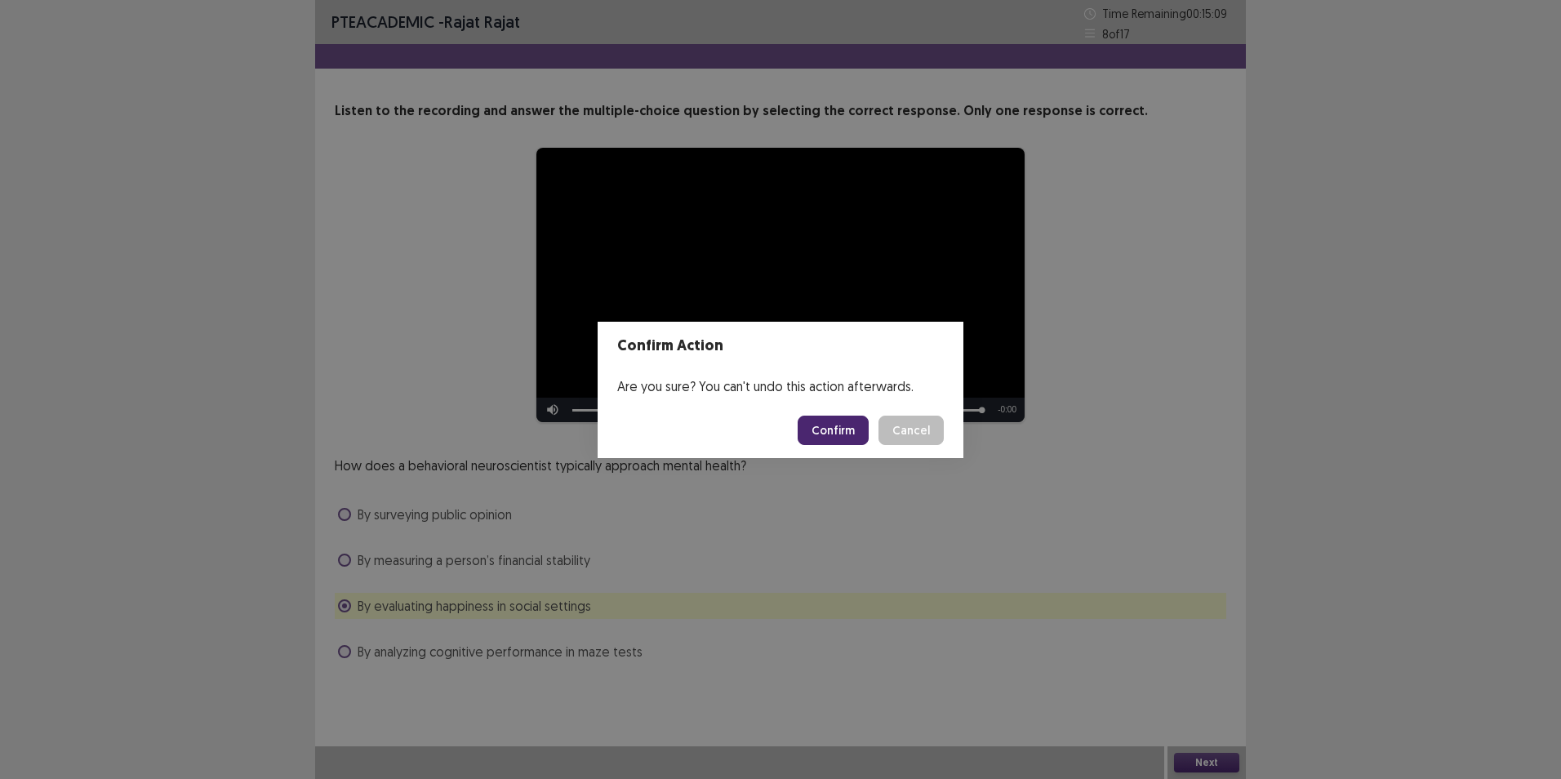
drag, startPoint x: 838, startPoint y: 436, endPoint x: 820, endPoint y: 440, distance: 17.6
click at [820, 440] on button "Confirm" at bounding box center [833, 430] width 71 height 29
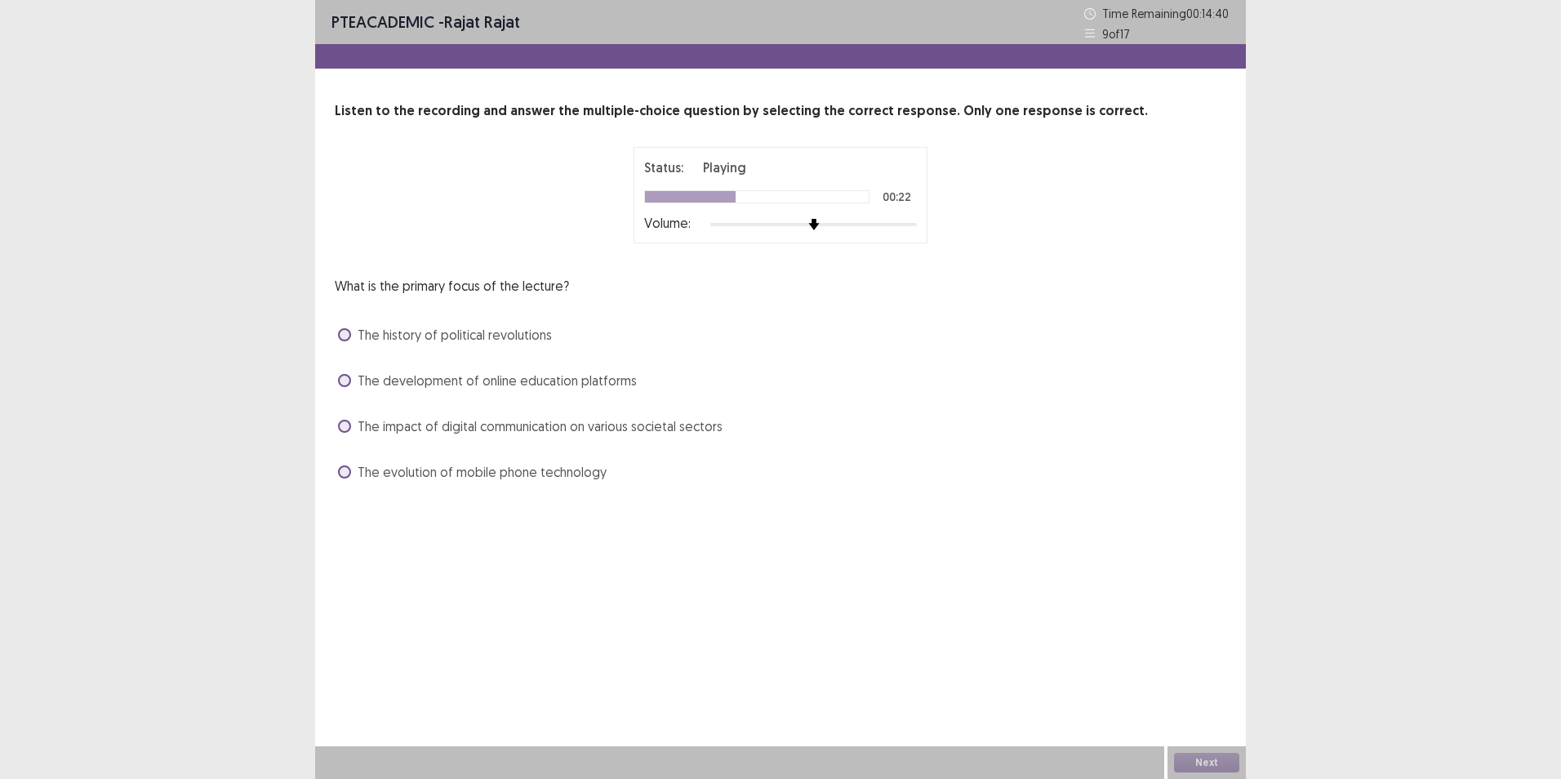
click at [693, 417] on span "The impact of digital communication on various societal sectors" at bounding box center [540, 426] width 365 height 20
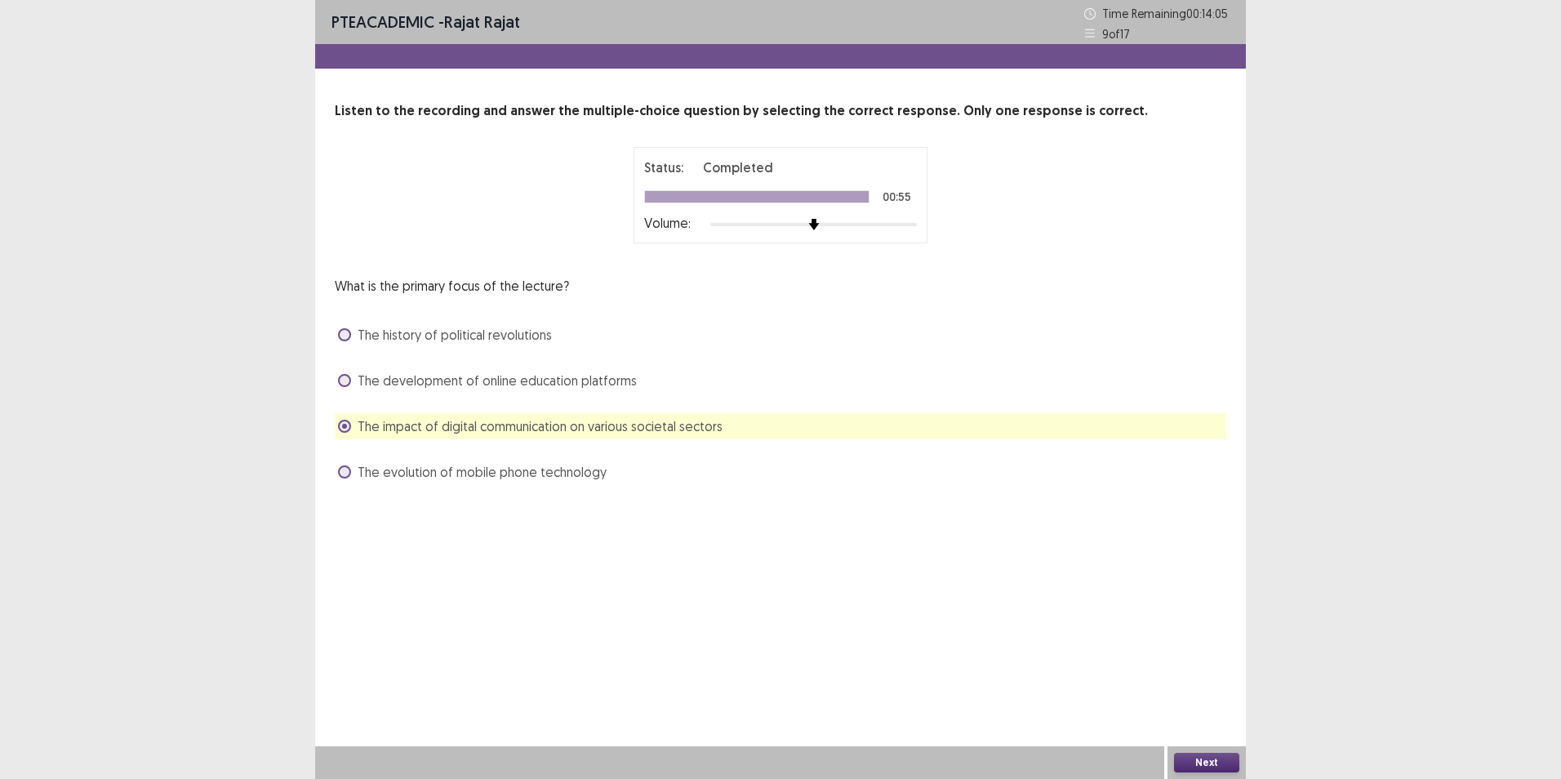
click at [1204, 759] on button "Next" at bounding box center [1206, 763] width 65 height 20
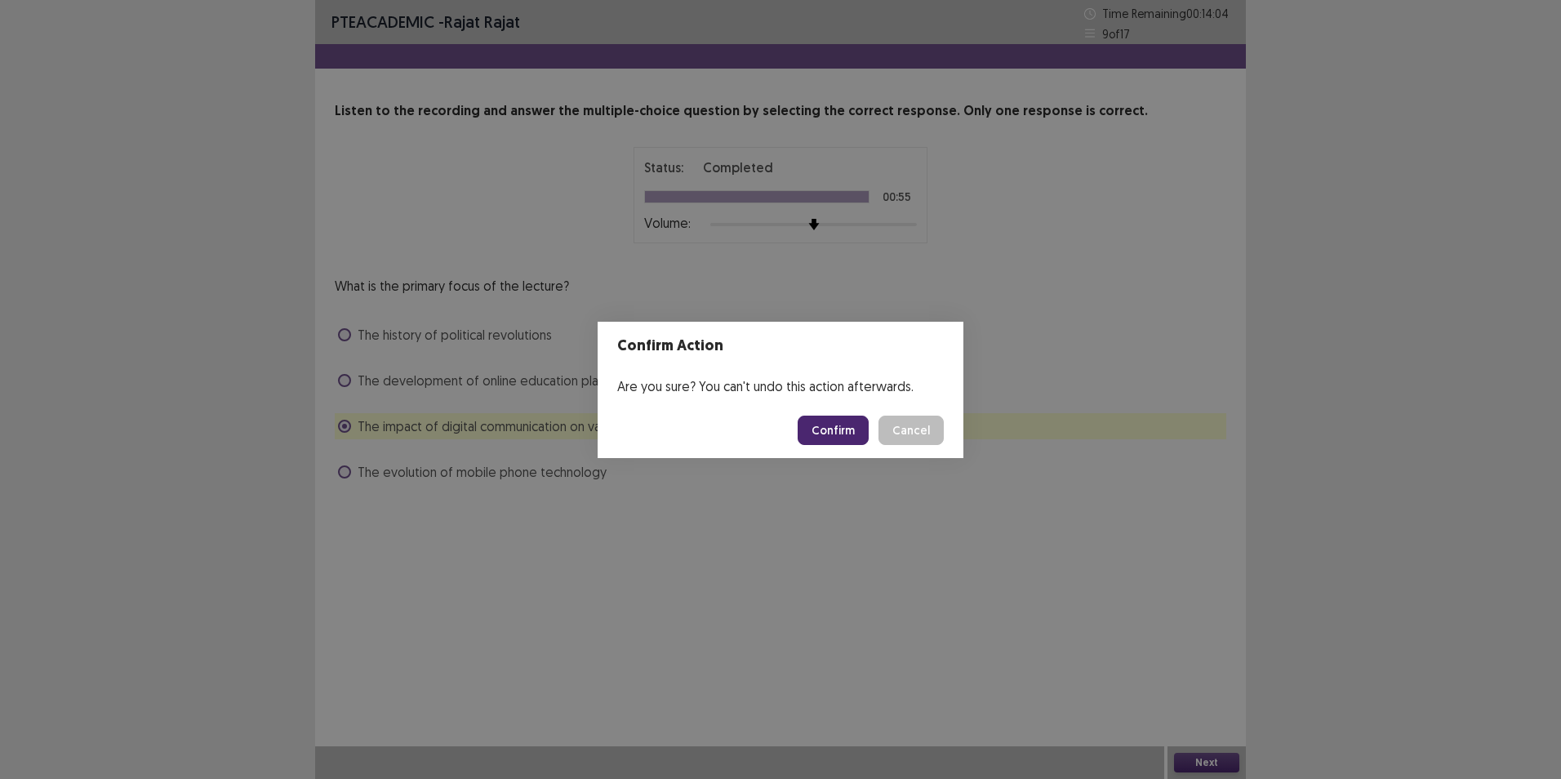
click at [834, 428] on button "Confirm" at bounding box center [833, 430] width 71 height 29
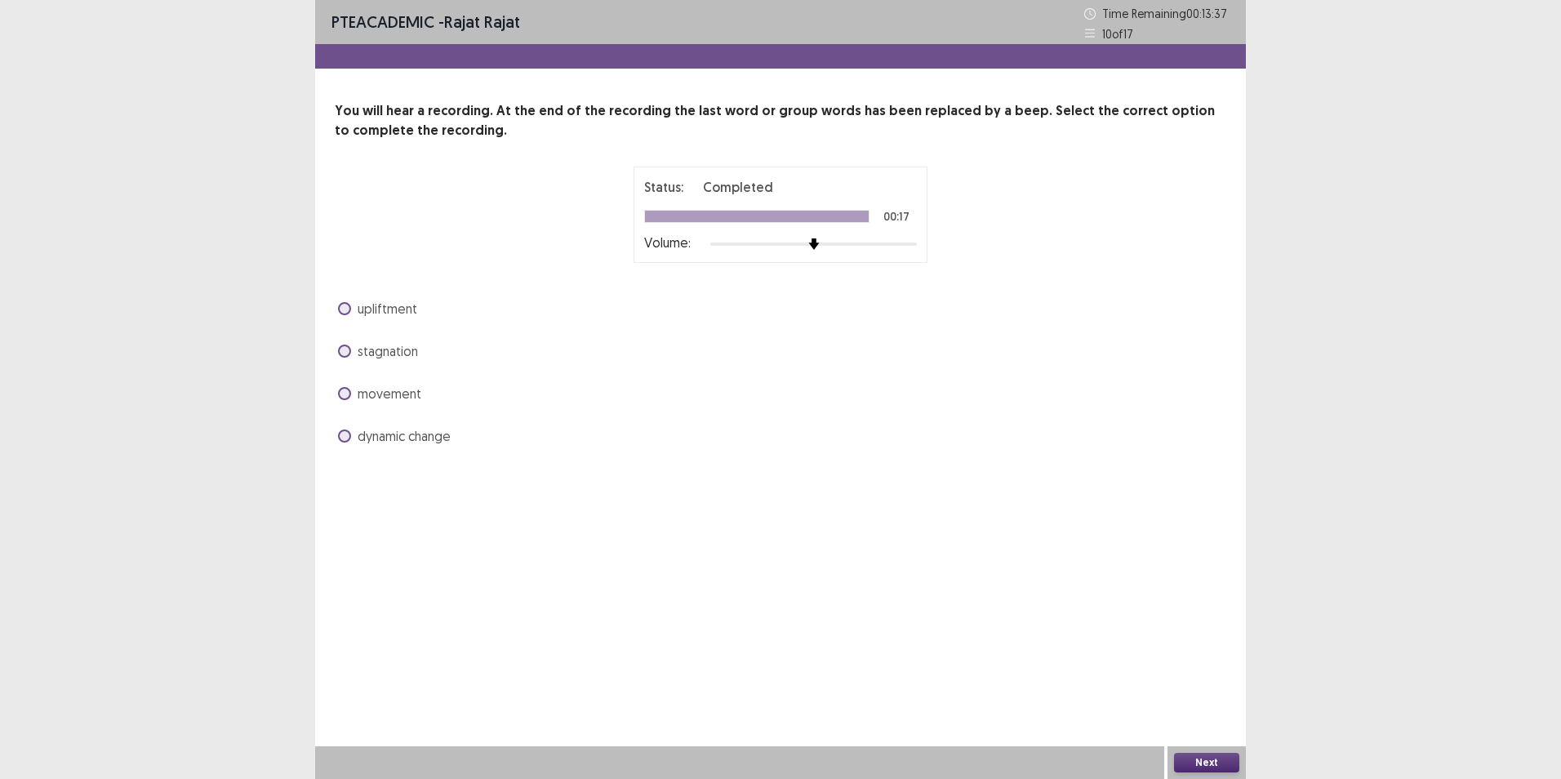
click at [345, 437] on span at bounding box center [344, 435] width 13 height 13
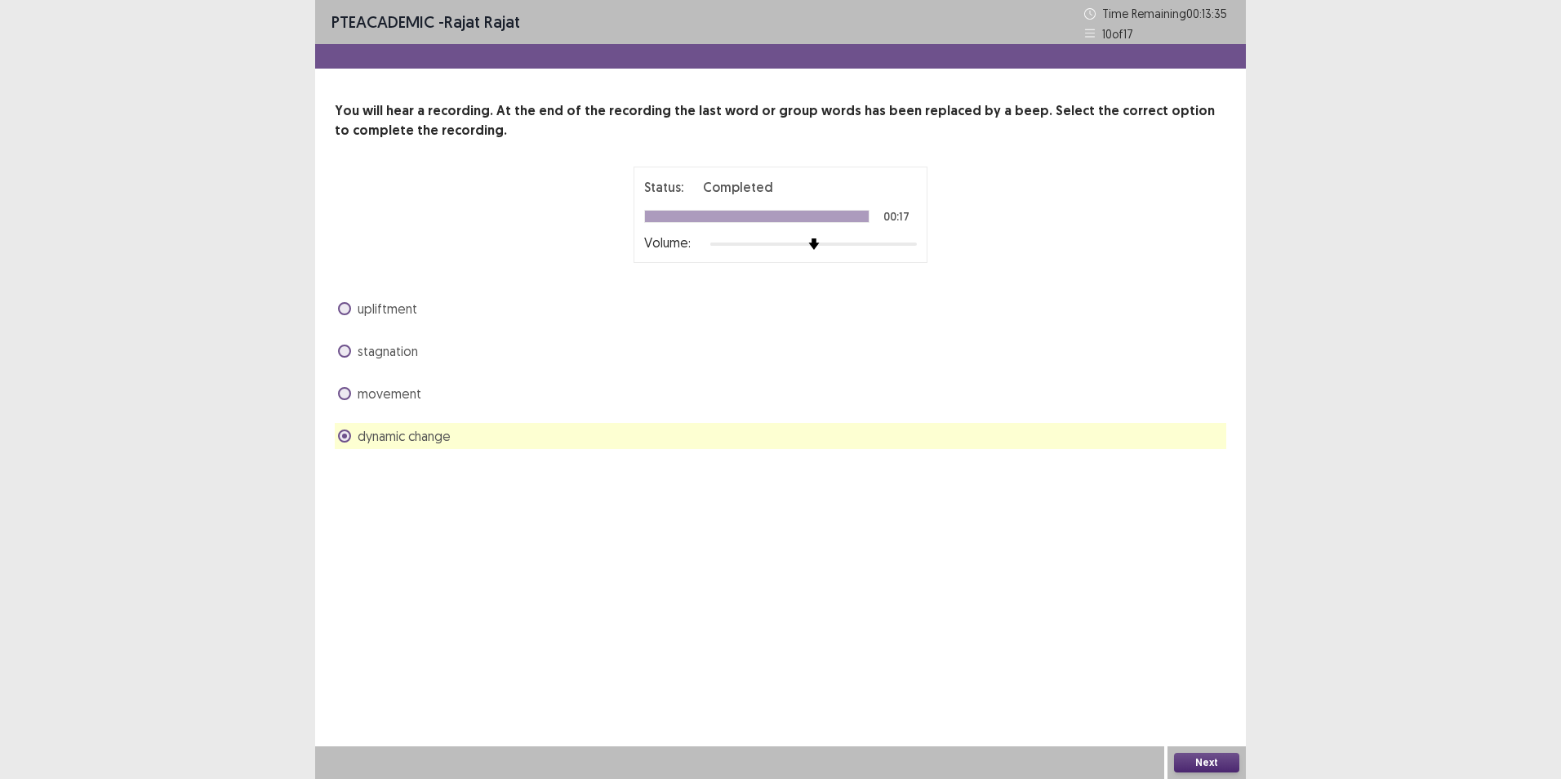
click at [1213, 771] on div "Next" at bounding box center [1206, 762] width 78 height 33
click at [1211, 755] on button "Next" at bounding box center [1206, 763] width 65 height 20
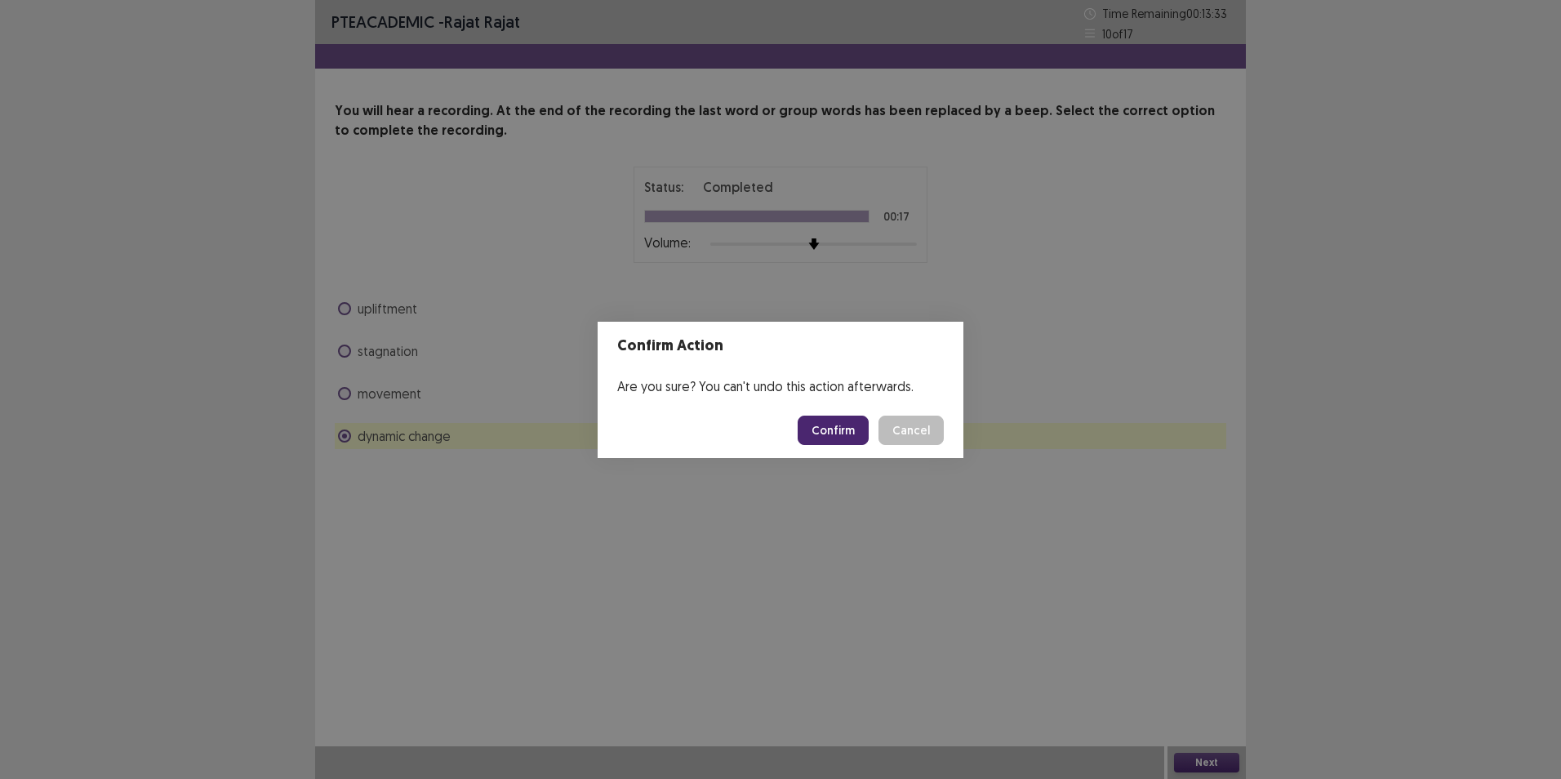
click at [851, 428] on button "Confirm" at bounding box center [833, 430] width 71 height 29
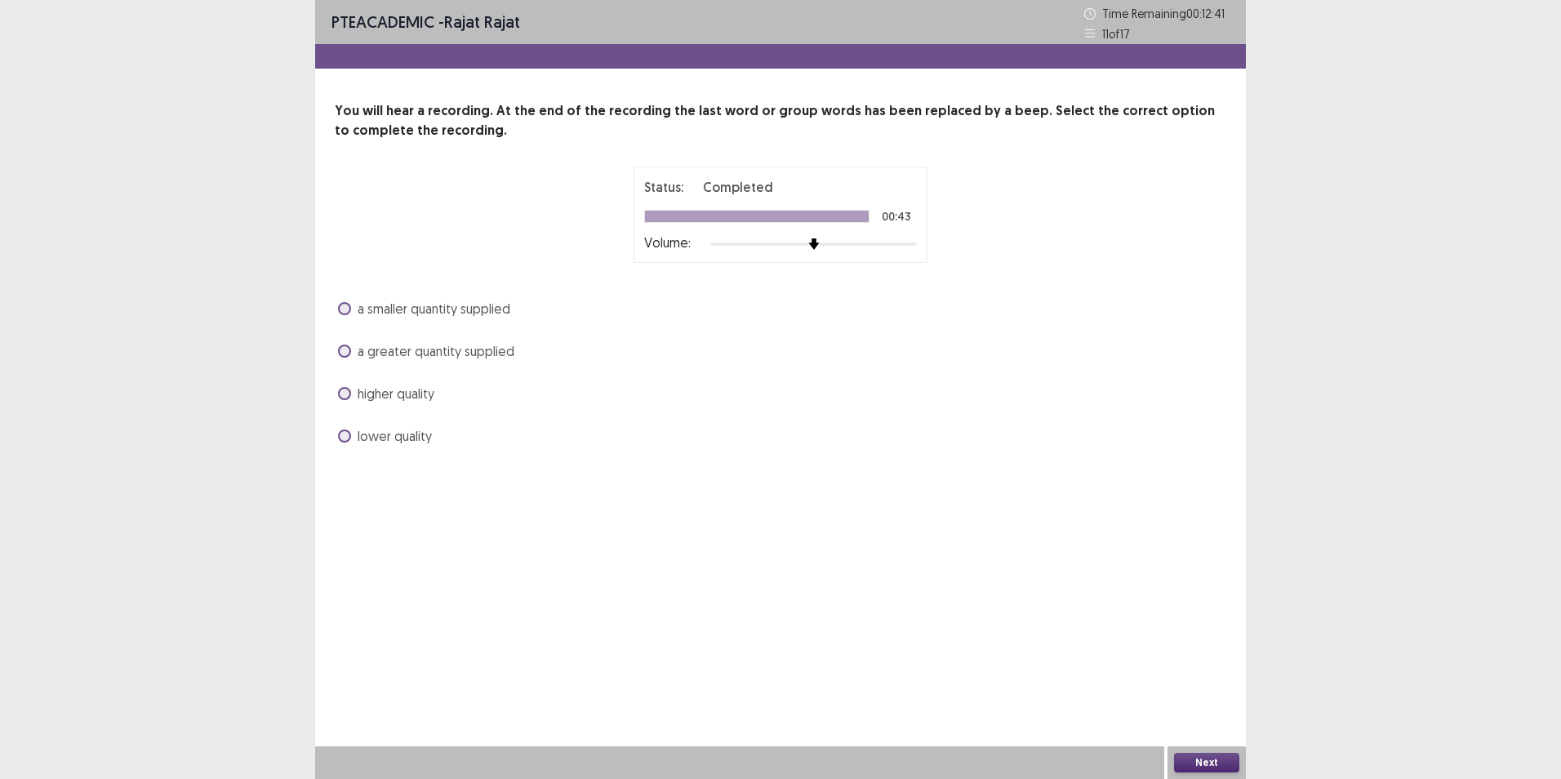
click at [431, 393] on span "higher quality" at bounding box center [396, 394] width 77 height 20
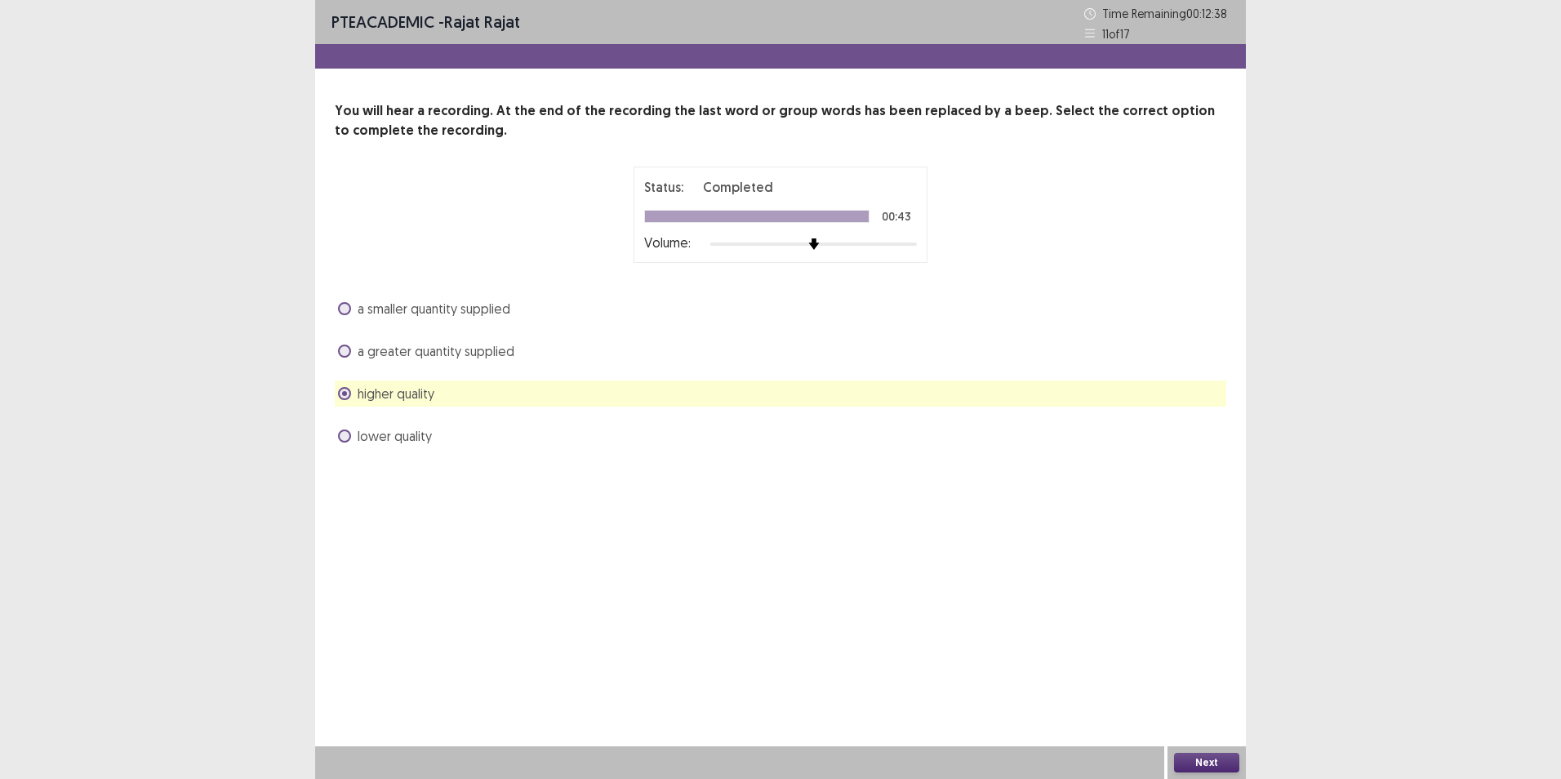
click at [1207, 758] on button "Next" at bounding box center [1206, 763] width 65 height 20
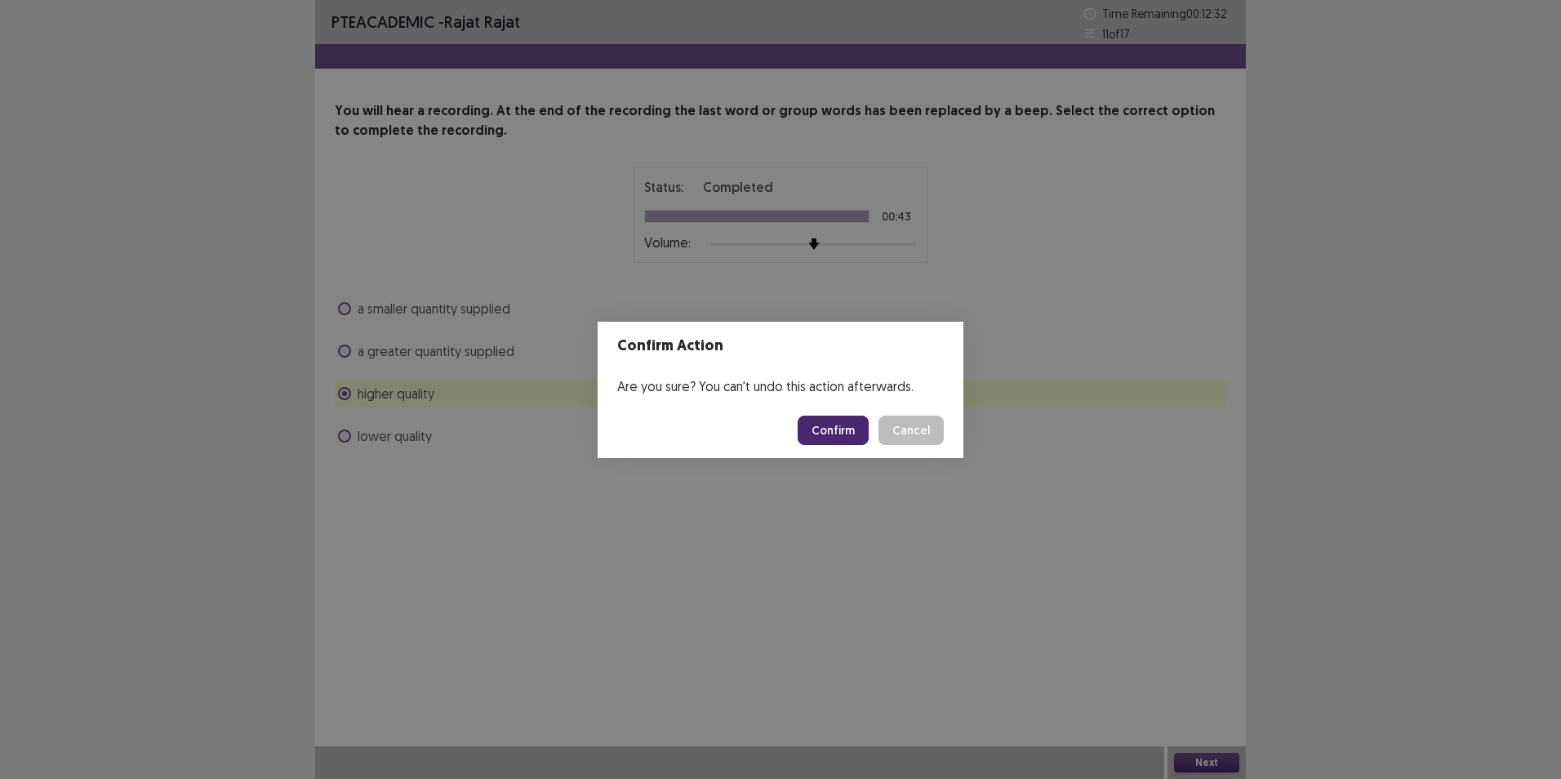
click at [853, 431] on button "Confirm" at bounding box center [833, 430] width 71 height 29
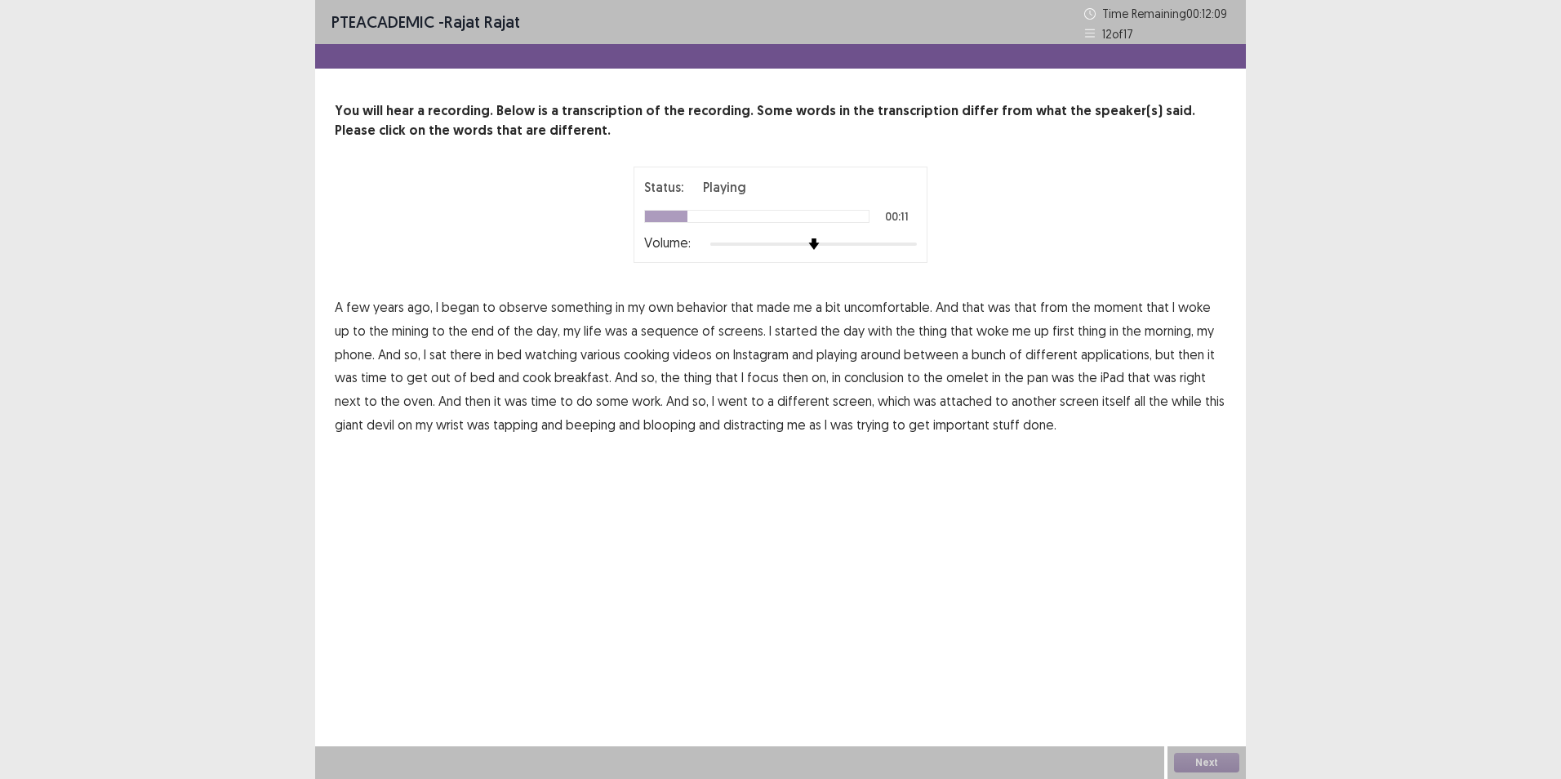
click at [869, 312] on span "uncomfortable." at bounding box center [888, 307] width 88 height 20
click at [405, 335] on span "mining" at bounding box center [410, 331] width 37 height 20
click at [647, 336] on span "sequence" at bounding box center [670, 331] width 58 height 20
click at [853, 358] on span "playing" at bounding box center [836, 355] width 41 height 20
click at [860, 382] on span "conclusion" at bounding box center [874, 377] width 60 height 20
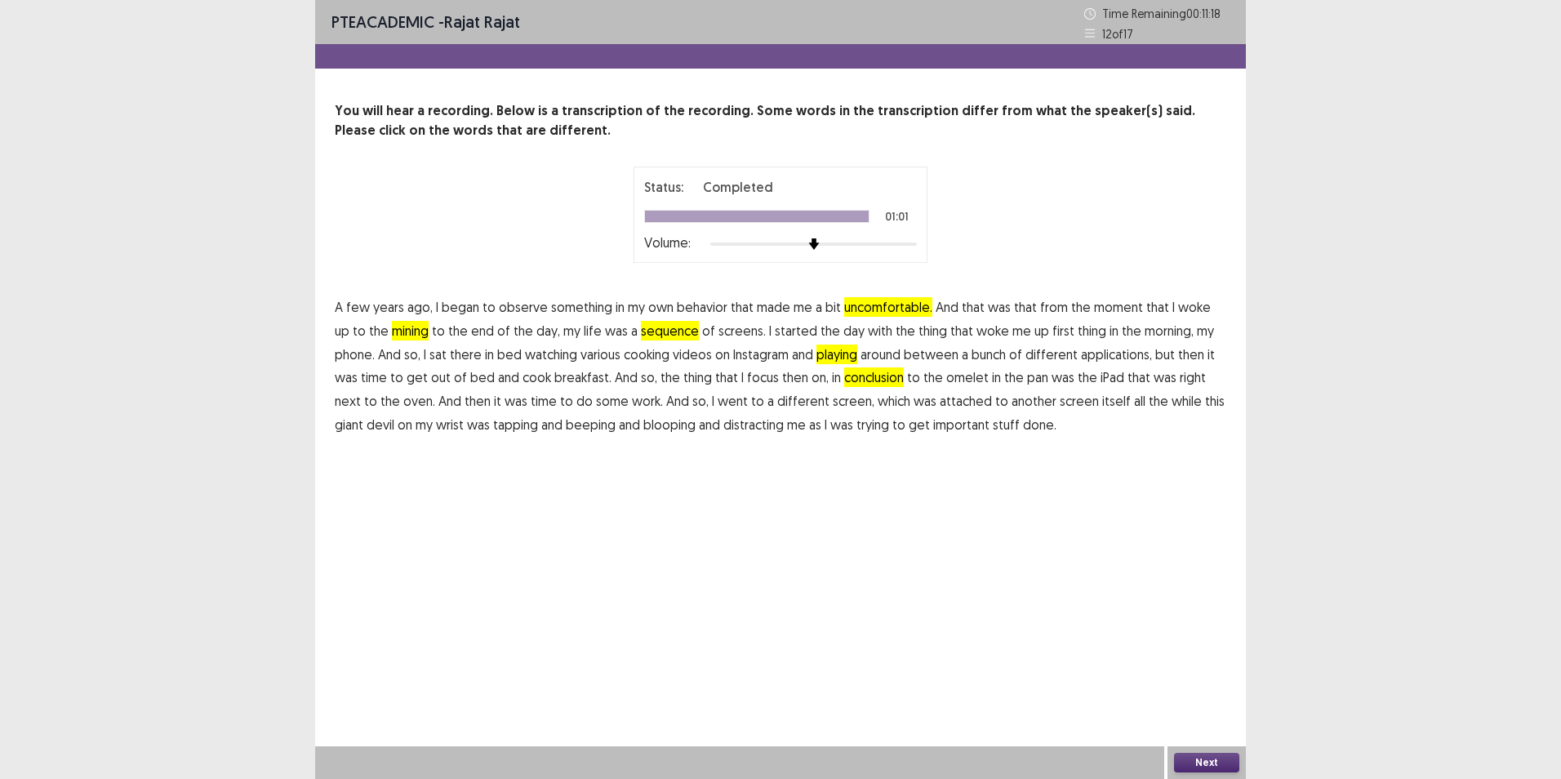
click at [363, 415] on span "giant" at bounding box center [349, 425] width 29 height 20
click at [887, 308] on span "uncomfortable." at bounding box center [888, 307] width 88 height 20
click at [1197, 758] on button "Next" at bounding box center [1206, 763] width 65 height 20
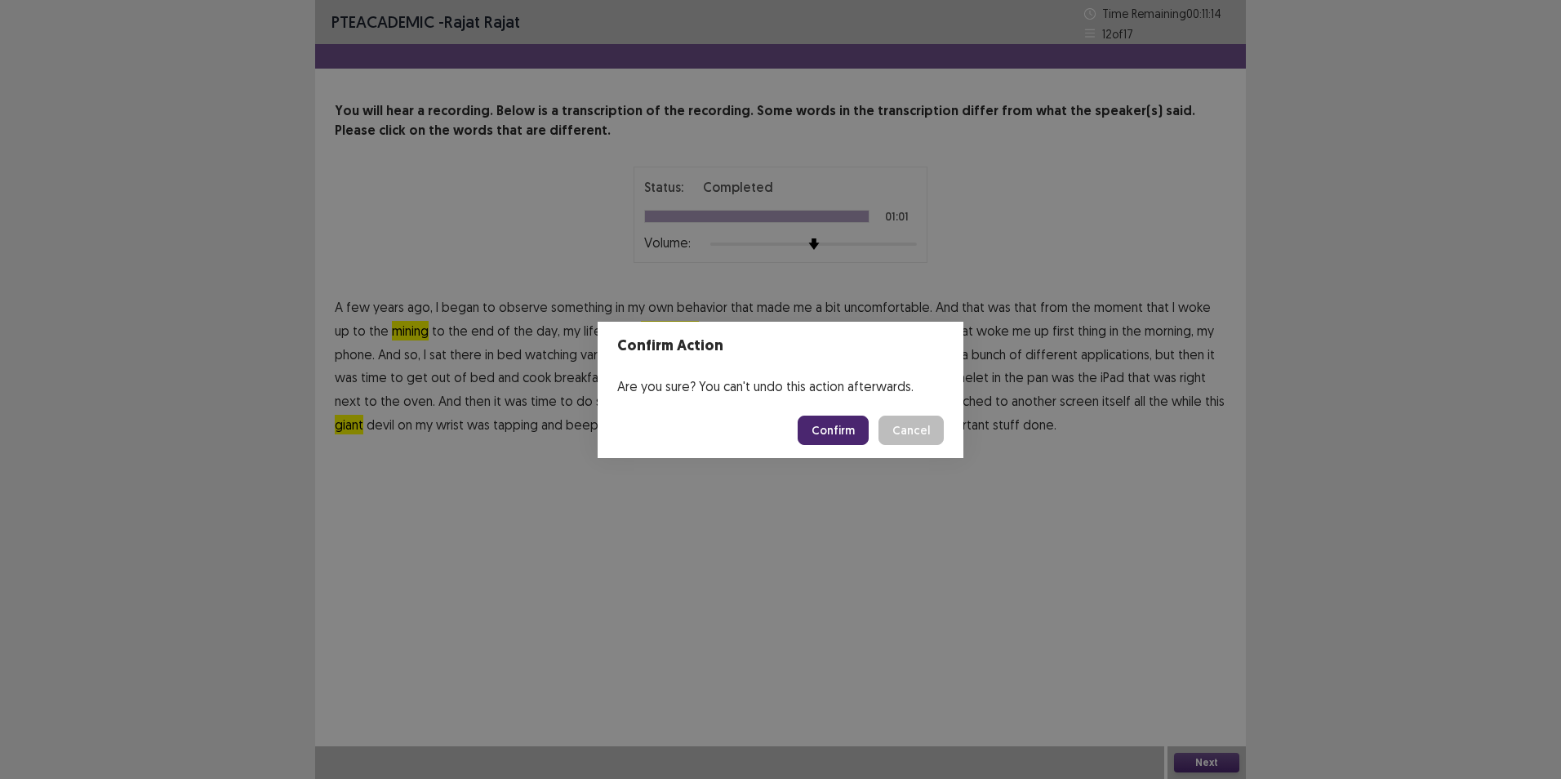
click at [828, 436] on button "Confirm" at bounding box center [833, 430] width 71 height 29
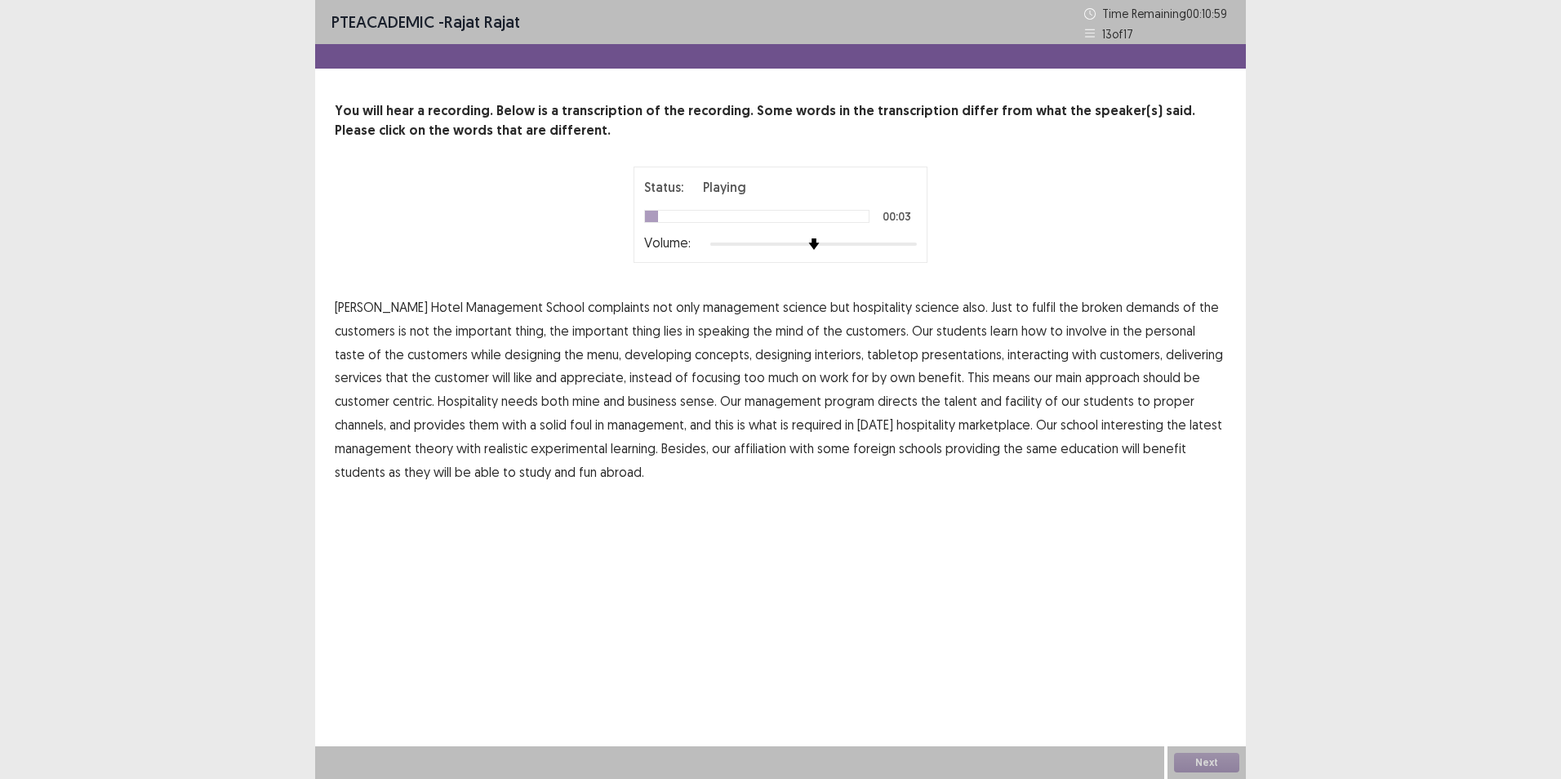
click at [588, 309] on span "complaints" at bounding box center [619, 307] width 62 height 20
click at [1082, 313] on span "broken" at bounding box center [1102, 307] width 41 height 20
click at [698, 337] on span "speaking" at bounding box center [723, 331] width 51 height 20
click at [572, 405] on span "mine" at bounding box center [586, 401] width 28 height 20
click at [1005, 410] on span "facility" at bounding box center [1023, 401] width 37 height 20
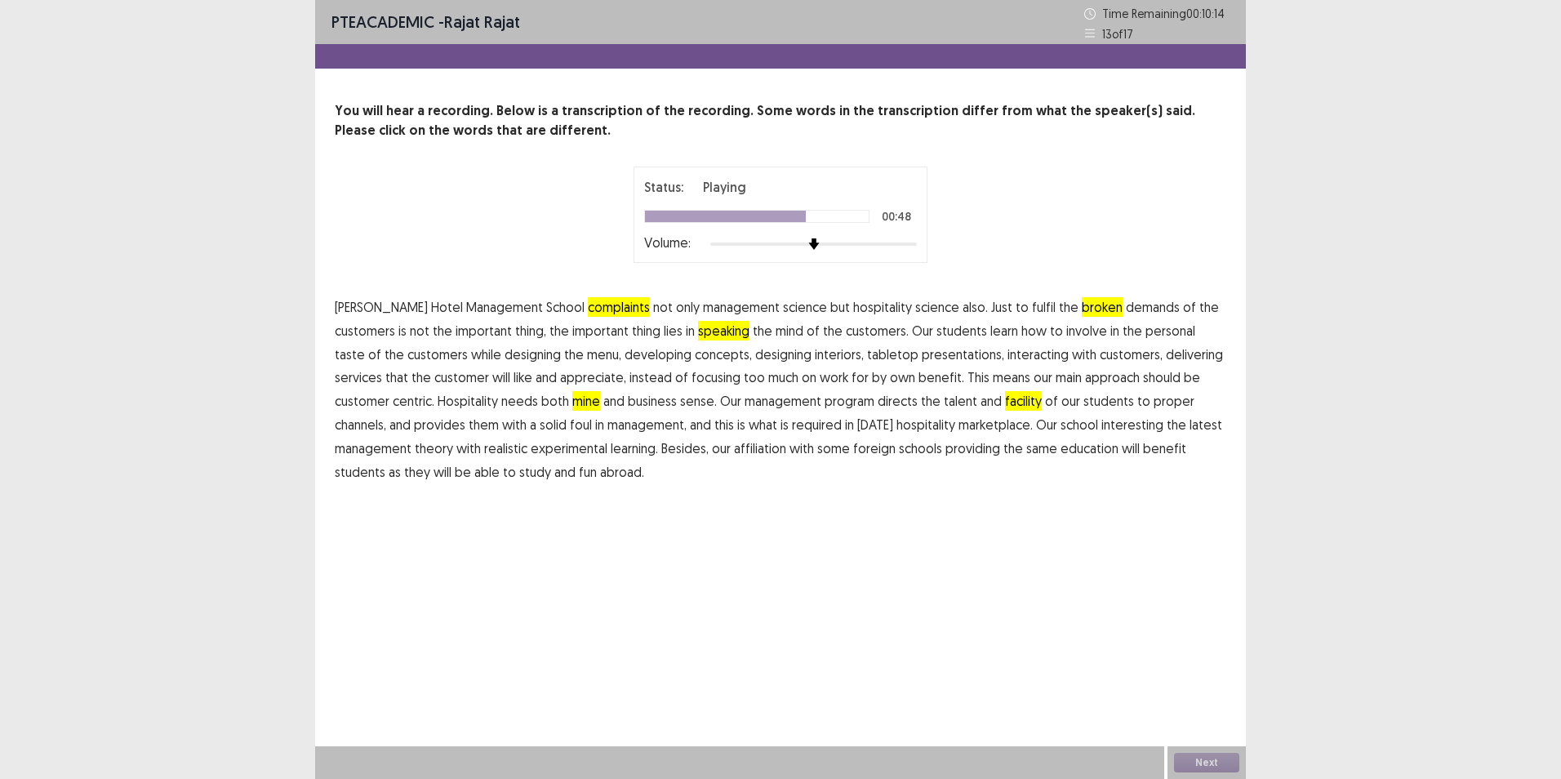
click at [570, 429] on span "foul" at bounding box center [581, 425] width 22 height 20
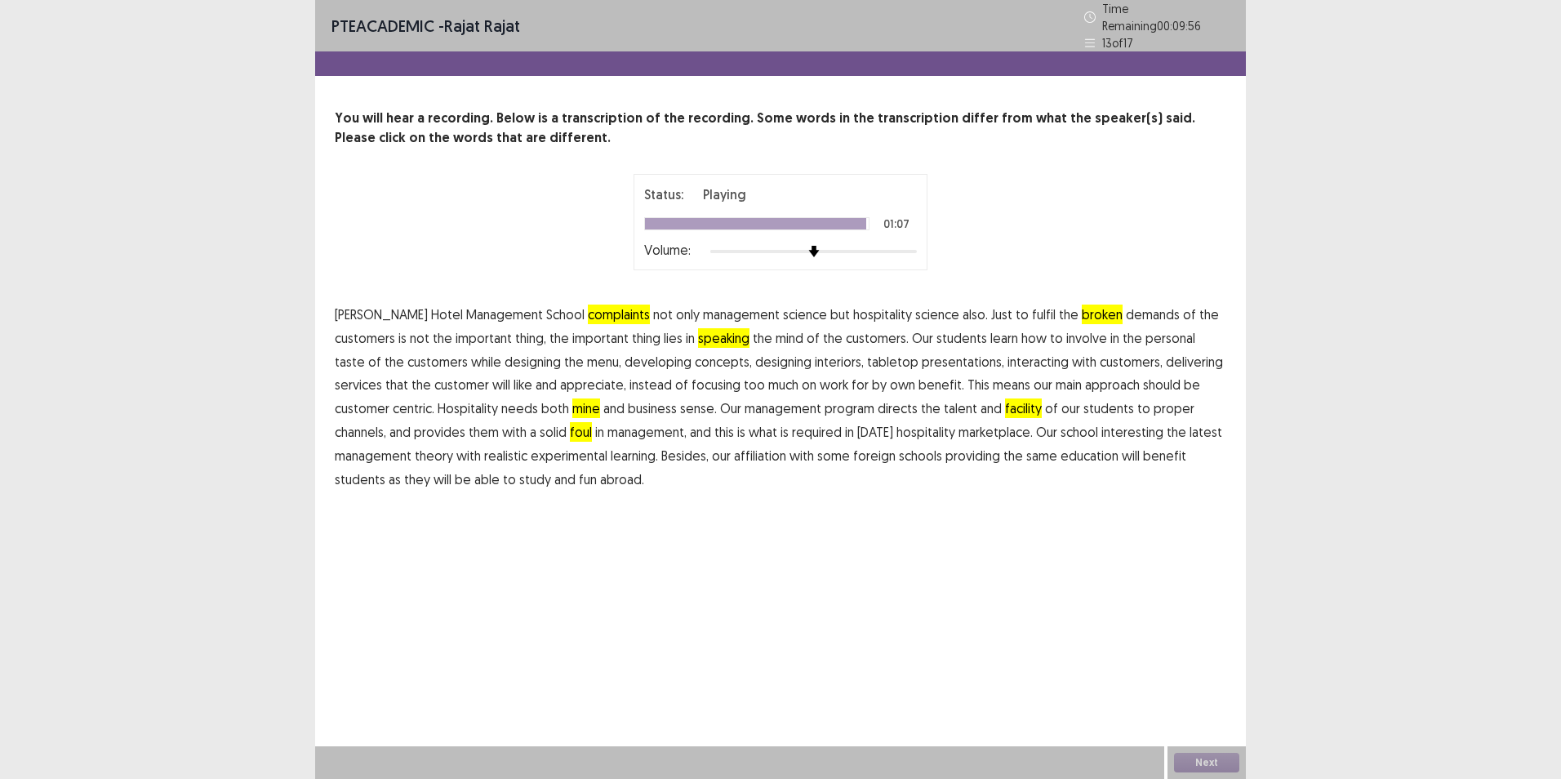
click at [579, 472] on span "fun" at bounding box center [588, 479] width 18 height 20
click at [1211, 766] on button "Next" at bounding box center [1206, 763] width 65 height 20
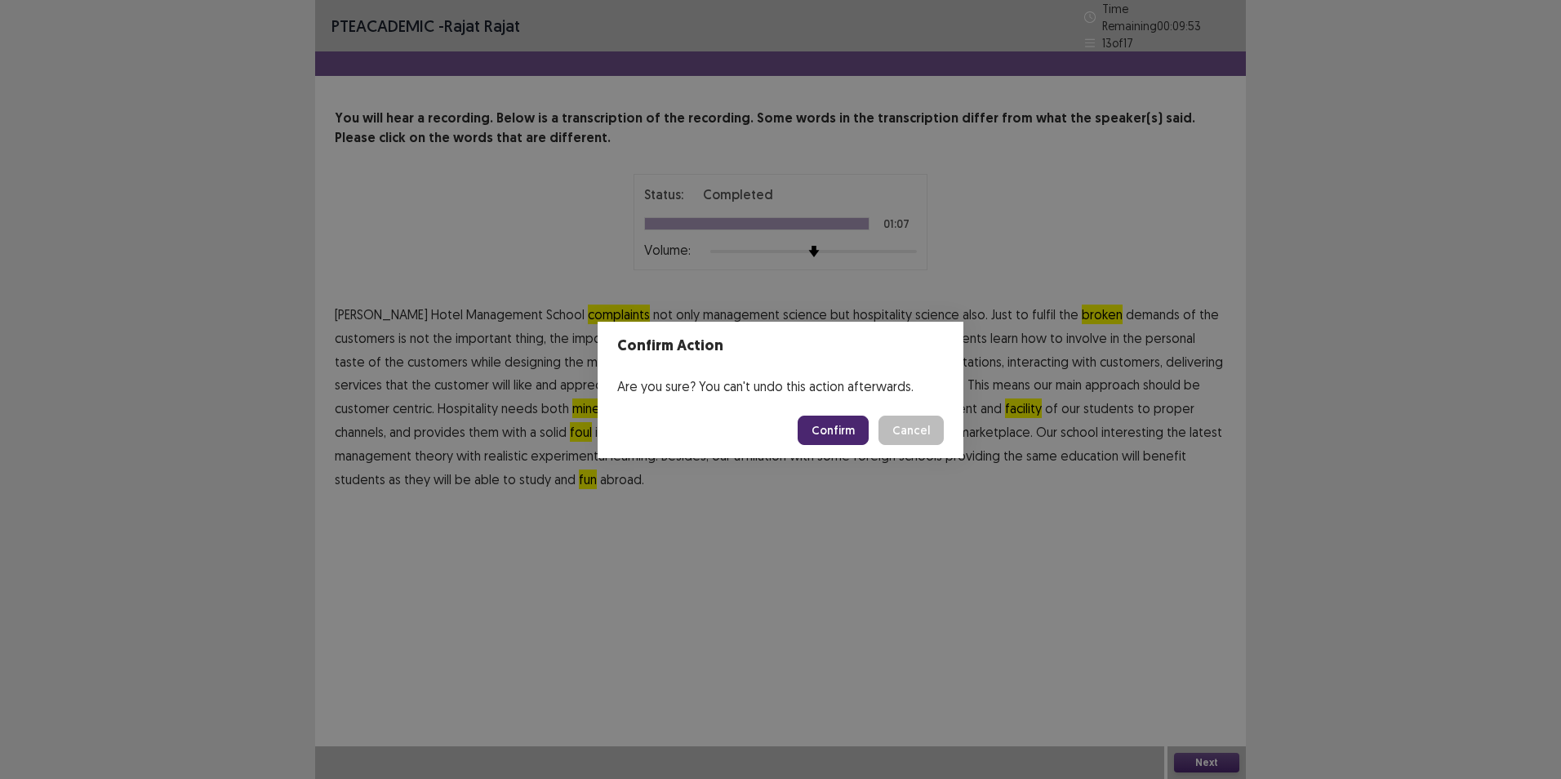
click at [839, 438] on button "Confirm" at bounding box center [833, 430] width 71 height 29
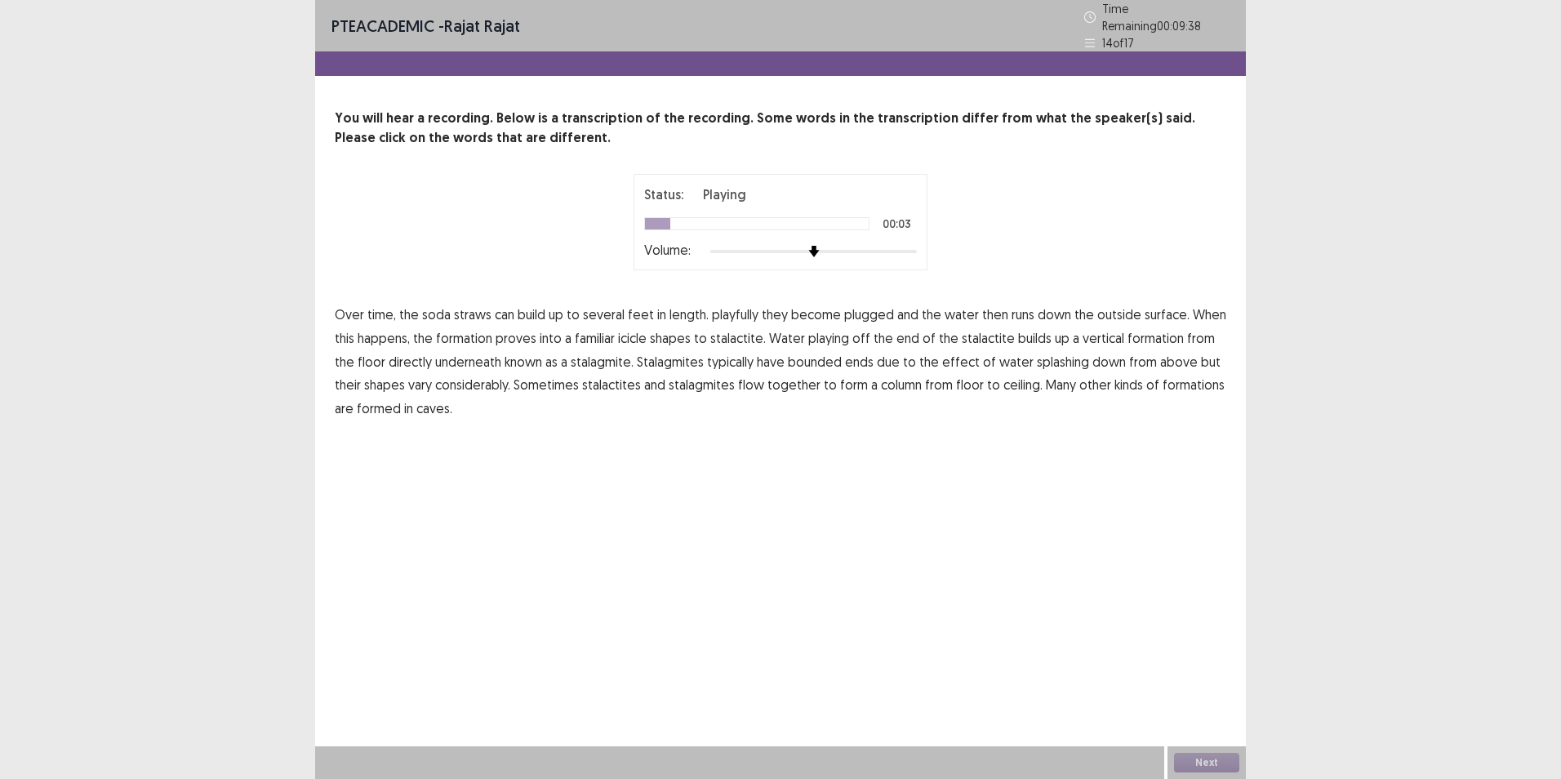
click at [738, 309] on span "playfully" at bounding box center [735, 315] width 47 height 20
click at [523, 331] on span "proves" at bounding box center [516, 338] width 41 height 20
click at [825, 330] on span "playing" at bounding box center [828, 338] width 41 height 20
click at [789, 353] on span "bounded" at bounding box center [815, 362] width 54 height 20
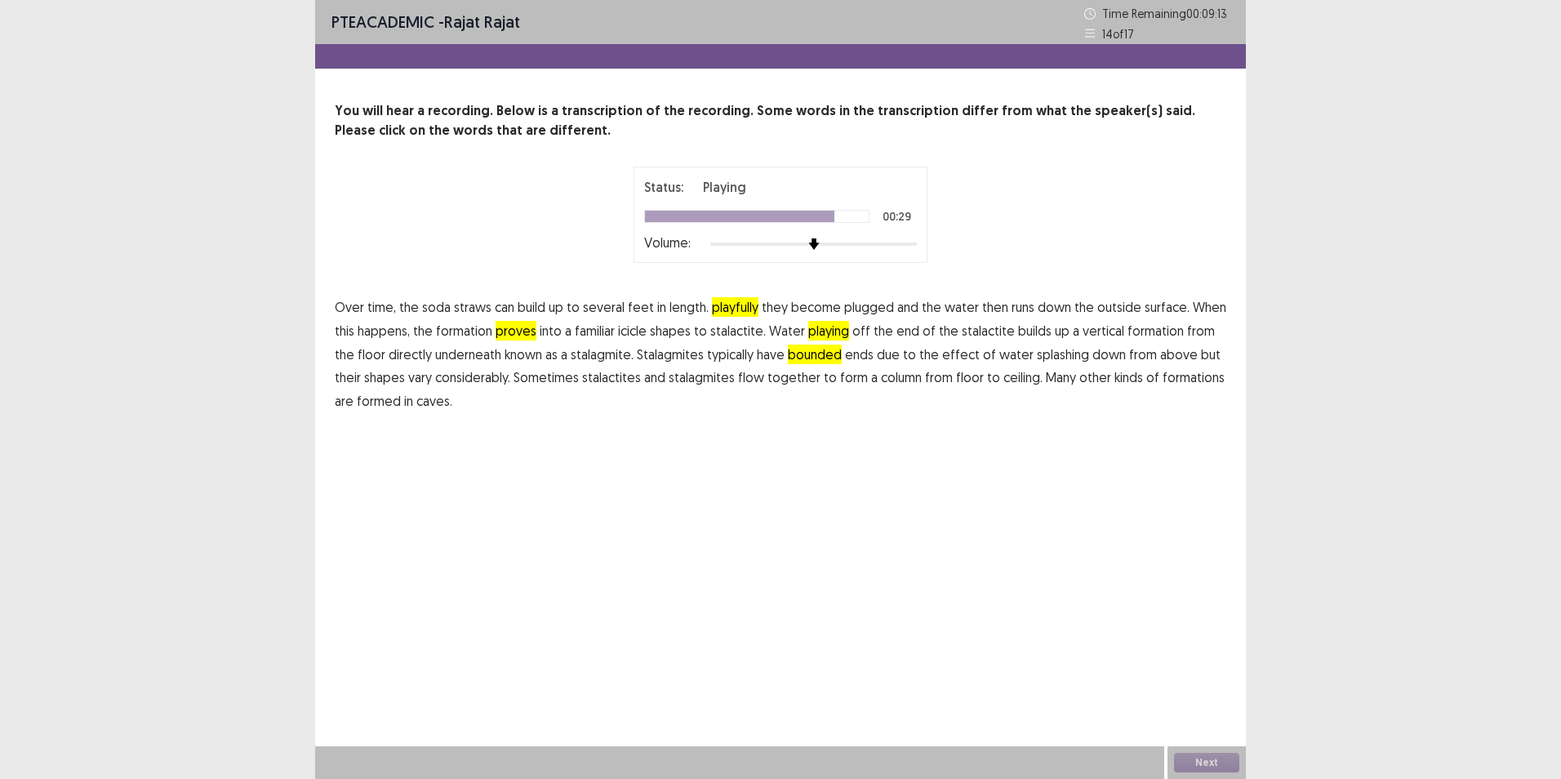
click at [738, 376] on span "flow" at bounding box center [751, 377] width 26 height 20
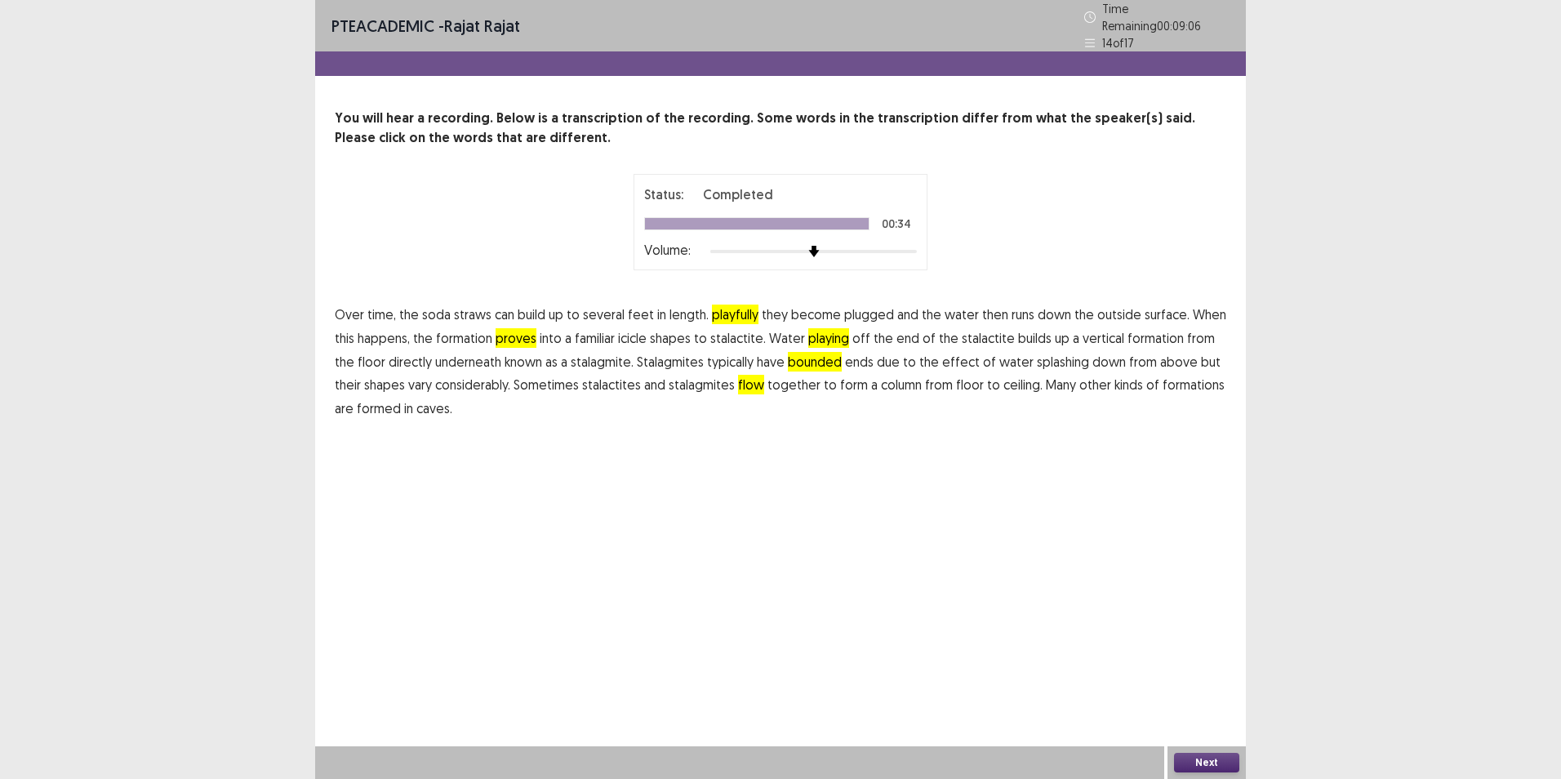
click at [1216, 765] on button "Next" at bounding box center [1206, 763] width 65 height 20
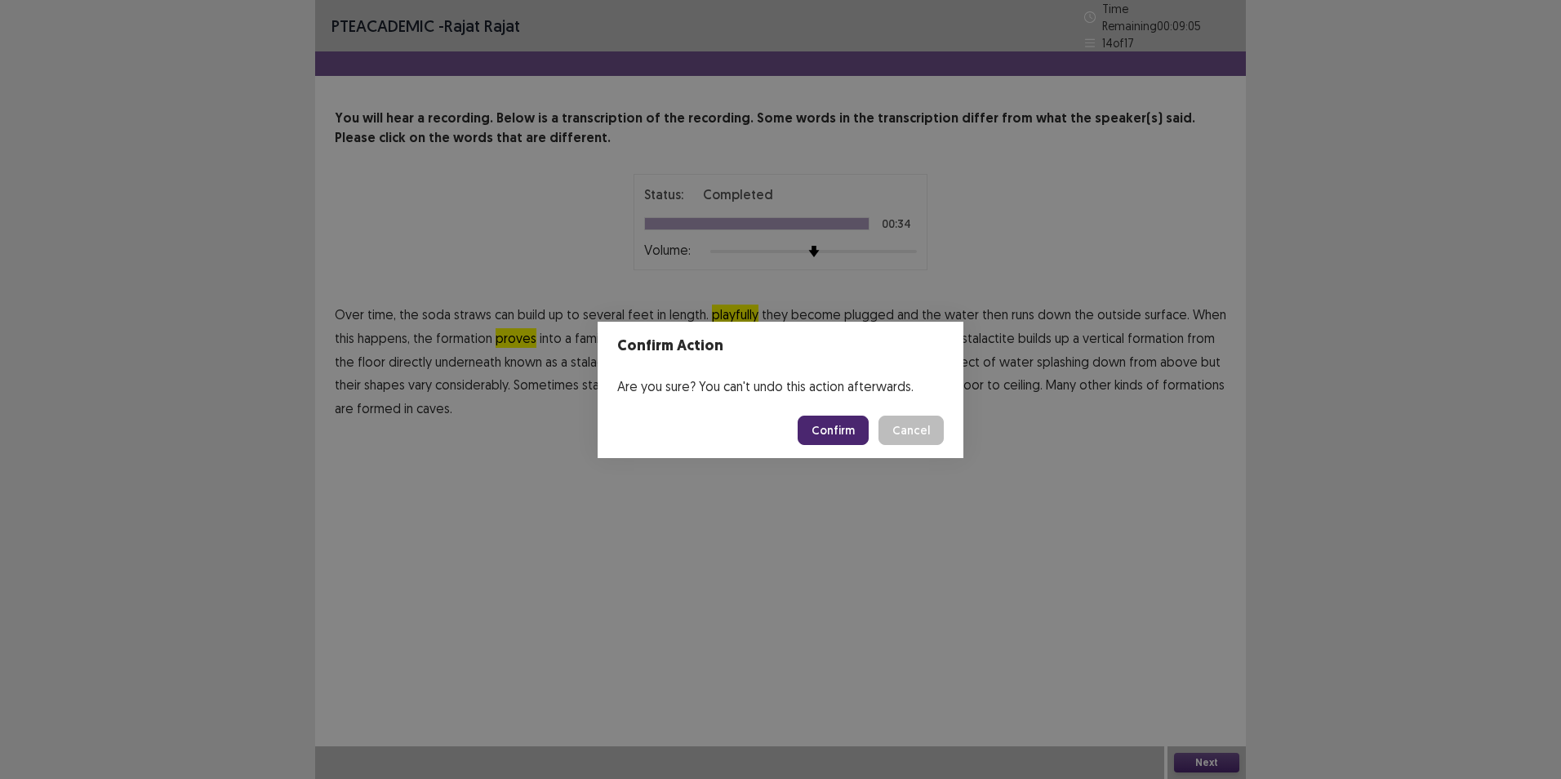
click at [823, 432] on button "Confirm" at bounding box center [833, 430] width 71 height 29
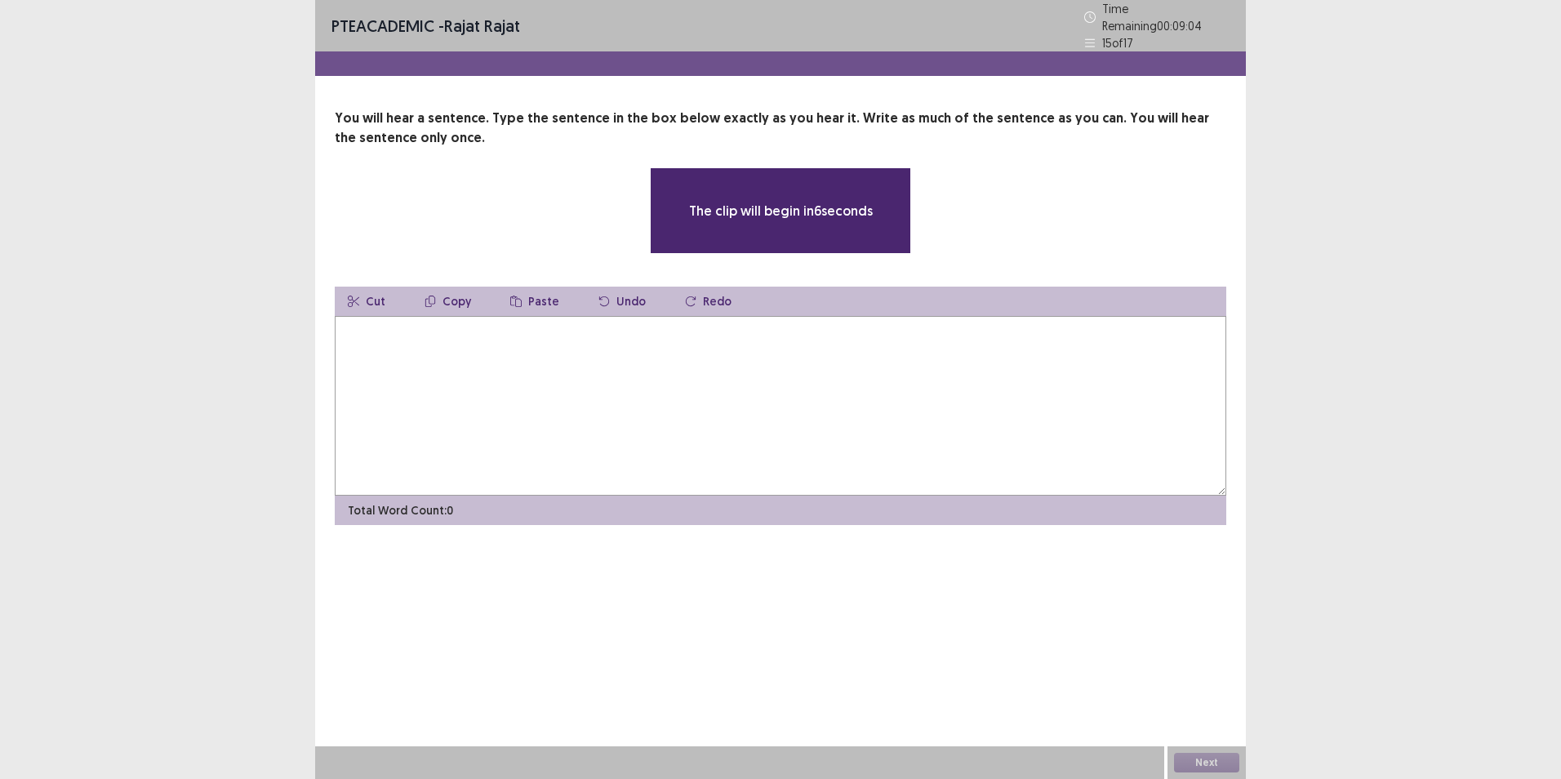
click at [833, 479] on textarea at bounding box center [780, 406] width 891 height 180
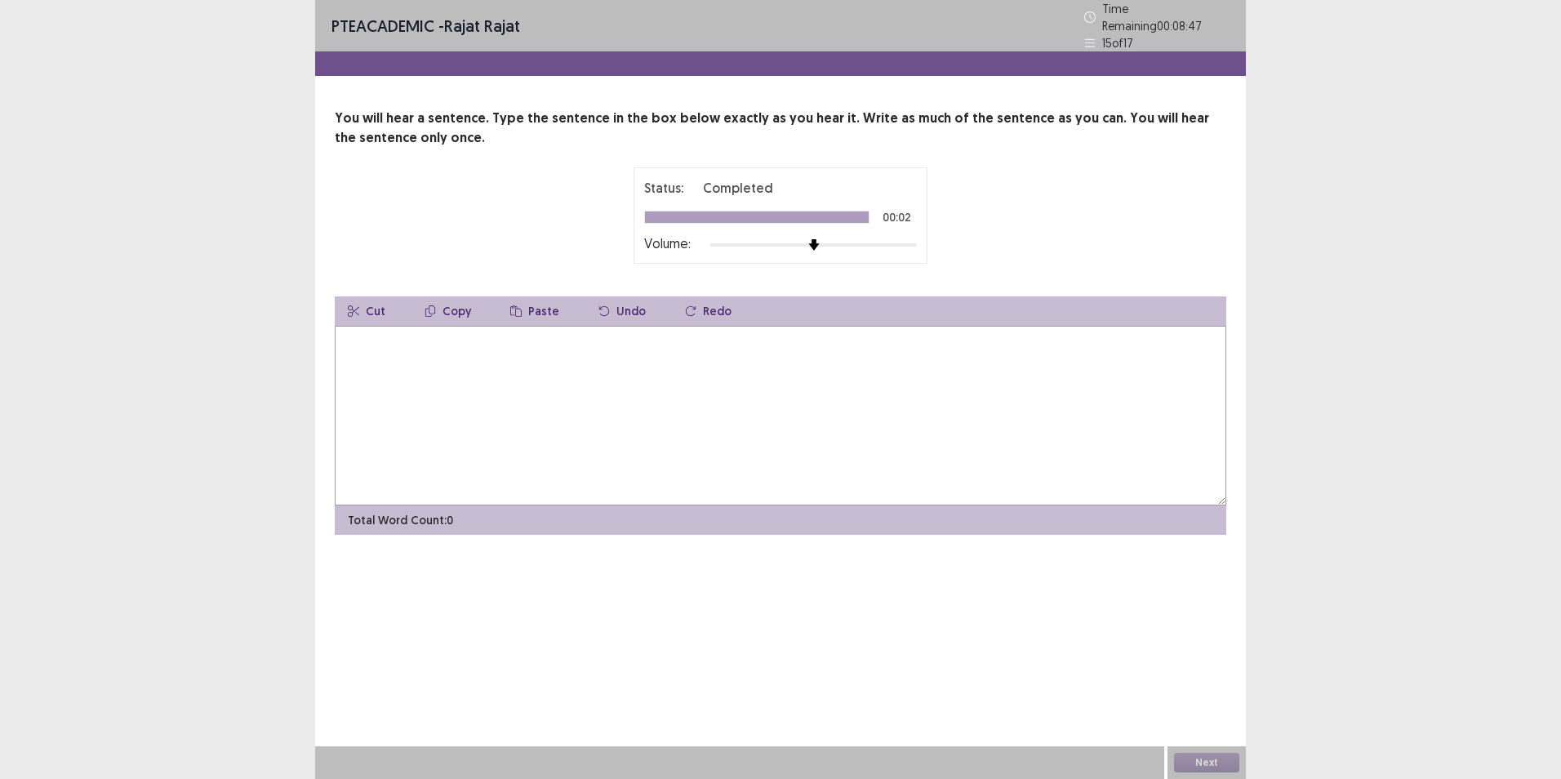
click at [875, 406] on textarea at bounding box center [780, 416] width 891 height 180
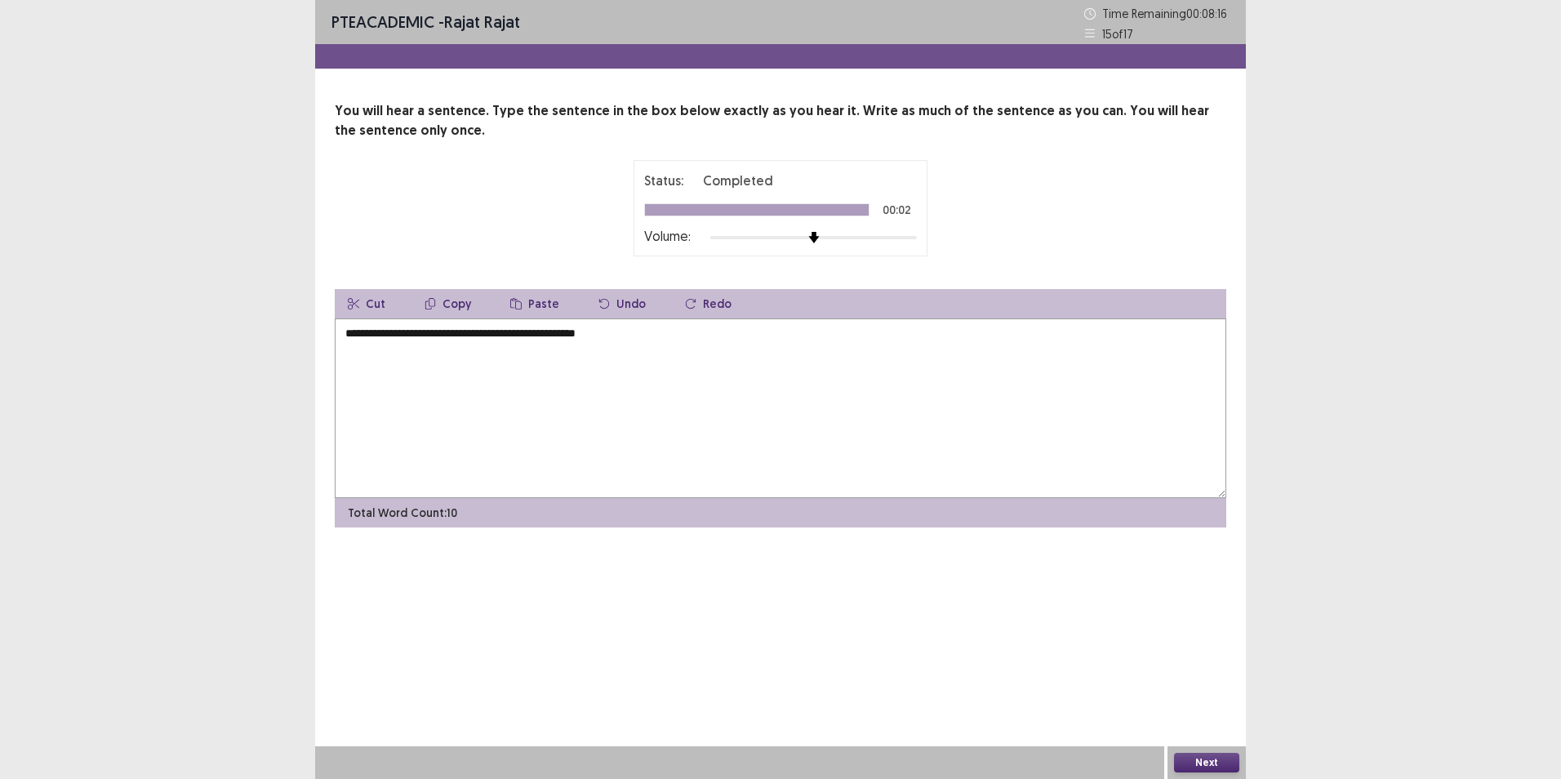
click at [410, 327] on textarea "**********" at bounding box center [780, 408] width 891 height 180
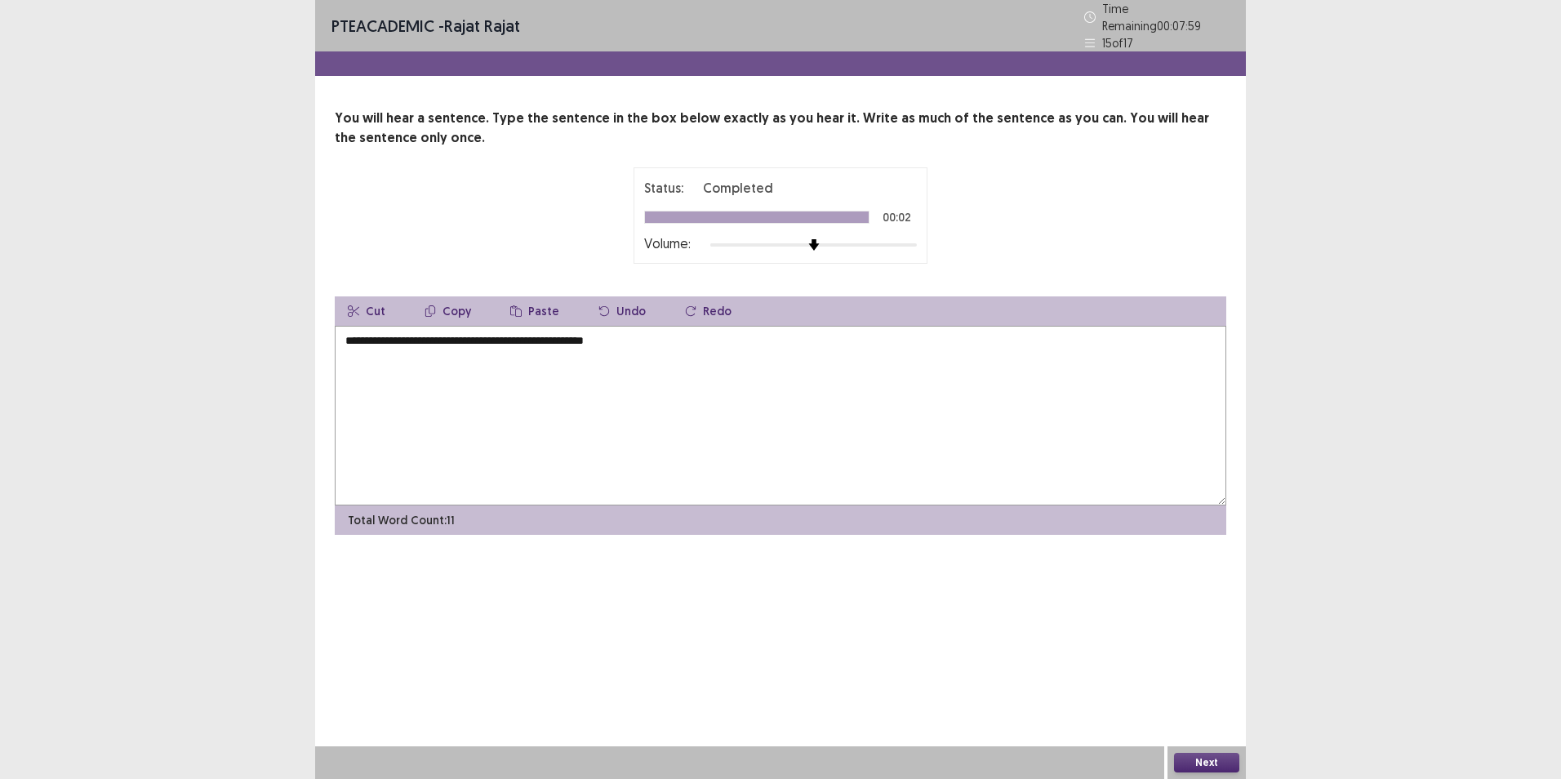
type textarea "**********"
click at [1200, 760] on button "Next" at bounding box center [1206, 763] width 65 height 20
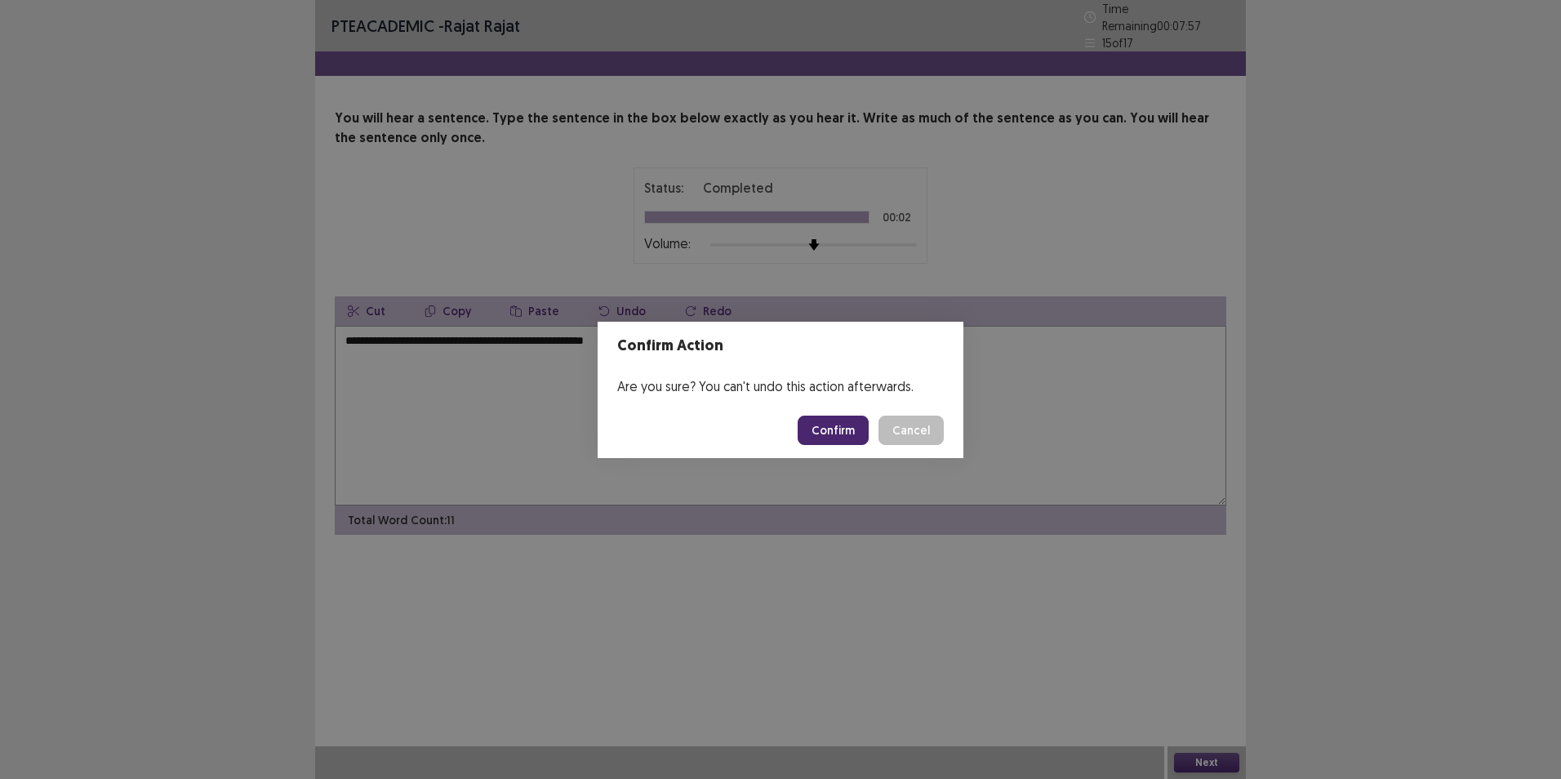
click at [840, 434] on button "Confirm" at bounding box center [833, 430] width 71 height 29
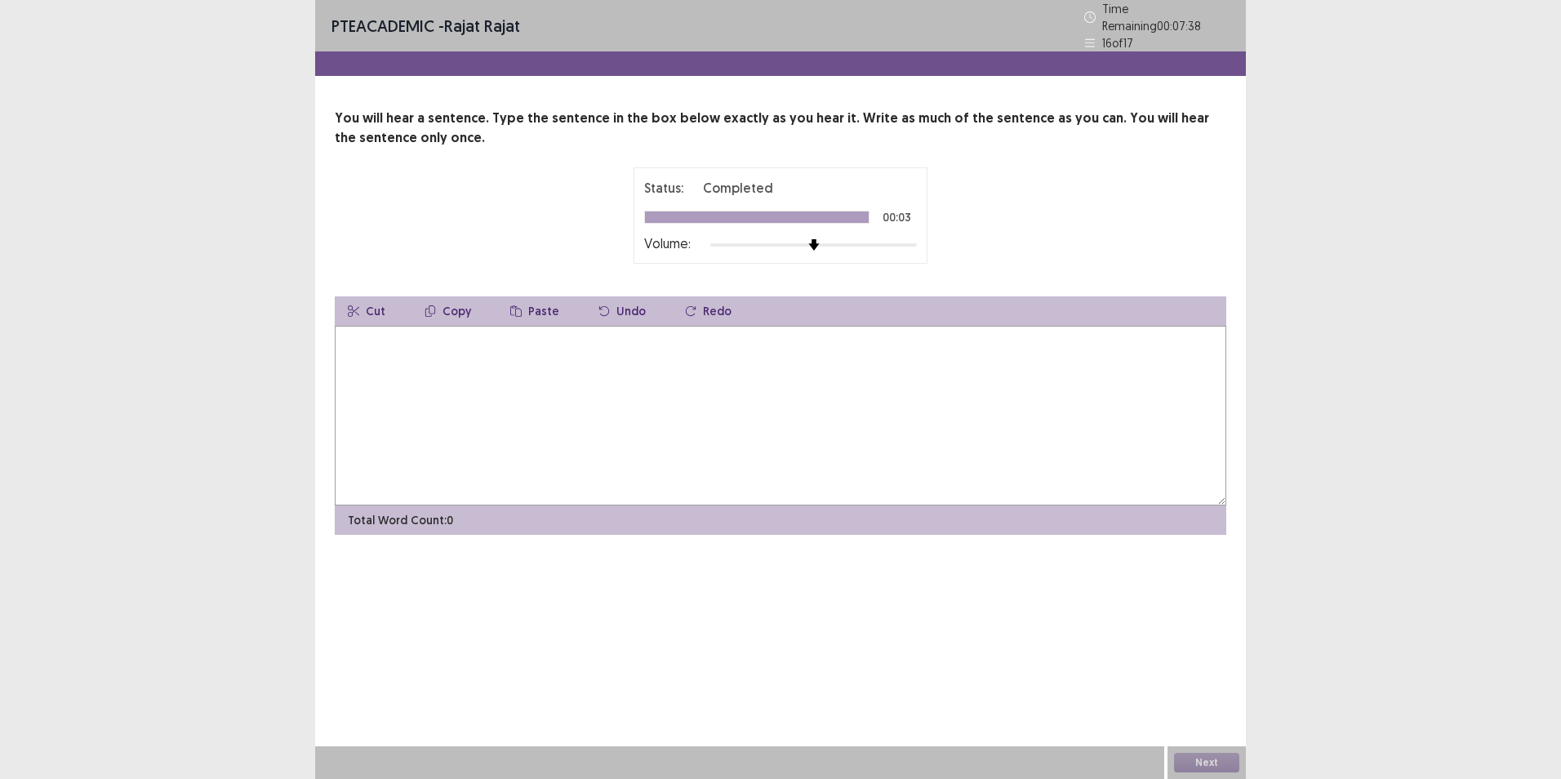
drag, startPoint x: 529, startPoint y: 375, endPoint x: 539, endPoint y: 379, distance: 10.6
click at [536, 378] on textarea at bounding box center [780, 416] width 891 height 180
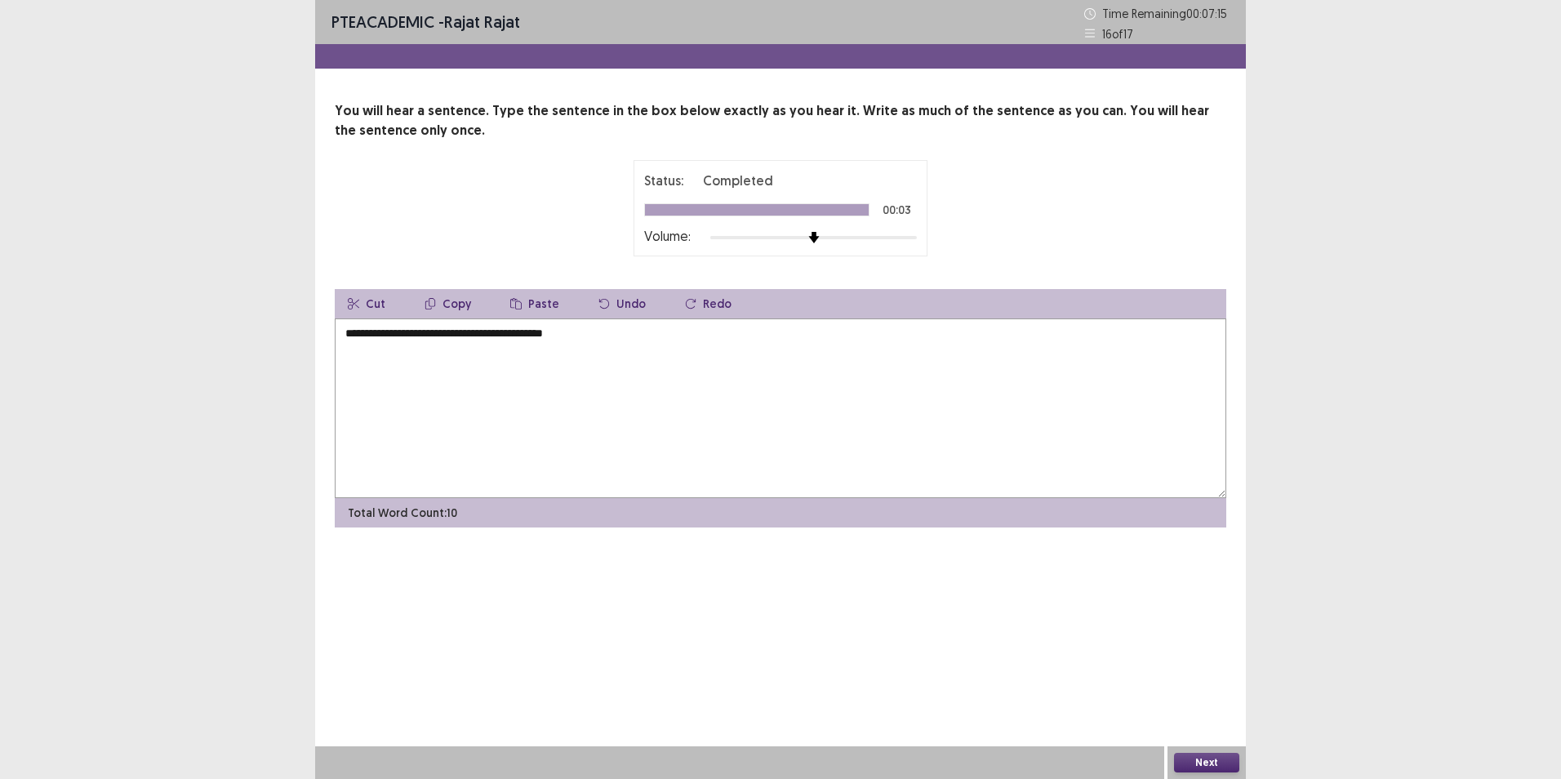
click at [421, 338] on textarea "**********" at bounding box center [780, 408] width 891 height 180
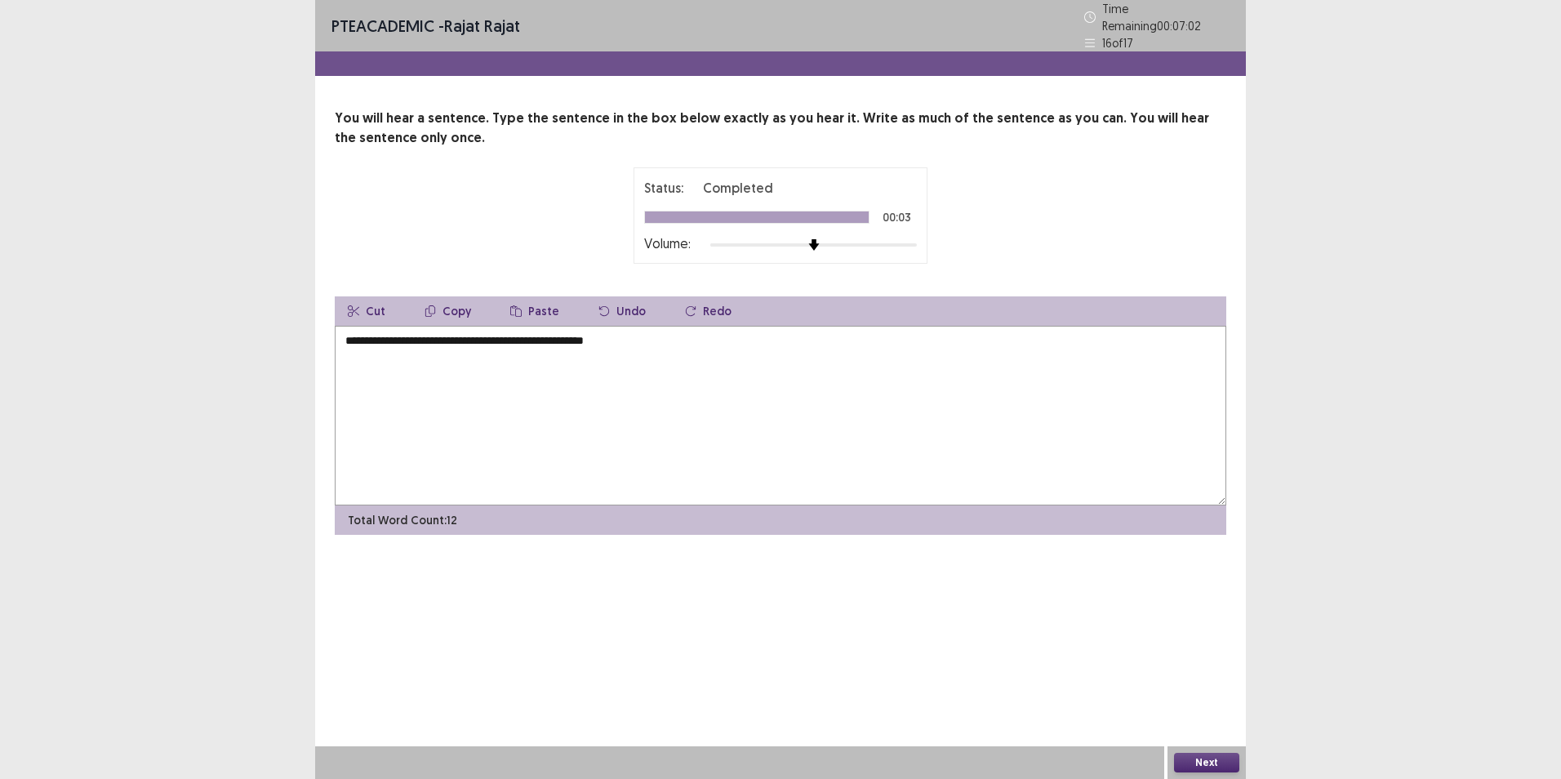
drag, startPoint x: 567, startPoint y: 336, endPoint x: 589, endPoint y: 330, distance: 23.6
click at [569, 334] on textarea "**********" at bounding box center [780, 416] width 891 height 180
drag, startPoint x: 422, startPoint y: 328, endPoint x: 465, endPoint y: 322, distance: 43.8
click at [427, 328] on textarea "**********" at bounding box center [780, 416] width 891 height 180
click at [714, 339] on textarea "**********" at bounding box center [780, 416] width 891 height 180
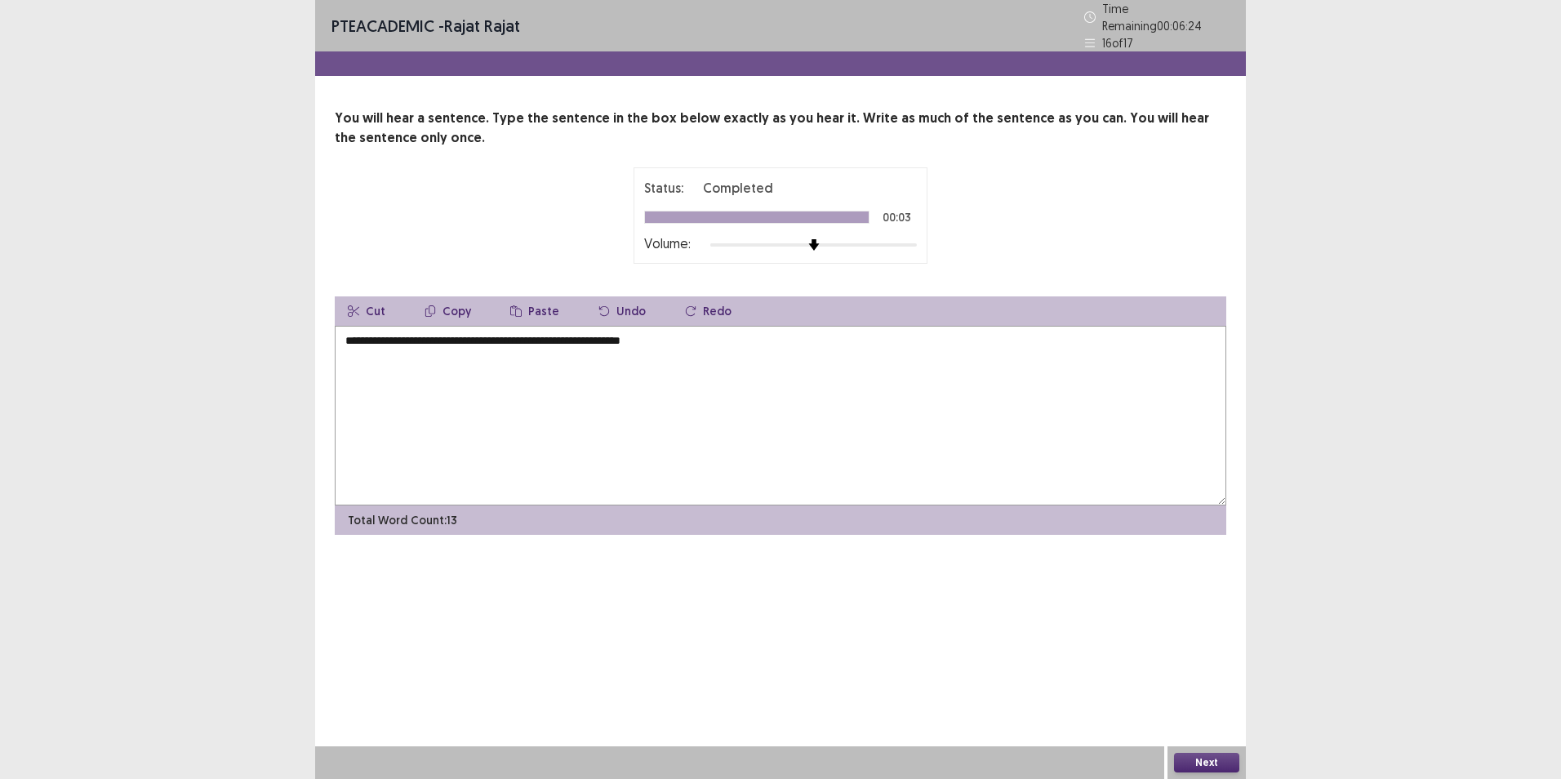
type textarea "**********"
click at [1205, 757] on button "Next" at bounding box center [1206, 763] width 65 height 20
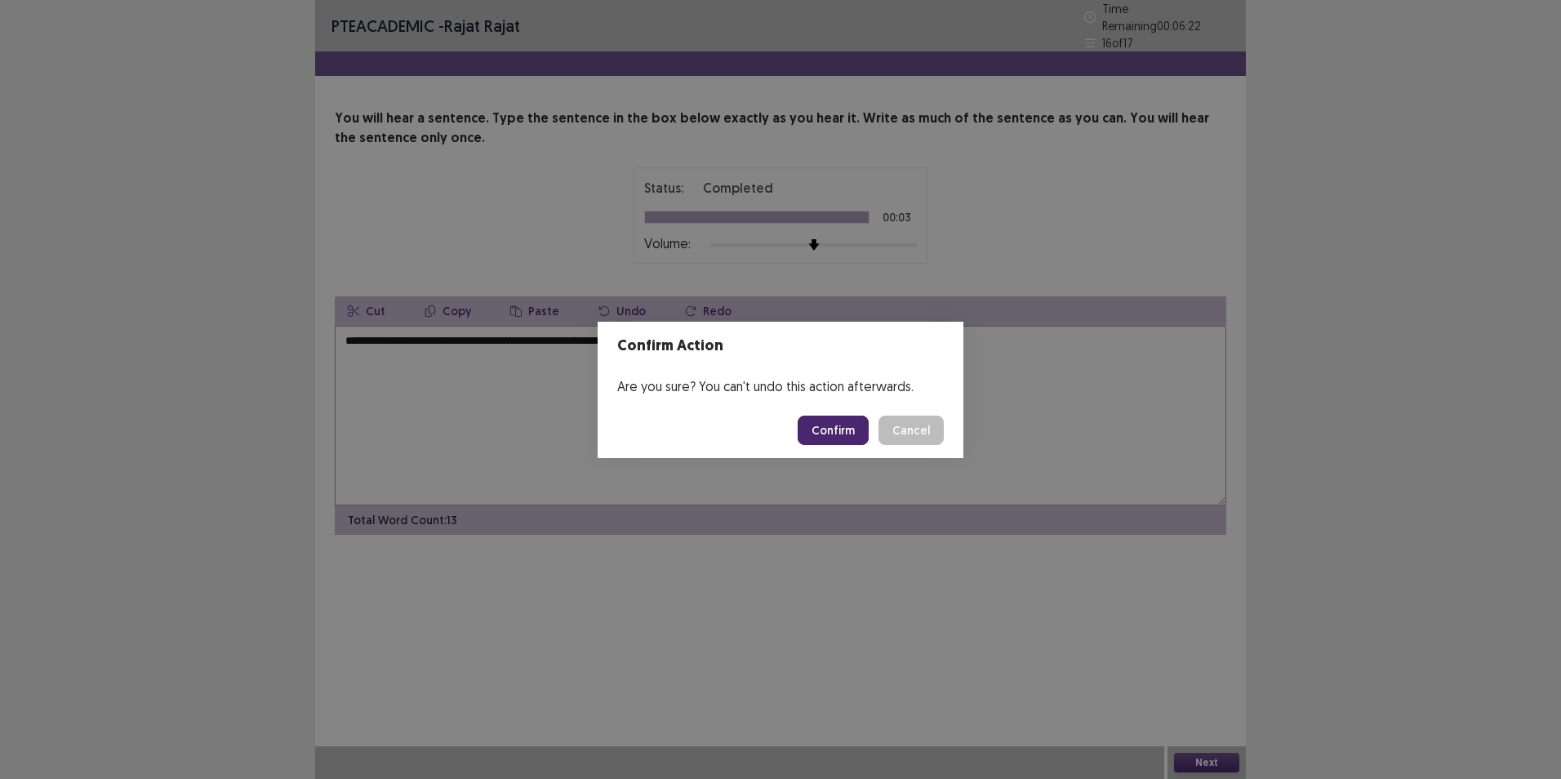
click at [827, 436] on button "Confirm" at bounding box center [833, 430] width 71 height 29
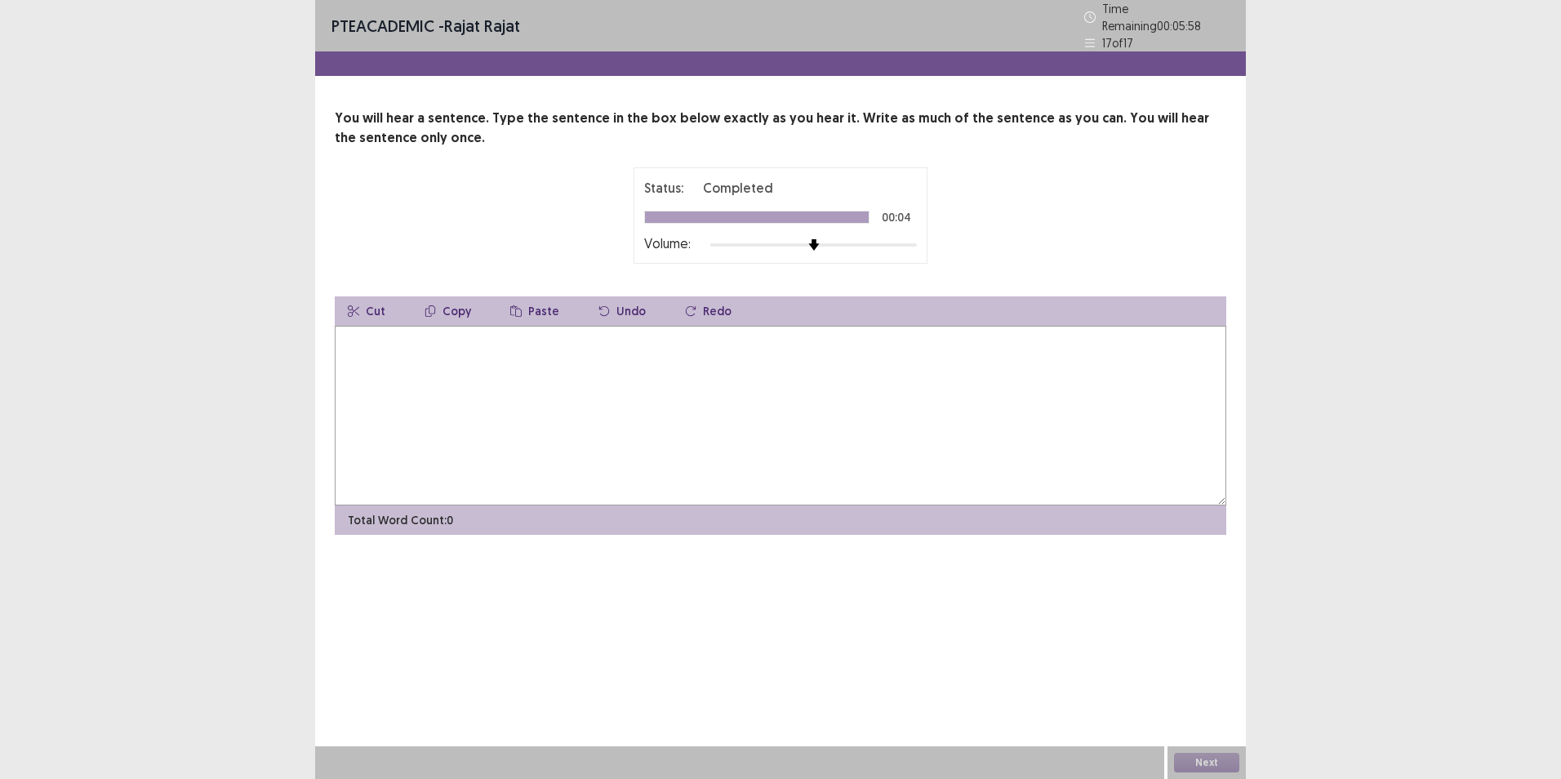
drag, startPoint x: 881, startPoint y: 350, endPoint x: 898, endPoint y: 370, distance: 26.0
click at [885, 353] on textarea at bounding box center [780, 416] width 891 height 180
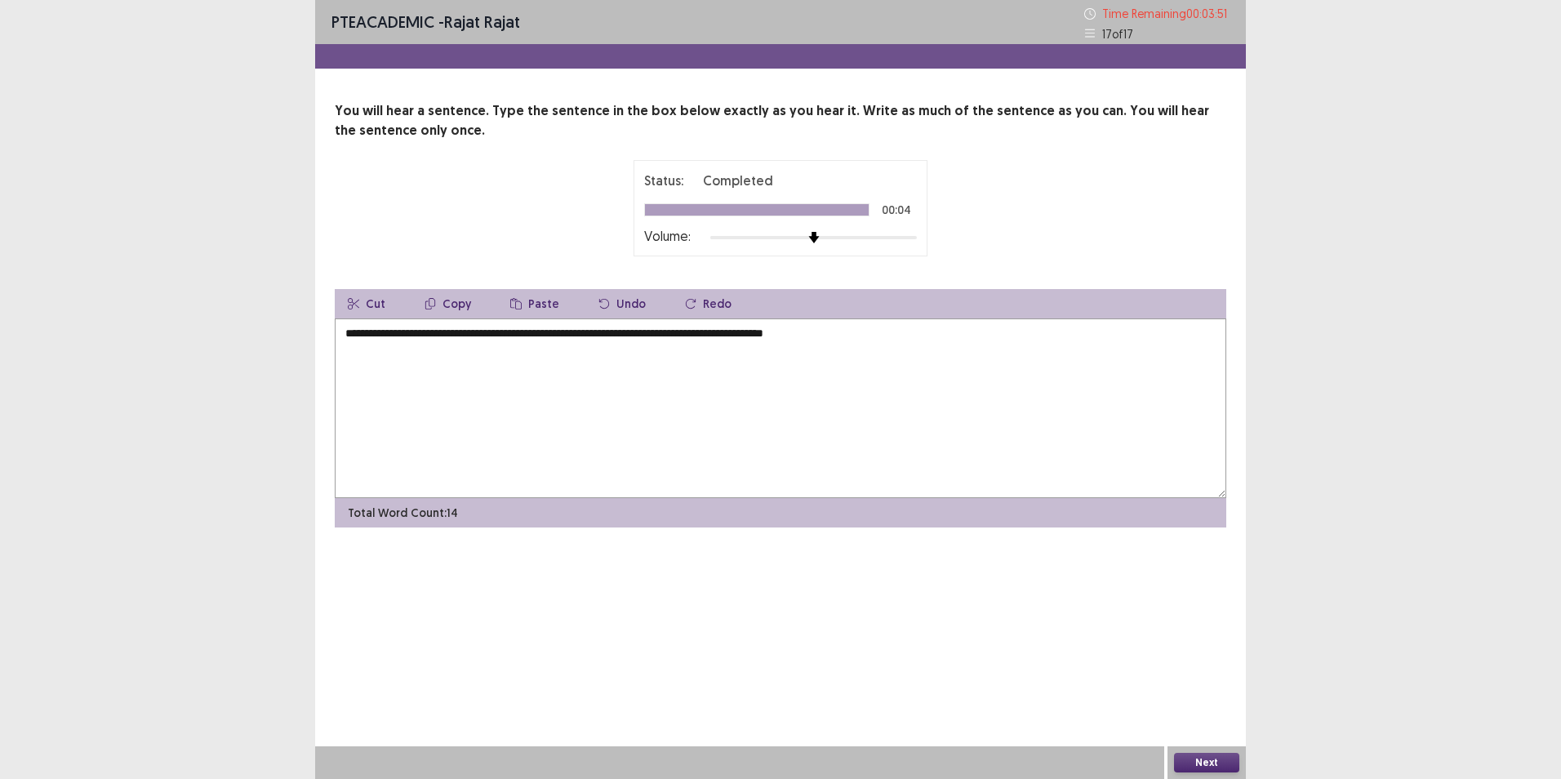
click at [944, 412] on textarea "**********" at bounding box center [780, 408] width 891 height 180
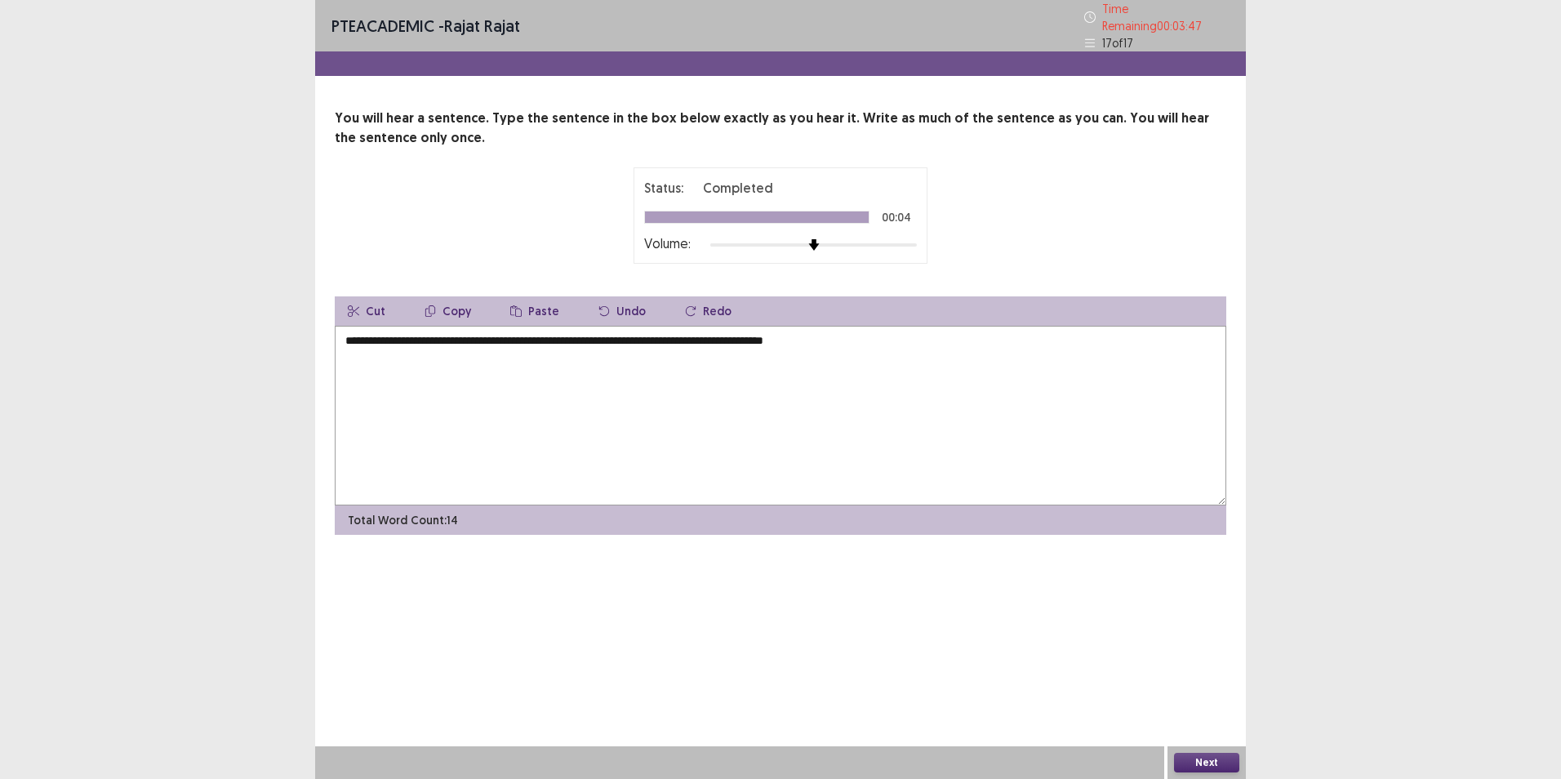
type textarea "**********"
click at [1222, 771] on button "Next" at bounding box center [1206, 763] width 65 height 20
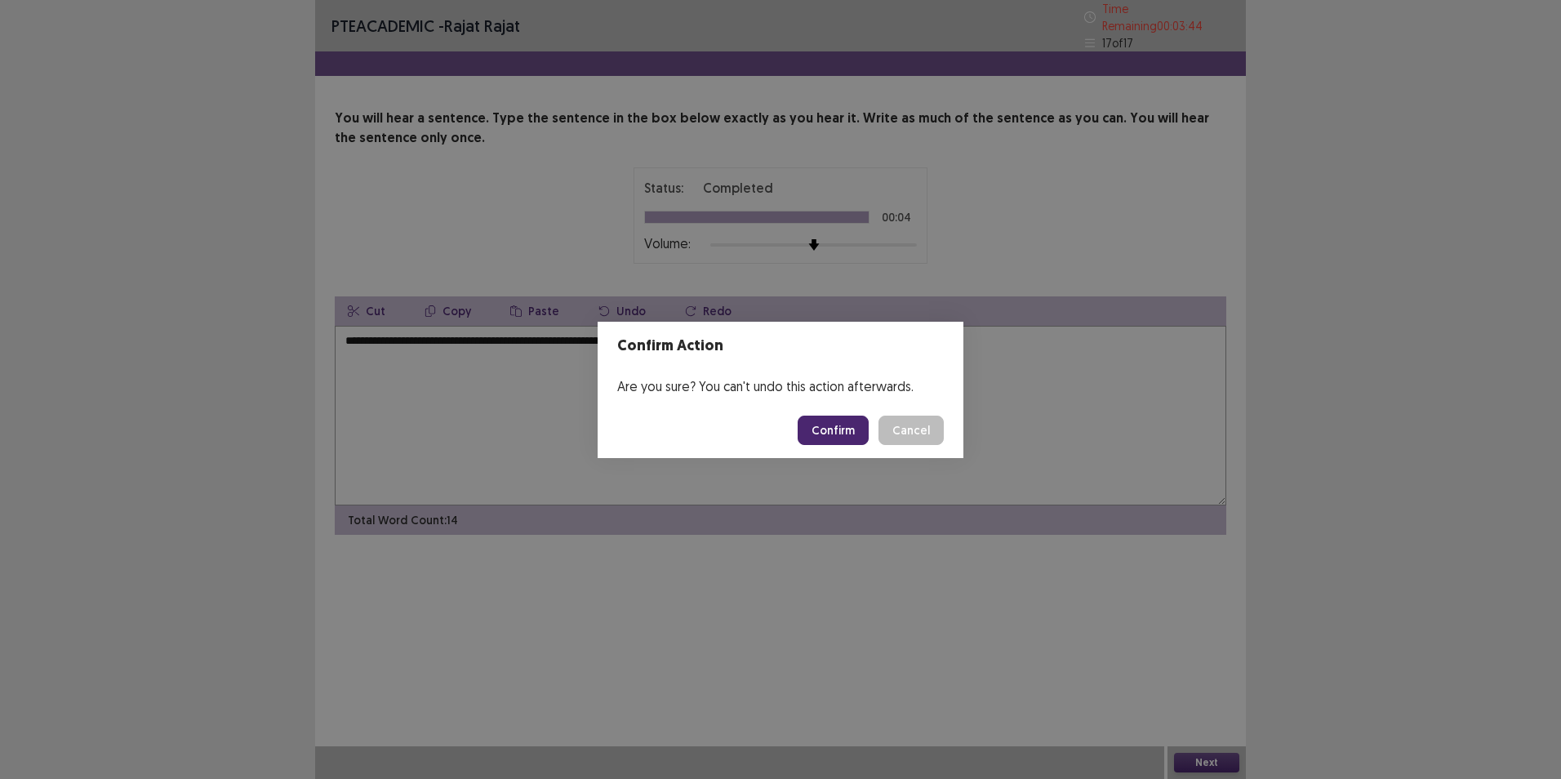
click at [834, 424] on button "Confirm" at bounding box center [833, 430] width 71 height 29
